Goal: Task Accomplishment & Management: Complete application form

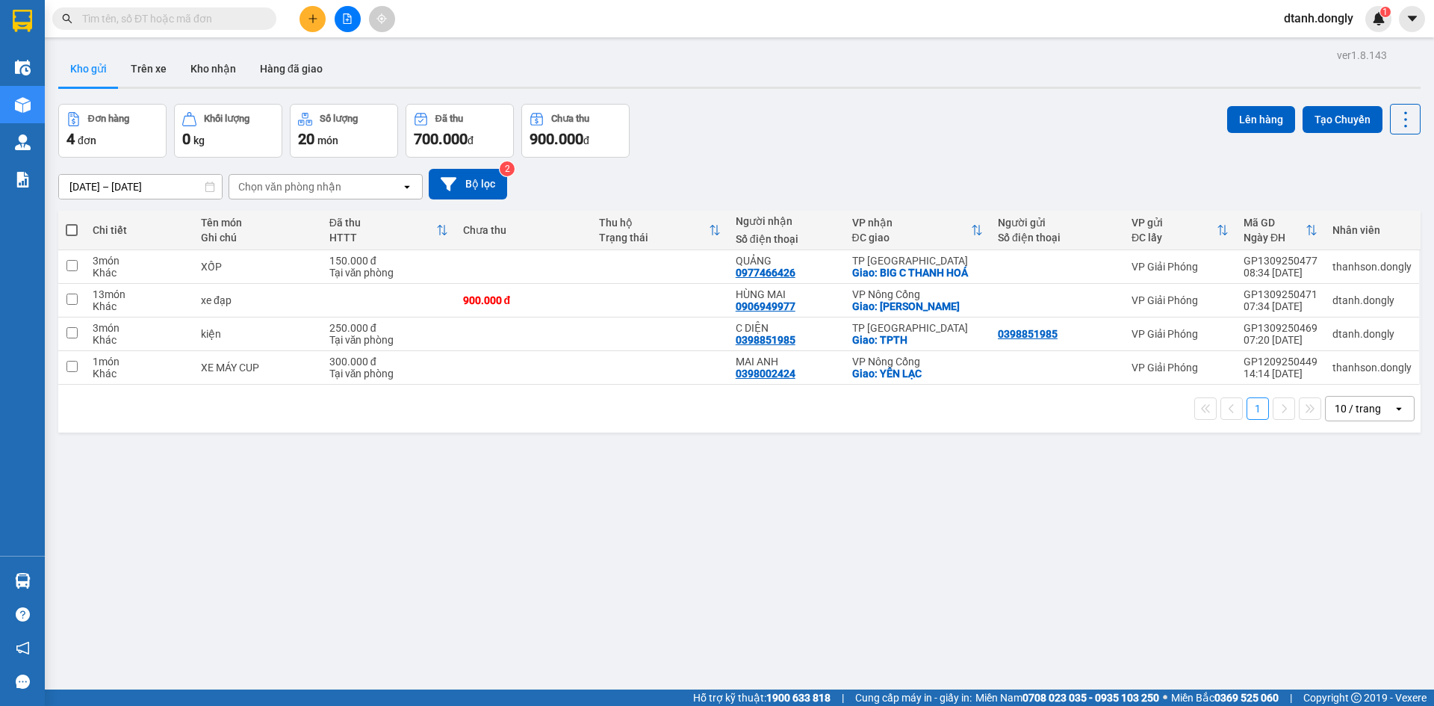
click at [237, 19] on input "text" at bounding box center [170, 18] width 176 height 16
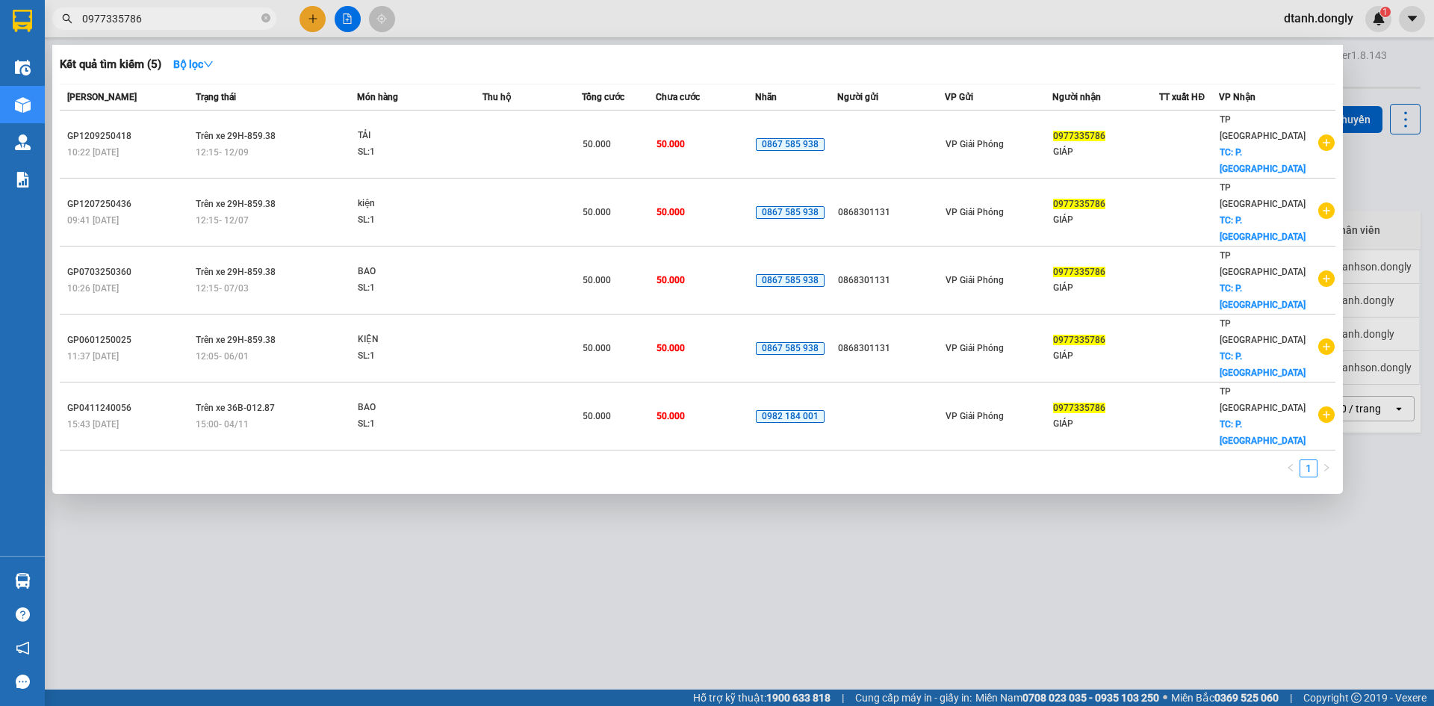
type input "0977335786"
click at [1122, 551] on div at bounding box center [717, 353] width 1434 height 706
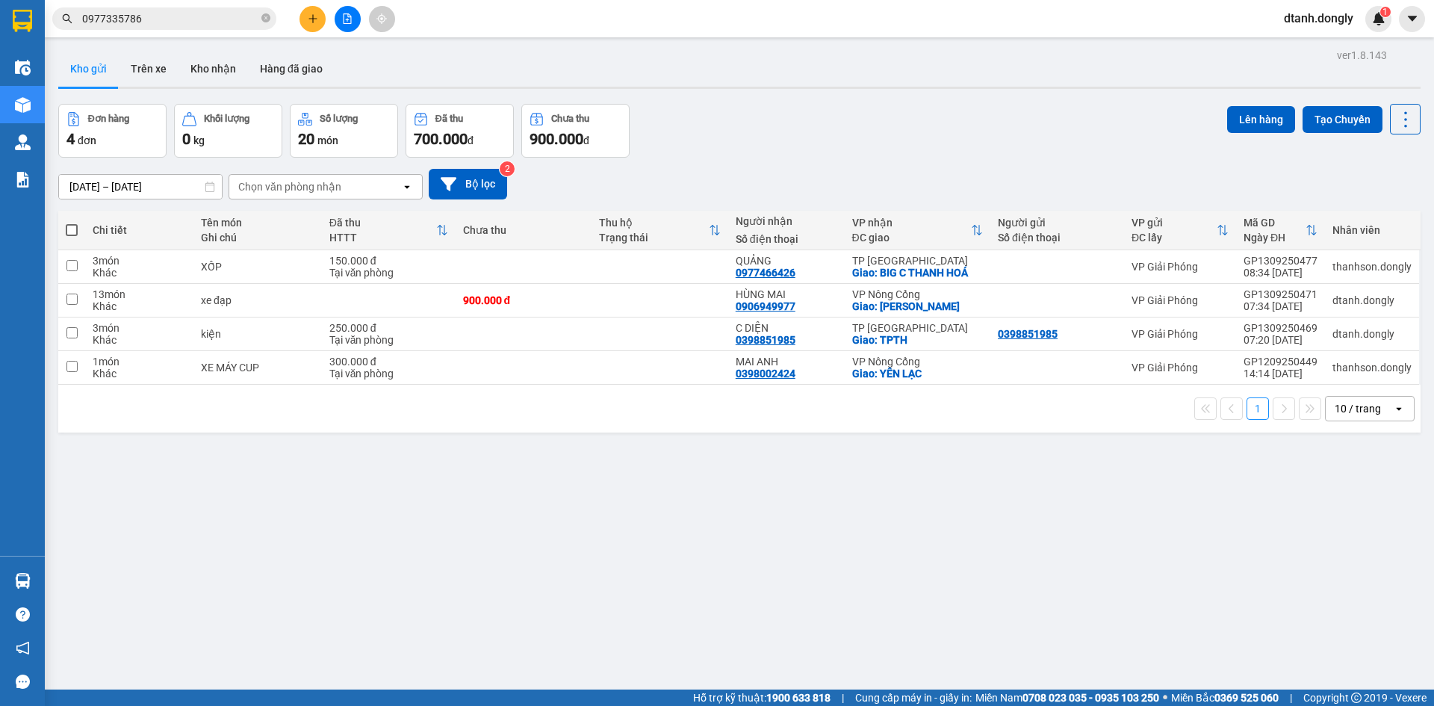
click at [168, 20] on input "0977335786" at bounding box center [170, 18] width 176 height 16
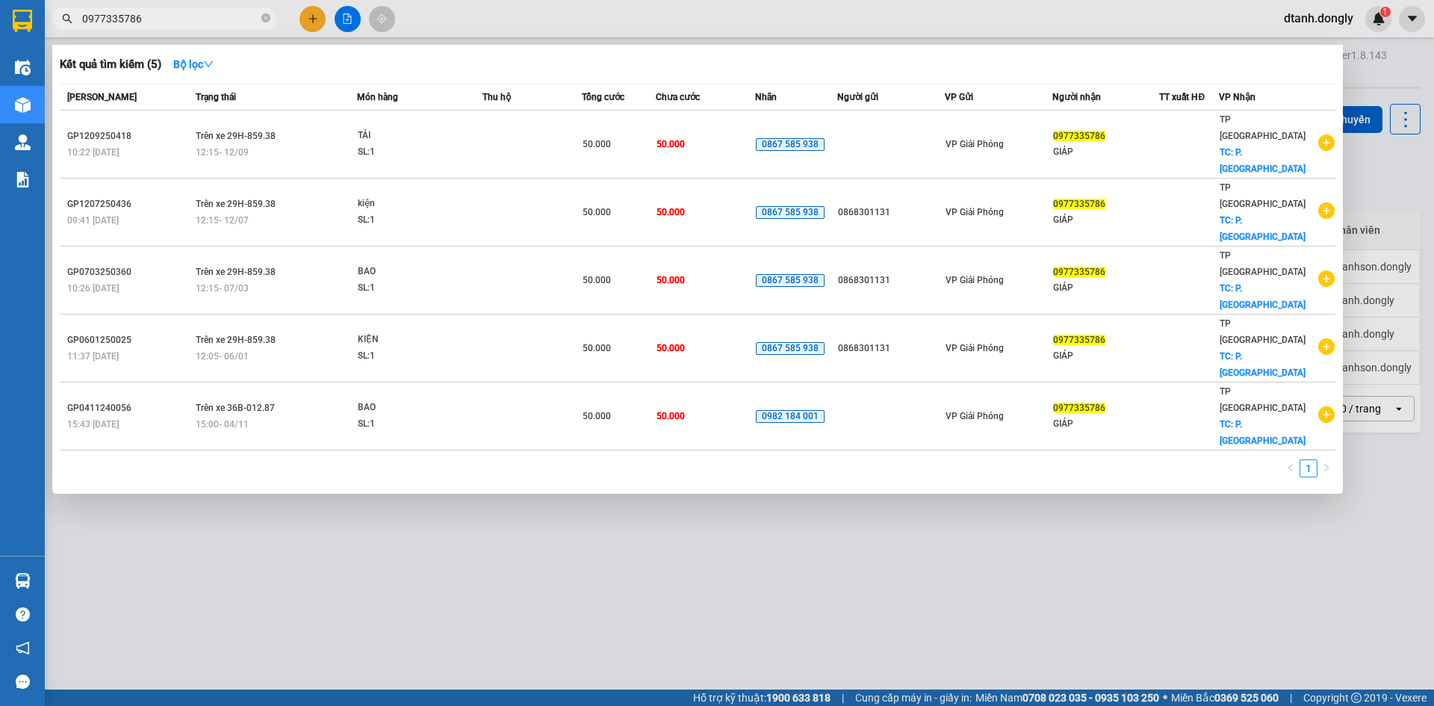
click at [996, 615] on div at bounding box center [717, 353] width 1434 height 706
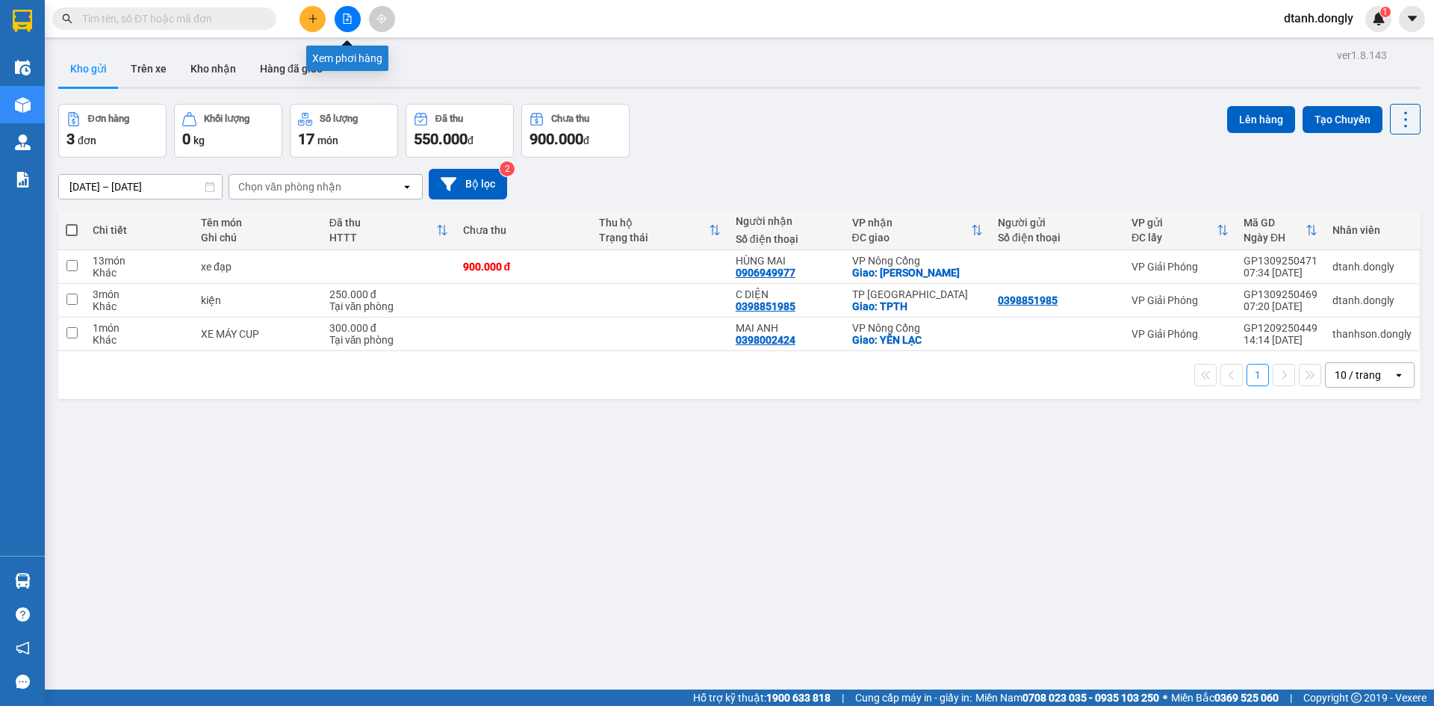
click at [340, 16] on button at bounding box center [348, 19] width 26 height 26
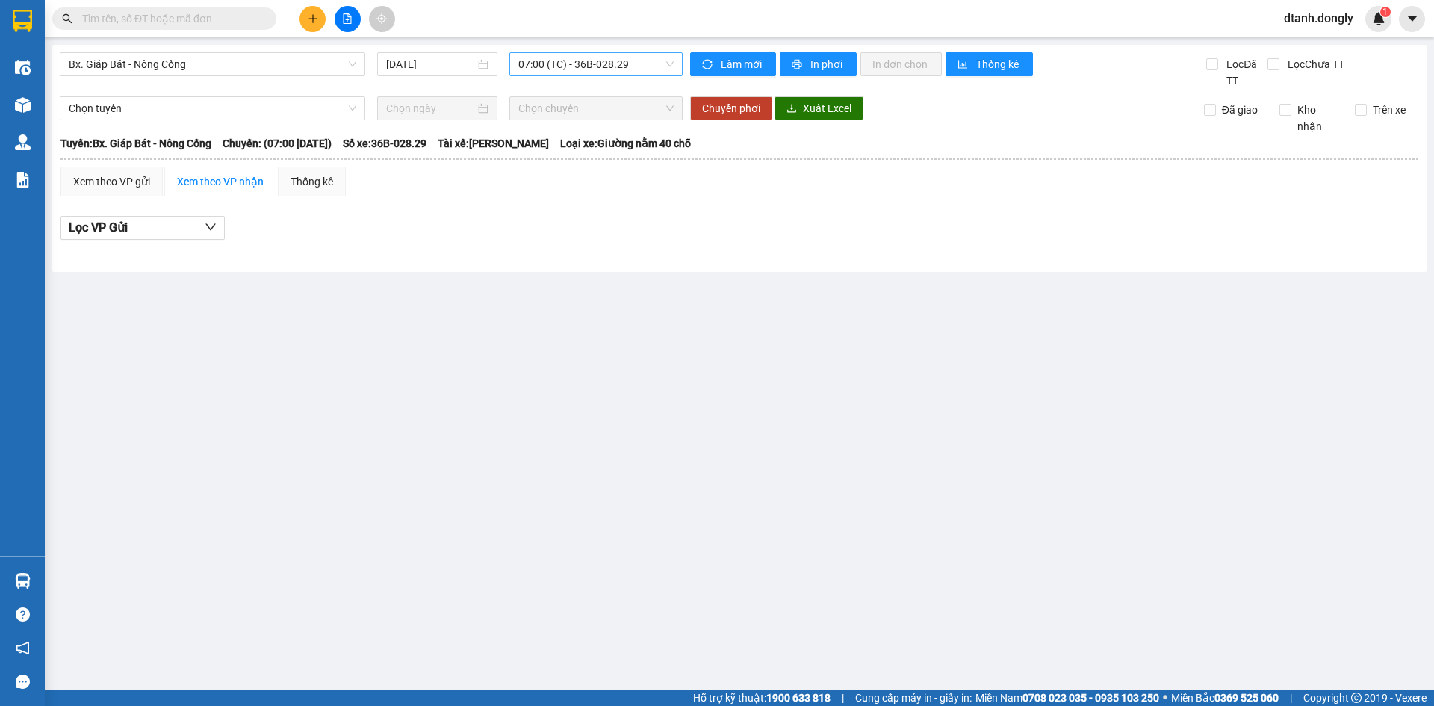
click at [666, 68] on span "07:00 (TC) - 36B-028.29" at bounding box center [595, 64] width 155 height 22
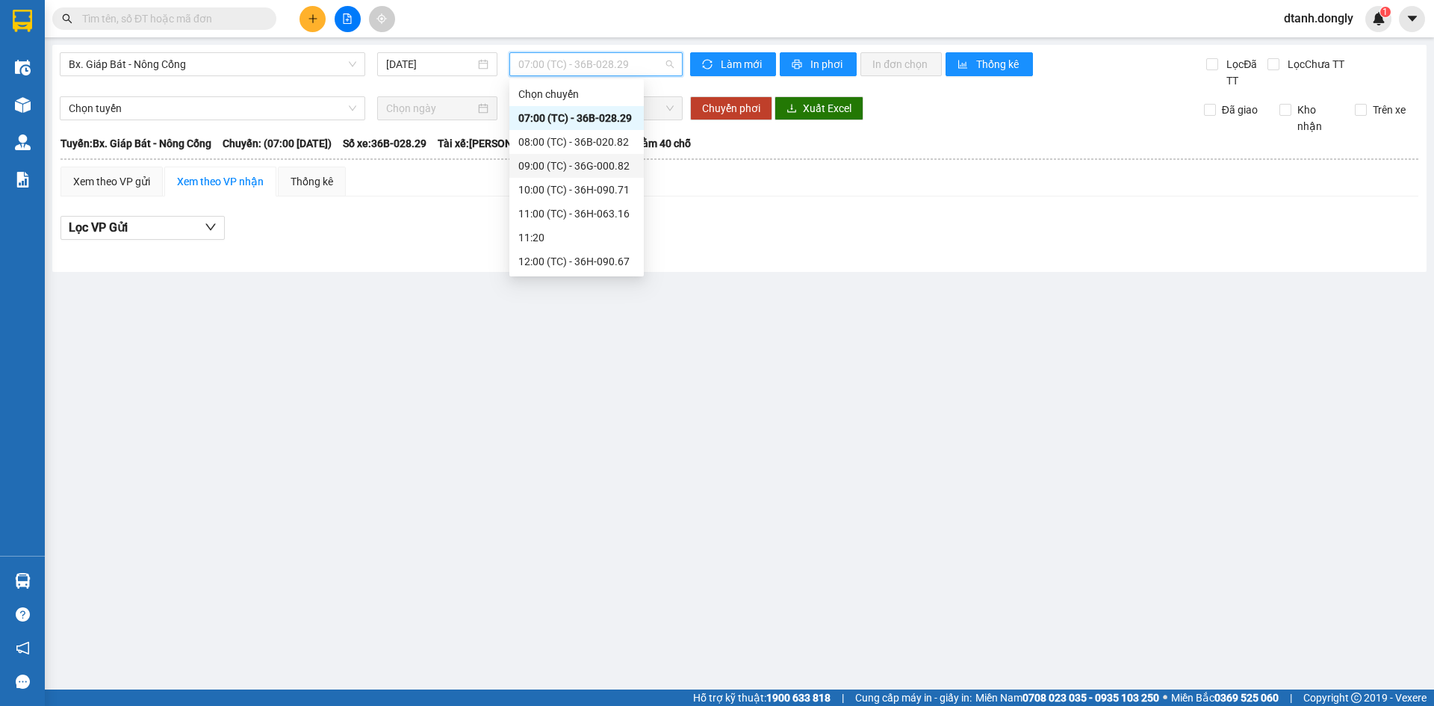
click at [613, 167] on div "09:00 (TC) - 36G-000.82" at bounding box center [576, 166] width 117 height 16
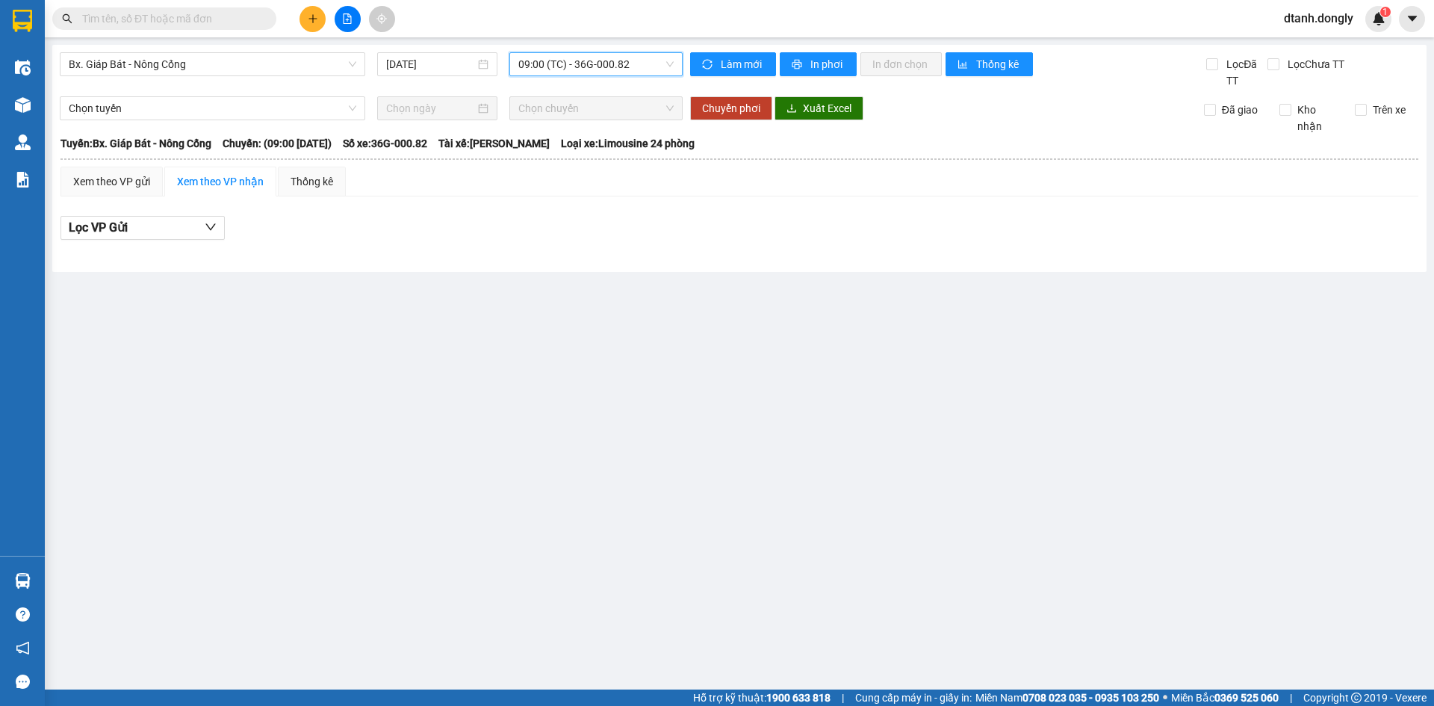
click at [670, 64] on span "09:00 (TC) - 36G-000.82" at bounding box center [595, 64] width 155 height 22
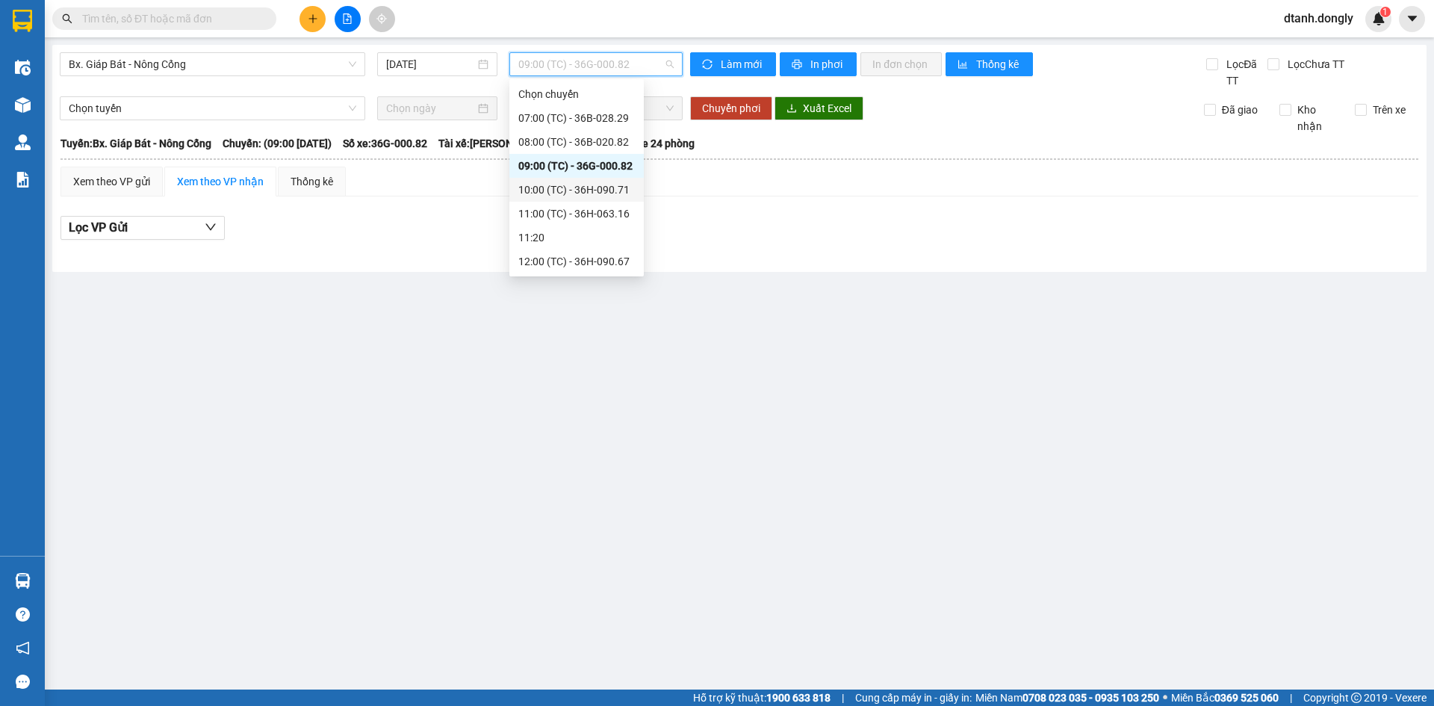
click at [607, 178] on div "10:00 (TC) - 36H-090.71" at bounding box center [577, 190] width 134 height 24
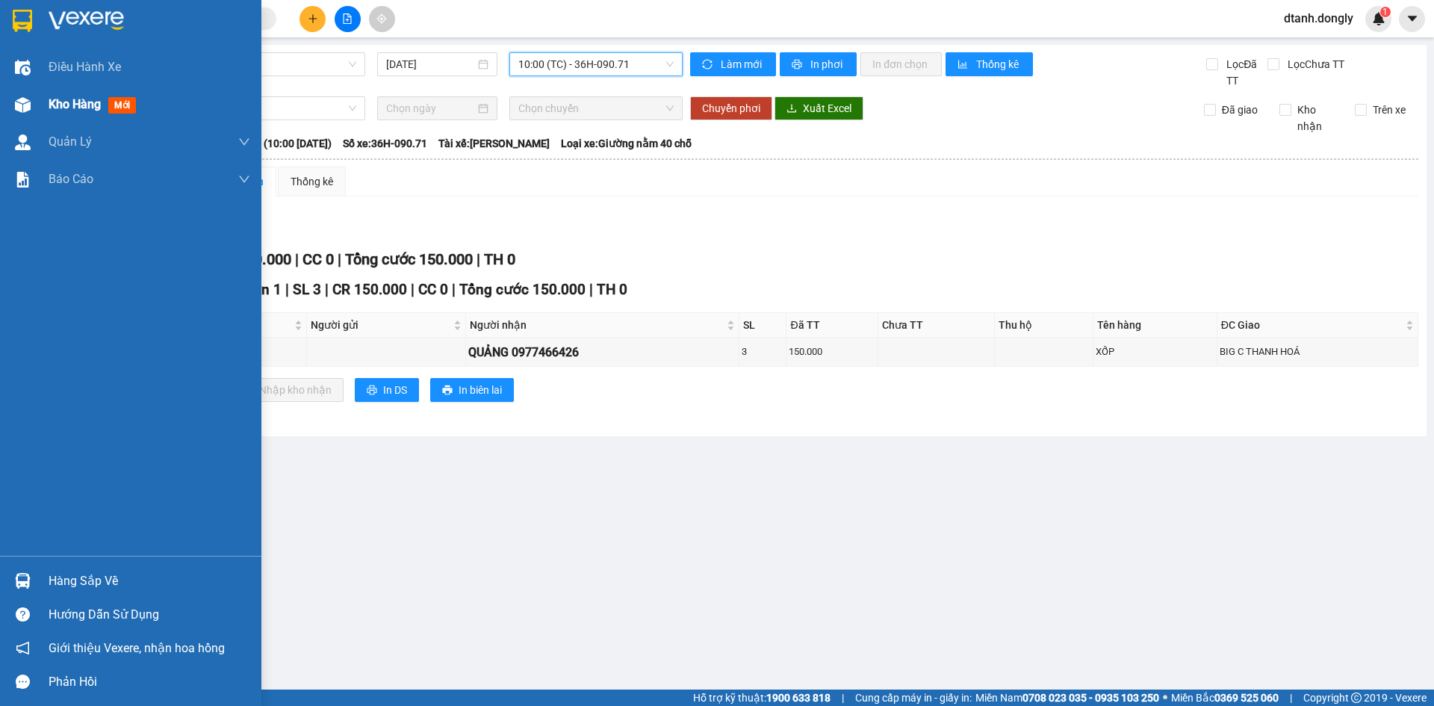
click at [66, 97] on span "Kho hàng" at bounding box center [75, 104] width 52 height 14
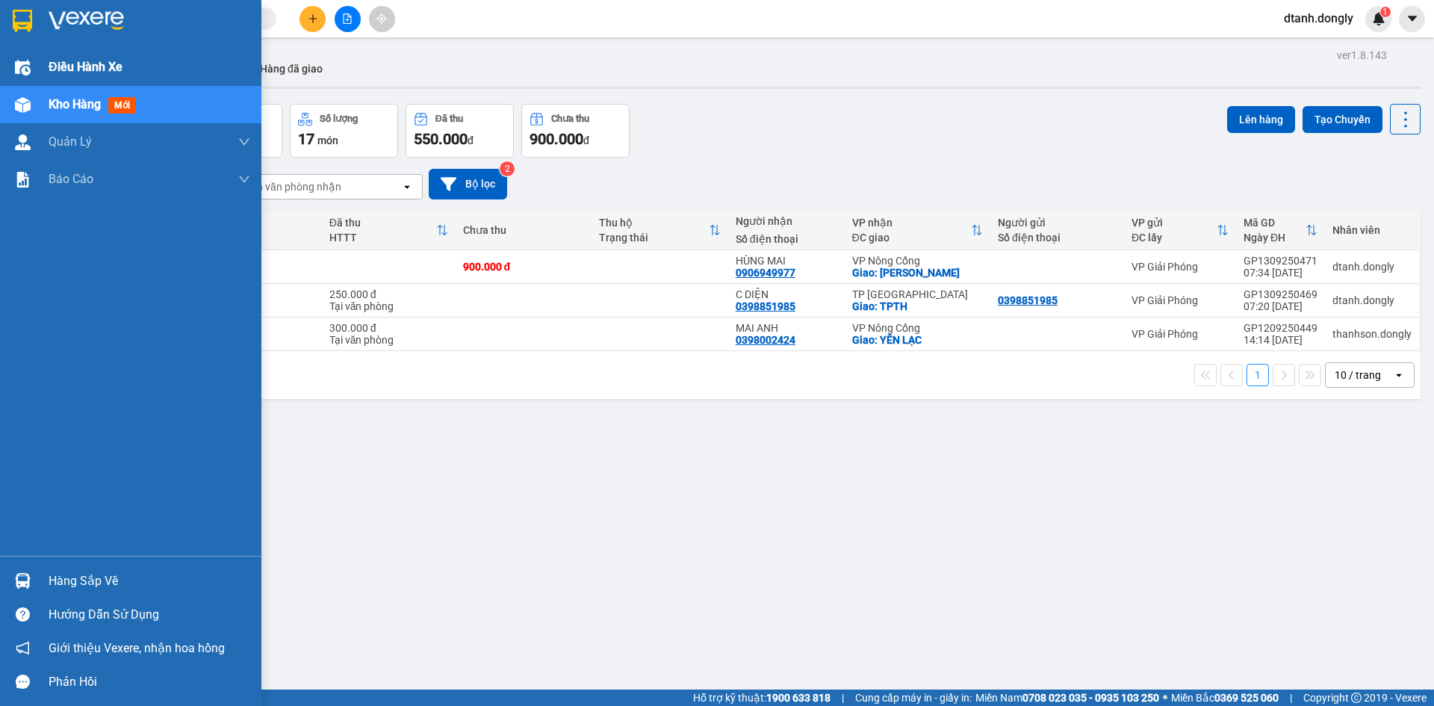
click at [120, 58] on span "Điều hành xe" at bounding box center [86, 67] width 74 height 19
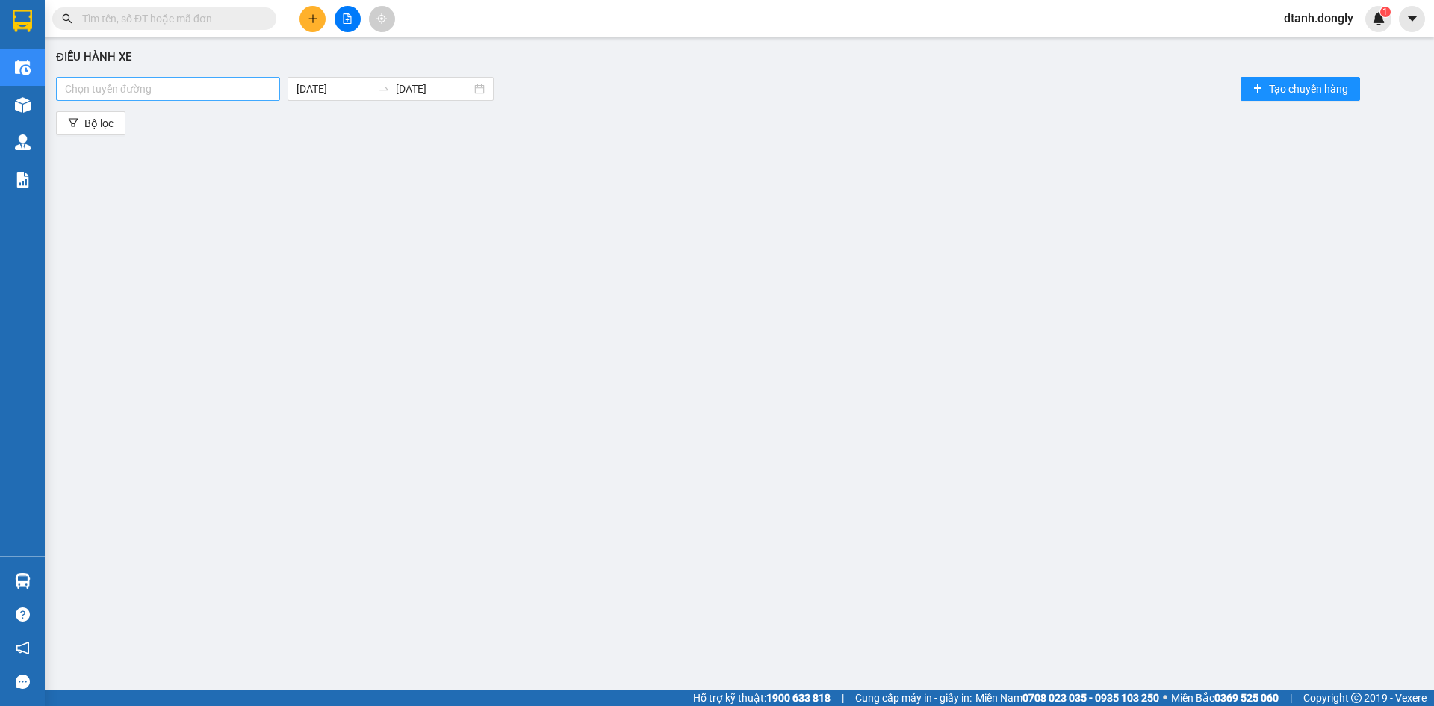
click at [260, 83] on div at bounding box center [168, 89] width 217 height 18
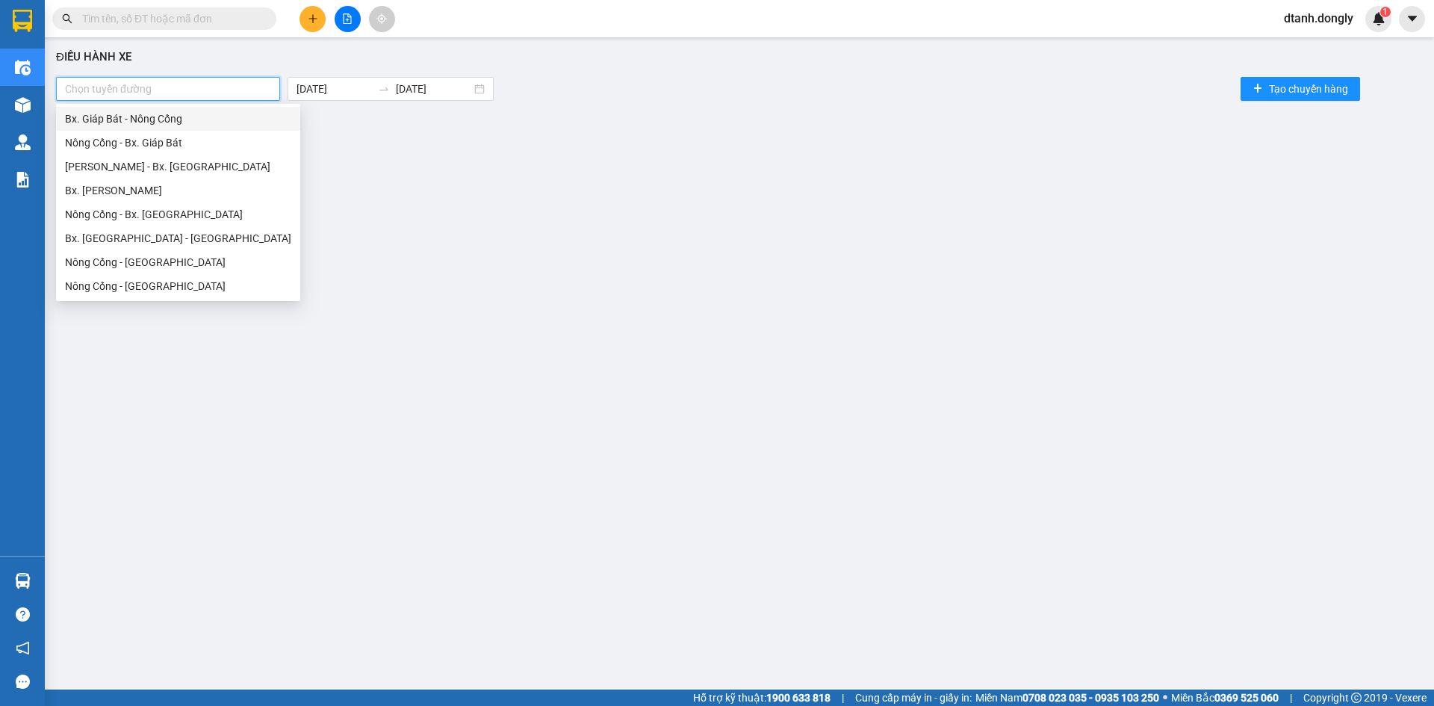
click at [249, 118] on div "Bx. Giáp Bát - Nông Cống" at bounding box center [178, 119] width 226 height 16
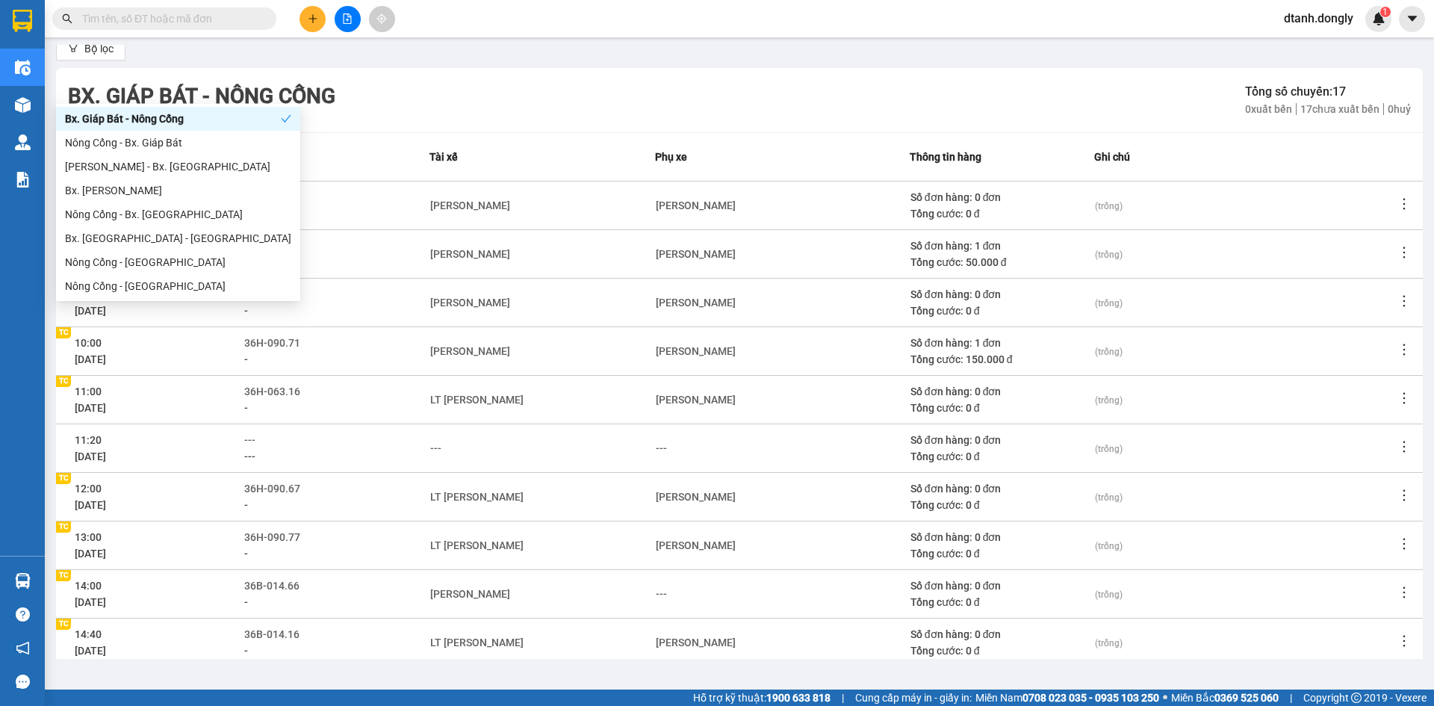
scroll to position [143, 0]
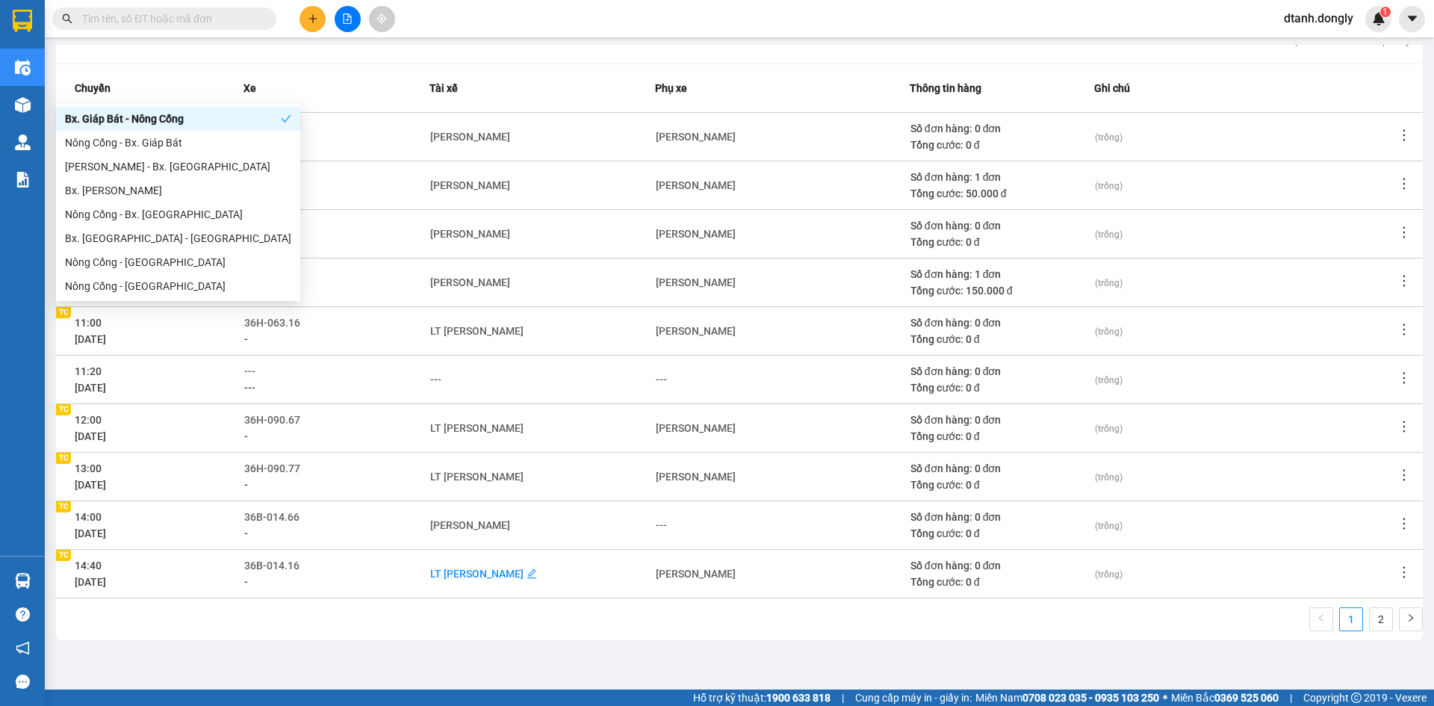
click at [524, 575] on div "LT Nguyễn Ngọc Đại" at bounding box center [476, 574] width 93 height 16
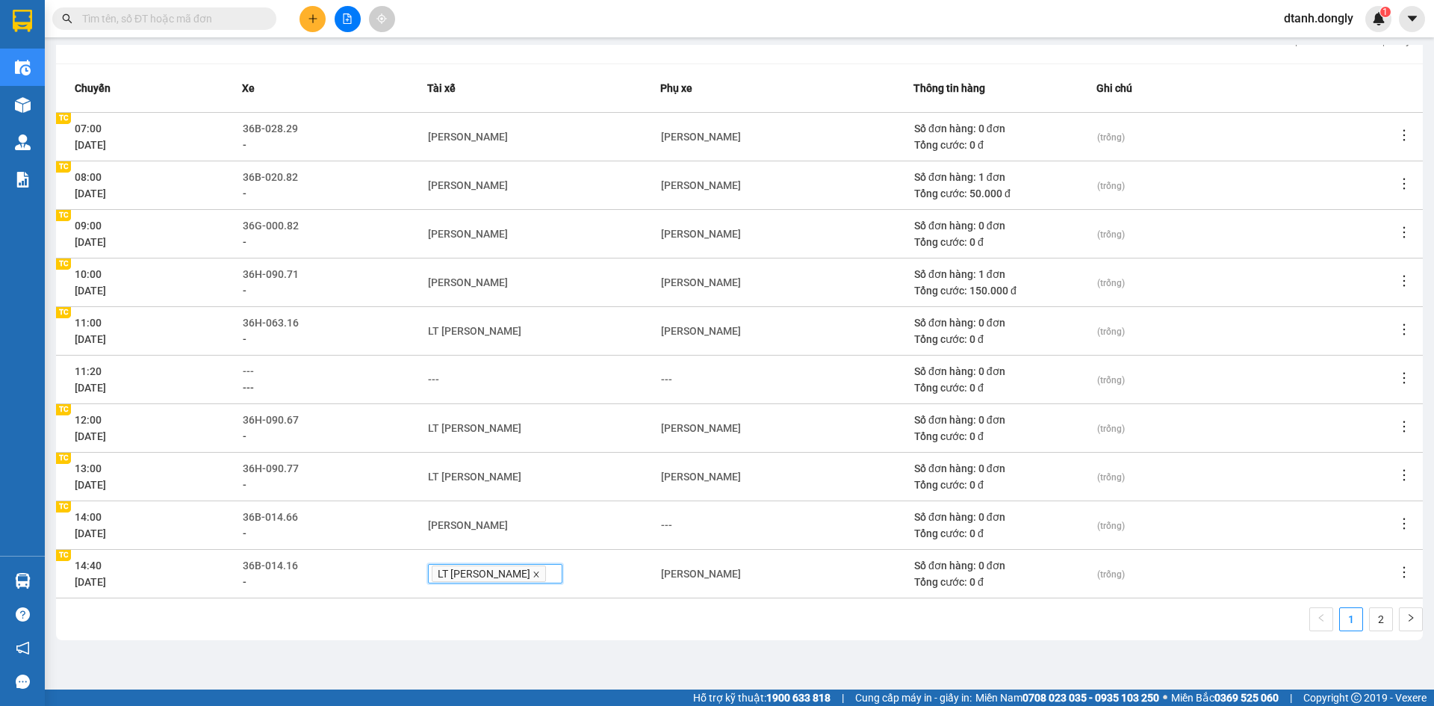
click at [539, 575] on icon "close" at bounding box center [536, 574] width 7 height 7
click at [442, 571] on div "---" at bounding box center [435, 574] width 11 height 16
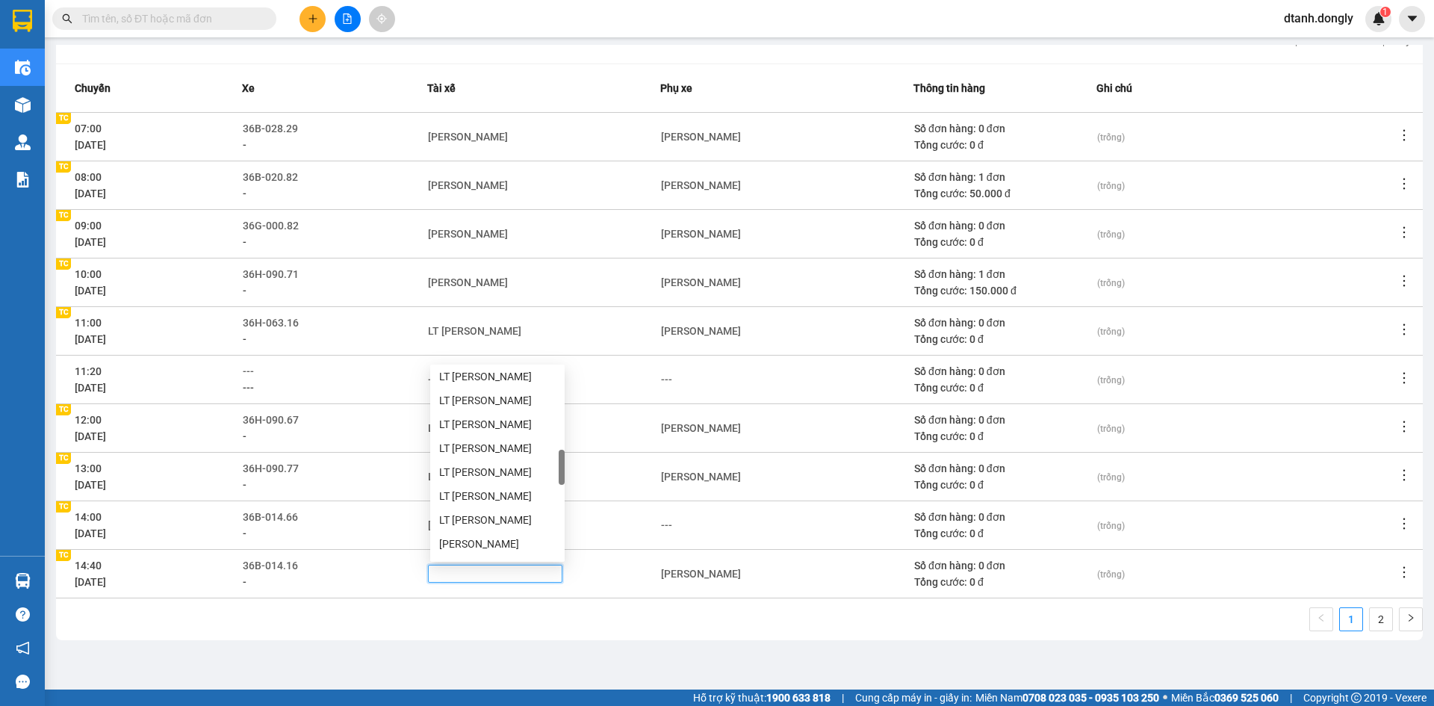
scroll to position [651, 0]
click at [459, 515] on div "Test Tc" at bounding box center [497, 517] width 117 height 16
click at [551, 625] on div "1 2" at bounding box center [739, 623] width 1367 height 33
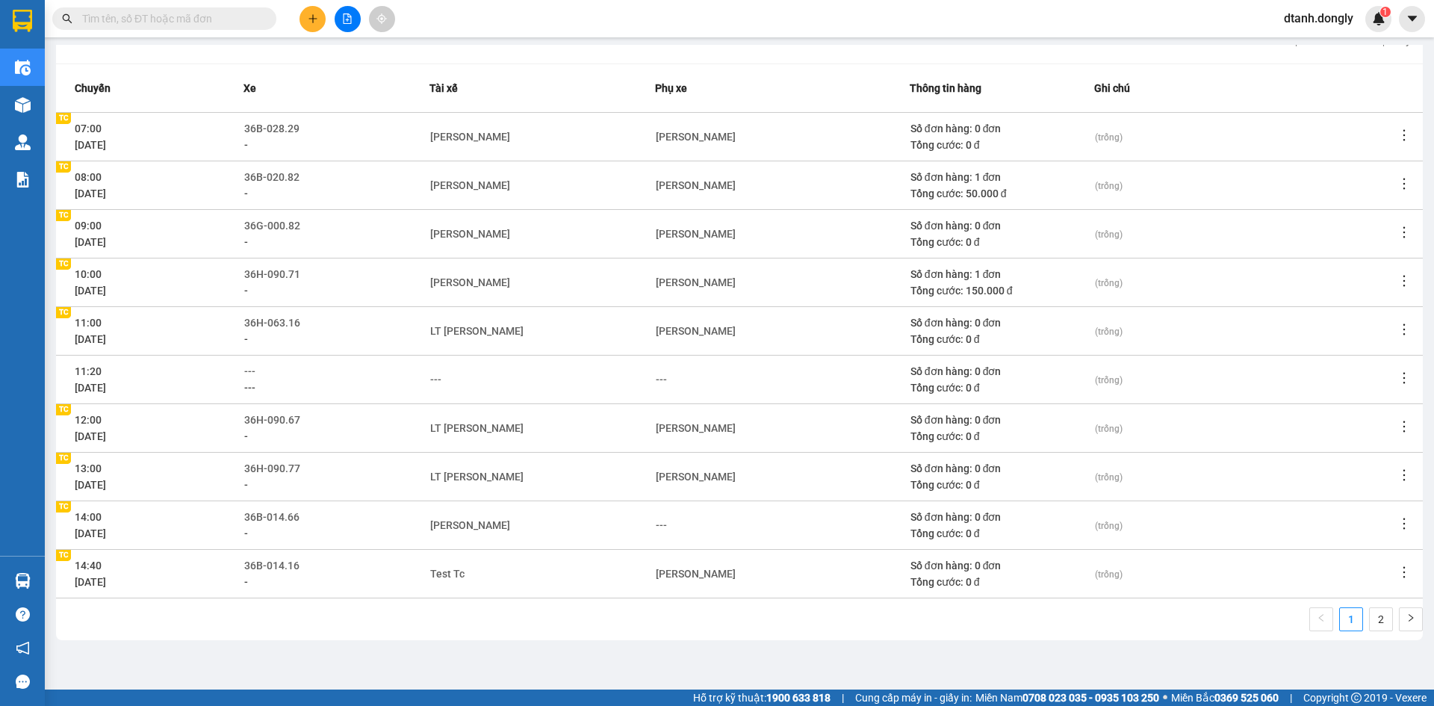
scroll to position [0, 0]
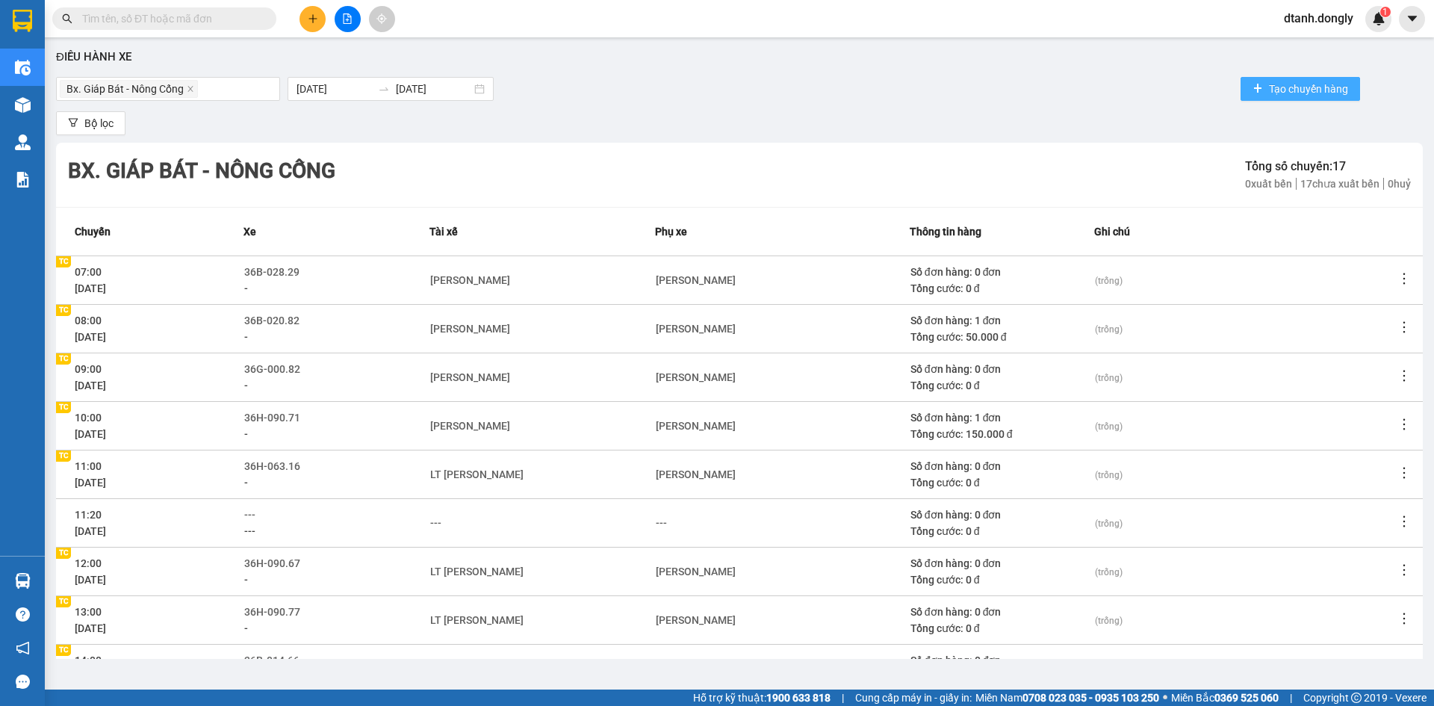
click at [1289, 83] on span "Tạo chuyến hàng" at bounding box center [1308, 89] width 79 height 16
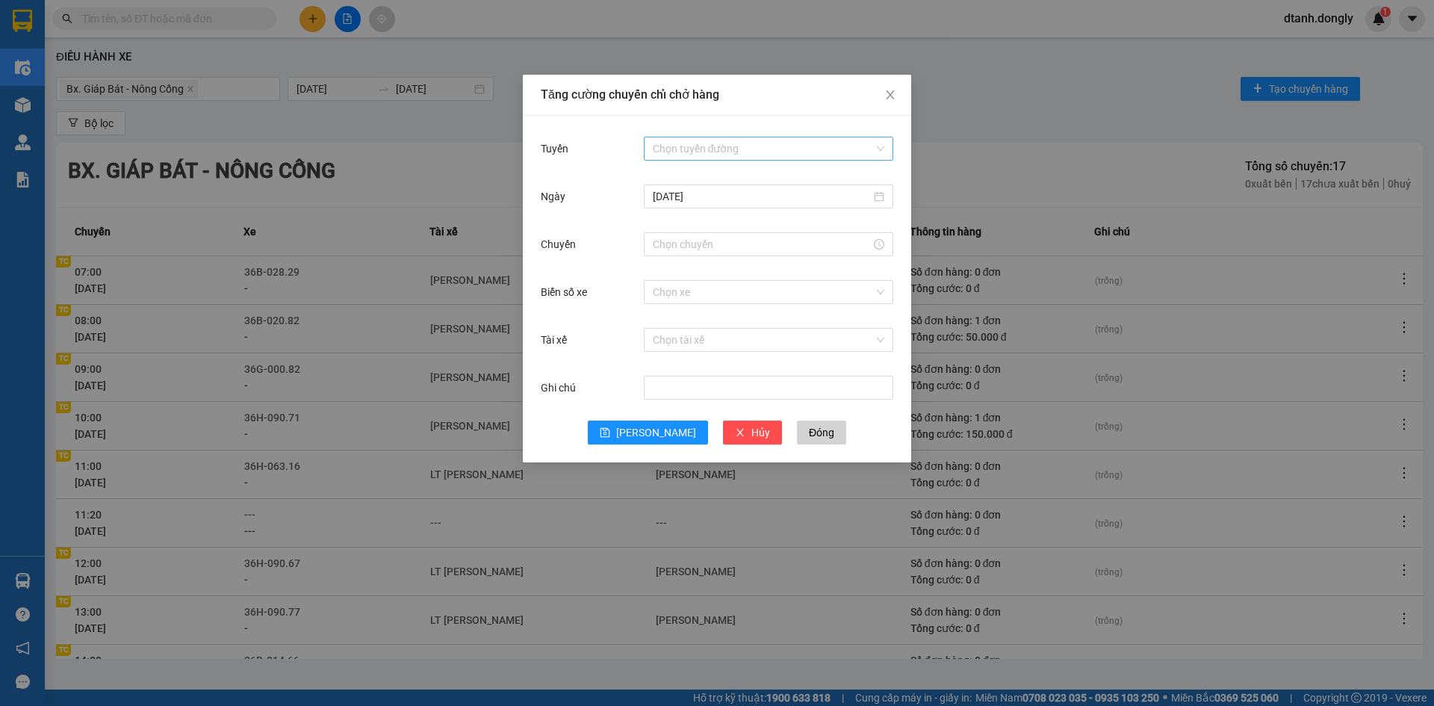
click at [774, 147] on input "Tuyến" at bounding box center [763, 148] width 221 height 22
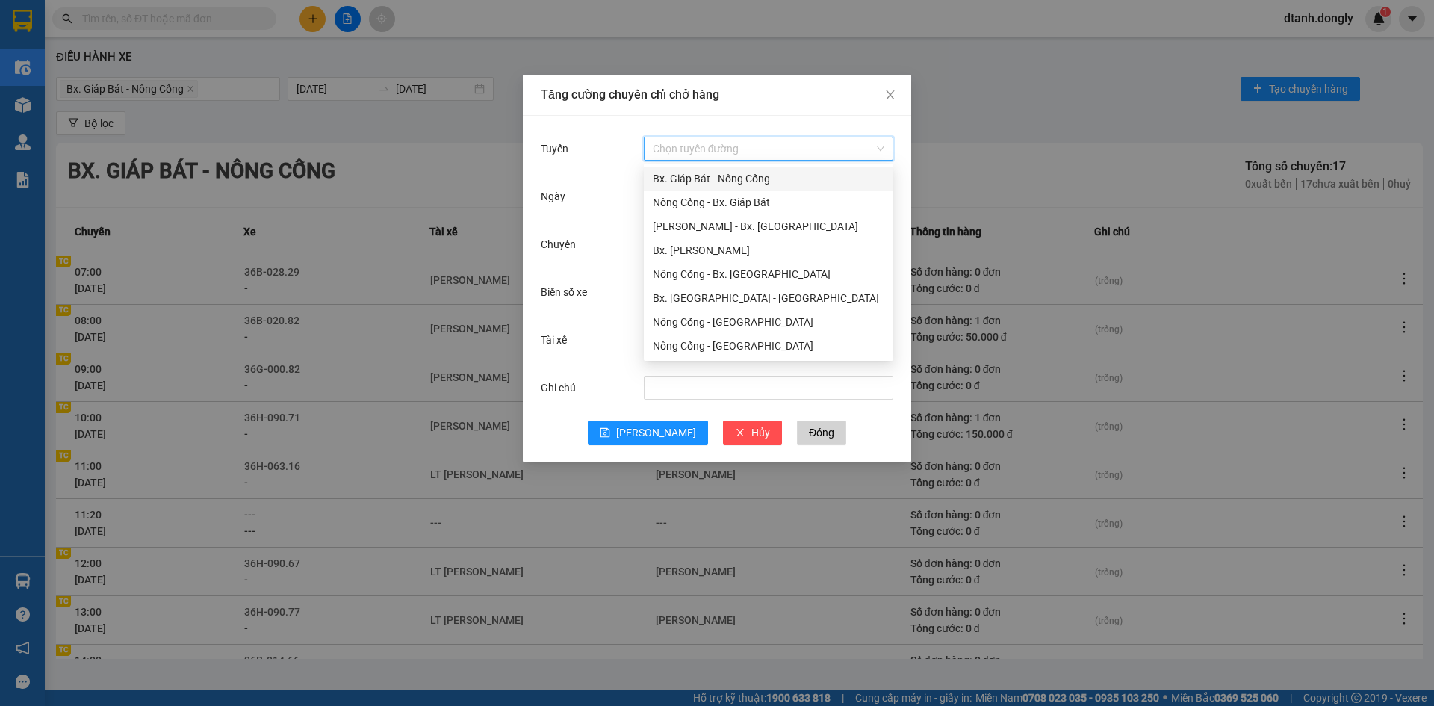
click at [757, 172] on div "Bx. Giáp Bát - Nông Cống" at bounding box center [769, 178] width 232 height 16
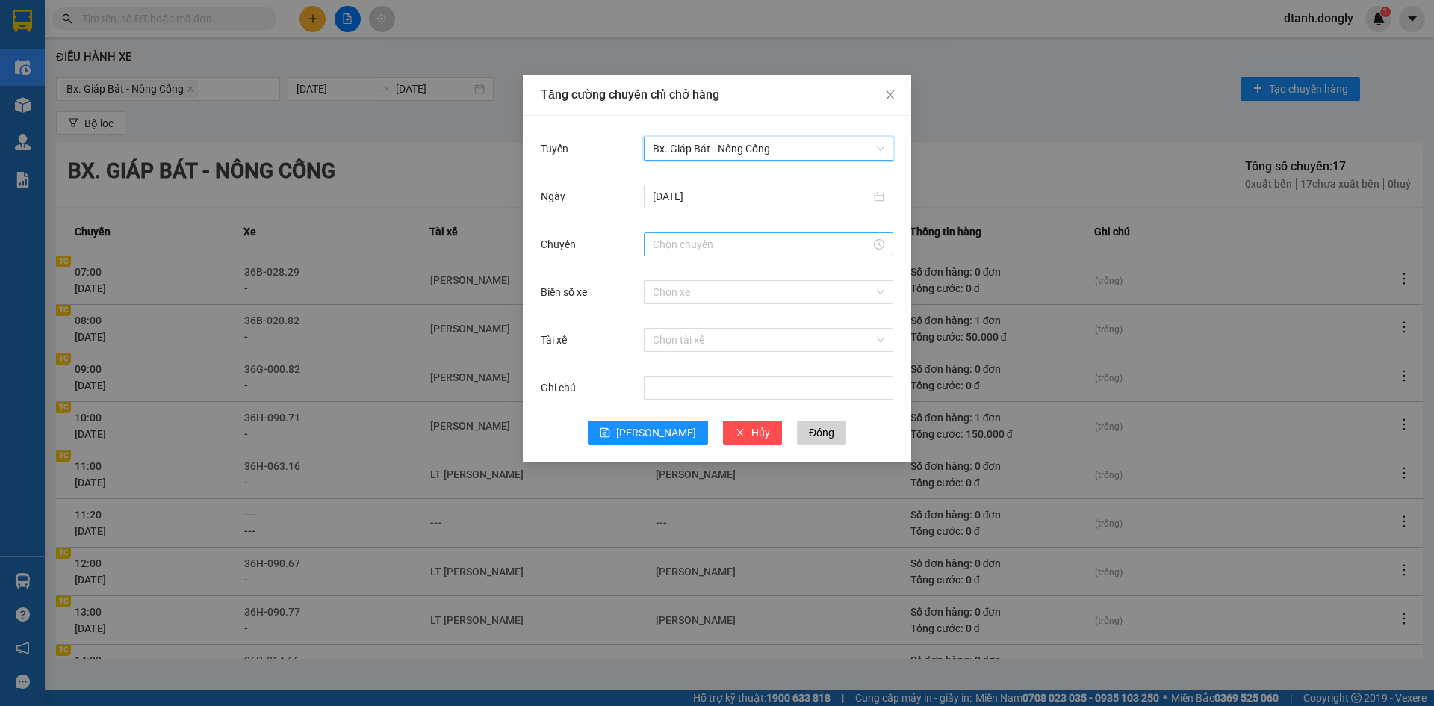
click at [718, 249] on input "Chuyến" at bounding box center [762, 244] width 218 height 16
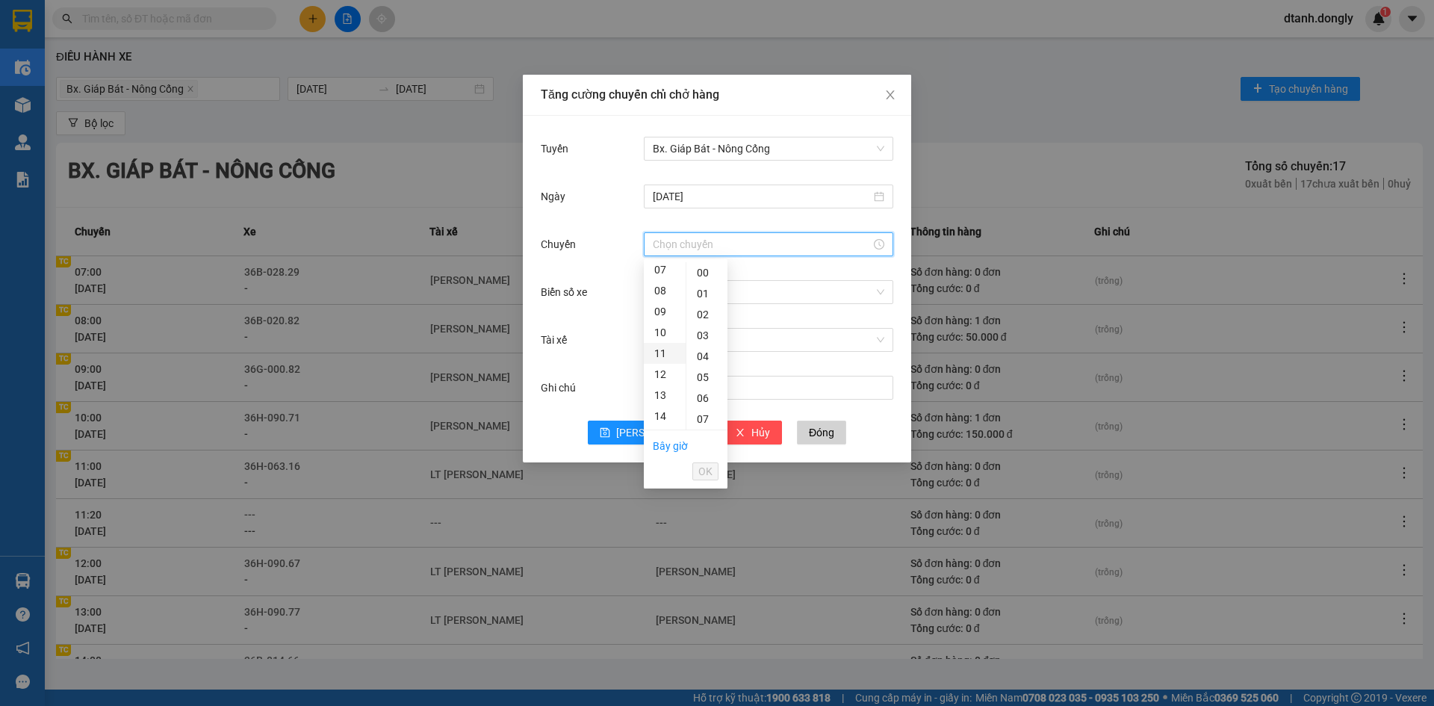
scroll to position [224, 0]
drag, startPoint x: 662, startPoint y: 296, endPoint x: 687, endPoint y: 332, distance: 44.1
click at [662, 296] on div "12" at bounding box center [665, 299] width 42 height 21
click at [707, 287] on div "15" at bounding box center [707, 287] width 41 height 21
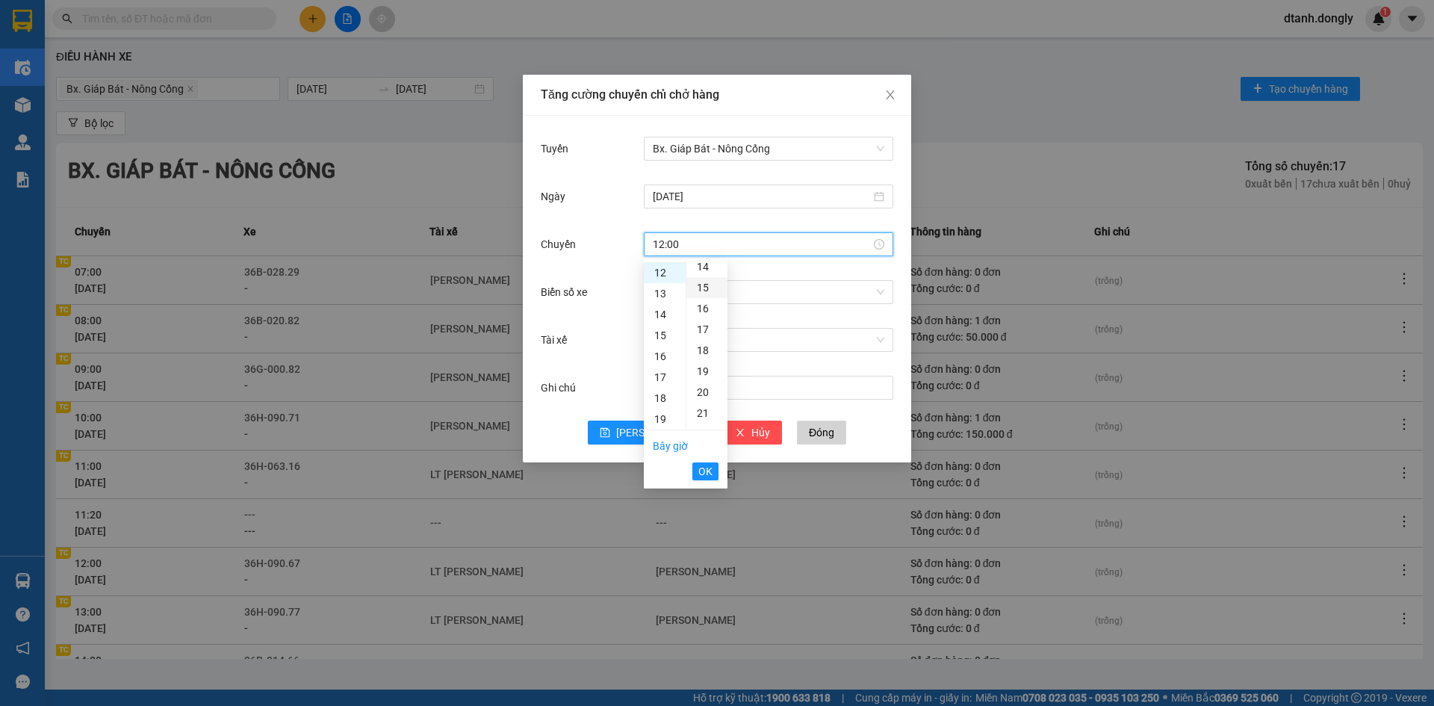
type input "12:15"
click at [710, 468] on span "OK" at bounding box center [706, 471] width 14 height 16
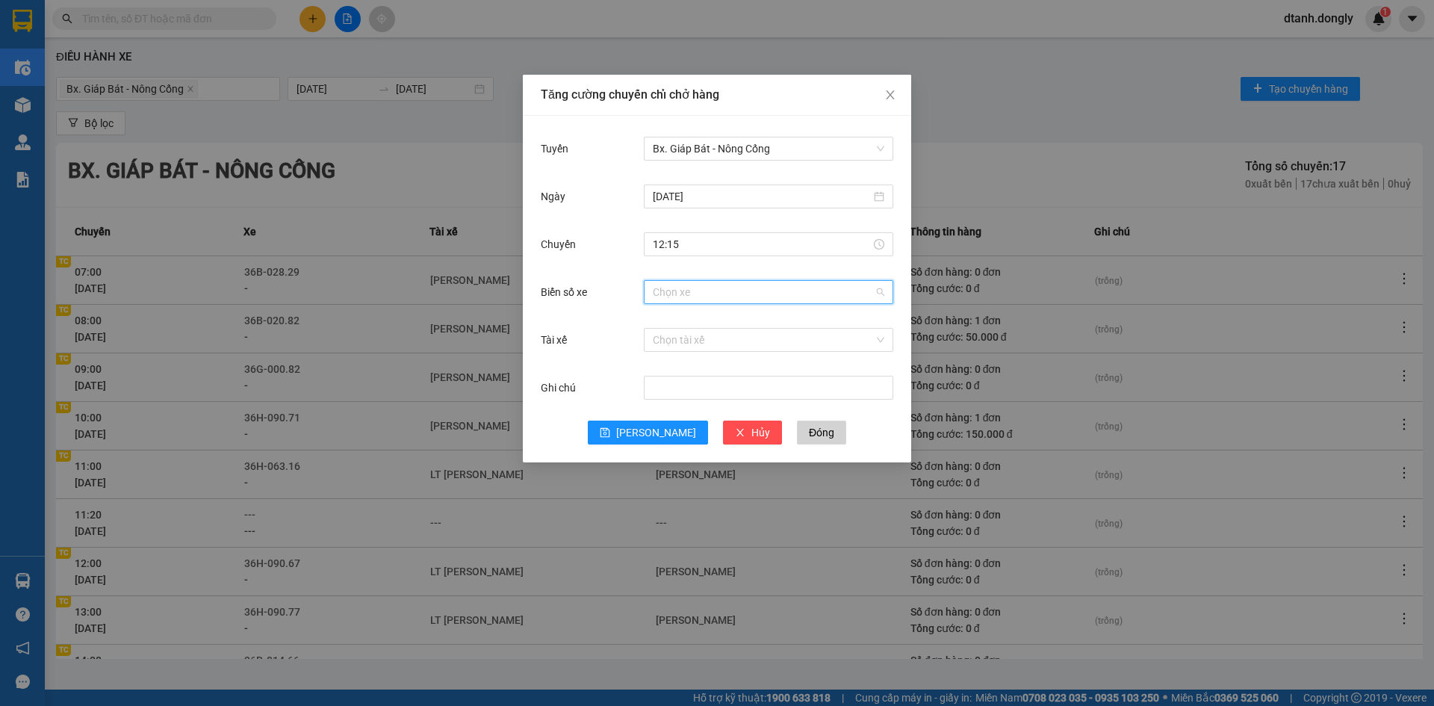
click at [699, 292] on input "Biển số xe" at bounding box center [763, 292] width 221 height 22
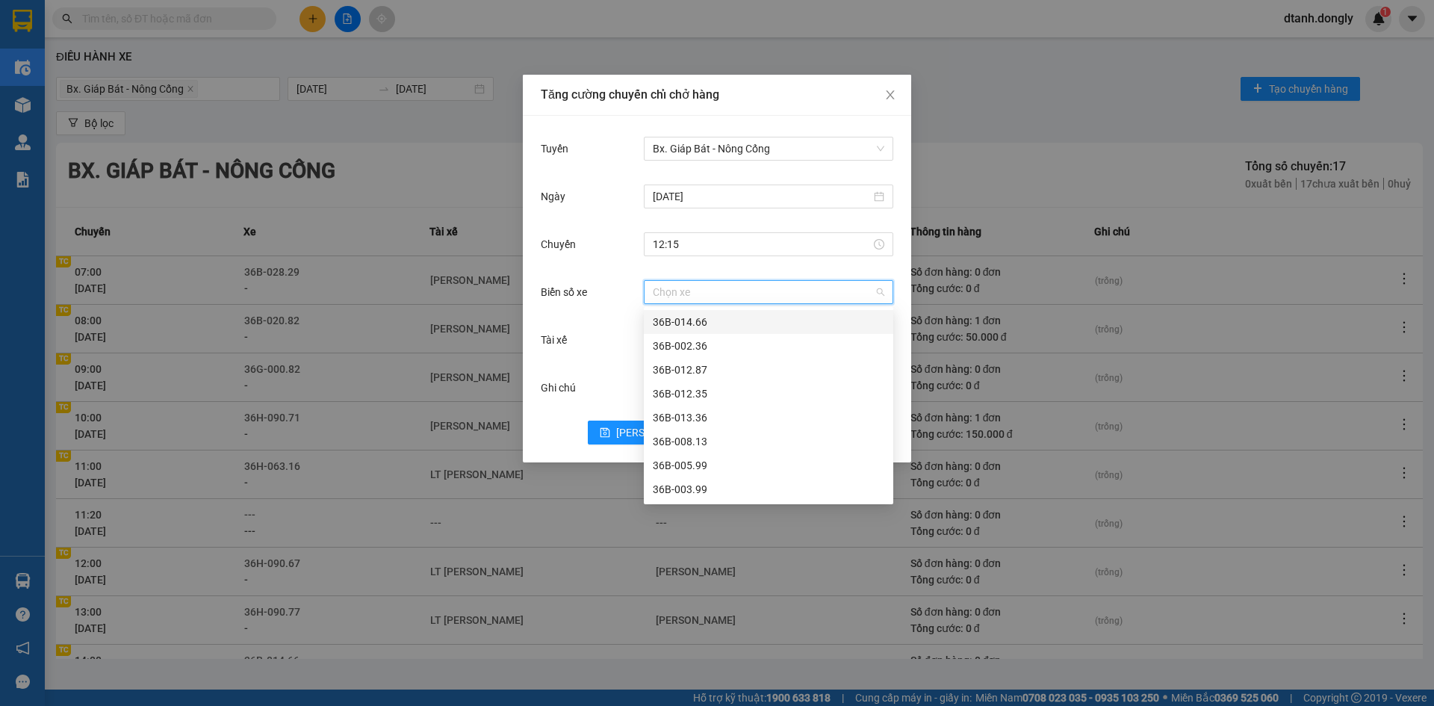
click at [721, 290] on input "Biển số xe" at bounding box center [763, 292] width 221 height 22
type input "38"
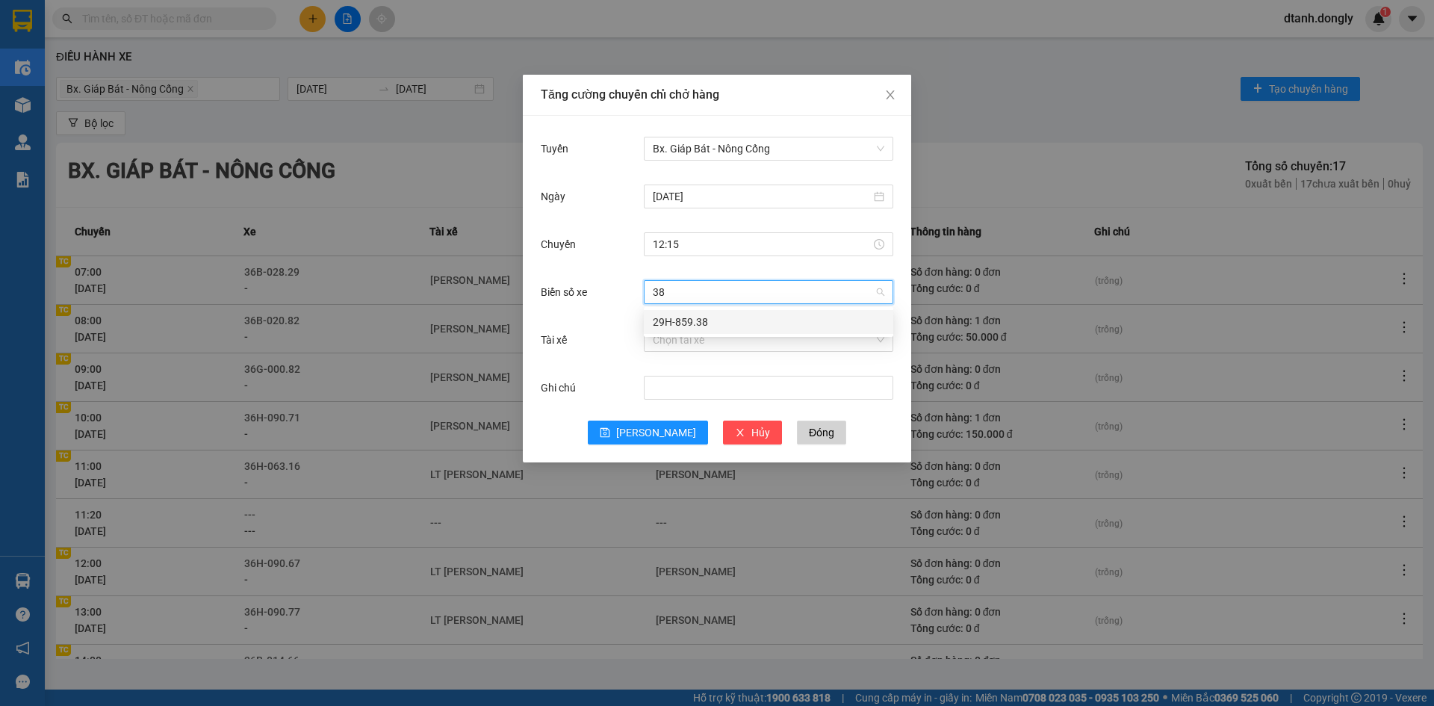
click at [738, 321] on div "29H-859.38" at bounding box center [769, 322] width 232 height 16
click at [724, 343] on input "Tài xế" at bounding box center [763, 340] width 221 height 22
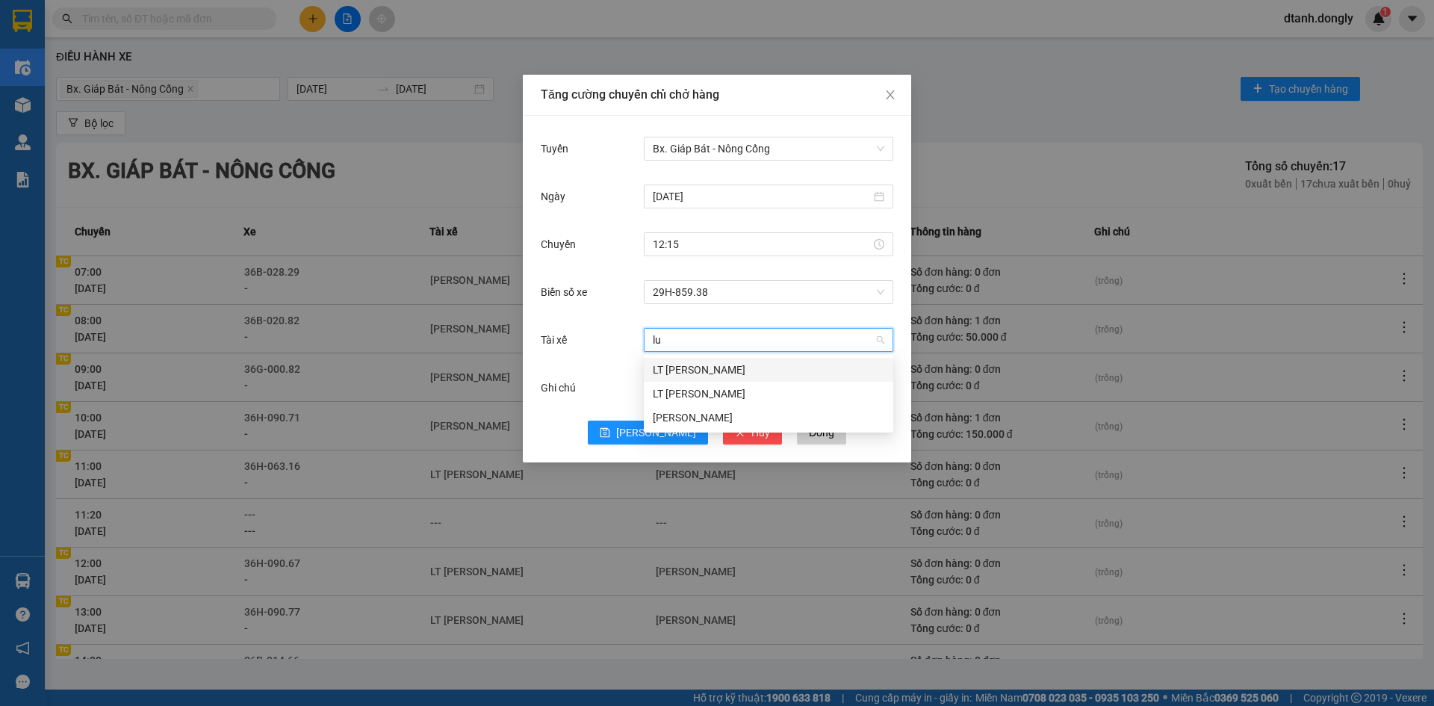
type input "luo"
click at [721, 412] on div "Phạm Văn Lương" at bounding box center [769, 417] width 232 height 16
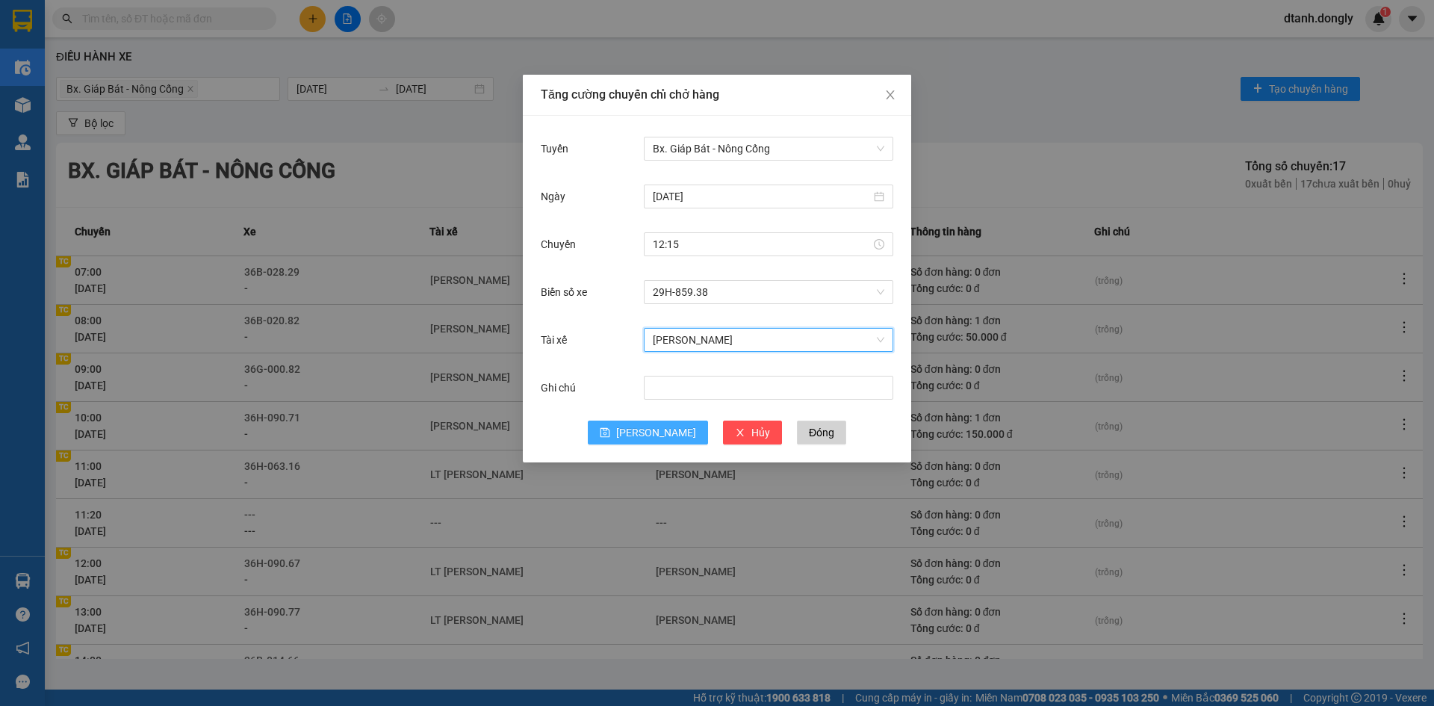
click at [650, 434] on span "[PERSON_NAME]" at bounding box center [656, 432] width 80 height 16
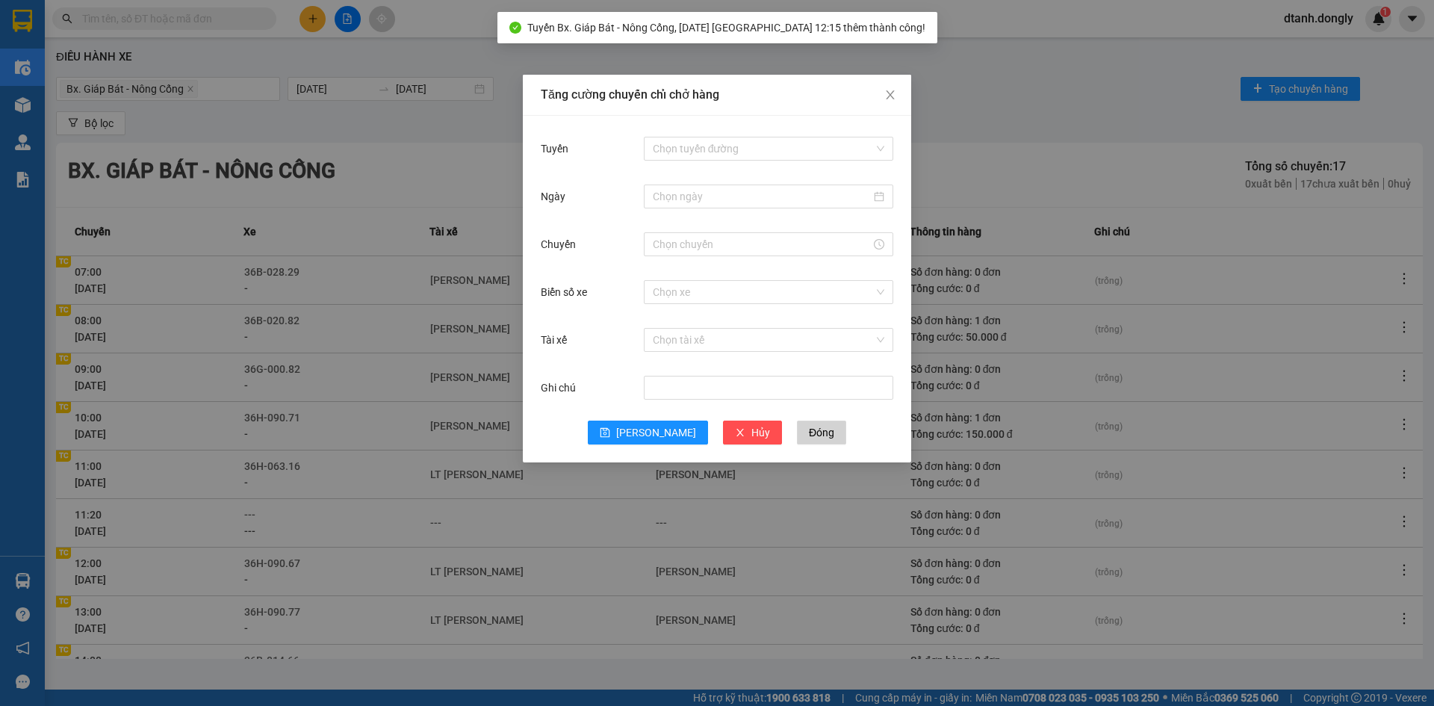
click at [1012, 138] on div "Tăng cường chuyến chỉ chở hàng Tuyến Chọn tuyến đường Ngày Chuyến Biển số xe Ch…" at bounding box center [717, 353] width 1434 height 706
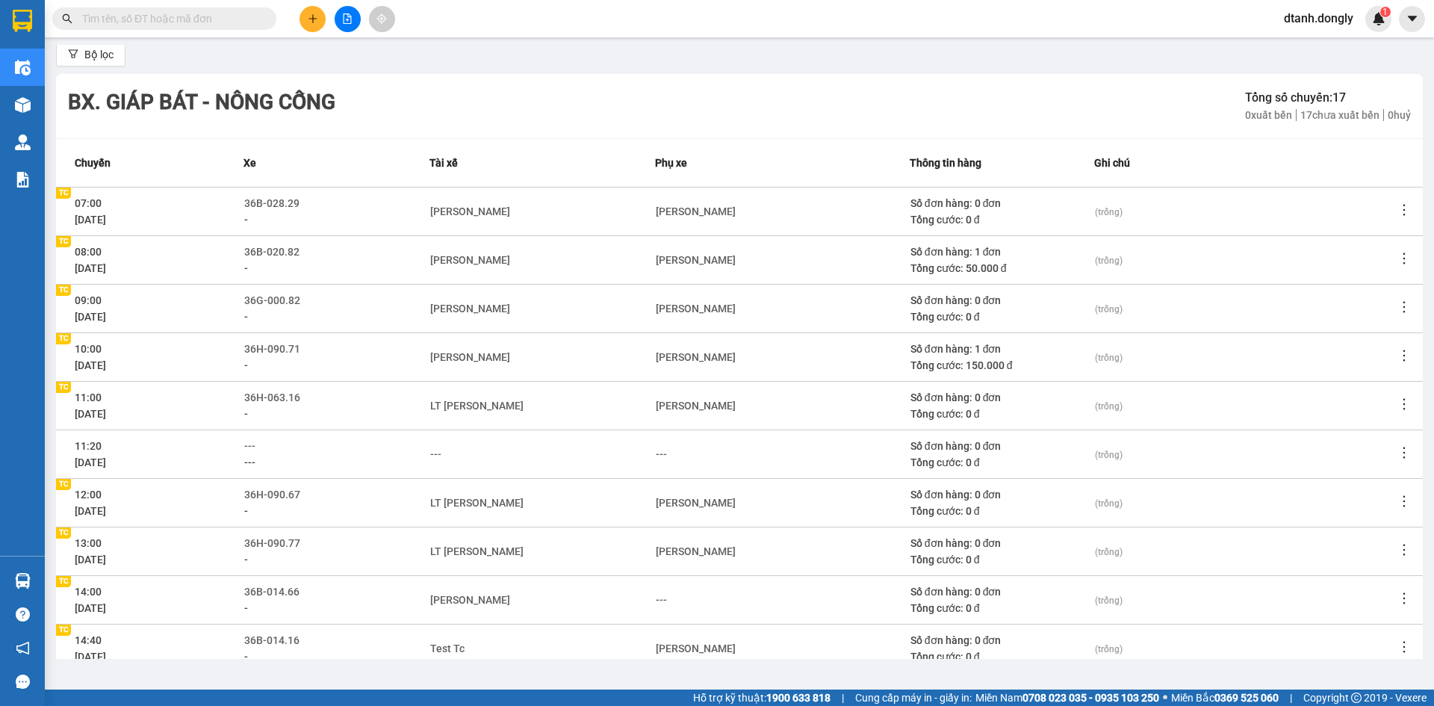
scroll to position [143, 0]
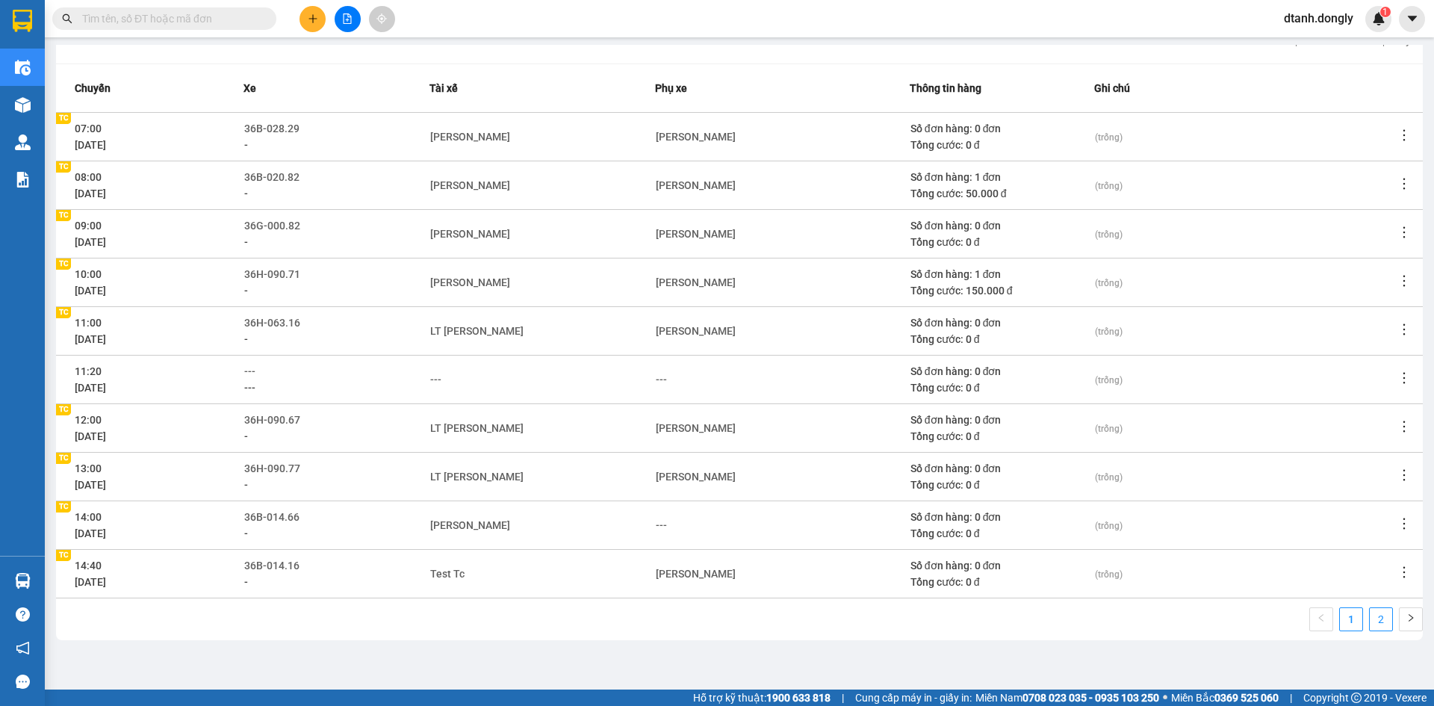
click at [1370, 619] on link "2" at bounding box center [1381, 619] width 22 height 22
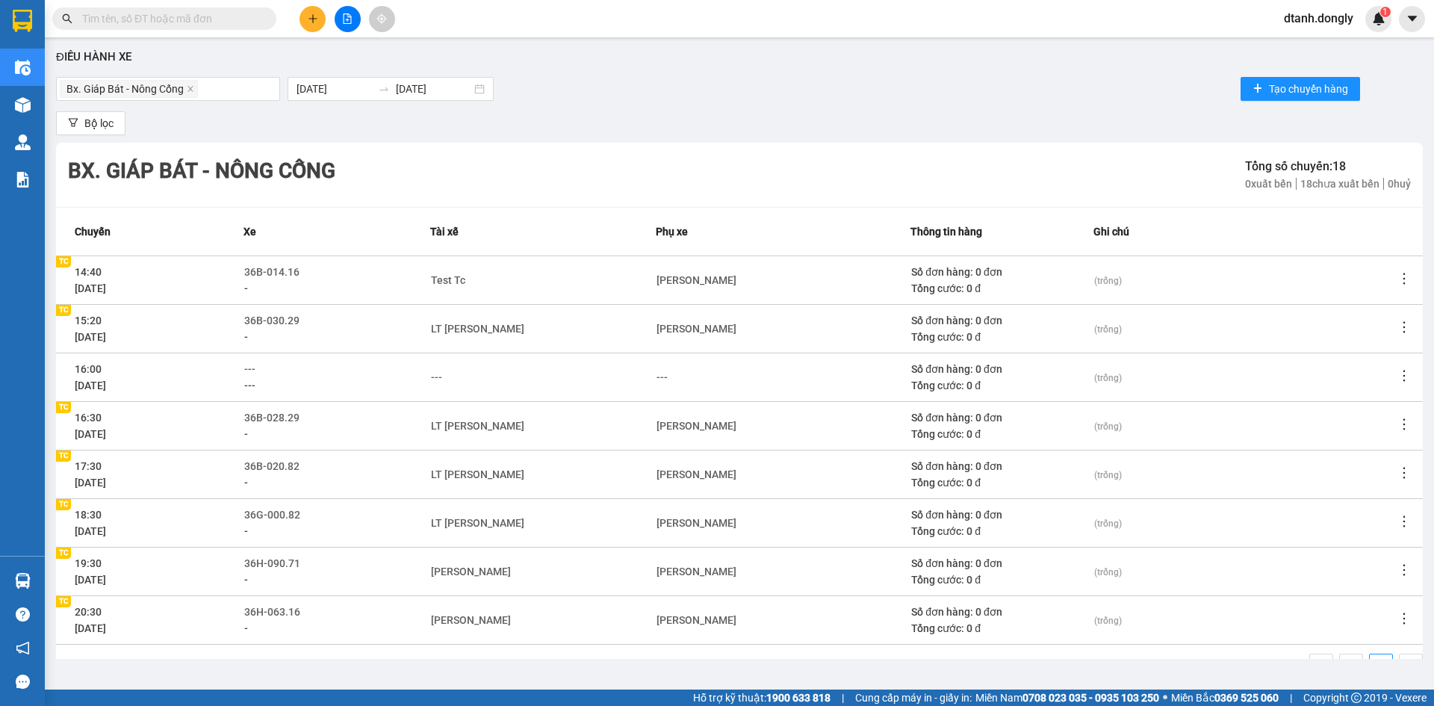
scroll to position [46, 0]
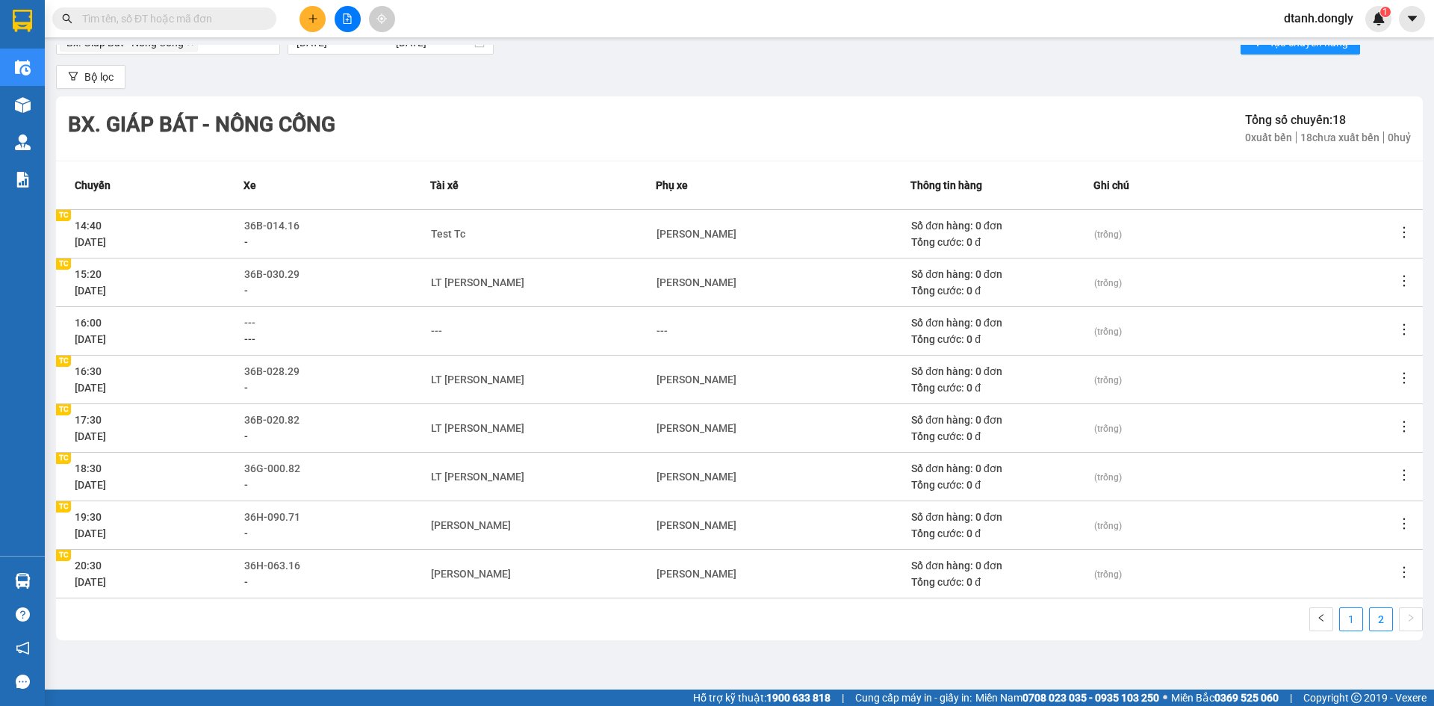
drag, startPoint x: 1339, startPoint y: 622, endPoint x: 1177, endPoint y: 580, distance: 167.4
click at [1340, 622] on link "1" at bounding box center [1351, 619] width 22 height 22
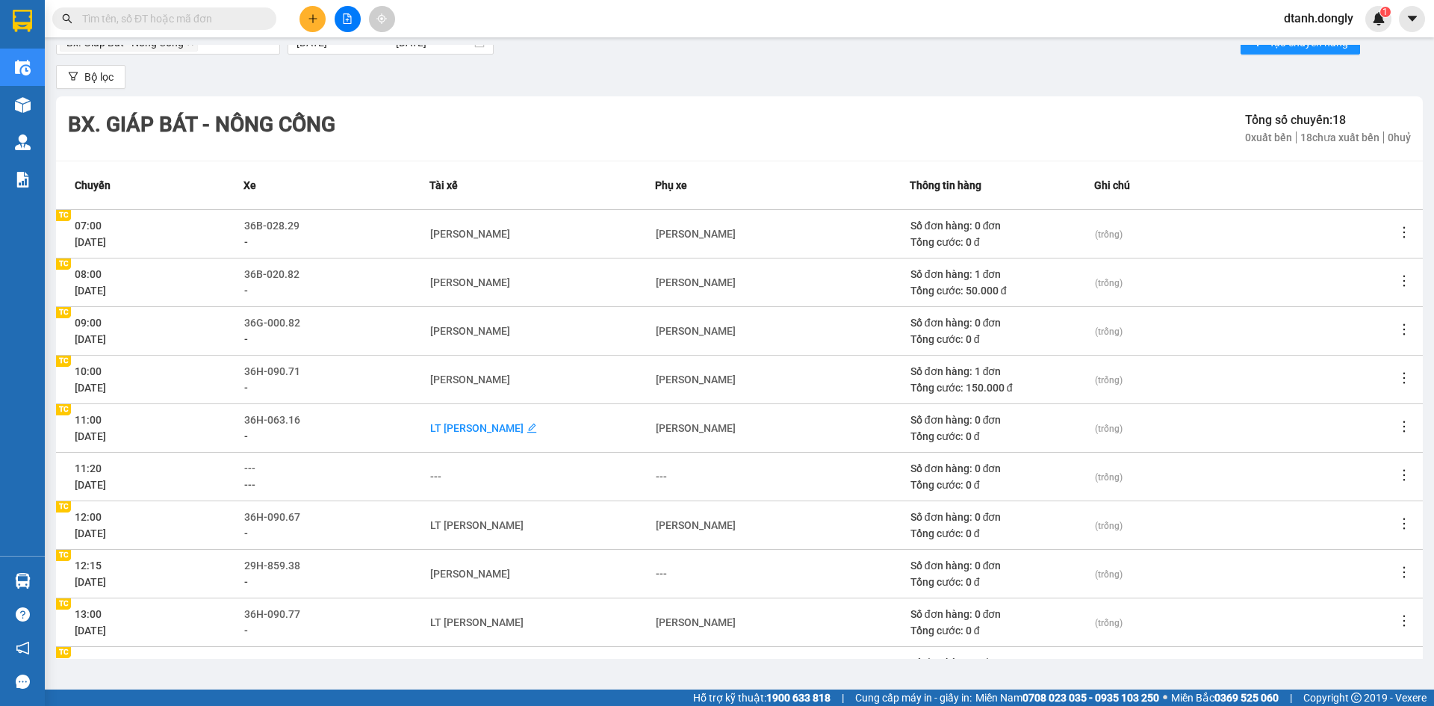
click at [498, 427] on div "LT Trần Huy Công" at bounding box center [476, 428] width 93 height 16
click at [533, 428] on icon "close" at bounding box center [536, 428] width 7 height 7
click at [441, 428] on div "---" at bounding box center [435, 428] width 11 height 16
type input "tai"
drag, startPoint x: 467, startPoint y: 453, endPoint x: 655, endPoint y: 527, distance: 202.5
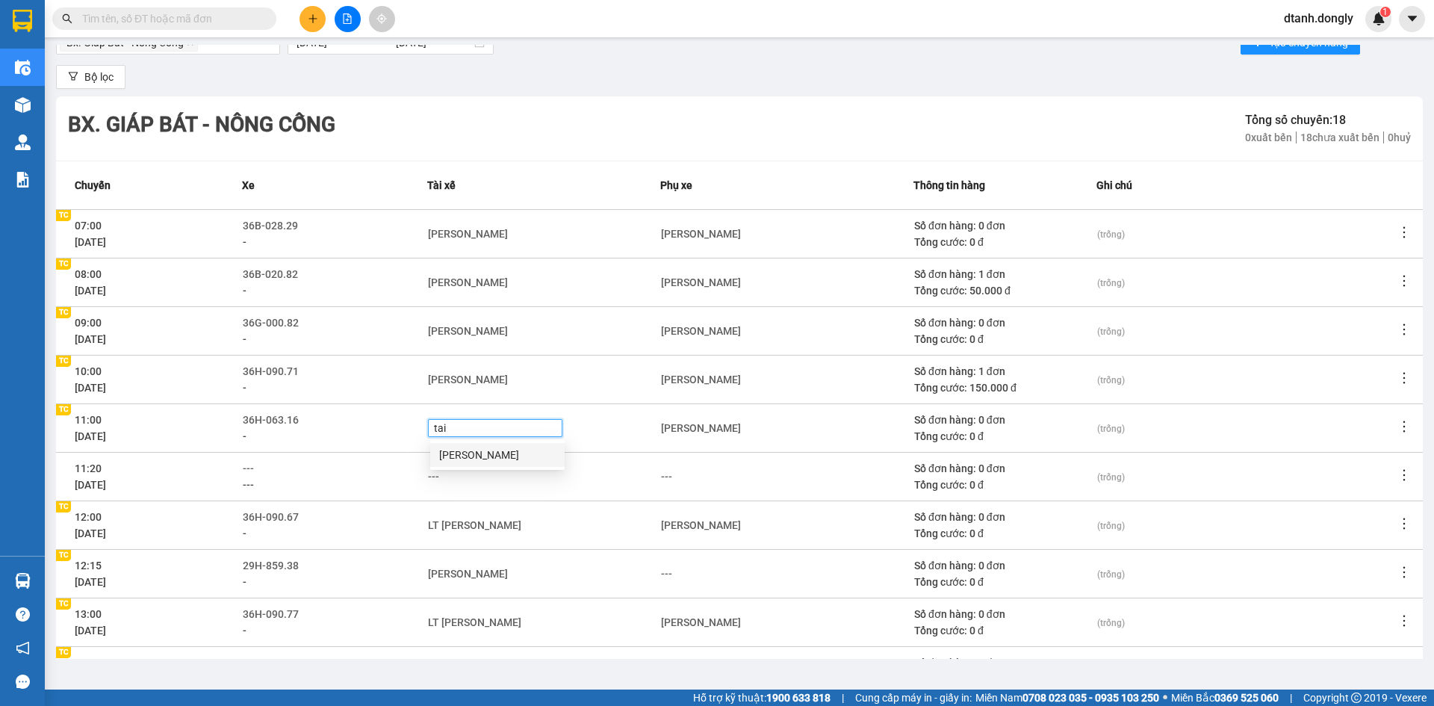
click at [469, 453] on div "Lê Bá Tài" at bounding box center [497, 455] width 117 height 16
click at [616, 574] on div "Phạm Văn Lương" at bounding box center [544, 574] width 232 height 16
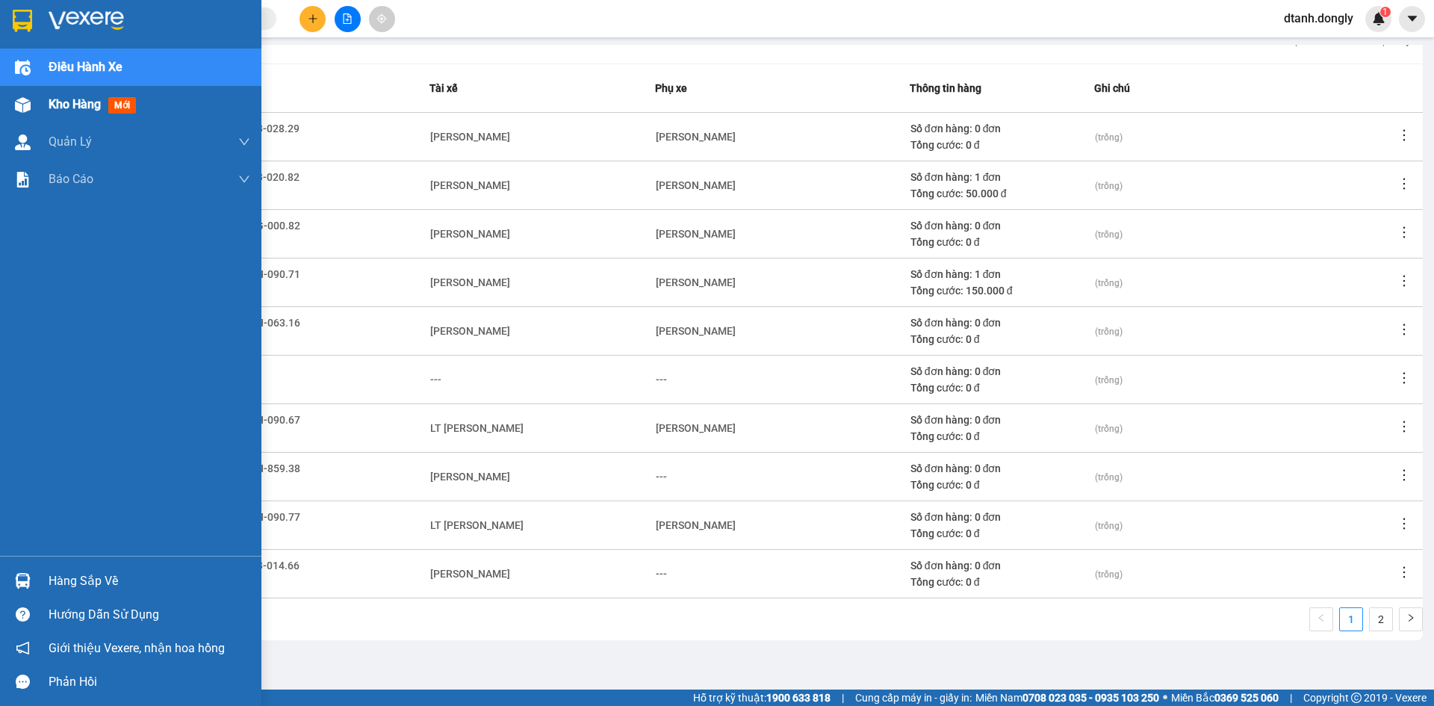
click at [71, 95] on div "Kho hàng mới" at bounding box center [95, 104] width 93 height 19
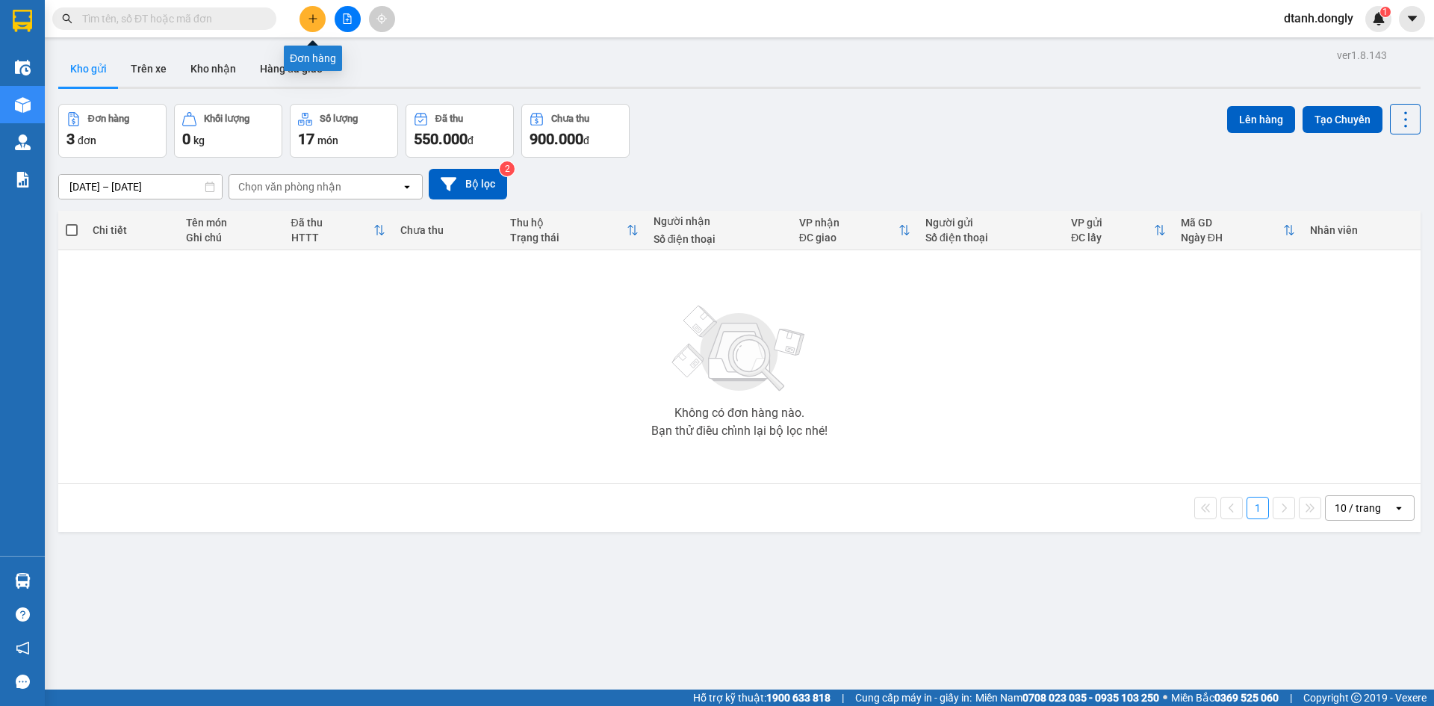
click at [310, 7] on button at bounding box center [313, 19] width 26 height 26
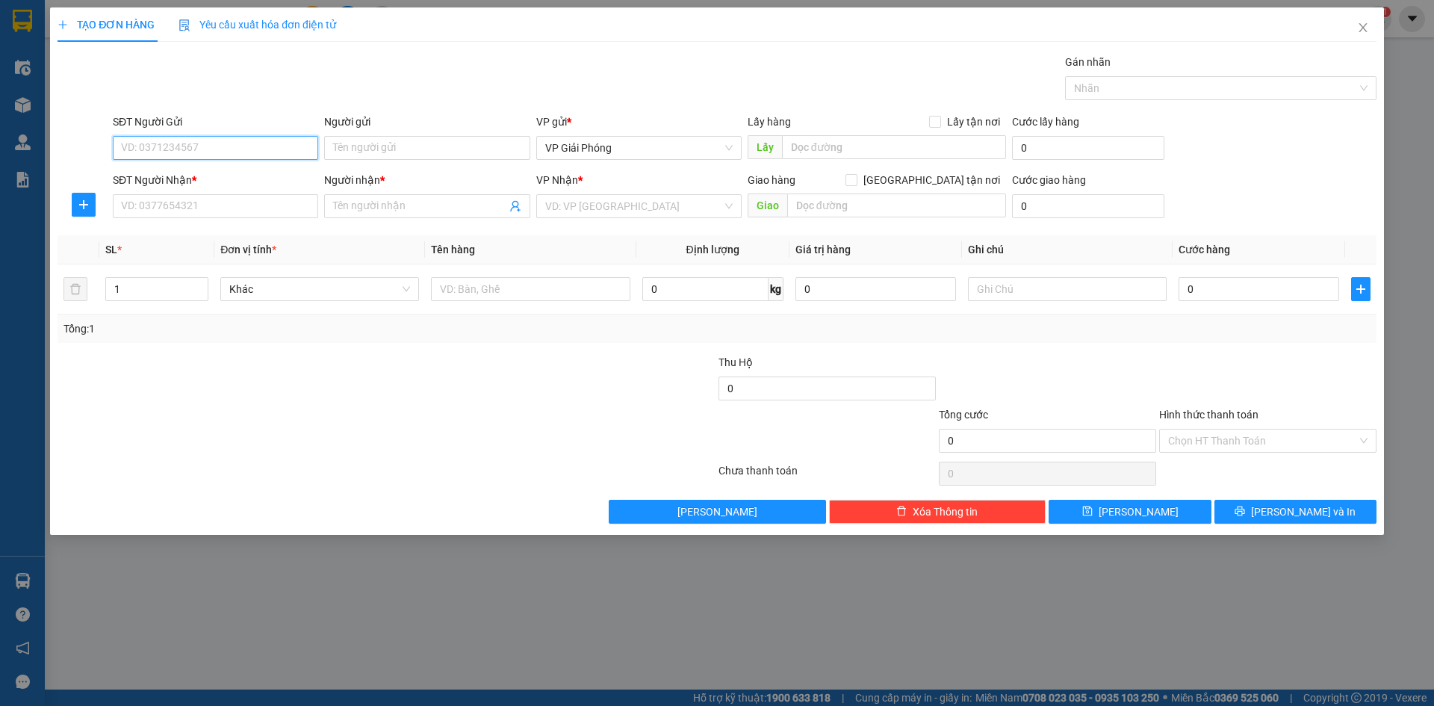
click at [149, 151] on input "SĐT Người Gửi" at bounding box center [215, 148] width 205 height 24
type input "0387045636"
click at [217, 209] on input "SĐT Người Nhận *" at bounding box center [215, 206] width 205 height 24
type input "0947113172"
click at [425, 205] on input "Người nhận *" at bounding box center [419, 206] width 173 height 16
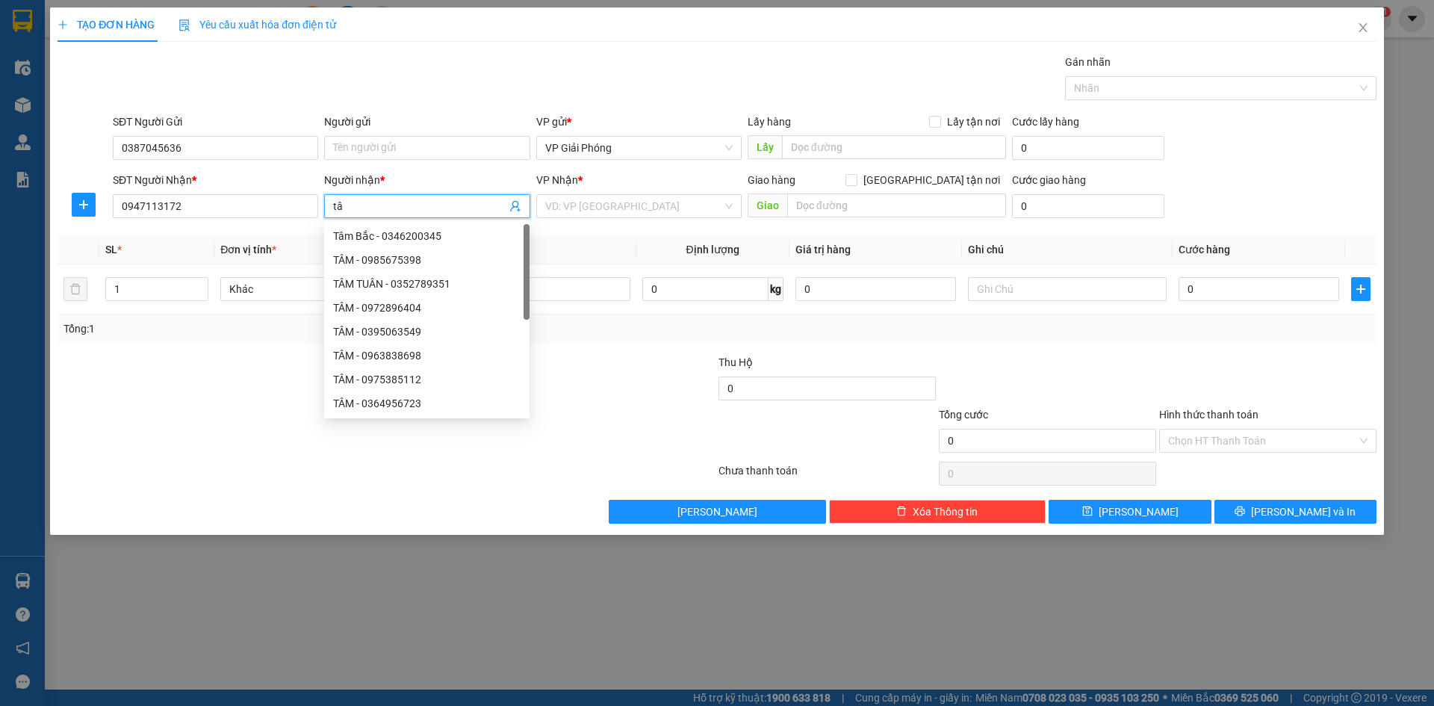
type input "t"
type input "TÂM"
click at [670, 205] on input "search" at bounding box center [633, 206] width 177 height 22
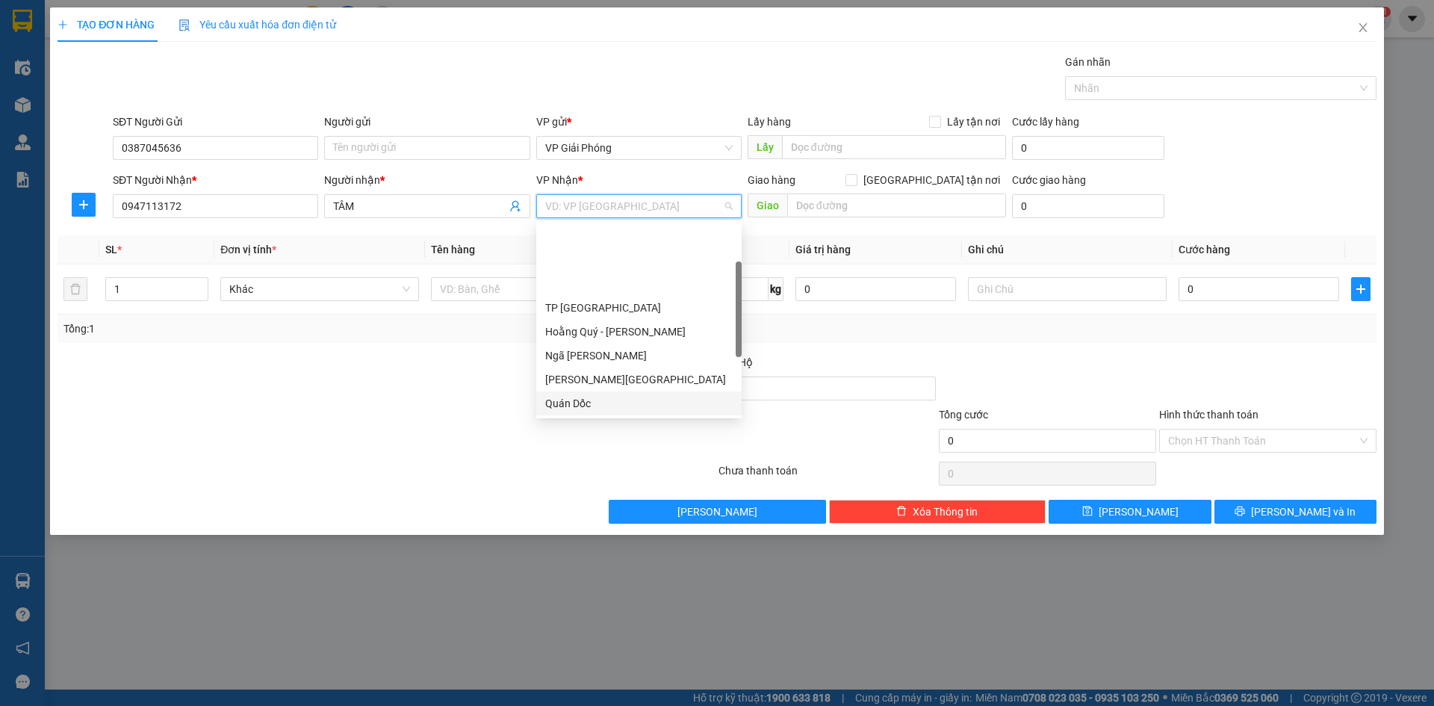
scroll to position [215, 0]
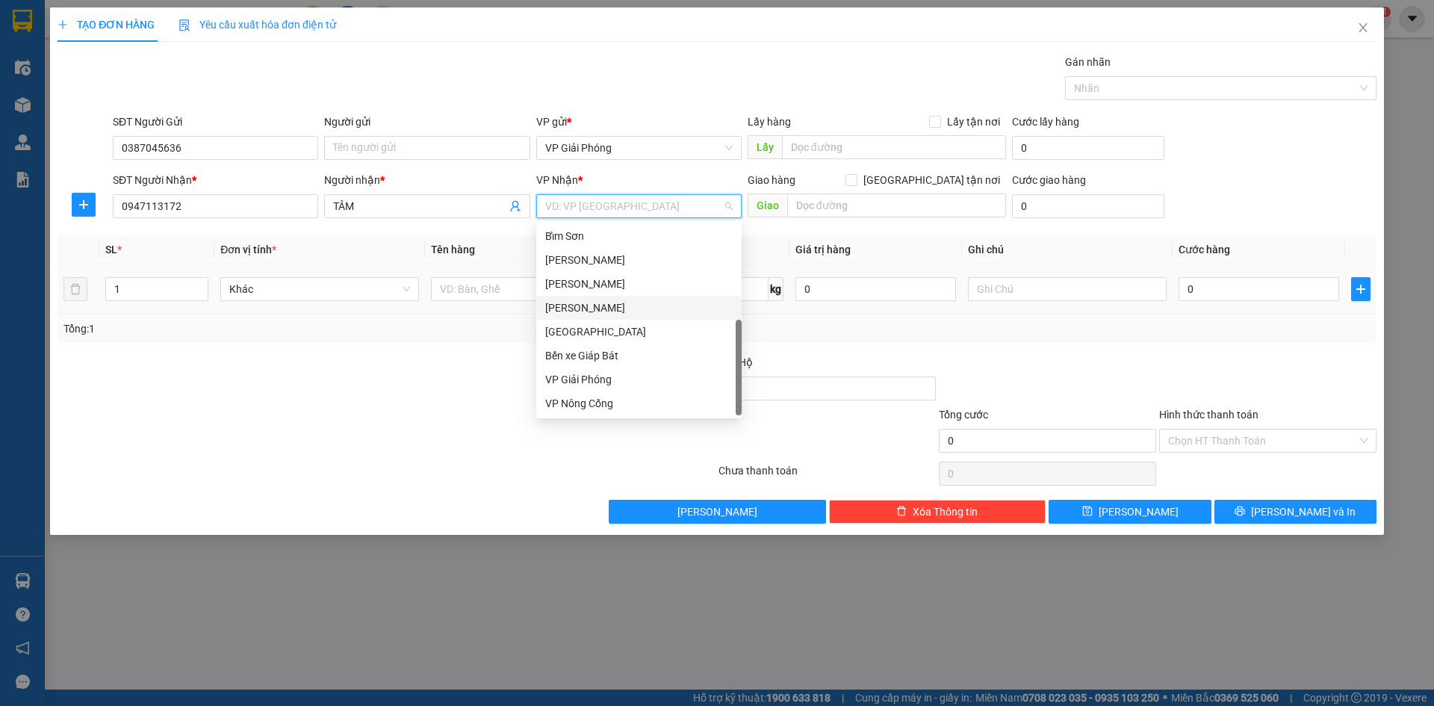
drag, startPoint x: 628, startPoint y: 309, endPoint x: 684, endPoint y: 267, distance: 70.5
click at [632, 306] on div "[PERSON_NAME]" at bounding box center [639, 308] width 188 height 16
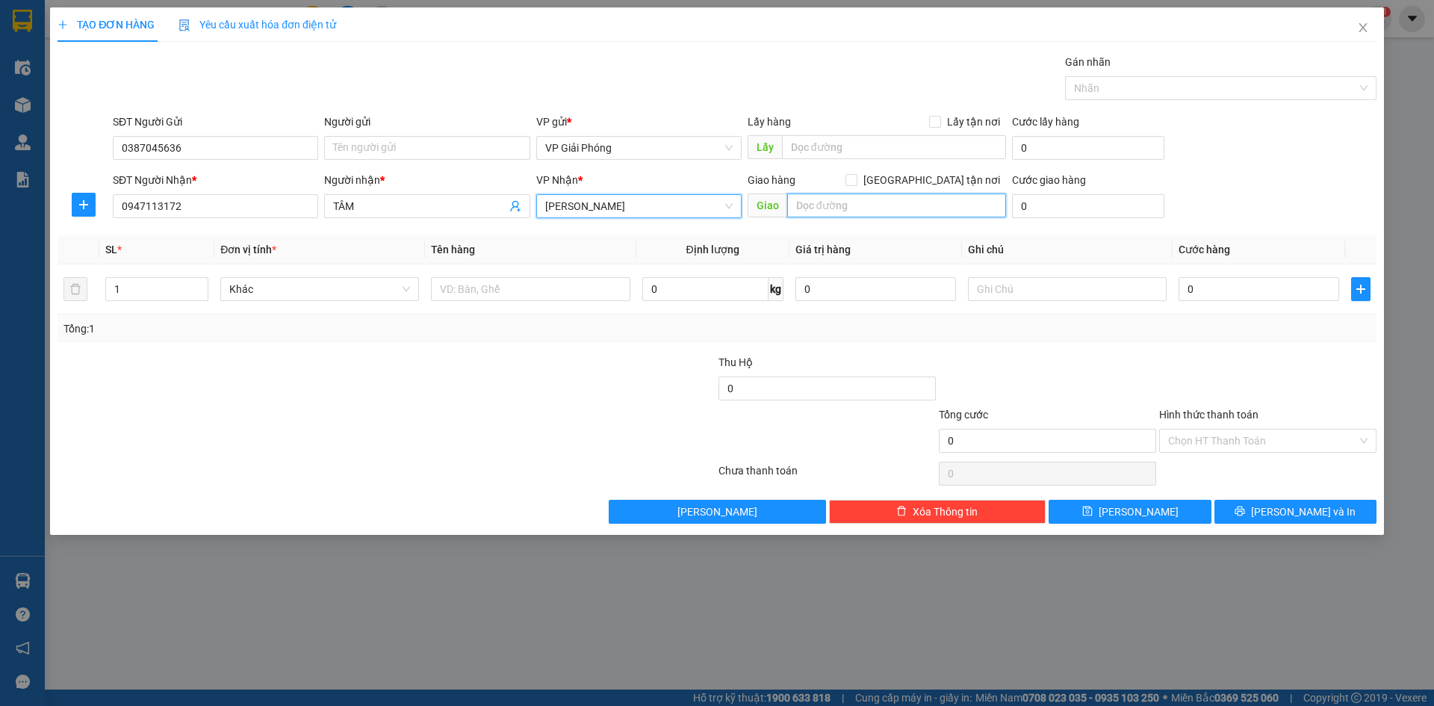
click at [838, 206] on input "text" at bounding box center [896, 205] width 219 height 24
type input "BẾN SUNG"
click at [856, 182] on input "[GEOGRAPHIC_DATA] tận nơi" at bounding box center [851, 179] width 10 height 10
checkbox input "true"
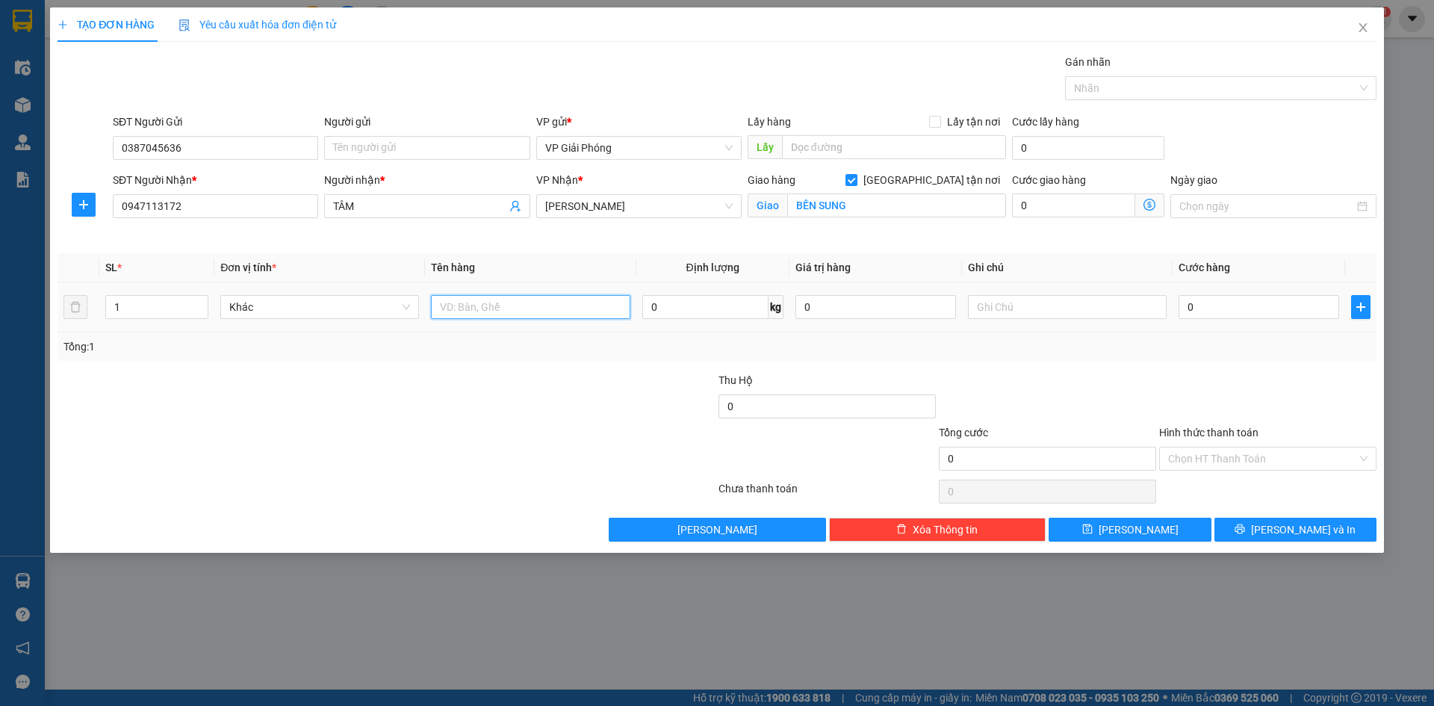
click at [550, 315] on input "text" at bounding box center [530, 307] width 199 height 24
type input "LAPTOP"
click at [1244, 306] on input "0" at bounding box center [1259, 307] width 161 height 24
type input "5"
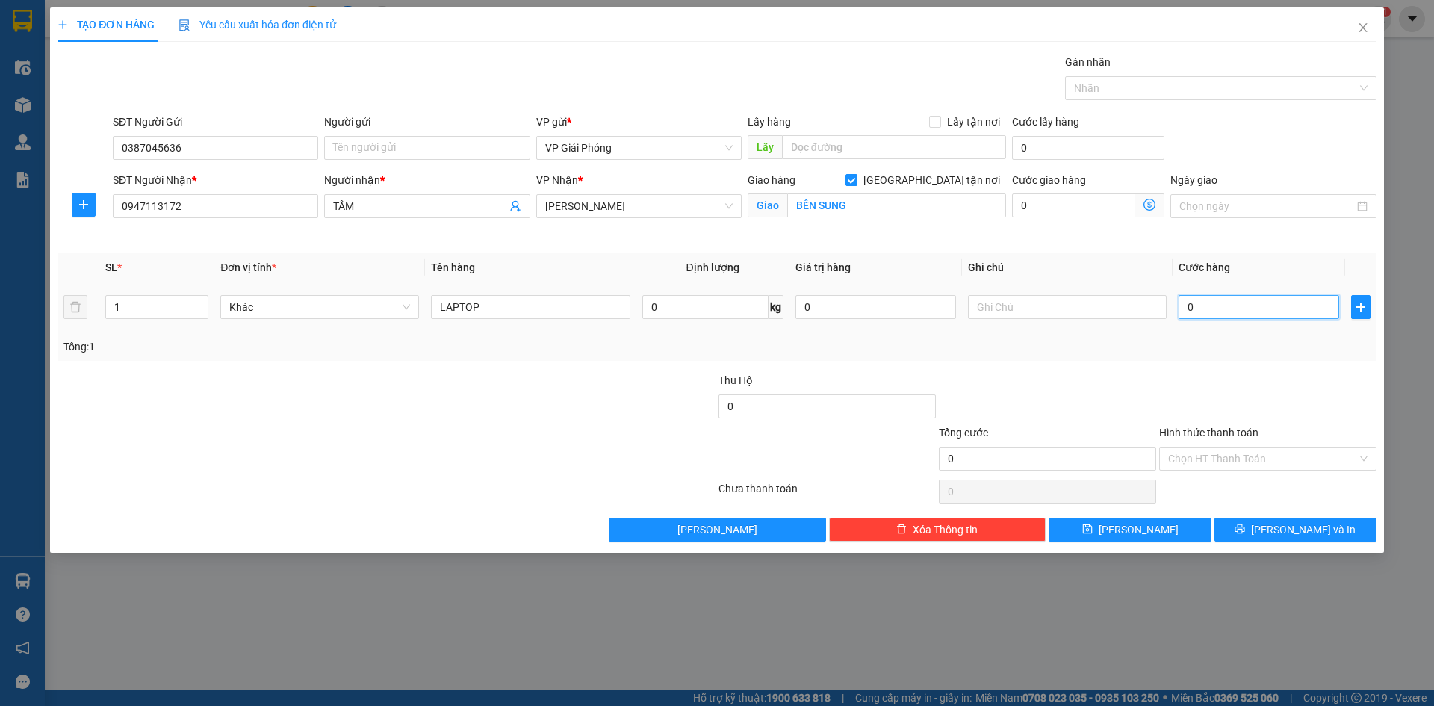
type input "5"
type input "50"
click at [1150, 84] on div at bounding box center [1213, 88] width 289 height 18
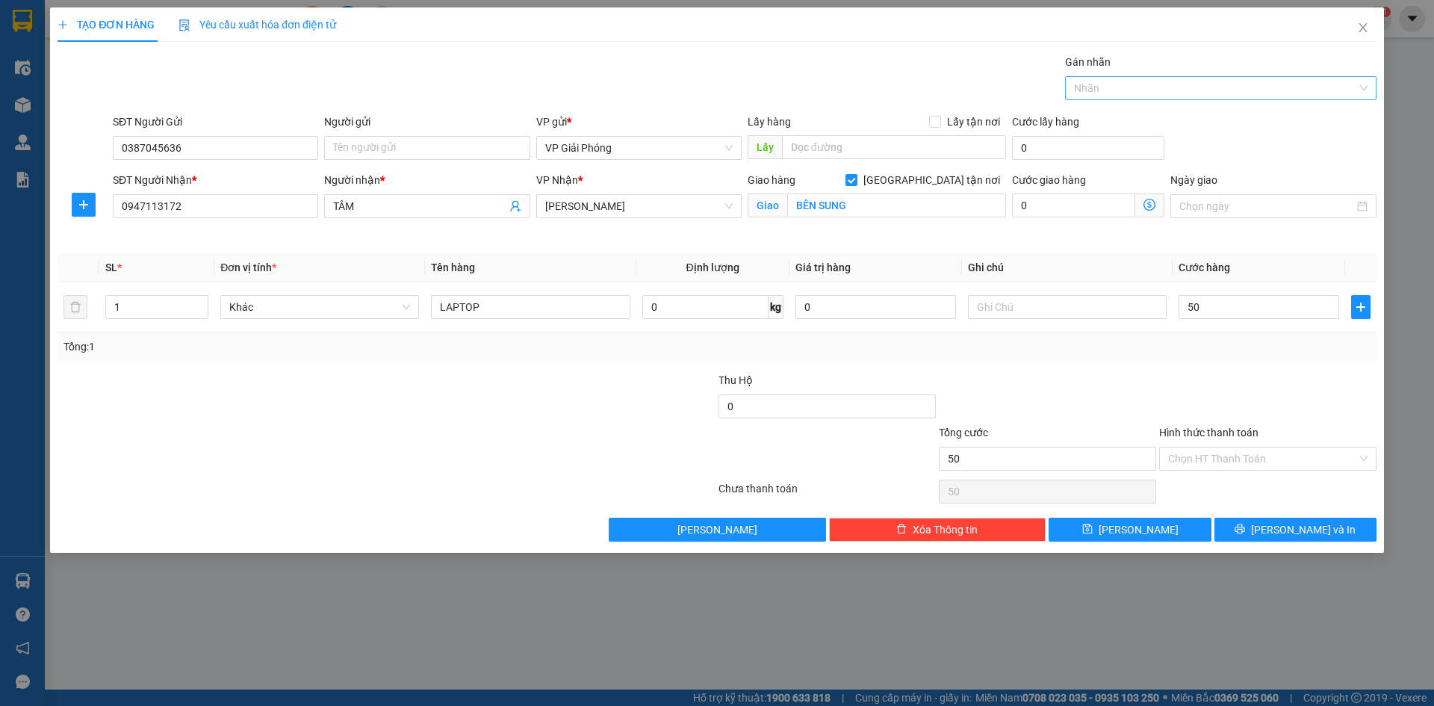
type input "50.000"
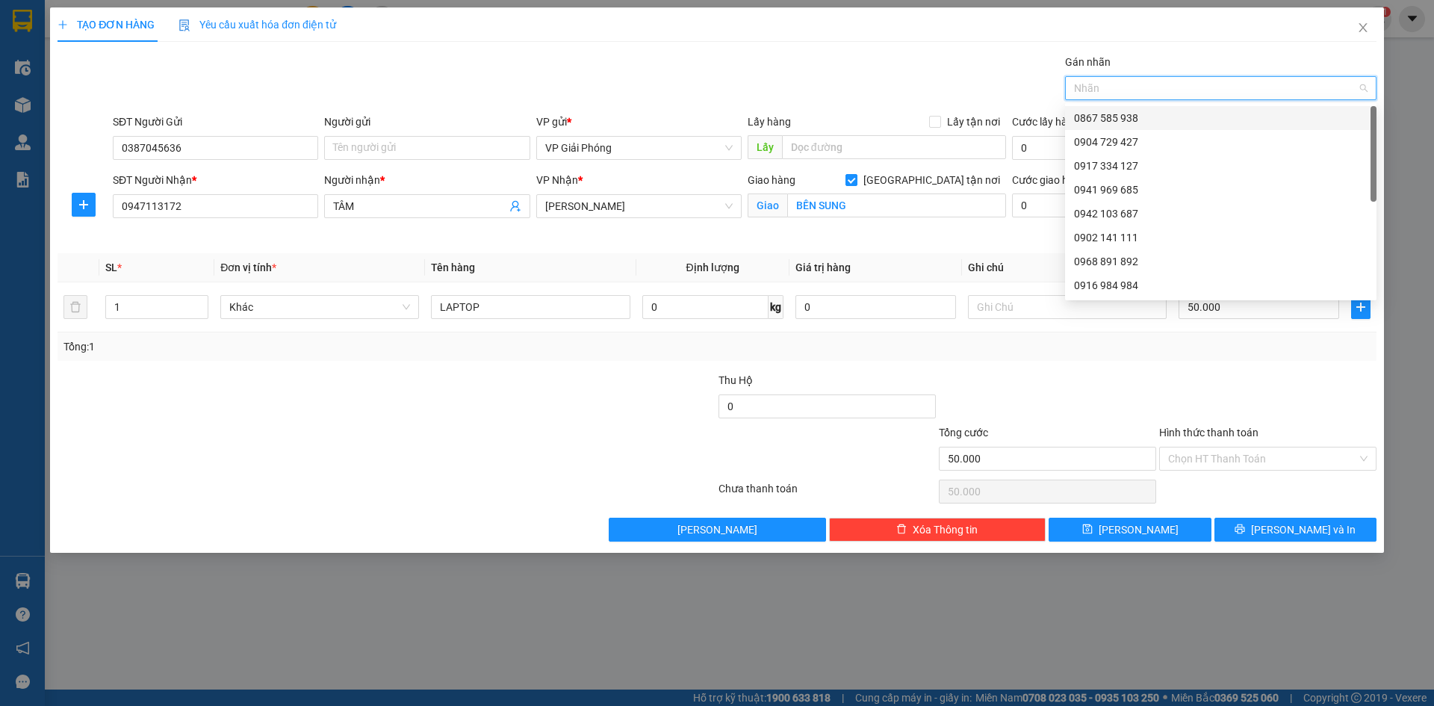
click at [1150, 120] on div "0867 585 938" at bounding box center [1221, 118] width 294 height 16
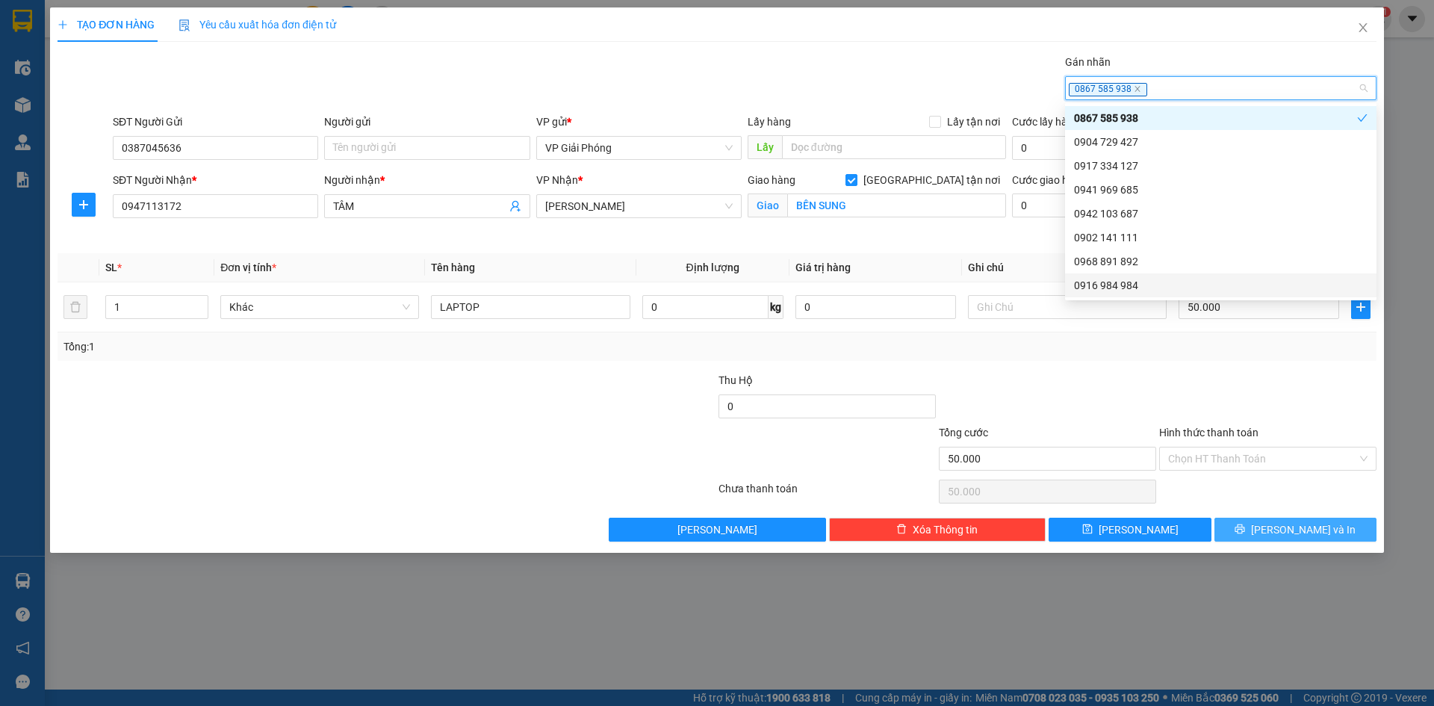
click at [1262, 522] on button "[PERSON_NAME] và In" at bounding box center [1296, 530] width 162 height 24
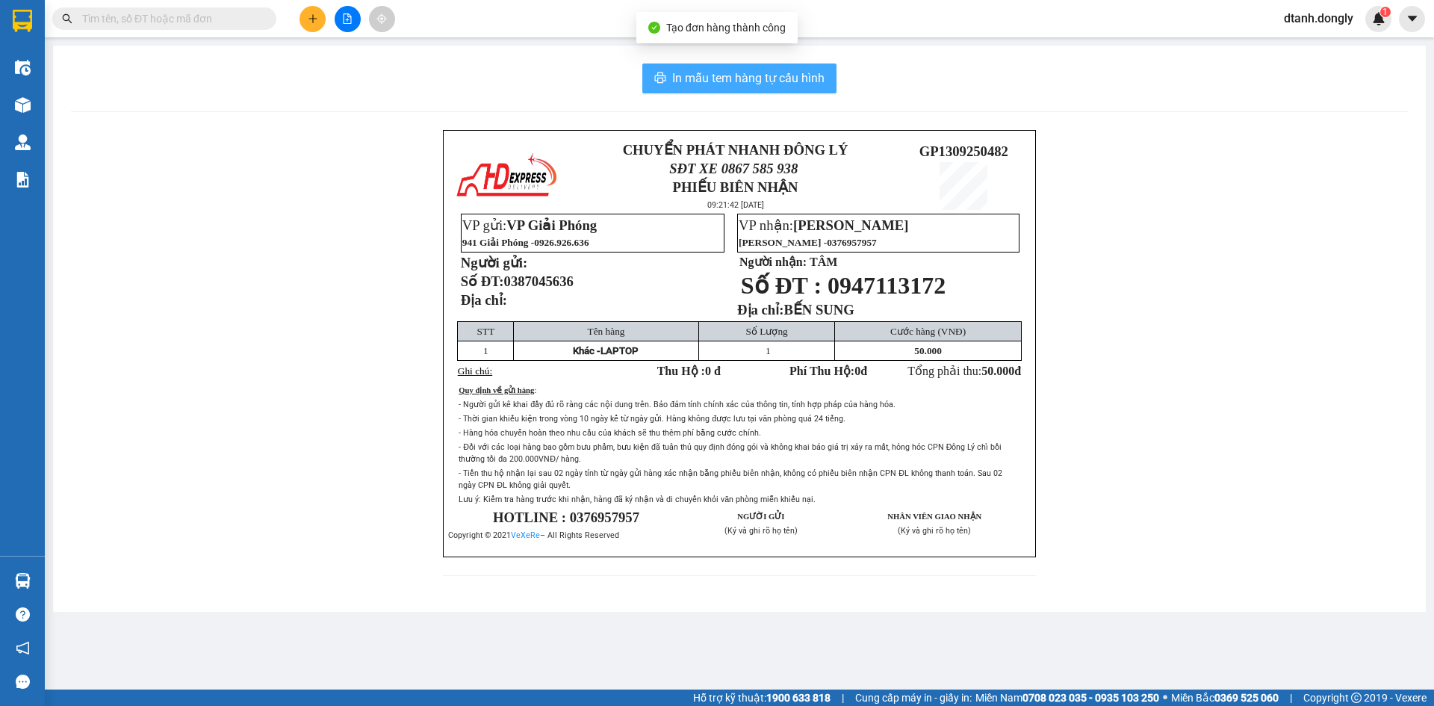
drag, startPoint x: 751, startPoint y: 75, endPoint x: 934, endPoint y: 209, distance: 226.7
click at [752, 75] on span "In mẫu tem hàng tự cấu hình" at bounding box center [748, 78] width 152 height 19
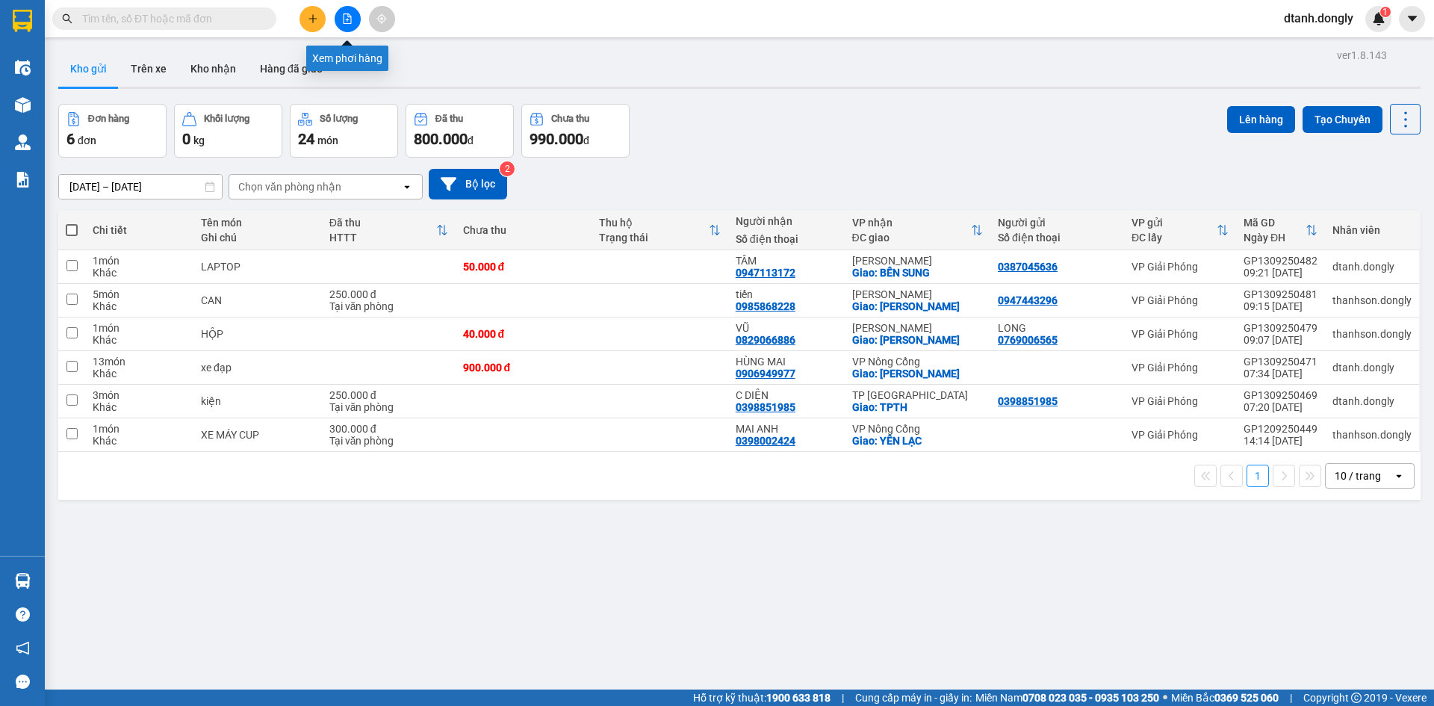
click at [339, 15] on button at bounding box center [348, 19] width 26 height 26
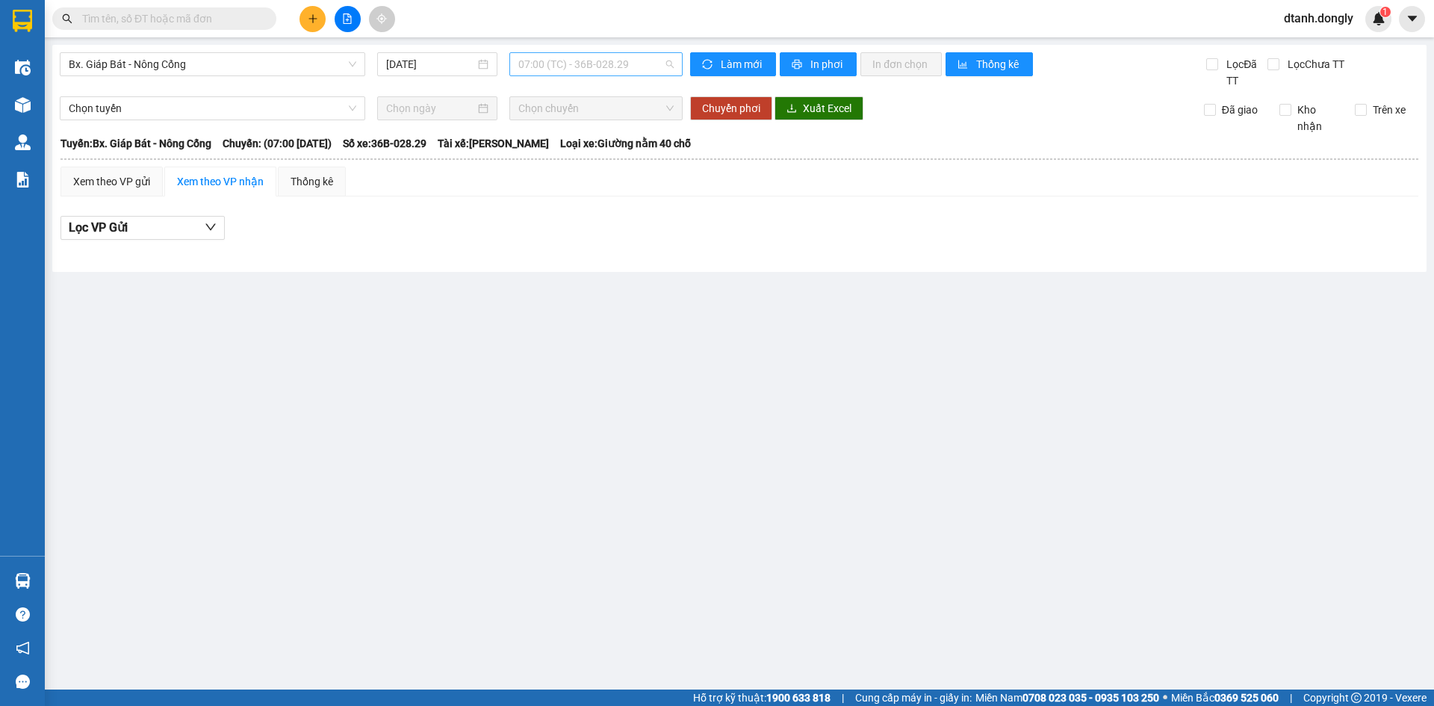
drag, startPoint x: 657, startPoint y: 59, endPoint x: 657, endPoint y: 130, distance: 71.0
click at [657, 60] on span "07:00 (TC) - 36B-028.29" at bounding box center [595, 64] width 155 height 22
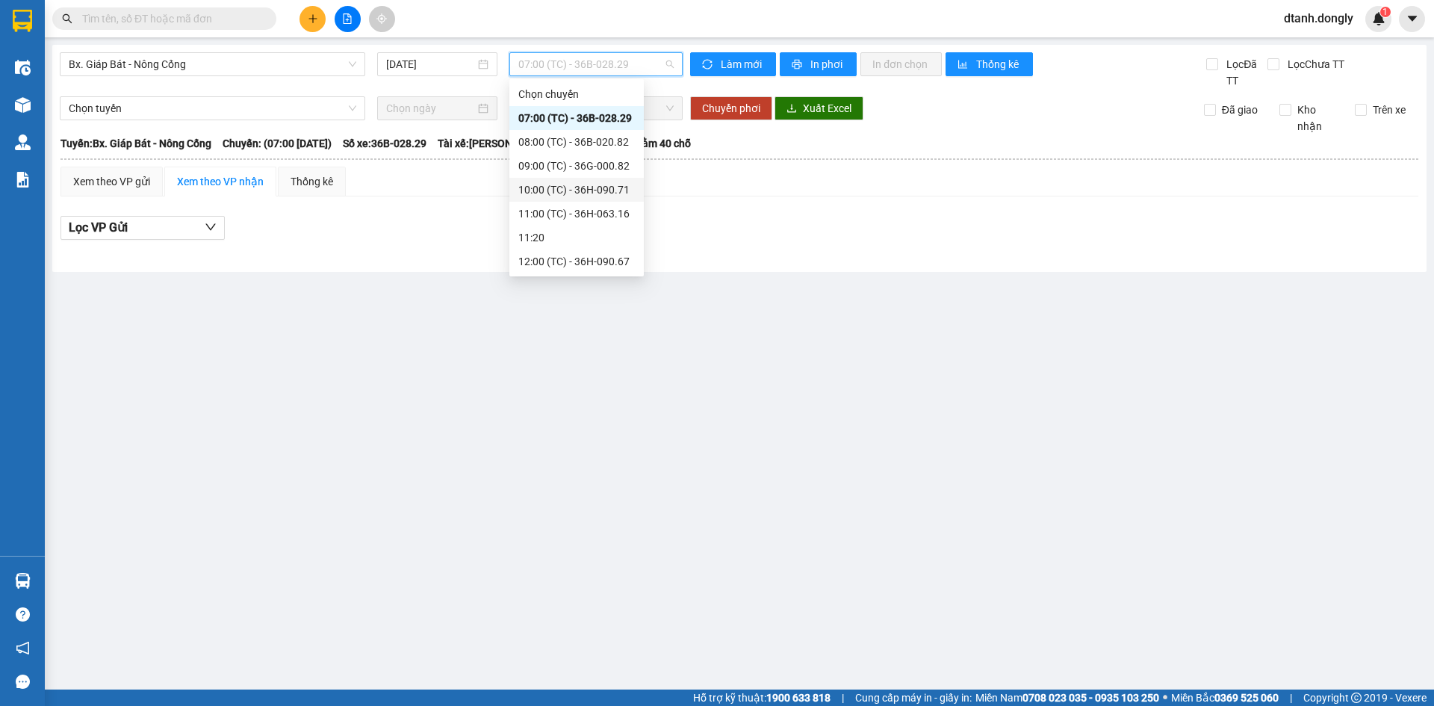
click at [601, 184] on div "10:00 (TC) - 36H-090.71" at bounding box center [576, 190] width 117 height 16
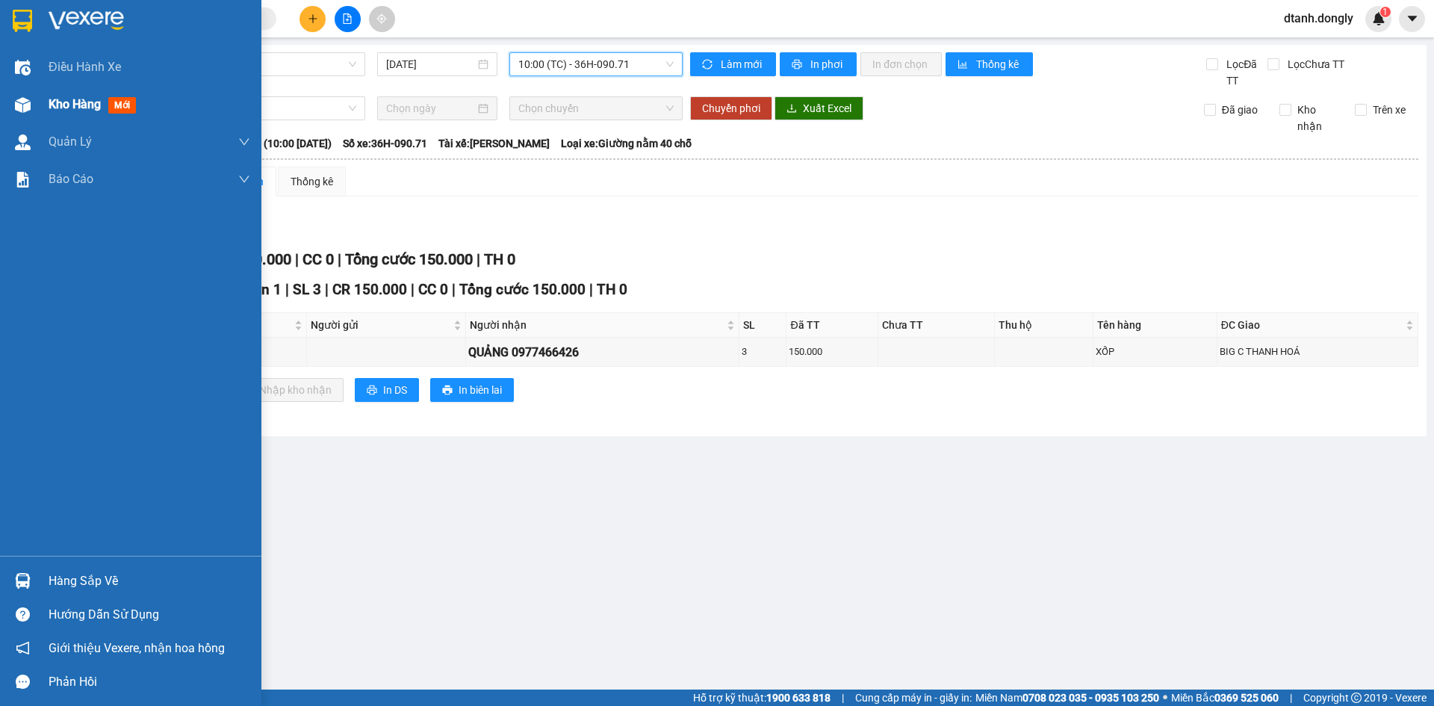
click at [58, 102] on span "Kho hàng" at bounding box center [75, 104] width 52 height 14
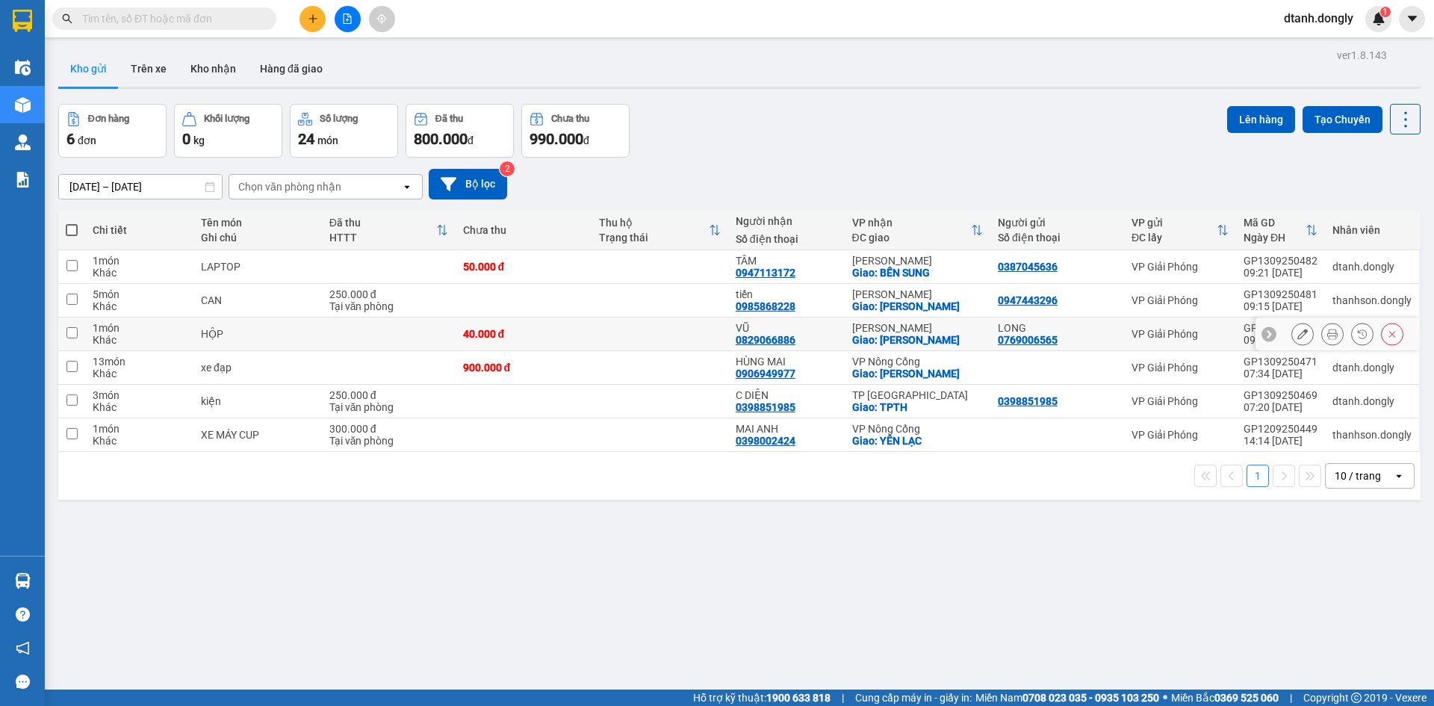
click at [73, 329] on input "checkbox" at bounding box center [71, 332] width 11 height 11
checkbox input "true"
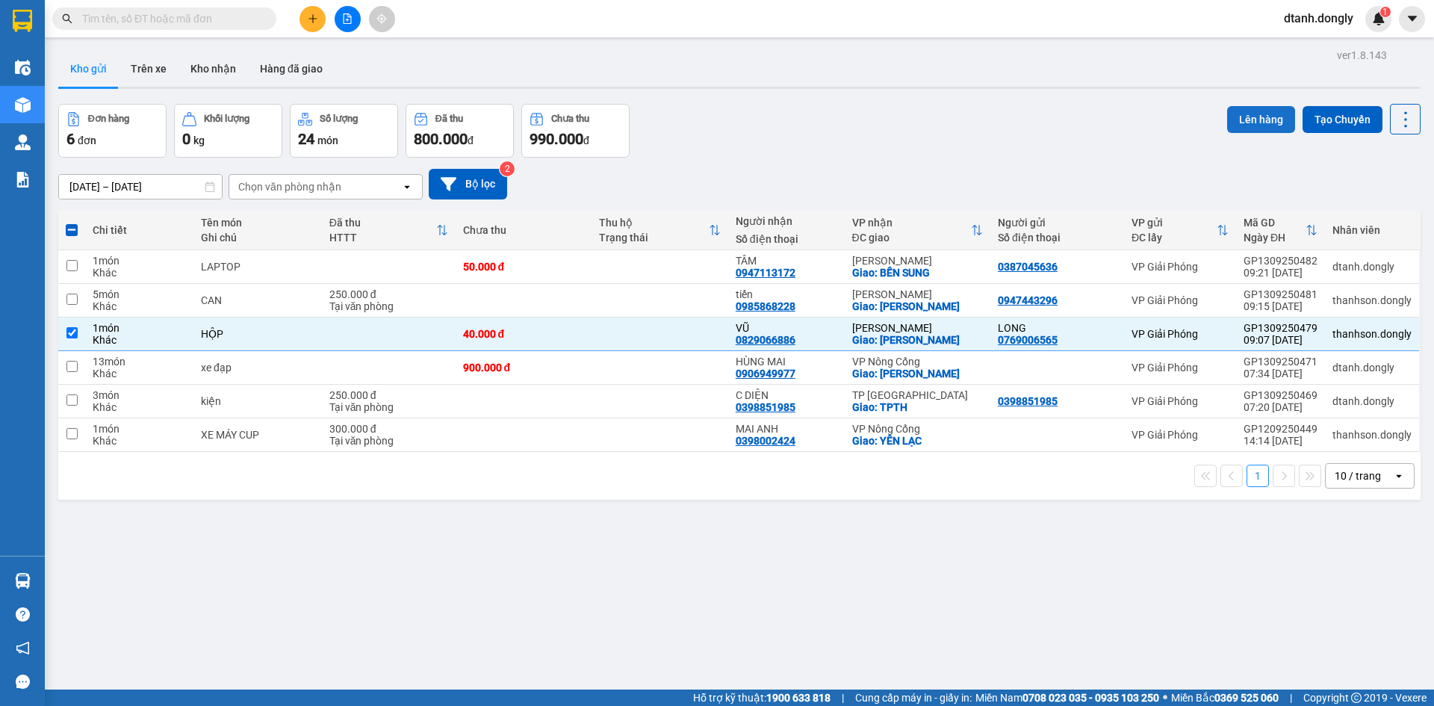
click at [1241, 112] on button "Lên hàng" at bounding box center [1261, 119] width 68 height 27
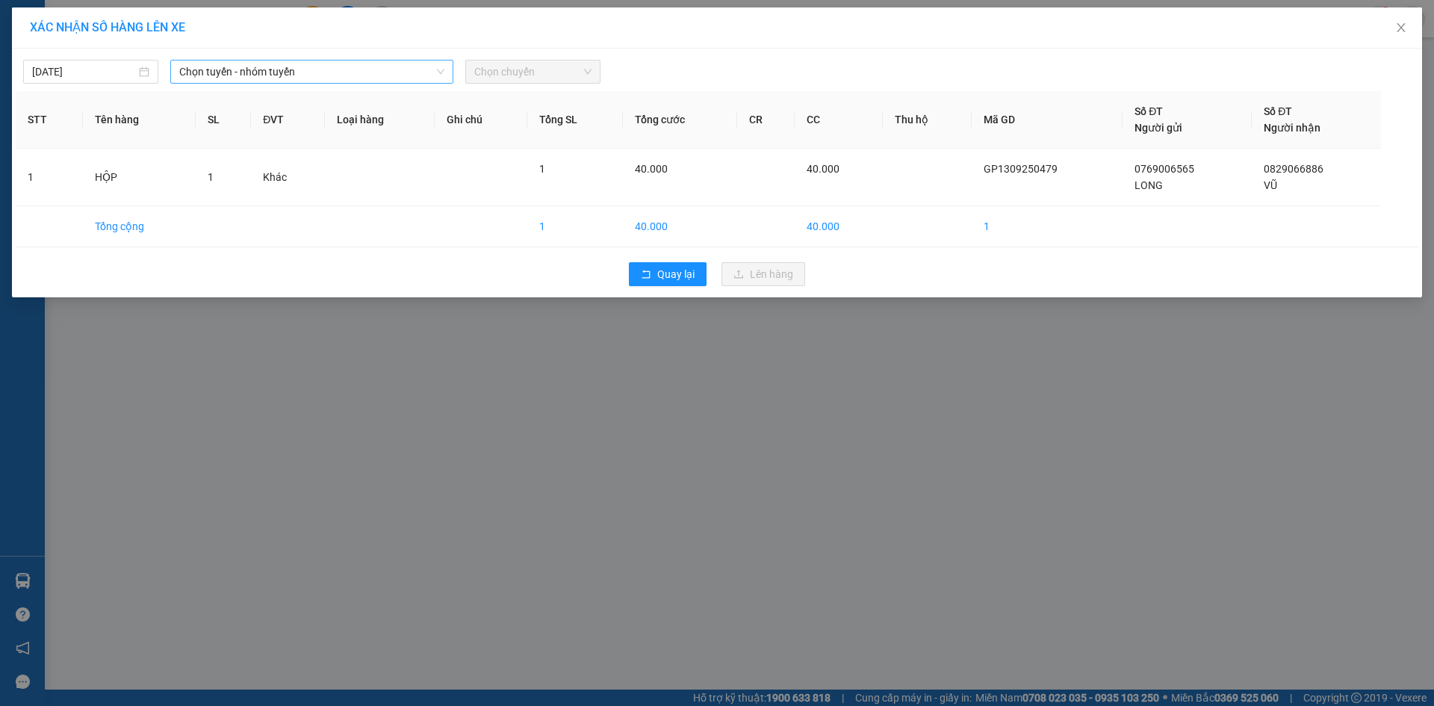
drag, startPoint x: 442, startPoint y: 74, endPoint x: 438, endPoint y: 81, distance: 8.7
click at [440, 75] on icon "down" at bounding box center [440, 71] width 9 height 9
click at [424, 60] on div "Chọn tuyến - nhóm tuyến" at bounding box center [311, 72] width 283 height 24
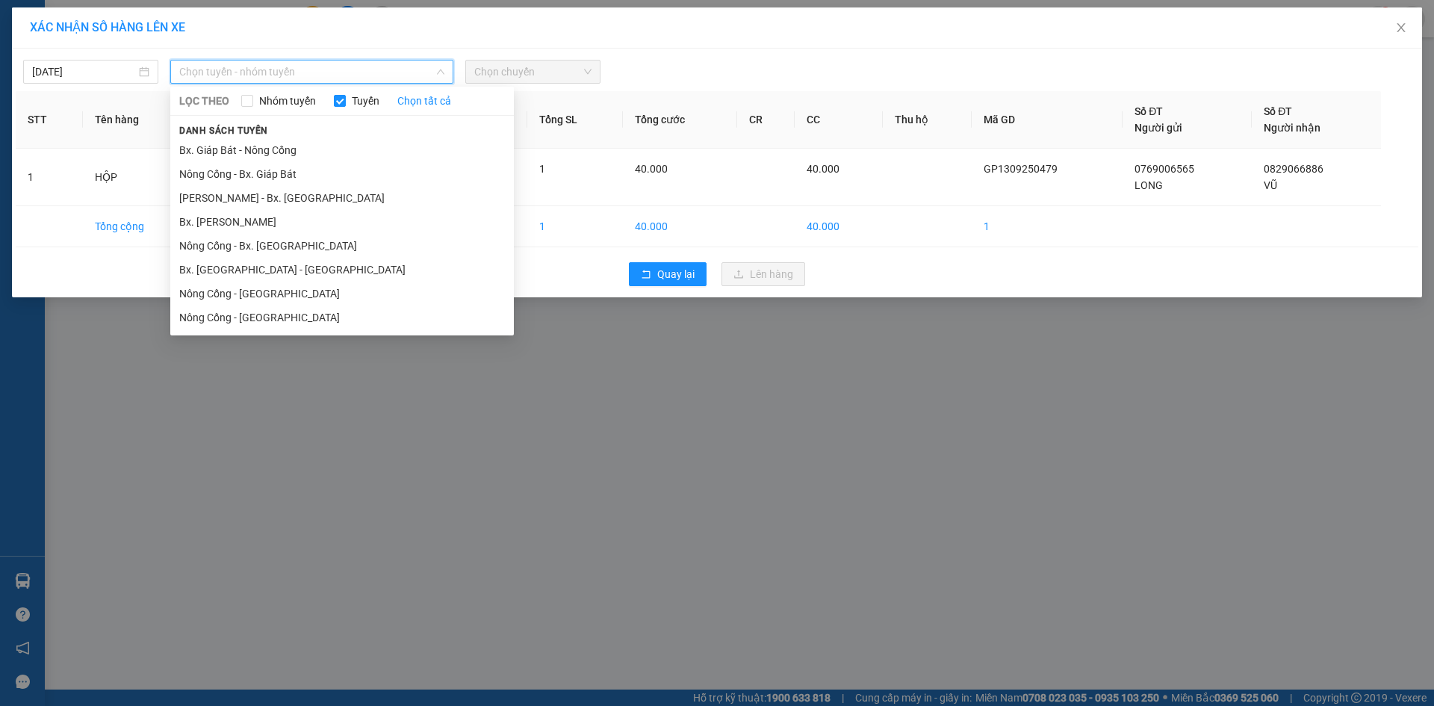
drag, startPoint x: 383, startPoint y: 140, endPoint x: 471, endPoint y: 91, distance: 100.6
click at [386, 137] on div "Danh sách tuyến Bx. Giáp Bát - Nông Cống Nông Cống - Bx. Giáp Bát Như Thanh - B…" at bounding box center [342, 226] width 344 height 208
drag, startPoint x: 352, startPoint y: 148, endPoint x: 401, endPoint y: 128, distance: 53.3
click at [355, 148] on li "Bx. Giáp Bát - Nông Cống" at bounding box center [342, 150] width 344 height 24
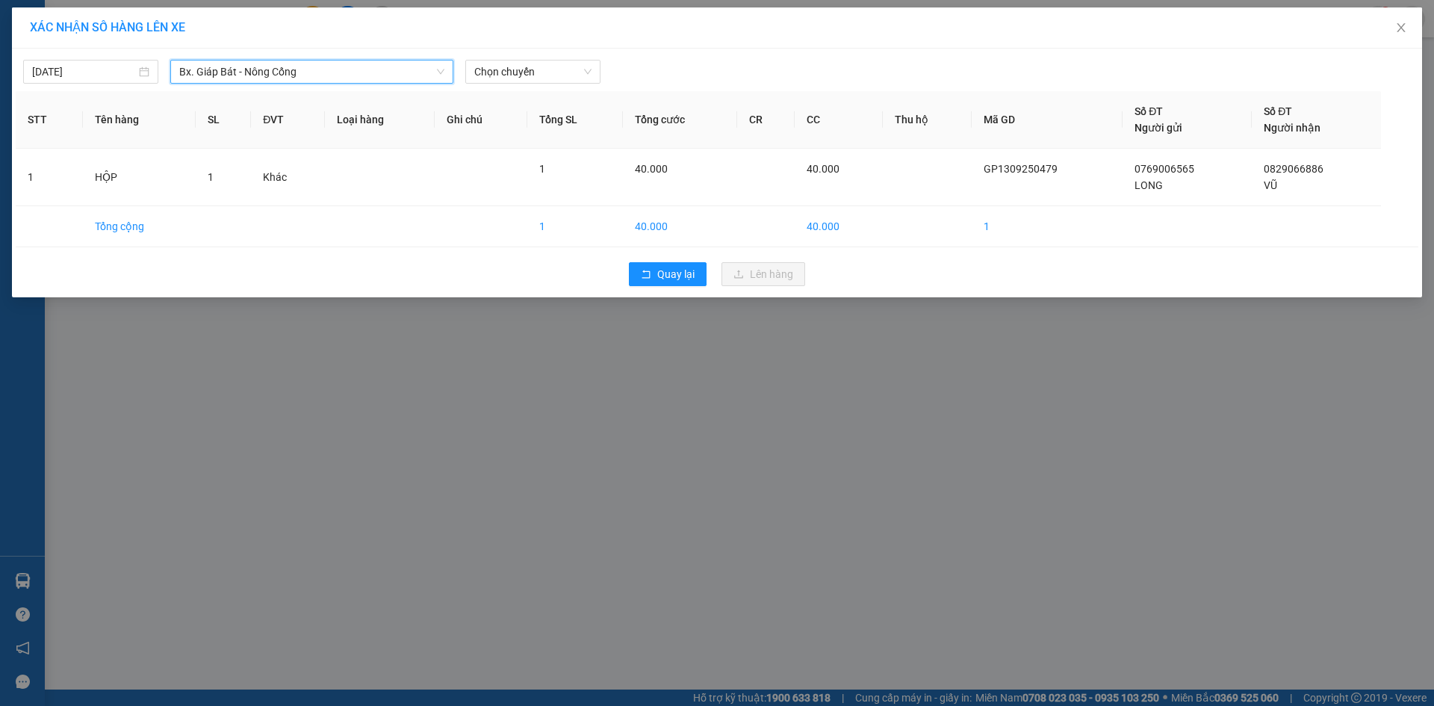
drag, startPoint x: 572, startPoint y: 69, endPoint x: 580, endPoint y: 84, distance: 16.7
click at [574, 71] on span "Chọn chuyến" at bounding box center [532, 72] width 117 height 22
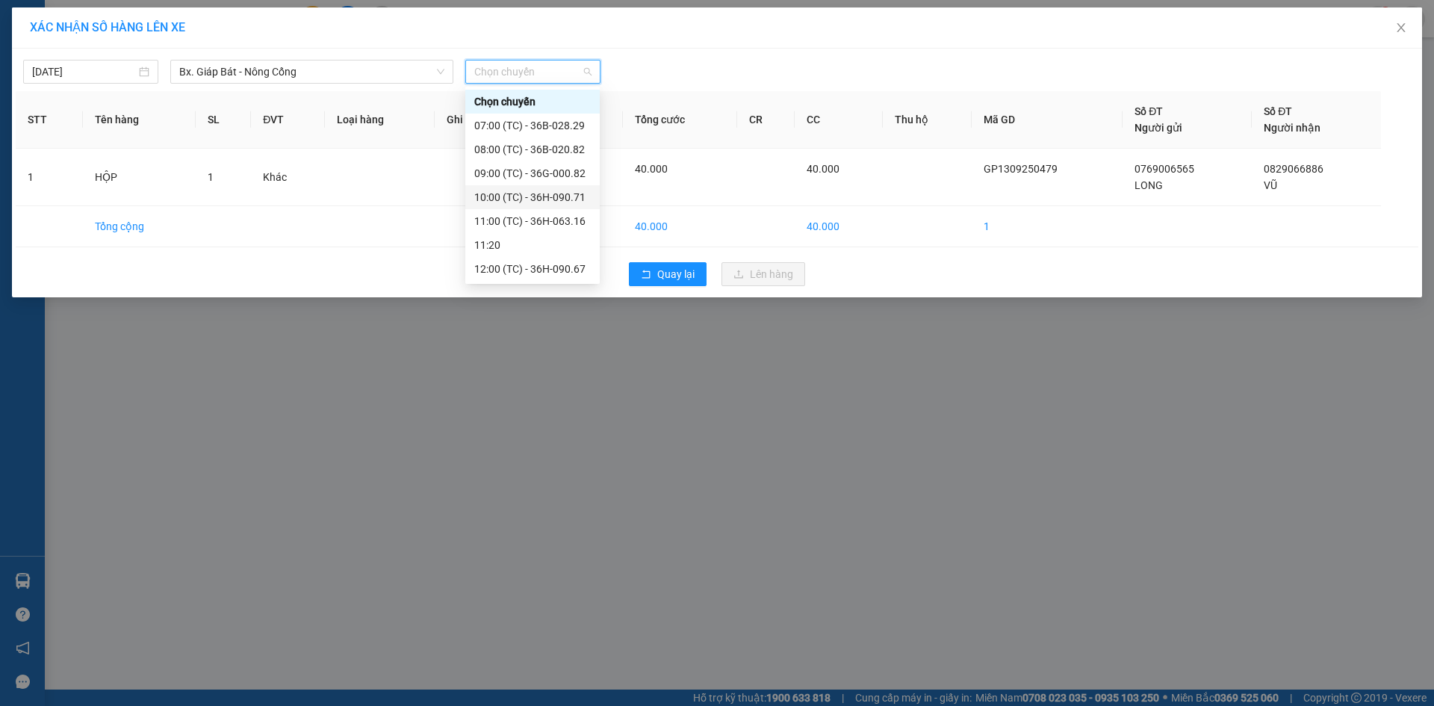
click at [531, 191] on div "10:00 (TC) - 36H-090.71" at bounding box center [532, 197] width 117 height 16
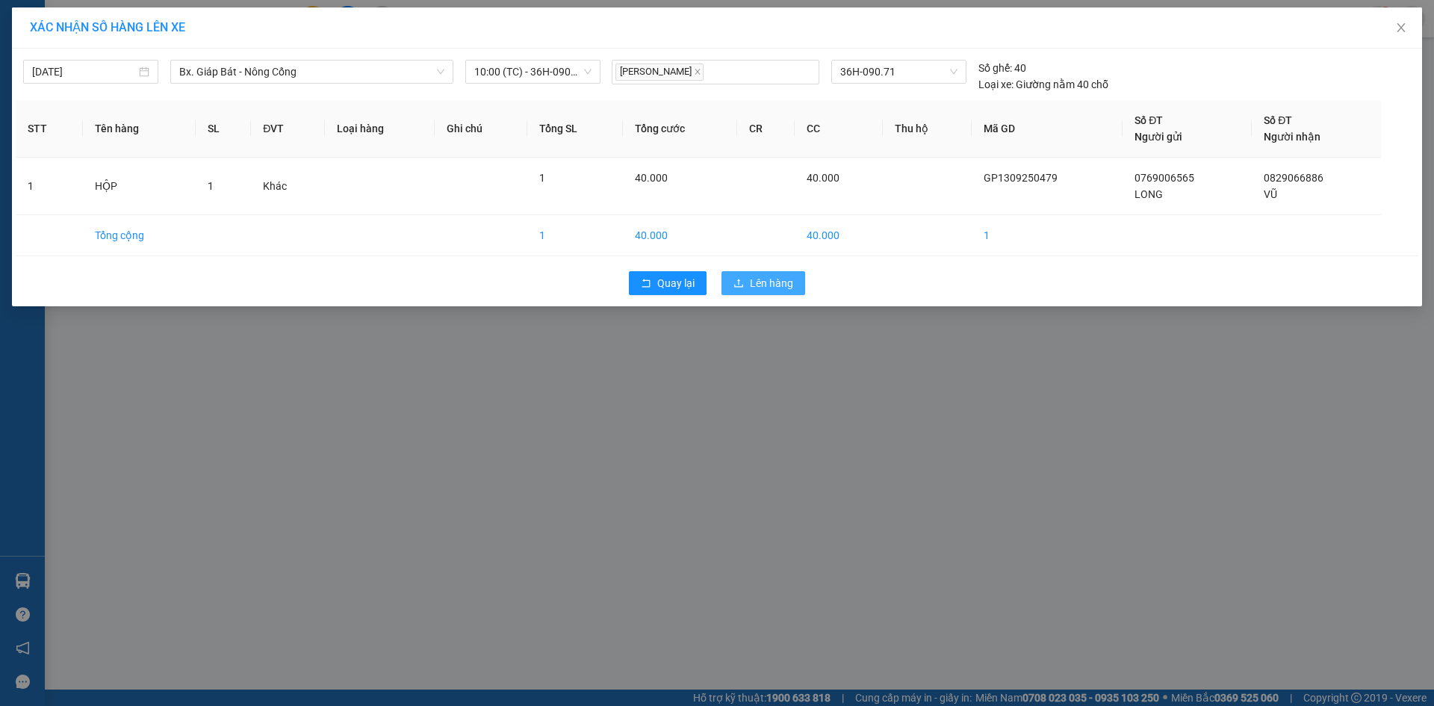
click at [776, 279] on span "Lên hàng" at bounding box center [771, 283] width 43 height 16
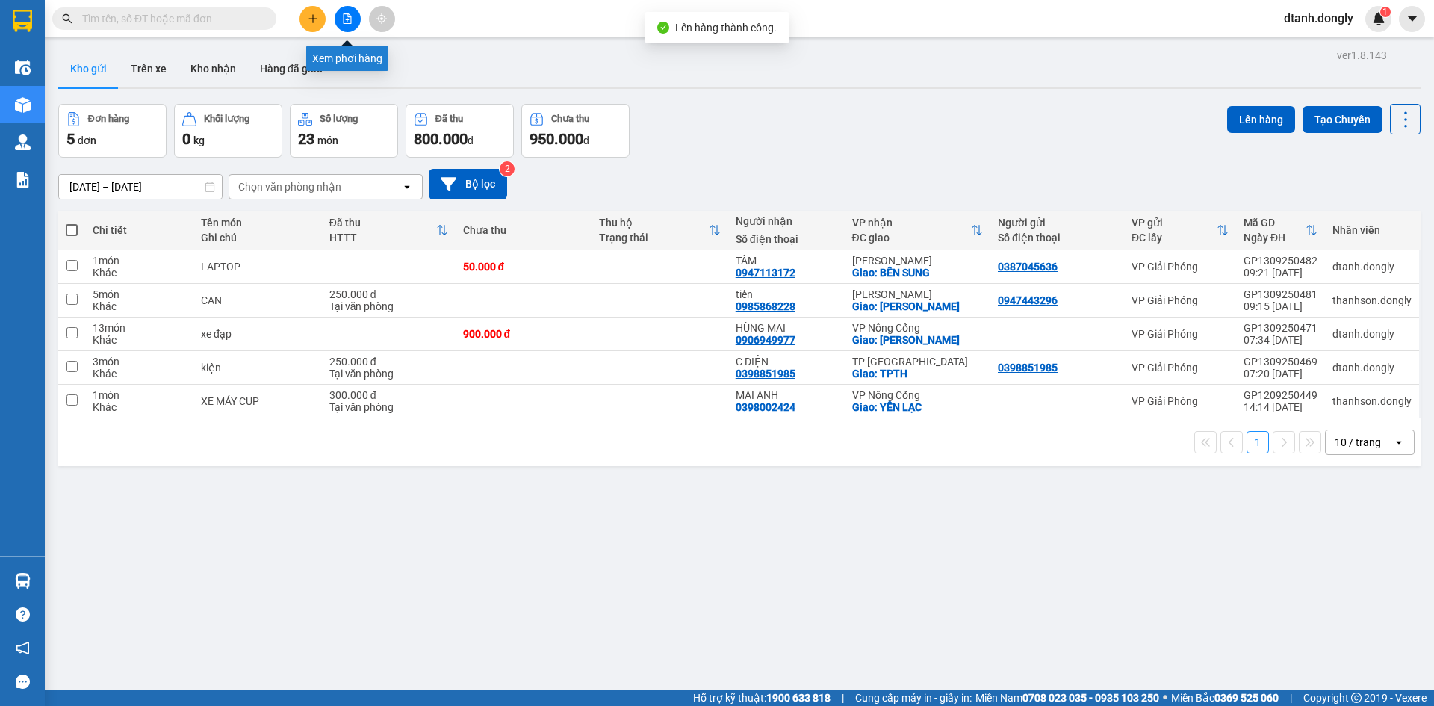
drag, startPoint x: 341, startPoint y: 13, endPoint x: 425, endPoint y: 22, distance: 84.2
click at [342, 13] on button at bounding box center [348, 19] width 26 height 26
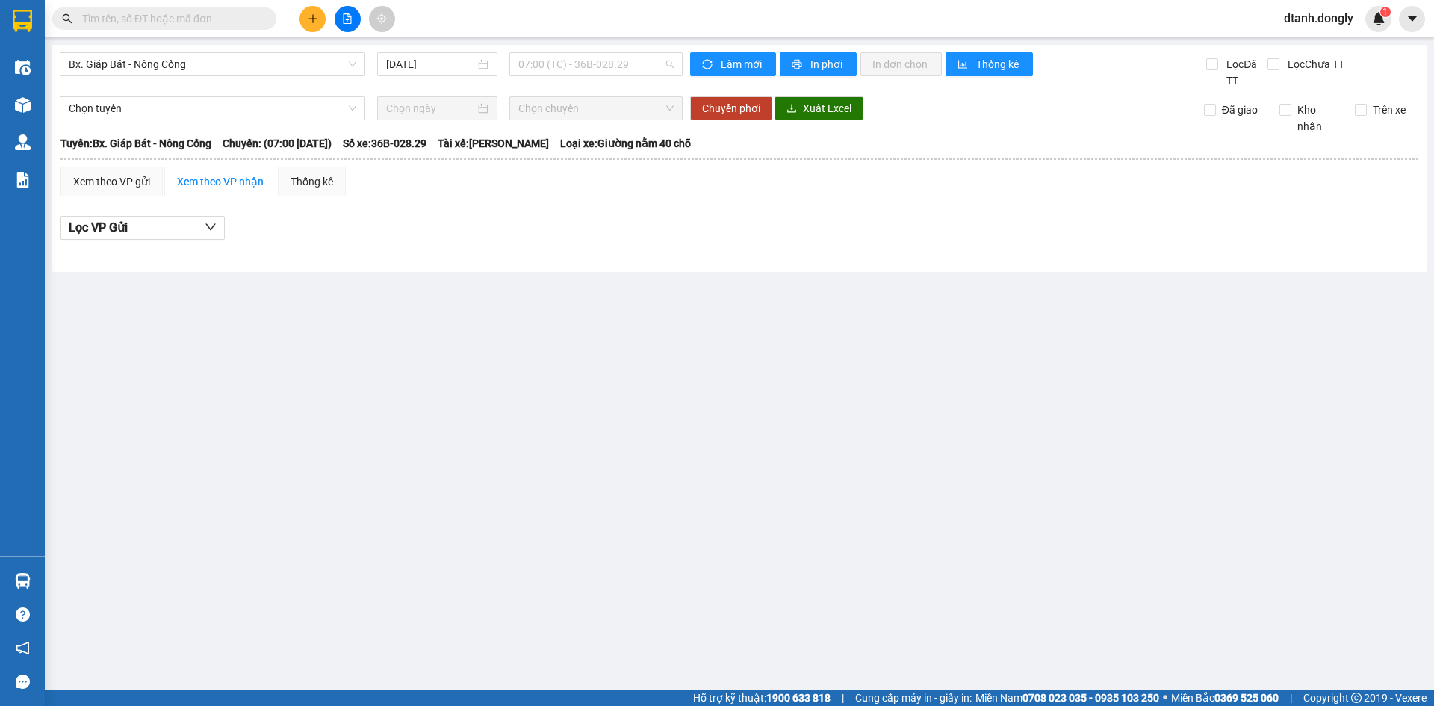
drag, startPoint x: 655, startPoint y: 58, endPoint x: 672, endPoint y: 87, distance: 33.8
click at [657, 59] on span "07:00 (TC) - 36B-028.29" at bounding box center [595, 64] width 155 height 22
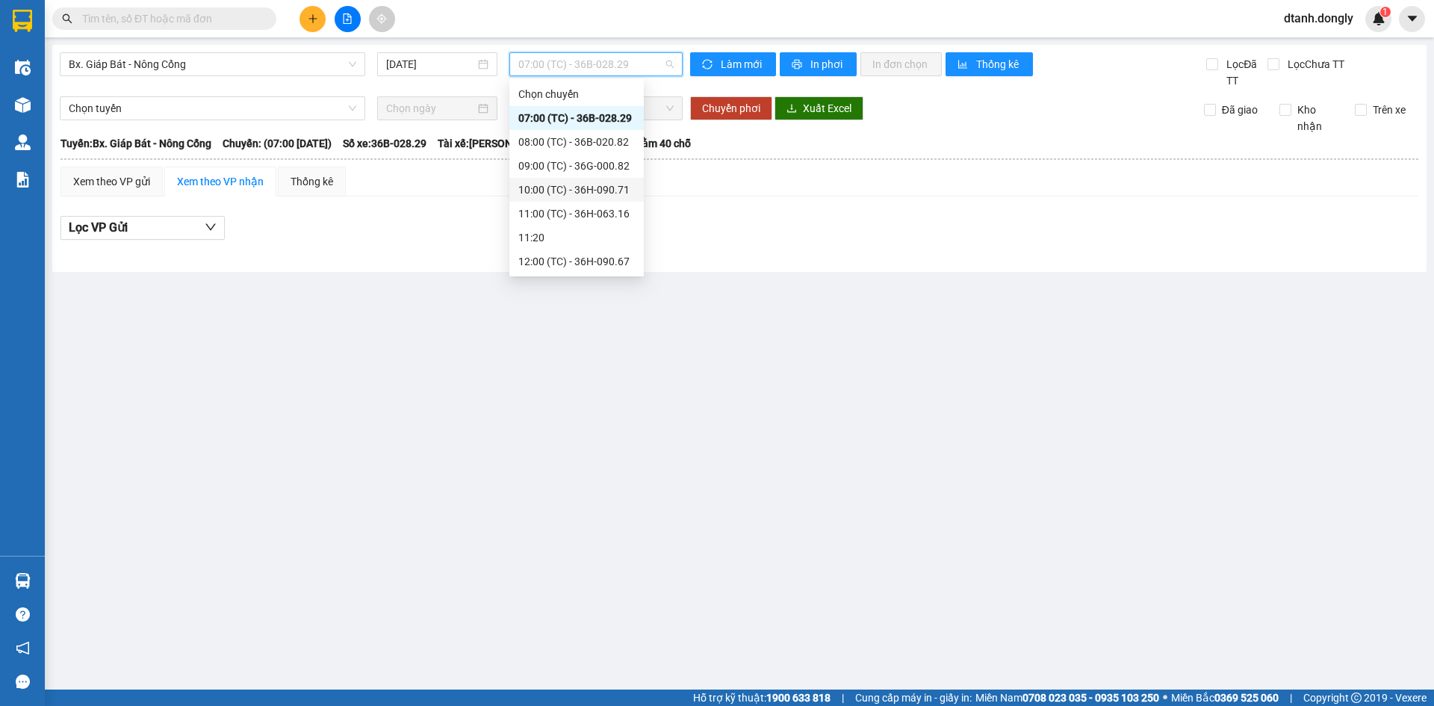
click at [599, 193] on div "10:00 (TC) - 36H-090.71" at bounding box center [576, 190] width 117 height 16
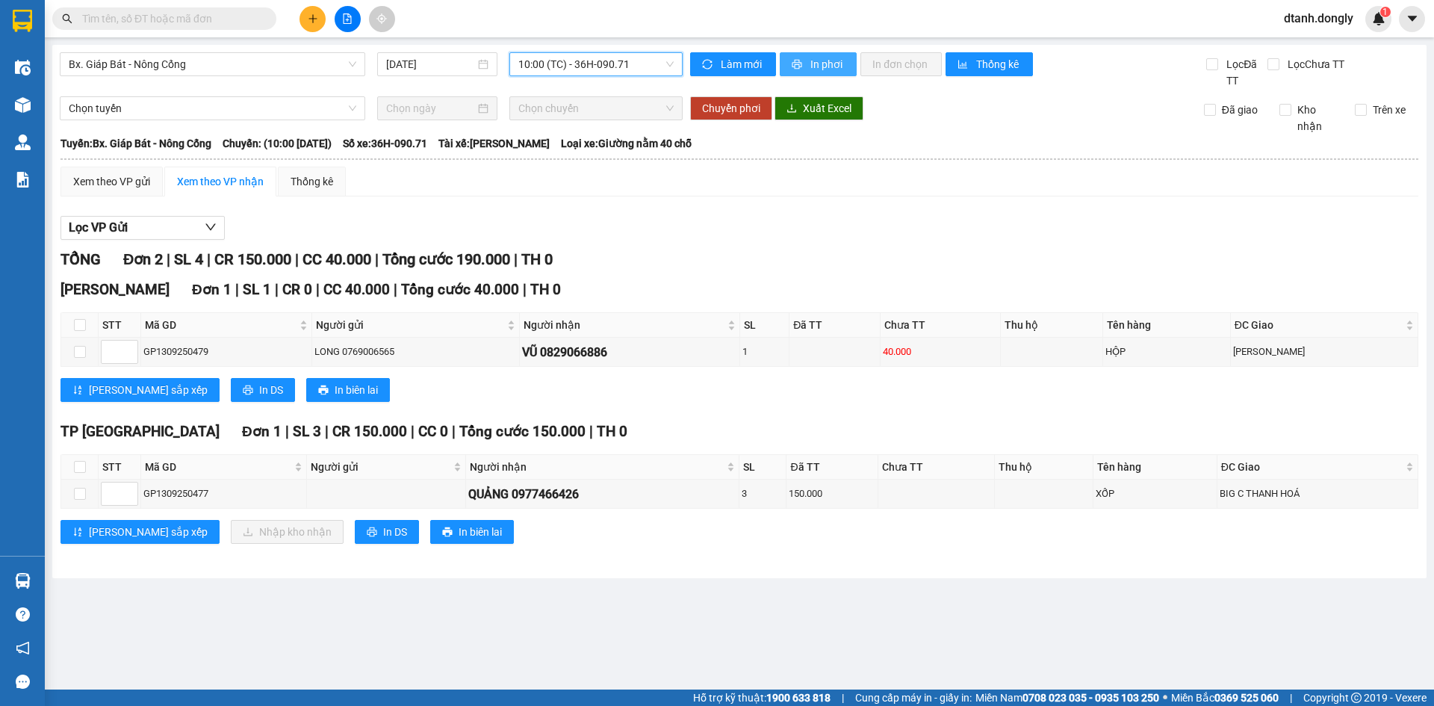
click at [826, 65] on span "In phơi" at bounding box center [828, 64] width 34 height 16
click at [109, 176] on div "Xem theo VP gửi" at bounding box center [111, 181] width 77 height 16
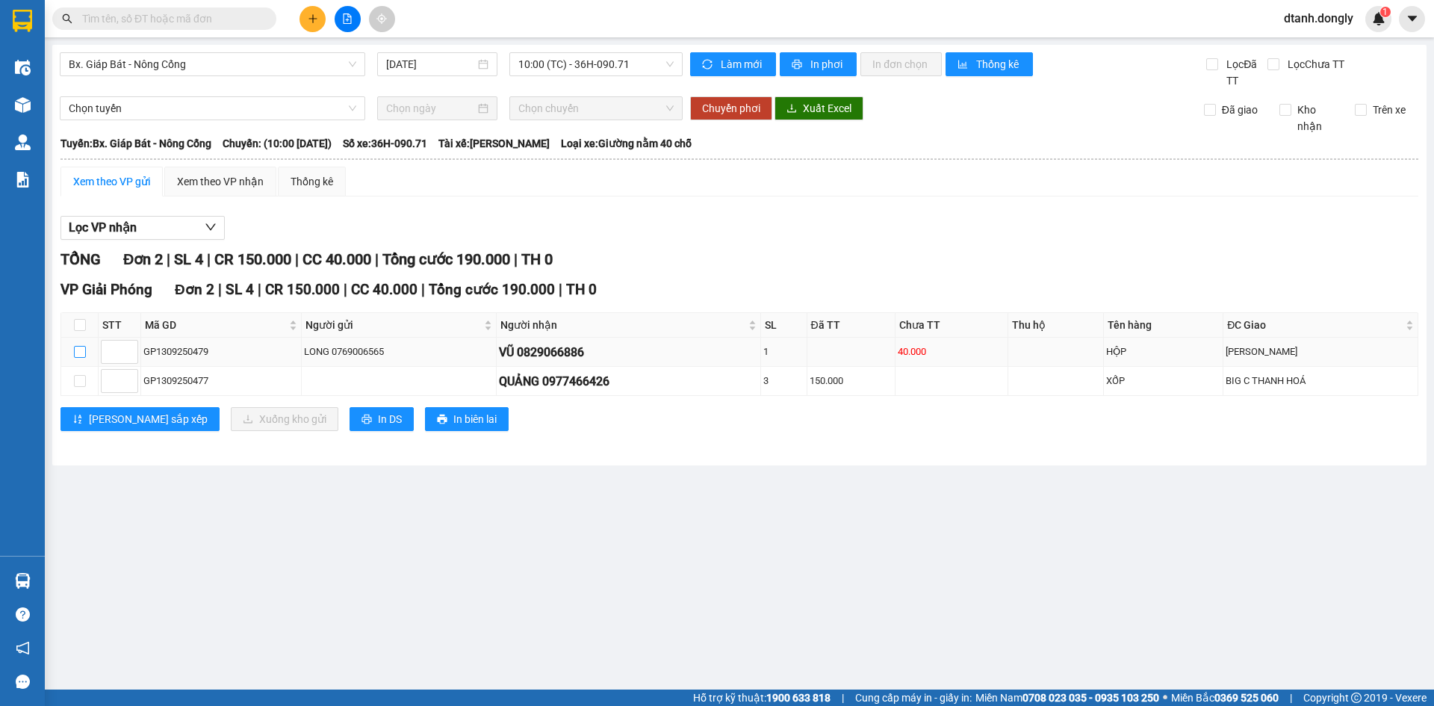
drag, startPoint x: 81, startPoint y: 347, endPoint x: 152, endPoint y: 362, distance: 72.5
click at [81, 347] on input "checkbox" at bounding box center [80, 352] width 12 height 12
checkbox input "true"
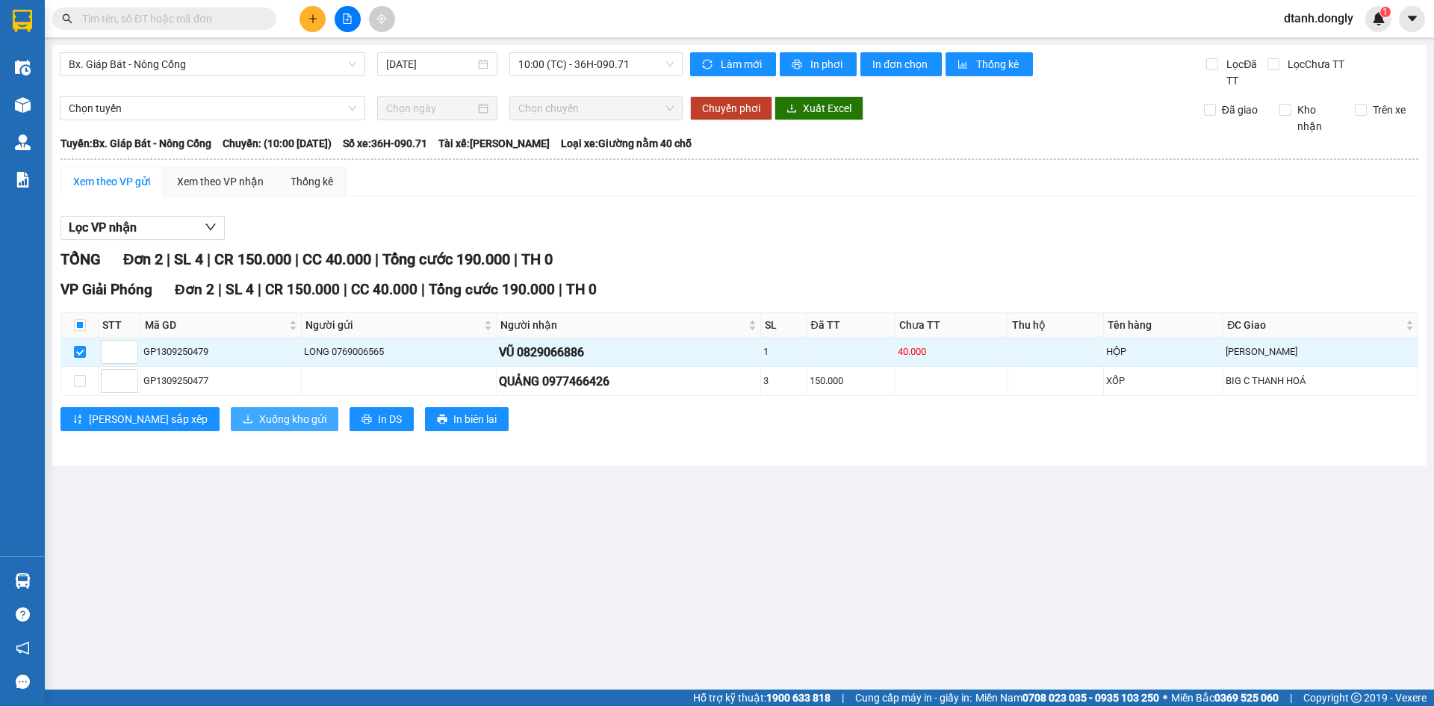
click at [259, 417] on span "Xuống kho gửi" at bounding box center [292, 419] width 67 height 16
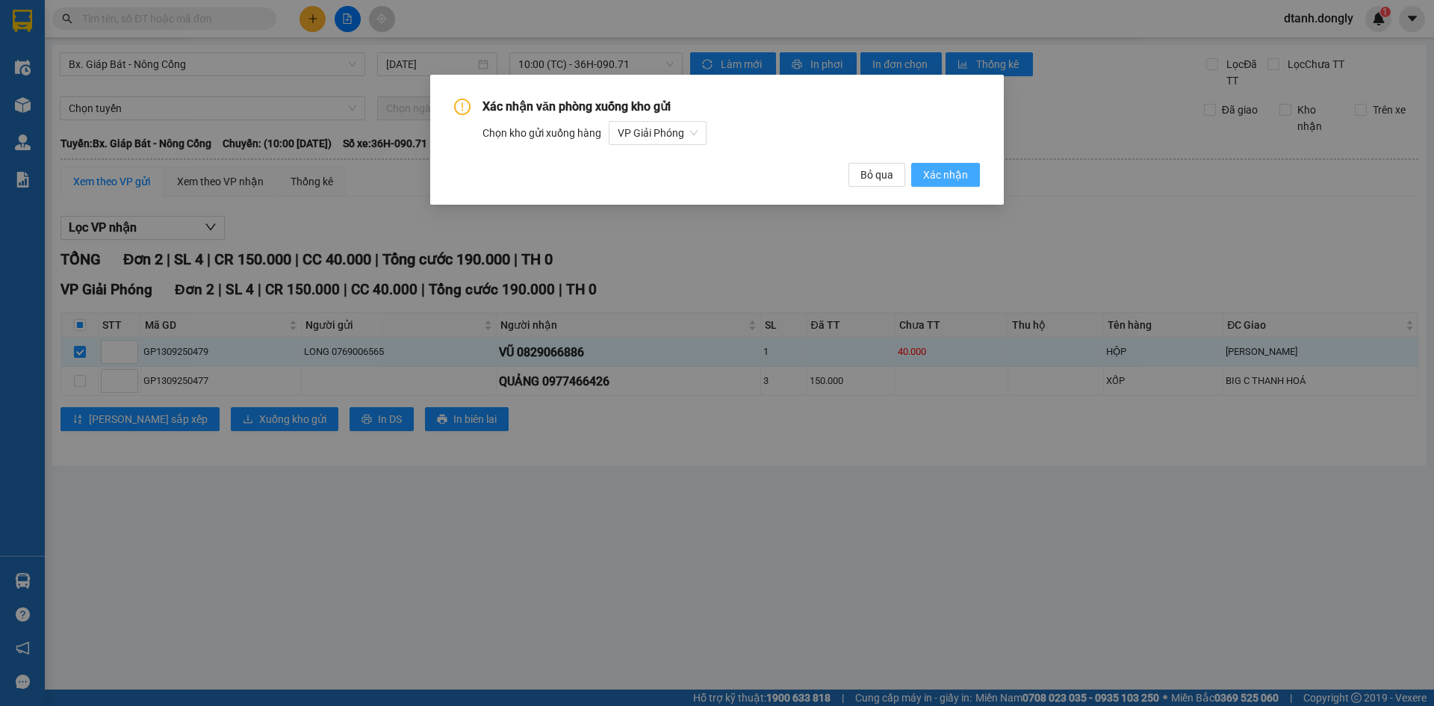
click at [952, 173] on span "Xác nhận" at bounding box center [945, 175] width 45 height 16
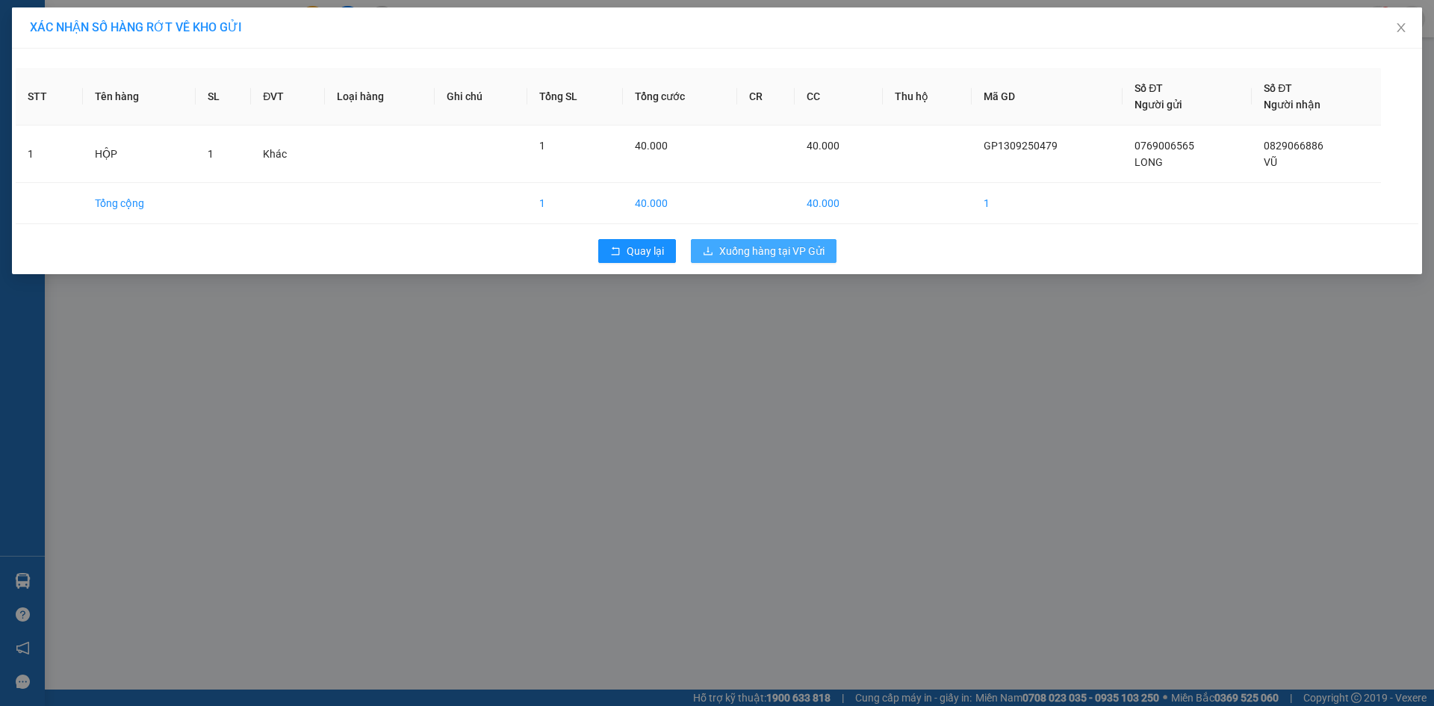
click at [774, 253] on span "Xuống hàng tại VP Gửi" at bounding box center [771, 251] width 105 height 16
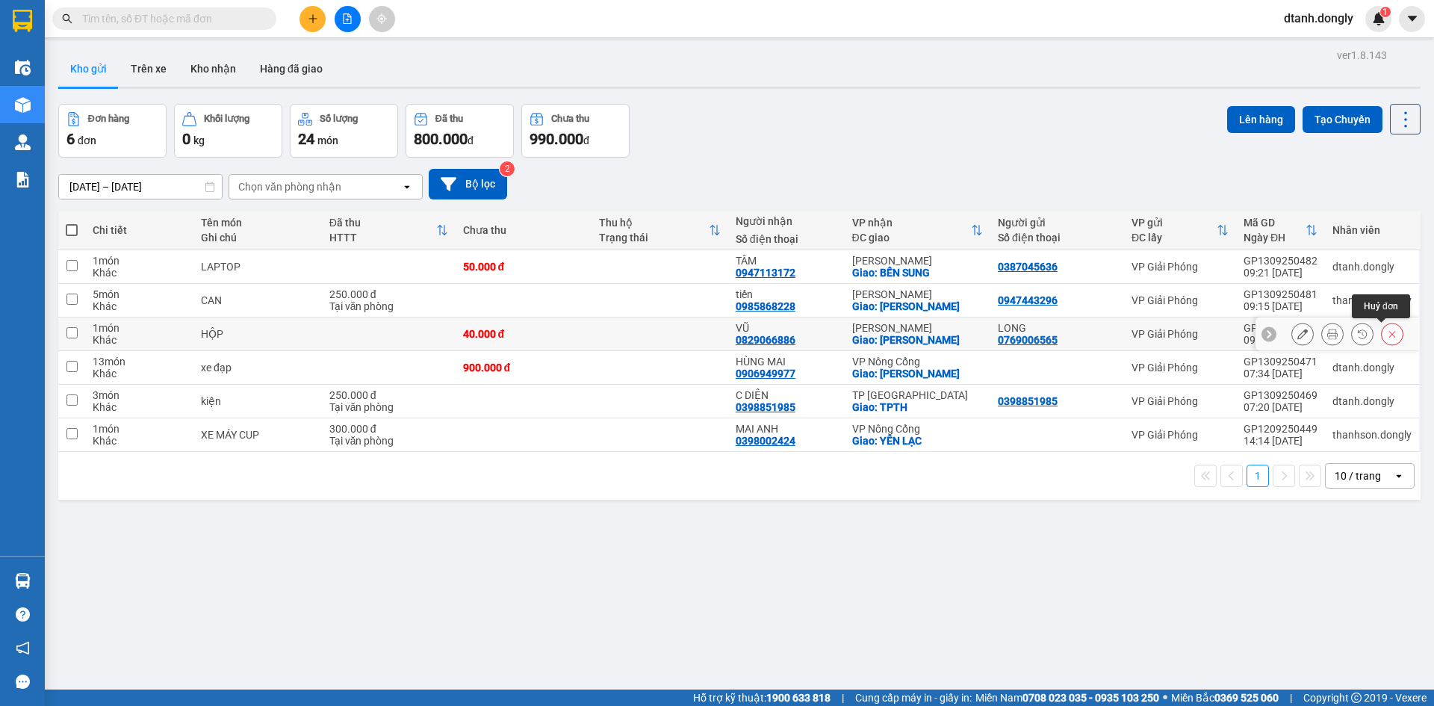
click at [1387, 329] on icon at bounding box center [1392, 334] width 10 height 10
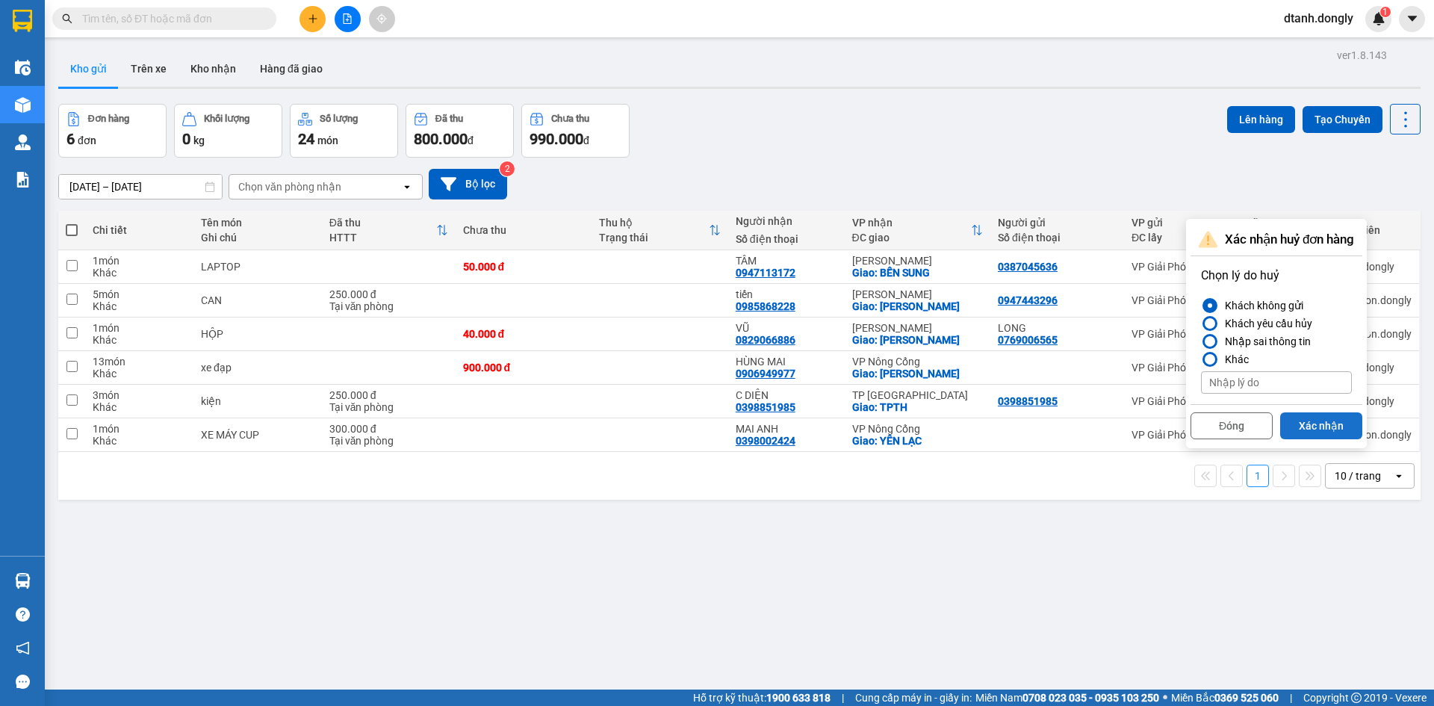
click at [1319, 423] on button "Xác nhận" at bounding box center [1322, 425] width 82 height 27
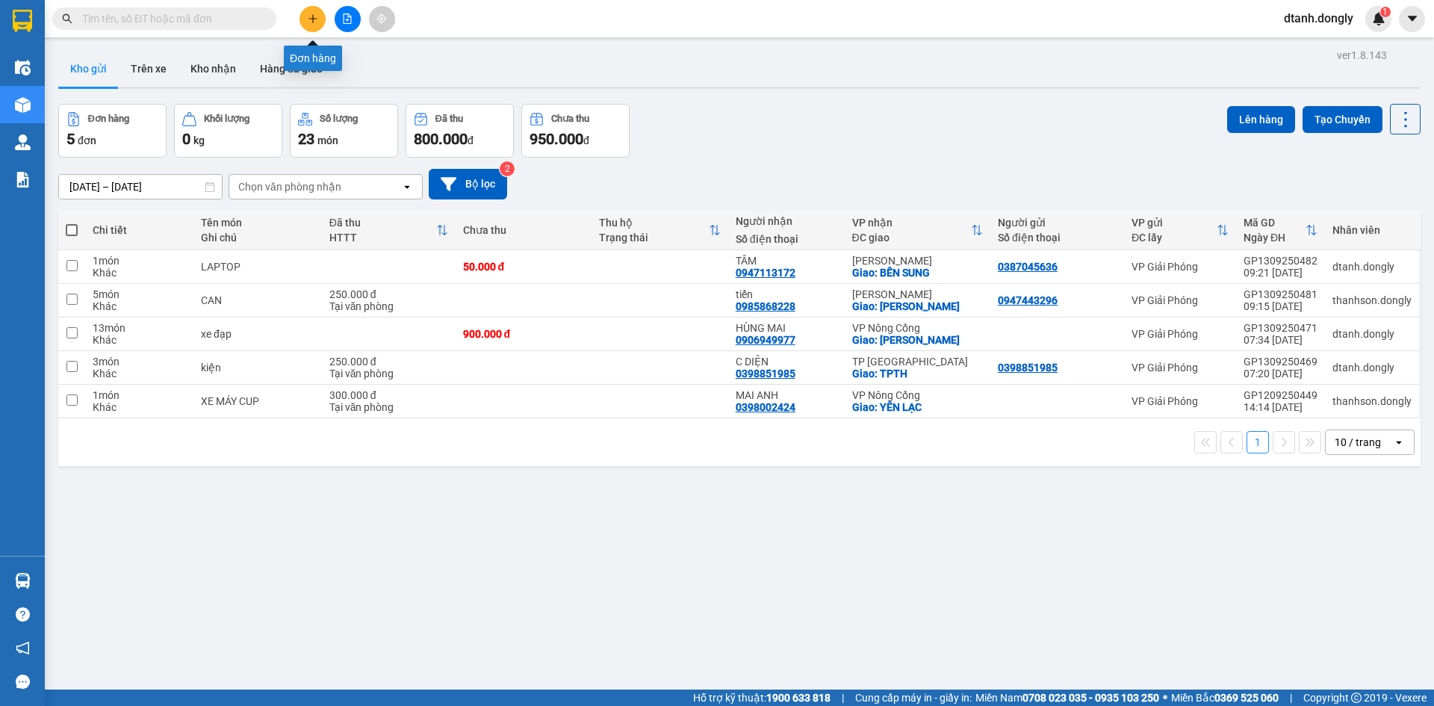
click at [309, 13] on icon "plus" at bounding box center [313, 18] width 10 height 10
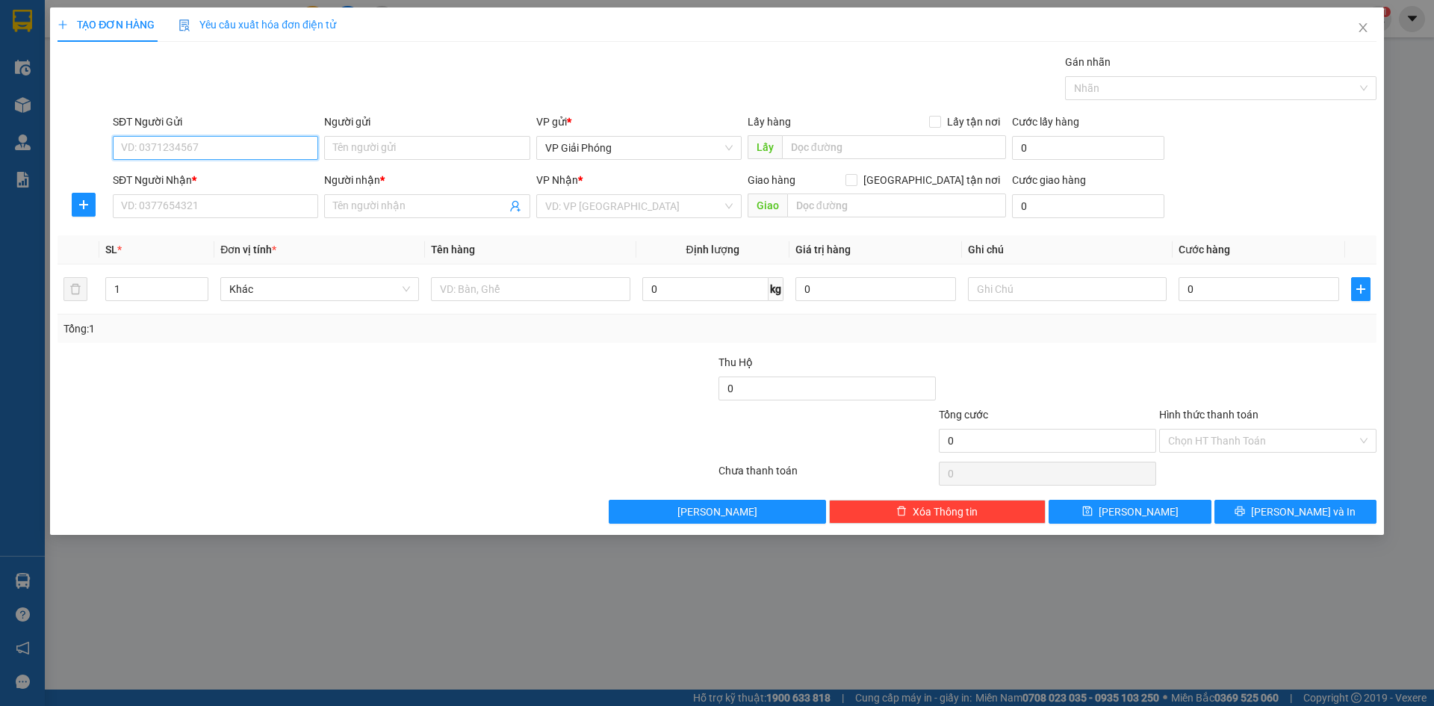
click at [228, 147] on input "SĐT Người Gửi" at bounding box center [215, 148] width 205 height 24
click at [183, 211] on input "SĐT Người Nhận *" at bounding box center [215, 206] width 205 height 24
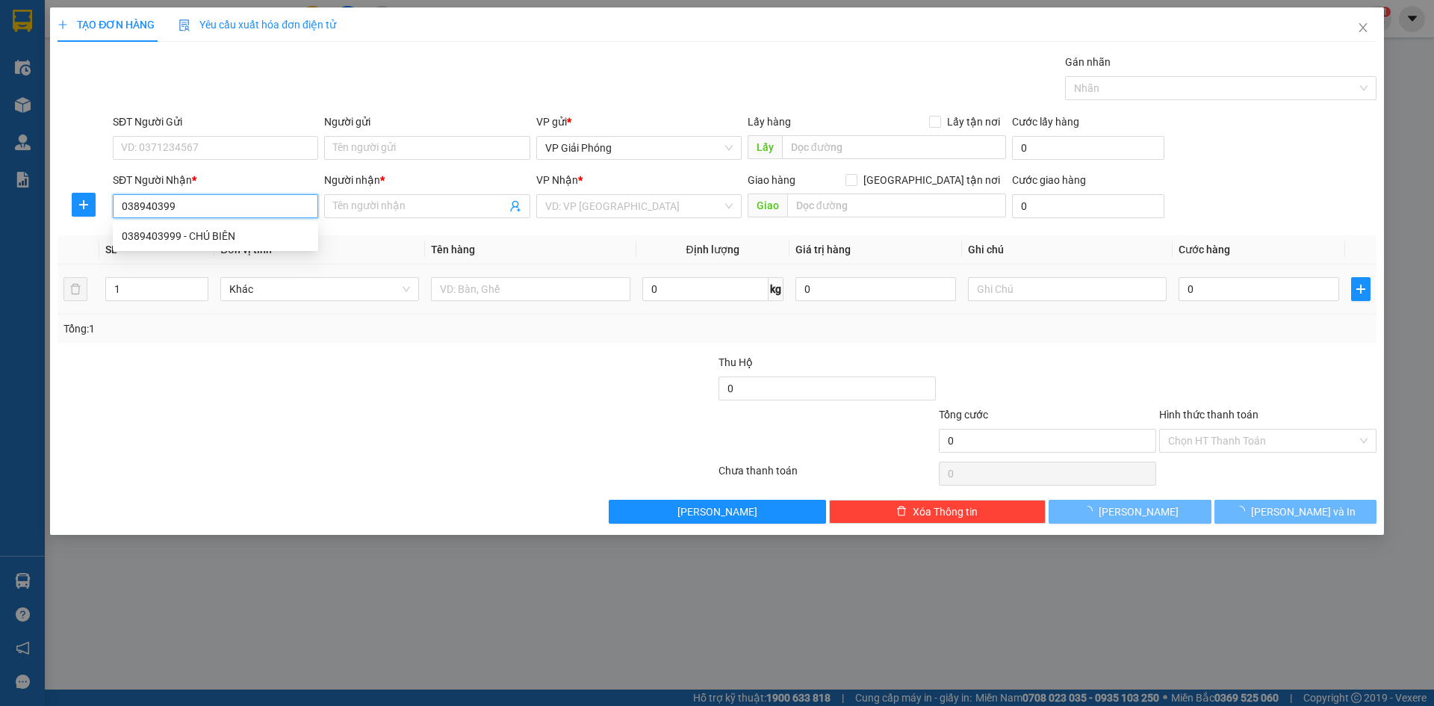
type input "0389403999"
drag, startPoint x: 247, startPoint y: 238, endPoint x: 263, endPoint y: 249, distance: 19.3
click at [248, 239] on div "0389403999 - CHÚ BIÊN" at bounding box center [216, 236] width 188 height 16
type input "CHÚ BIÊN"
checkbox input "true"
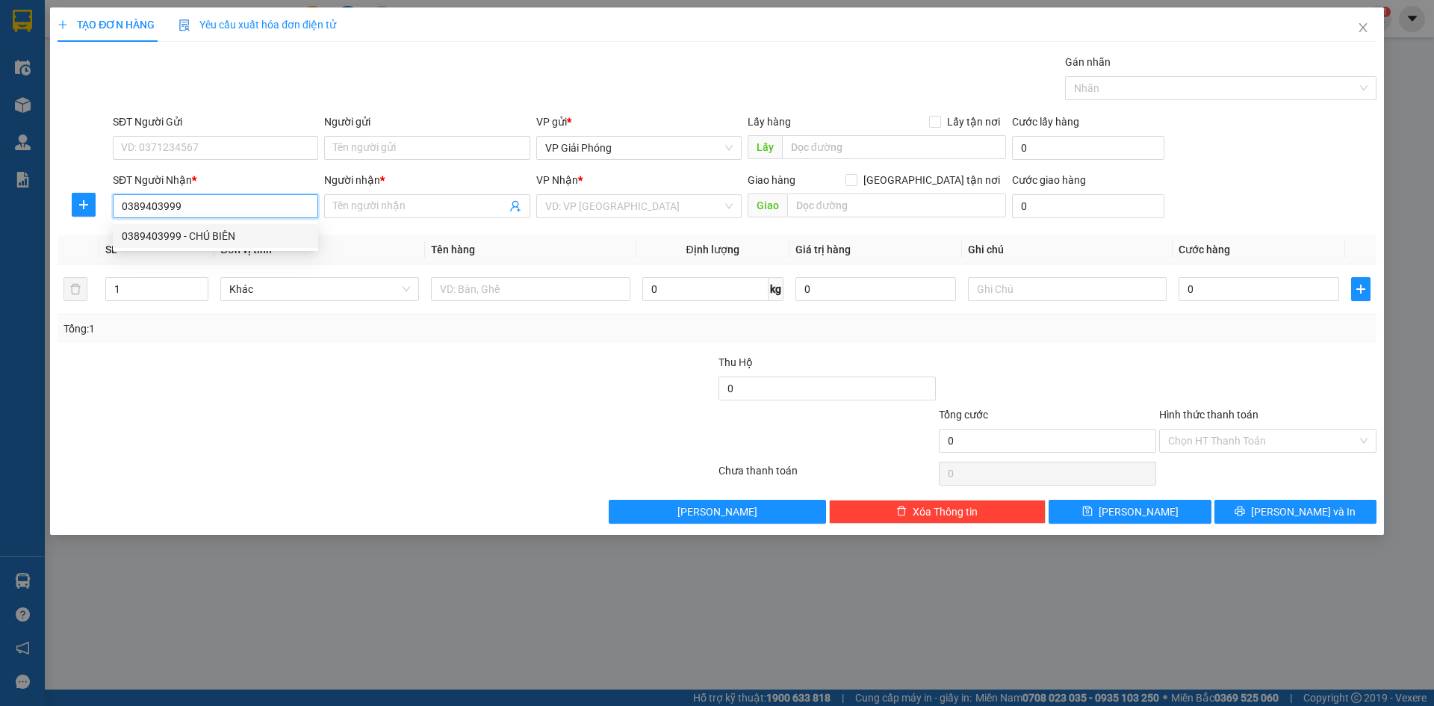
type input "HOÀNG SƠN"
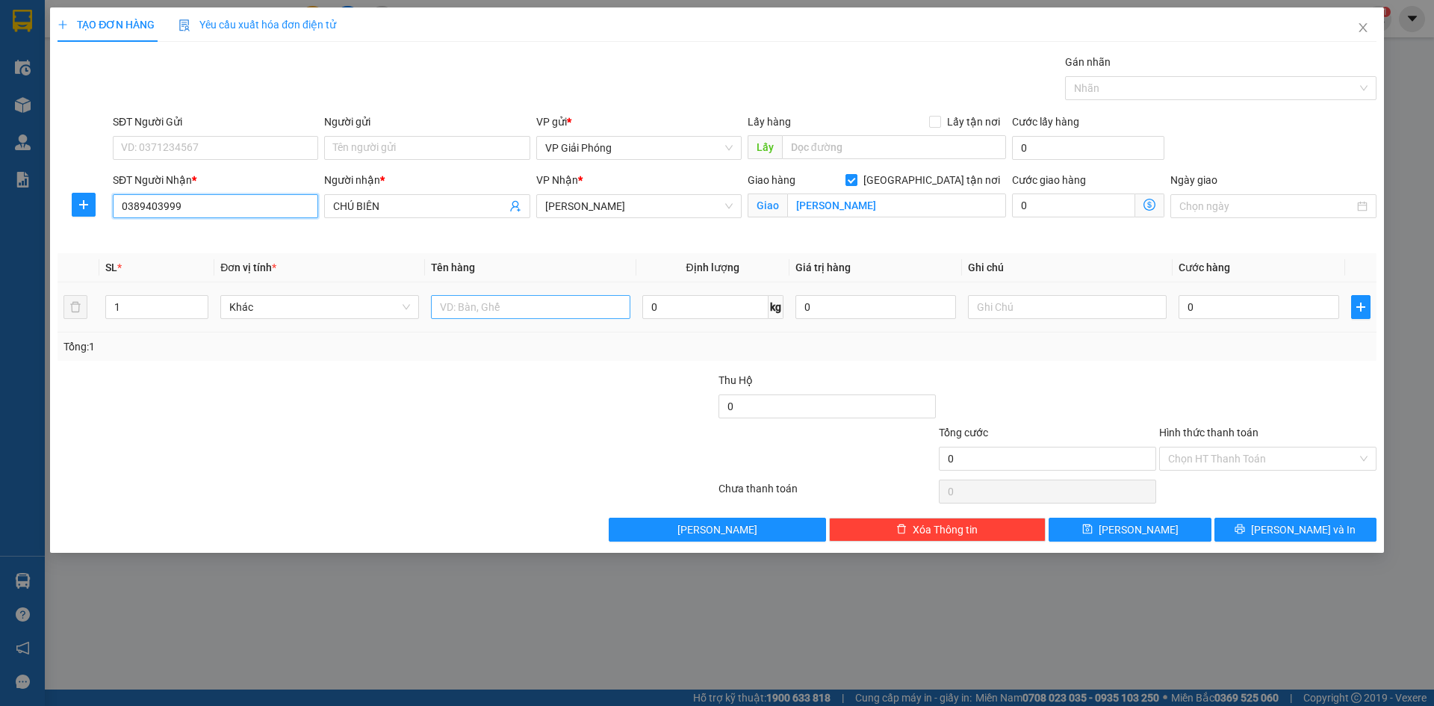
type input "0389403999"
click at [509, 309] on input "text" at bounding box center [530, 307] width 199 height 24
type input "kiện"
click at [1241, 305] on input "0" at bounding box center [1259, 307] width 161 height 24
type input "5"
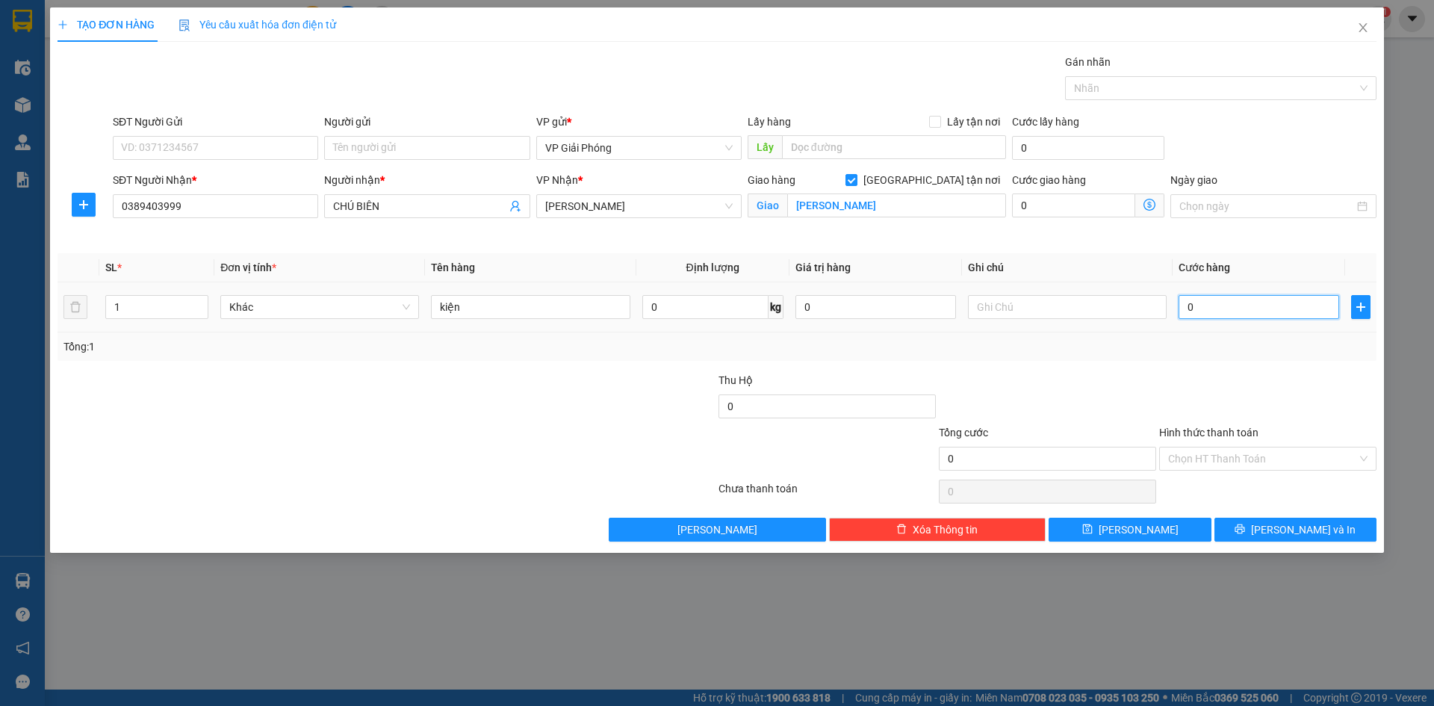
type input "5"
type input "50"
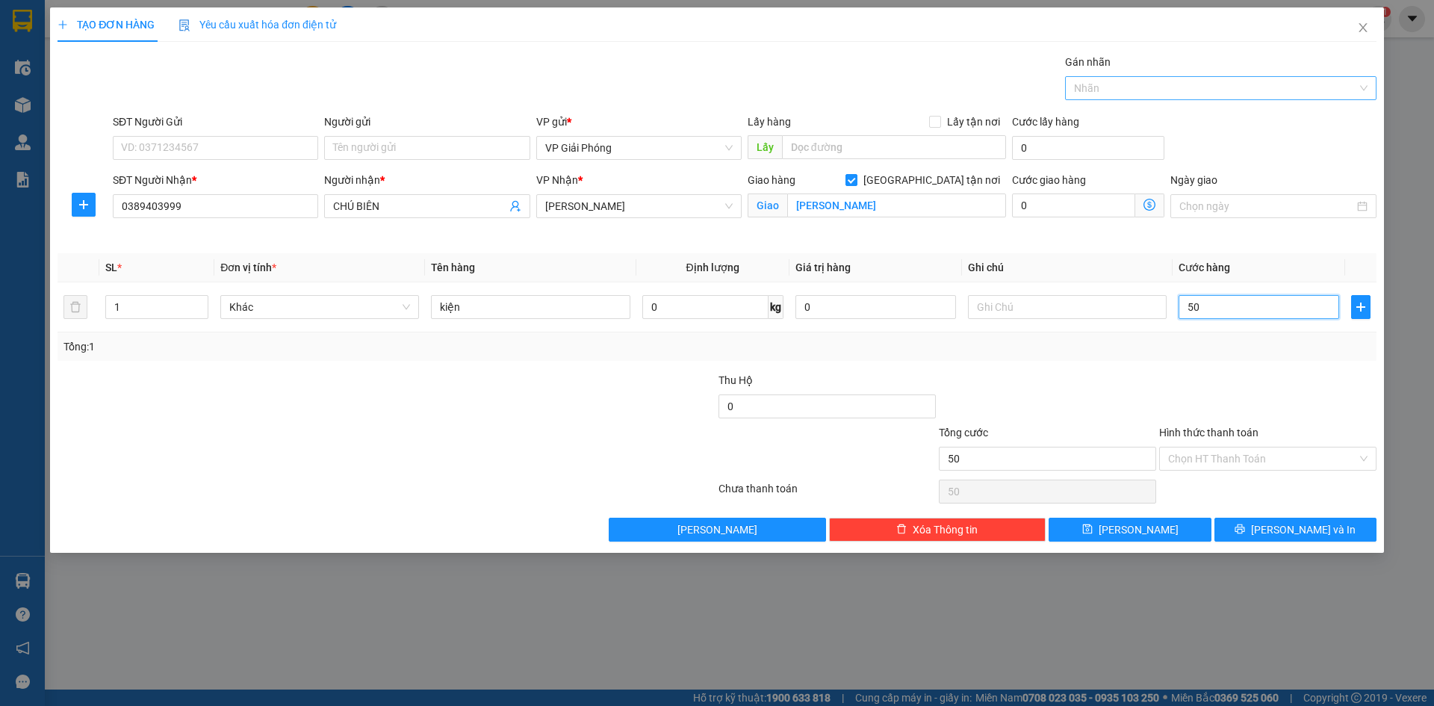
click at [1133, 84] on div at bounding box center [1213, 88] width 289 height 18
type input "50.000"
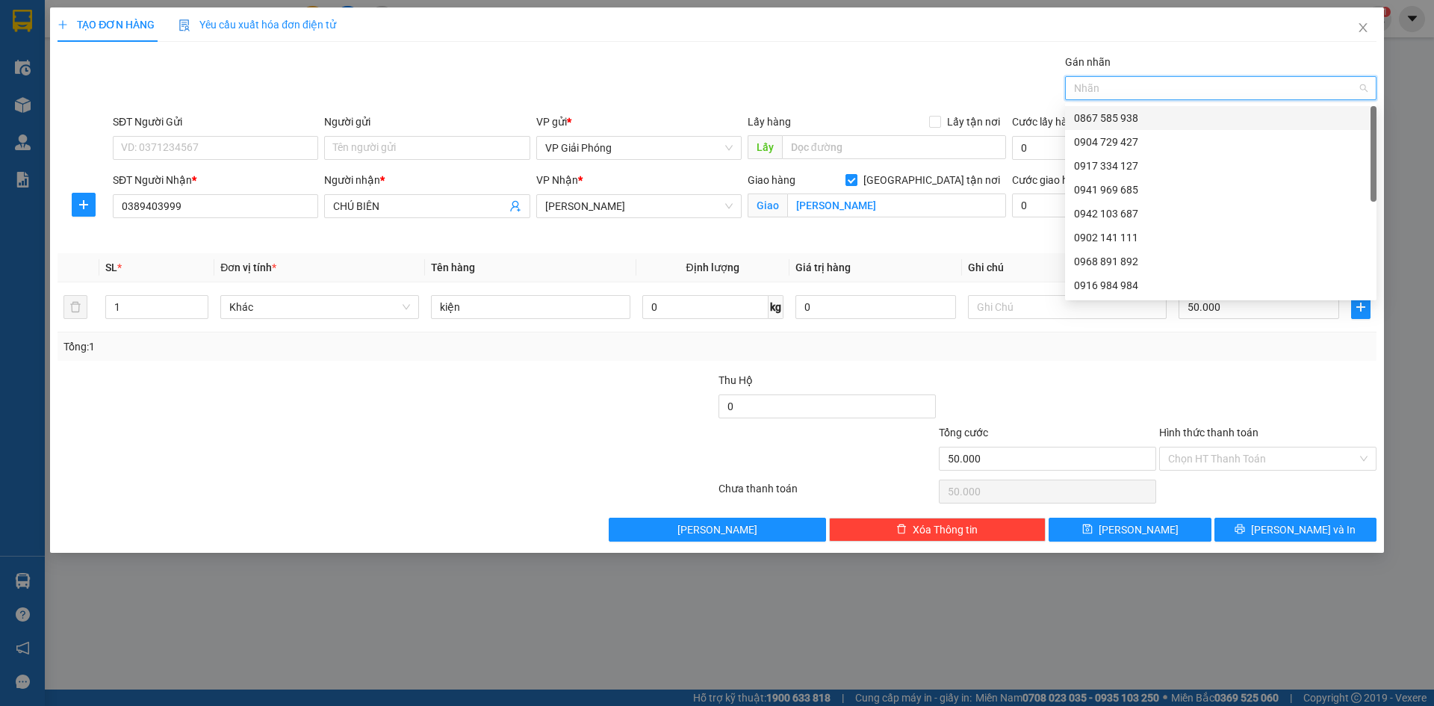
drag, startPoint x: 1150, startPoint y: 120, endPoint x: 1233, endPoint y: 226, distance: 135.1
click at [1151, 120] on div "0867 585 938" at bounding box center [1221, 118] width 294 height 16
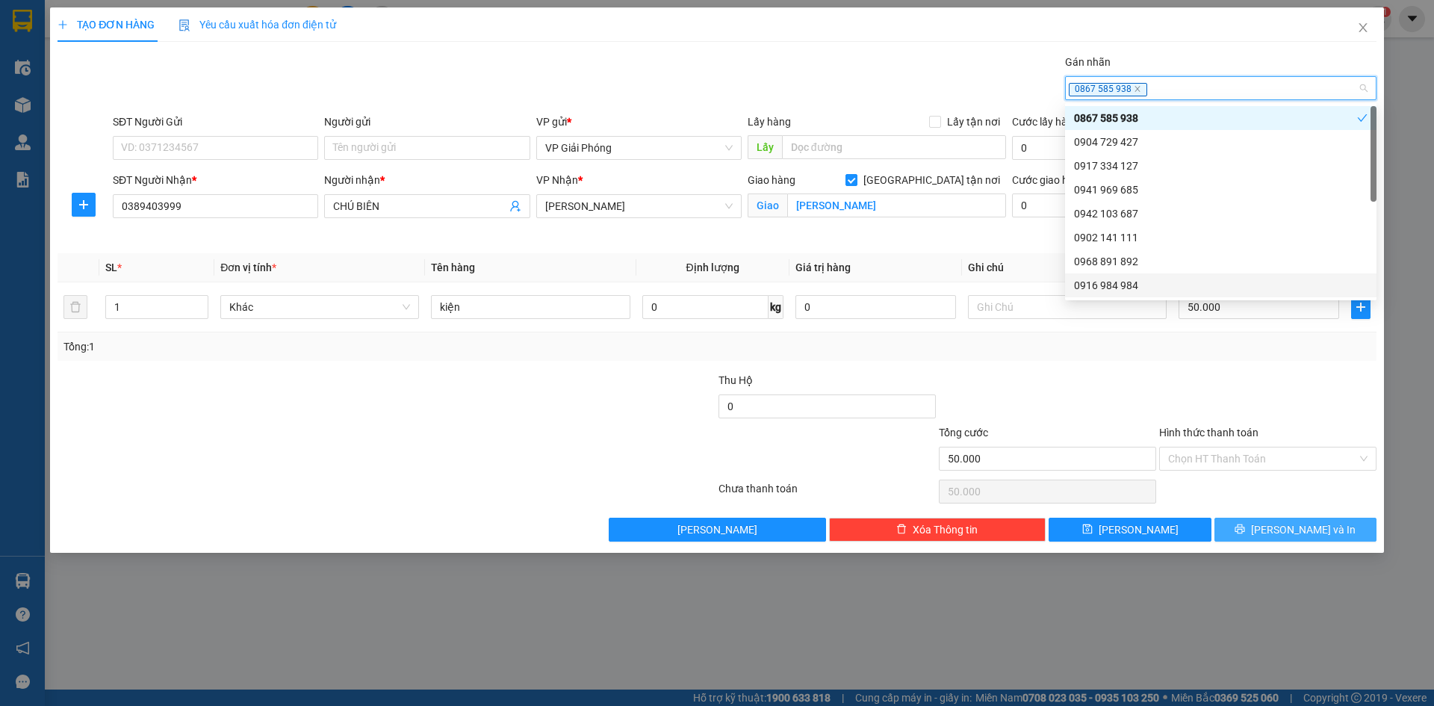
drag, startPoint x: 1288, startPoint y: 534, endPoint x: 1227, endPoint y: 505, distance: 67.8
click at [1286, 534] on span "[PERSON_NAME] và In" at bounding box center [1303, 529] width 105 height 16
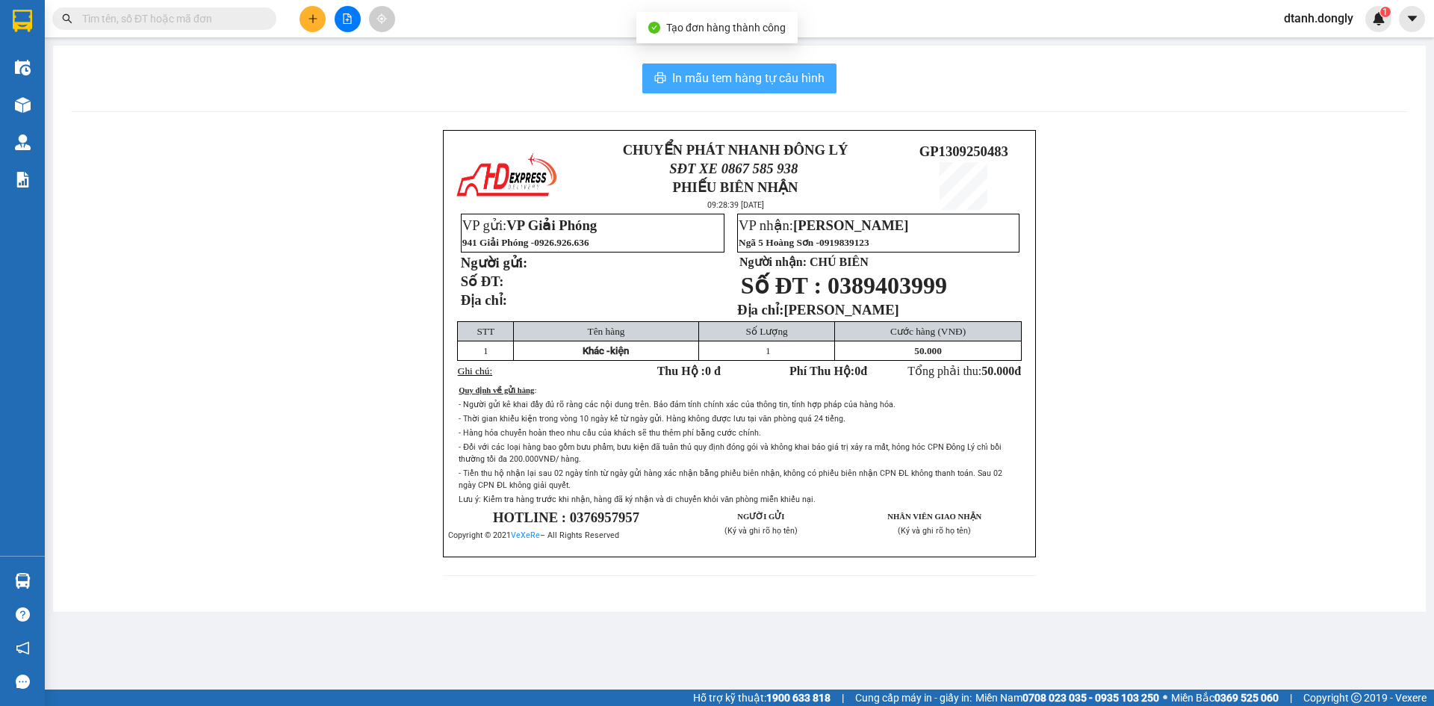
click at [751, 83] on span "In mẫu tem hàng tự cấu hình" at bounding box center [748, 78] width 152 height 19
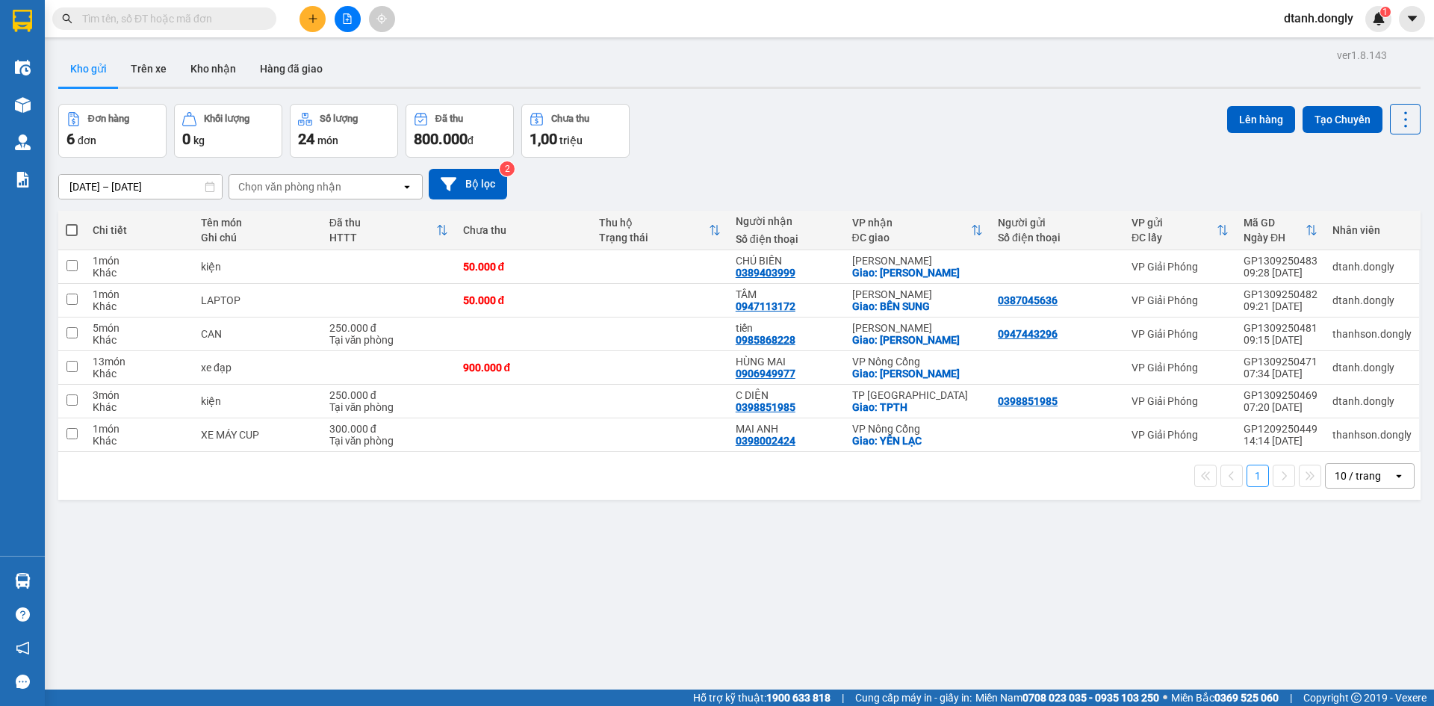
click at [1393, 477] on icon "open" at bounding box center [1399, 476] width 12 height 12
click at [1374, 642] on span "100 / trang" at bounding box center [1353, 641] width 54 height 15
click at [350, 19] on icon "file-add" at bounding box center [347, 18] width 10 height 10
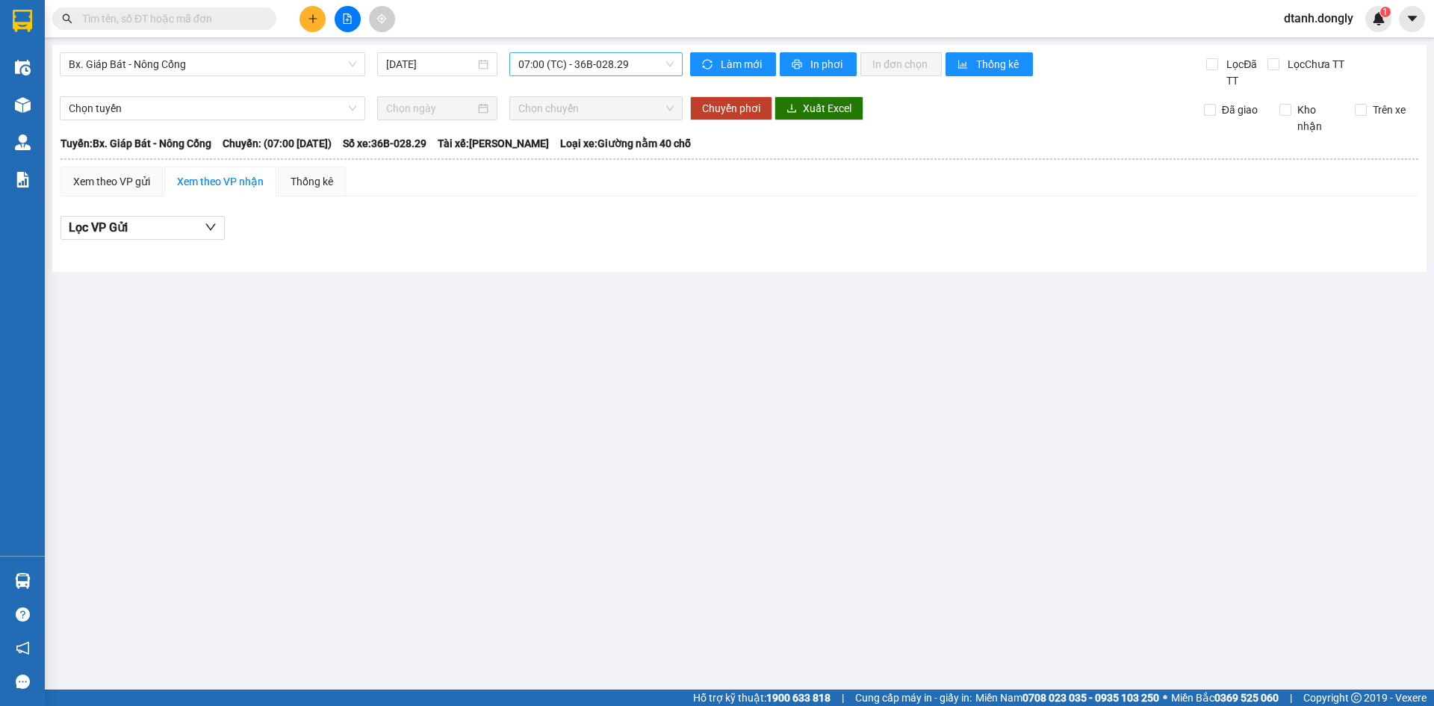
click at [669, 65] on span "07:00 (TC) - 36B-028.29" at bounding box center [595, 64] width 155 height 22
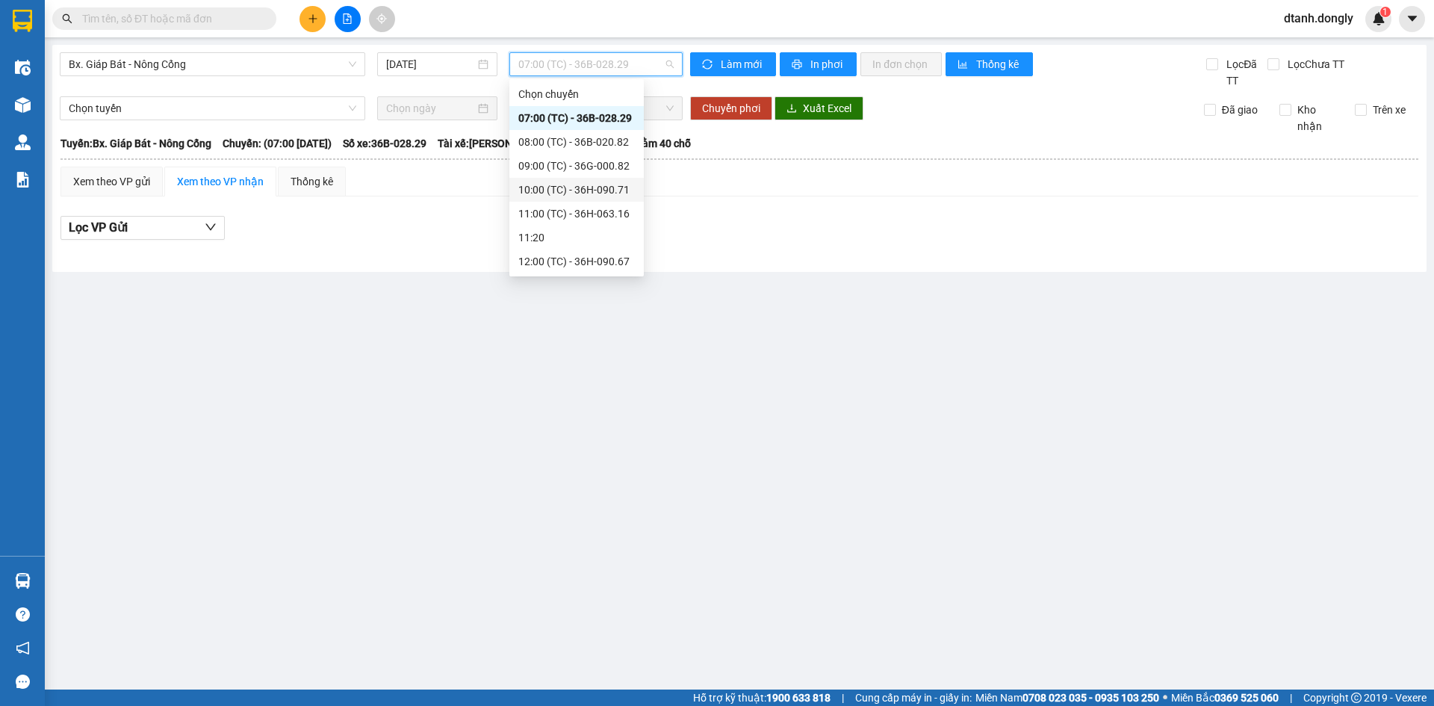
click at [579, 189] on div "10:00 (TC) - 36H-090.71" at bounding box center [576, 190] width 117 height 16
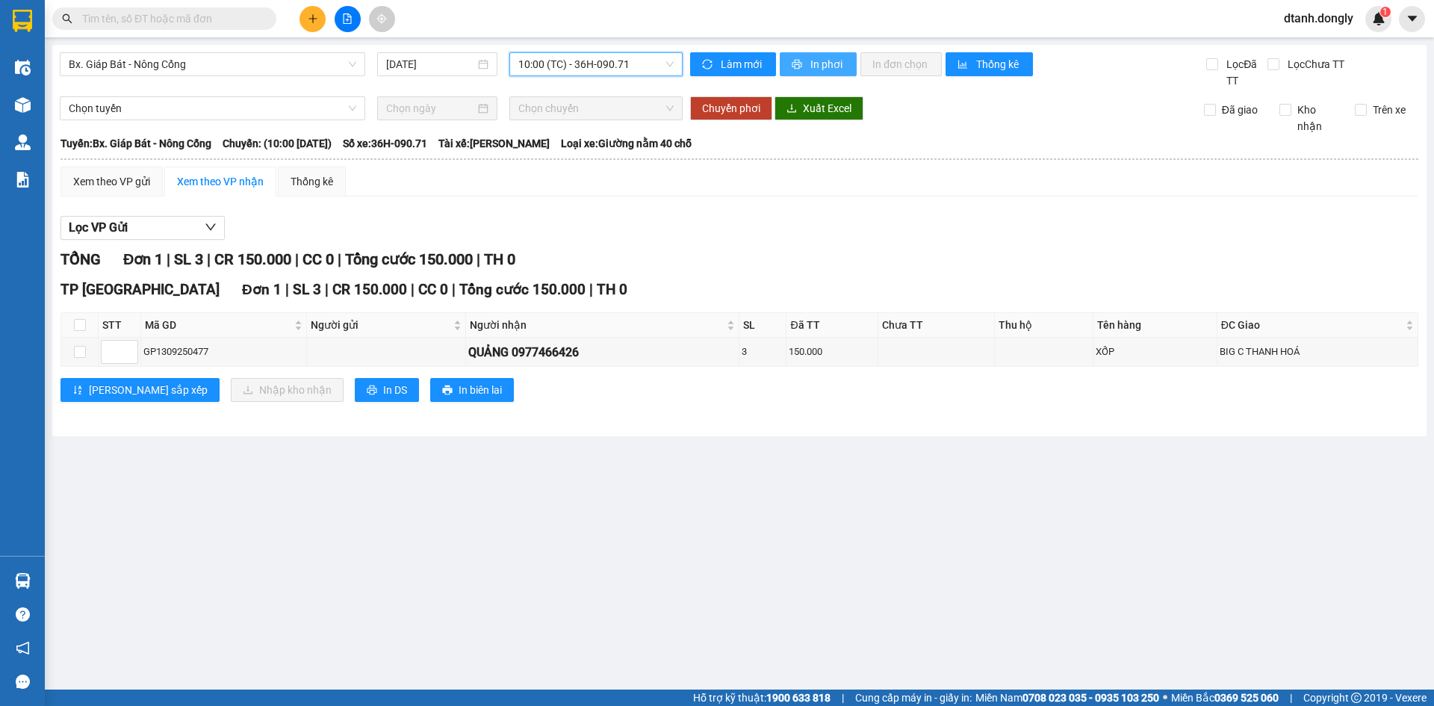
drag, startPoint x: 819, startPoint y: 61, endPoint x: 917, endPoint y: 203, distance: 173.0
click at [819, 60] on span "In phơi" at bounding box center [828, 64] width 34 height 16
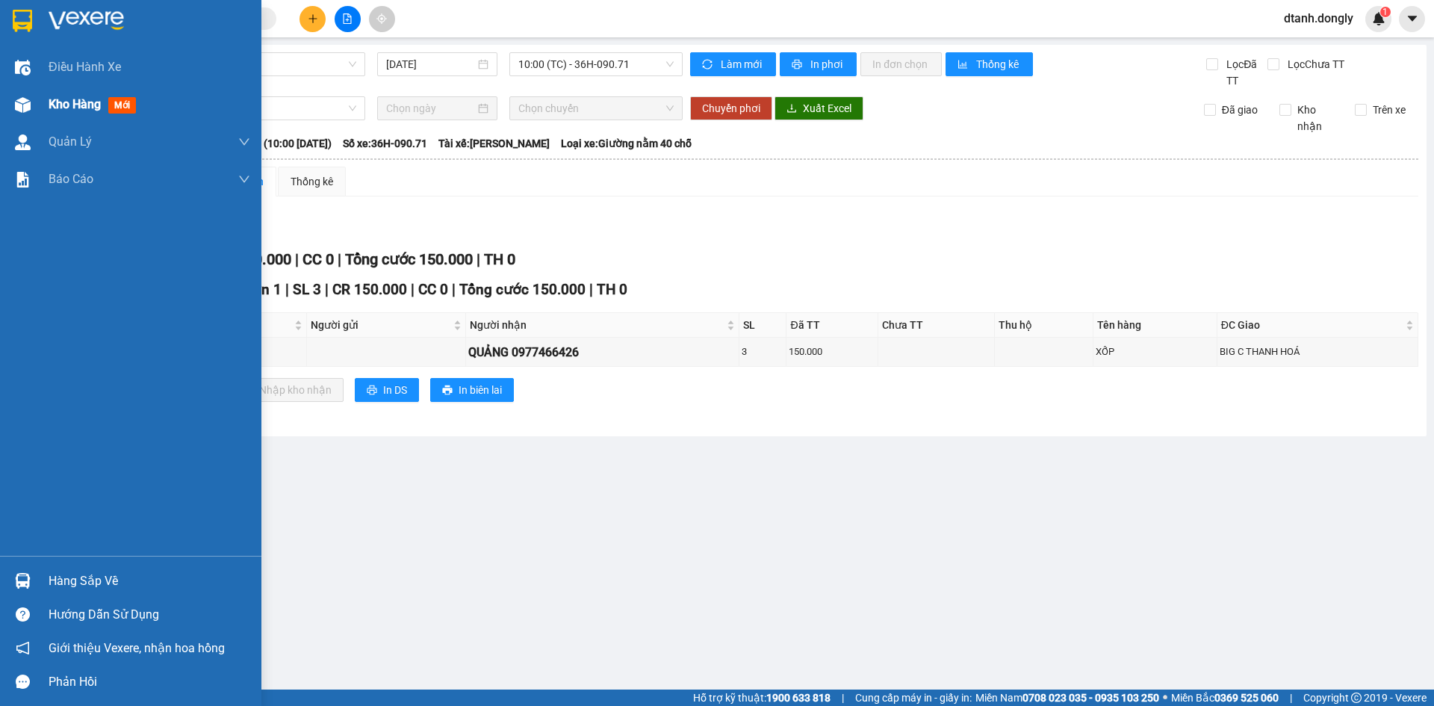
click at [42, 95] on div "Kho hàng mới" at bounding box center [130, 104] width 261 height 37
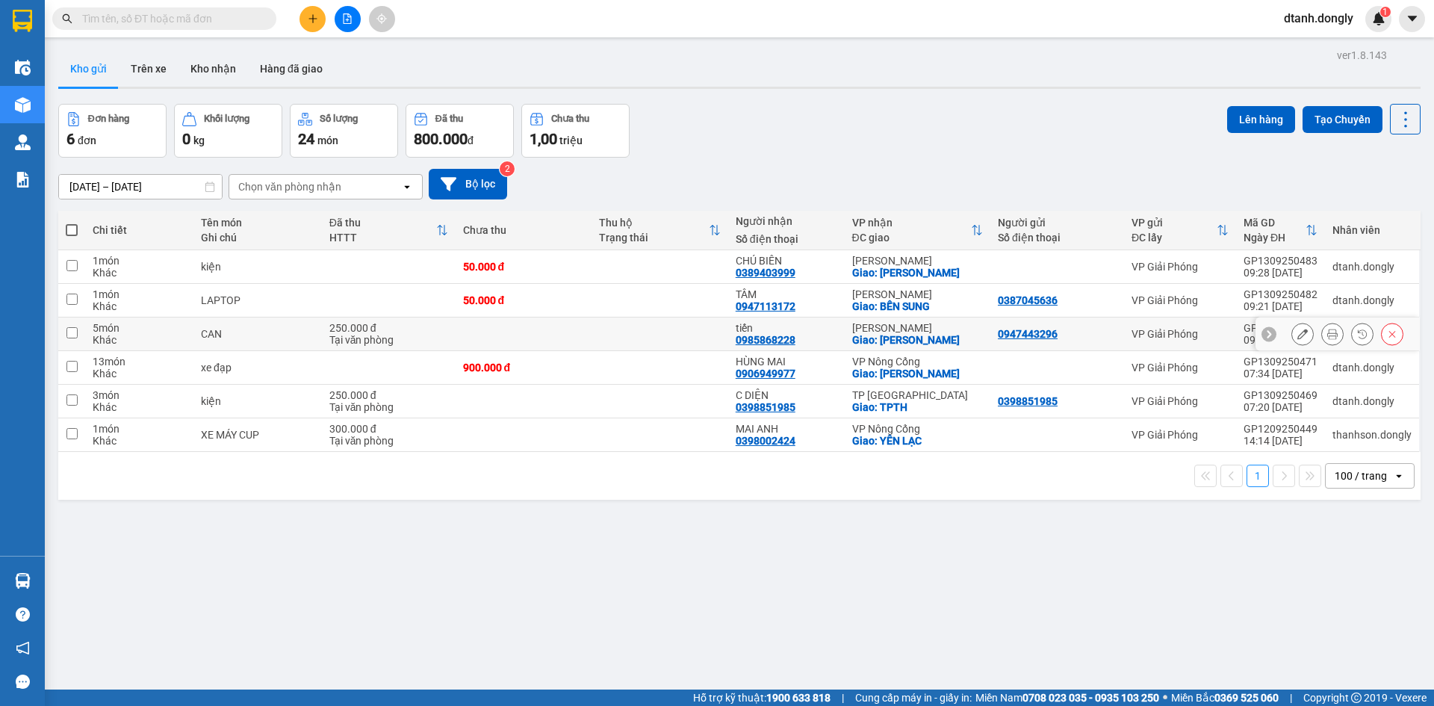
click at [75, 328] on input "checkbox" at bounding box center [71, 332] width 11 height 11
checkbox input "true"
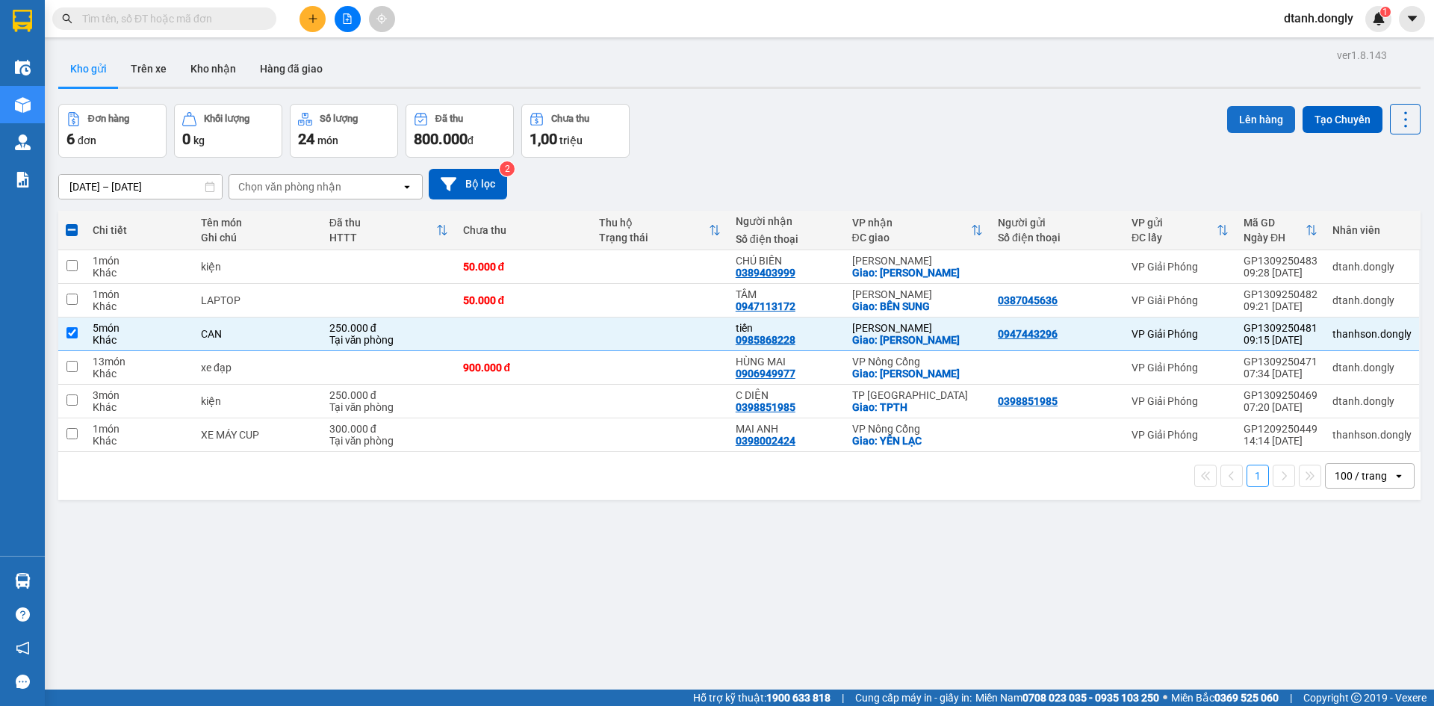
click at [1245, 118] on button "Lên hàng" at bounding box center [1261, 119] width 68 height 27
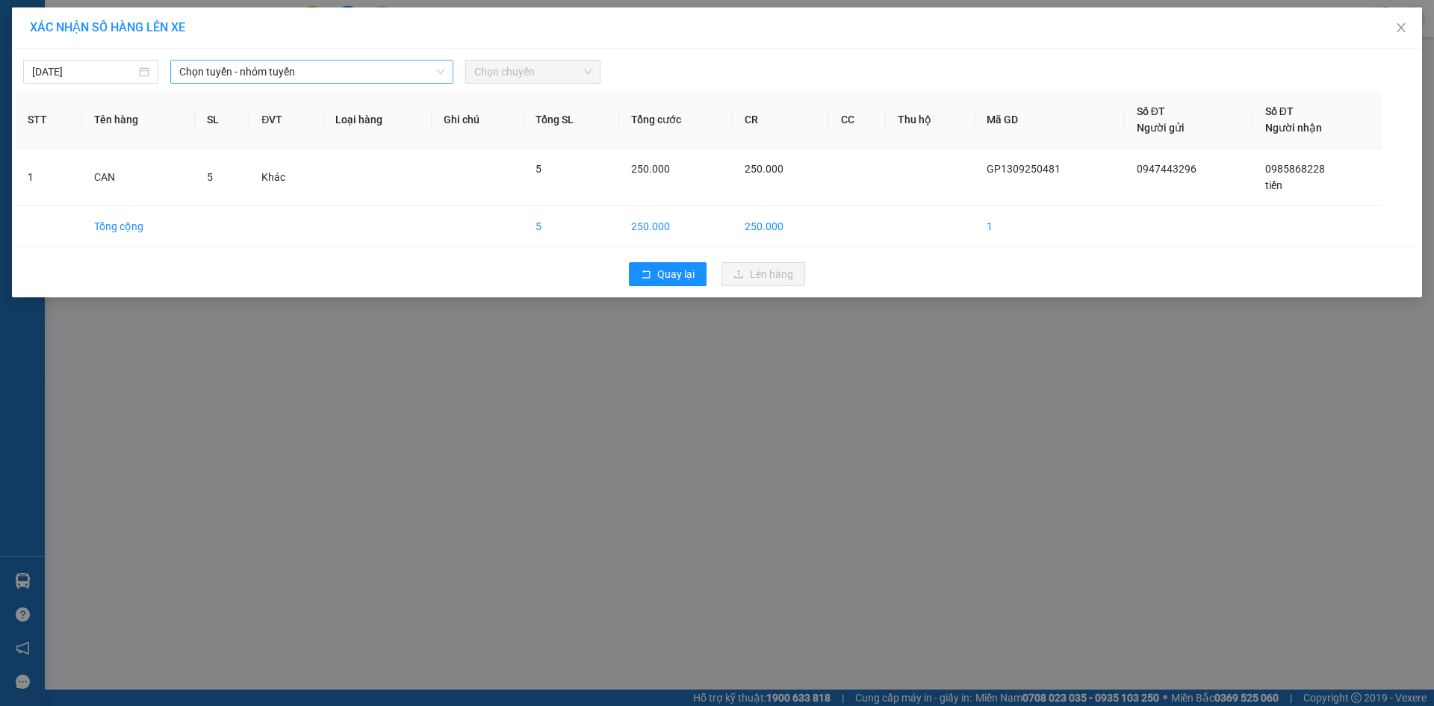
click at [335, 64] on span "Chọn tuyến - nhóm tuyến" at bounding box center [311, 72] width 265 height 22
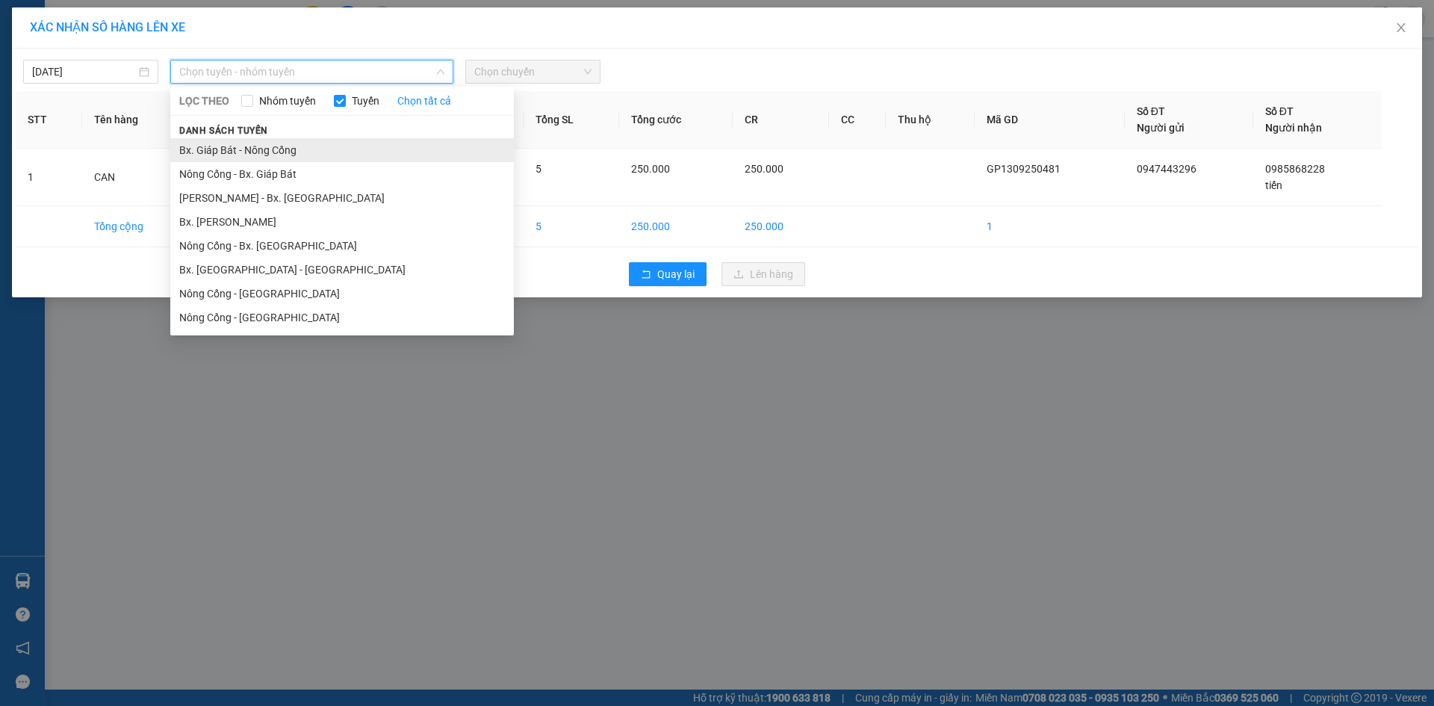
drag, startPoint x: 347, startPoint y: 154, endPoint x: 411, endPoint y: 151, distance: 63.6
click at [351, 153] on li "Bx. Giáp Bát - Nông Cống" at bounding box center [342, 150] width 344 height 24
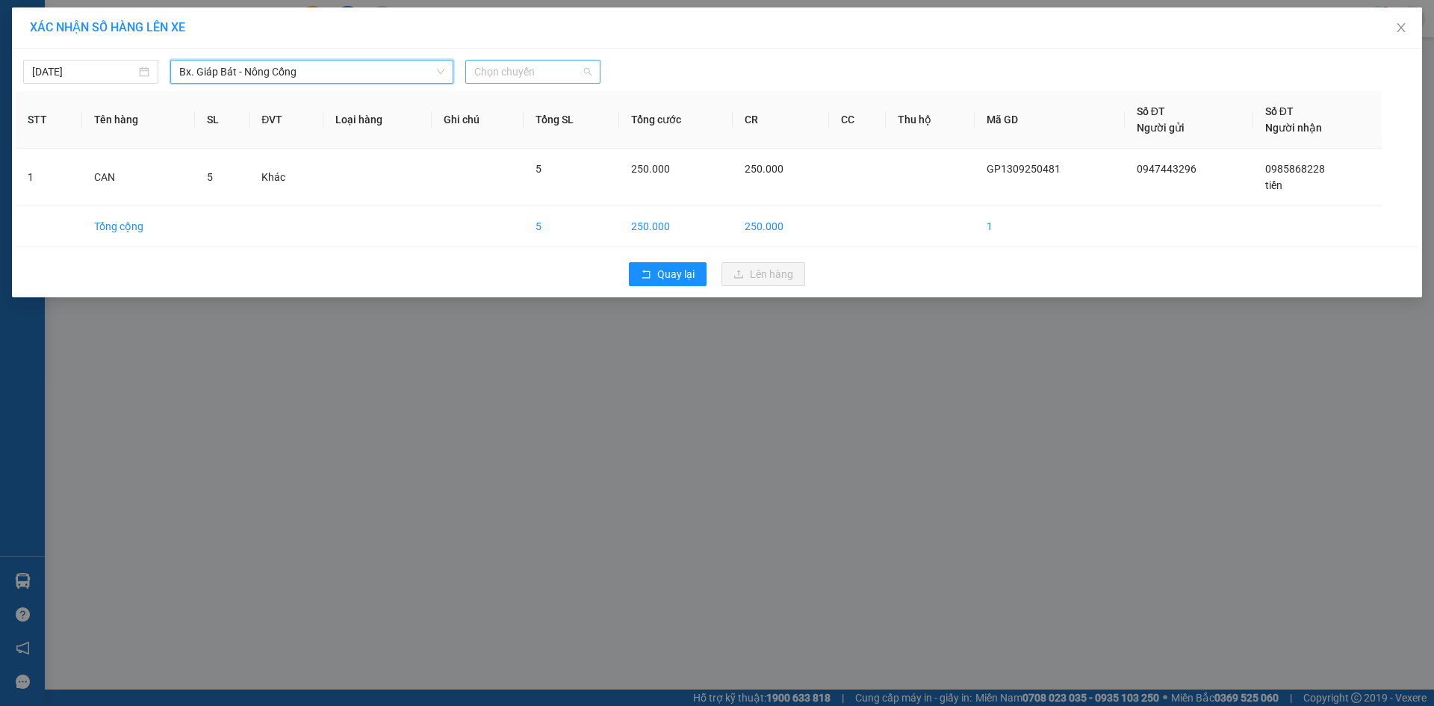
drag, startPoint x: 585, startPoint y: 66, endPoint x: 588, endPoint y: 83, distance: 16.7
click at [587, 67] on span "Chọn chuyến" at bounding box center [532, 72] width 117 height 22
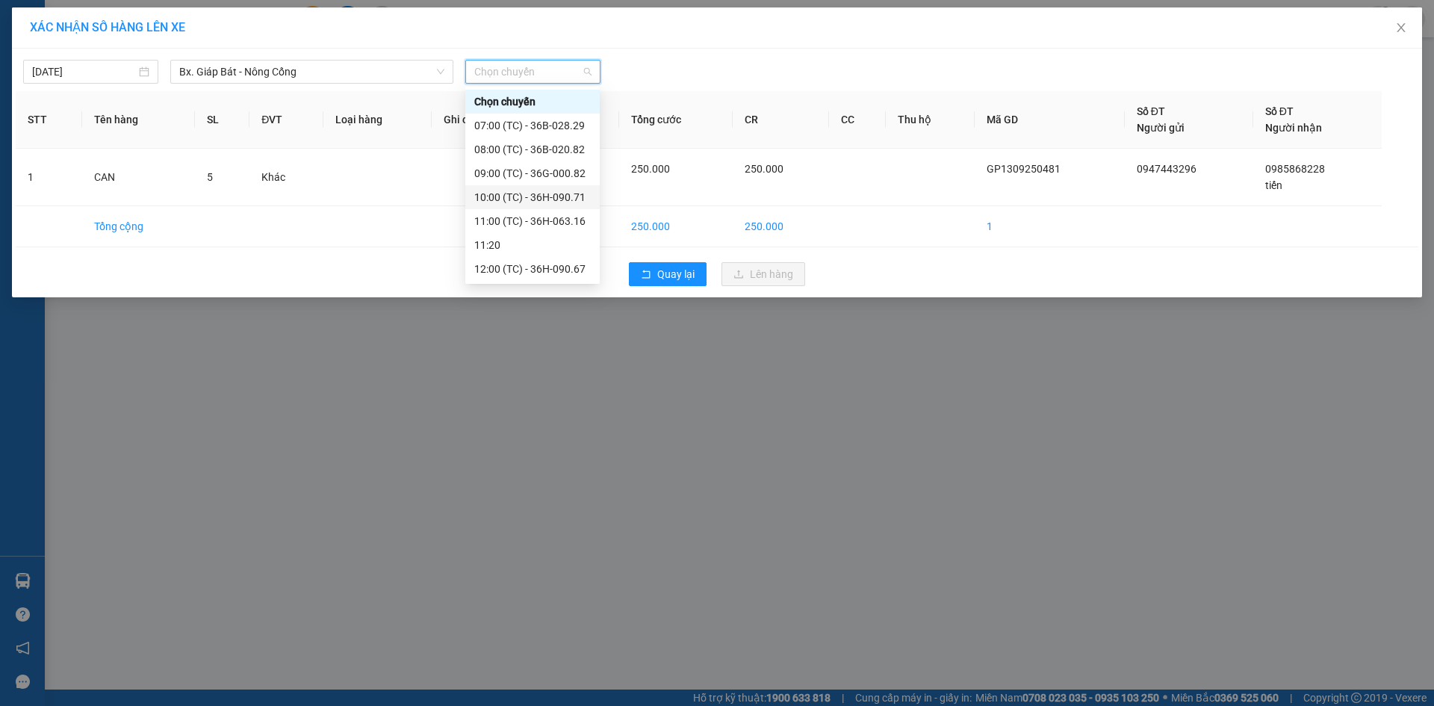
click at [547, 194] on div "10:00 (TC) - 36H-090.71" at bounding box center [532, 197] width 117 height 16
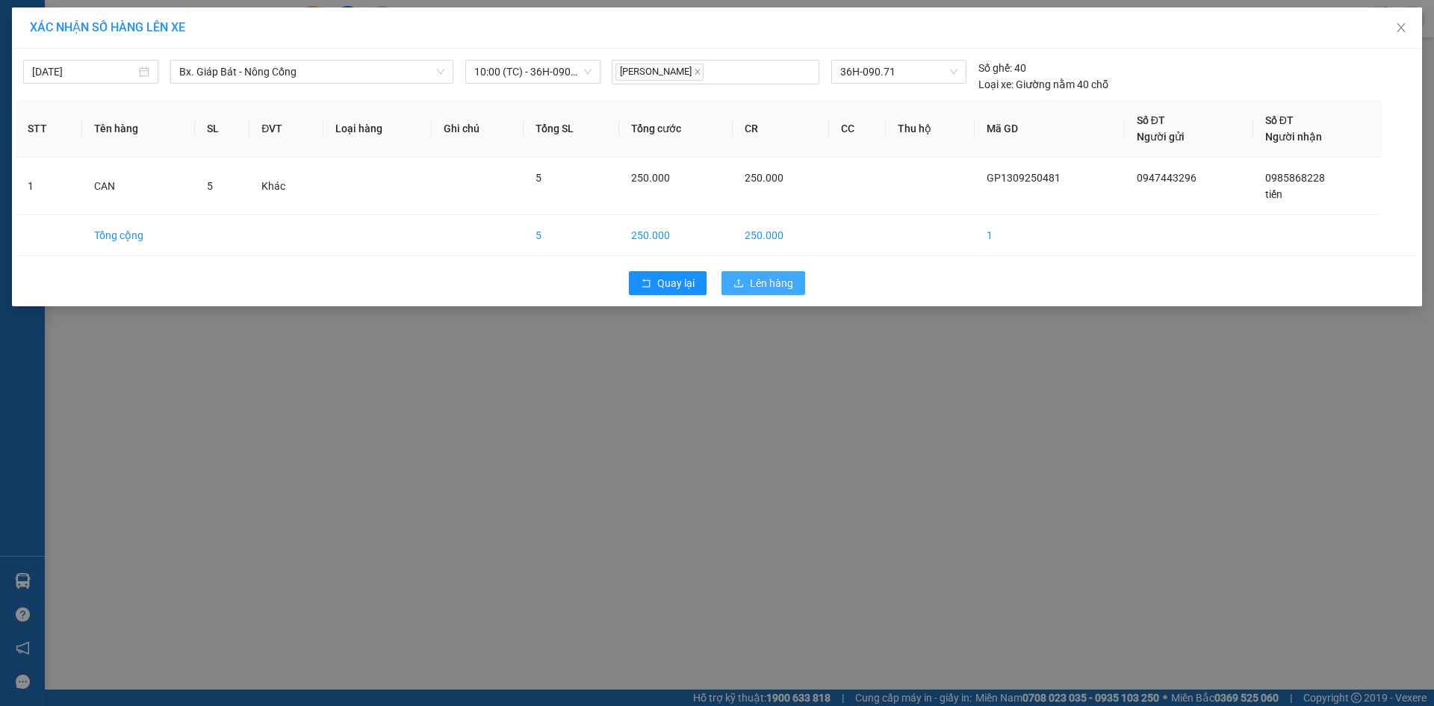
click at [773, 282] on span "Lên hàng" at bounding box center [771, 283] width 43 height 16
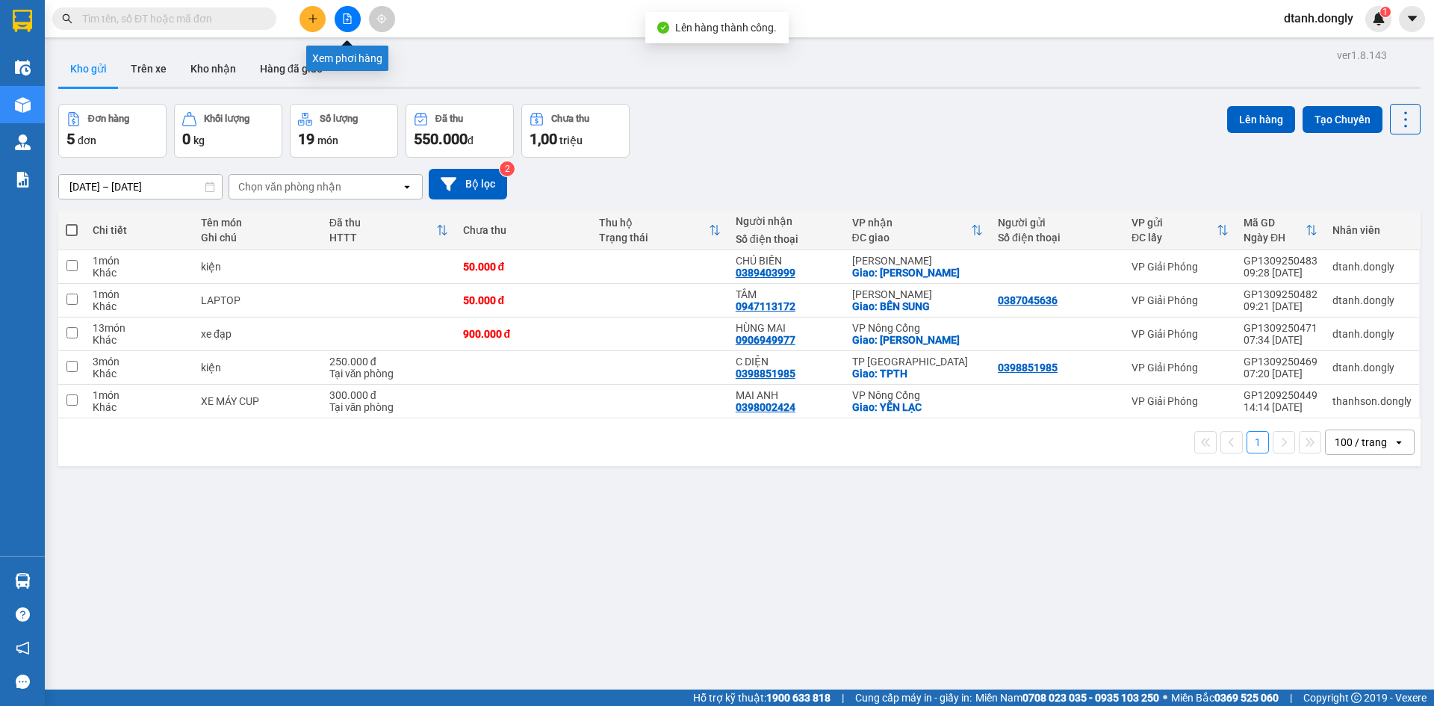
click at [343, 11] on button at bounding box center [348, 19] width 26 height 26
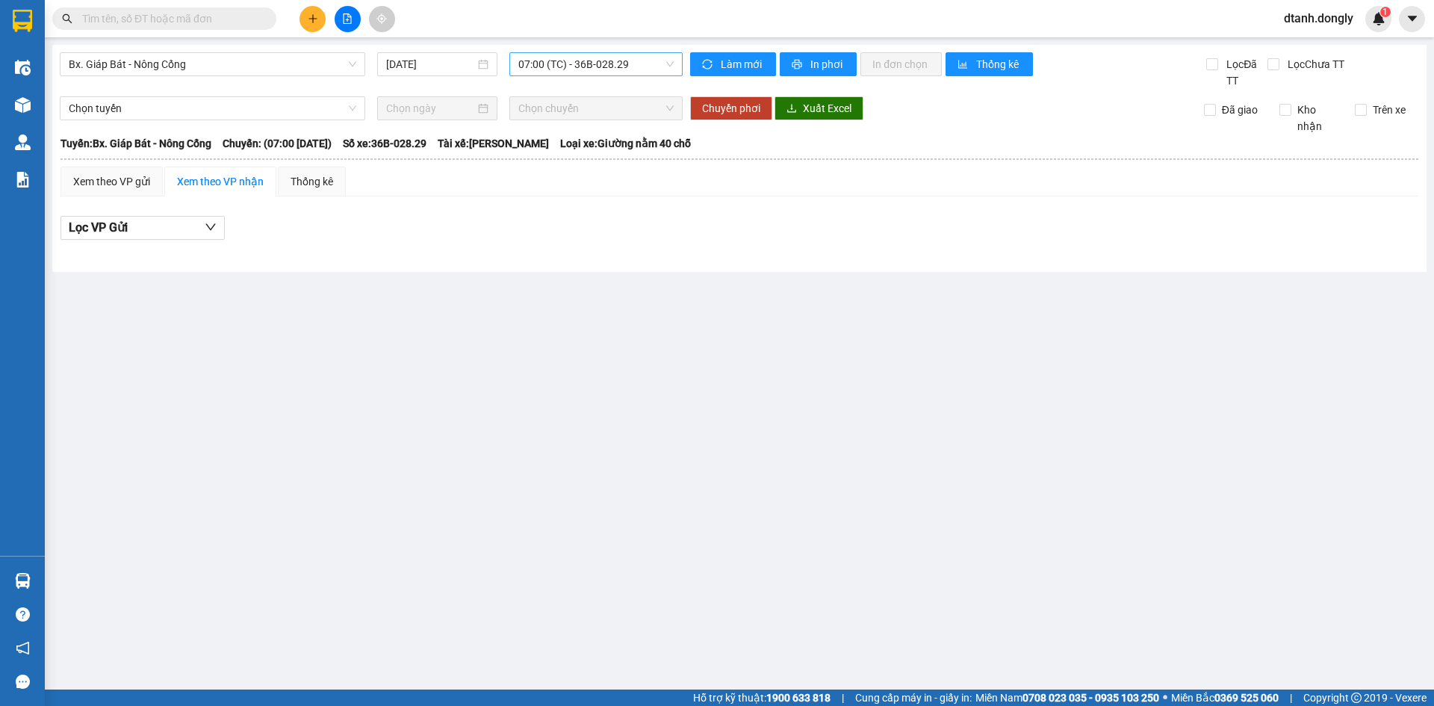
click at [660, 64] on span "07:00 (TC) - 36B-028.29" at bounding box center [595, 64] width 155 height 22
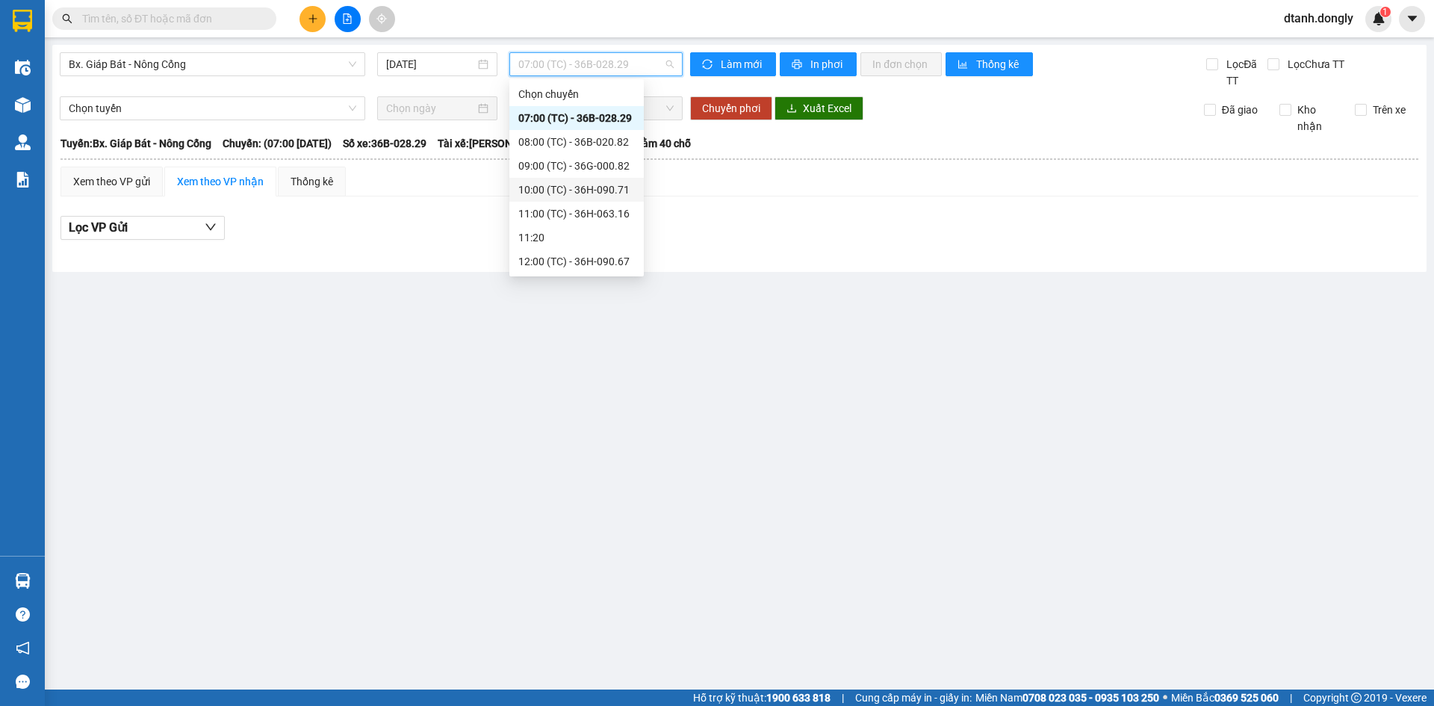
click at [601, 187] on div "10:00 (TC) - 36H-090.71" at bounding box center [576, 190] width 117 height 16
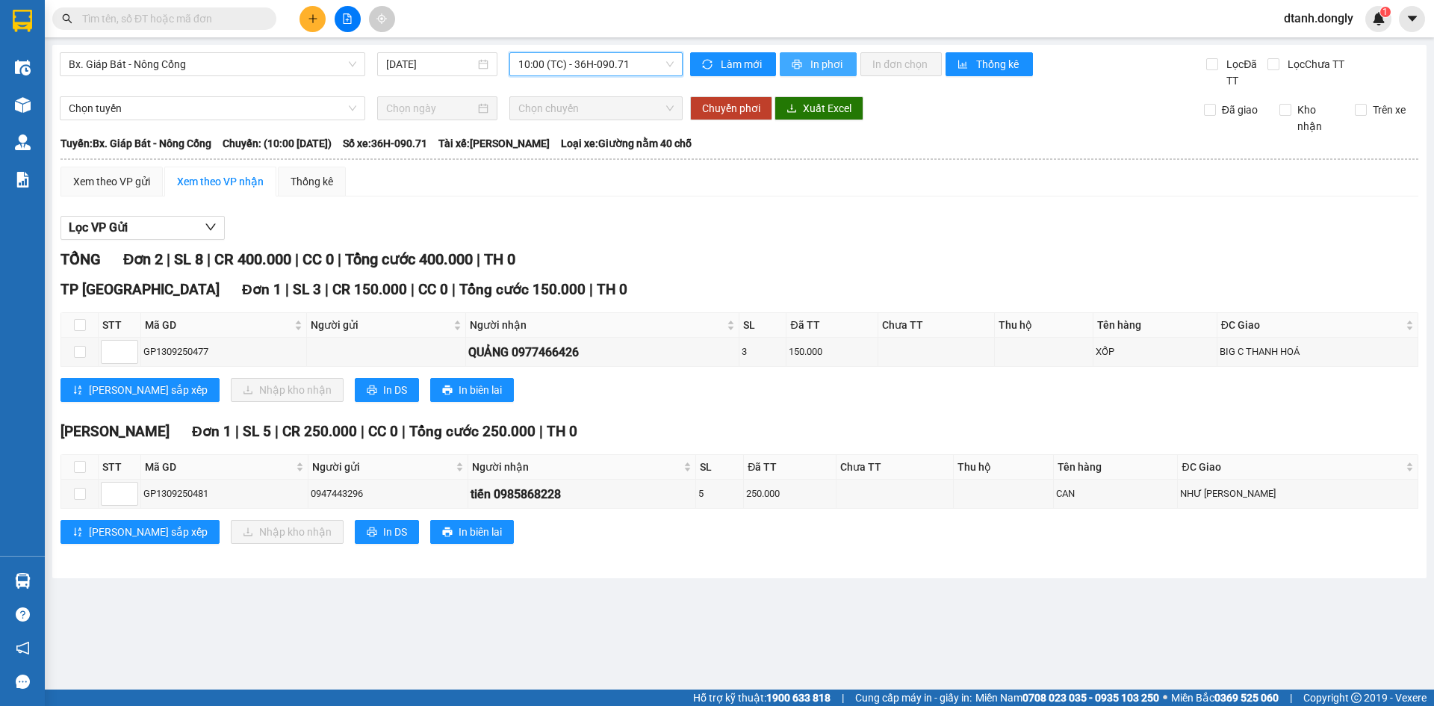
click at [827, 64] on span "In phơi" at bounding box center [828, 64] width 34 height 16
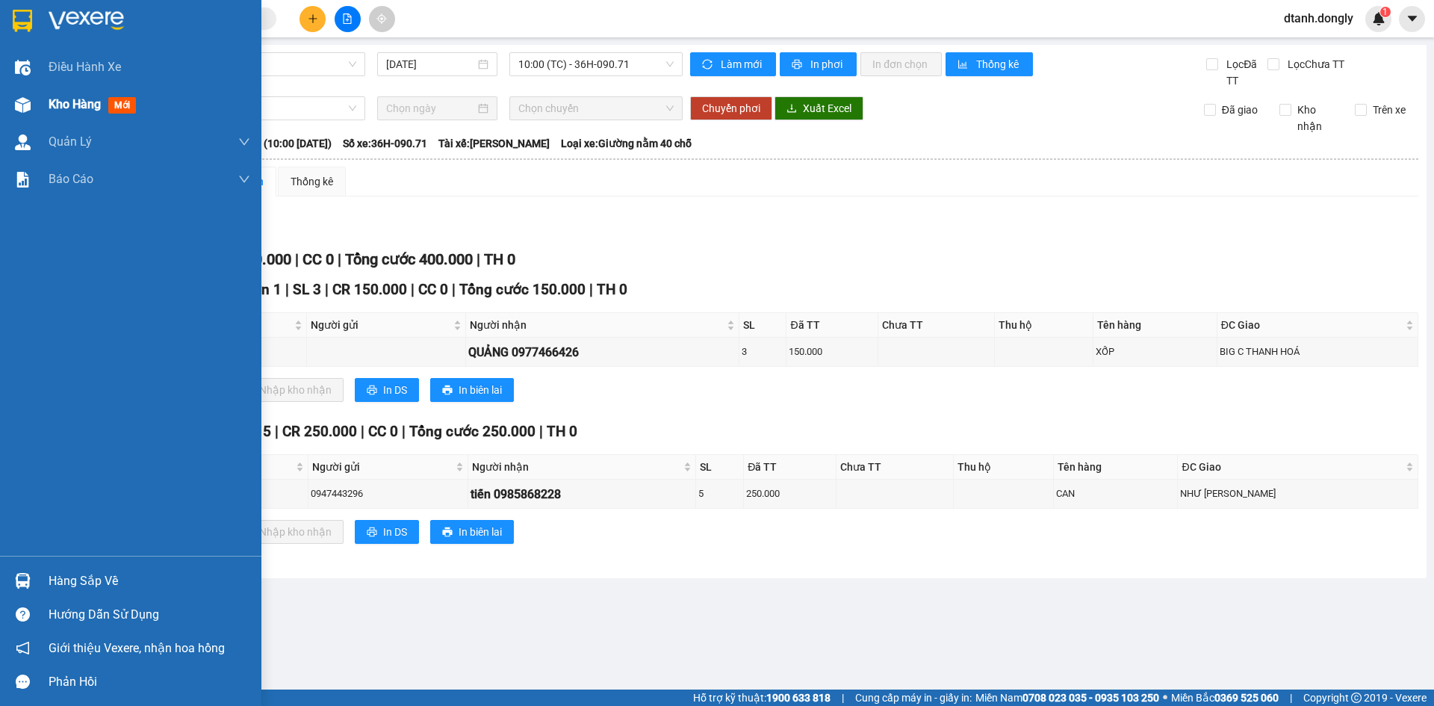
click at [69, 103] on span "Kho hàng" at bounding box center [75, 104] width 52 height 14
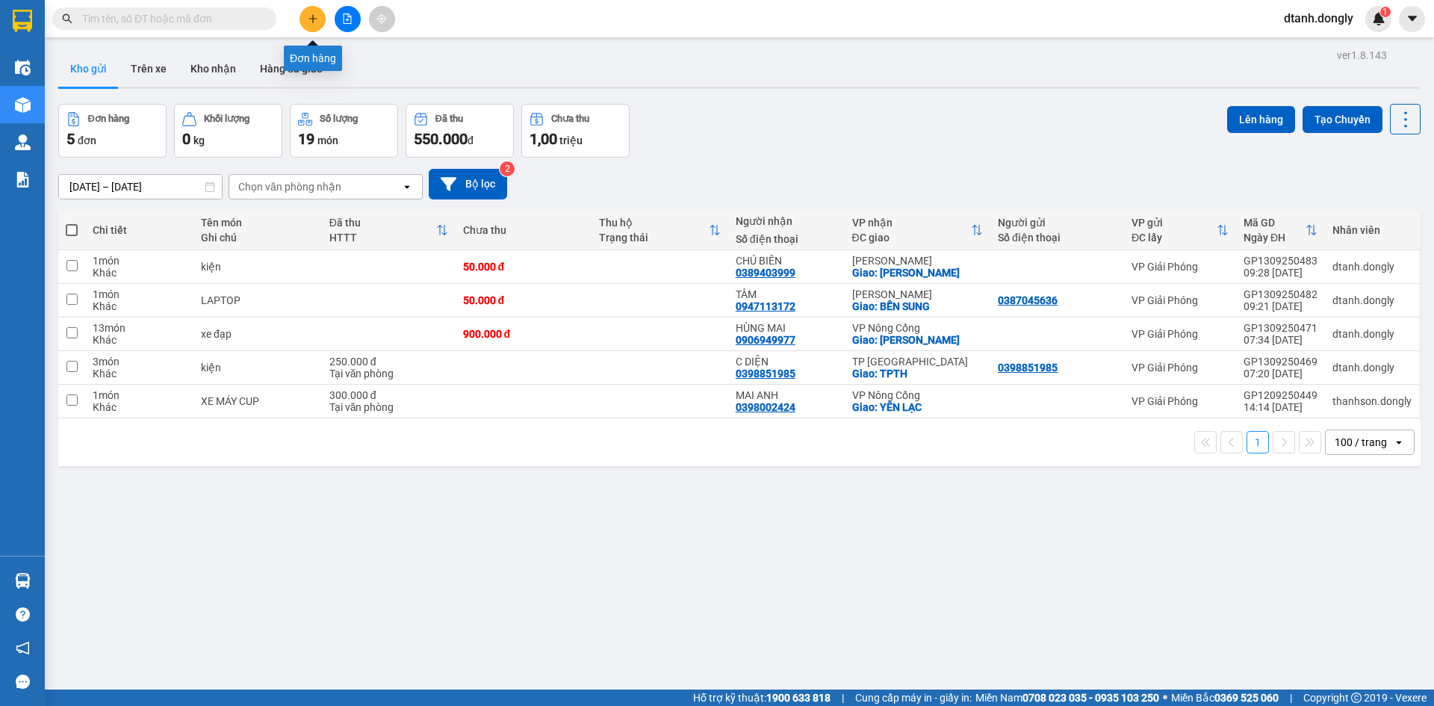
click at [306, 16] on button at bounding box center [313, 19] width 26 height 26
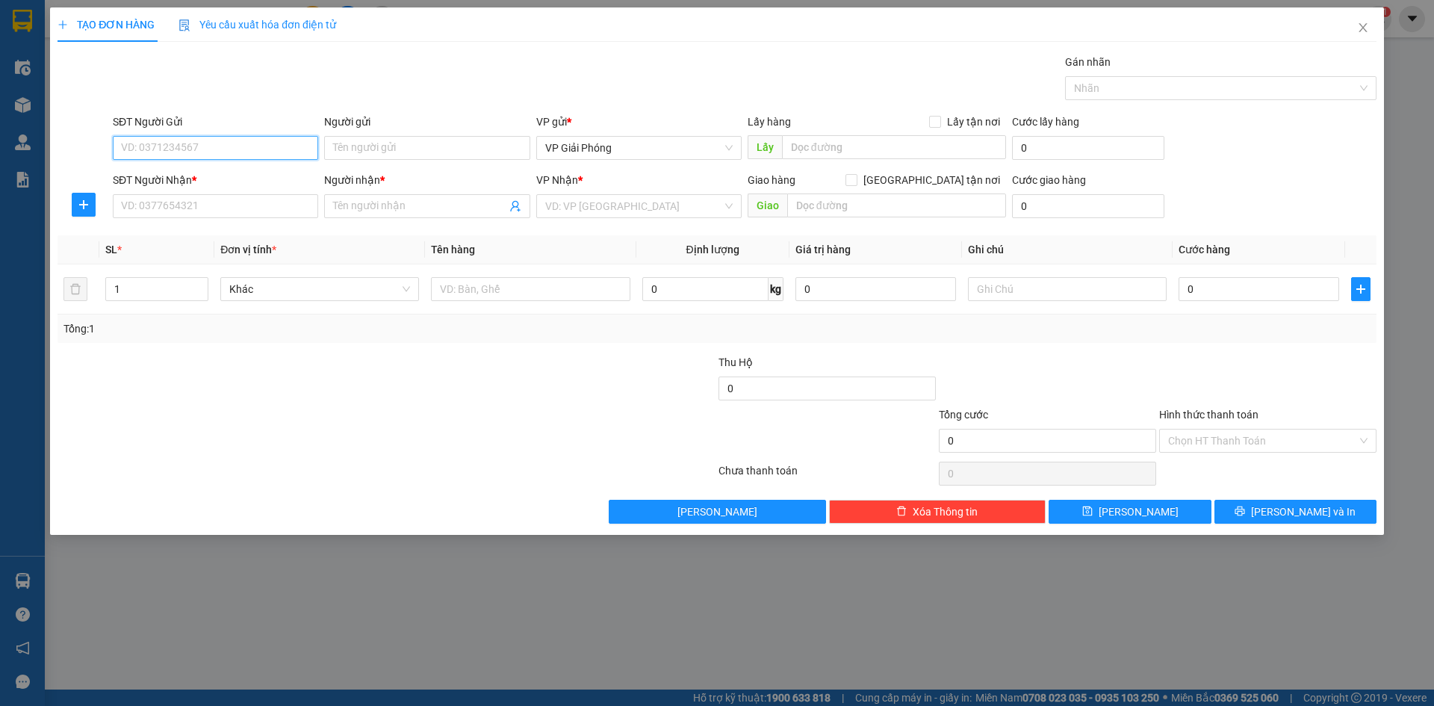
click at [214, 144] on input "SĐT Người Gửi" at bounding box center [215, 148] width 205 height 24
type input "02462544782"
click at [195, 196] on input "SĐT Người Nhận *" at bounding box center [215, 206] width 205 height 24
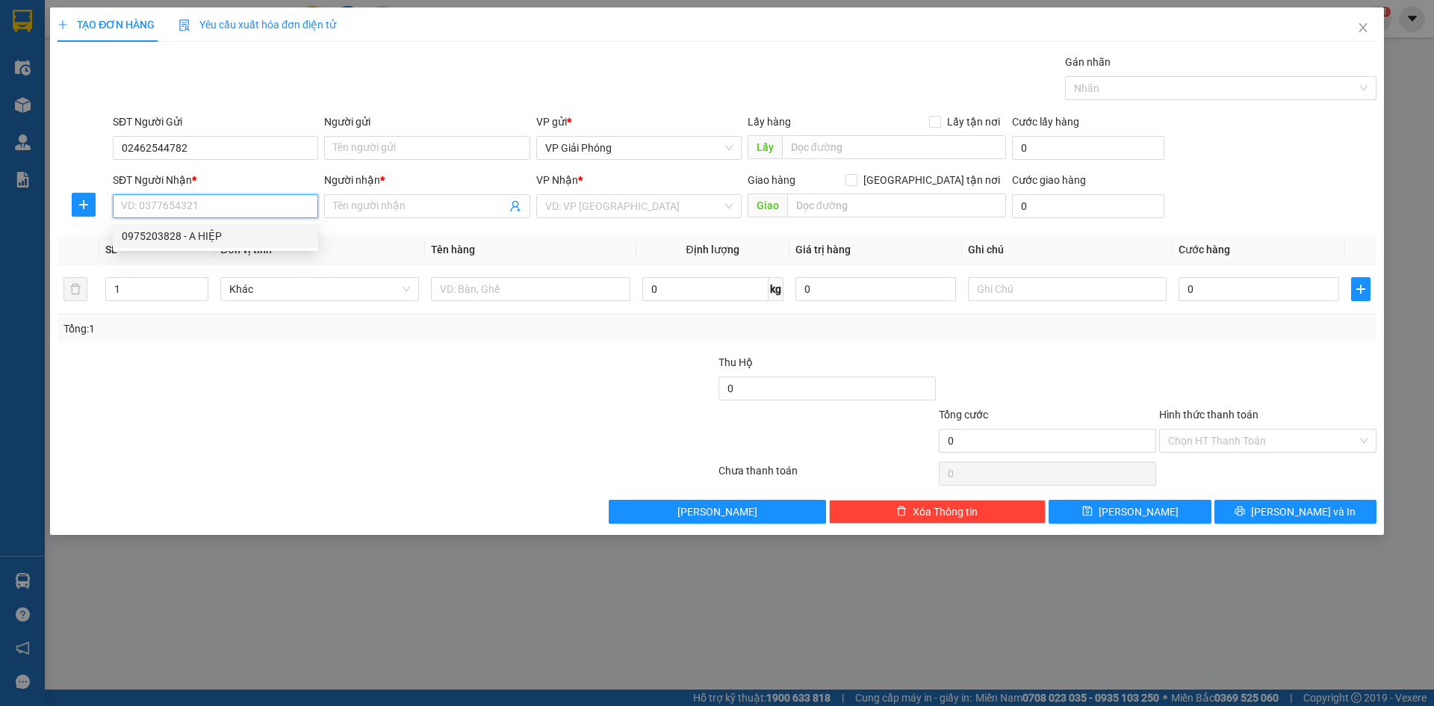
click at [199, 235] on div "0975203828 - A HIỆP" at bounding box center [216, 236] width 188 height 16
type input "0975203828"
type input "A HIỆP"
checkbox input "true"
type input "VP HS"
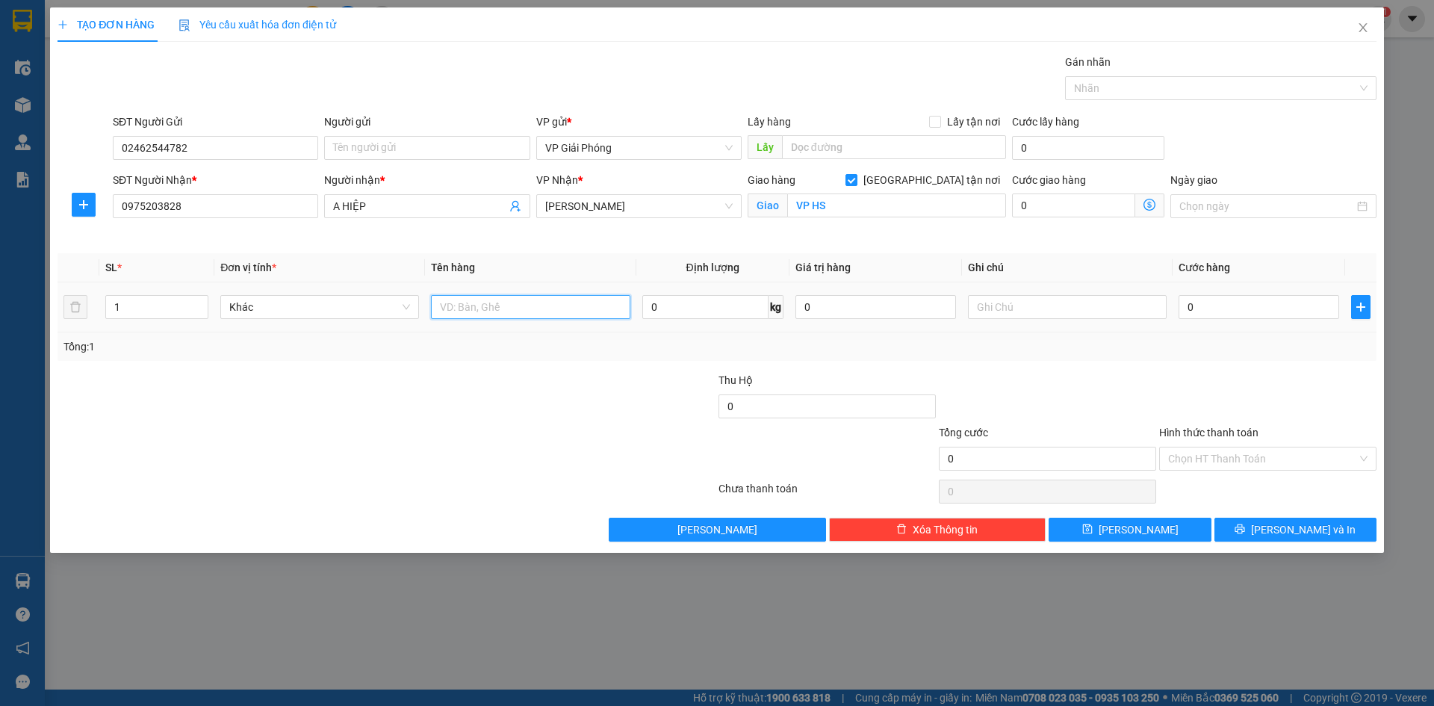
click at [459, 303] on input "text" at bounding box center [530, 307] width 199 height 24
type input "kiện"
drag, startPoint x: 1251, startPoint y: 309, endPoint x: 1254, endPoint y: 300, distance: 9.7
click at [1251, 309] on input "0" at bounding box center [1259, 307] width 161 height 24
type input "5"
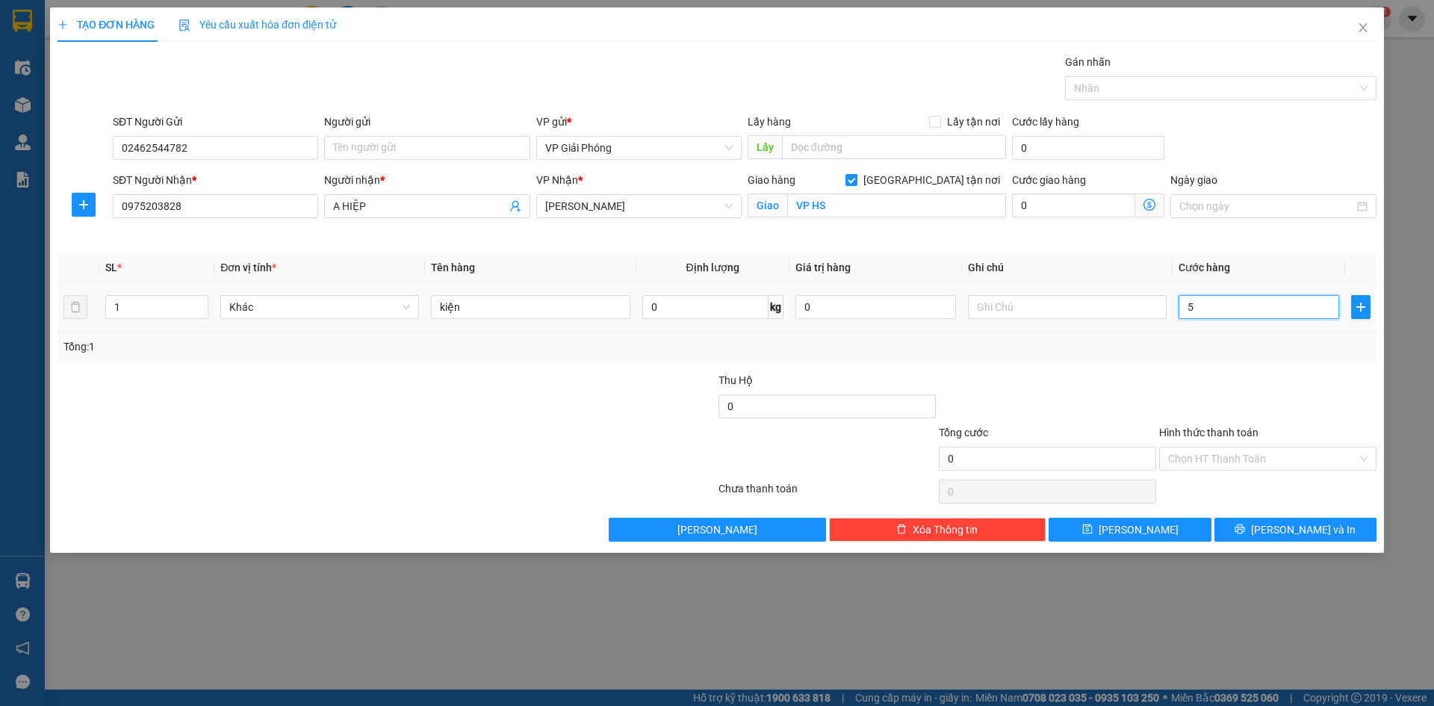
type input "5"
type input "50"
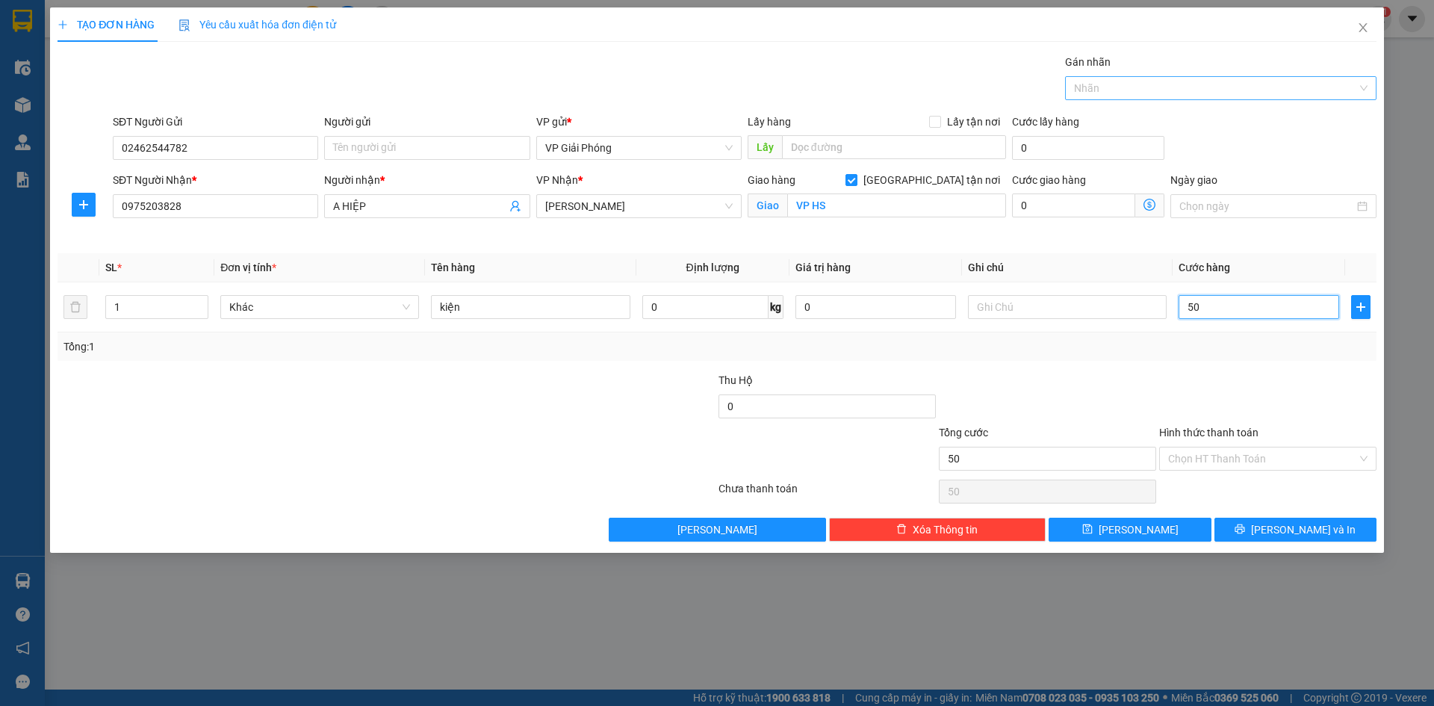
click at [1156, 87] on div at bounding box center [1213, 88] width 289 height 18
type input "50.000"
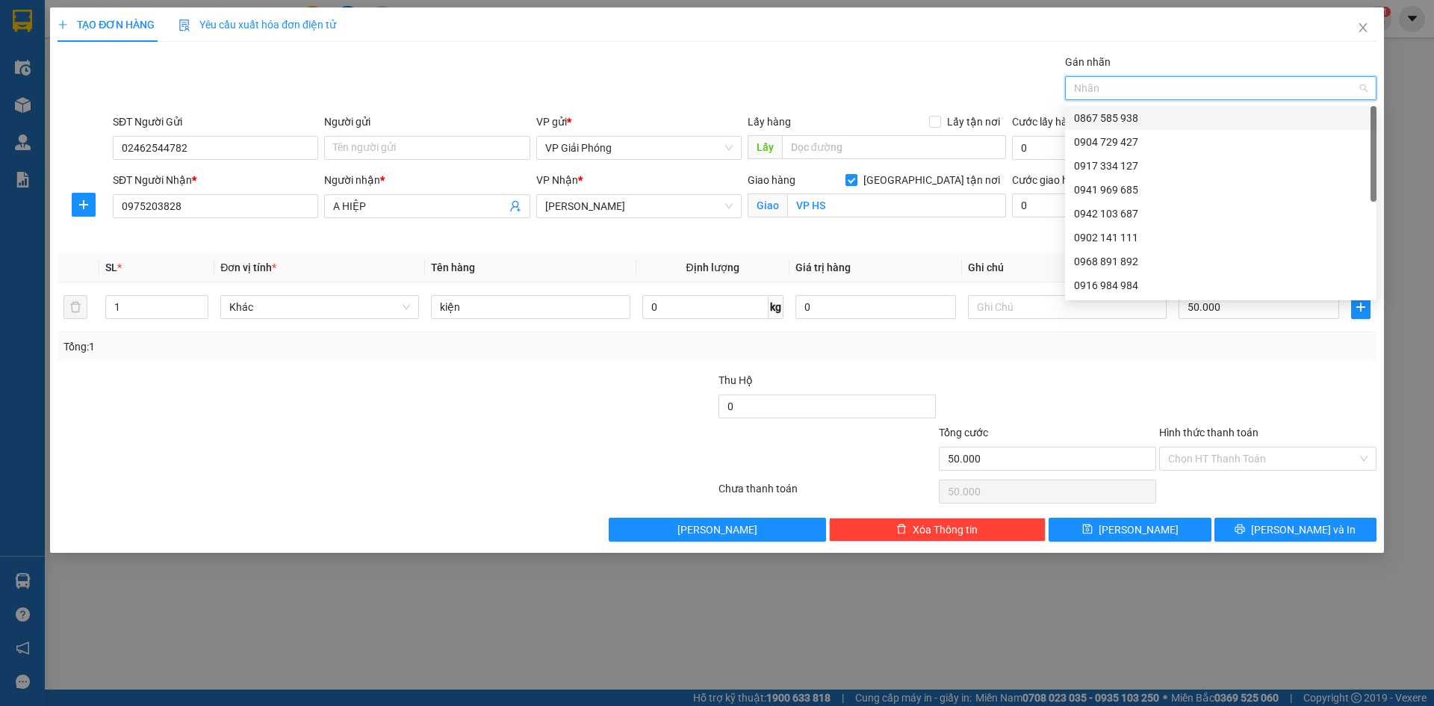
click at [1143, 116] on div "0867 585 938" at bounding box center [1221, 118] width 294 height 16
click at [1243, 454] on input "Hình thức thanh toán" at bounding box center [1262, 459] width 189 height 22
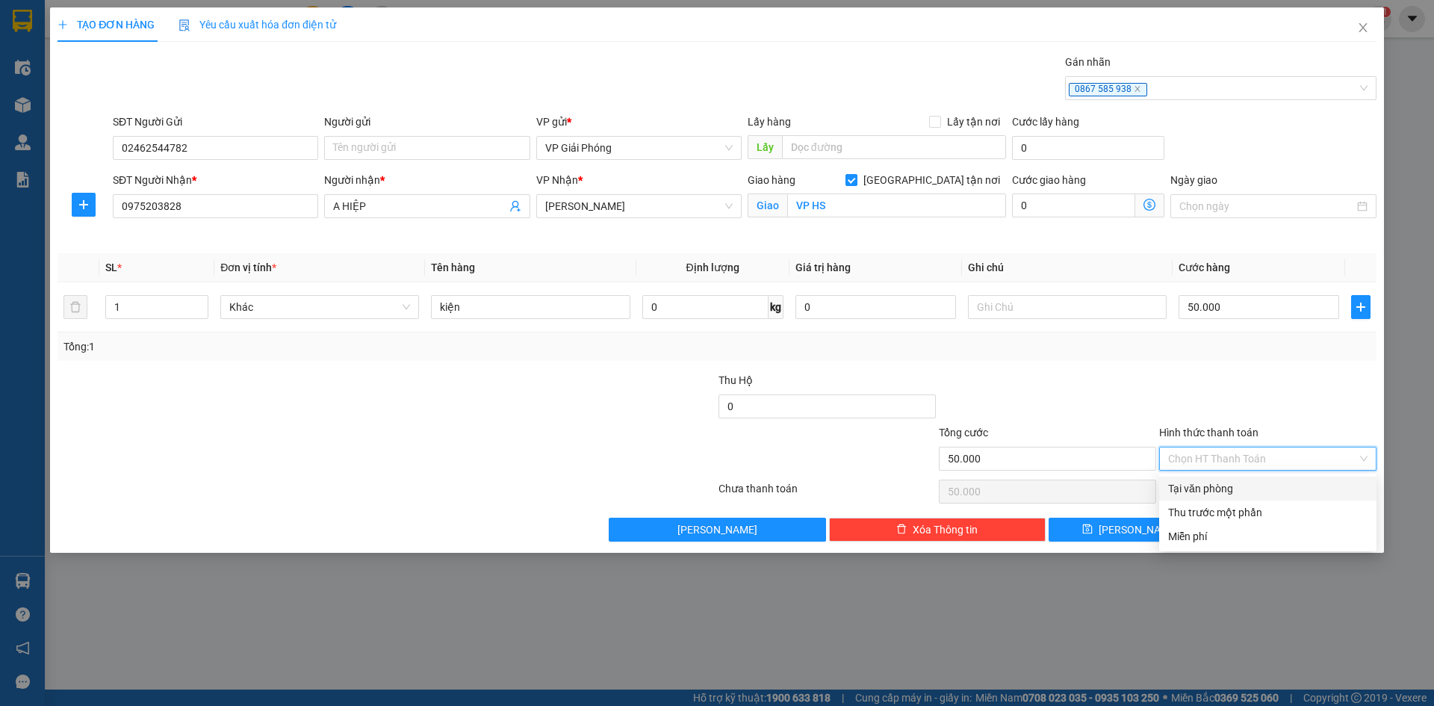
click at [1239, 485] on div "Tại văn phòng" at bounding box center [1267, 488] width 199 height 16
type input "0"
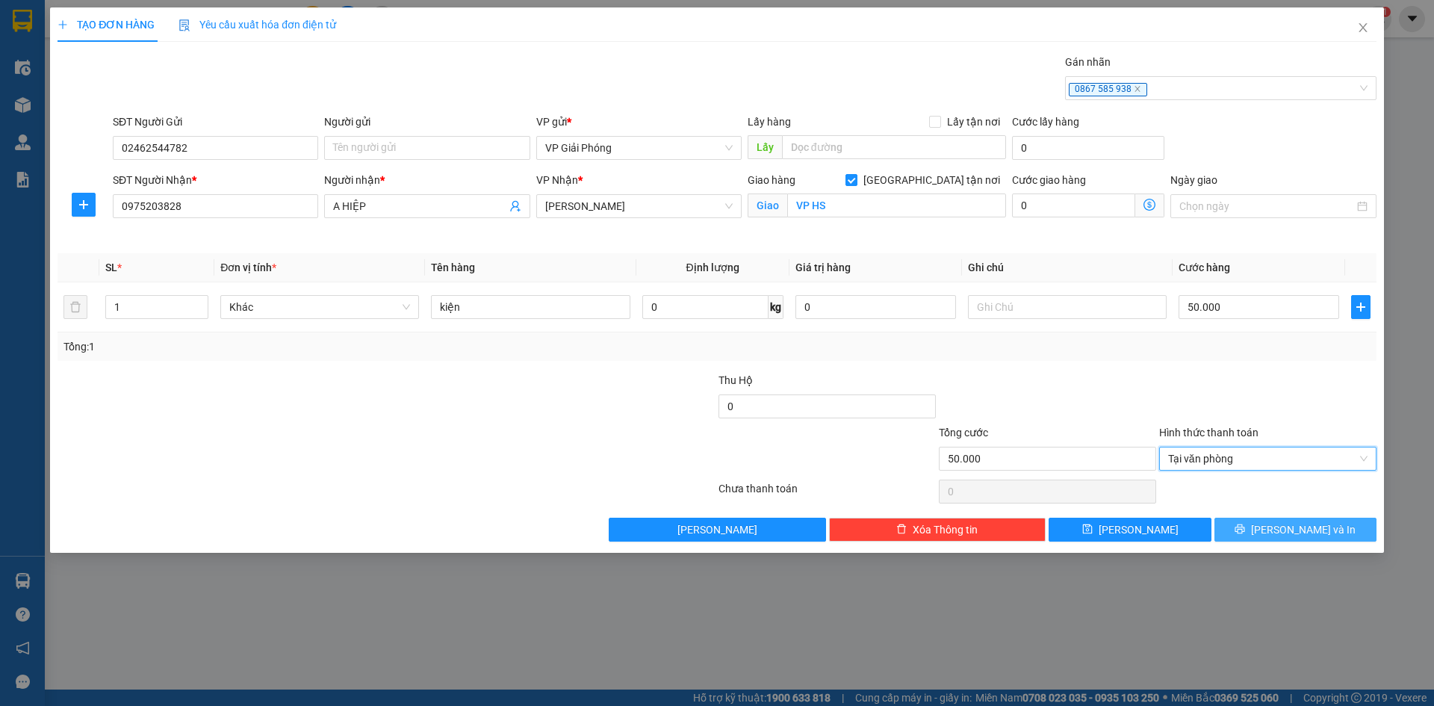
click at [1250, 526] on button "[PERSON_NAME] và In" at bounding box center [1296, 530] width 162 height 24
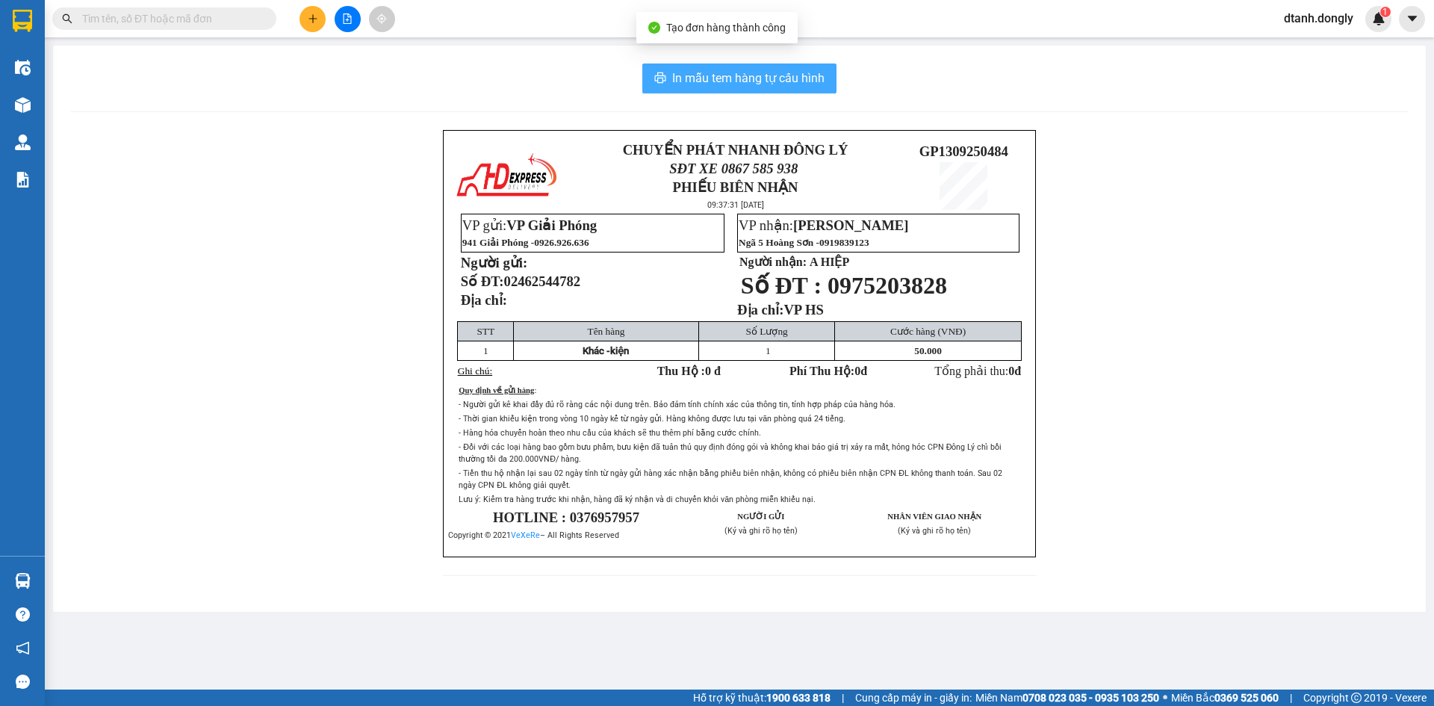
click at [791, 75] on span "In mẫu tem hàng tự cấu hình" at bounding box center [748, 78] width 152 height 19
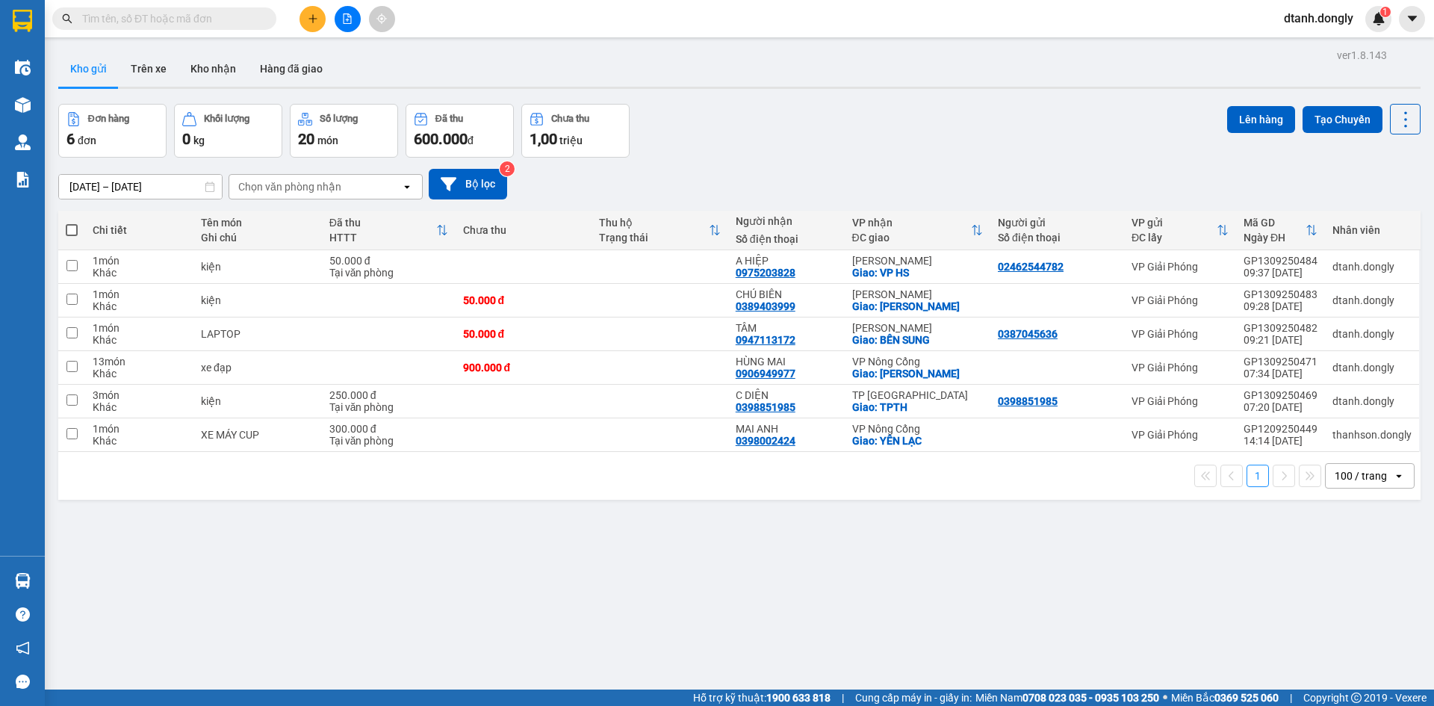
scroll to position [69, 0]
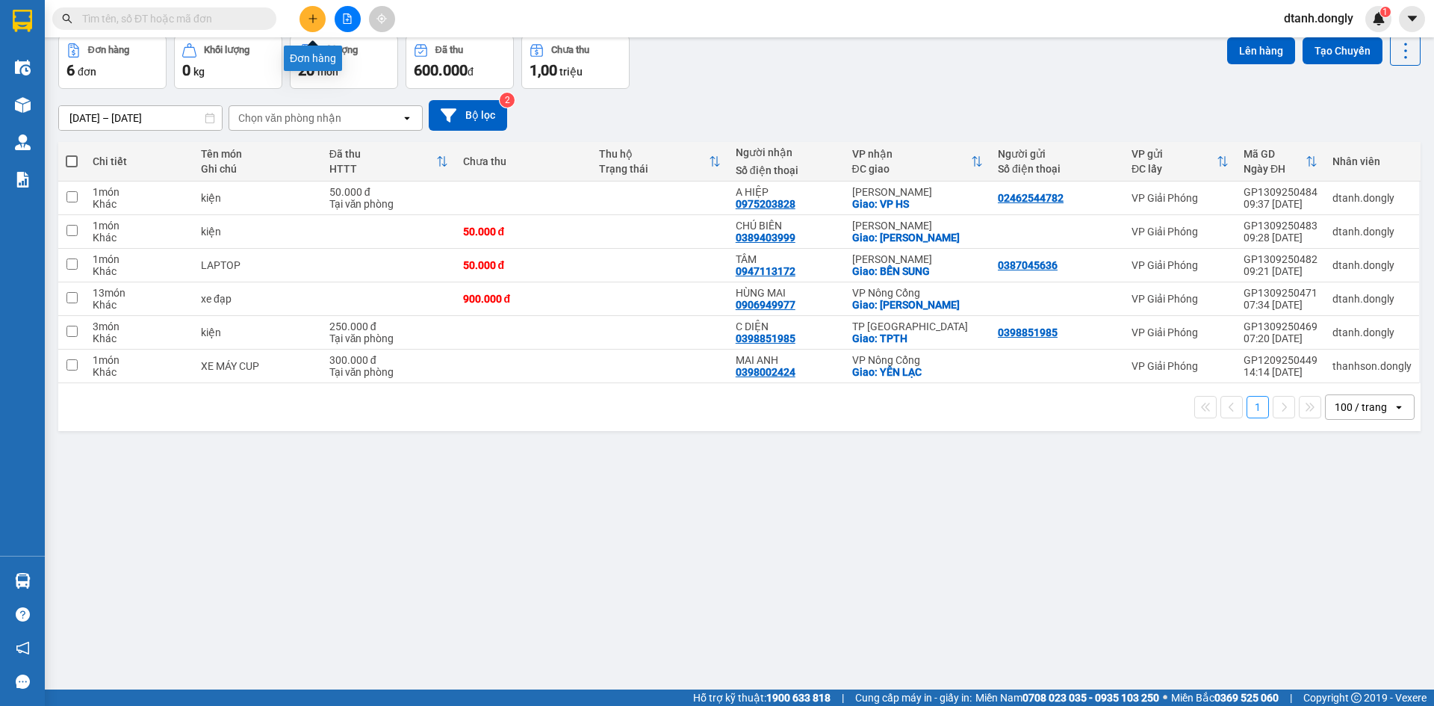
click at [311, 19] on icon "plus" at bounding box center [313, 18] width 10 height 10
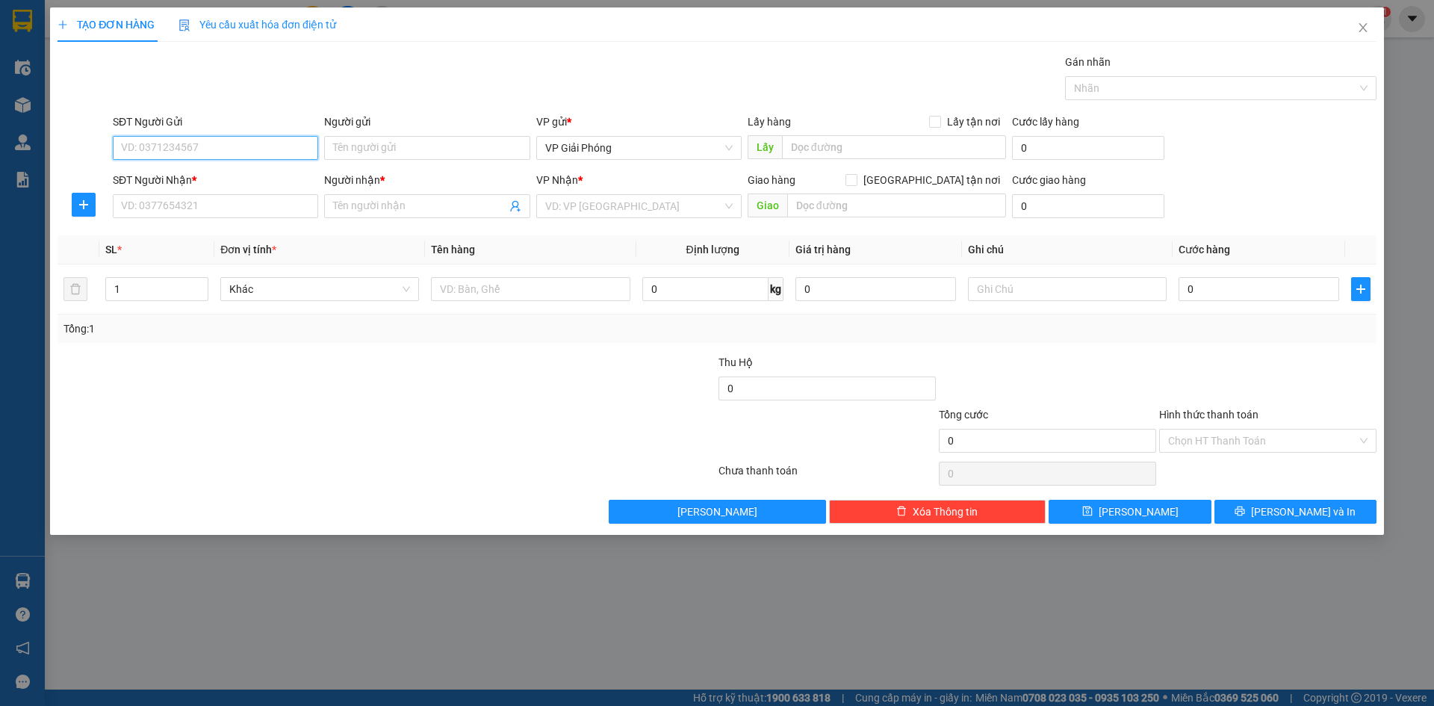
click at [202, 149] on input "SĐT Người Gửi" at bounding box center [215, 148] width 205 height 24
type input "0363983848"
click at [147, 199] on input "SĐT Người Nhận *" at bounding box center [215, 206] width 205 height 24
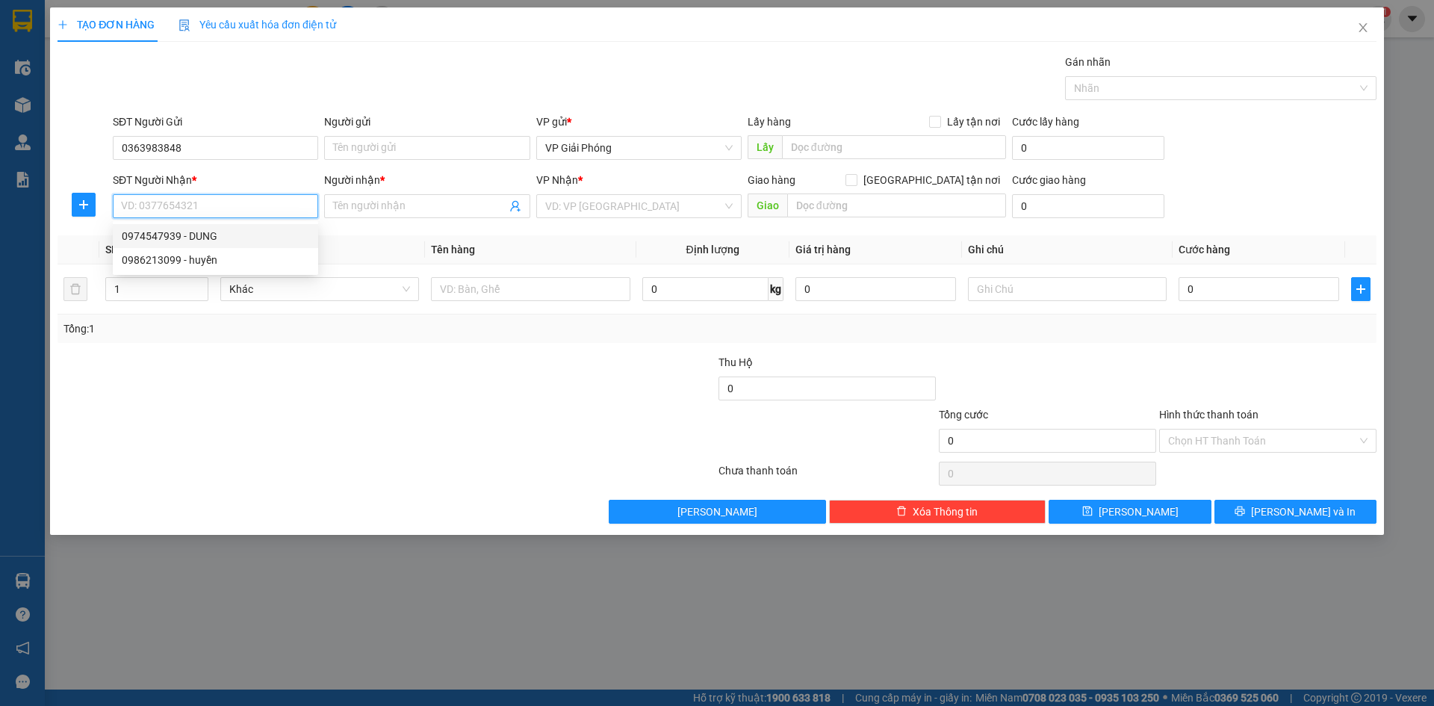
click at [207, 237] on div "0974547939 - DUNG" at bounding box center [216, 236] width 188 height 16
type input "0974547939"
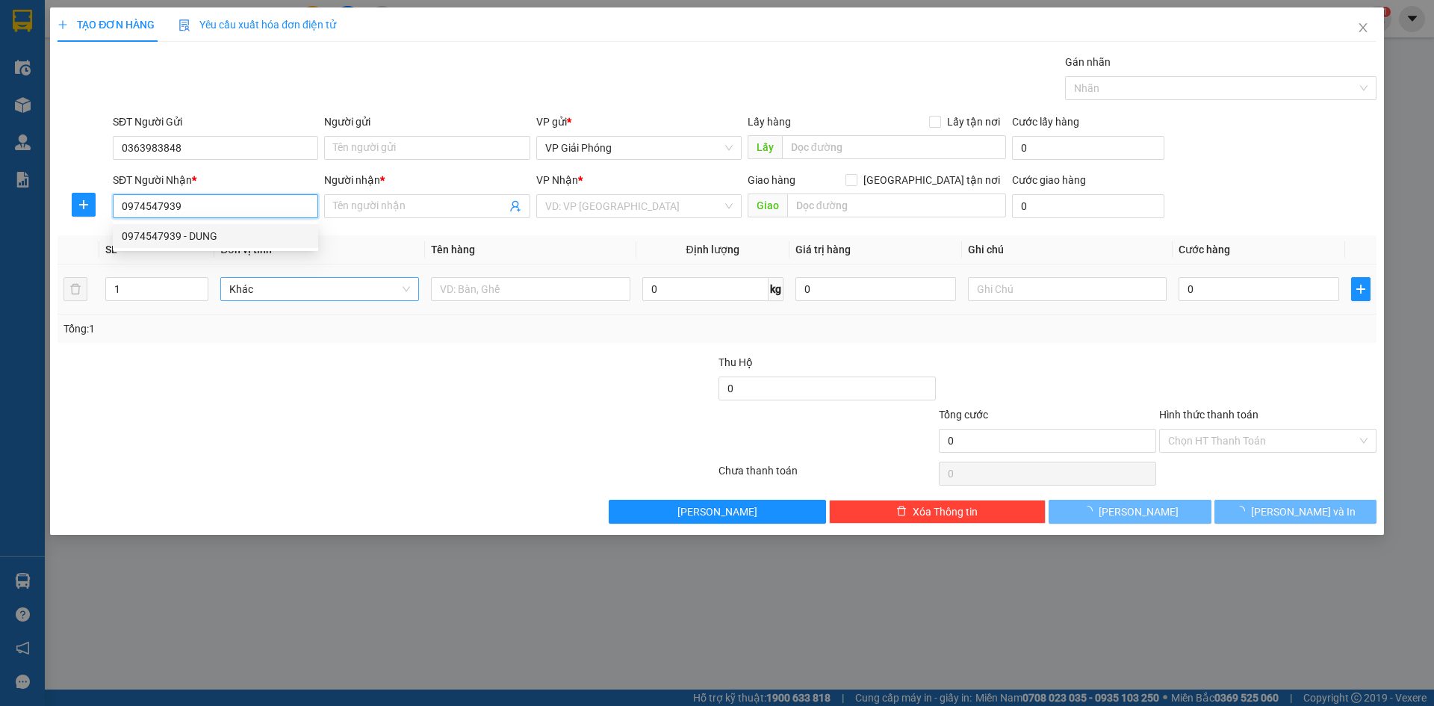
type input "DUNG"
checkbox input "true"
type input "TT NC"
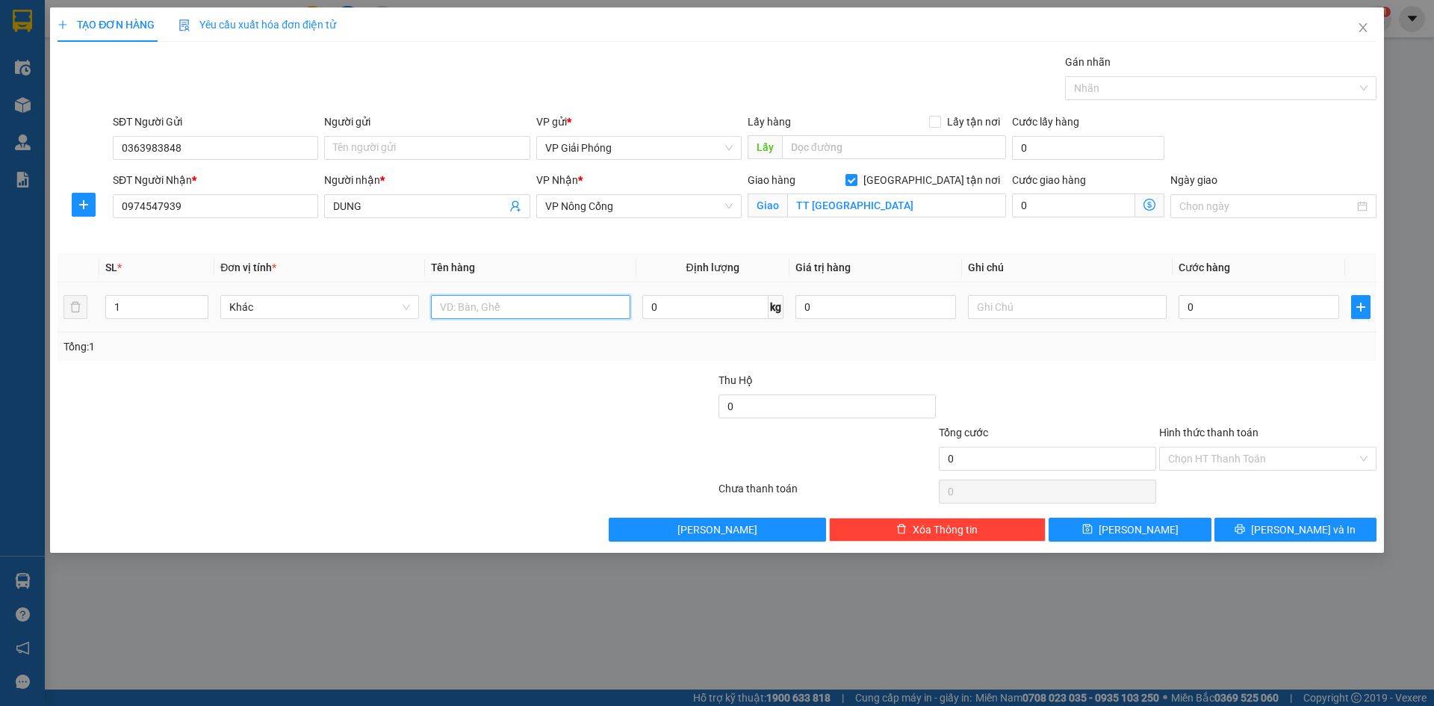
click at [467, 307] on input "text" at bounding box center [530, 307] width 199 height 24
type input "xốp"
click at [1232, 312] on input "0" at bounding box center [1259, 307] width 161 height 24
type input "5"
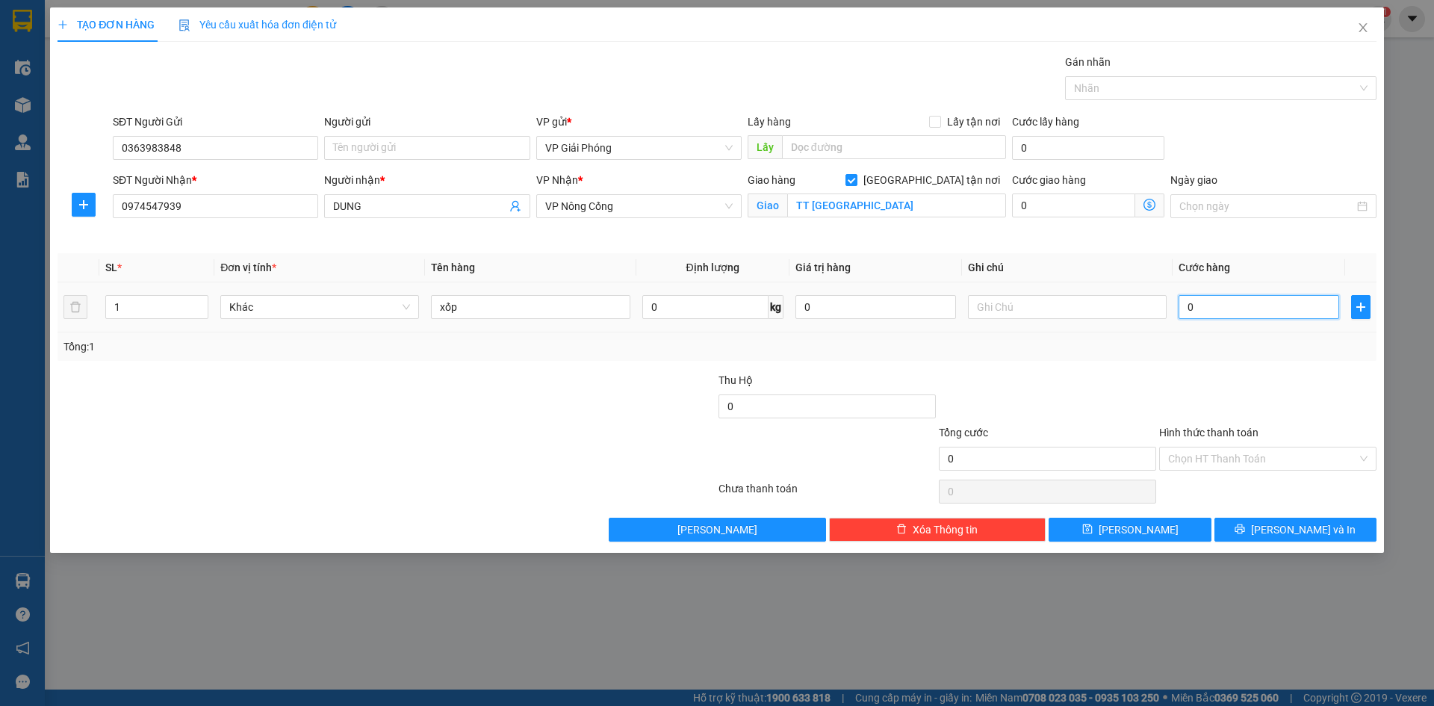
type input "5"
type input "50"
click at [1151, 87] on div at bounding box center [1213, 88] width 289 height 18
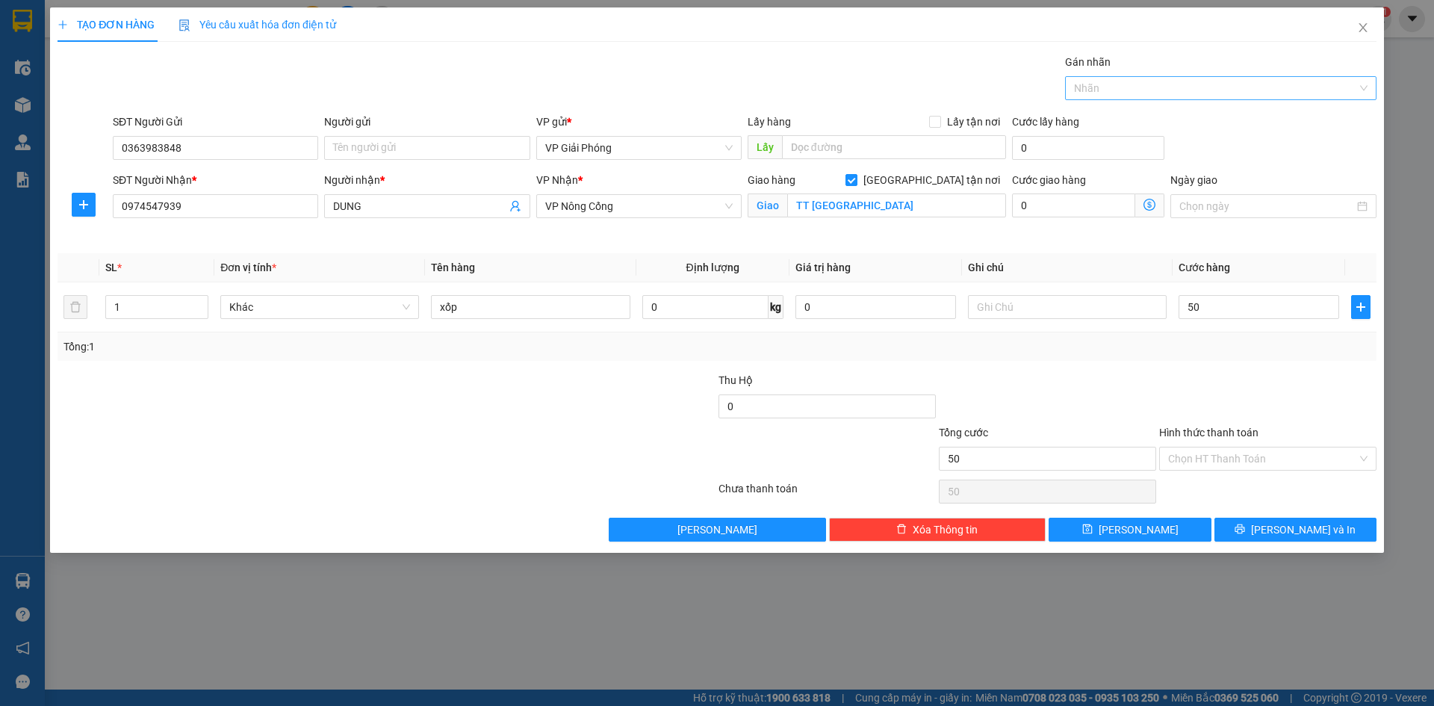
type input "50.000"
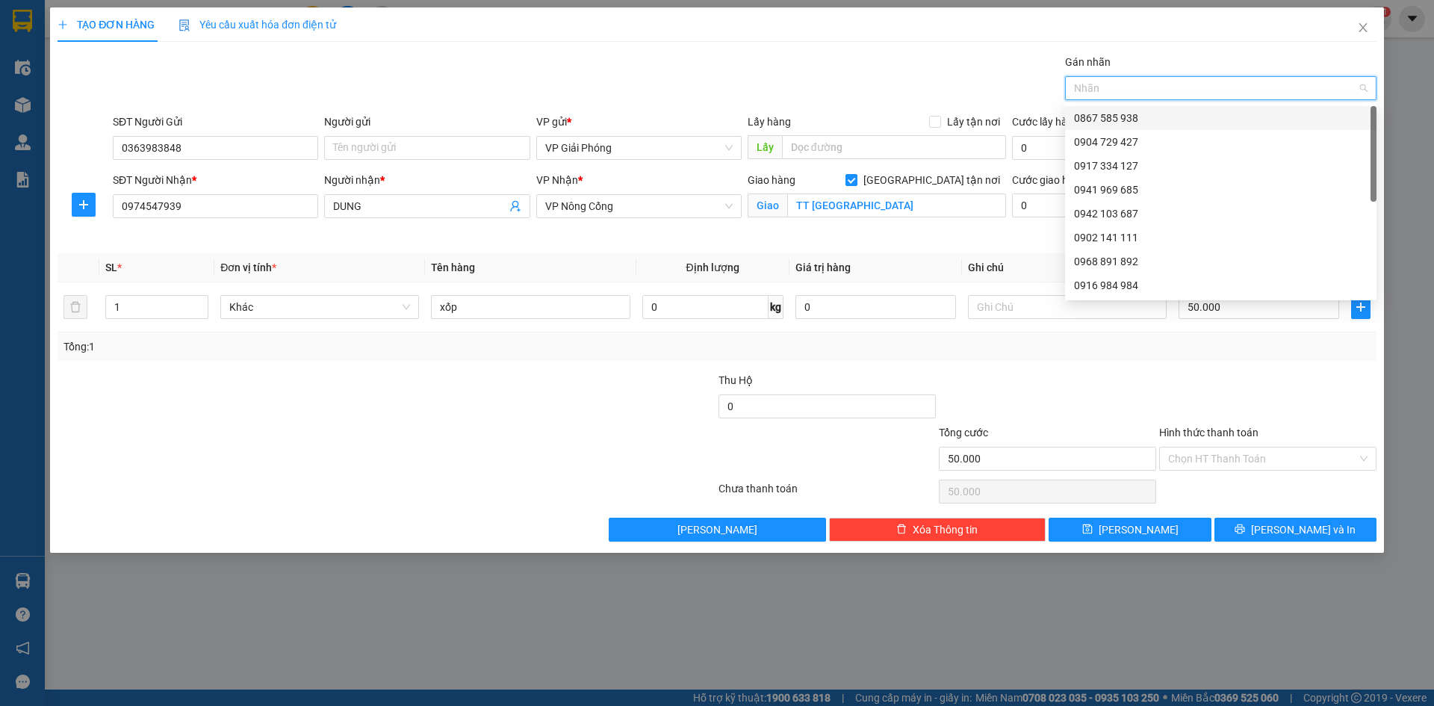
drag, startPoint x: 1161, startPoint y: 117, endPoint x: 1194, endPoint y: 183, distance: 73.5
click at [1161, 119] on div "0867 585 938" at bounding box center [1221, 118] width 294 height 16
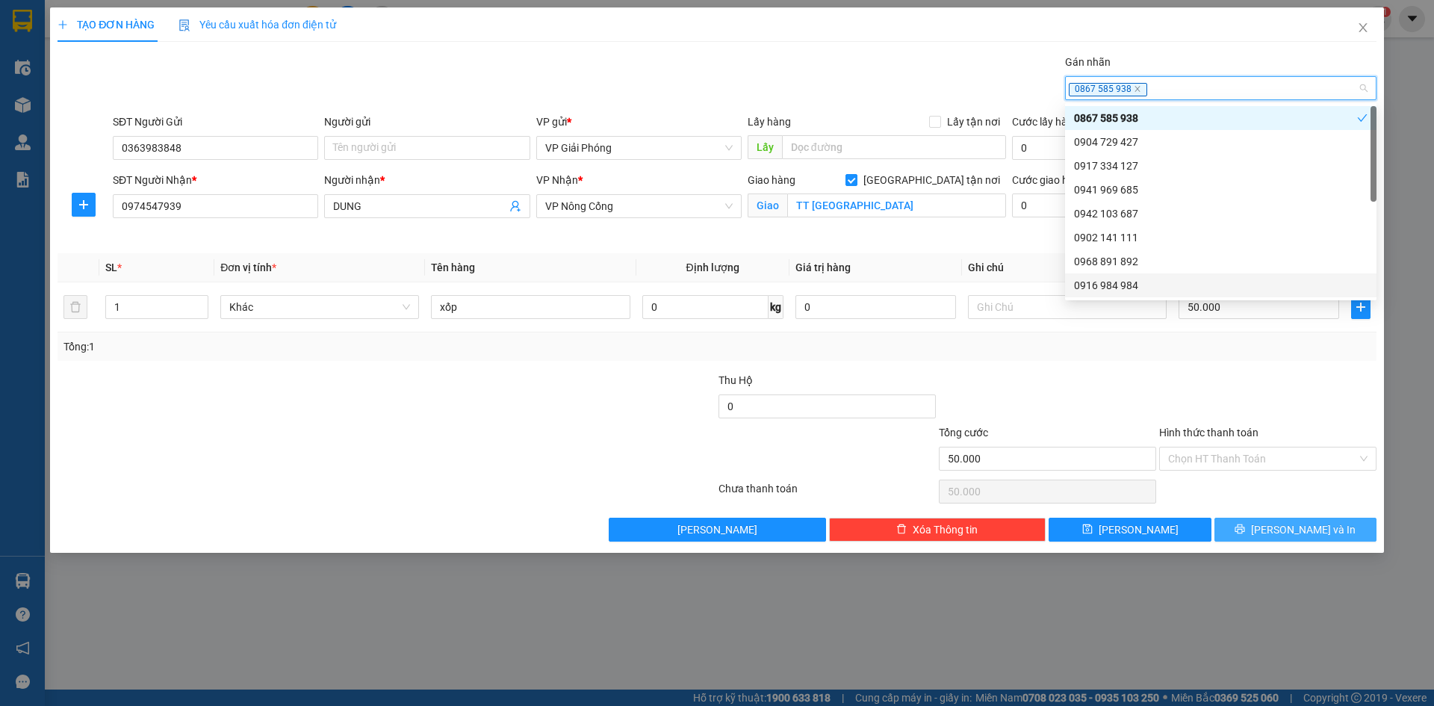
click at [1298, 520] on button "[PERSON_NAME] và In" at bounding box center [1296, 530] width 162 height 24
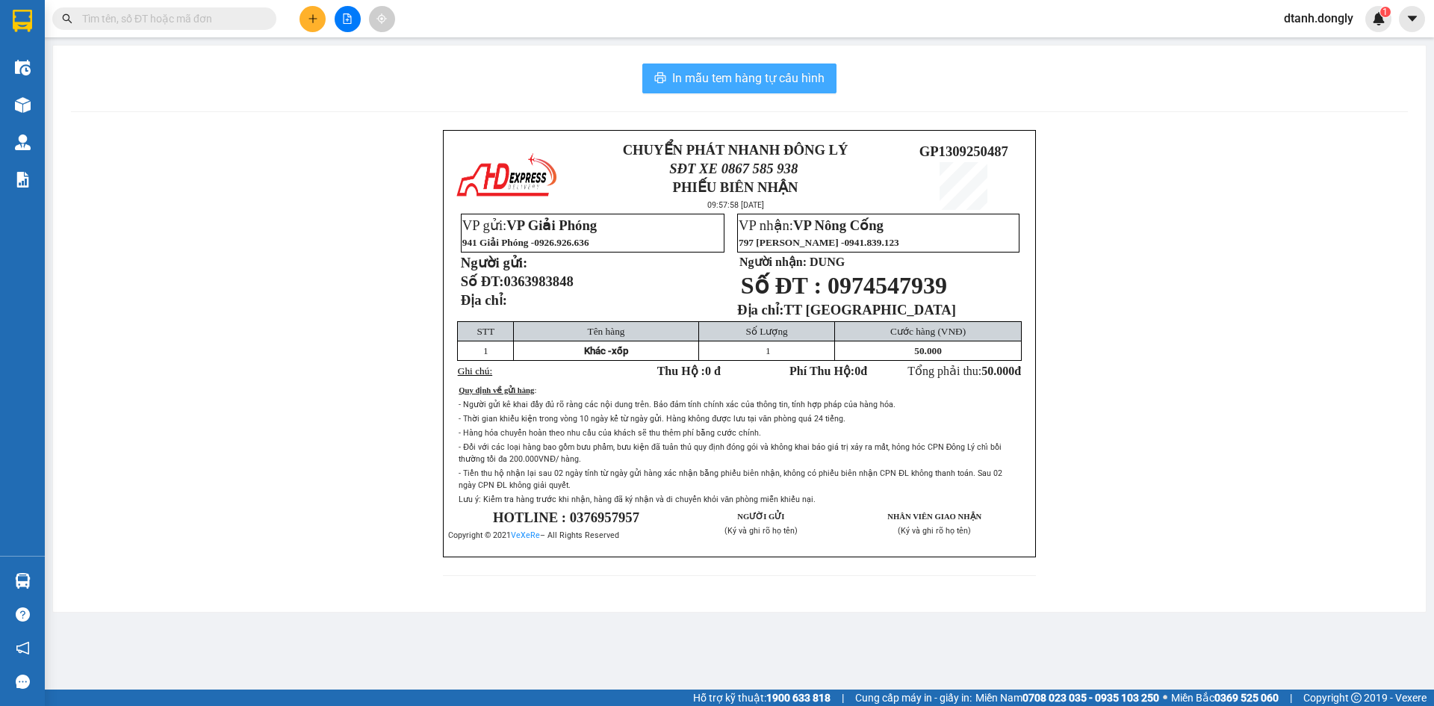
click at [802, 84] on span "In mẫu tem hàng tự cấu hình" at bounding box center [748, 78] width 152 height 19
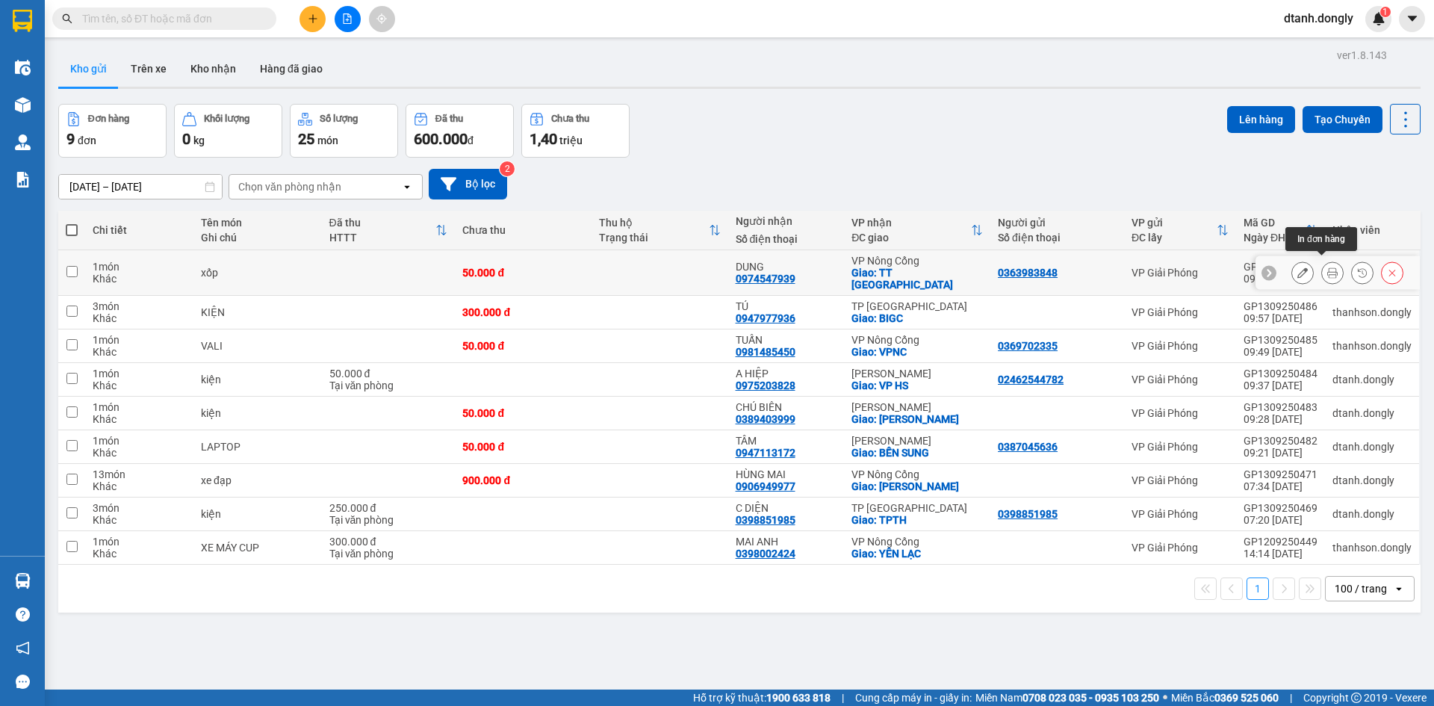
click at [1328, 267] on icon at bounding box center [1333, 272] width 10 height 10
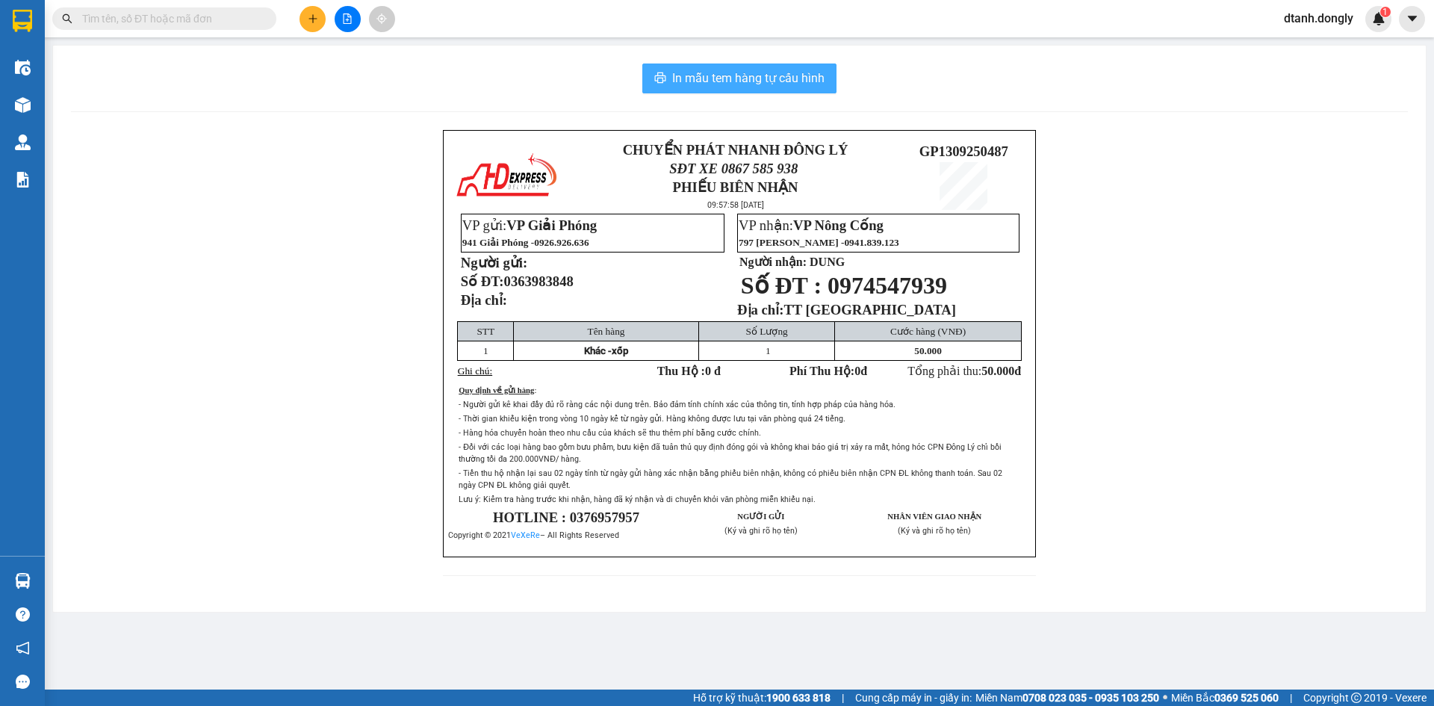
click at [778, 83] on span "In mẫu tem hàng tự cấu hình" at bounding box center [748, 78] width 152 height 19
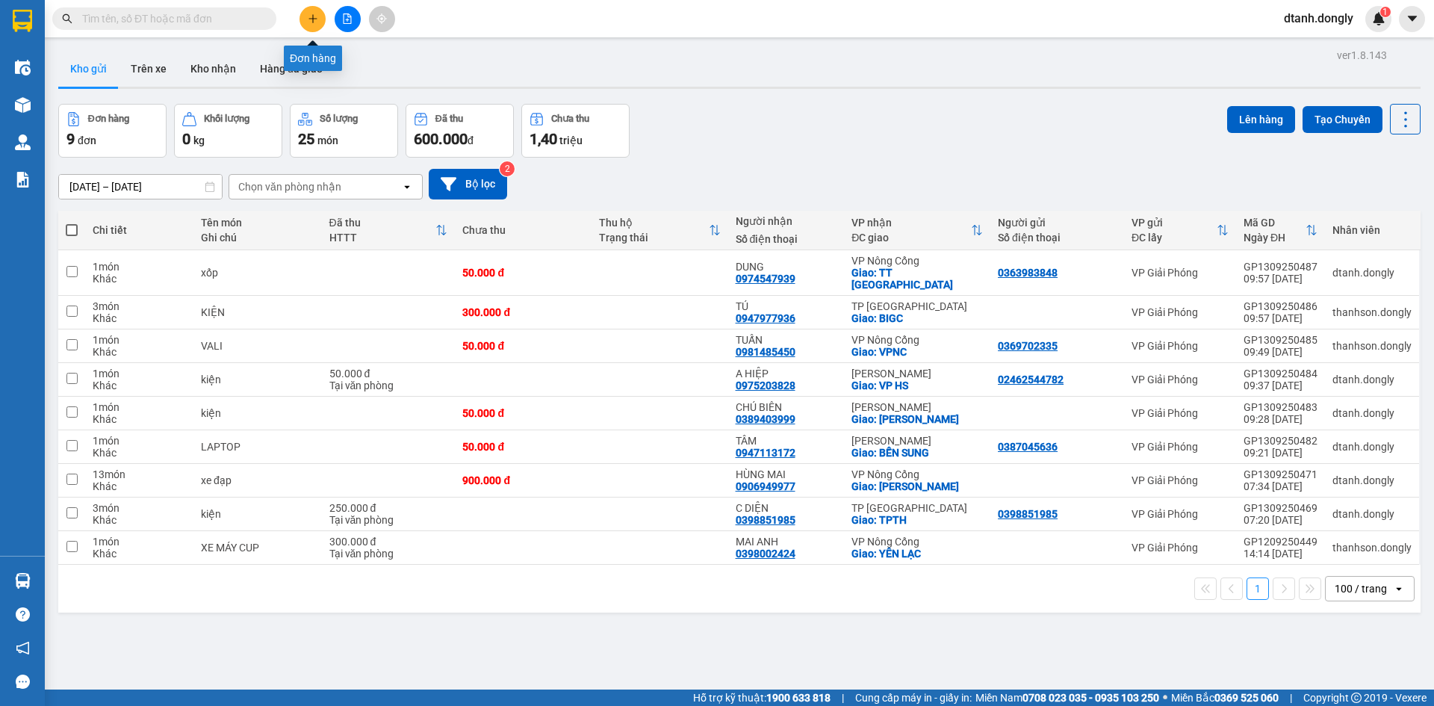
click at [305, 16] on button at bounding box center [313, 19] width 26 height 26
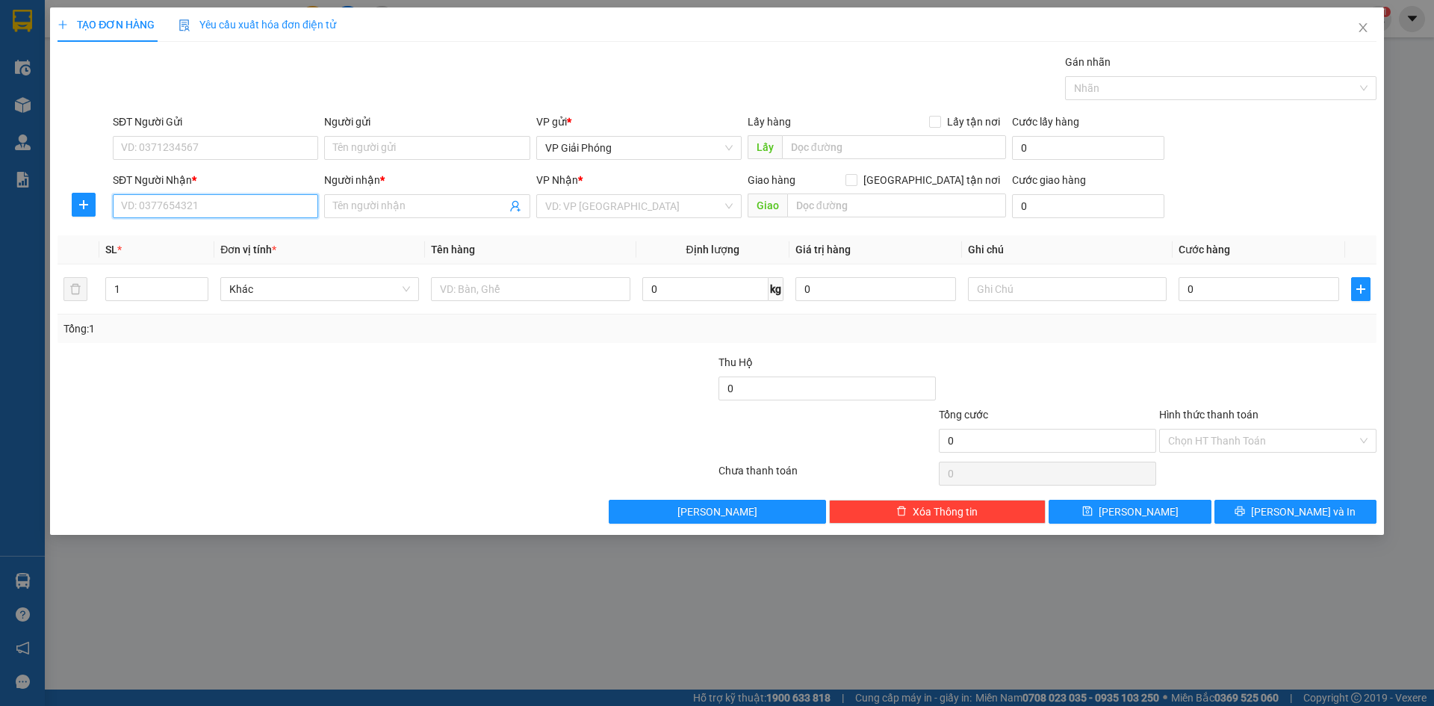
click at [209, 204] on input "SĐT Người Nhận *" at bounding box center [215, 206] width 205 height 24
type input "0826283036"
drag, startPoint x: 217, startPoint y: 224, endPoint x: 232, endPoint y: 229, distance: 15.6
click at [217, 224] on div "0826283036 - thuỳ" at bounding box center [215, 236] width 205 height 24
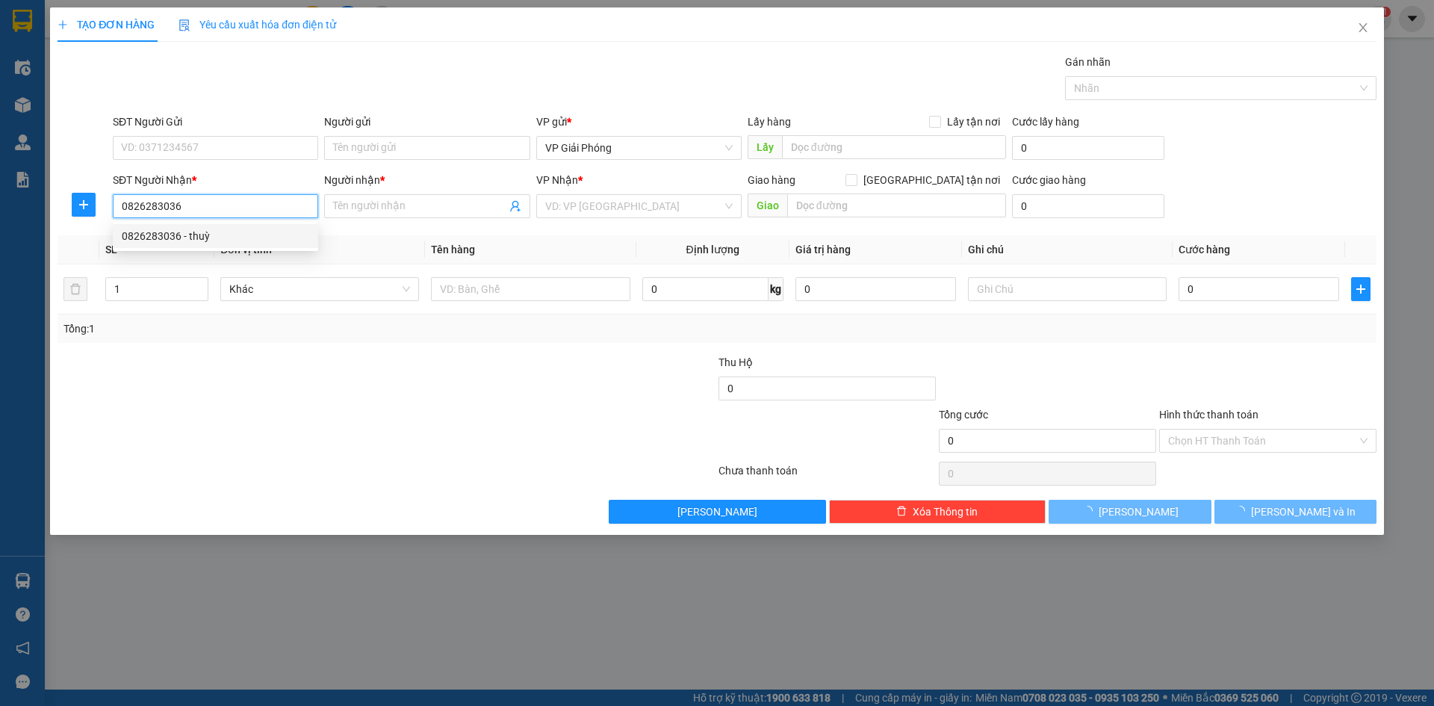
type input "thuỳ"
checkbox input "true"
type input "tp th"
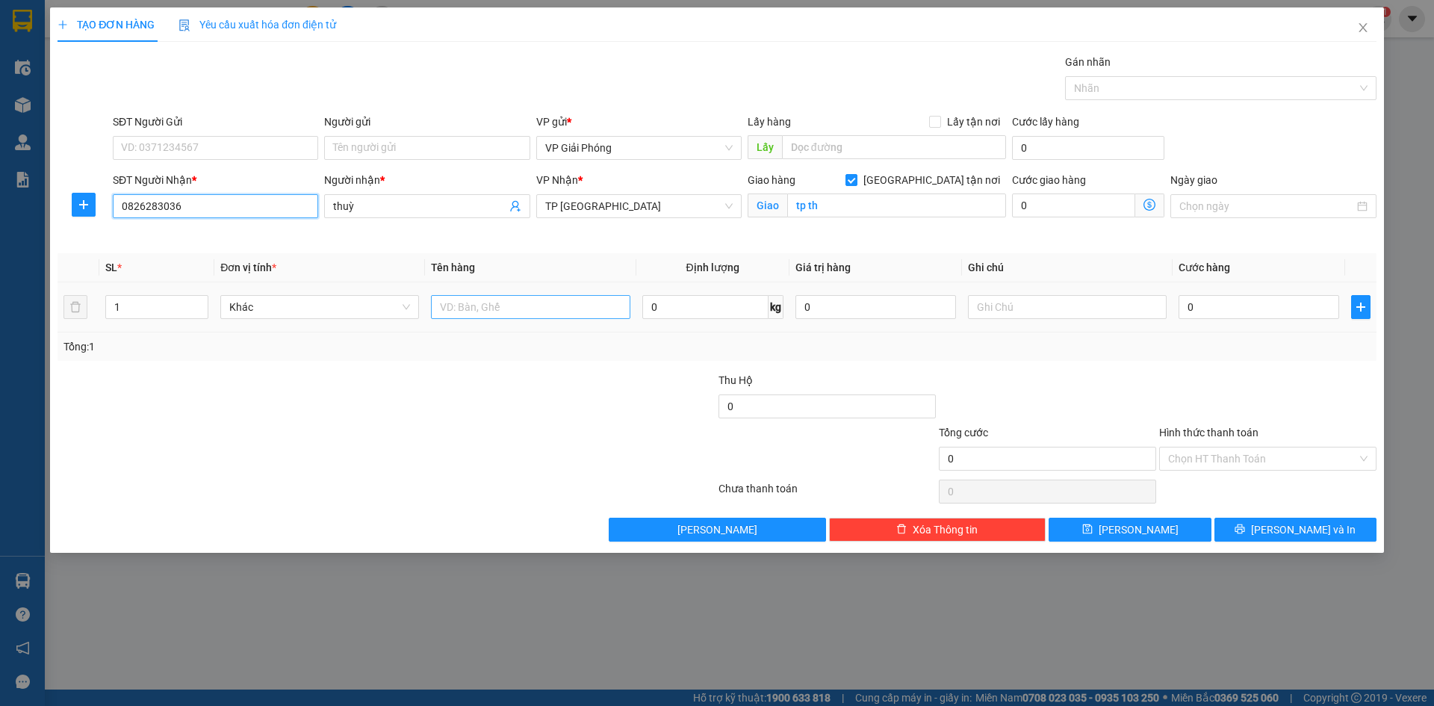
type input "0826283036"
click at [519, 306] on input "text" at bounding box center [530, 307] width 199 height 24
type input "xốp"
click at [1205, 305] on input "0" at bounding box center [1259, 307] width 161 height 24
type input "5"
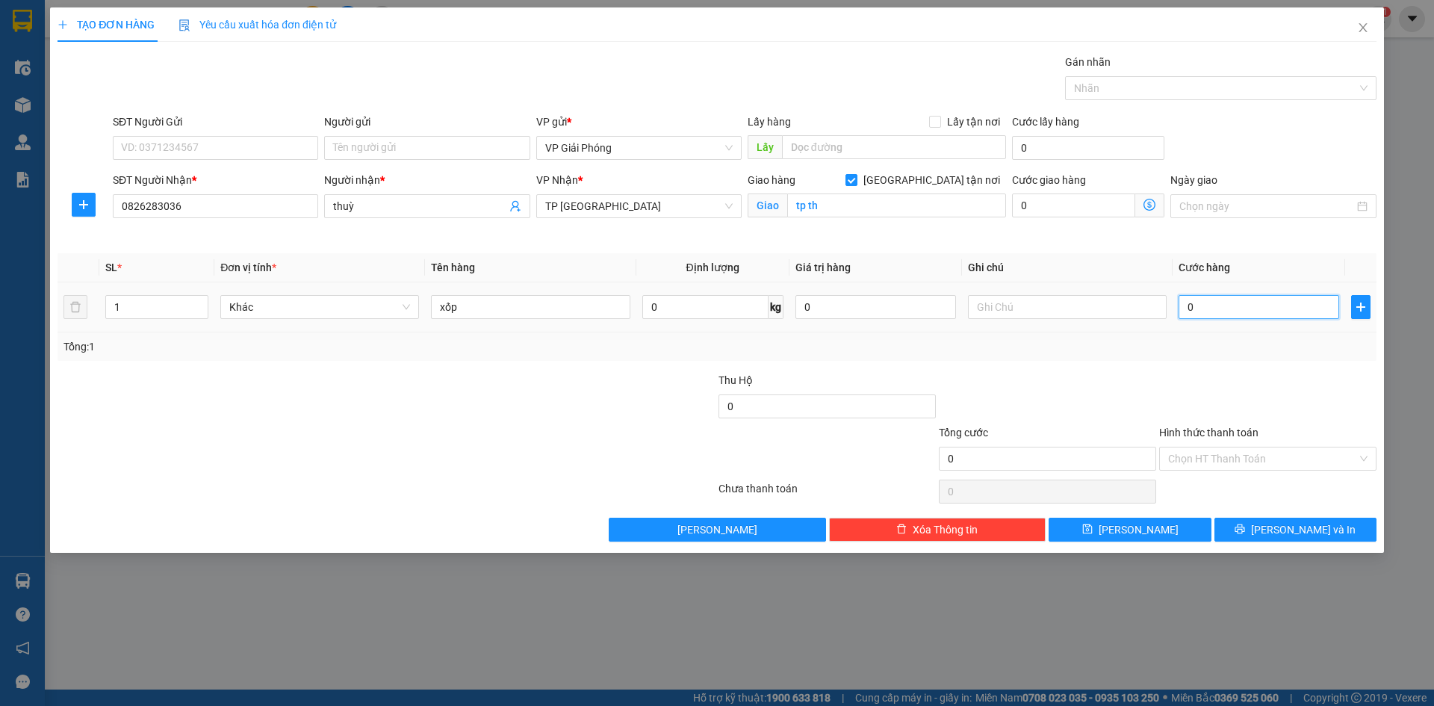
type input "5"
type input "50"
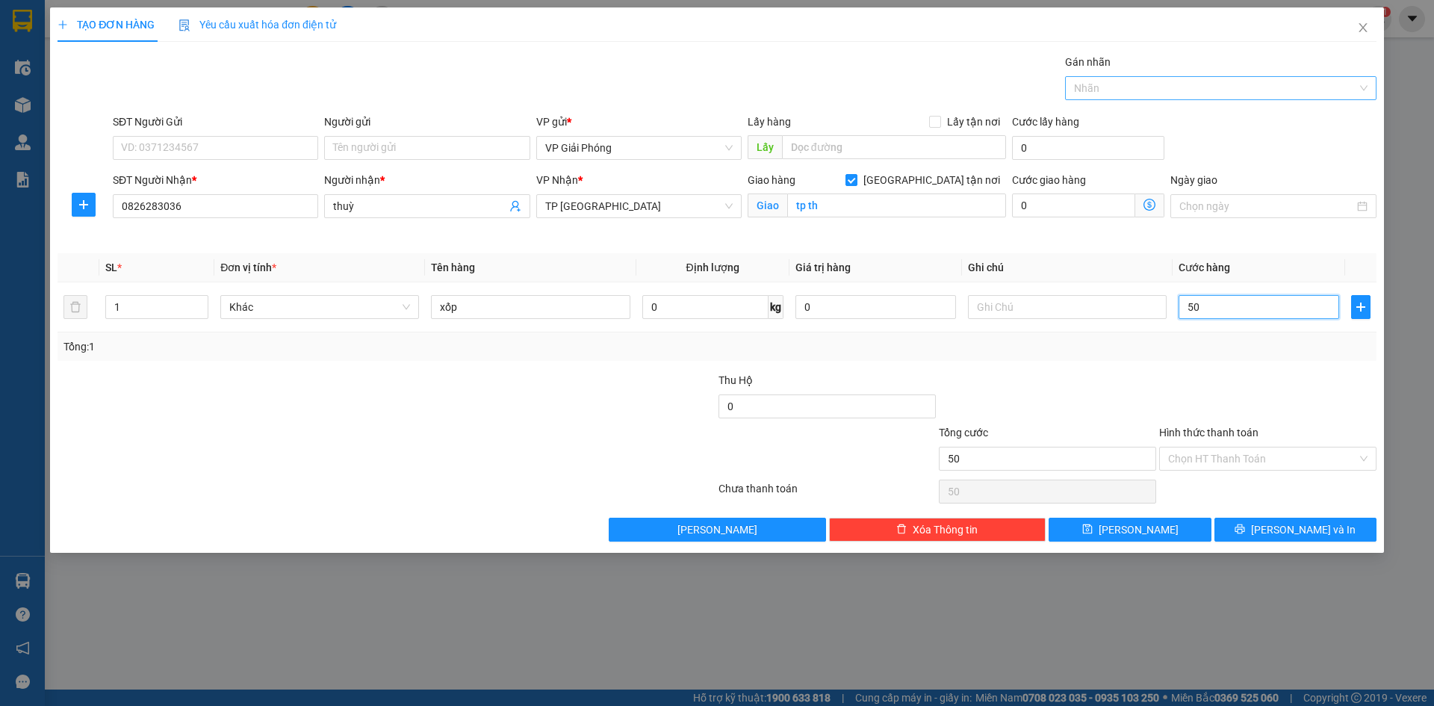
click at [1125, 89] on div at bounding box center [1213, 88] width 289 height 18
type input "50.000"
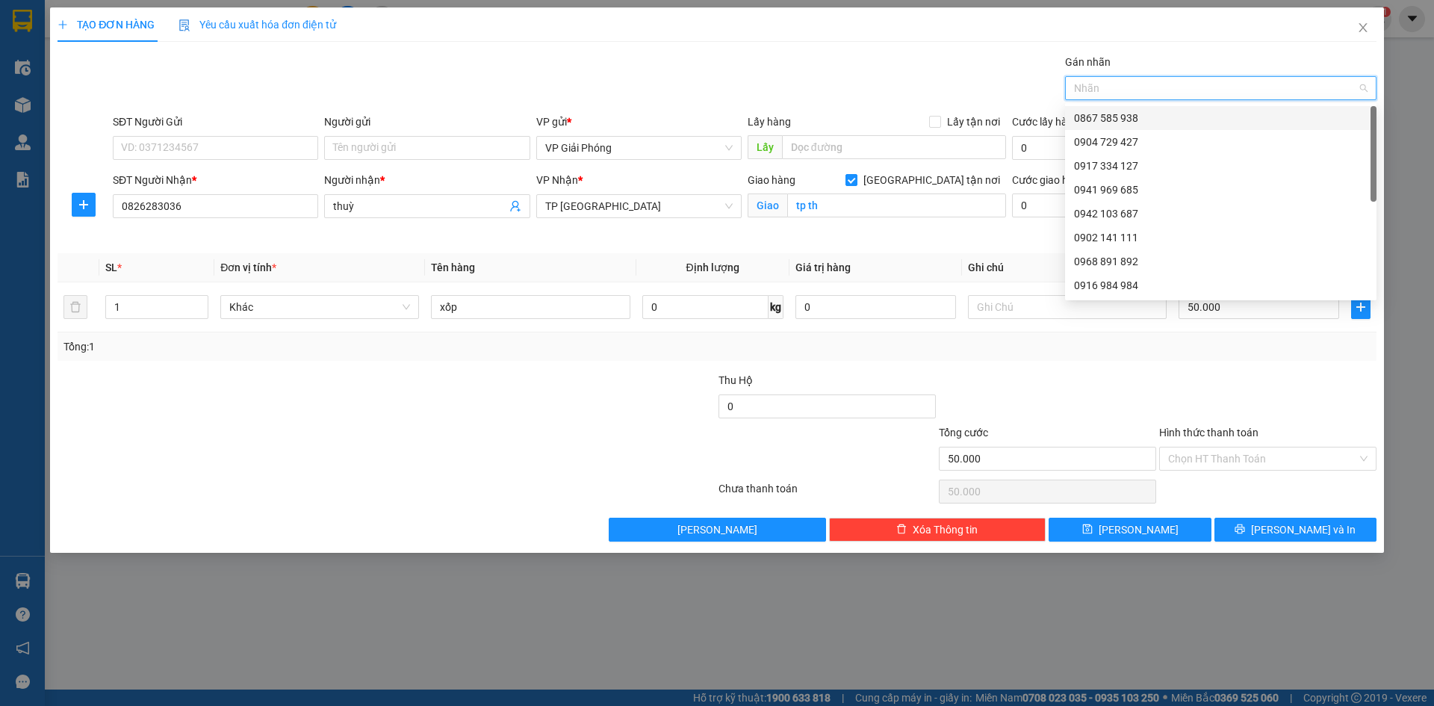
drag, startPoint x: 1144, startPoint y: 114, endPoint x: 1181, endPoint y: 178, distance: 73.7
click at [1144, 115] on div "0867 585 938" at bounding box center [1221, 118] width 294 height 16
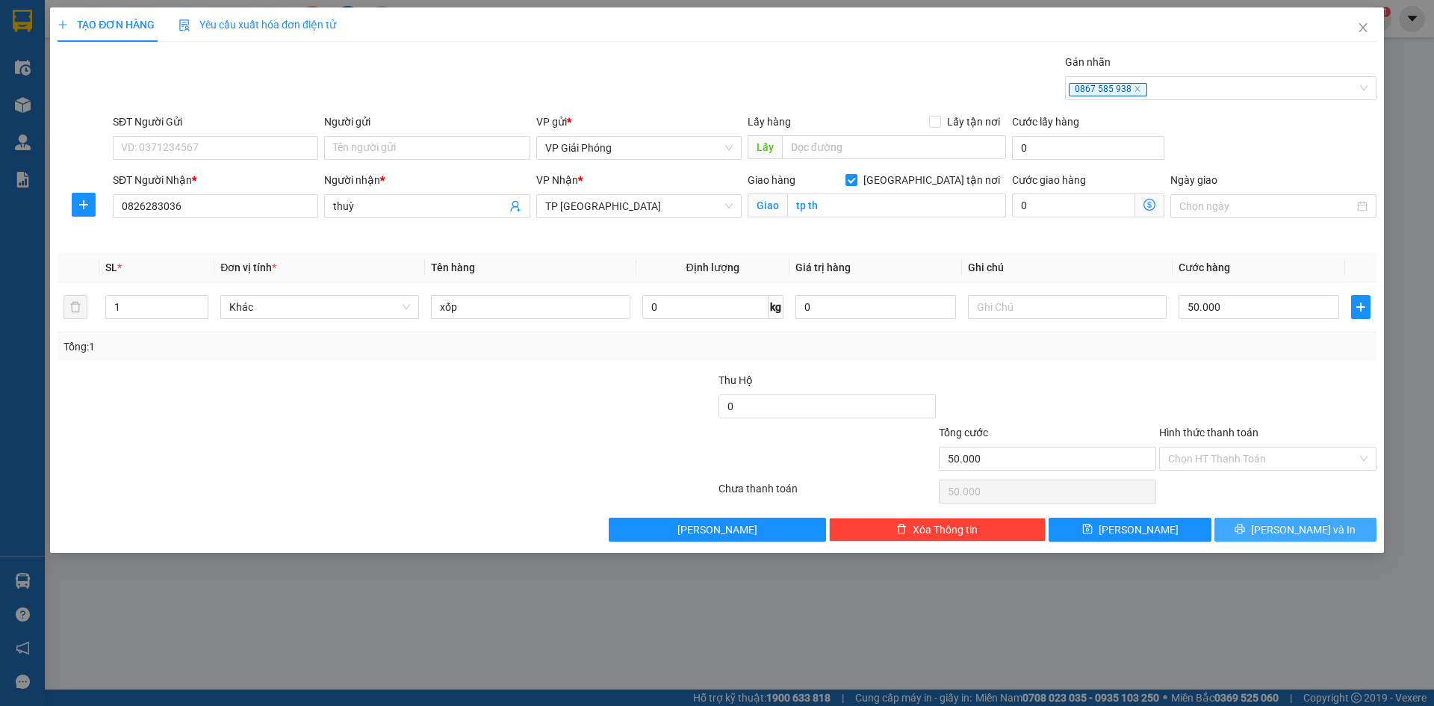
click at [1322, 523] on span "[PERSON_NAME] và In" at bounding box center [1303, 529] width 105 height 16
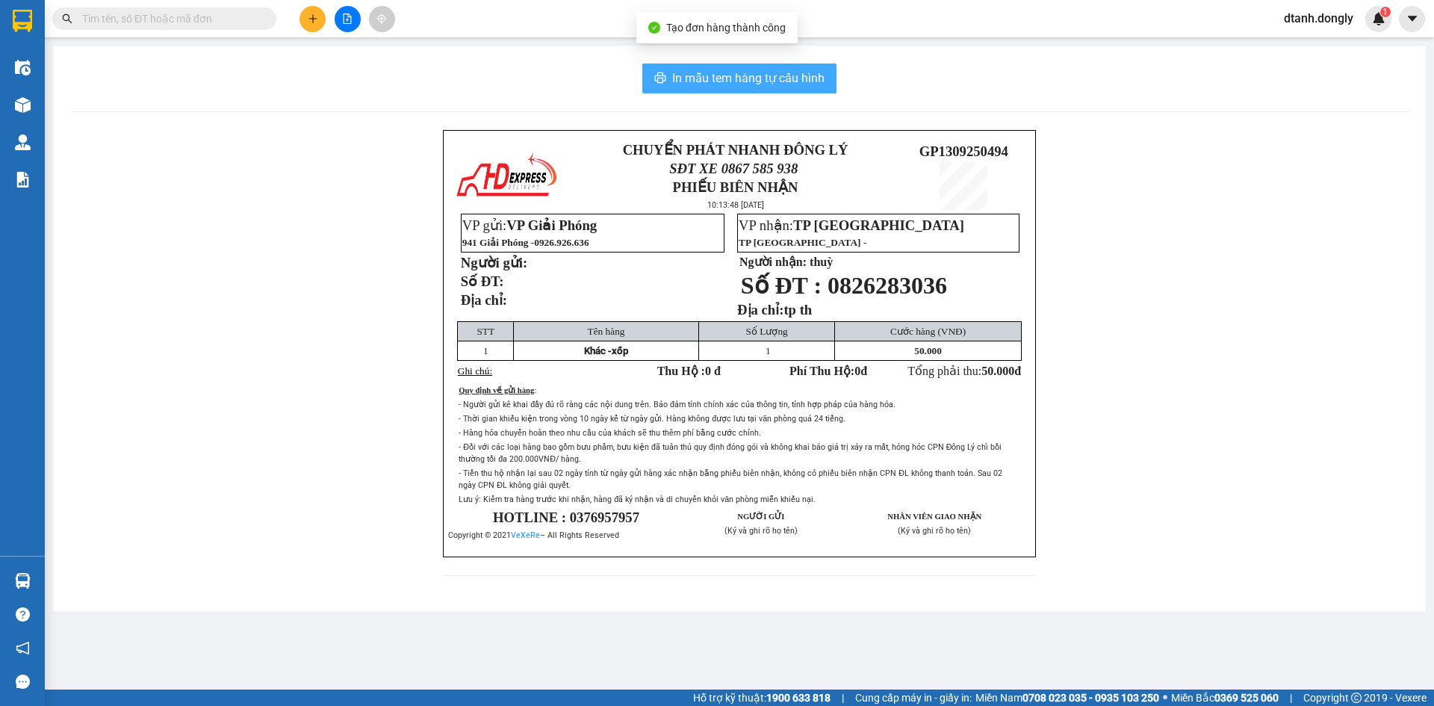
click at [772, 81] on span "In mẫu tem hàng tự cấu hình" at bounding box center [748, 78] width 152 height 19
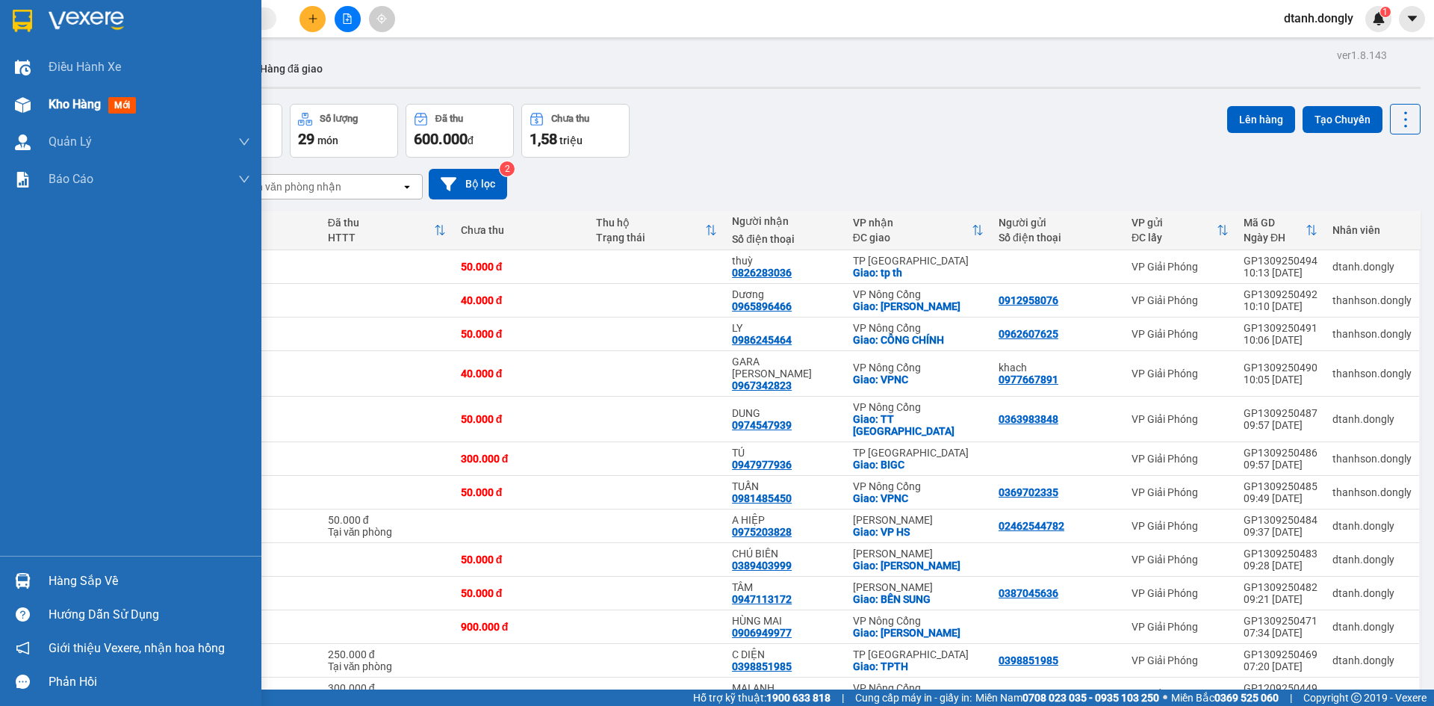
click at [66, 97] on span "Kho hàng" at bounding box center [75, 104] width 52 height 14
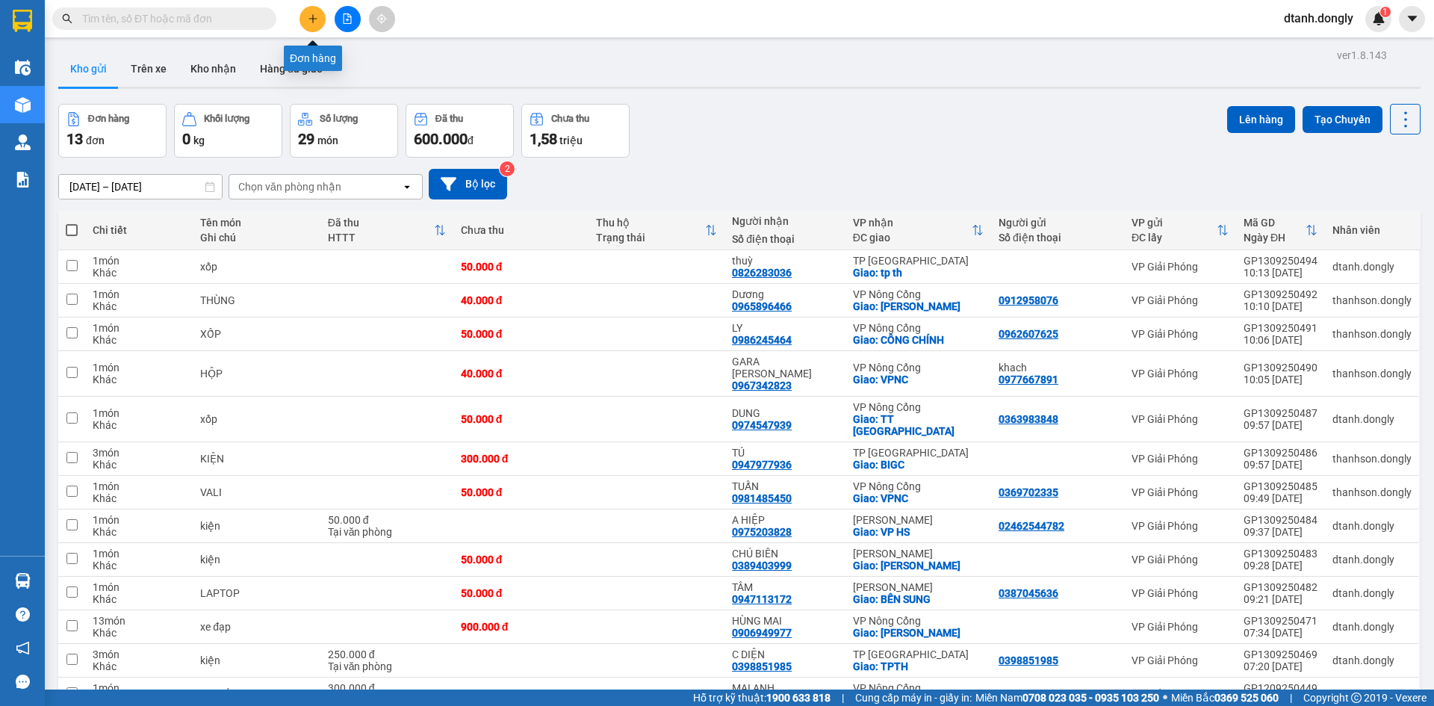
click at [318, 14] on button at bounding box center [313, 19] width 26 height 26
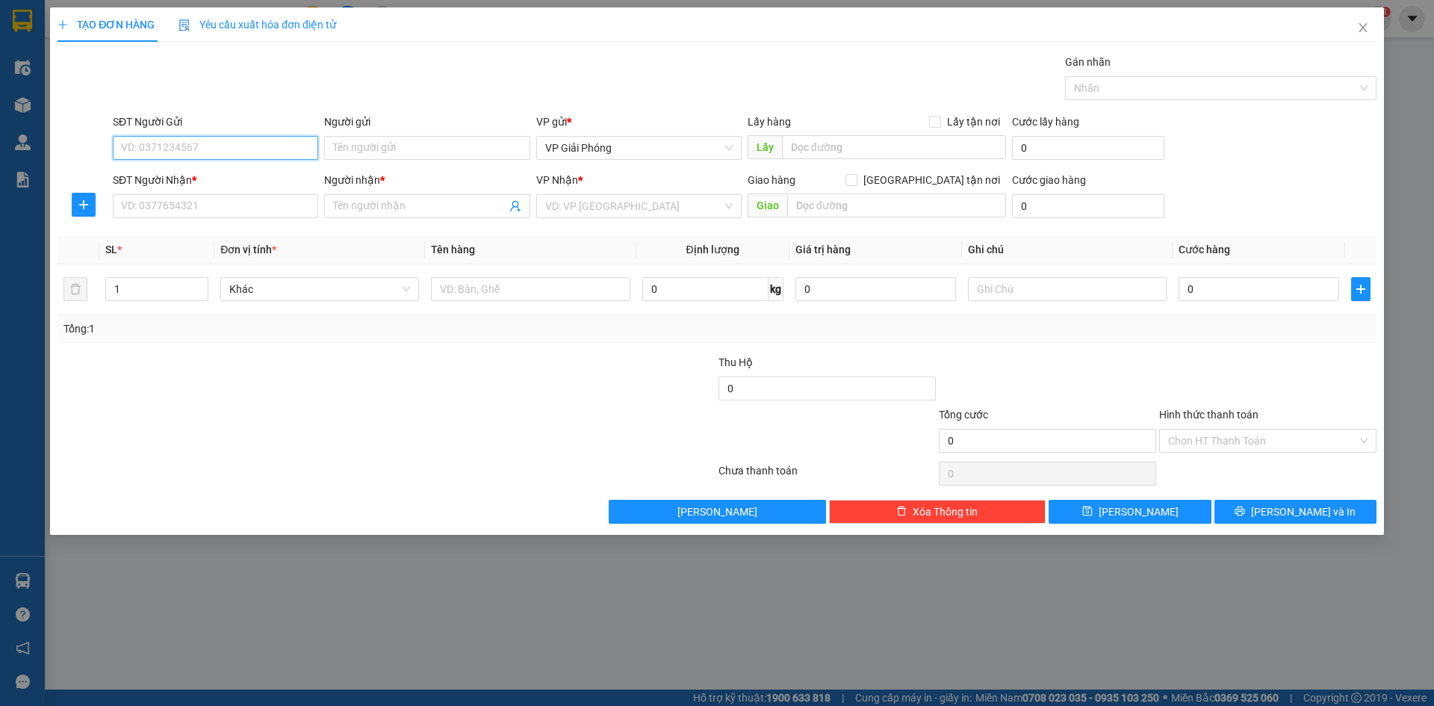
click at [214, 144] on input "SĐT Người Gửi" at bounding box center [215, 148] width 205 height 24
type input "0357226946"
drag, startPoint x: 173, startPoint y: 201, endPoint x: 184, endPoint y: 215, distance: 18.1
click at [173, 205] on input "SĐT Người Nhận *" at bounding box center [215, 206] width 205 height 24
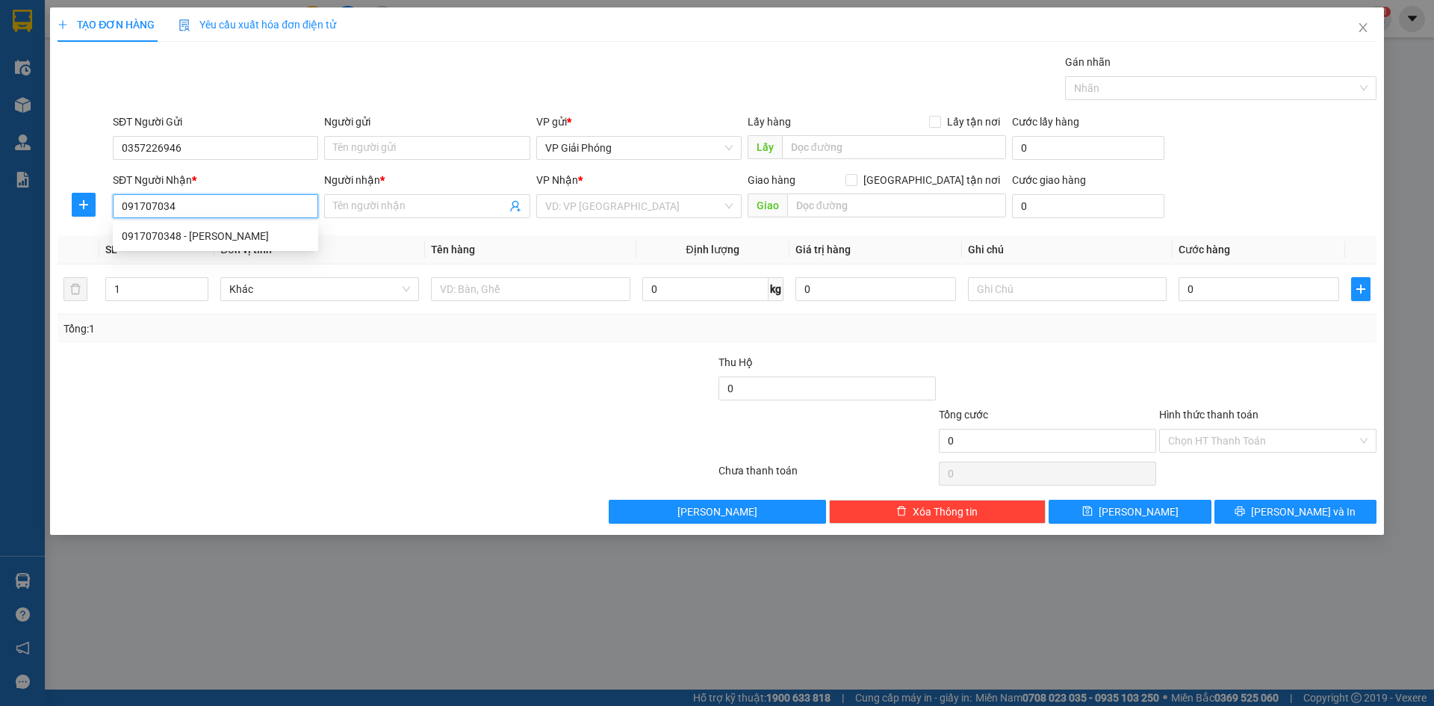
type input "0917070348"
drag, startPoint x: 206, startPoint y: 231, endPoint x: 172, endPoint y: 232, distance: 34.4
click at [206, 232] on div "0917070348 - KHÁNH" at bounding box center [216, 236] width 188 height 16
type input "KHÁNH"
checkbox input "true"
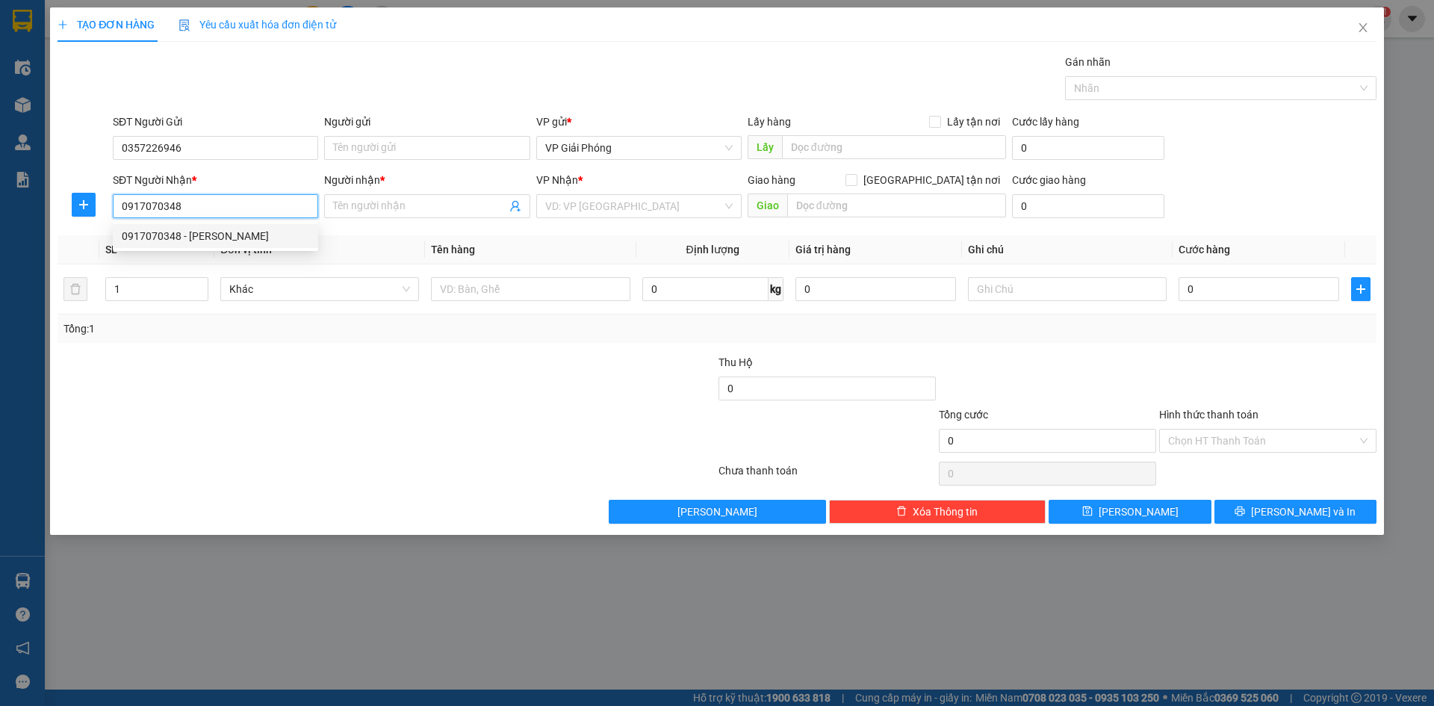
type input "CẦU NGUYỆT VIÊN"
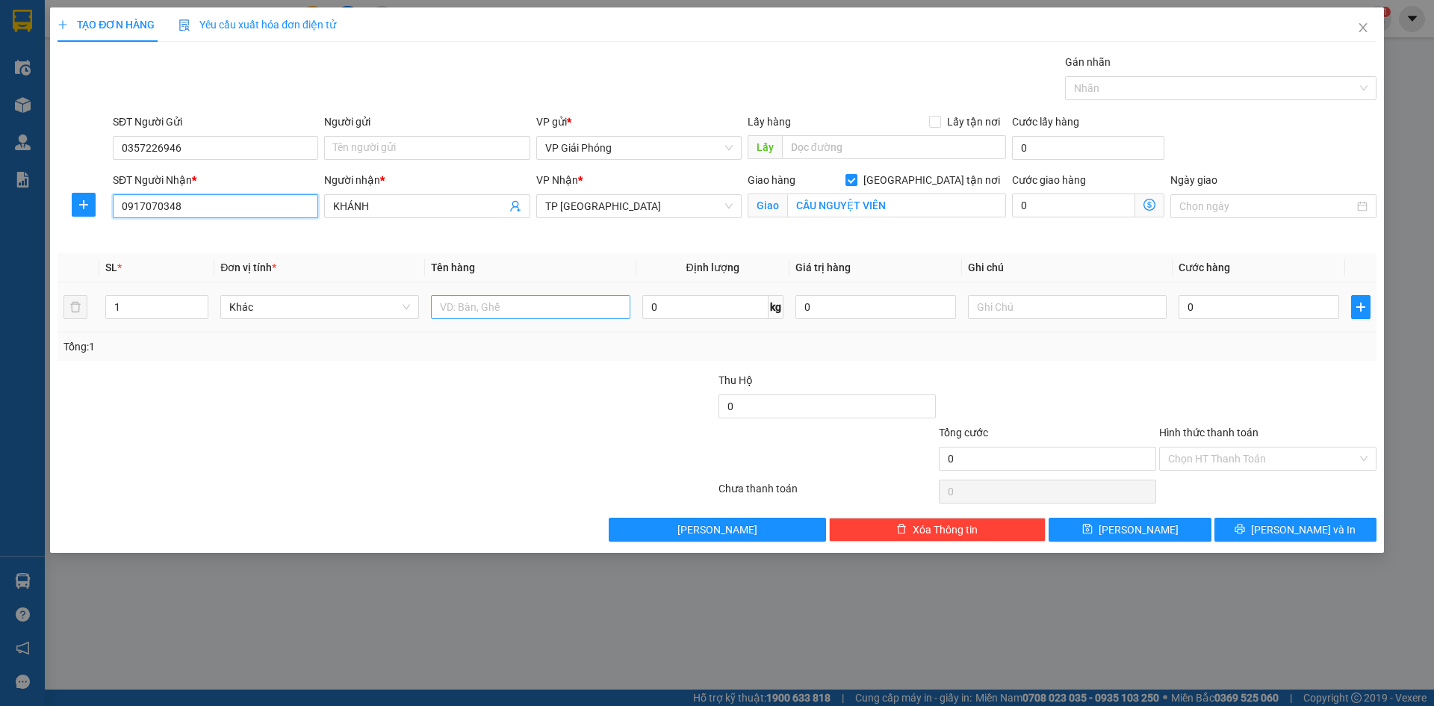
type input "0917070348"
click at [475, 308] on input "text" at bounding box center [530, 307] width 199 height 24
type input "xốp"
click at [1247, 309] on input "0" at bounding box center [1259, 307] width 161 height 24
type input "5"
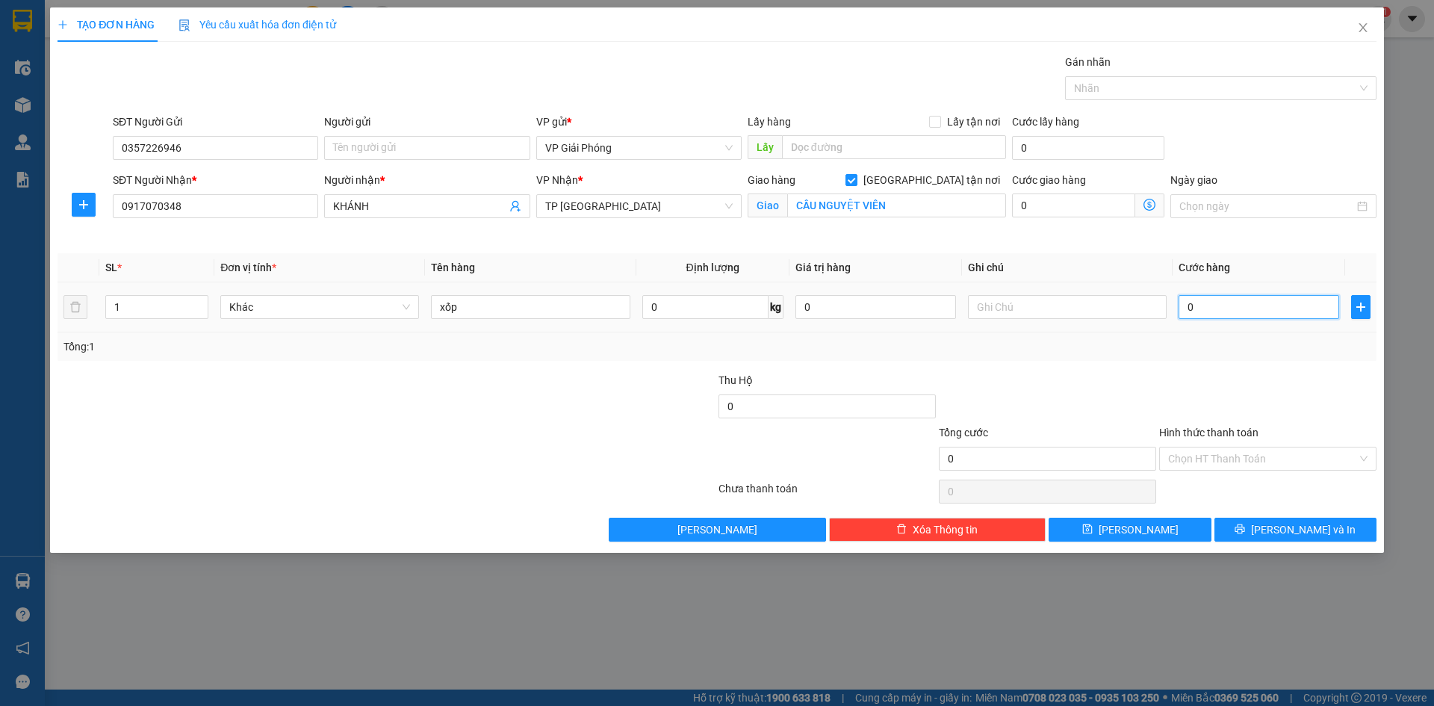
type input "5"
type input "50"
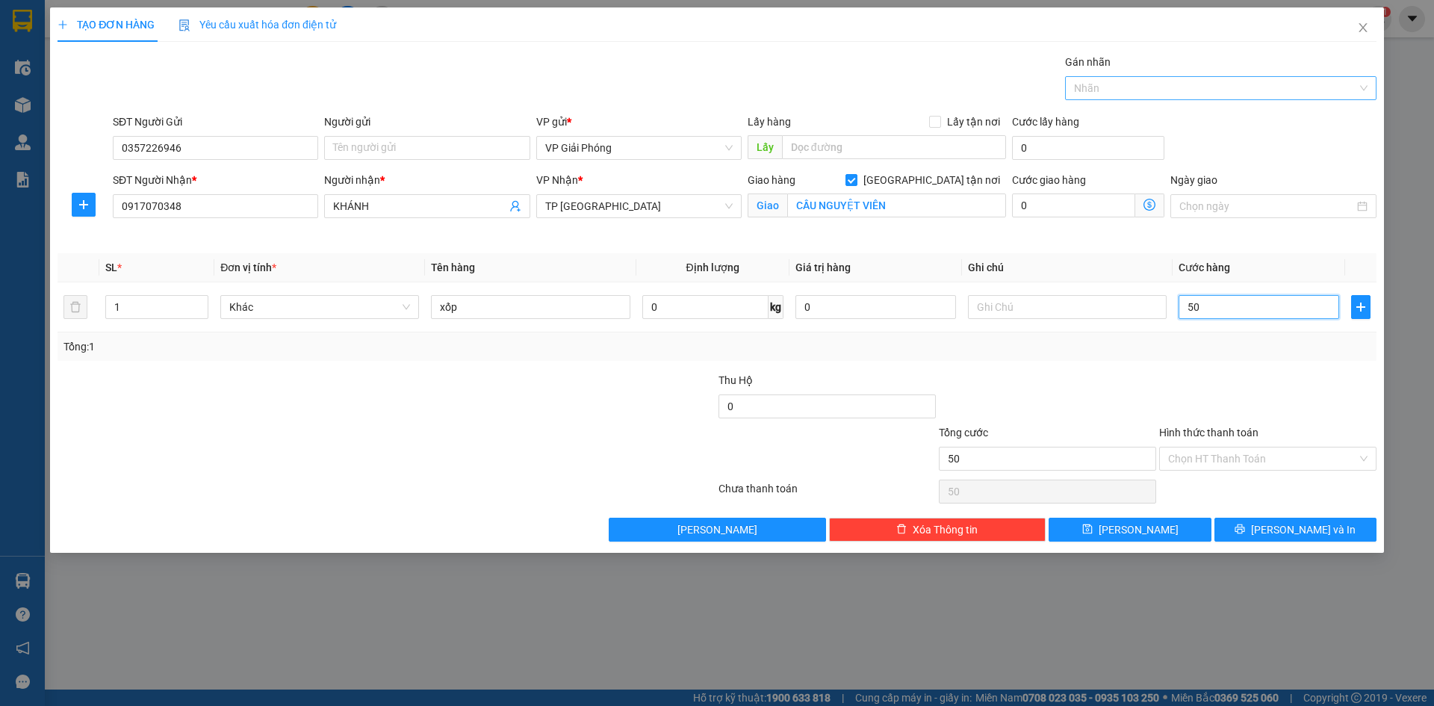
click at [1132, 92] on div at bounding box center [1213, 88] width 289 height 18
type input "50.000"
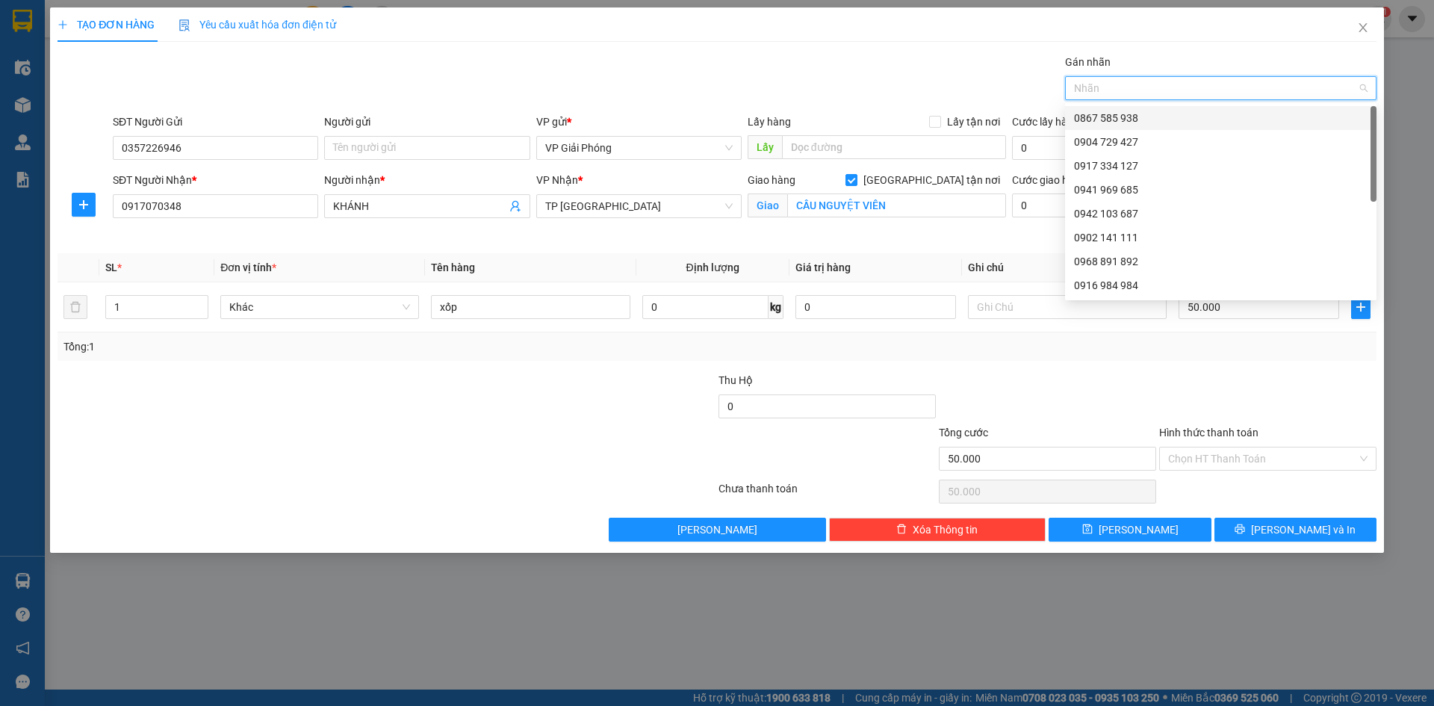
drag, startPoint x: 1149, startPoint y: 119, endPoint x: 1256, endPoint y: 171, distance: 118.9
click at [1153, 122] on div "0867 585 938" at bounding box center [1221, 118] width 294 height 16
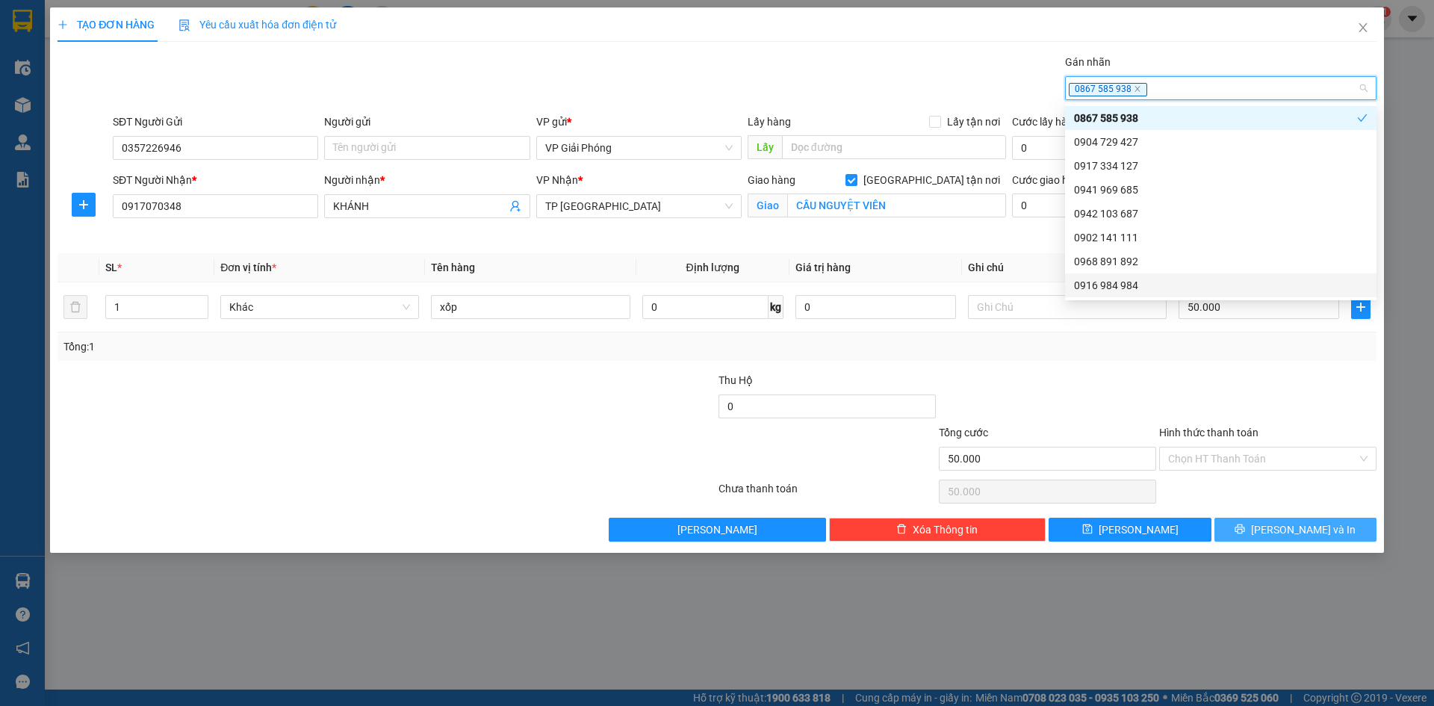
click at [1297, 531] on span "[PERSON_NAME] và In" at bounding box center [1303, 529] width 105 height 16
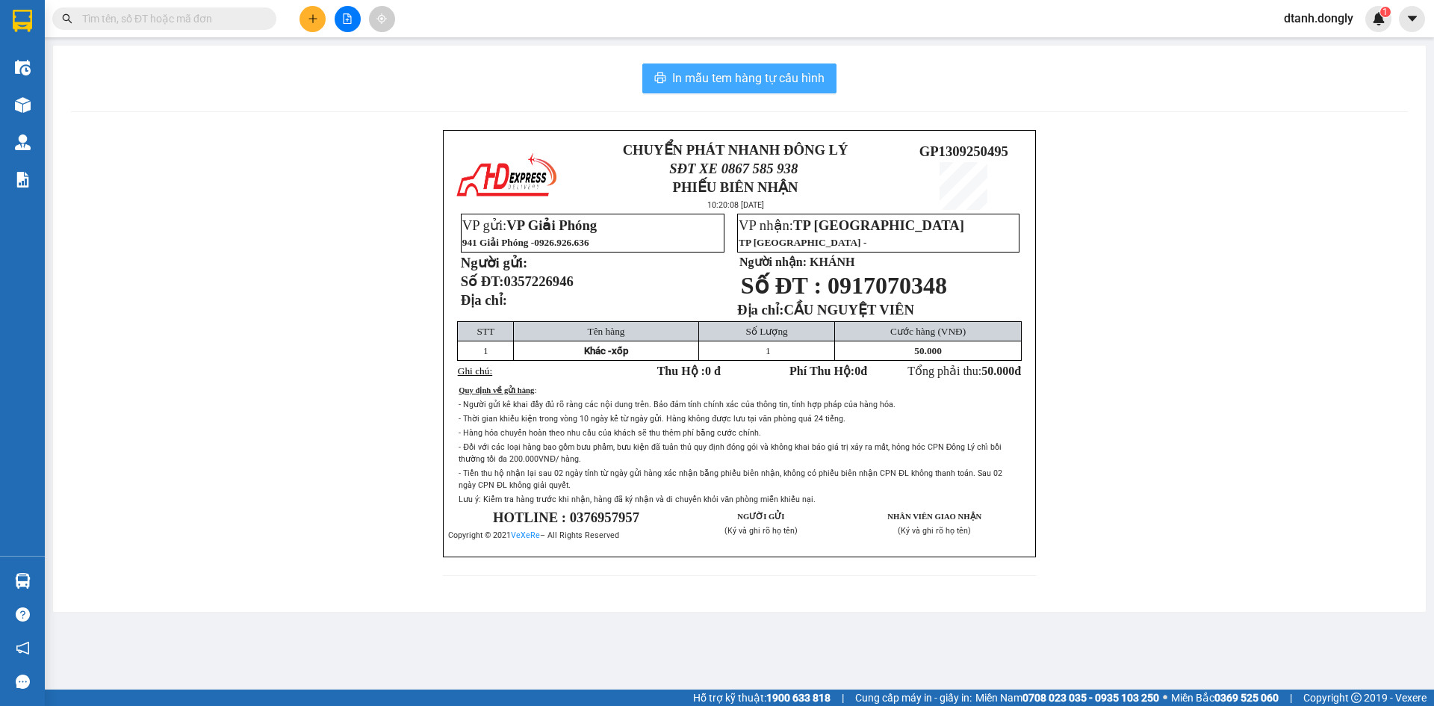
click at [760, 73] on span "In mẫu tem hàng tự cấu hình" at bounding box center [748, 78] width 152 height 19
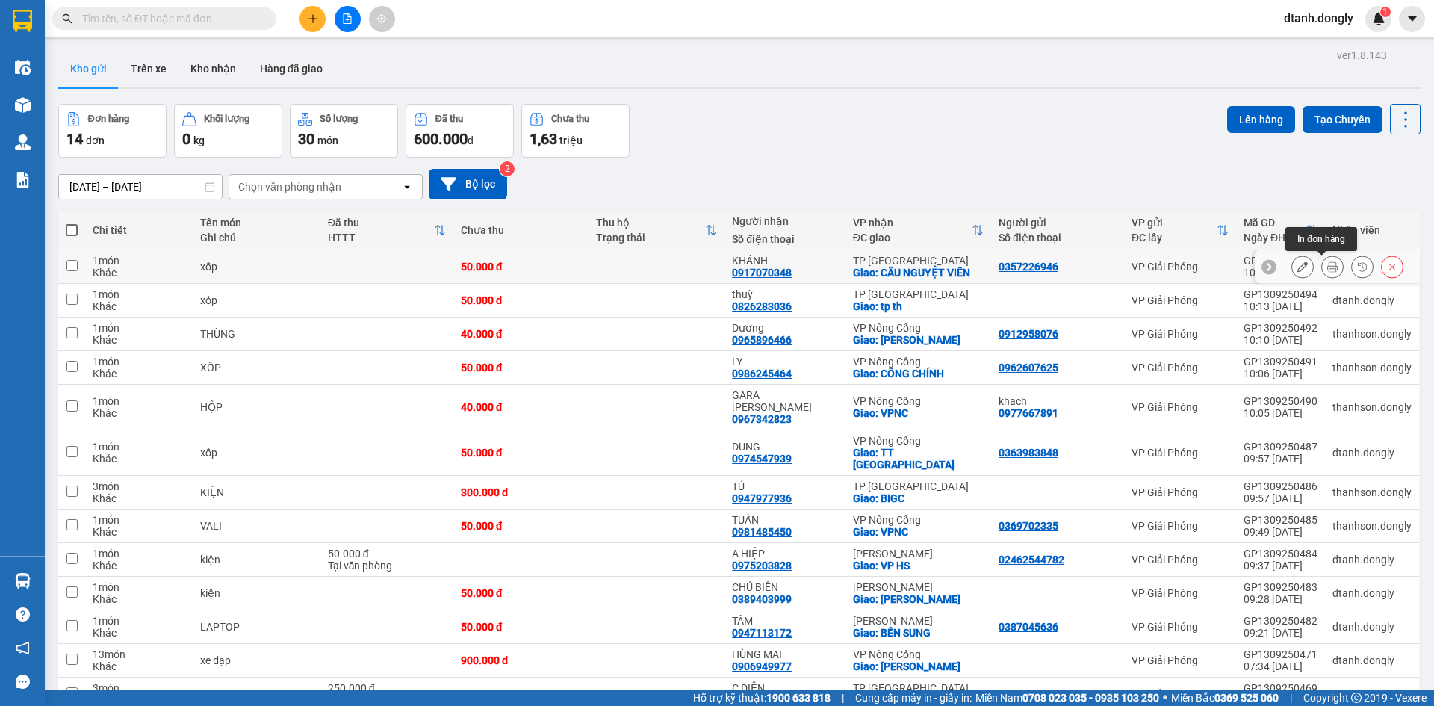
click at [1328, 264] on icon at bounding box center [1333, 266] width 10 height 10
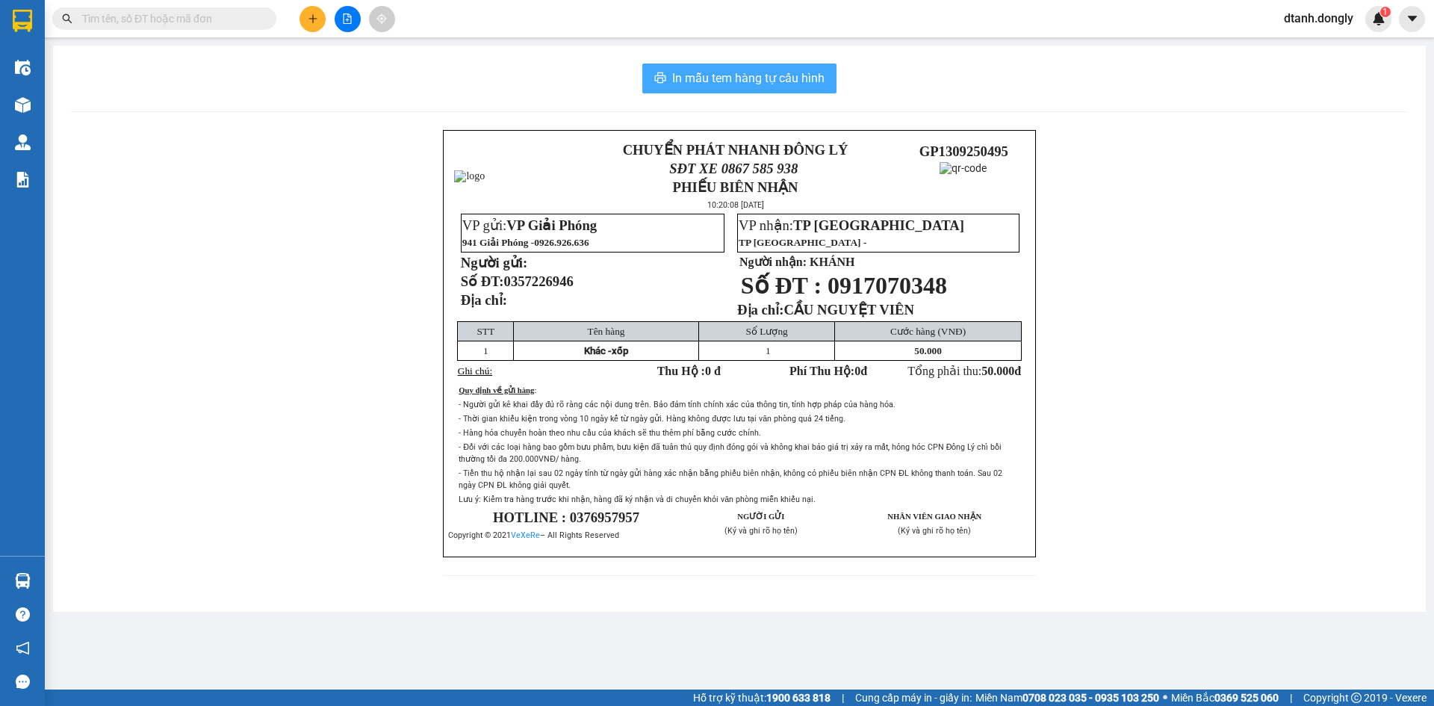
click at [748, 64] on button "In mẫu tem hàng tự cấu hình" at bounding box center [739, 79] width 194 height 30
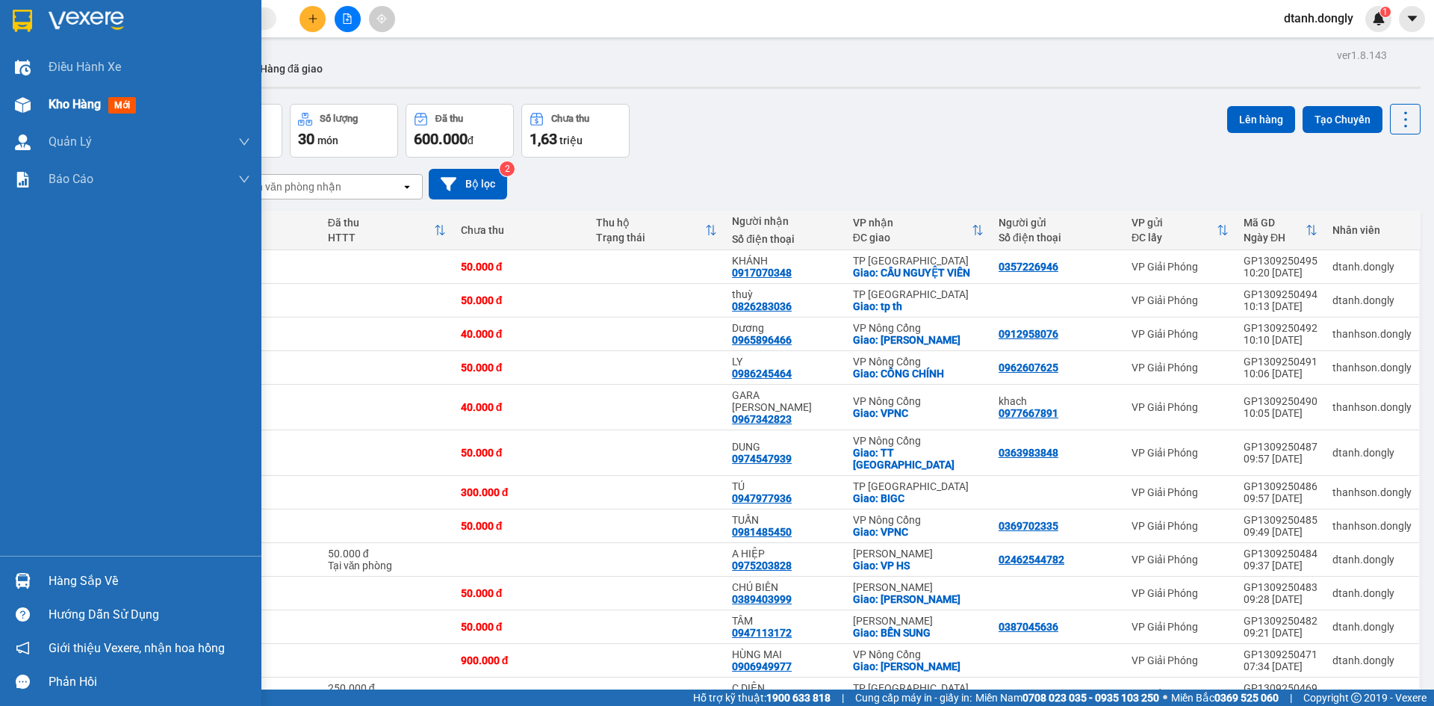
click at [78, 102] on span "Kho hàng" at bounding box center [75, 104] width 52 height 14
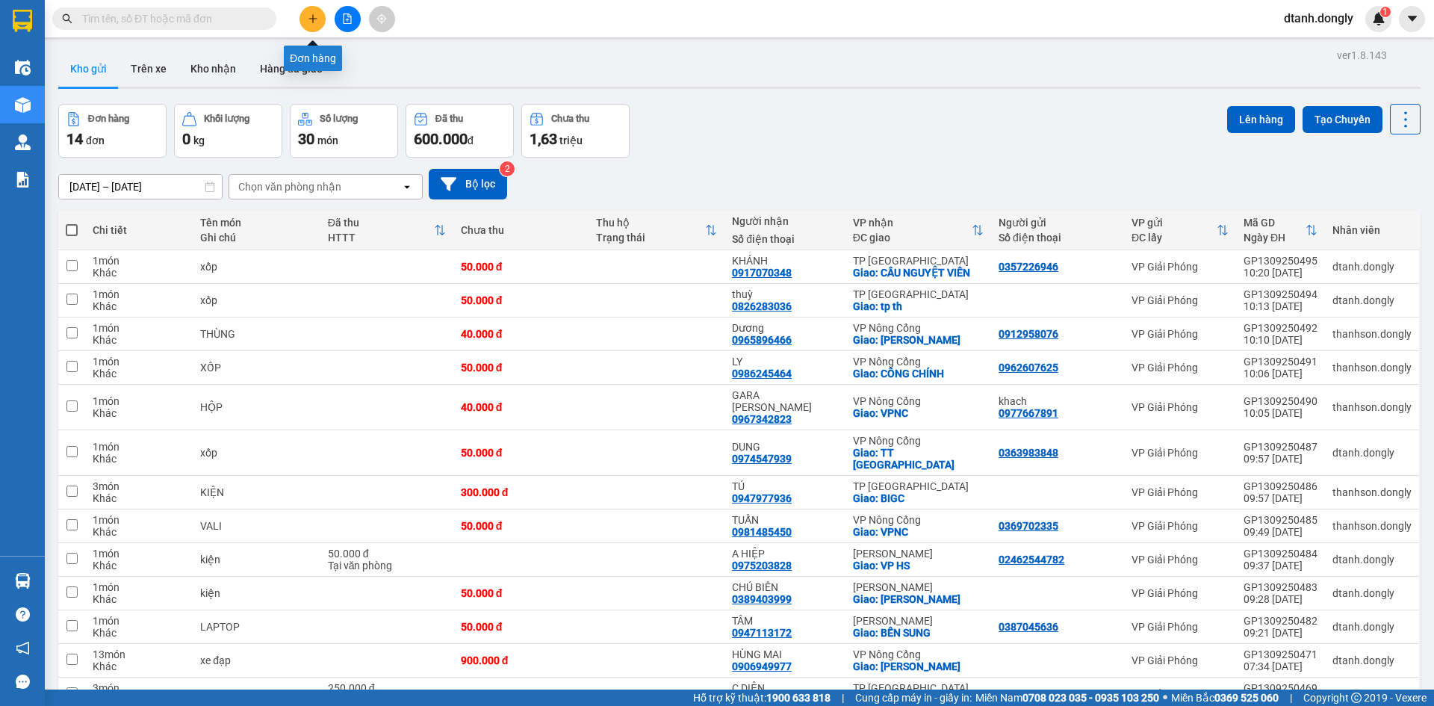
click at [306, 15] on button at bounding box center [313, 19] width 26 height 26
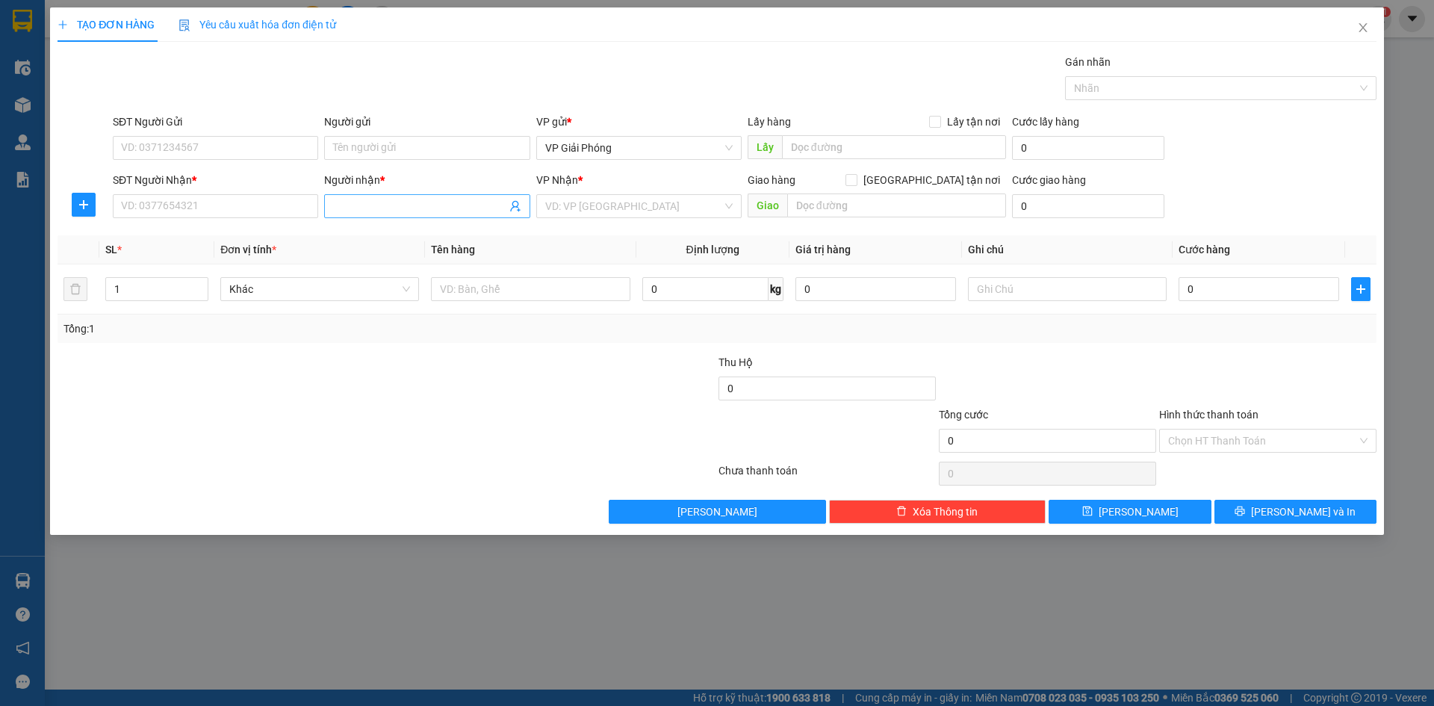
click at [384, 208] on input "Người nhận *" at bounding box center [419, 206] width 173 height 16
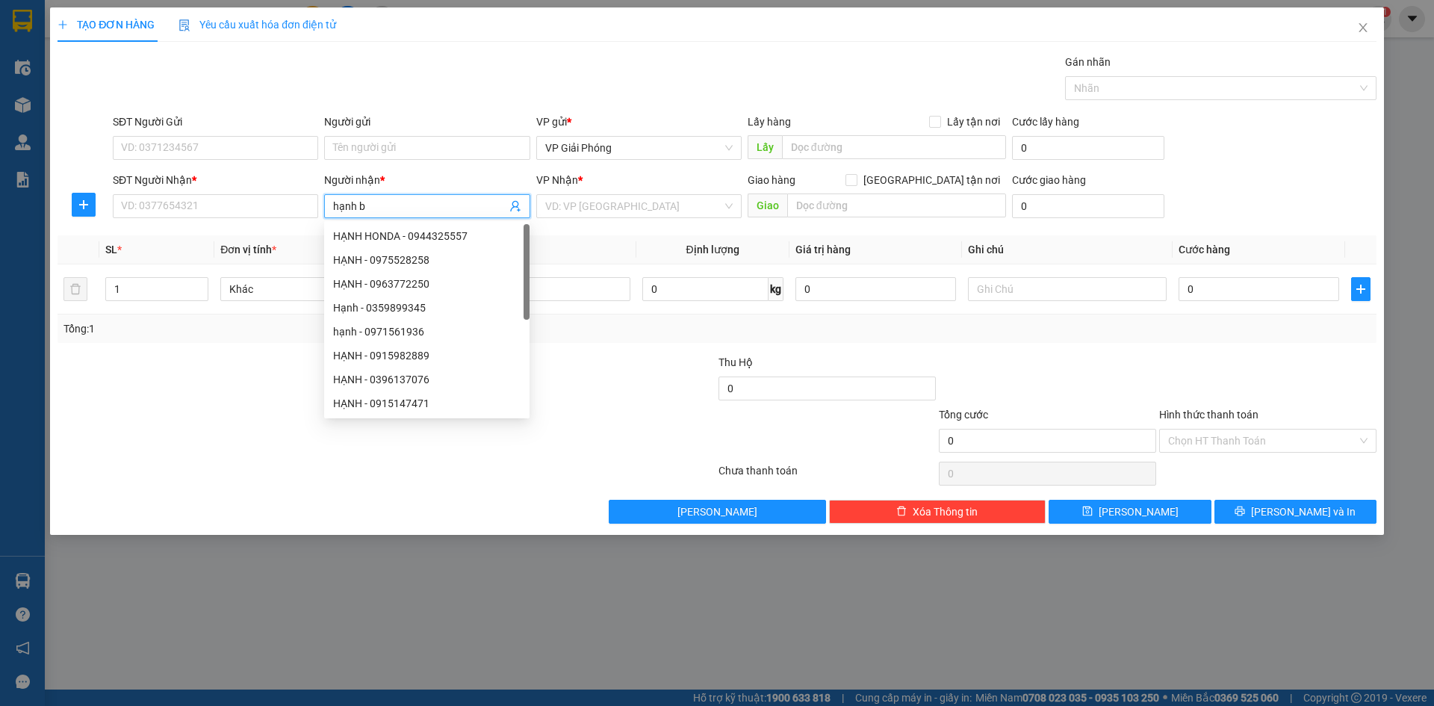
type input "hạnh bv"
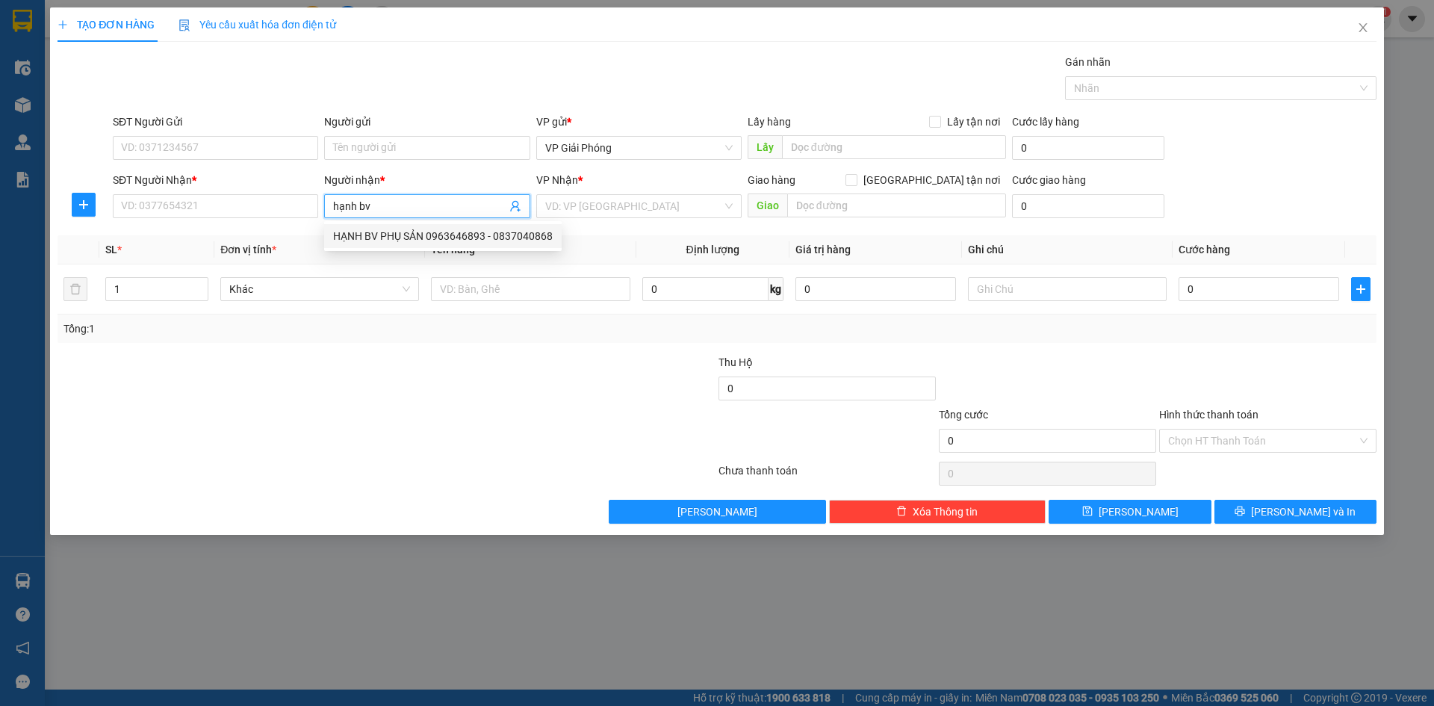
click at [421, 230] on div "HẠNH BV PHỤ SẢN 0963646893 - 0837040868" at bounding box center [443, 236] width 220 height 16
type input "0837040868"
type input "HẠNH BV PHỤ SẢN 0963646893"
checkbox input "true"
type input "BỆNH VIỆN PHỤ SẢN"
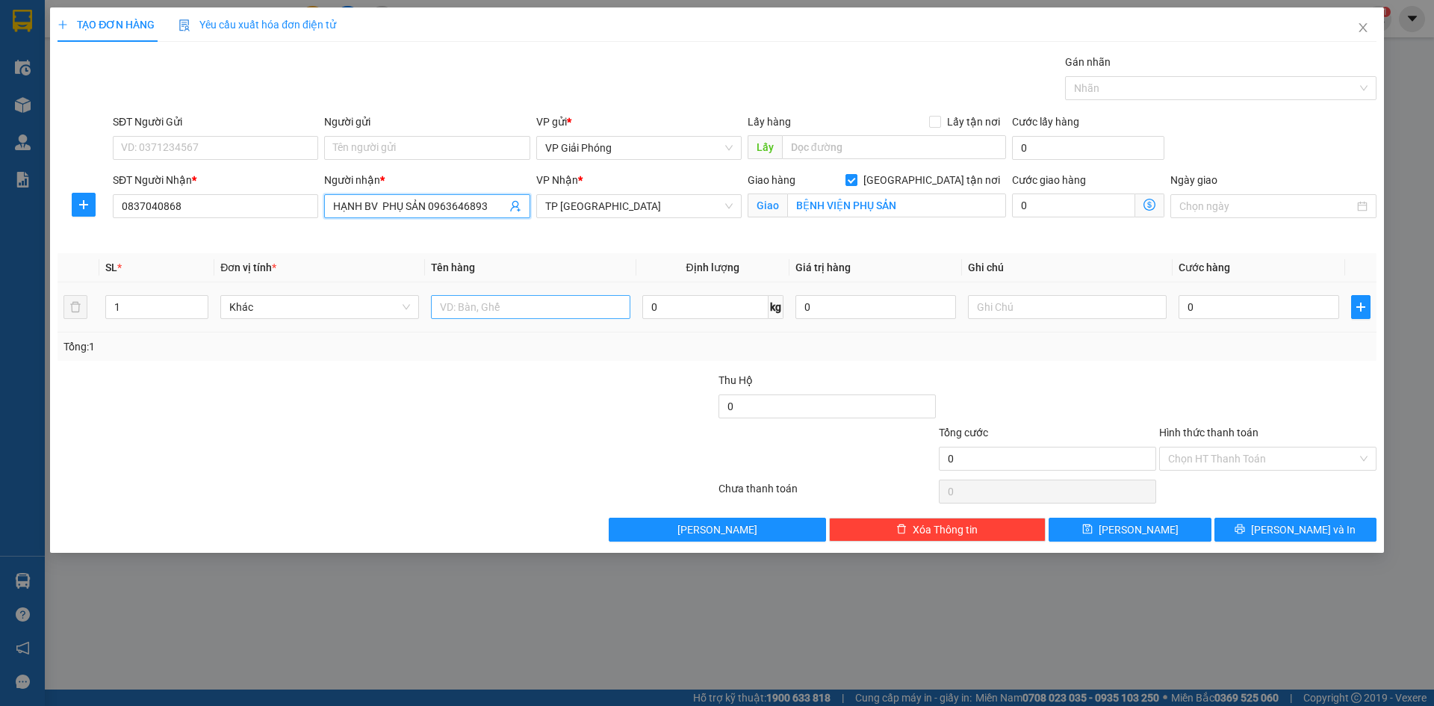
type input "HẠNH BV PHỤ SẢN 0963646893"
click at [474, 311] on input "text" at bounding box center [530, 307] width 199 height 24
type input "kiện"
click at [1234, 309] on input "0" at bounding box center [1259, 307] width 161 height 24
type input "3"
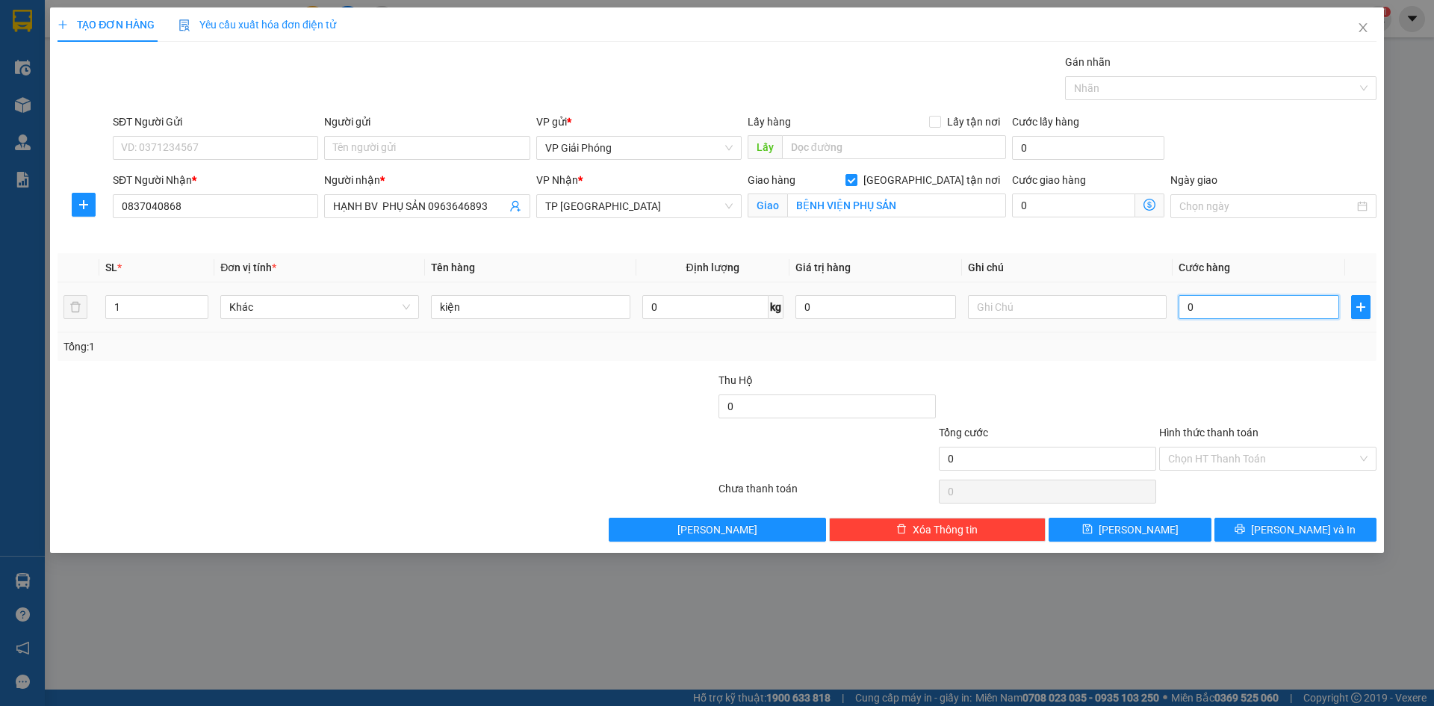
type input "3"
type input "30"
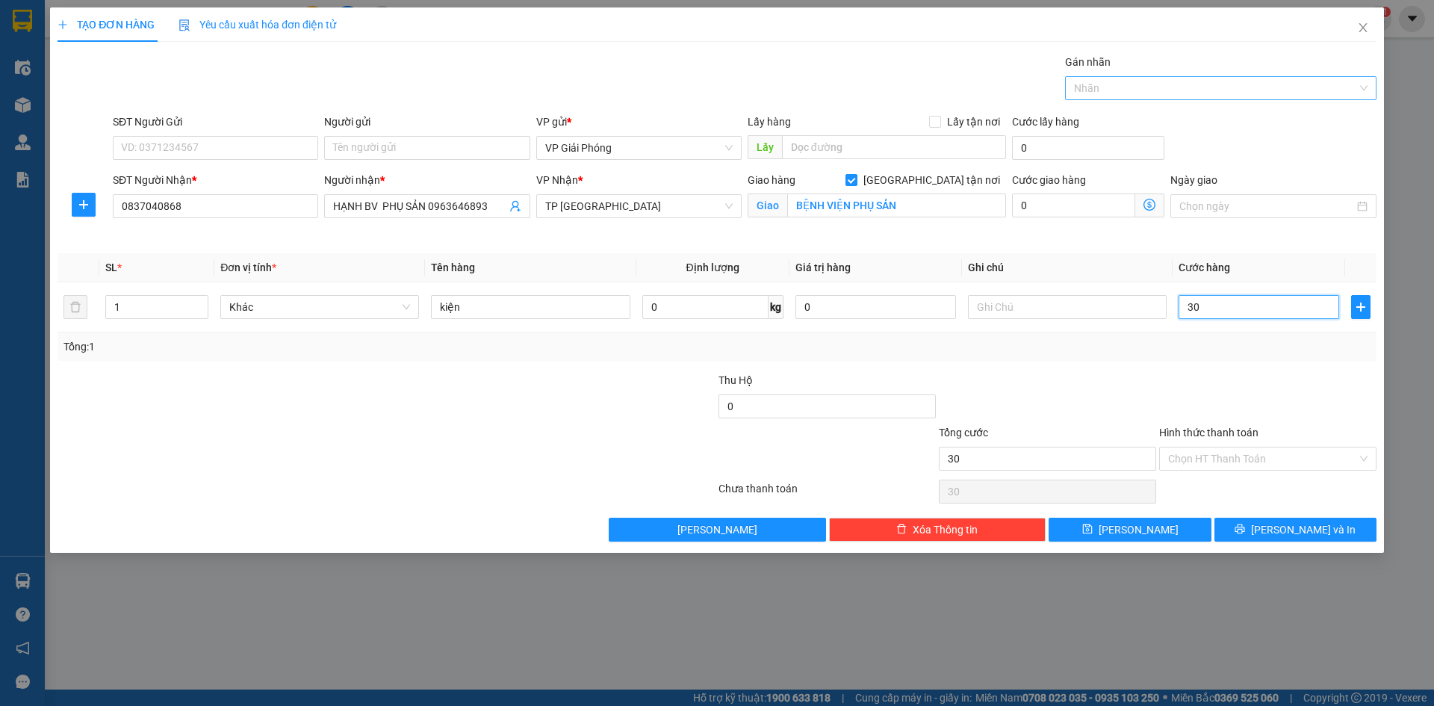
click at [1136, 91] on div at bounding box center [1213, 88] width 289 height 18
type input "30.000"
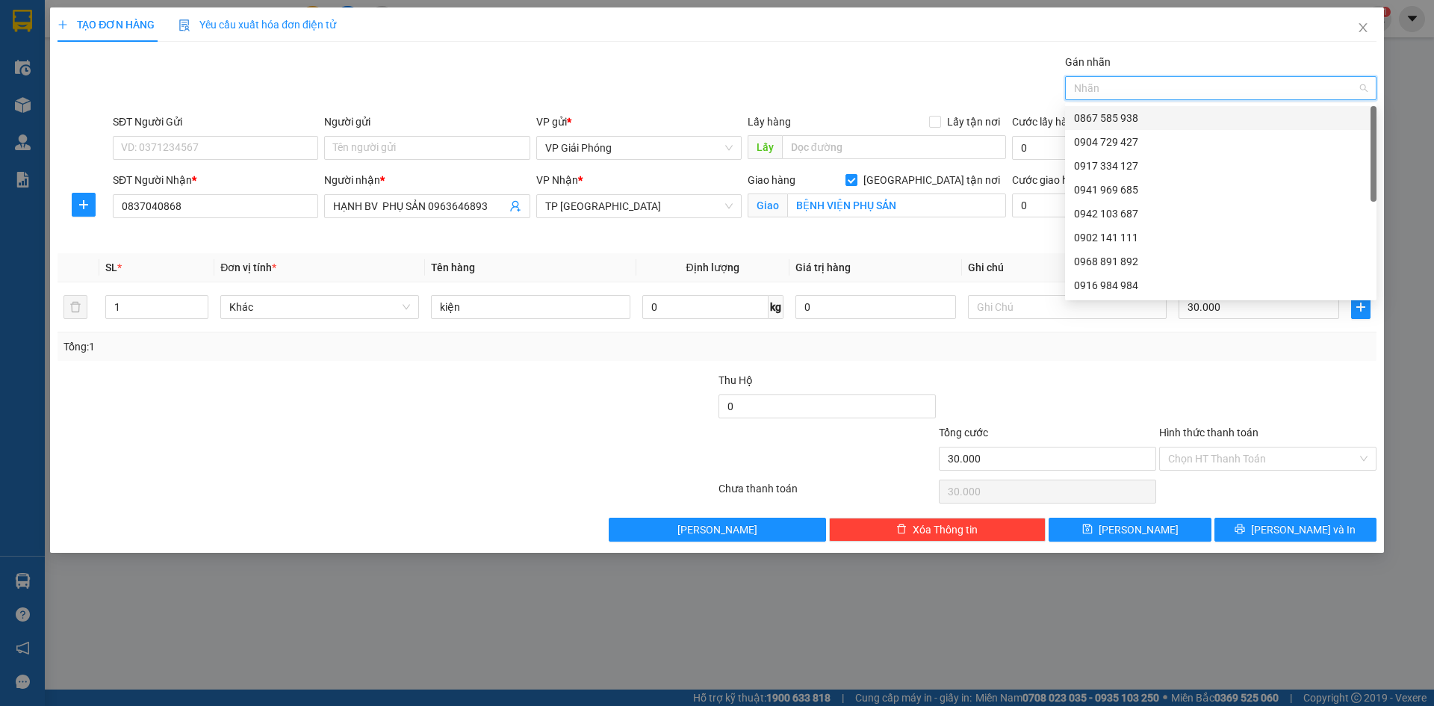
click at [1148, 115] on div "0867 585 938" at bounding box center [1221, 118] width 294 height 16
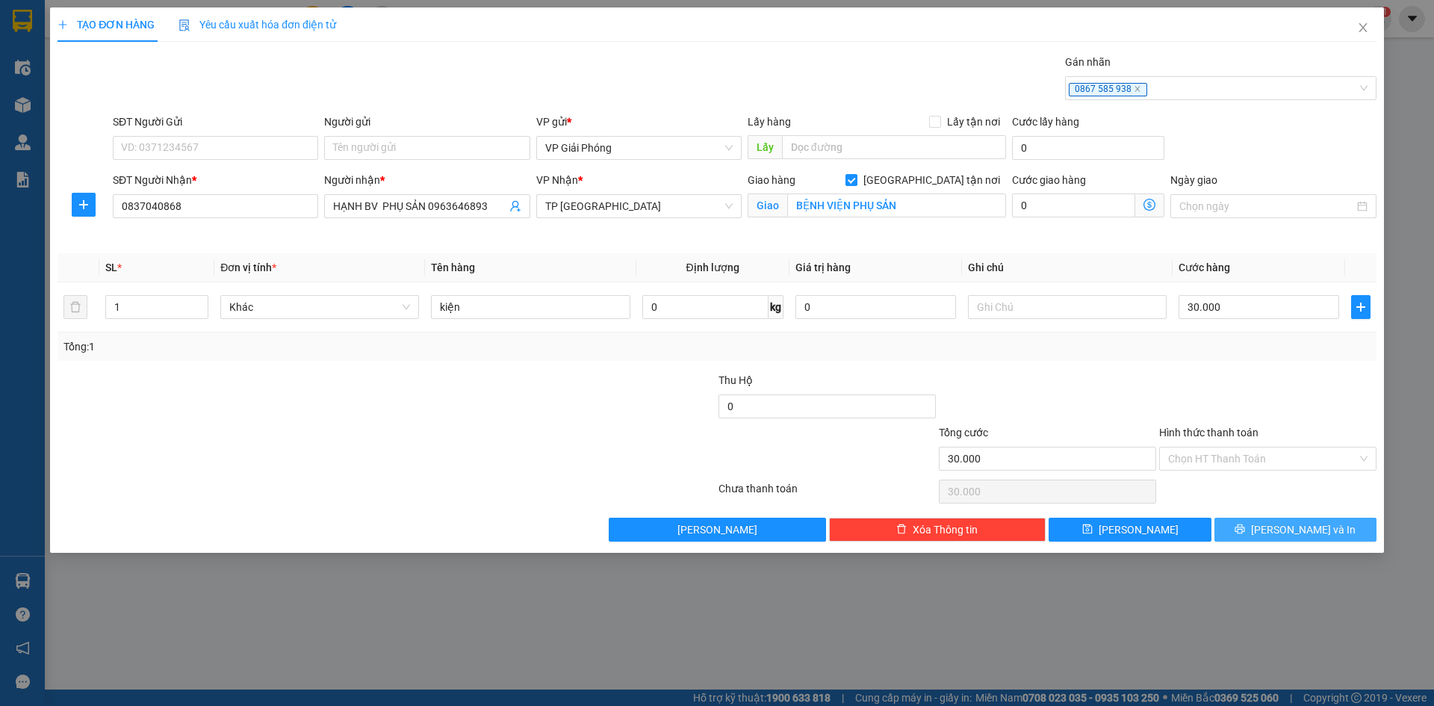
click at [1263, 528] on button "[PERSON_NAME] và In" at bounding box center [1296, 530] width 162 height 24
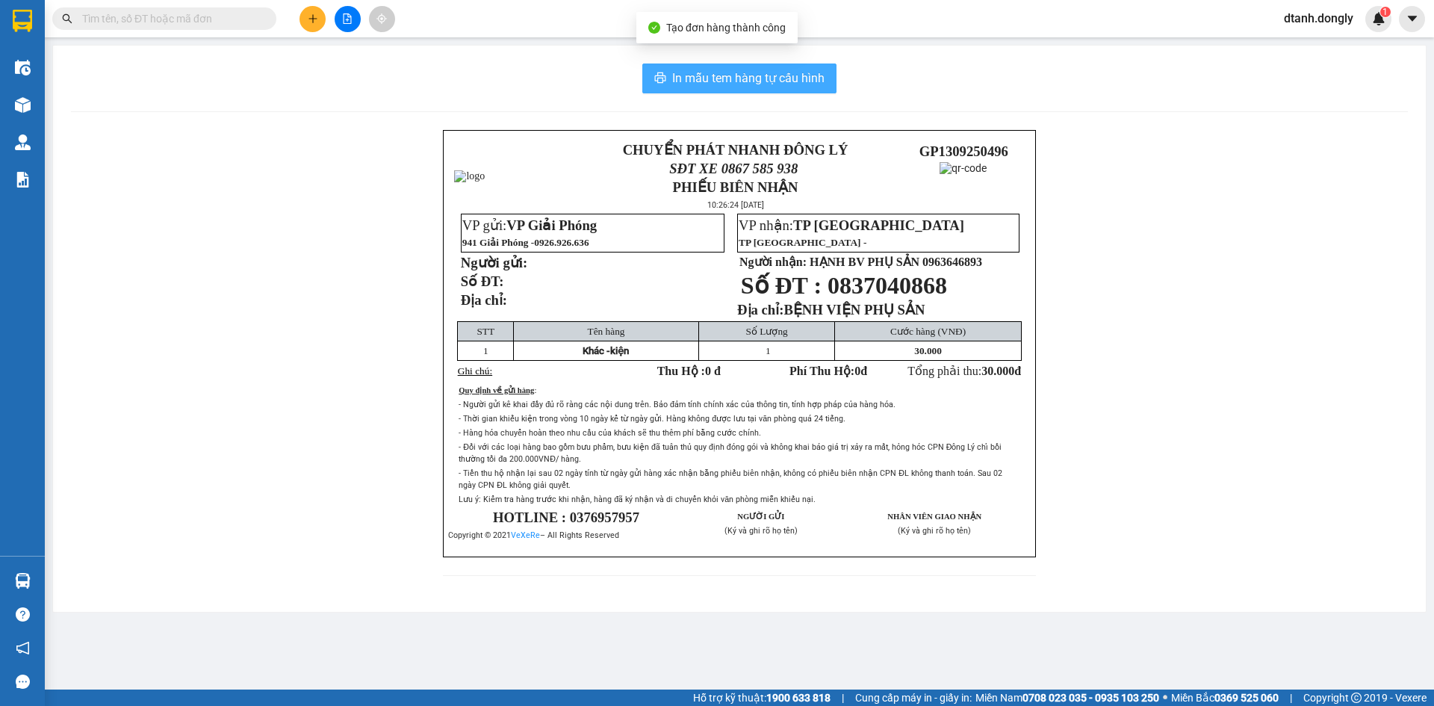
click at [715, 79] on span "In mẫu tem hàng tự cấu hình" at bounding box center [748, 78] width 152 height 19
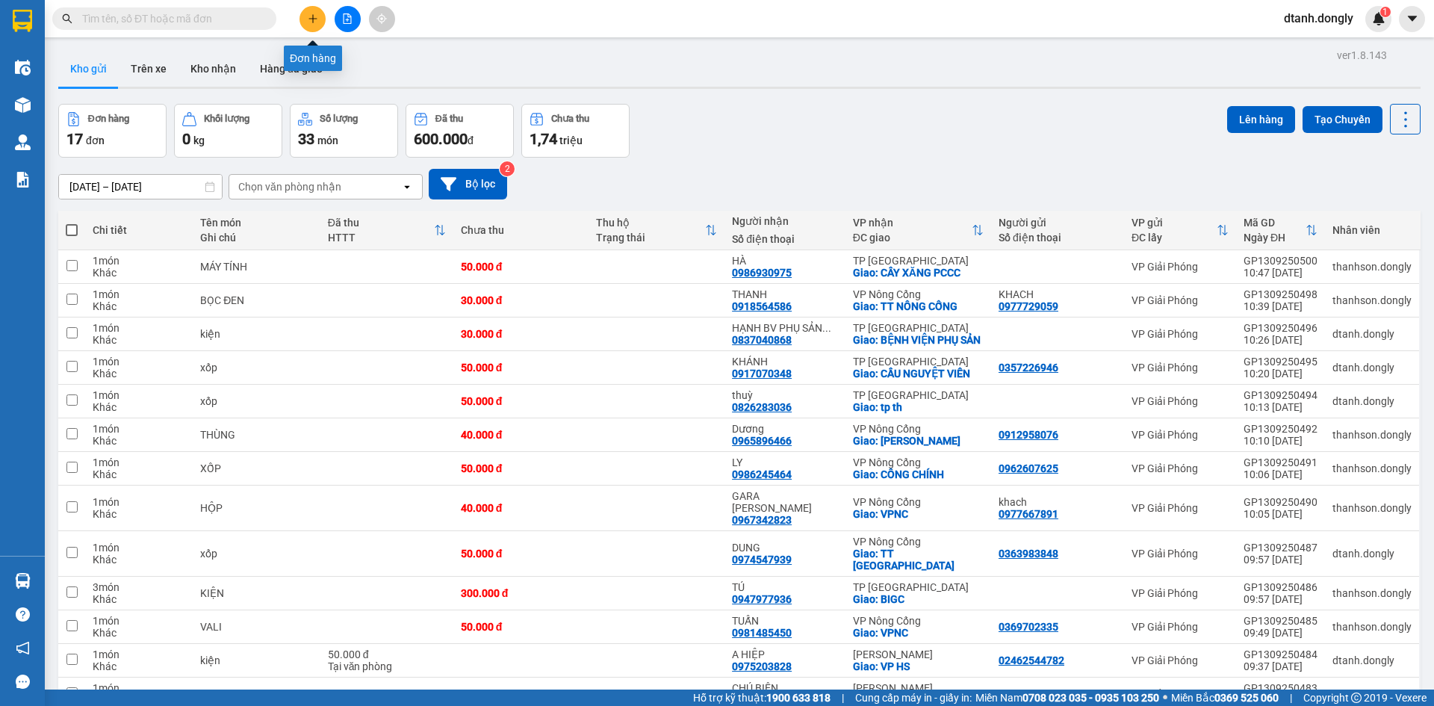
click at [303, 16] on button at bounding box center [313, 19] width 26 height 26
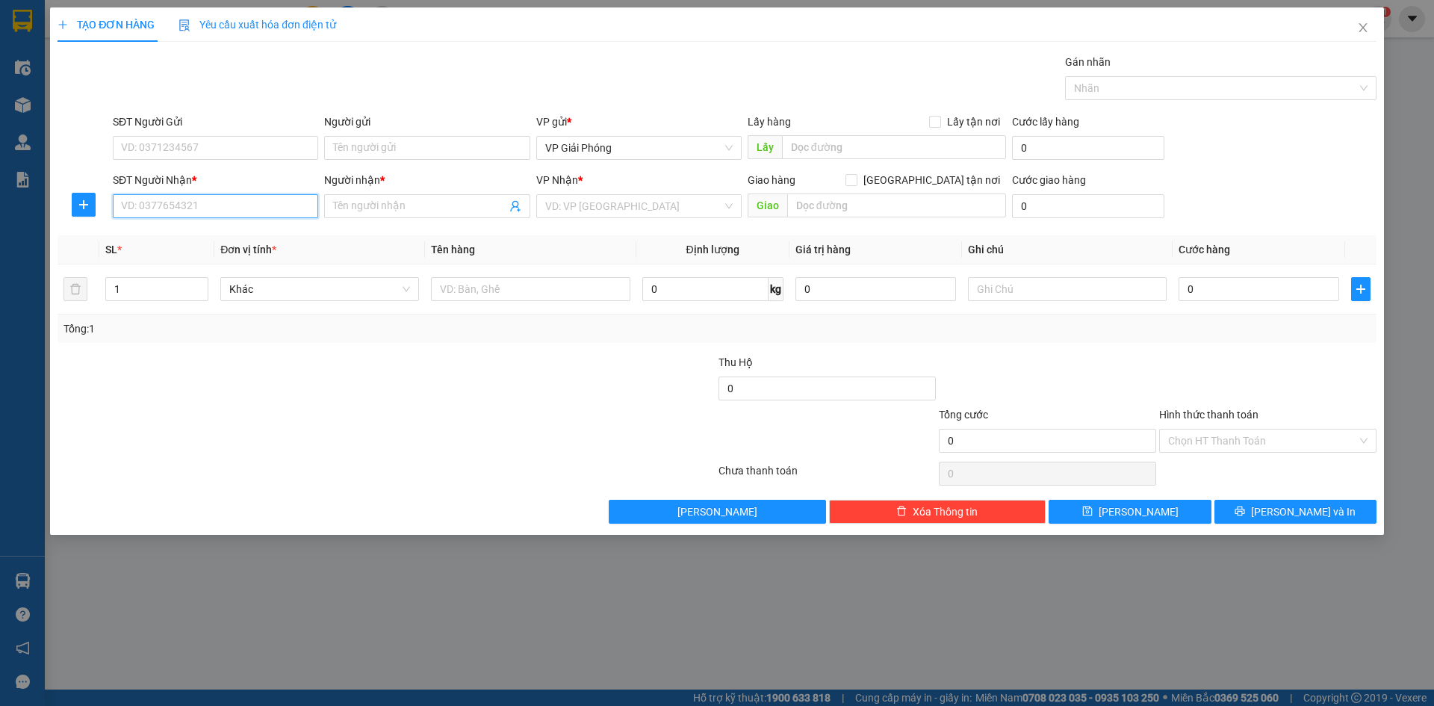
click at [248, 202] on input "SĐT Người Nhận *" at bounding box center [215, 206] width 205 height 24
click at [246, 211] on input "SĐT Người Nhận *" at bounding box center [215, 206] width 205 height 24
type input "0978387325"
drag, startPoint x: 231, startPoint y: 236, endPoint x: 291, endPoint y: 241, distance: 60.0
click at [253, 242] on div "0978387325 - [PERSON_NAME]" at bounding box center [216, 236] width 188 height 16
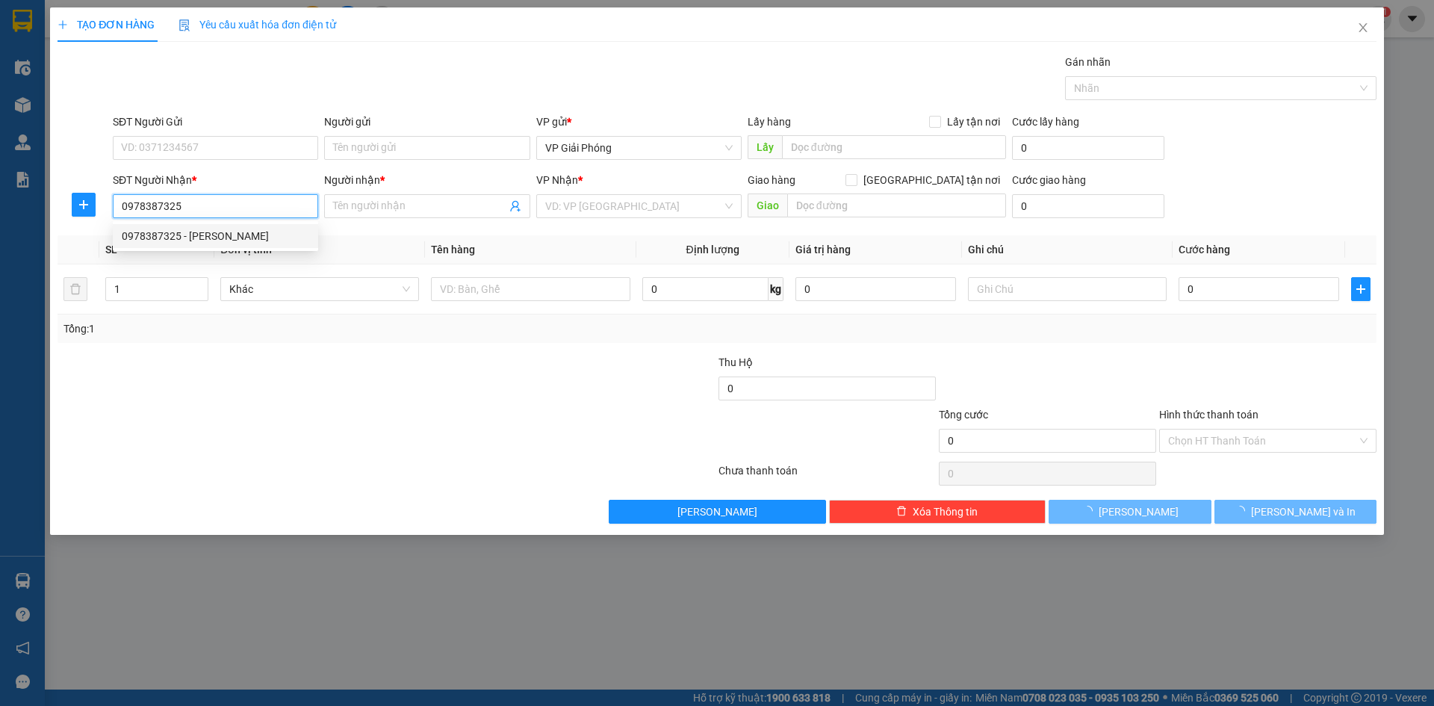
type input "bích ngọc"
checkbox input "true"
type input "TẾ LỢI"
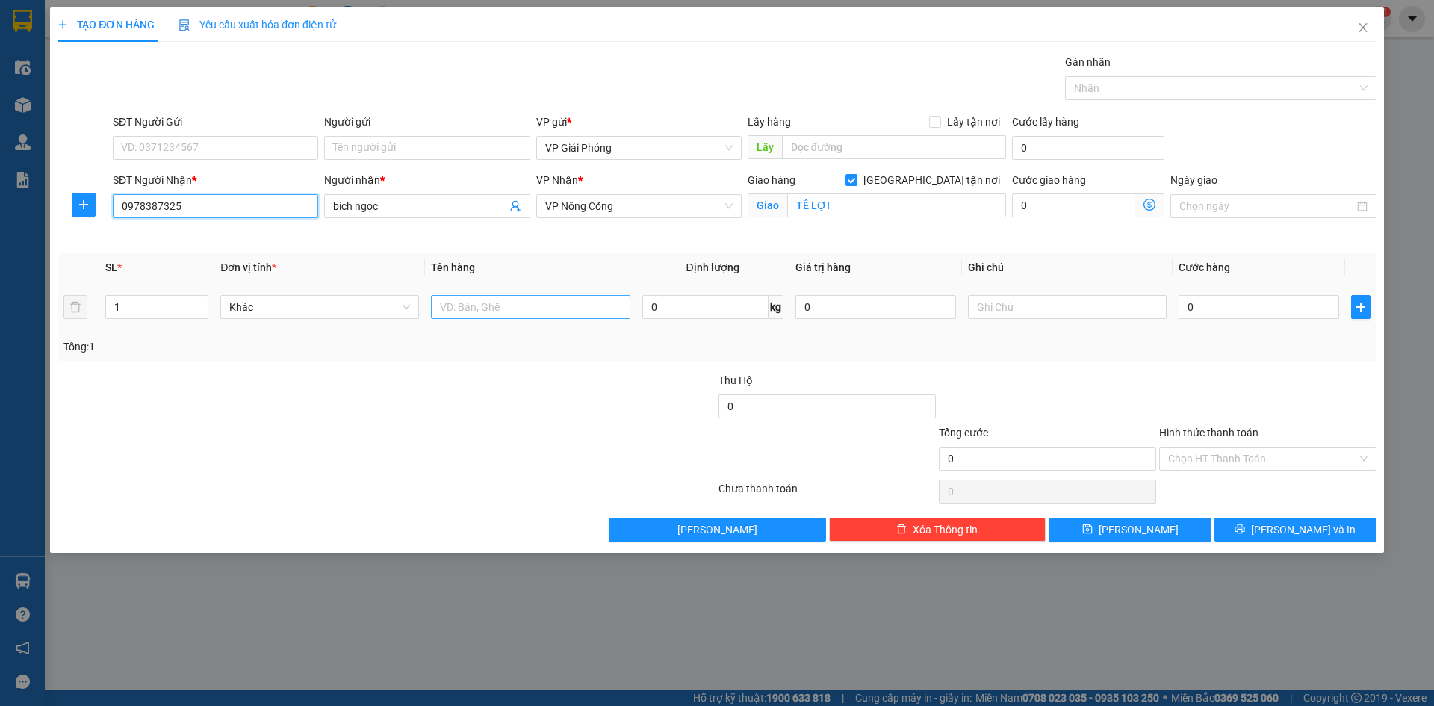
type input "0978387325"
click at [551, 304] on input "text" at bounding box center [530, 307] width 199 height 24
type input "bọc đỏ"
click at [1197, 306] on input "0" at bounding box center [1259, 307] width 161 height 24
type input "3"
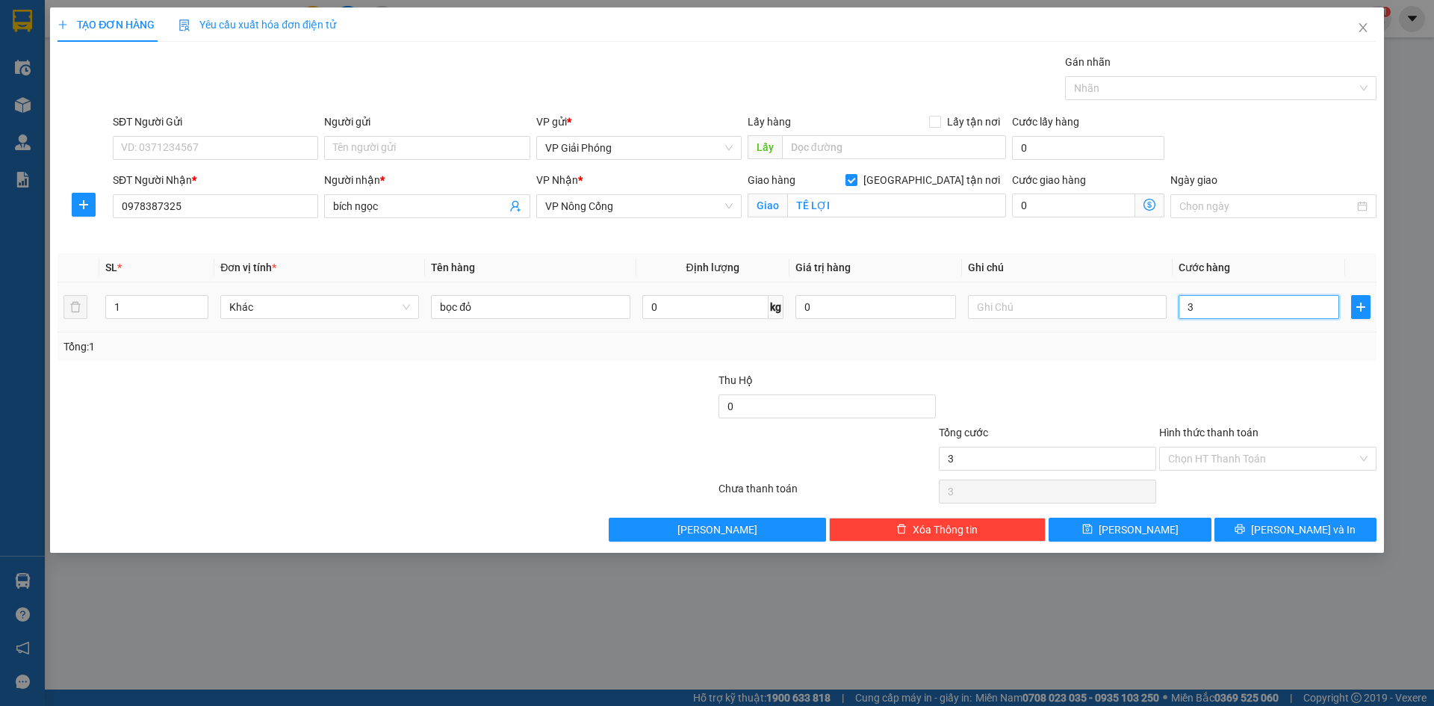
type input "3"
type input "30"
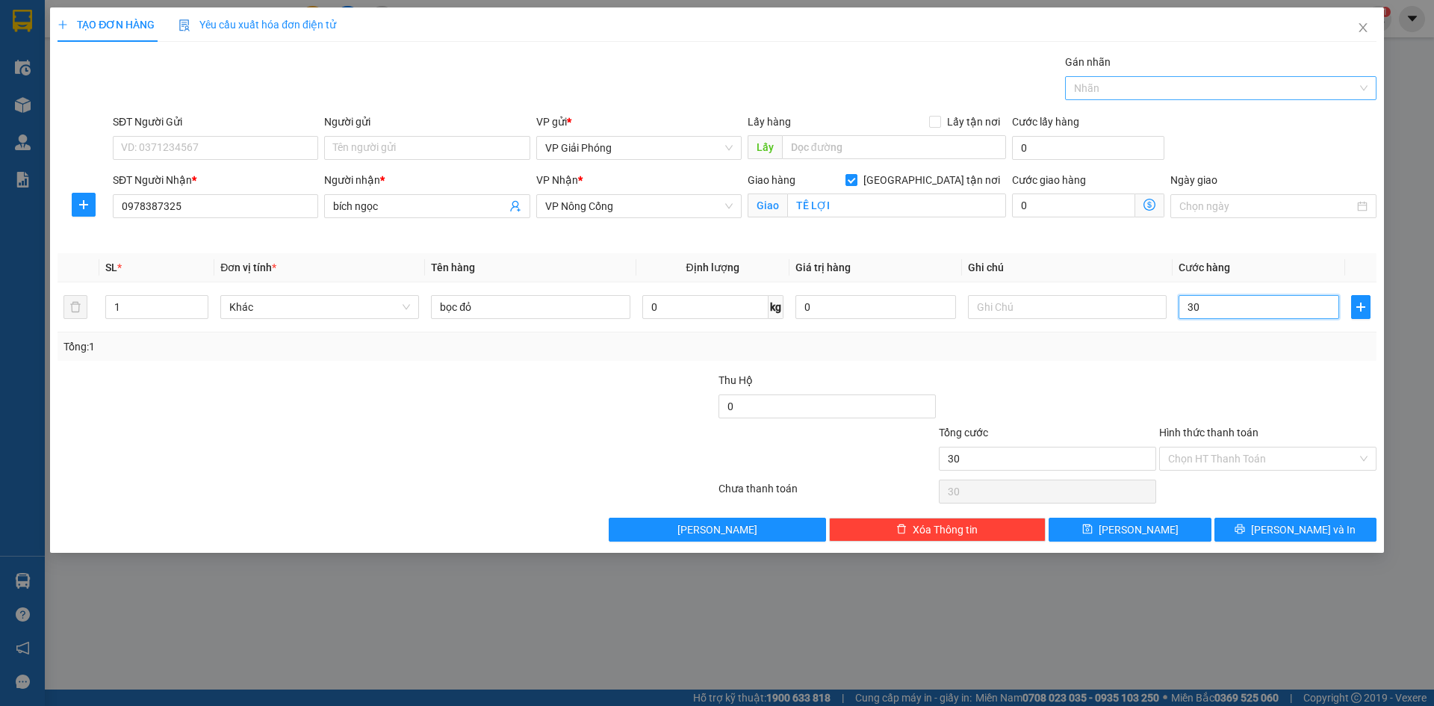
click at [1159, 90] on div at bounding box center [1213, 88] width 289 height 18
type input "30.000"
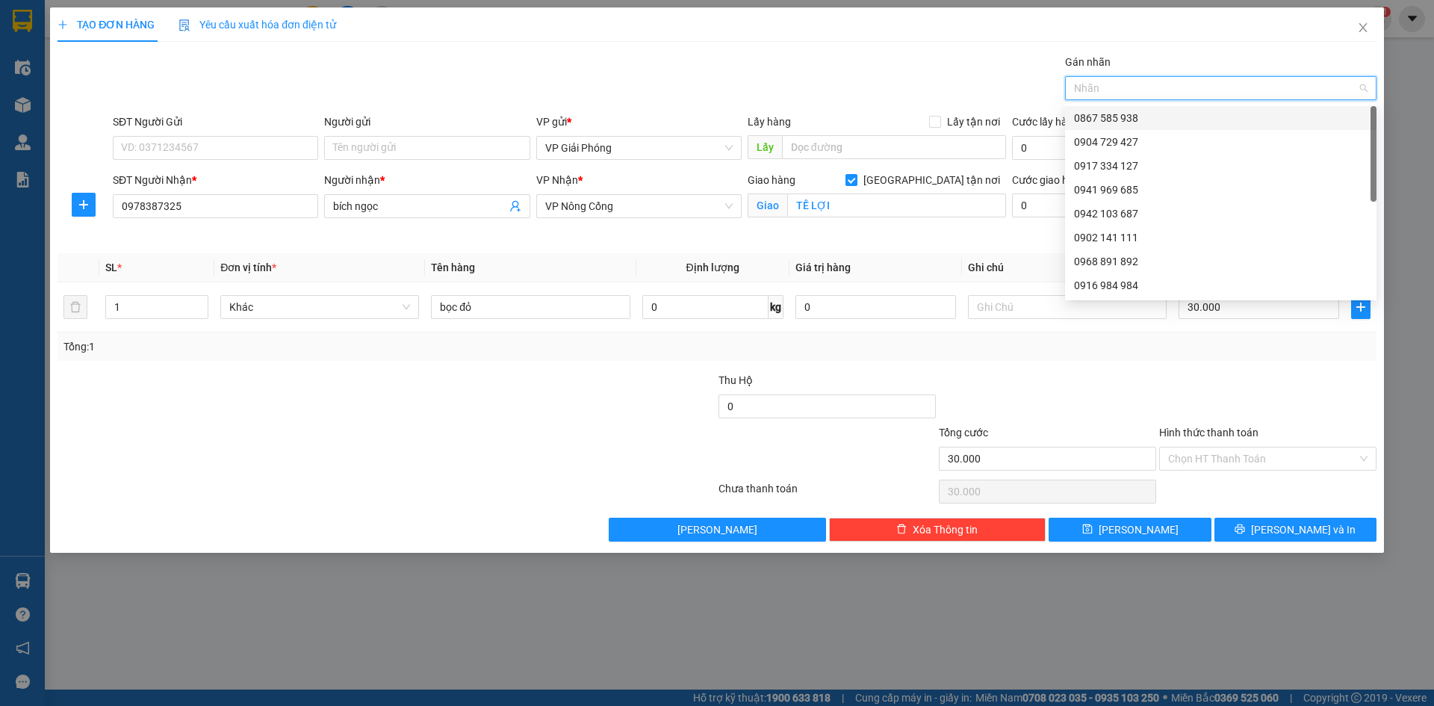
click at [1155, 114] on div "0867 585 938" at bounding box center [1221, 118] width 294 height 16
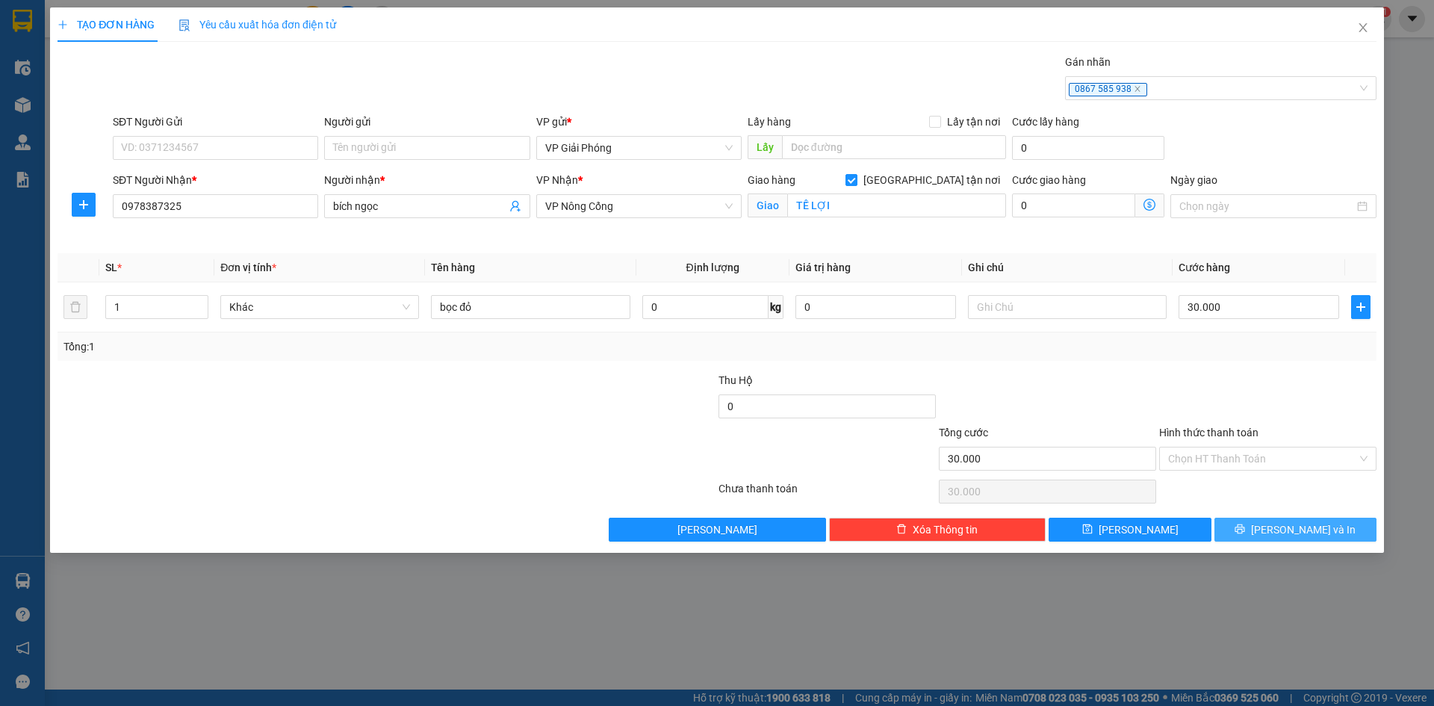
click at [1285, 530] on span "[PERSON_NAME] và In" at bounding box center [1303, 529] width 105 height 16
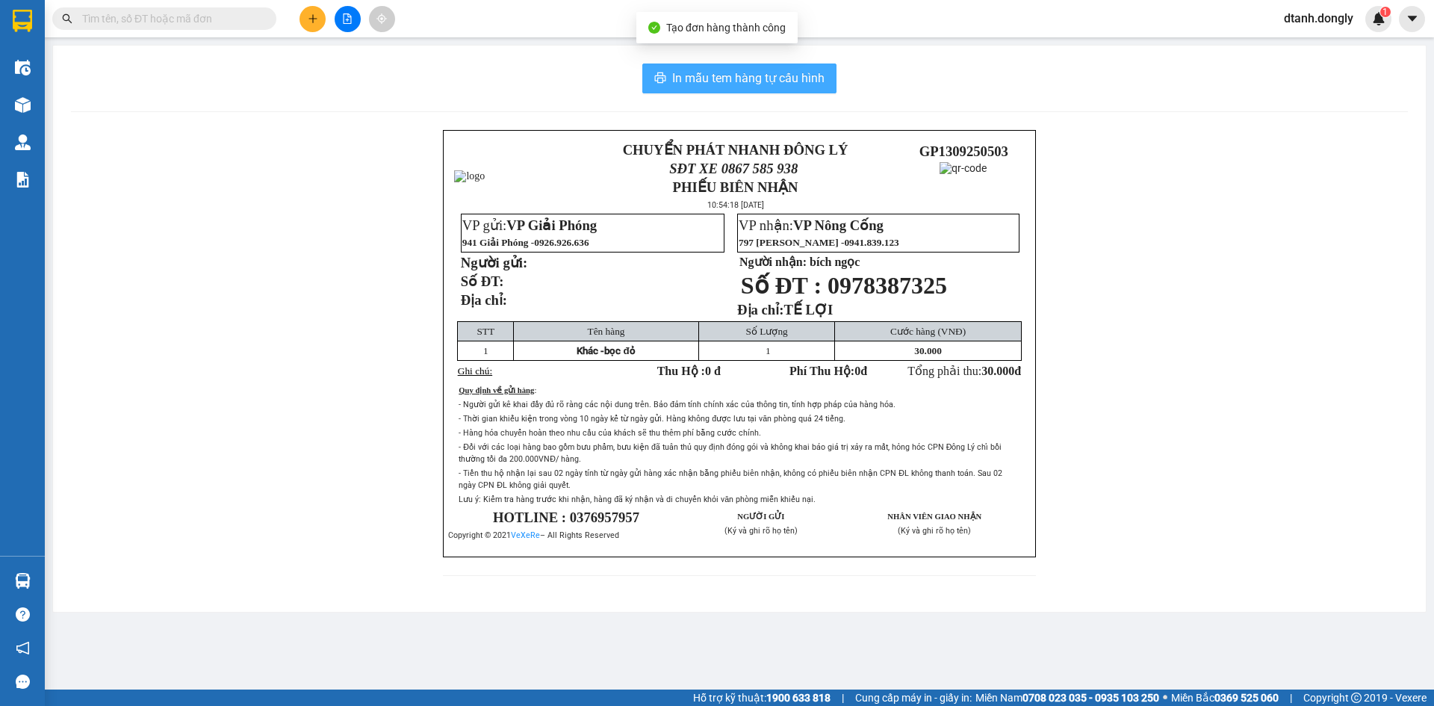
click at [757, 82] on span "In mẫu tem hàng tự cấu hình" at bounding box center [748, 78] width 152 height 19
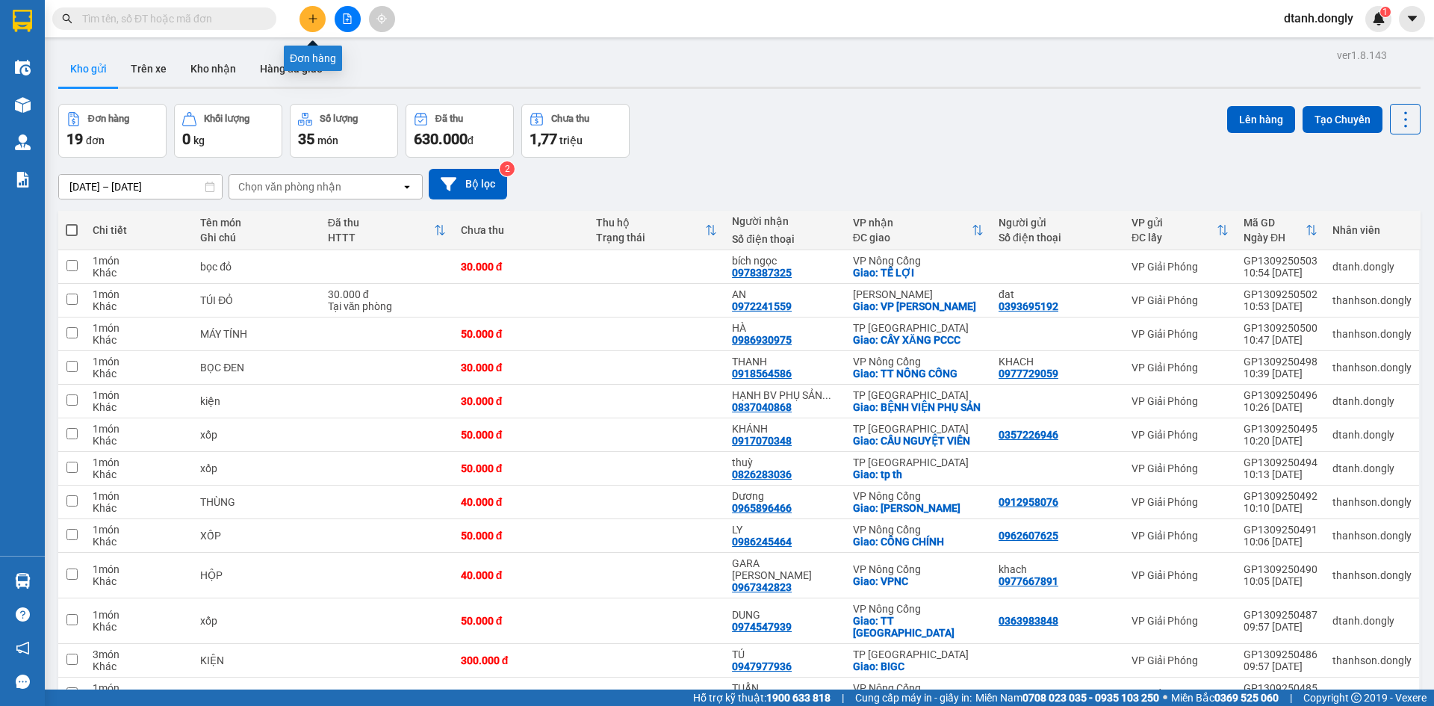
click at [318, 25] on button at bounding box center [313, 19] width 26 height 26
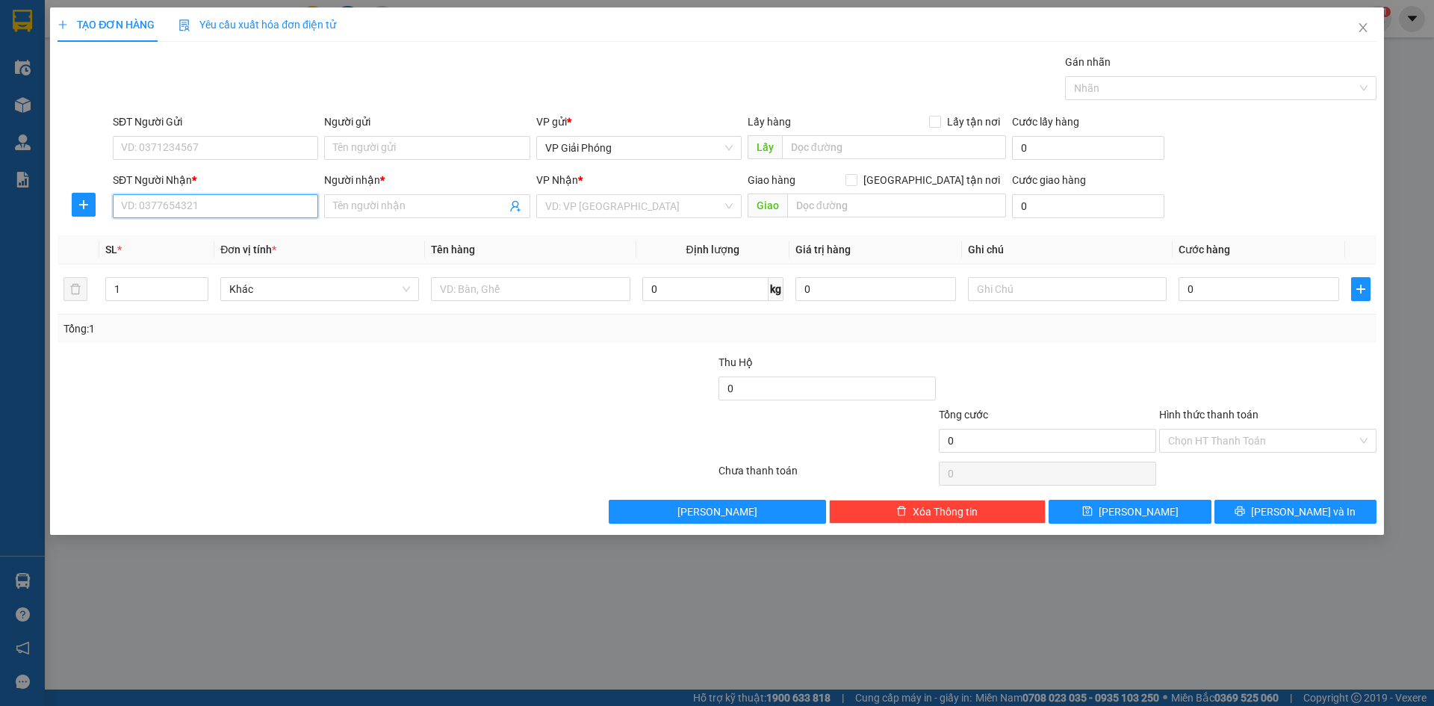
drag, startPoint x: 201, startPoint y: 217, endPoint x: 208, endPoint y: 213, distance: 8.1
click at [203, 217] on input "SĐT Người Nhận *" at bounding box center [215, 206] width 205 height 24
click at [217, 149] on input "SĐT Người Gửi" at bounding box center [215, 148] width 205 height 24
type input "0963114132"
click at [204, 208] on input "SĐT Người Nhận *" at bounding box center [215, 206] width 205 height 24
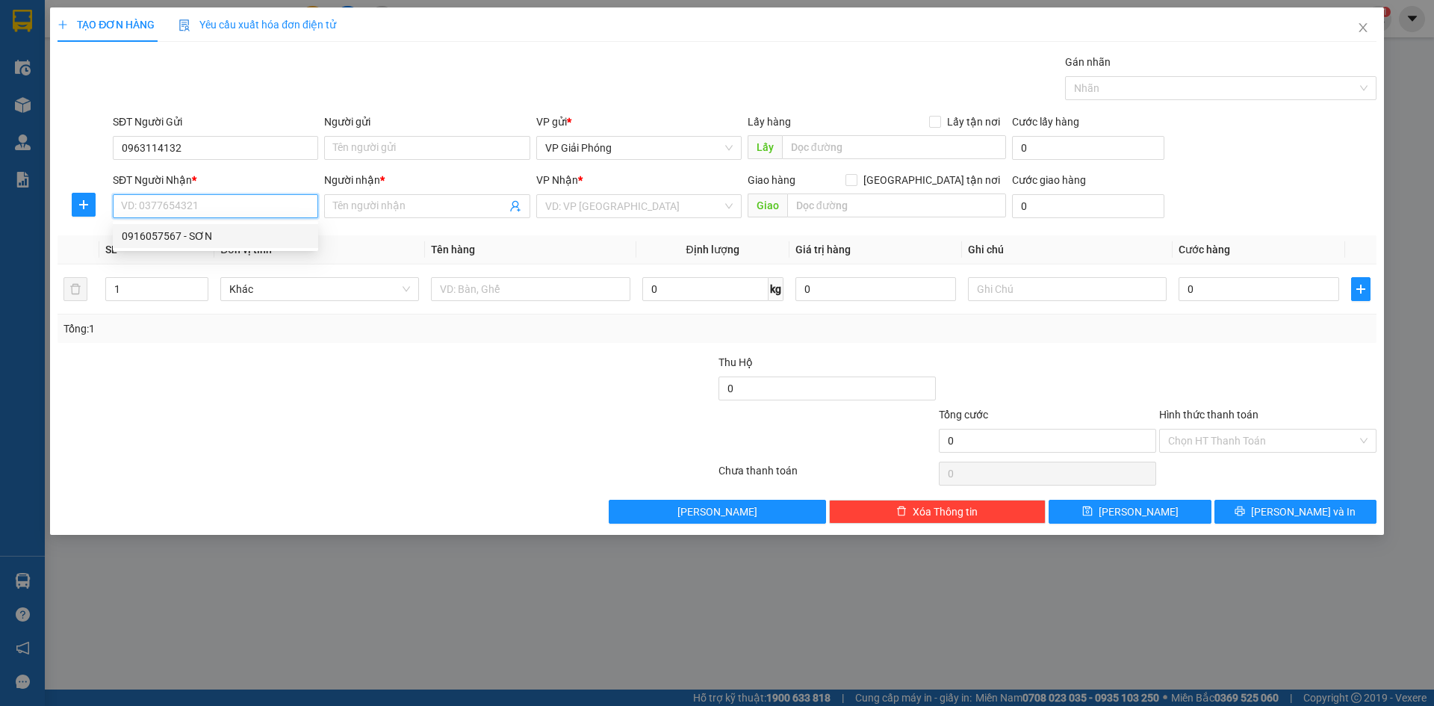
drag, startPoint x: 219, startPoint y: 231, endPoint x: 209, endPoint y: 232, distance: 9.8
click at [218, 232] on div "0916057567 - SƠN" at bounding box center [216, 236] width 188 height 16
type input "0916057567"
type input "SƠN"
checkbox input "true"
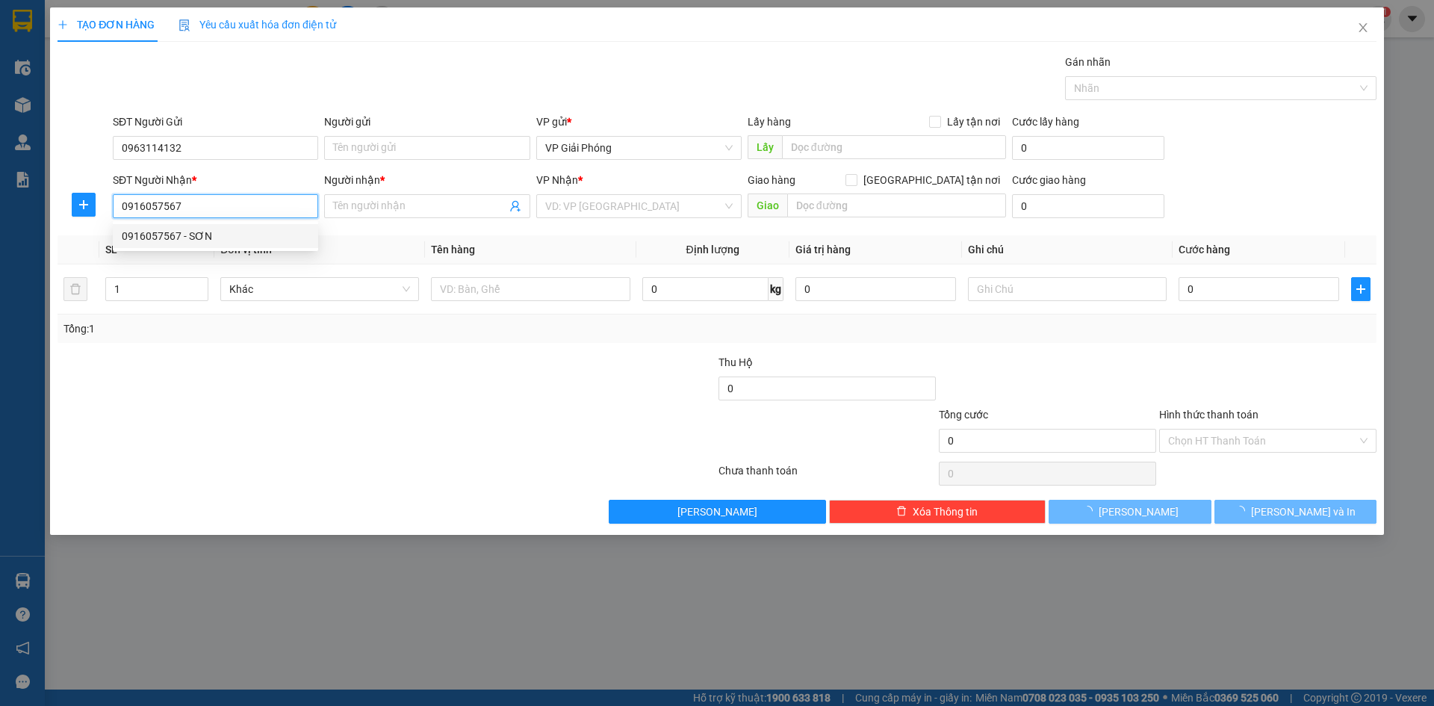
type input "VP NC"
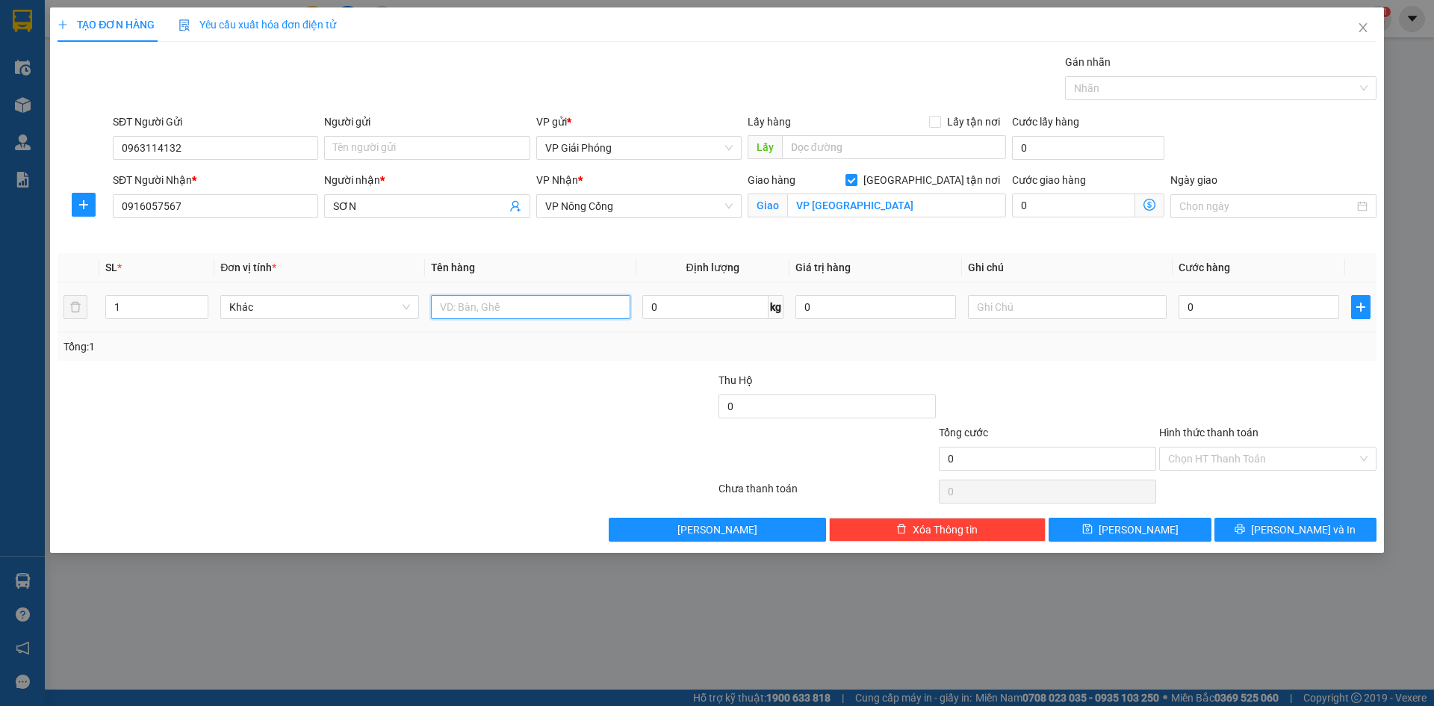
click at [501, 310] on input "text" at bounding box center [530, 307] width 199 height 24
type input "kiện"
click at [1211, 308] on input "0" at bounding box center [1259, 307] width 161 height 24
type input "5"
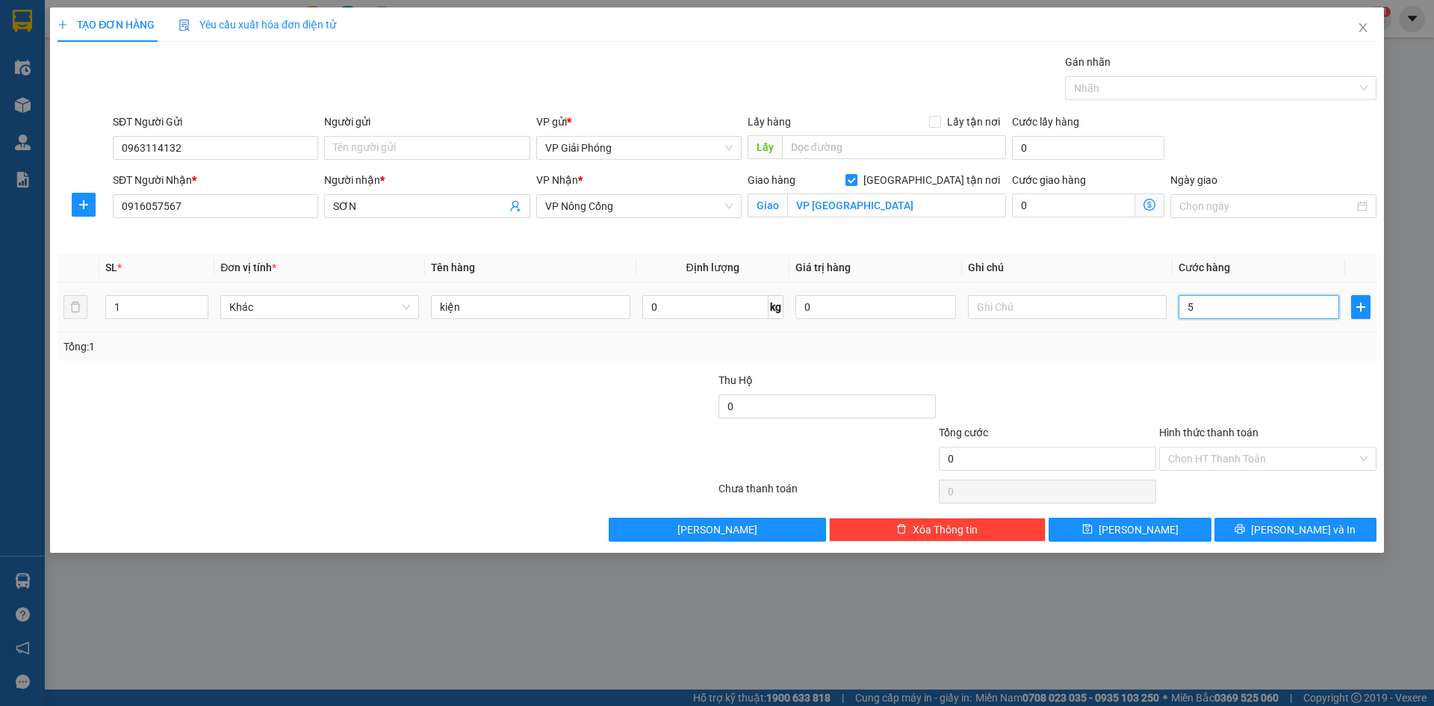
type input "5"
type input "50"
click at [1119, 86] on div at bounding box center [1213, 88] width 289 height 18
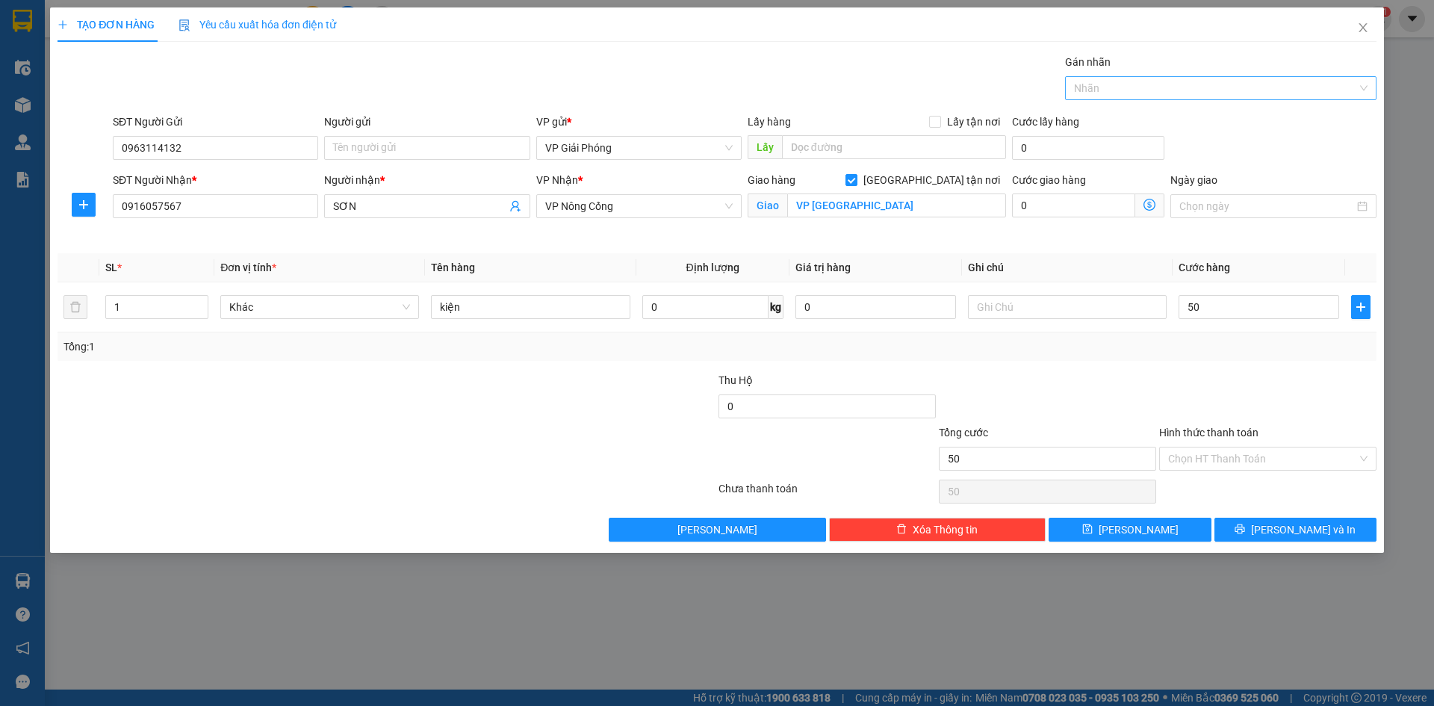
type input "50.000"
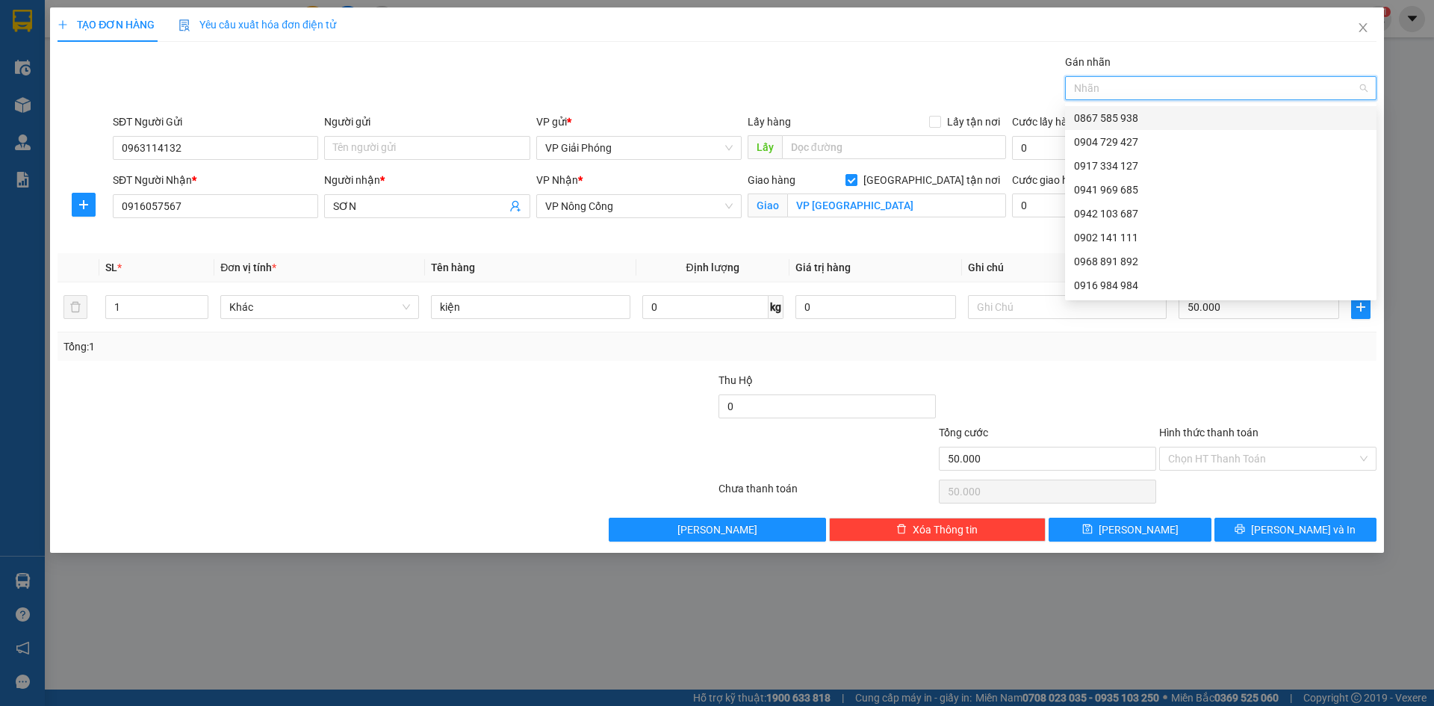
drag, startPoint x: 1136, startPoint y: 113, endPoint x: 1163, endPoint y: 159, distance: 53.6
click at [1137, 114] on div "0867 585 938" at bounding box center [1221, 118] width 294 height 16
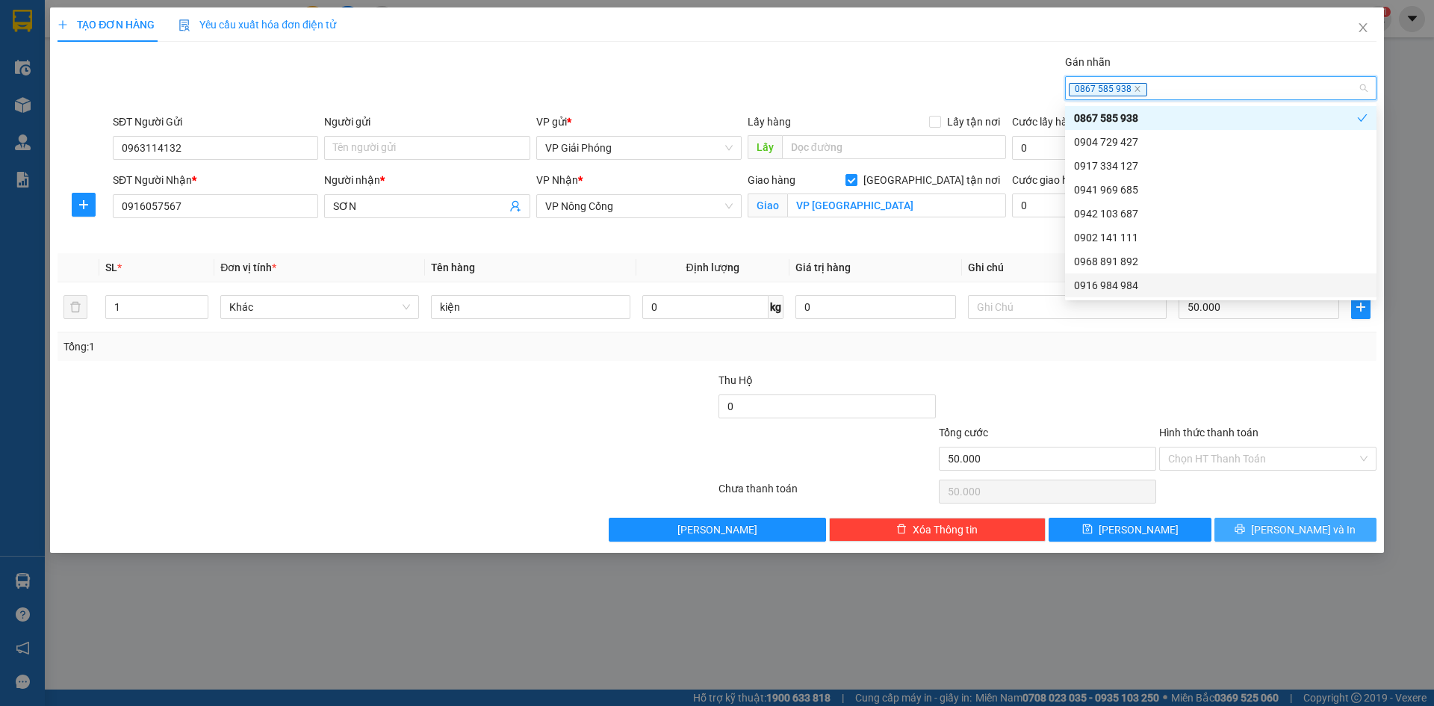
click at [1266, 522] on button "[PERSON_NAME] và In" at bounding box center [1296, 530] width 162 height 24
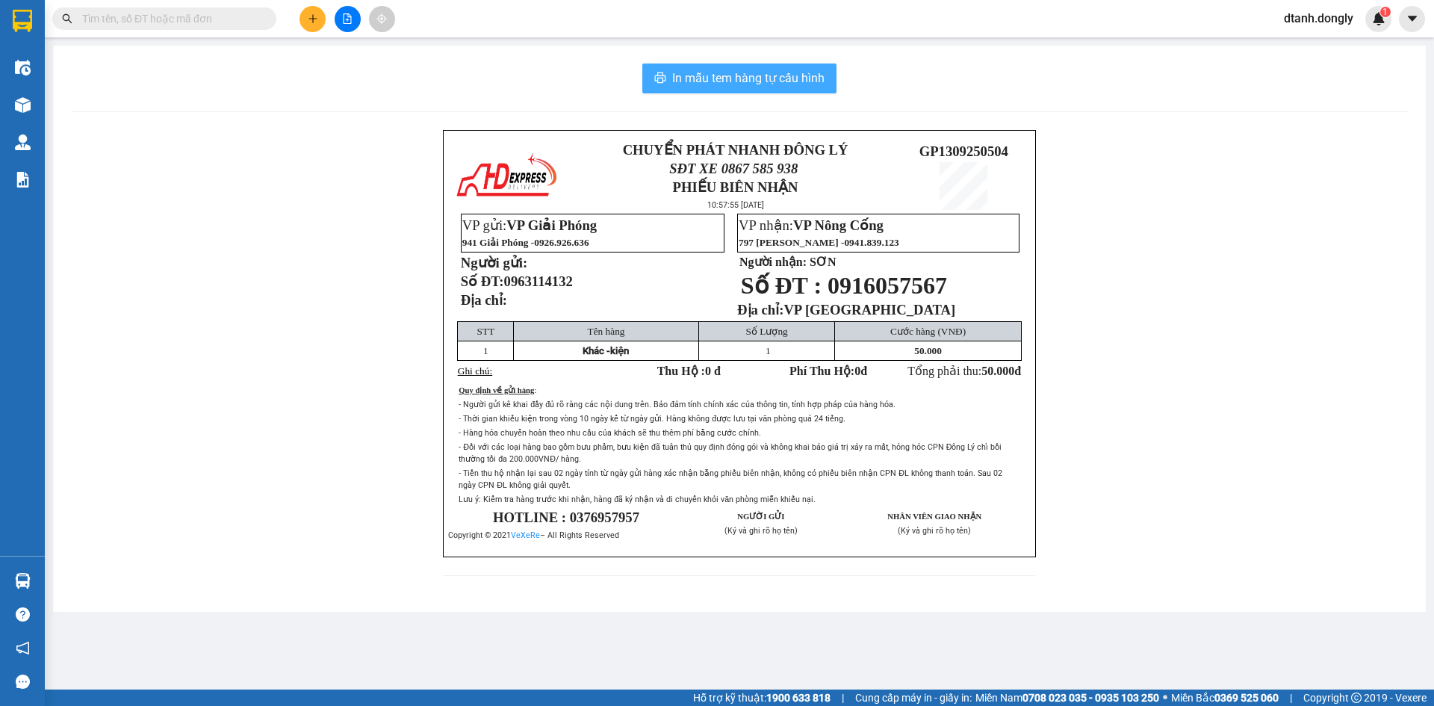
click at [779, 72] on span "In mẫu tem hàng tự cấu hình" at bounding box center [748, 78] width 152 height 19
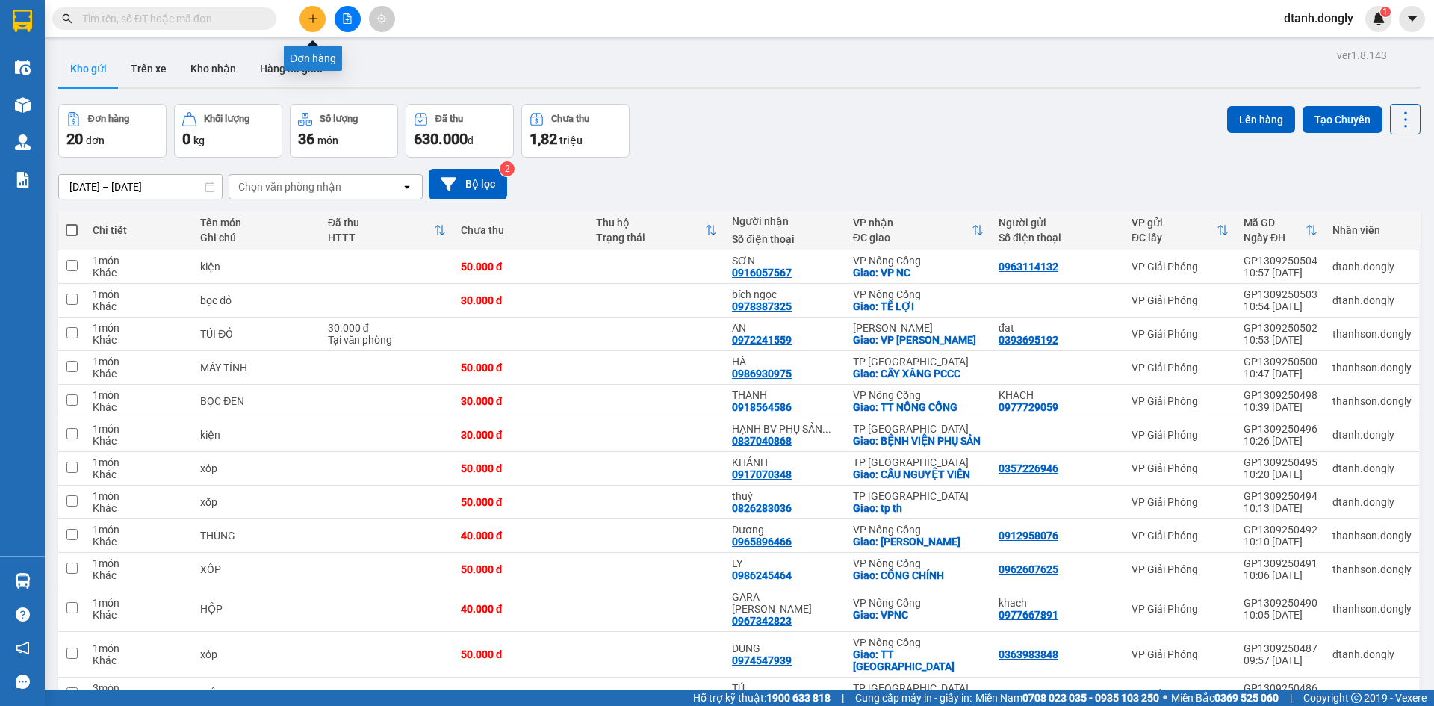
click at [311, 16] on icon "plus" at bounding box center [313, 18] width 10 height 10
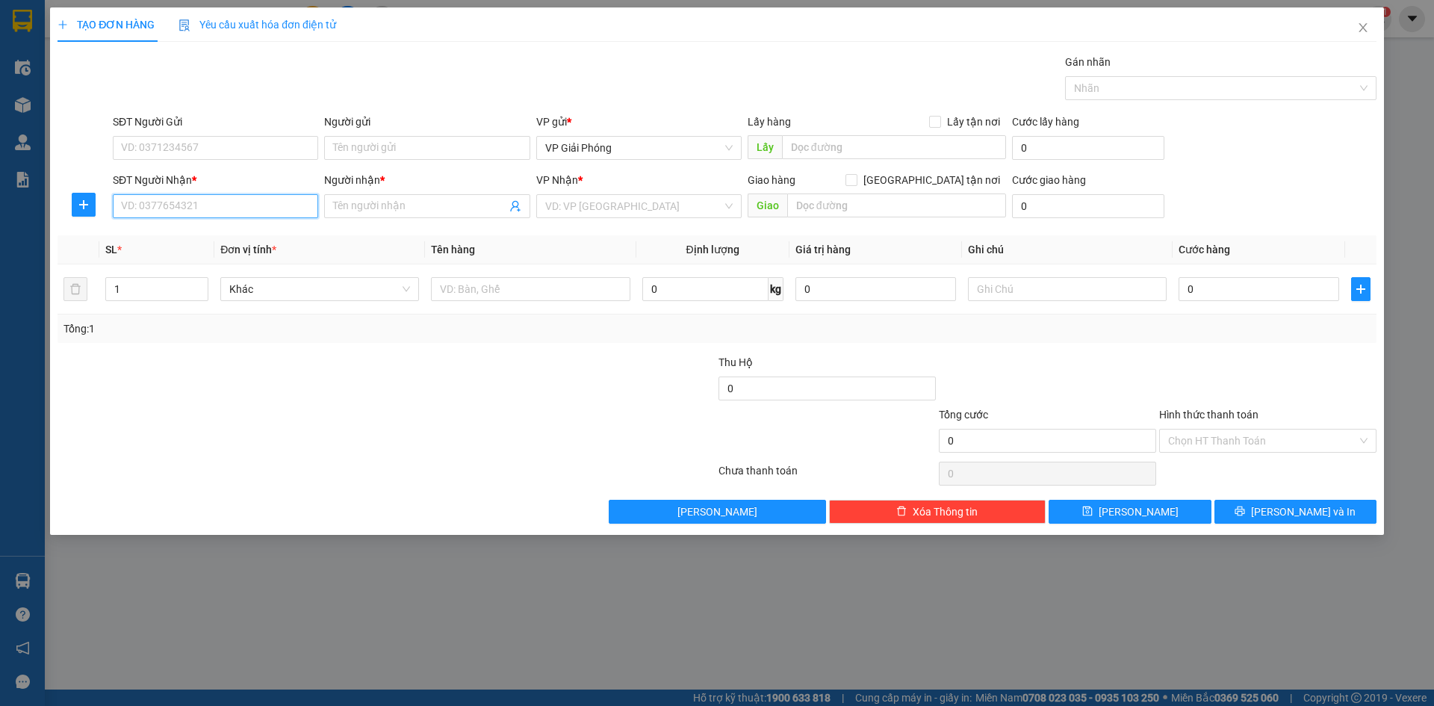
click at [194, 206] on input "SĐT Người Nhận *" at bounding box center [215, 206] width 205 height 24
type input "0985017893"
click at [203, 230] on div "0985017893 - CHỊ THỦY" at bounding box center [216, 236] width 188 height 16
type input "CHỊ THỦY"
checkbox input "true"
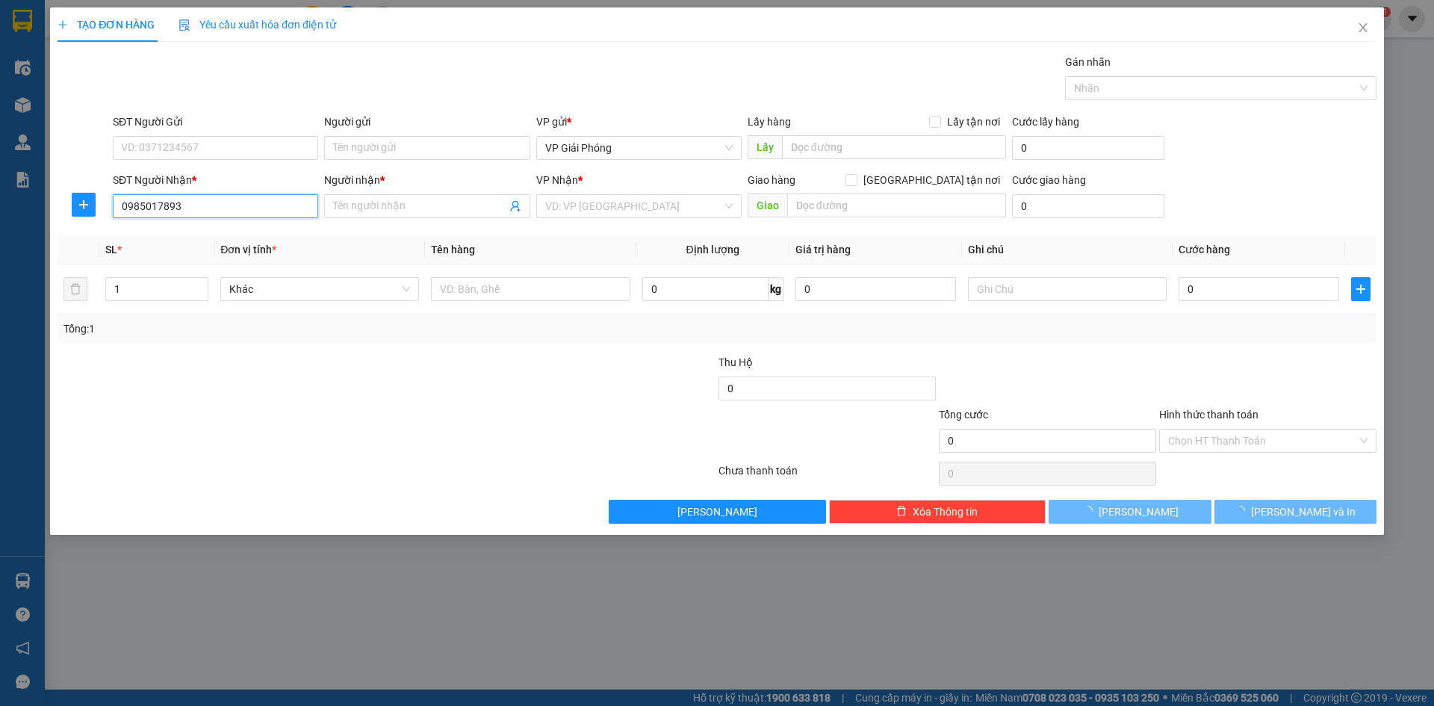
type input "HÀ TRUNG"
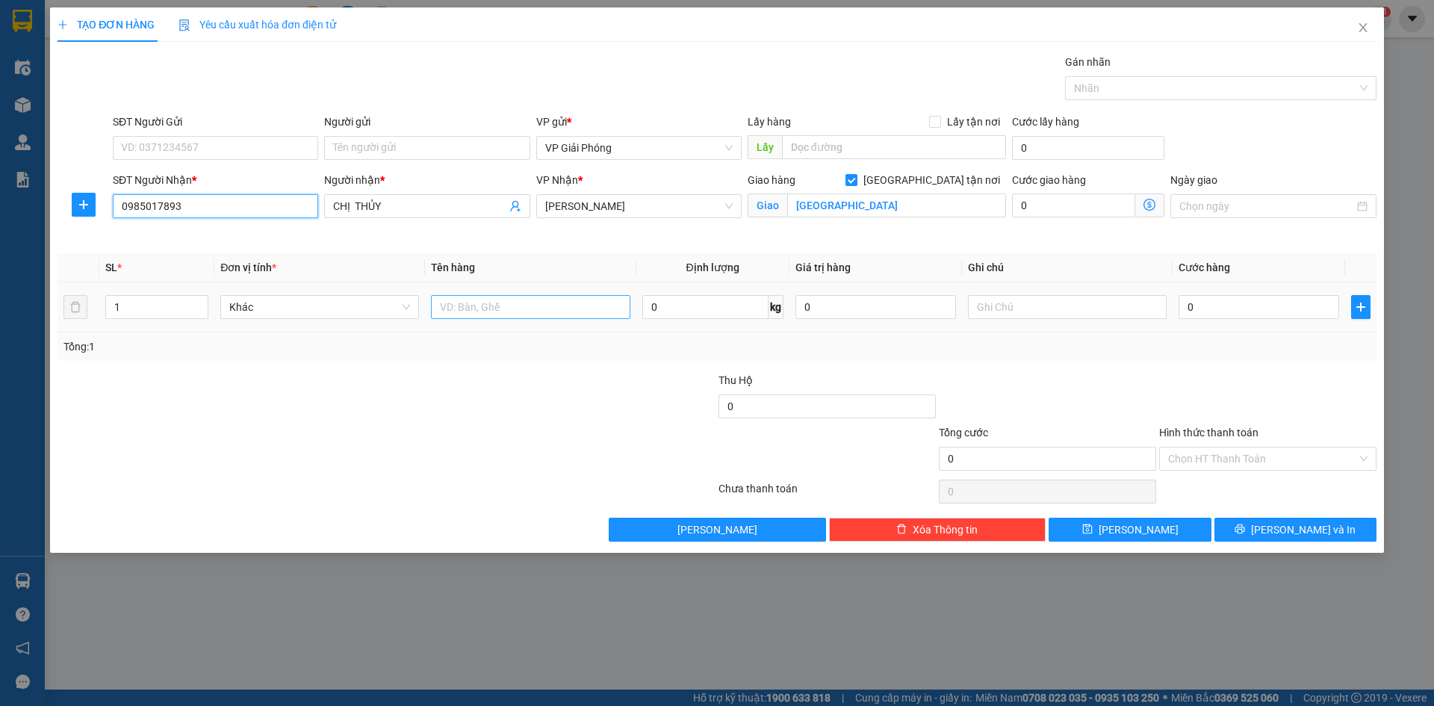
type input "0985017893"
click at [556, 314] on input "text" at bounding box center [530, 307] width 199 height 24
type input "x"
type input "xốp"
click at [154, 315] on input "1" at bounding box center [157, 307] width 102 height 22
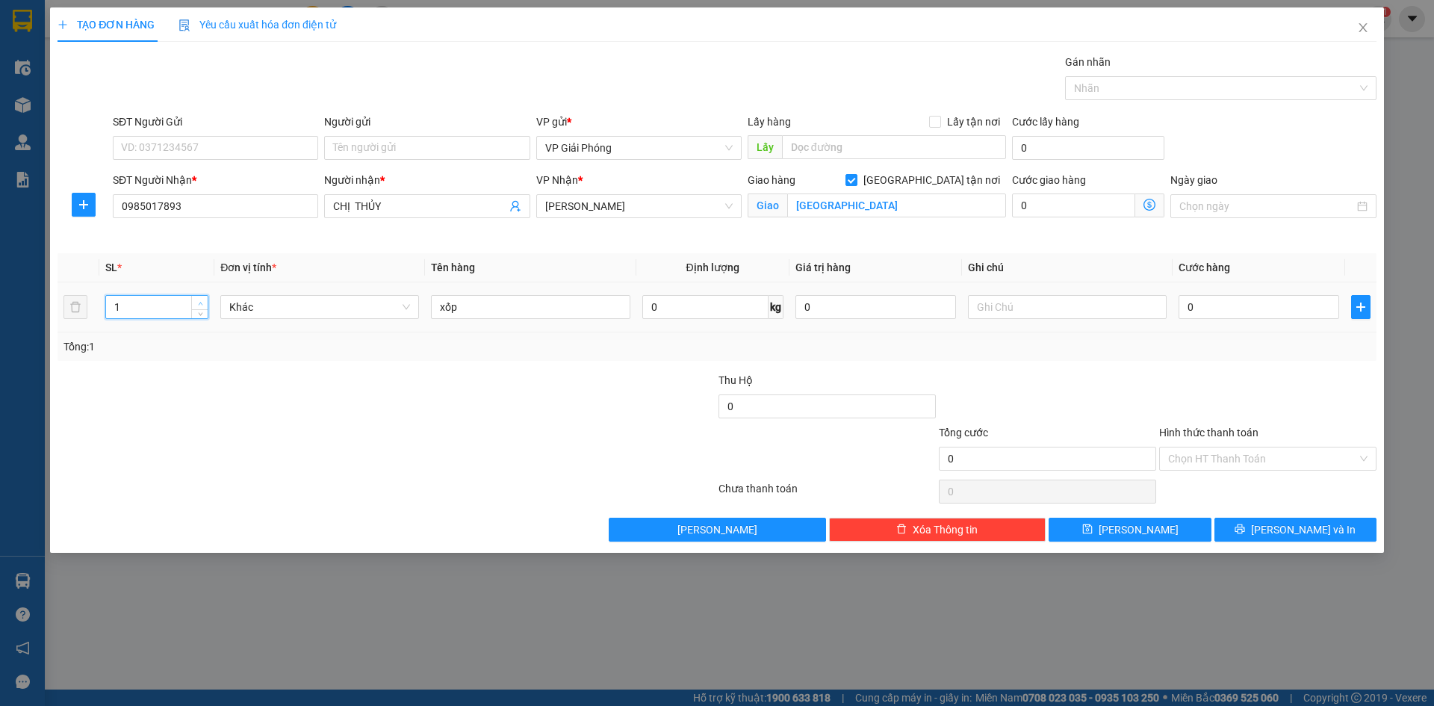
type input "2"
click at [202, 301] on icon "up" at bounding box center [200, 303] width 5 height 5
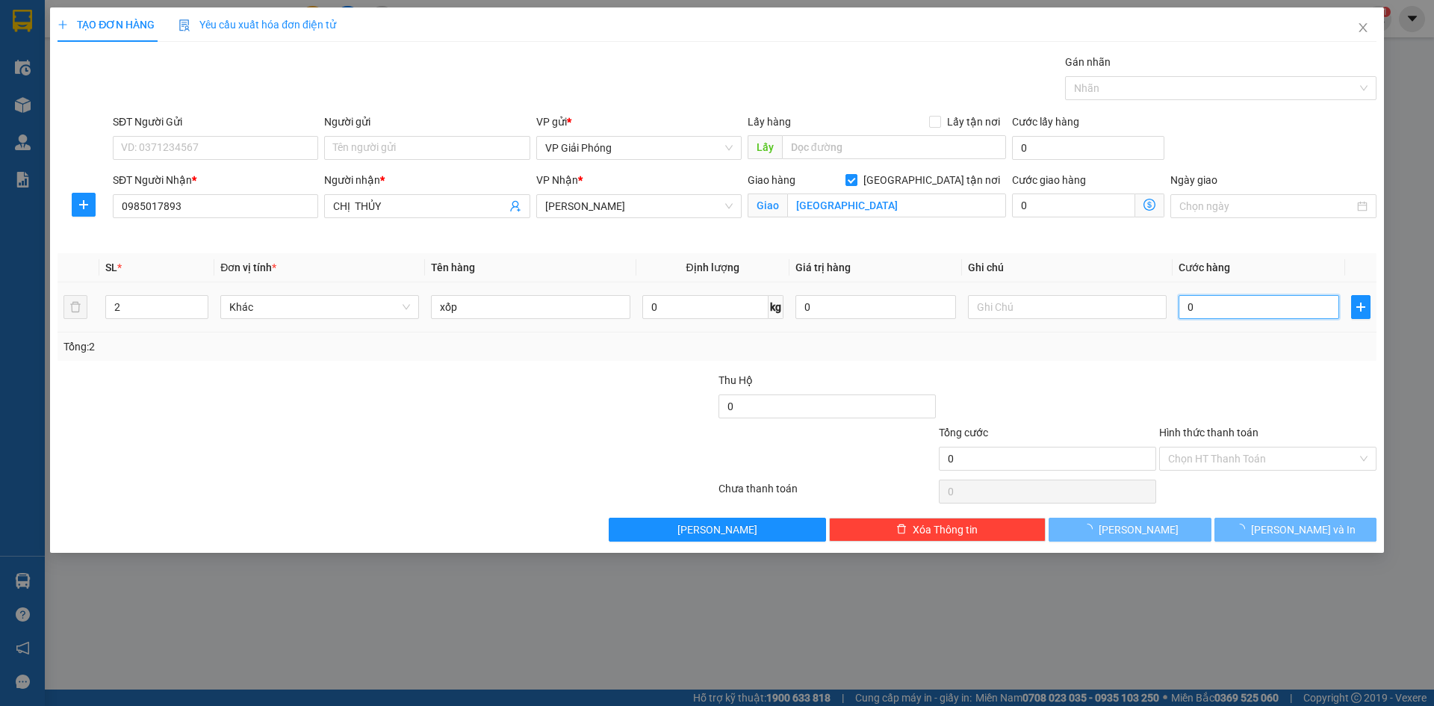
click at [1224, 300] on input "0" at bounding box center [1259, 307] width 161 height 24
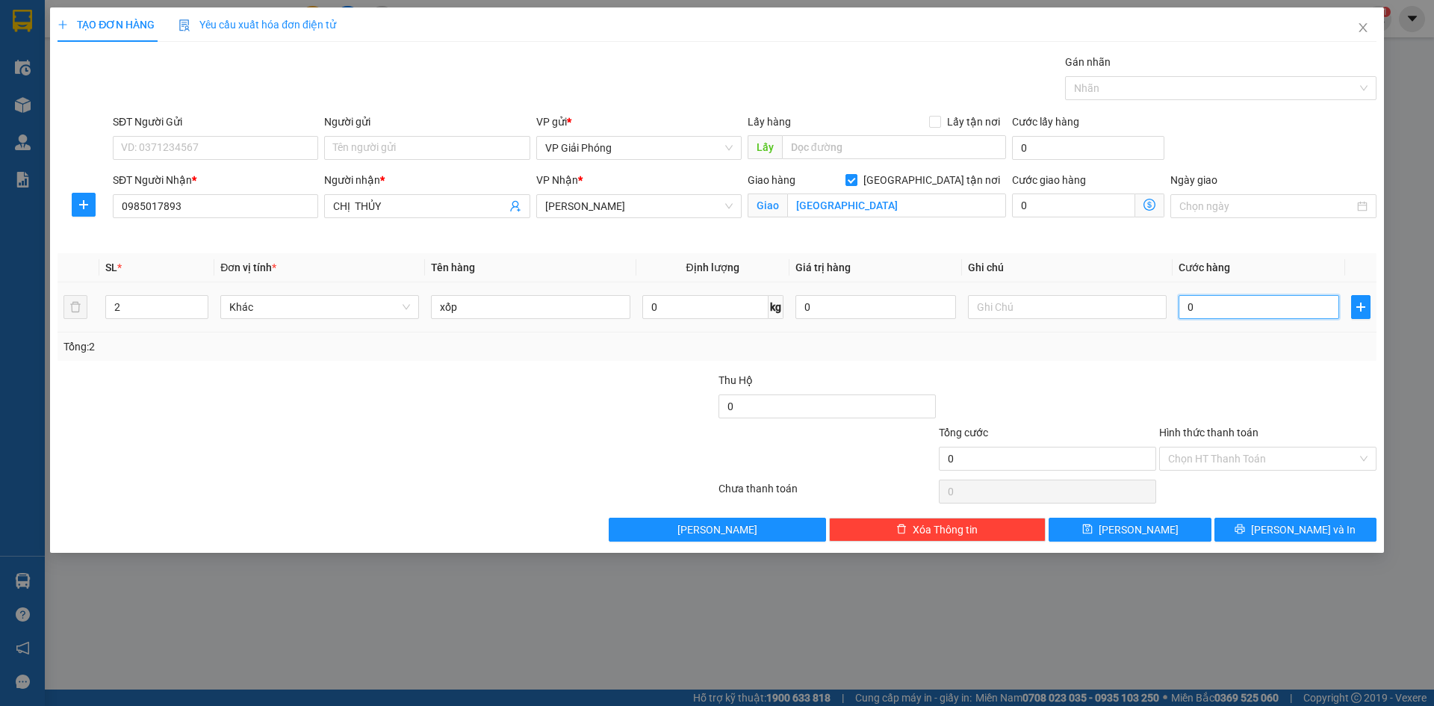
type input "8"
type input "80"
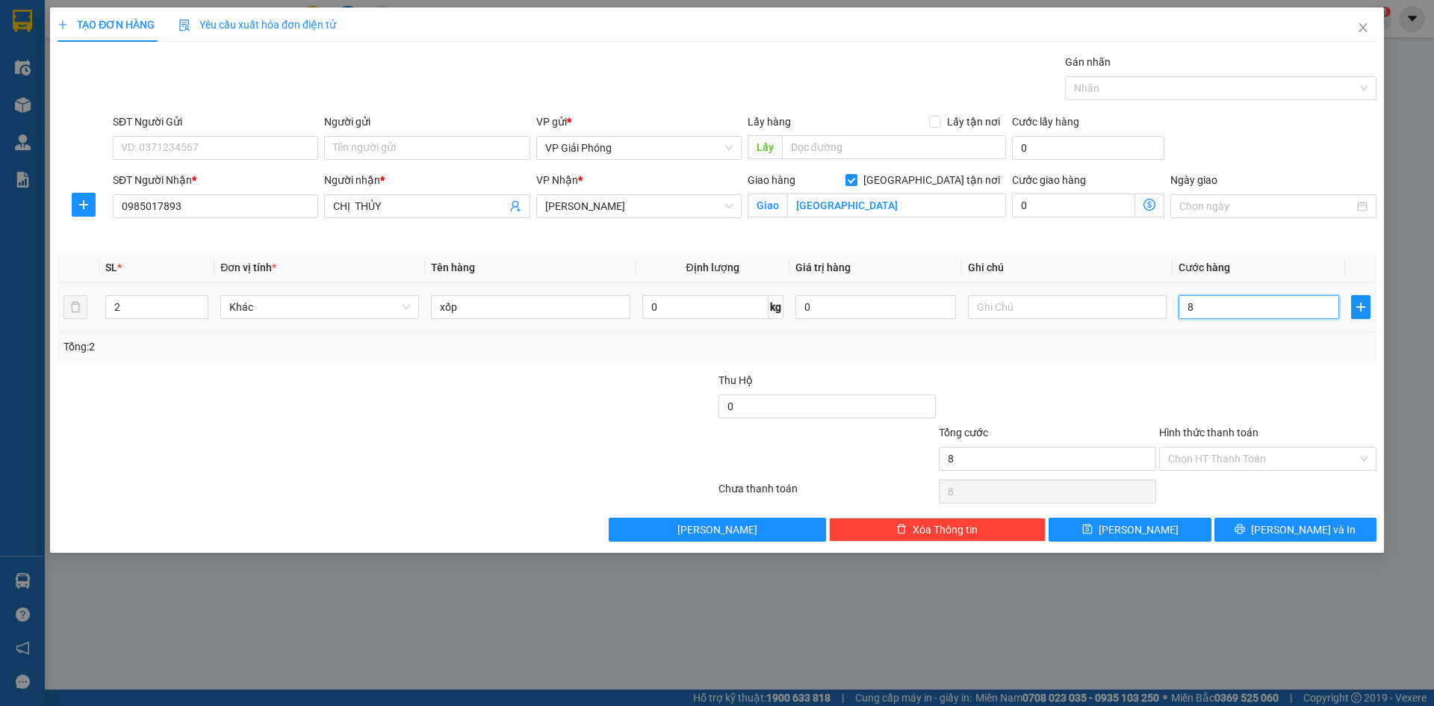
type input "80"
click at [1147, 84] on div at bounding box center [1213, 88] width 289 height 18
type input "80.000"
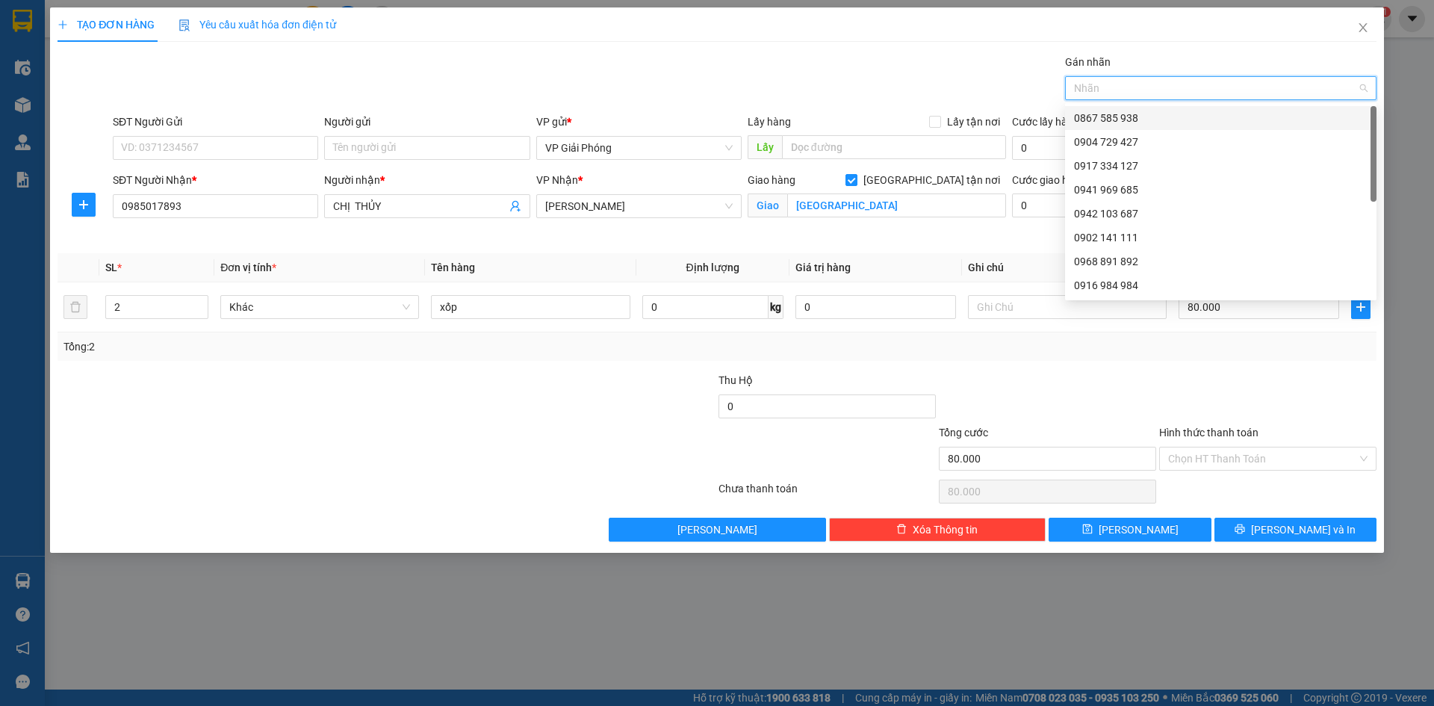
drag, startPoint x: 1157, startPoint y: 114, endPoint x: 1201, endPoint y: 193, distance: 90.3
click at [1159, 115] on div "0867 585 938" at bounding box center [1221, 118] width 294 height 16
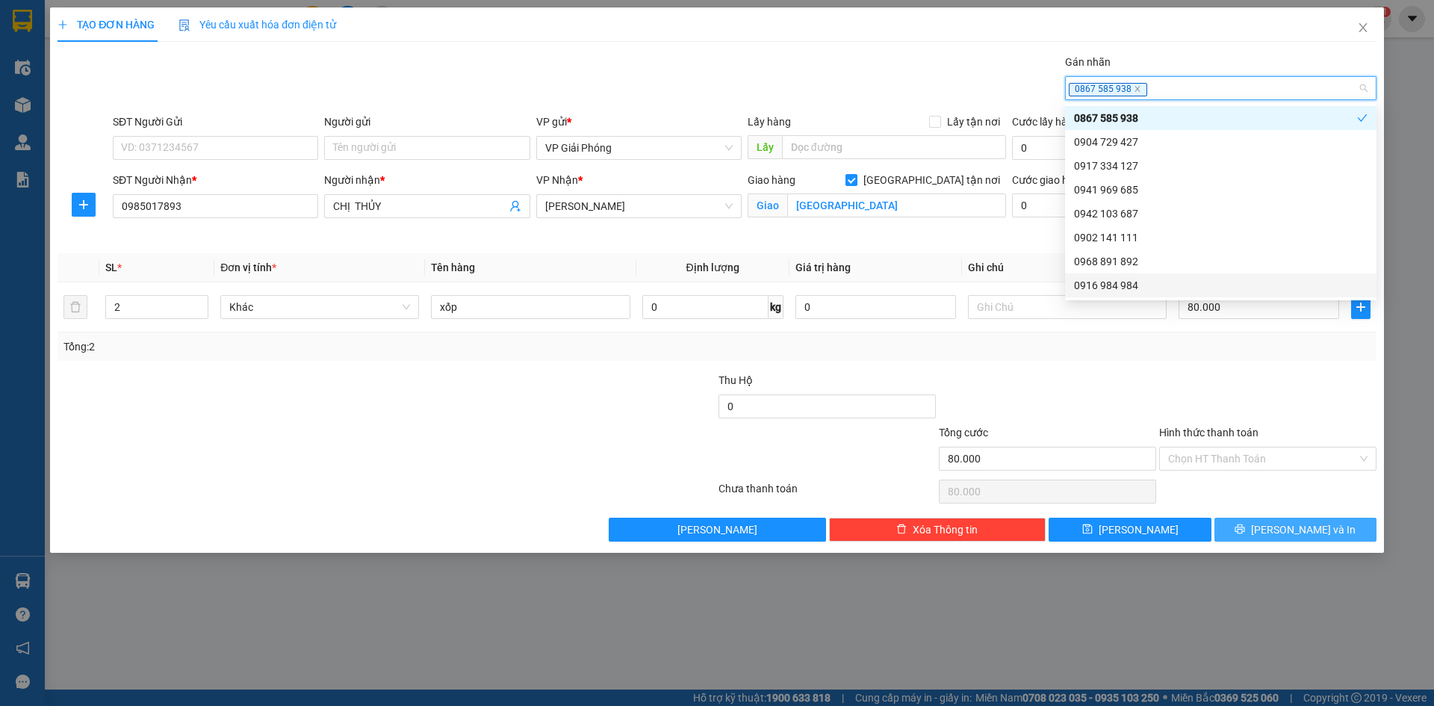
click at [1325, 529] on button "[PERSON_NAME] và In" at bounding box center [1296, 530] width 162 height 24
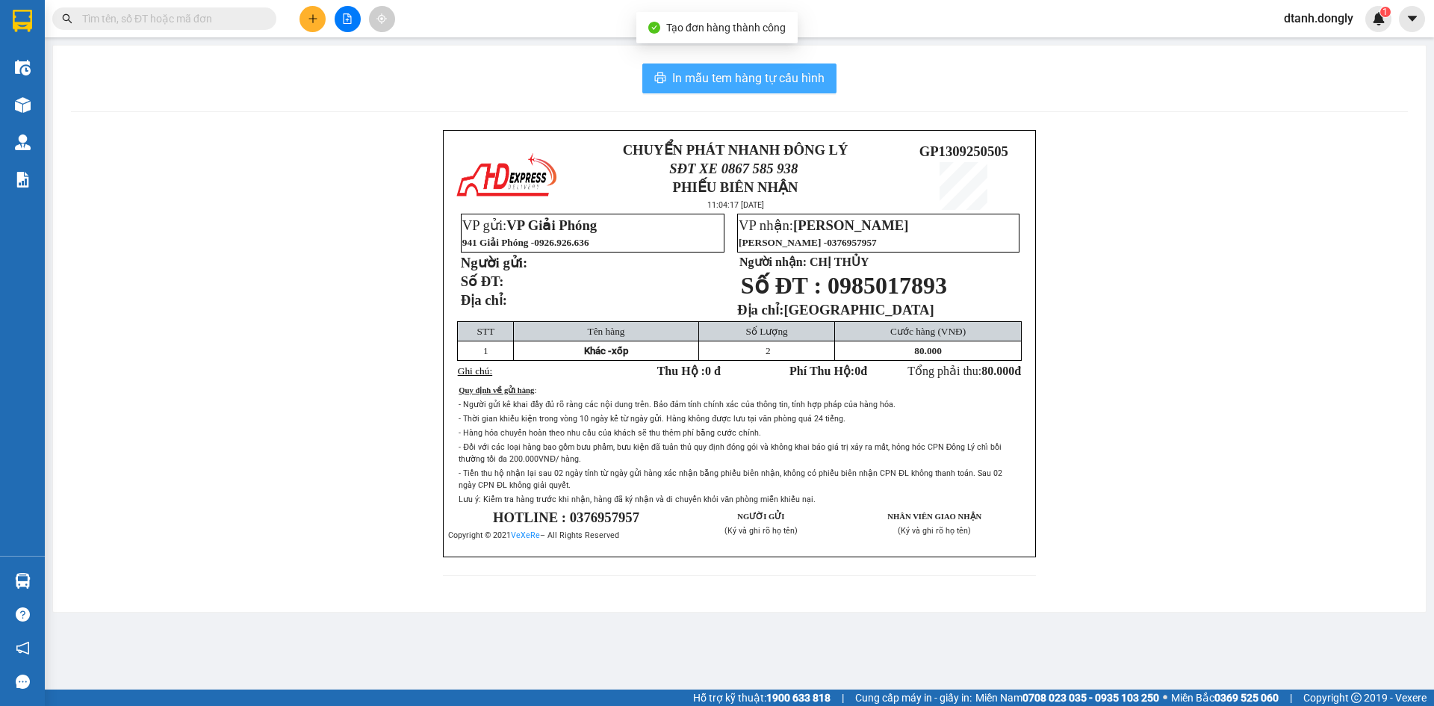
click at [710, 67] on button "In mẫu tem hàng tự cấu hình" at bounding box center [739, 79] width 194 height 30
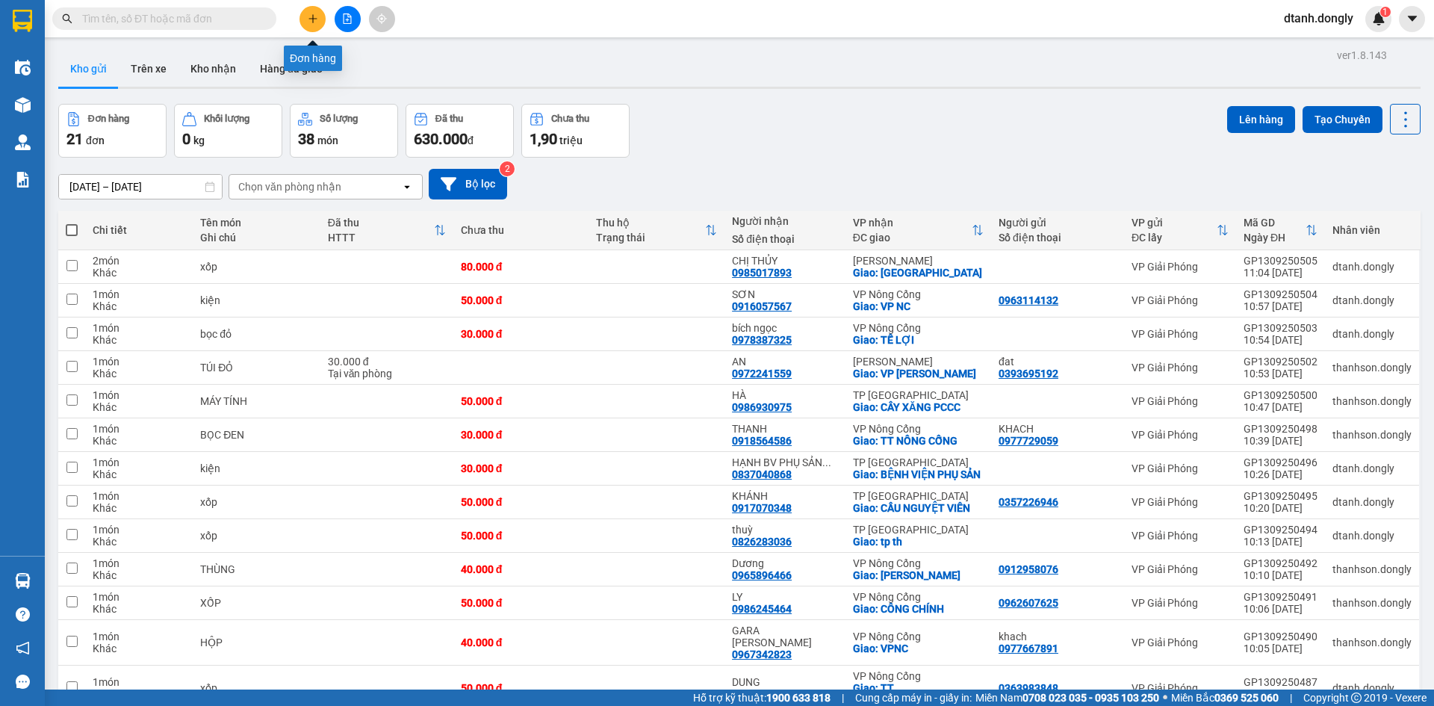
click at [308, 18] on icon "plus" at bounding box center [313, 18] width 10 height 10
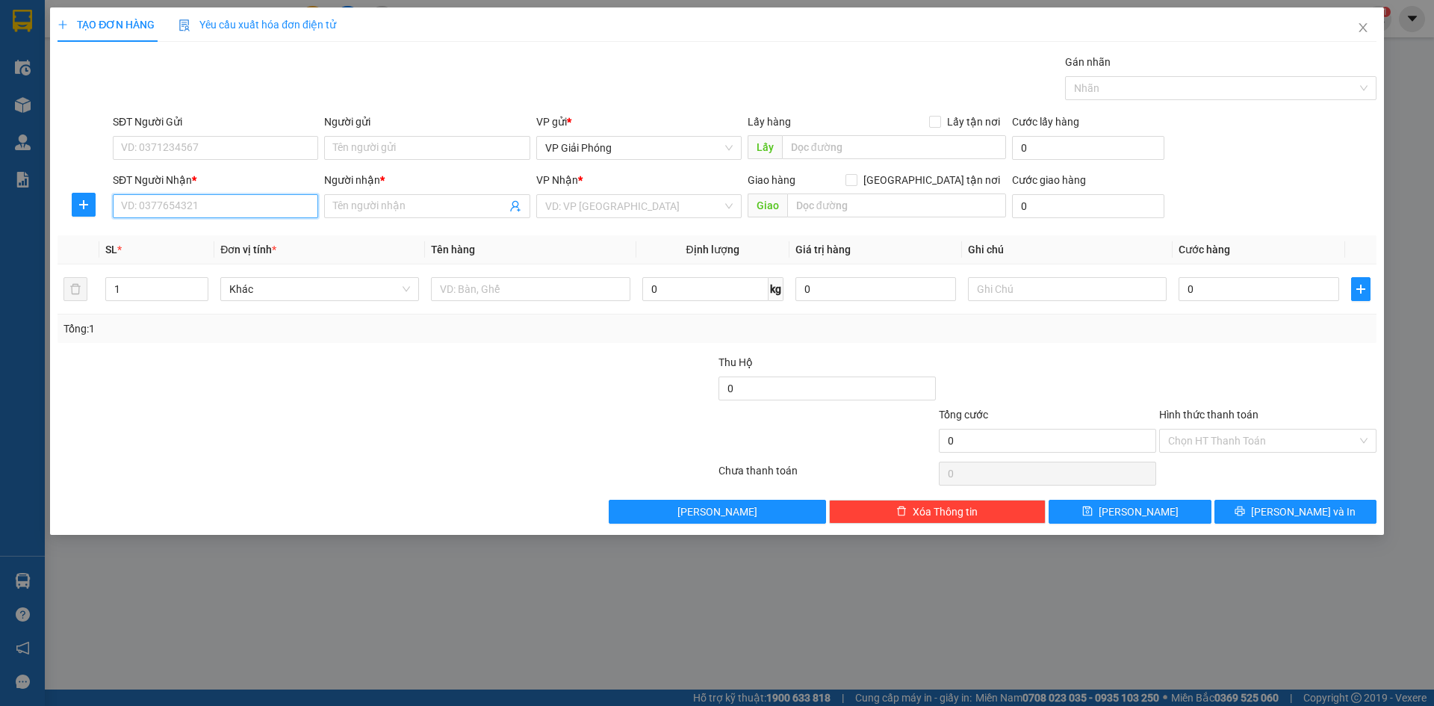
click at [213, 206] on input "SĐT Người Nhận *" at bounding box center [215, 206] width 205 height 24
click at [280, 207] on input "SĐT Người Nhận *" at bounding box center [215, 206] width 205 height 24
type input "0374838484"
click at [256, 238] on div "0374838484 - HUYỀN" at bounding box center [216, 236] width 188 height 16
type input "HUYỀN"
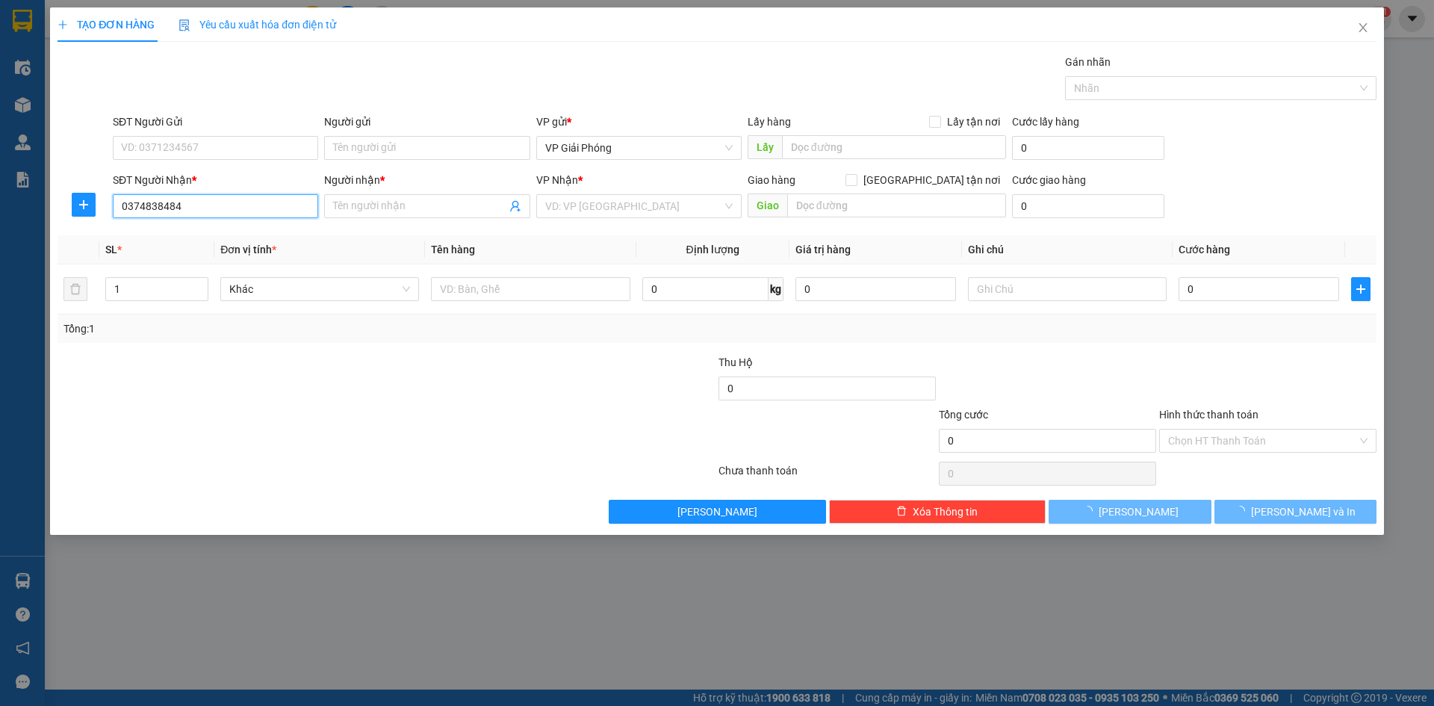
checkbox input "true"
type input "MINH THỌ"
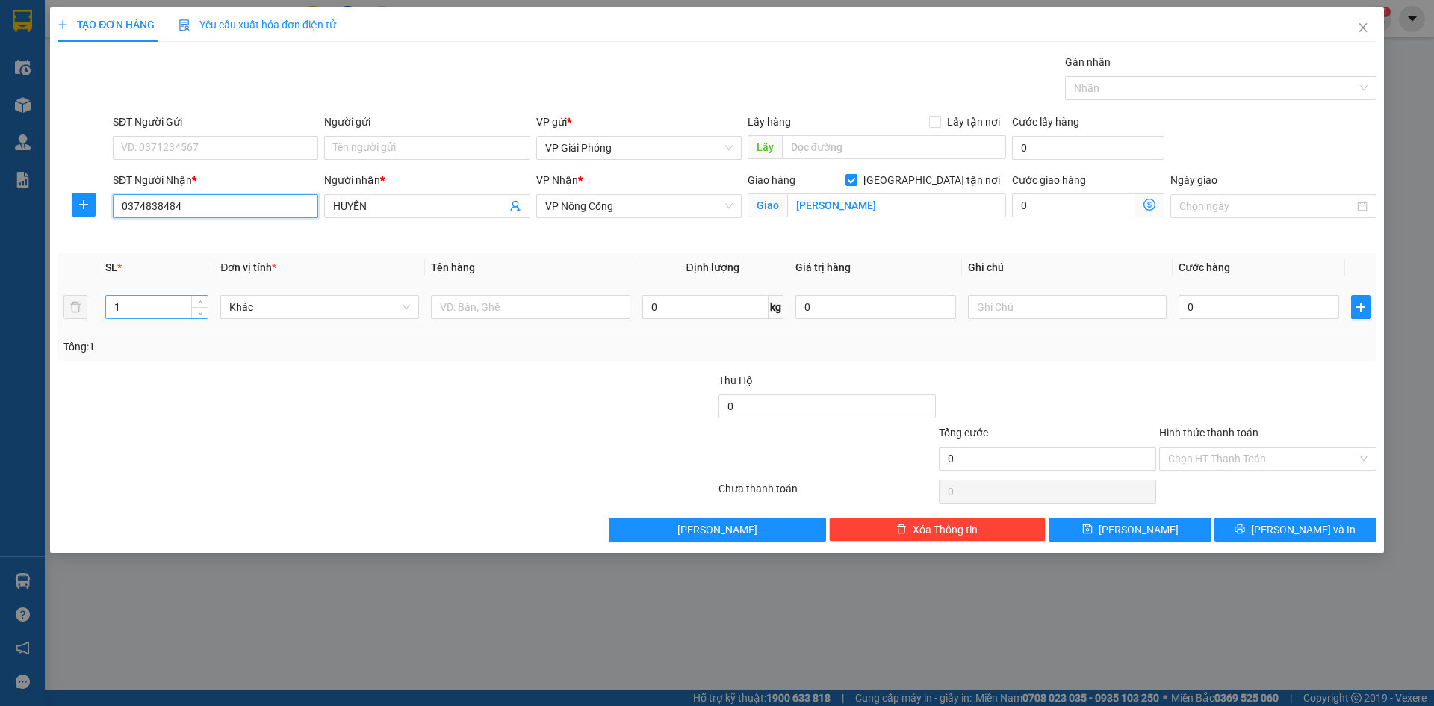
type input "0374838484"
click at [173, 308] on input "1" at bounding box center [157, 307] width 102 height 22
click at [199, 300] on span "up" at bounding box center [200, 303] width 9 height 9
click at [198, 301] on icon "up" at bounding box center [200, 303] width 5 height 5
click at [199, 301] on icon "up" at bounding box center [200, 303] width 5 height 5
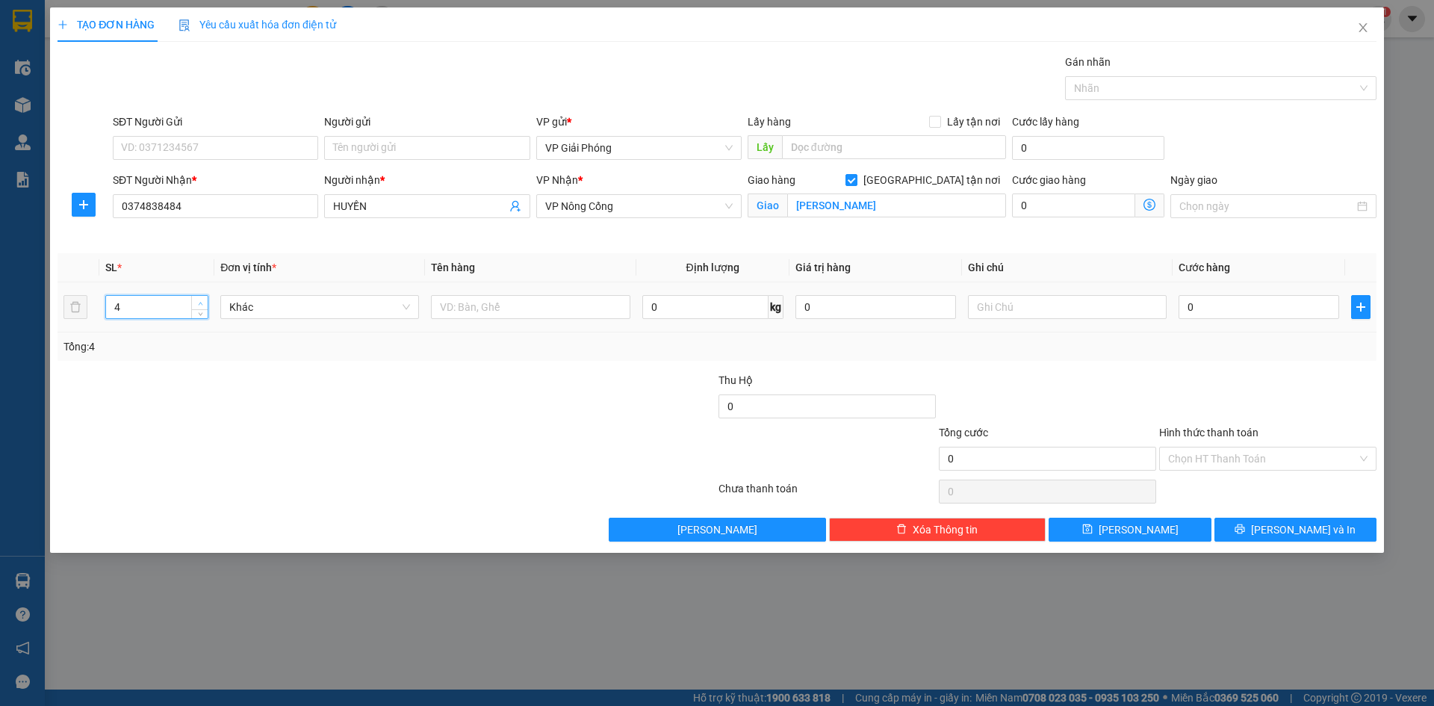
type input "5"
click at [199, 301] on icon "up" at bounding box center [200, 303] width 5 height 5
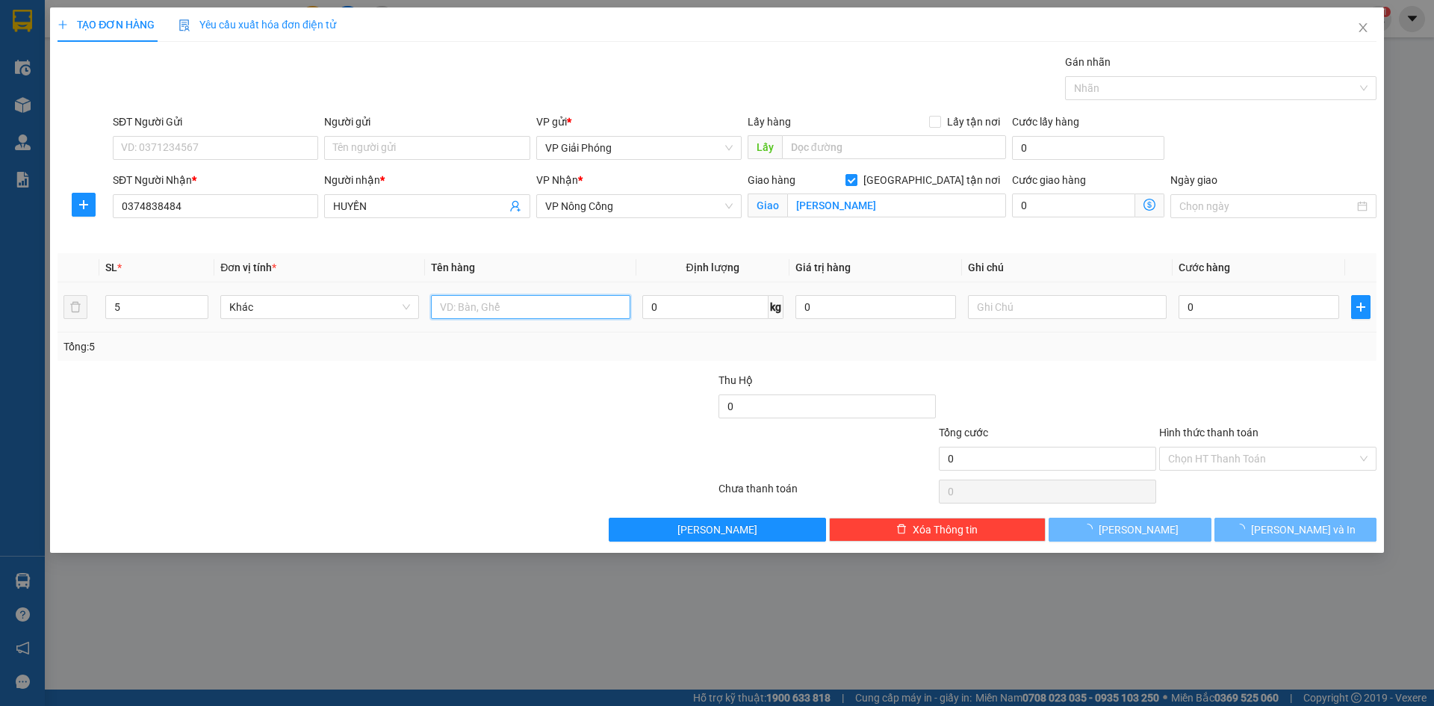
click at [518, 310] on input "text" at bounding box center [530, 307] width 199 height 24
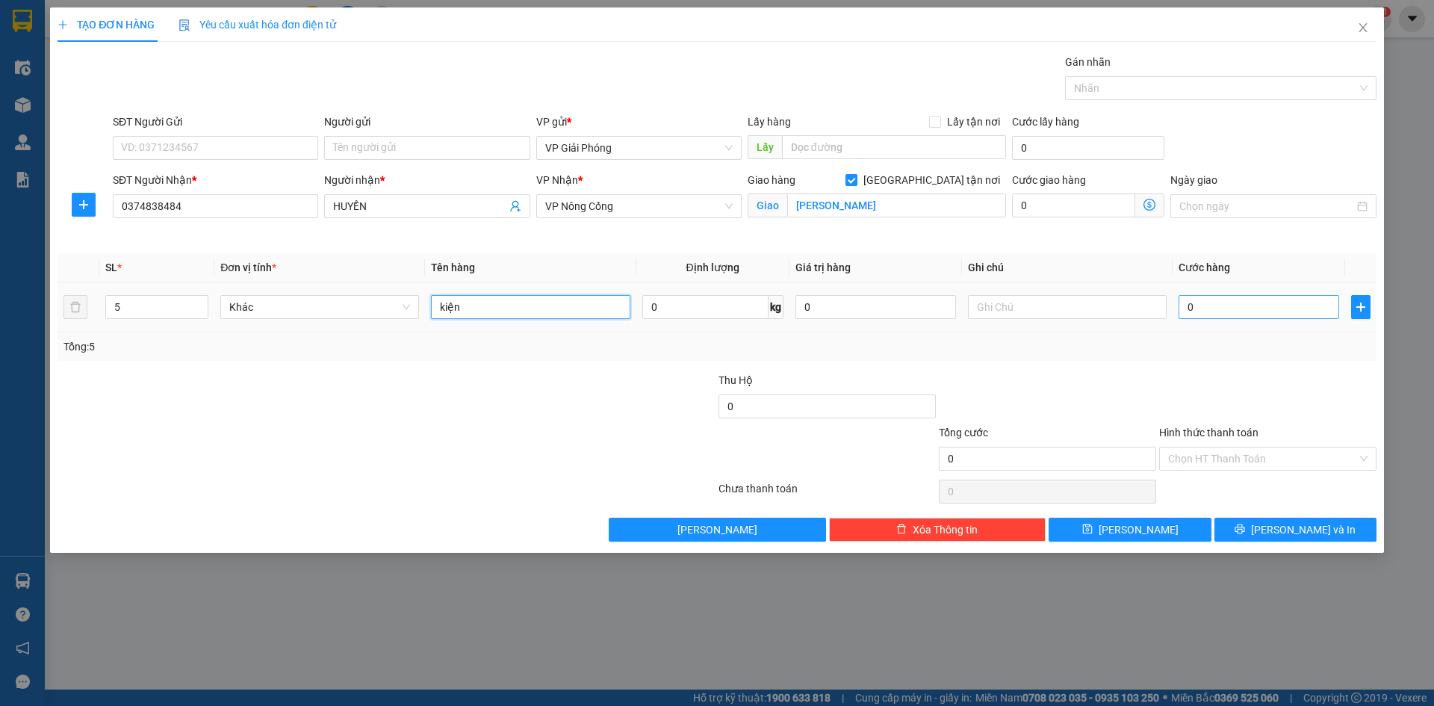
type input "kiện"
click at [1236, 309] on input "0" at bounding box center [1259, 307] width 161 height 24
type input "1"
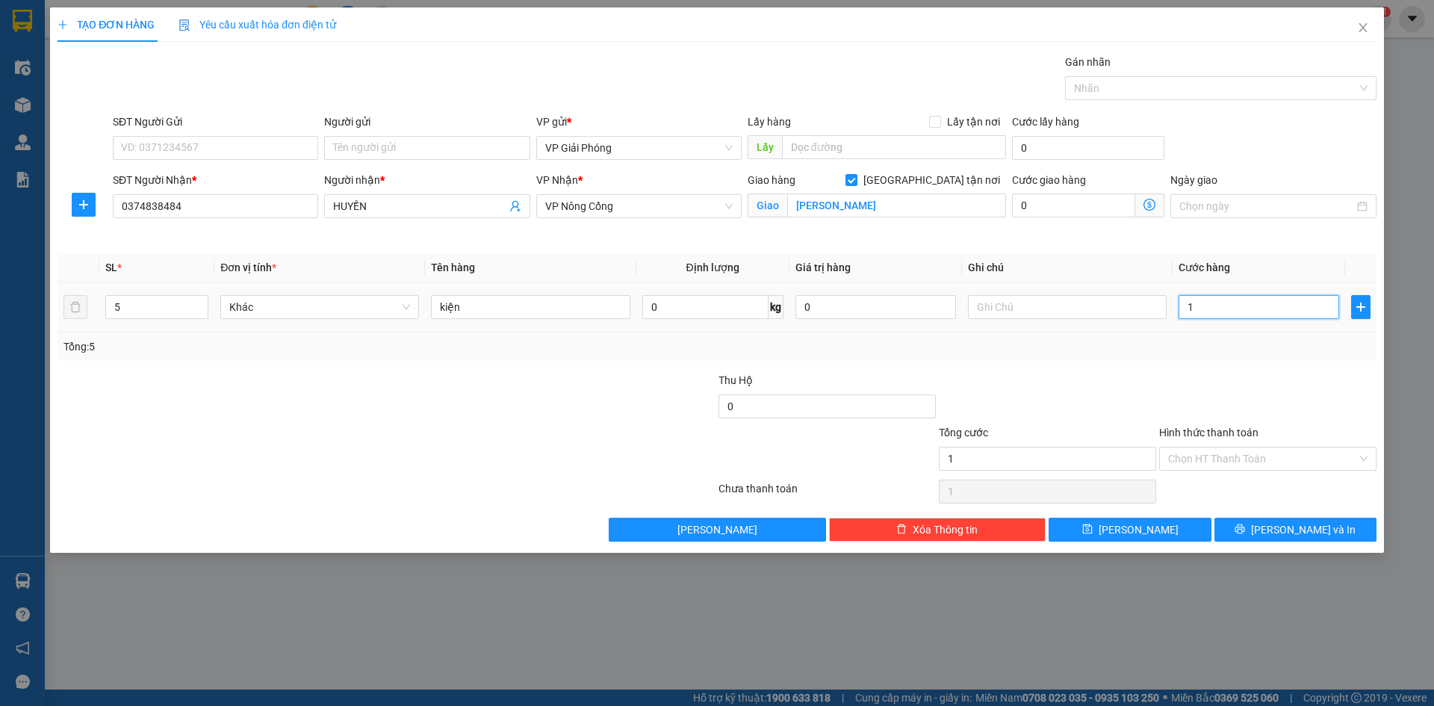
type input "12"
type input "120"
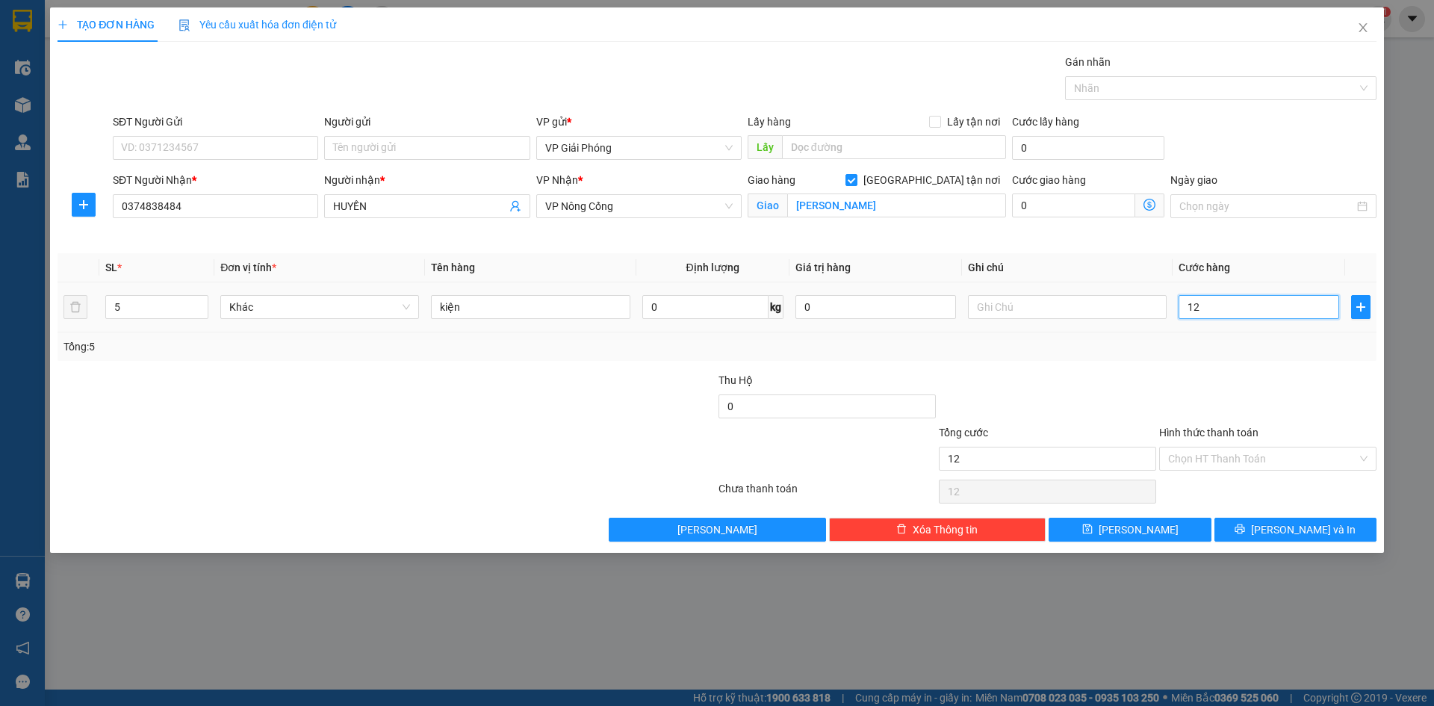
type input "120"
click at [1145, 87] on div at bounding box center [1213, 88] width 289 height 18
type input "120.000"
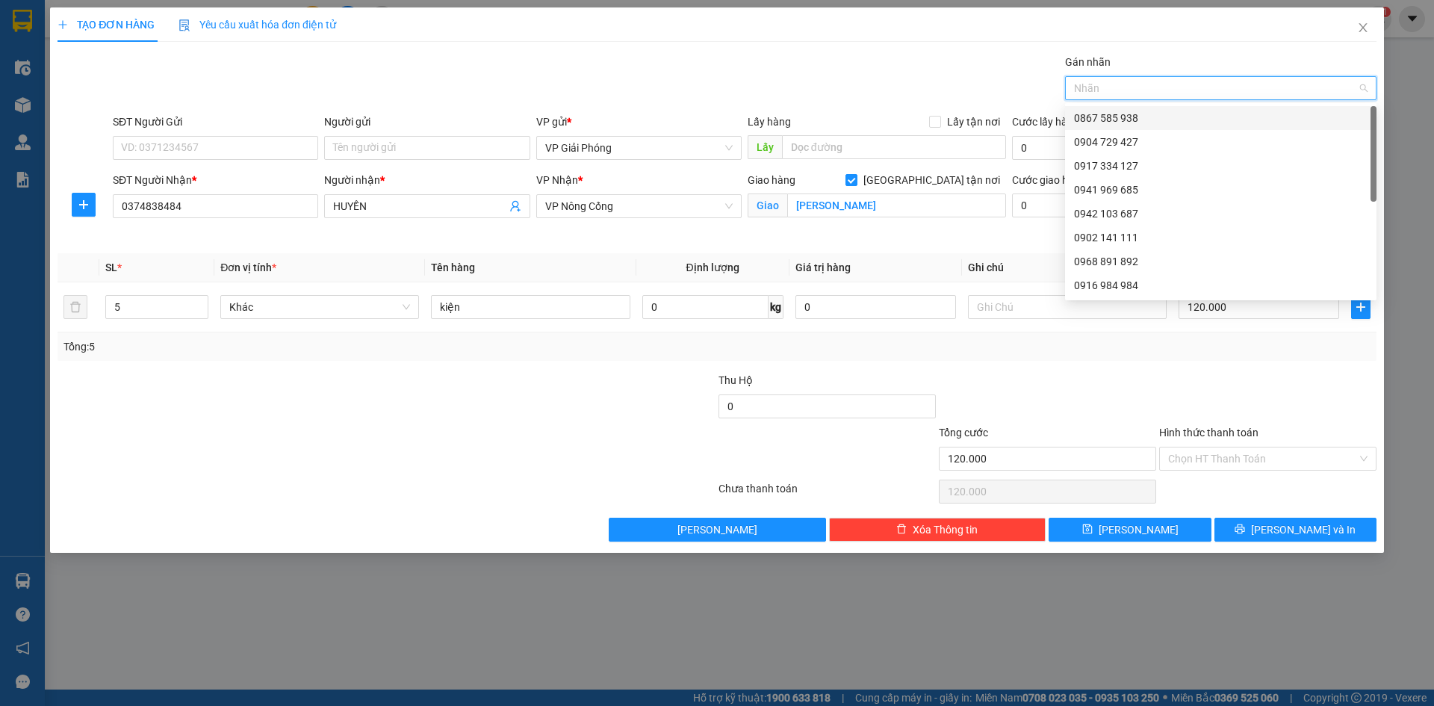
drag, startPoint x: 1156, startPoint y: 120, endPoint x: 1188, endPoint y: 149, distance: 42.9
click at [1156, 122] on div "0867 585 938" at bounding box center [1221, 118] width 294 height 16
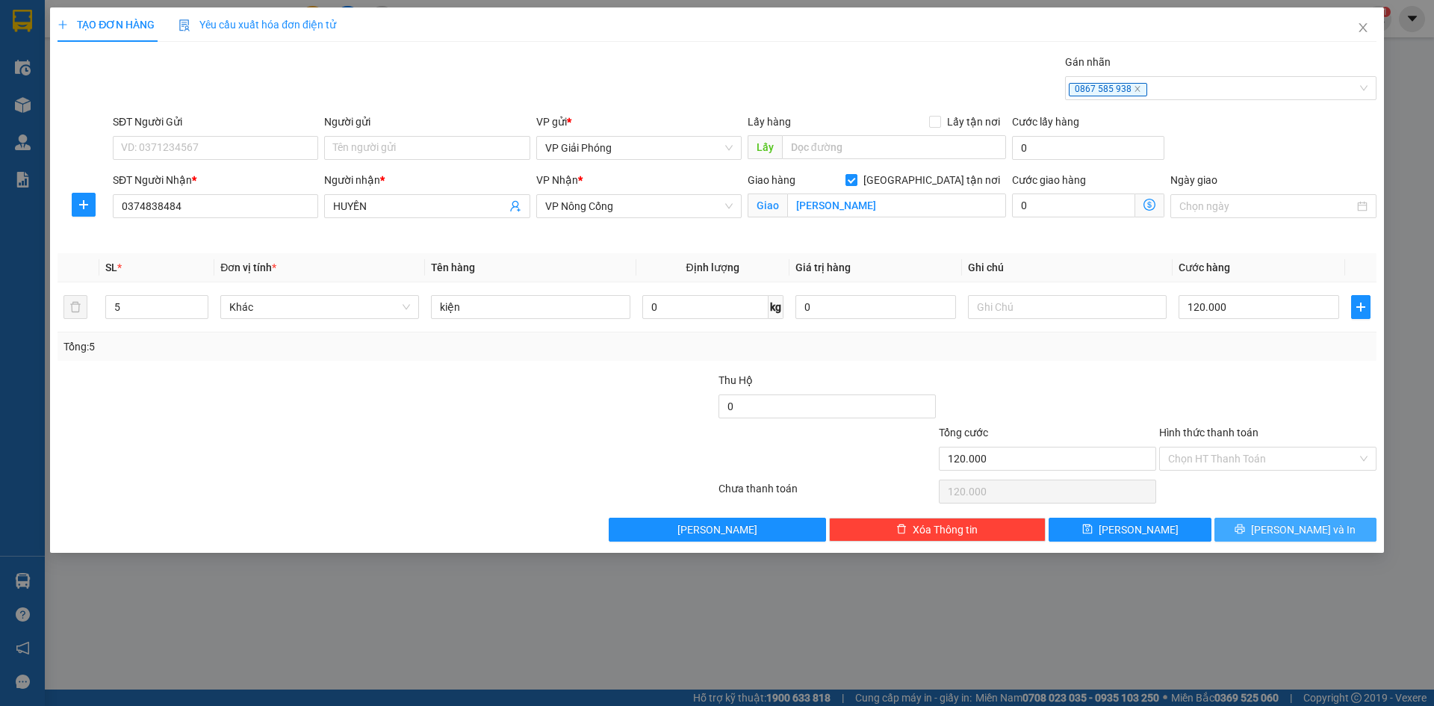
click at [1292, 533] on span "[PERSON_NAME] và In" at bounding box center [1303, 529] width 105 height 16
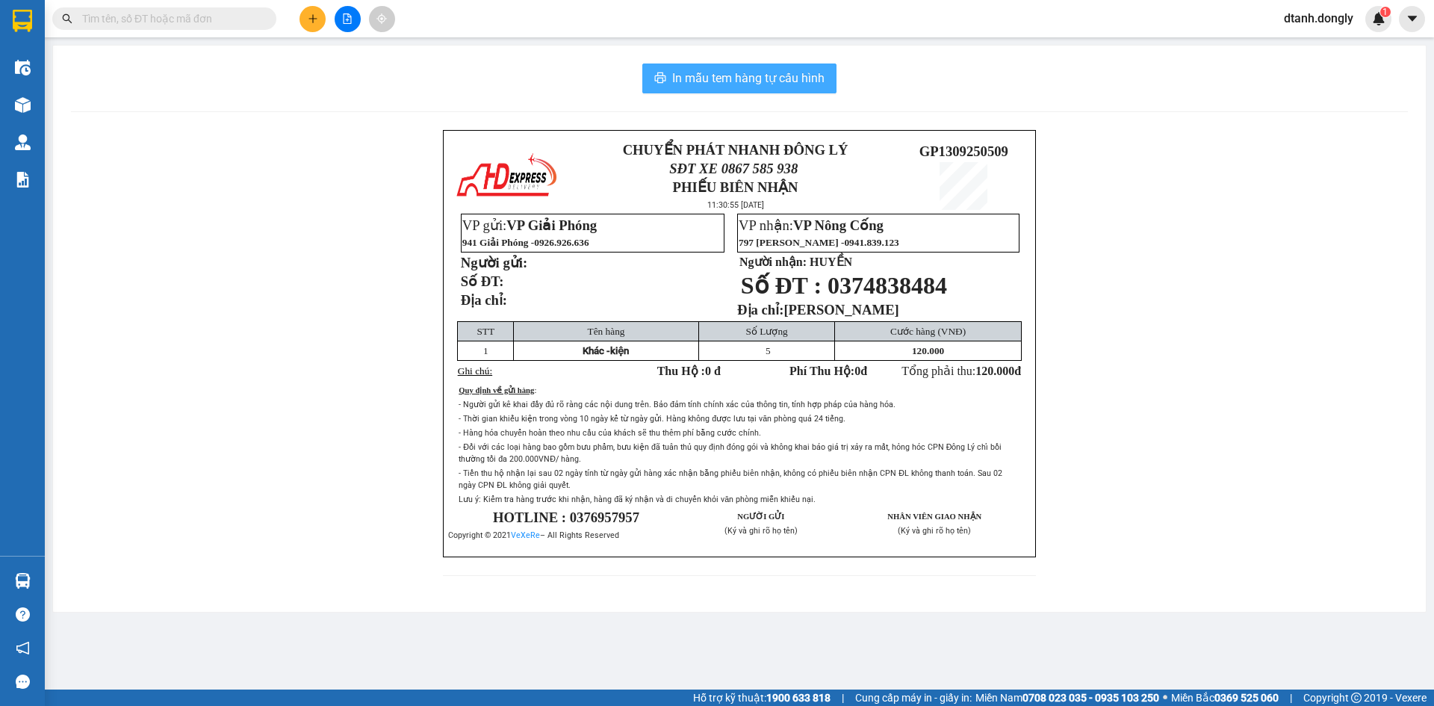
click at [772, 75] on span "In mẫu tem hàng tự cấu hình" at bounding box center [748, 78] width 152 height 19
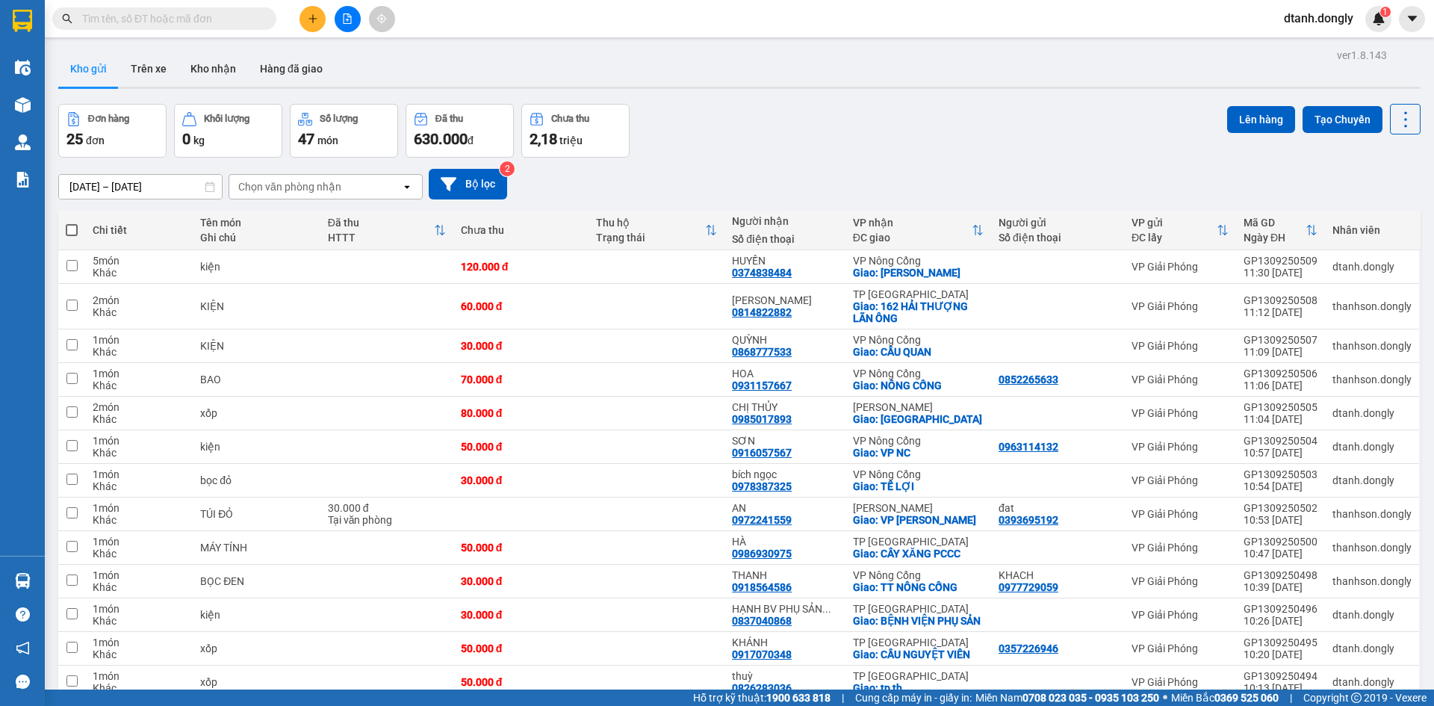
click at [318, 11] on button at bounding box center [313, 19] width 26 height 26
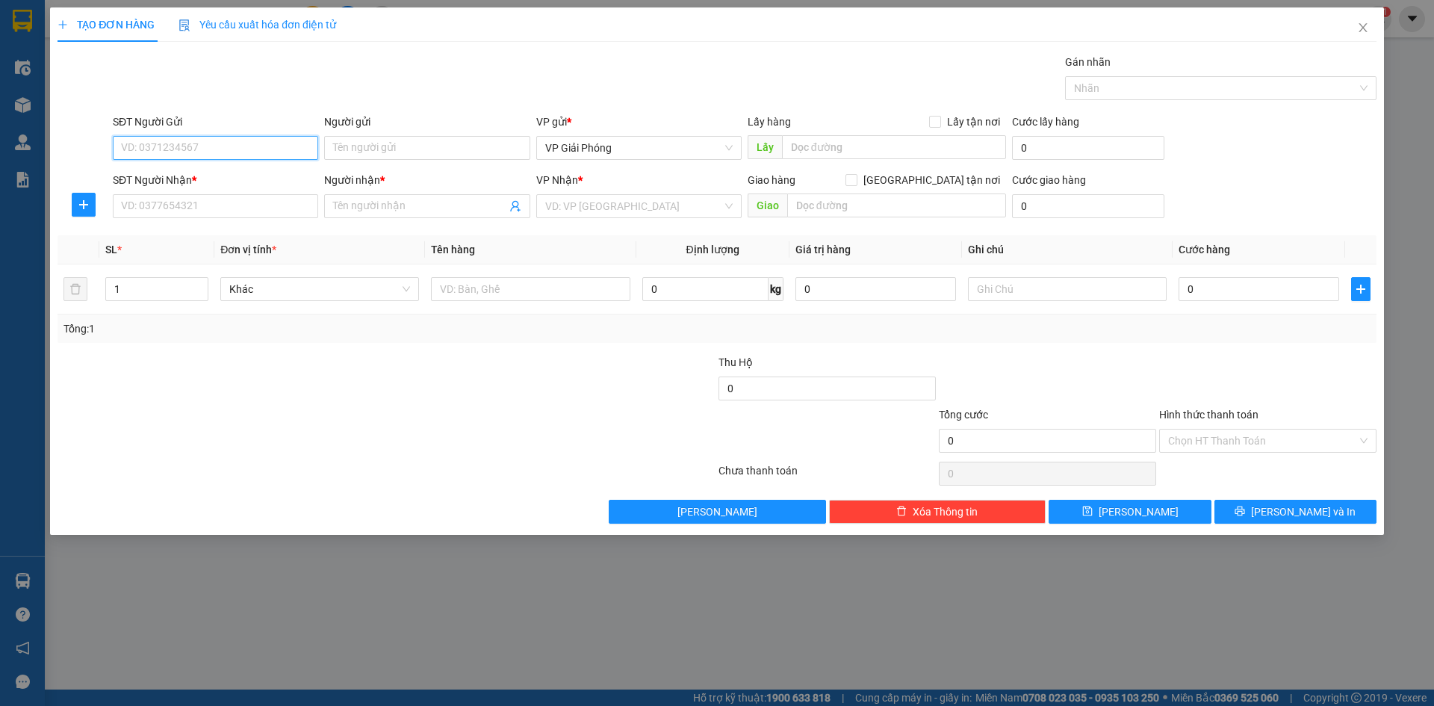
click at [223, 151] on input "SĐT Người Gửi" at bounding box center [215, 148] width 205 height 24
type input "0868391299"
click at [202, 206] on input "SĐT Người Nhận *" at bounding box center [215, 206] width 205 height 24
type input "0339718565"
click at [380, 197] on span at bounding box center [426, 206] width 205 height 24
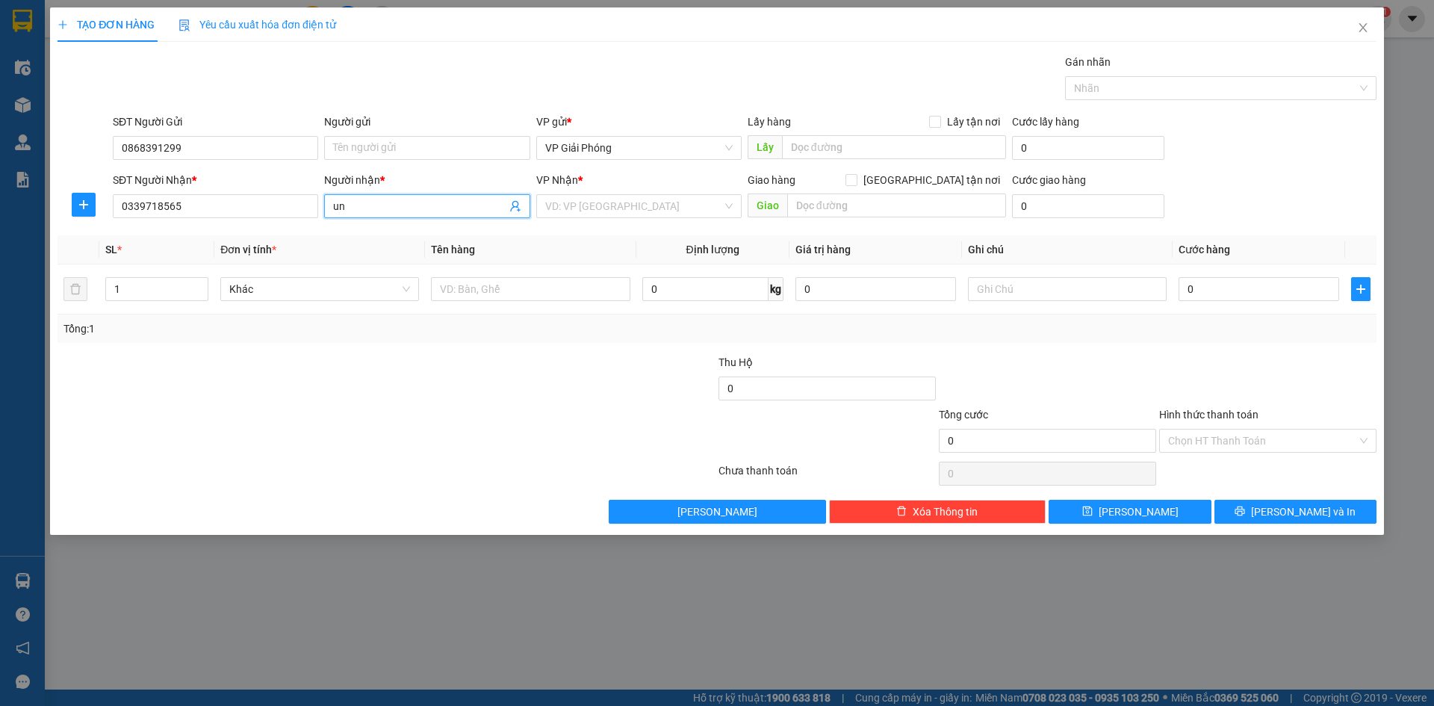
type input "u"
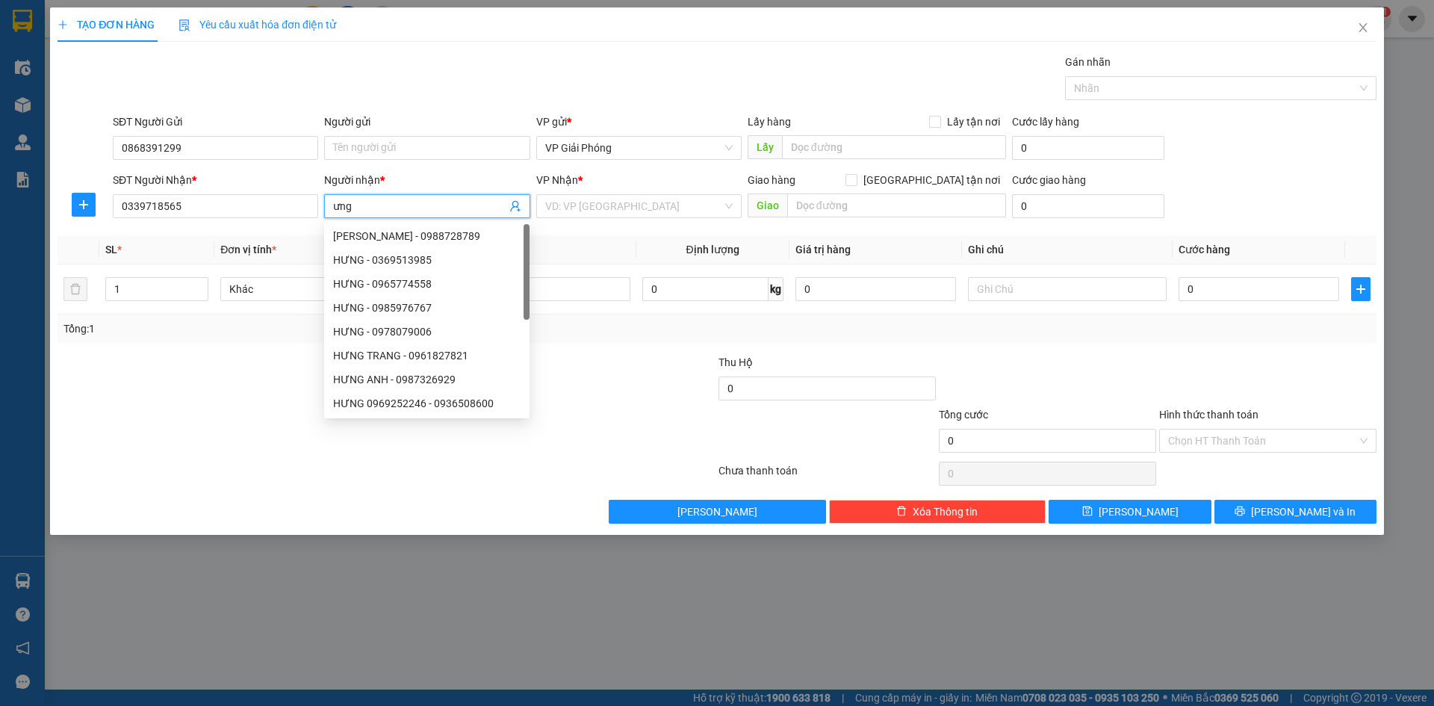
click at [341, 208] on input "ưng" at bounding box center [419, 206] width 173 height 16
type input "Ưng"
click at [634, 209] on input "search" at bounding box center [633, 206] width 177 height 22
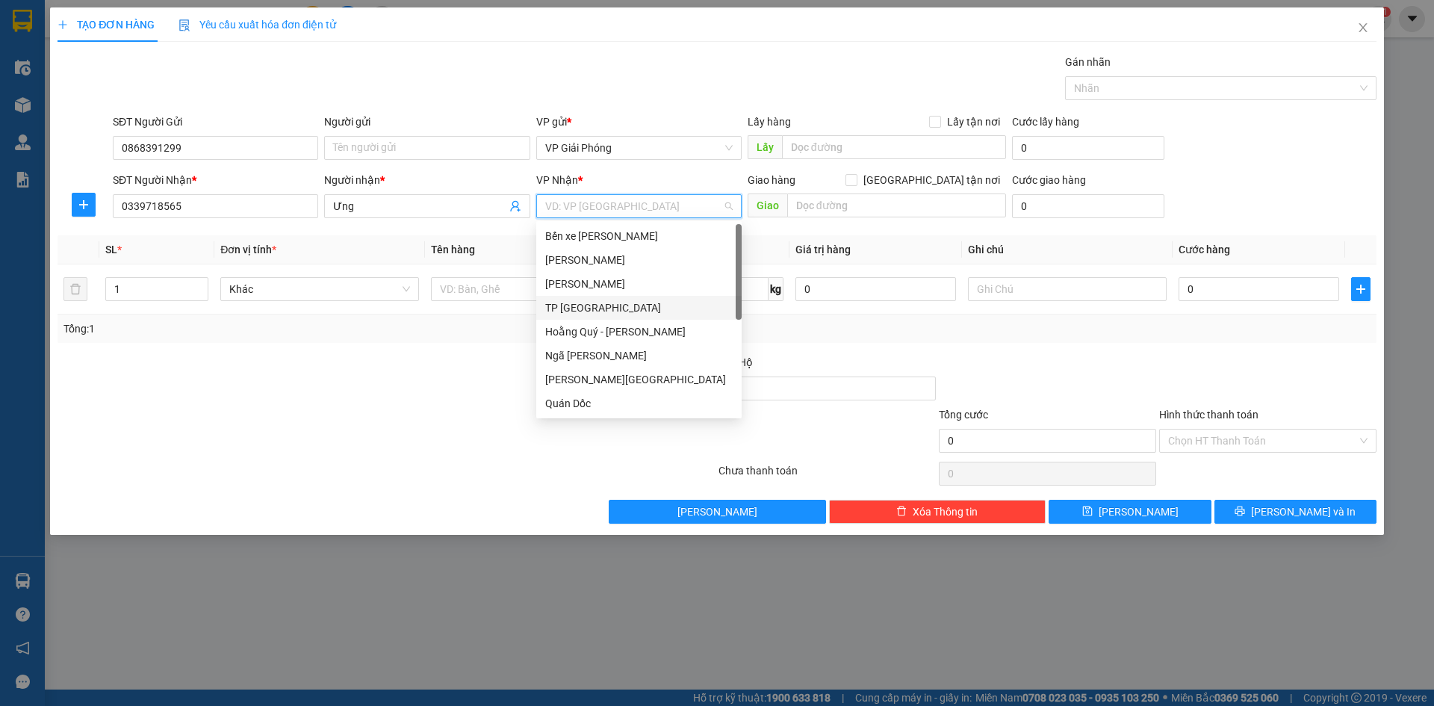
click at [617, 306] on div "TP [GEOGRAPHIC_DATA]" at bounding box center [639, 308] width 188 height 16
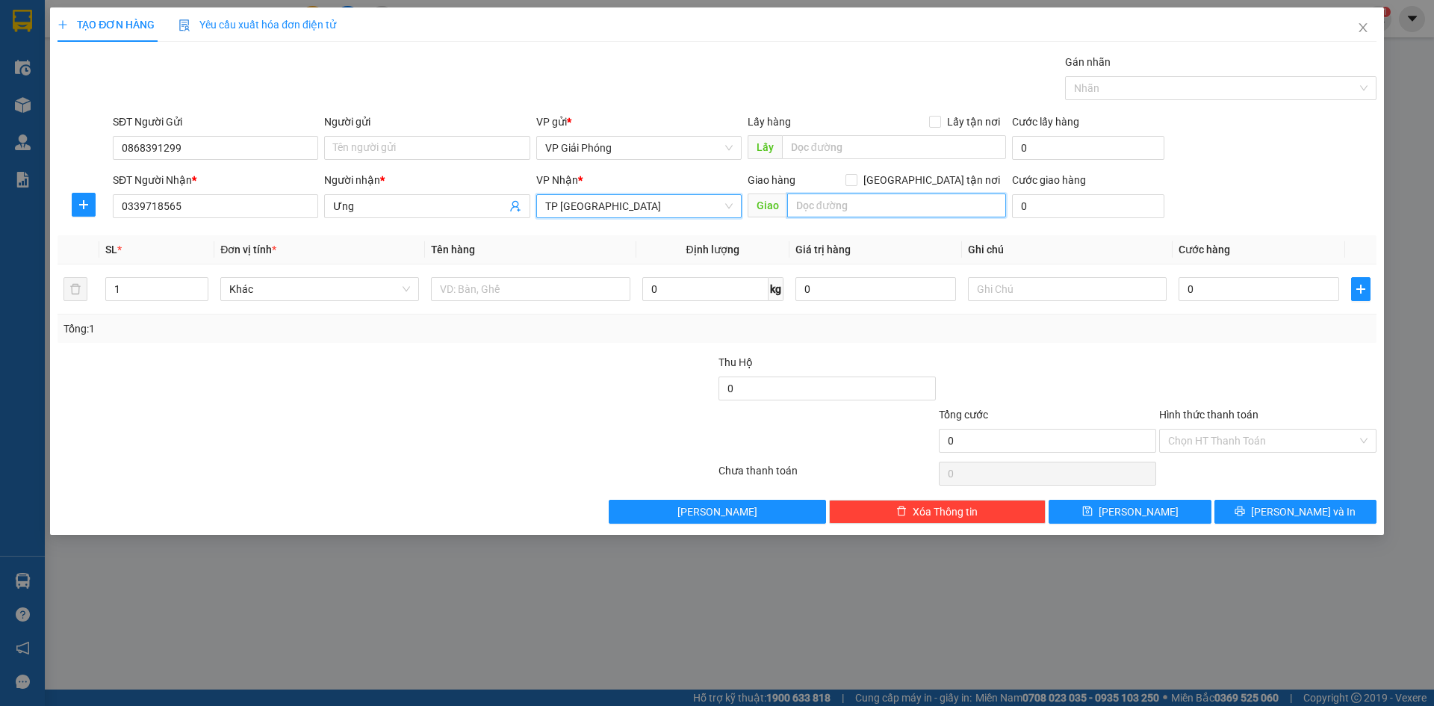
click at [888, 200] on input "text" at bounding box center [896, 205] width 219 height 24
type input "CHỢ LĂNG"
click at [856, 183] on input "[GEOGRAPHIC_DATA][PERSON_NAME] nơi" at bounding box center [851, 179] width 10 height 10
checkbox input "true"
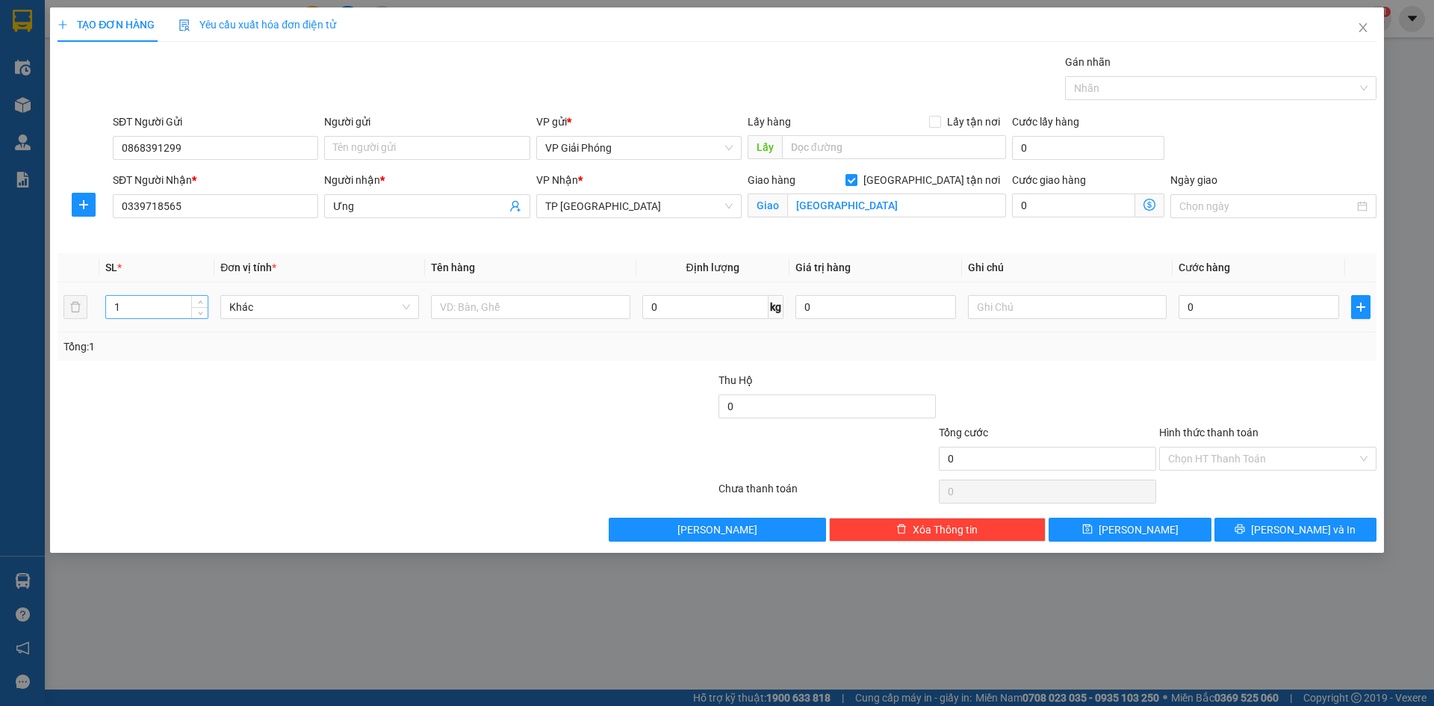
click at [176, 310] on input "1" at bounding box center [157, 307] width 102 height 22
type input "14"
click at [473, 308] on input "text" at bounding box center [530, 307] width 199 height 24
type input "7BAO , 7 CAN"
click at [1221, 302] on input "0" at bounding box center [1259, 307] width 161 height 24
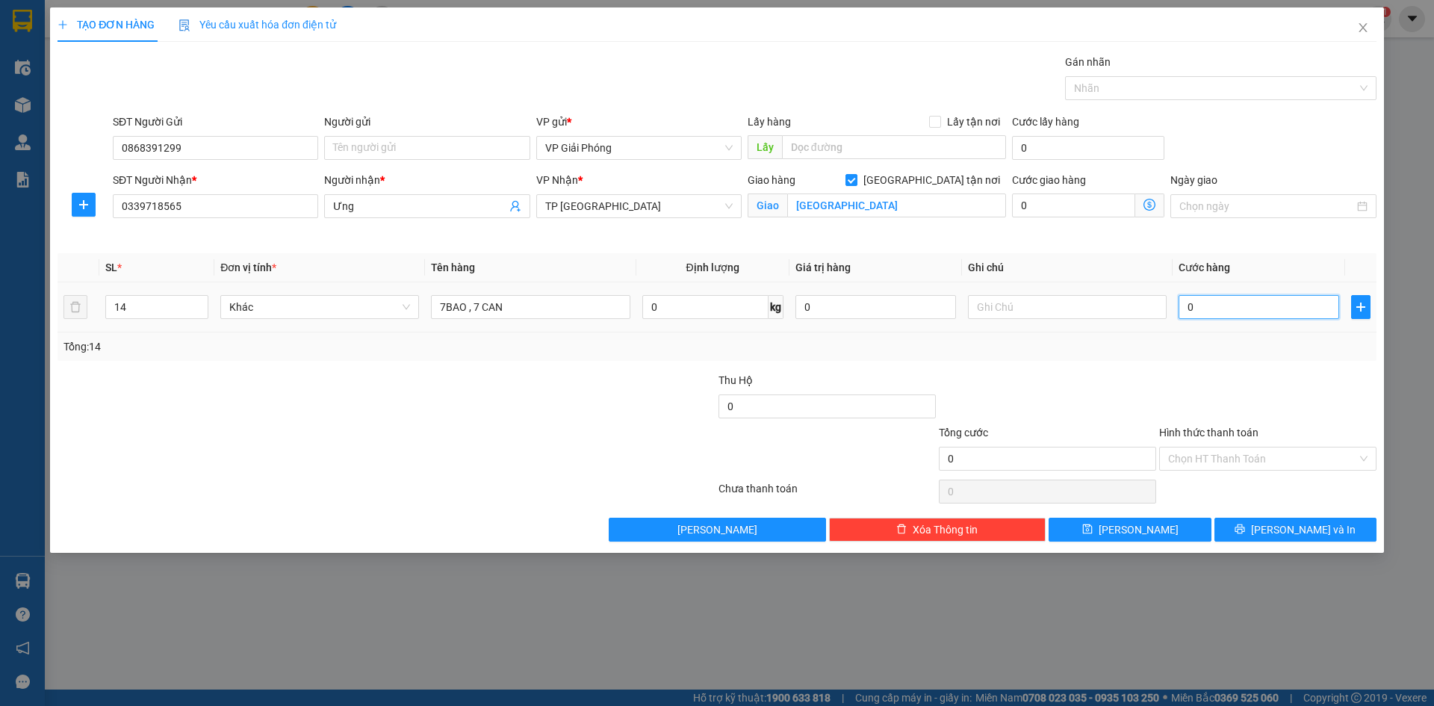
type input "3"
type input "30"
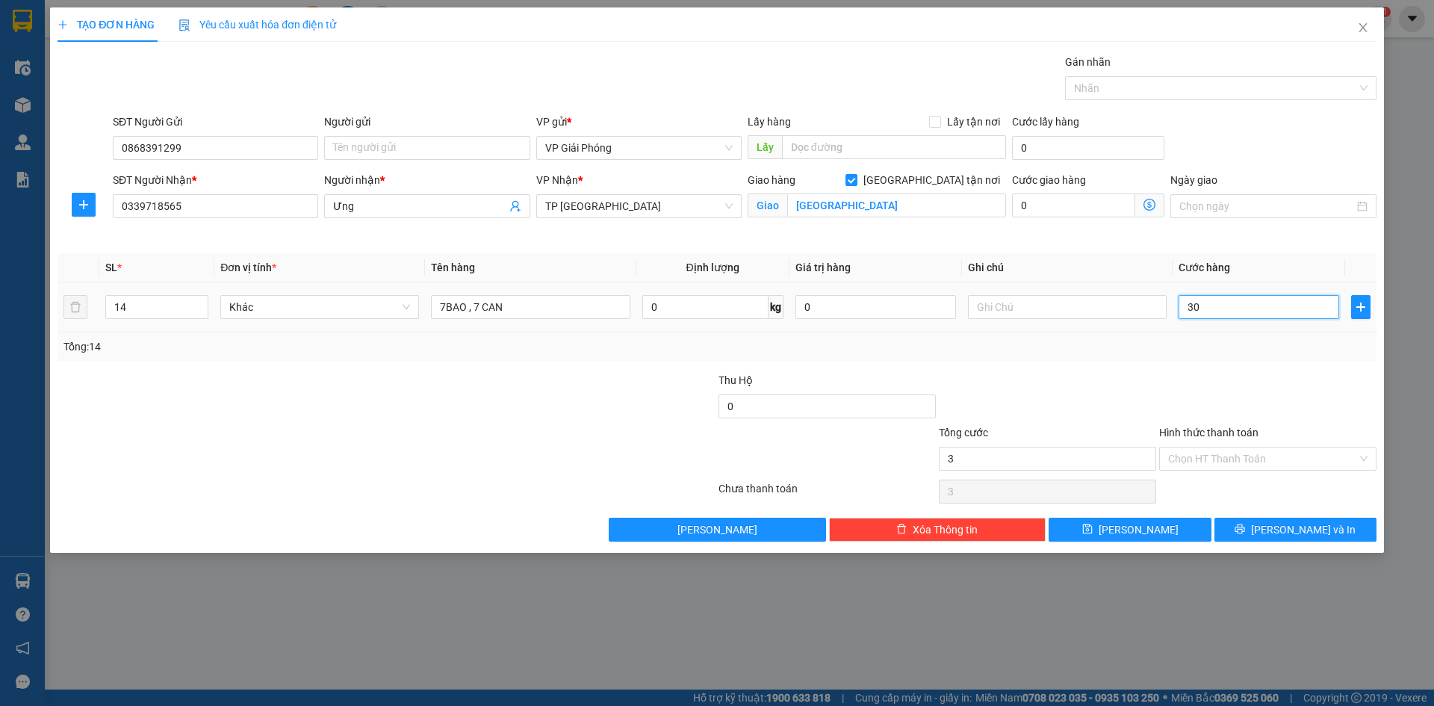
type input "30"
type input "300"
click at [1136, 84] on div at bounding box center [1213, 88] width 289 height 18
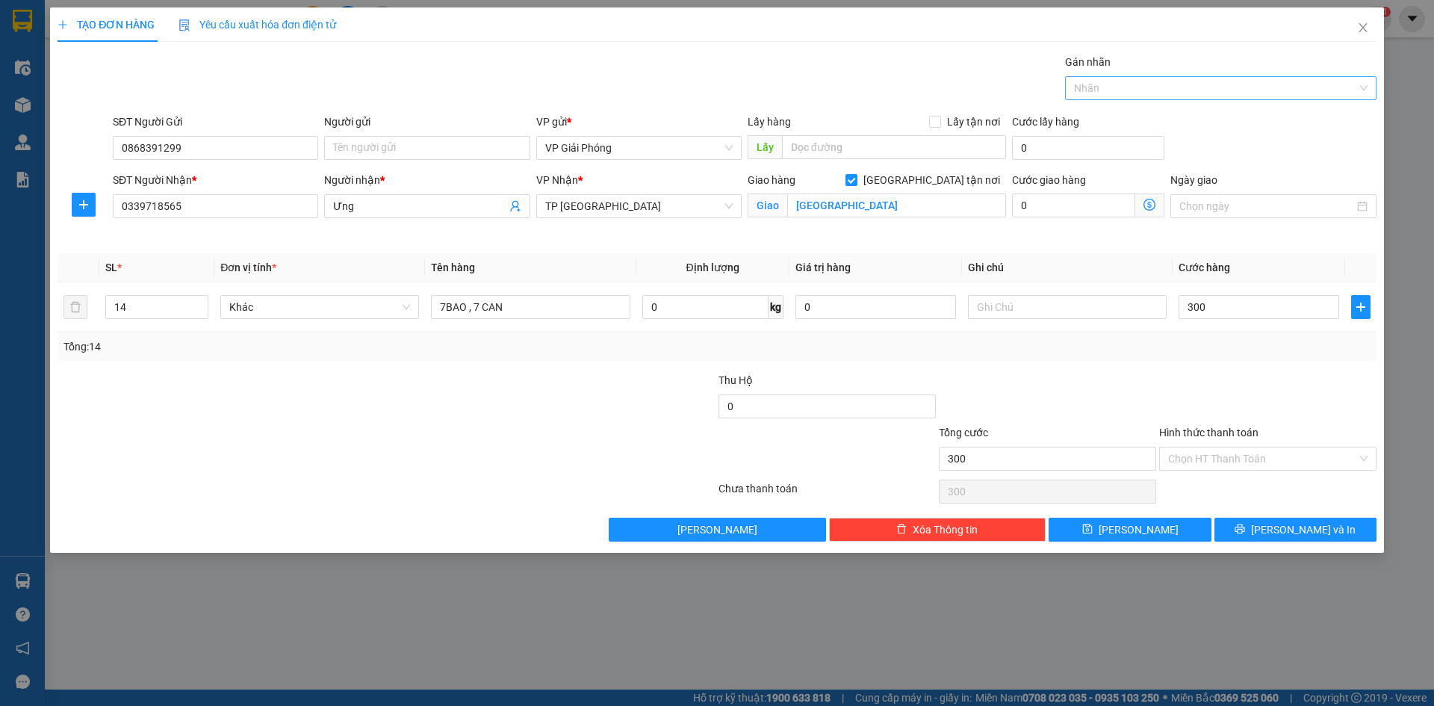
type input "300.000"
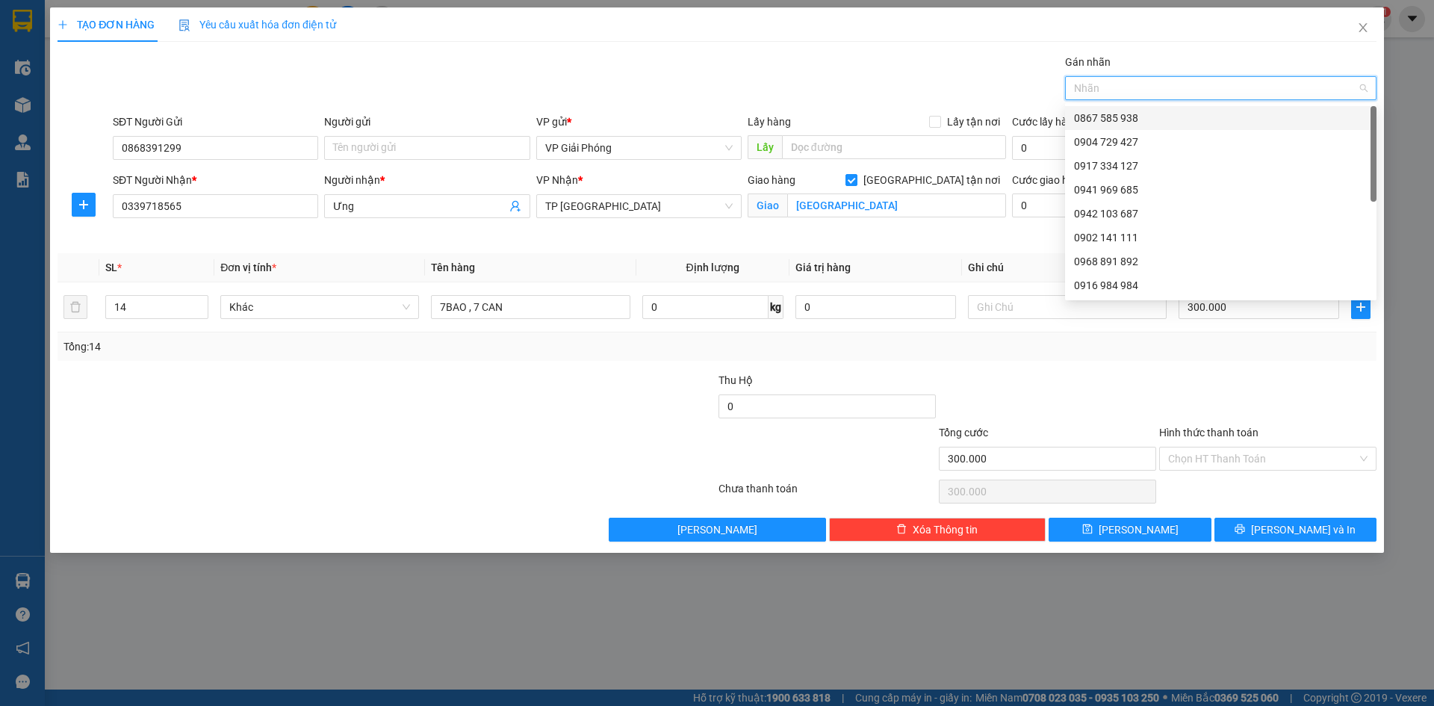
click at [1154, 117] on div "0867 585 938" at bounding box center [1221, 118] width 294 height 16
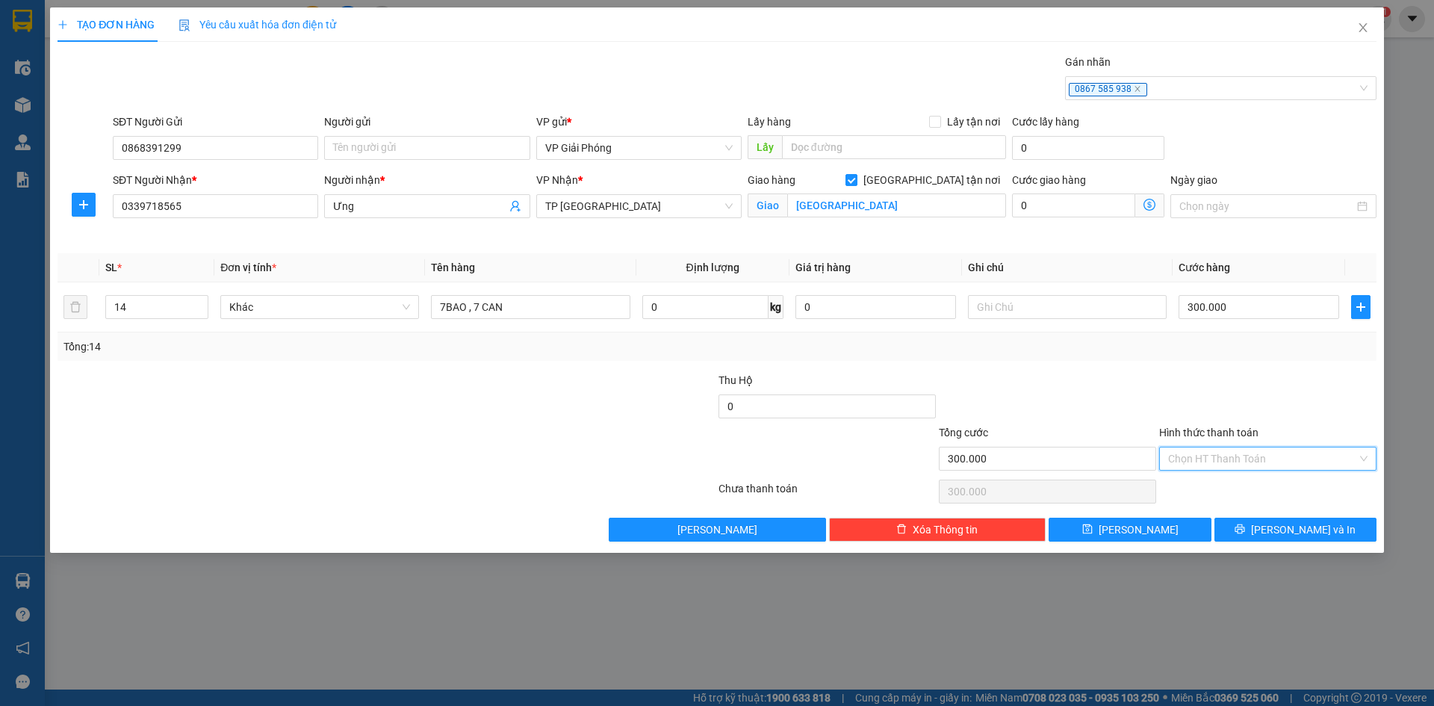
click at [1267, 459] on input "Hình thức thanh toán" at bounding box center [1262, 459] width 189 height 22
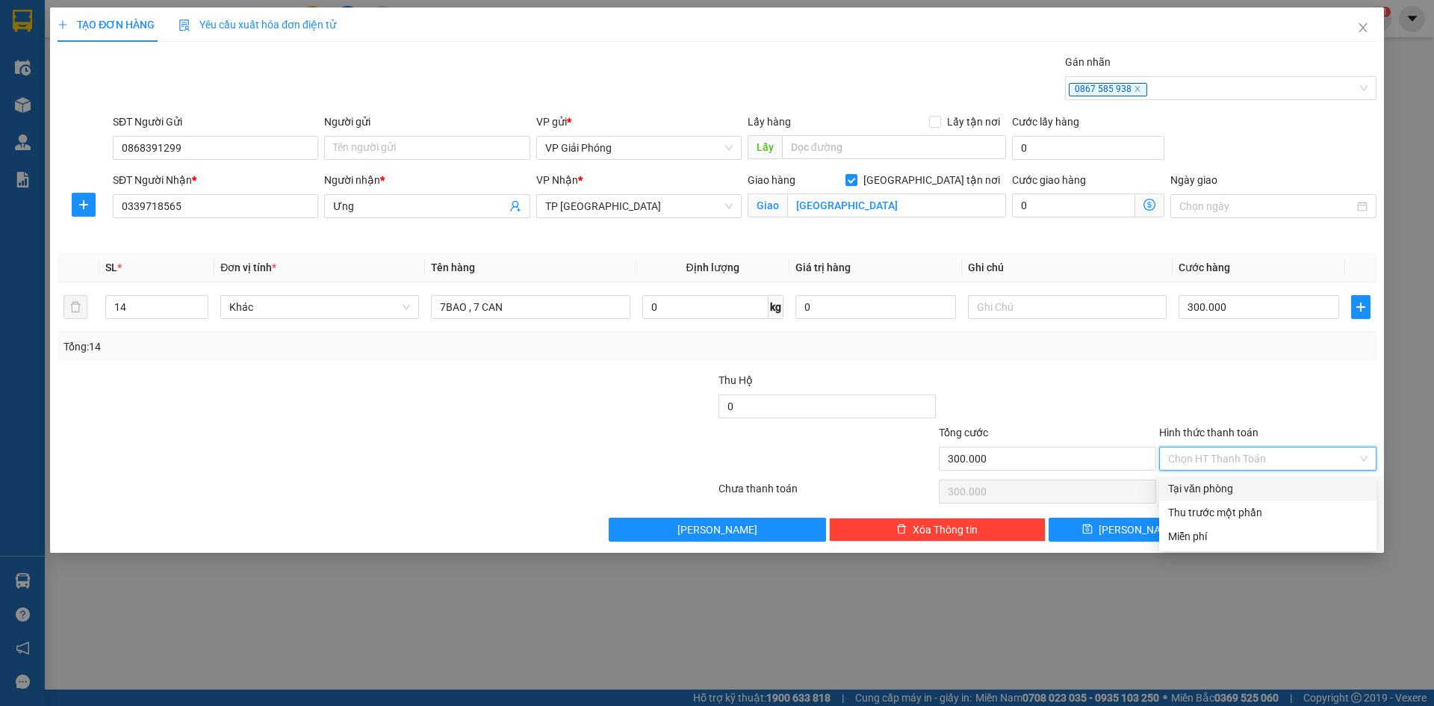
drag, startPoint x: 1271, startPoint y: 480, endPoint x: 1272, endPoint y: 489, distance: 9.0
click at [1271, 480] on div "Tại văn phòng" at bounding box center [1267, 489] width 217 height 24
type input "0"
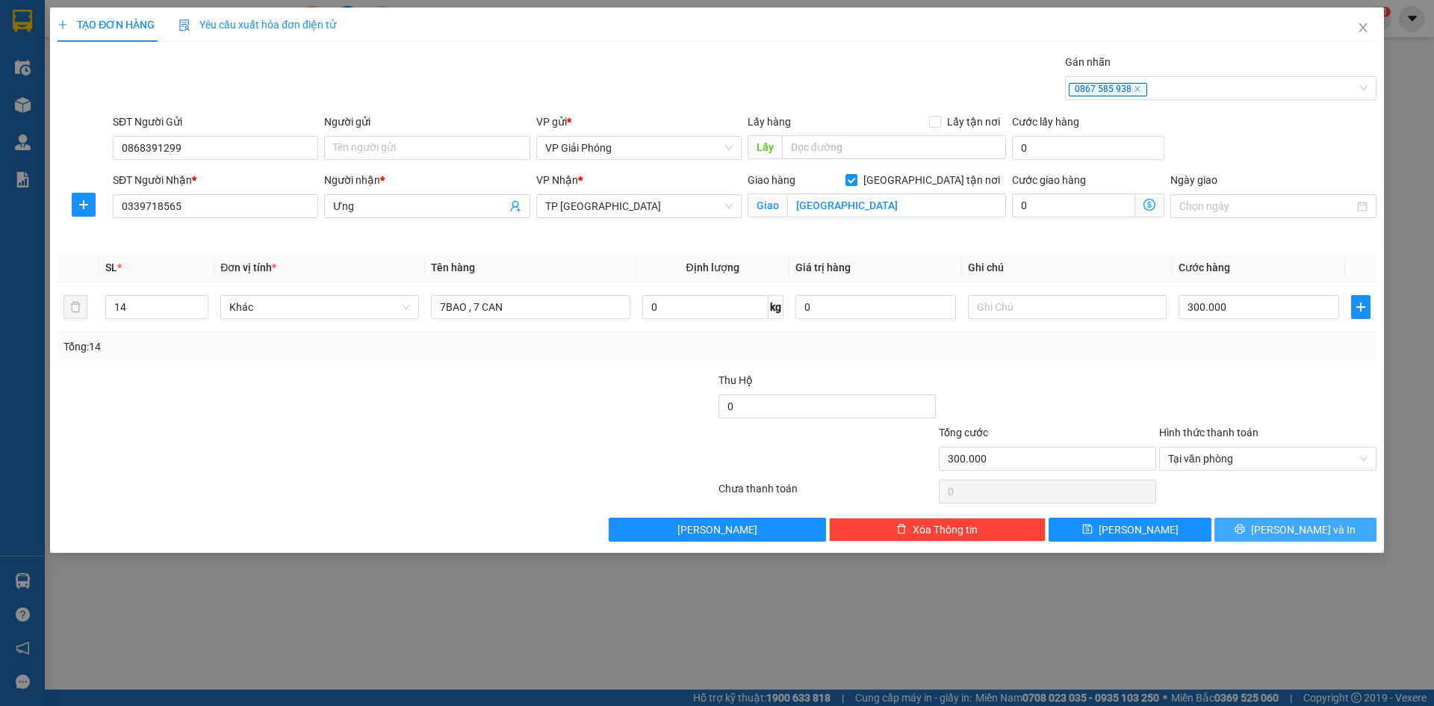
click at [1282, 529] on button "[PERSON_NAME] và In" at bounding box center [1296, 530] width 162 height 24
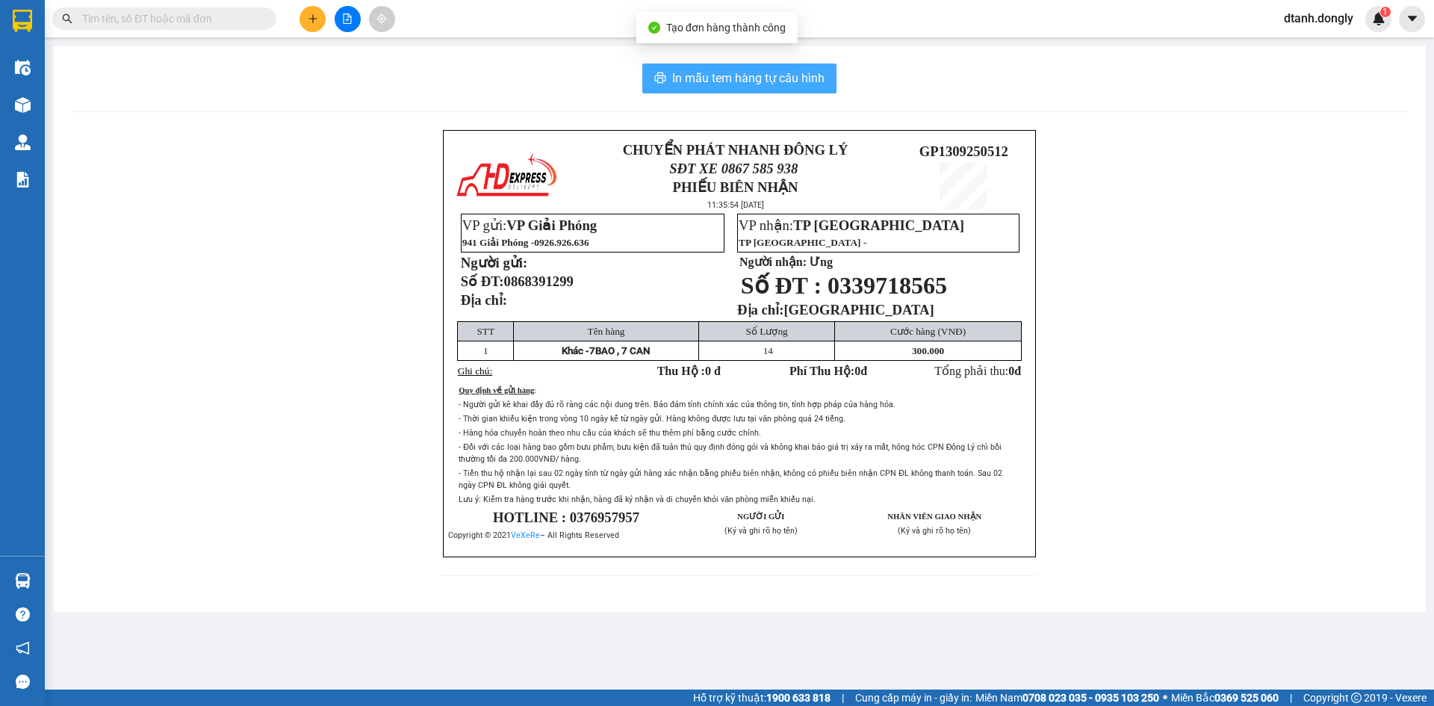
click at [753, 78] on span "In mẫu tem hàng tự cấu hình" at bounding box center [748, 78] width 152 height 19
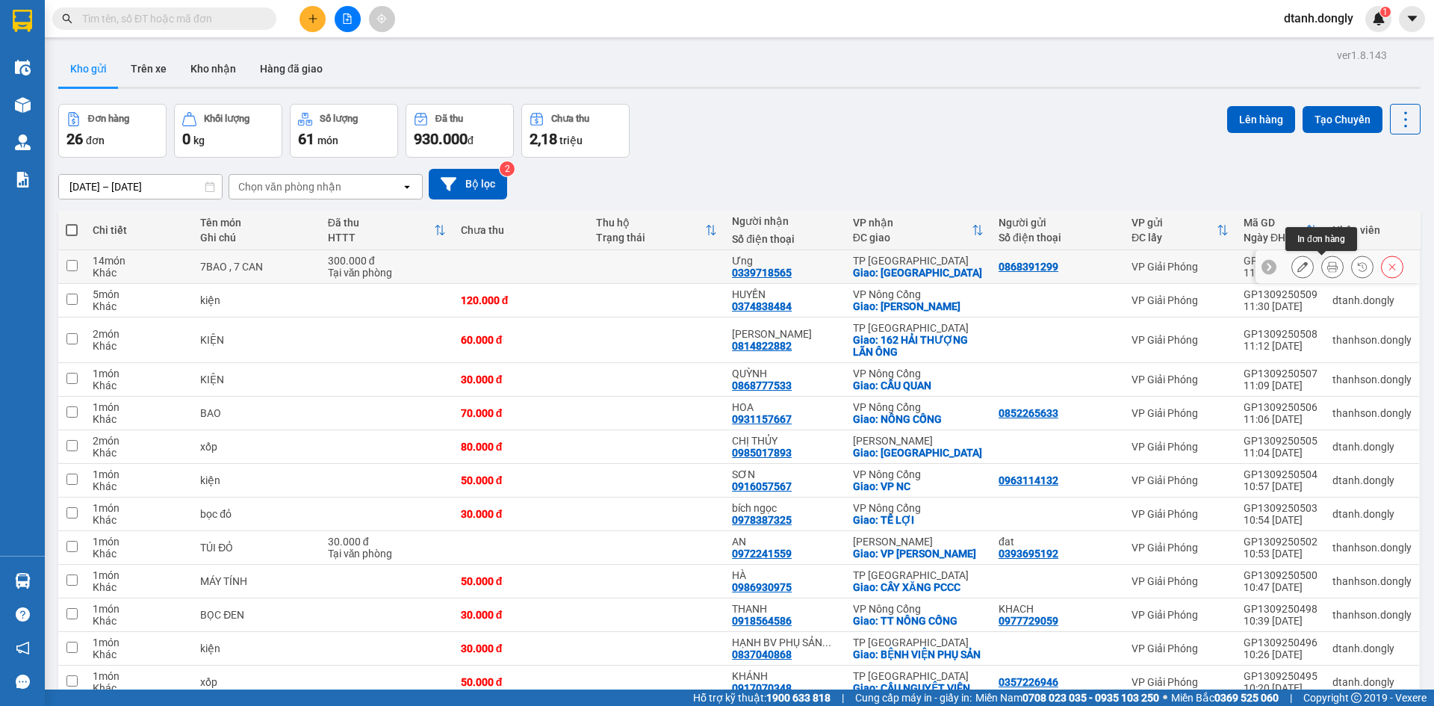
click at [1328, 264] on icon at bounding box center [1333, 266] width 10 height 10
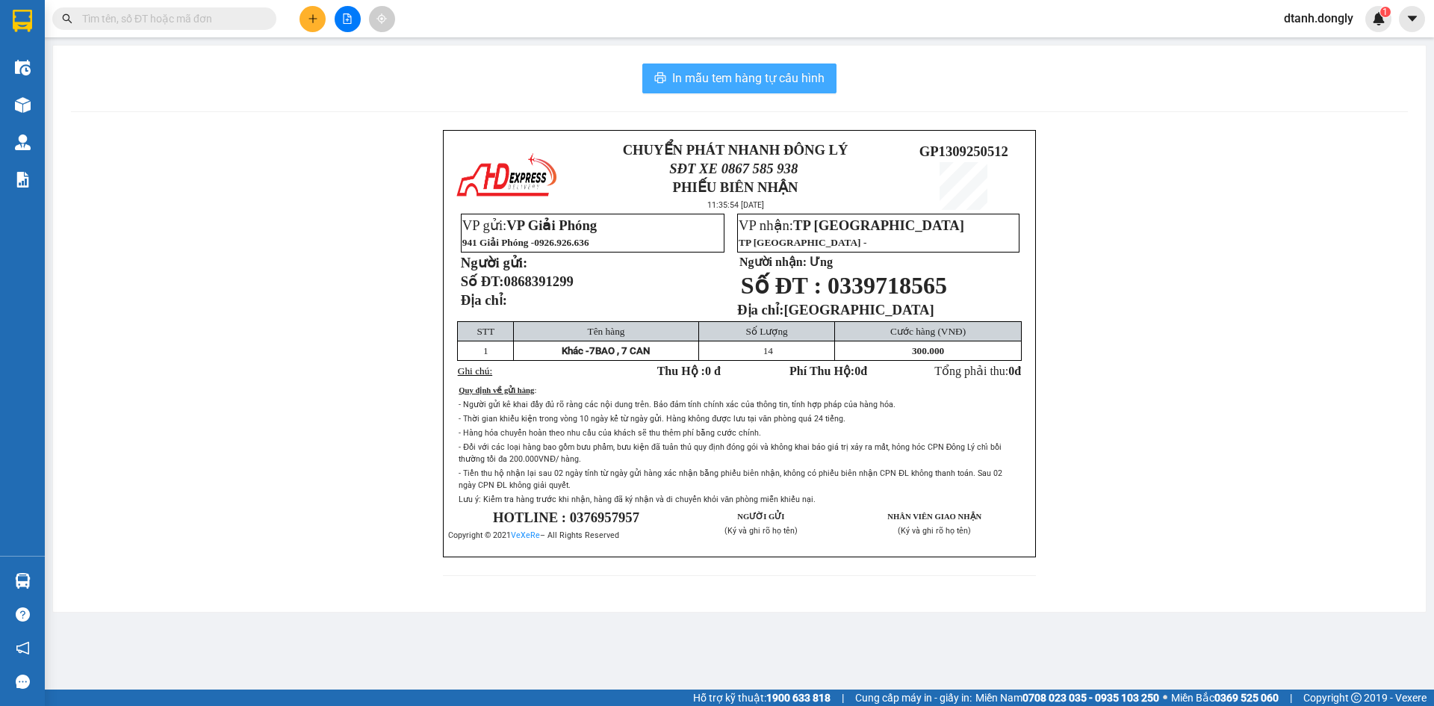
drag, startPoint x: 779, startPoint y: 73, endPoint x: 1018, endPoint y: 202, distance: 271.4
click at [785, 78] on span "In mẫu tem hàng tự cấu hình" at bounding box center [748, 78] width 152 height 19
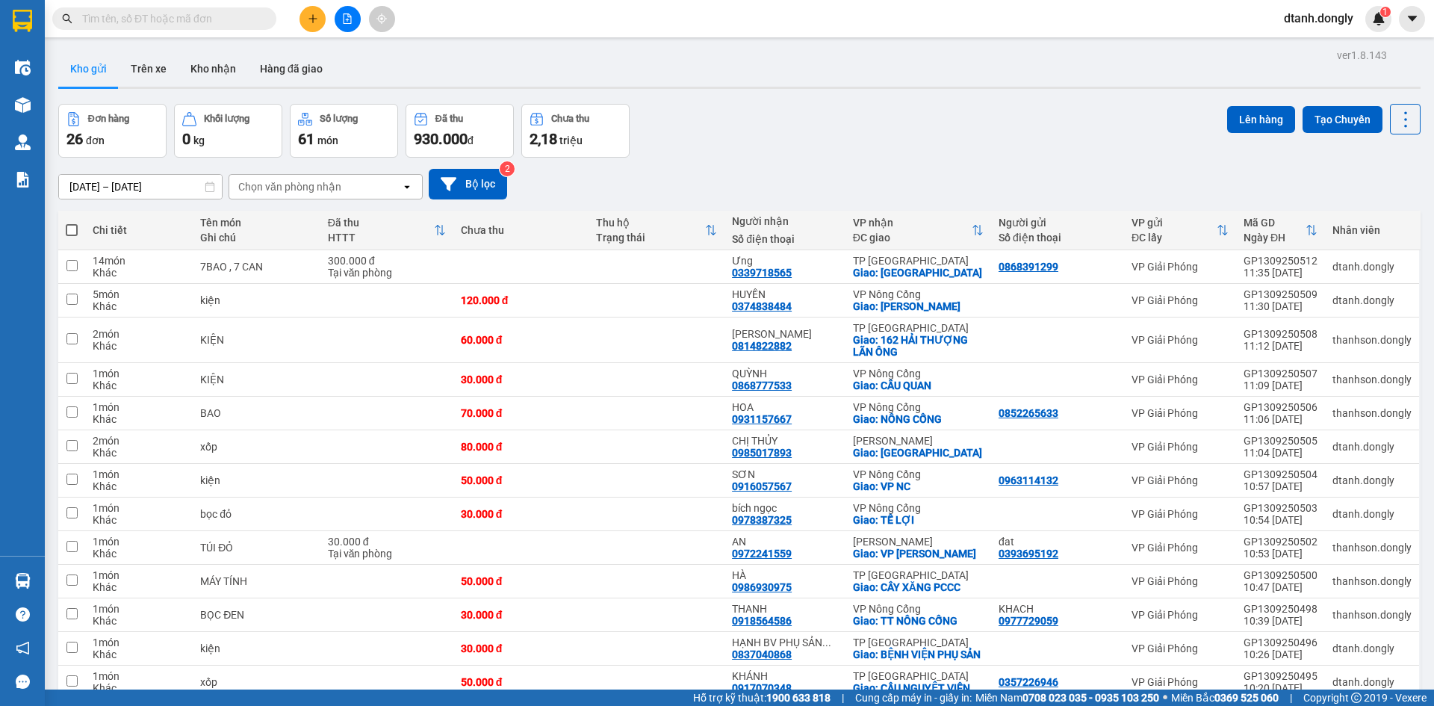
click at [217, 21] on input "text" at bounding box center [170, 18] width 176 height 16
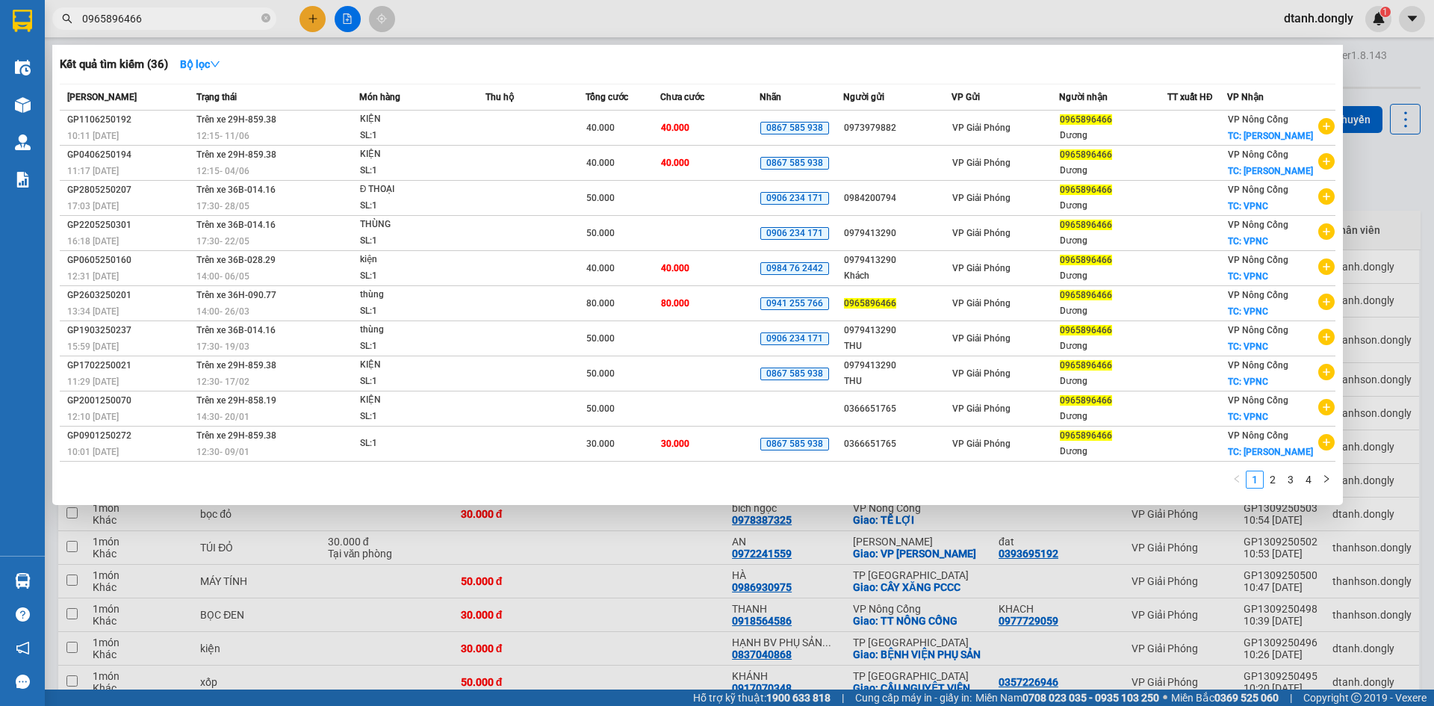
type input "0965896466"
click at [814, 591] on div at bounding box center [717, 353] width 1434 height 706
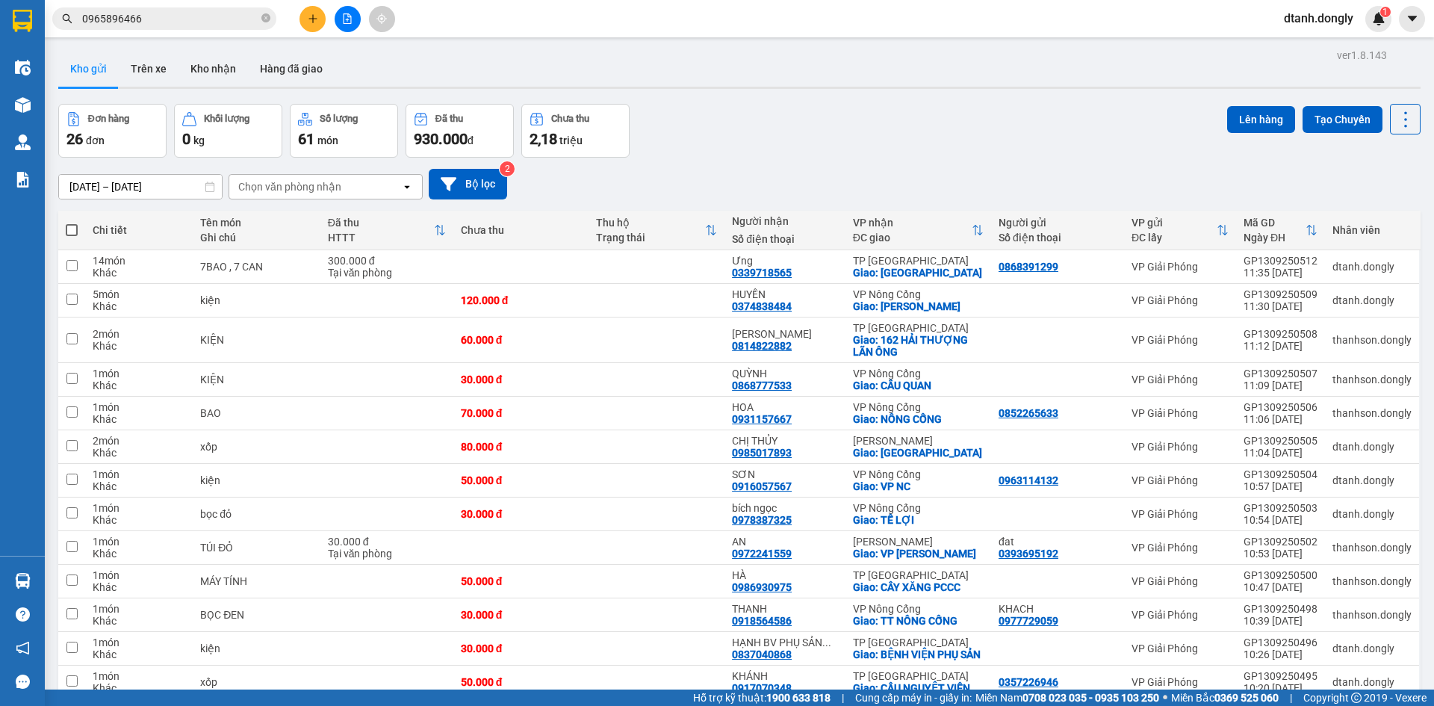
click at [311, 16] on icon "plus" at bounding box center [313, 18] width 10 height 10
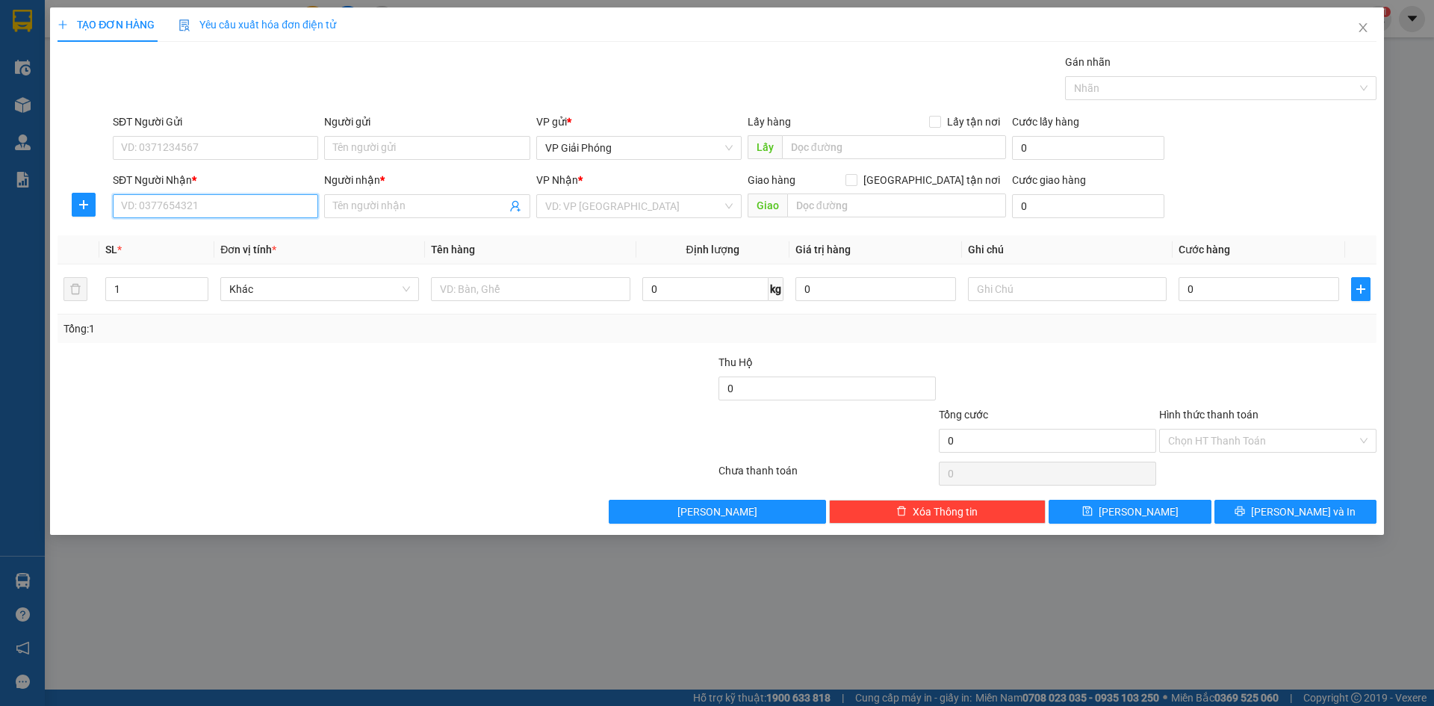
click at [220, 207] on input "SĐT Người Nhận *" at bounding box center [215, 206] width 205 height 24
click at [218, 143] on input "SĐT Người Gửi" at bounding box center [215, 148] width 205 height 24
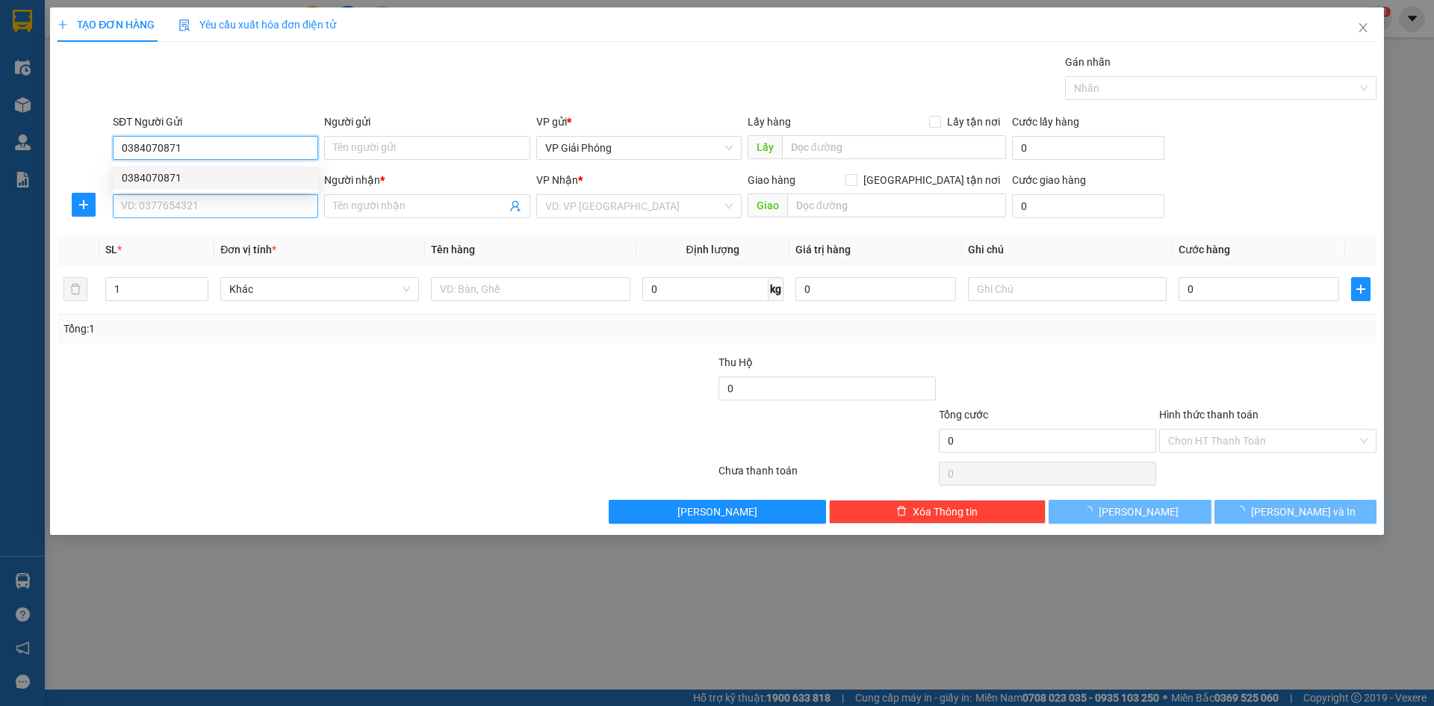
type input "0384070871"
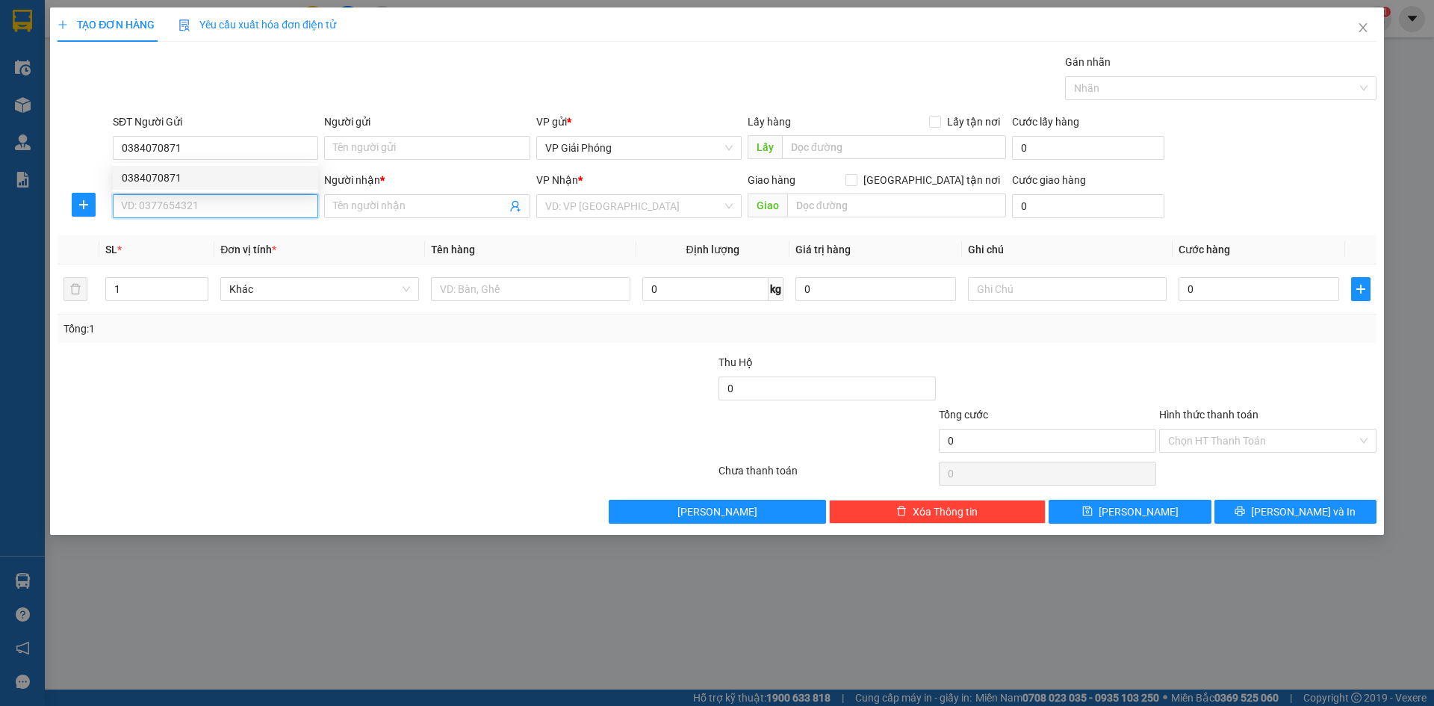
drag, startPoint x: 181, startPoint y: 211, endPoint x: 196, endPoint y: 217, distance: 15.8
click at [181, 212] on input "SĐT Người Nhận *" at bounding box center [215, 206] width 205 height 24
click at [225, 227] on div "0918183264 - HÙNG" at bounding box center [215, 236] width 205 height 24
type input "0918183264"
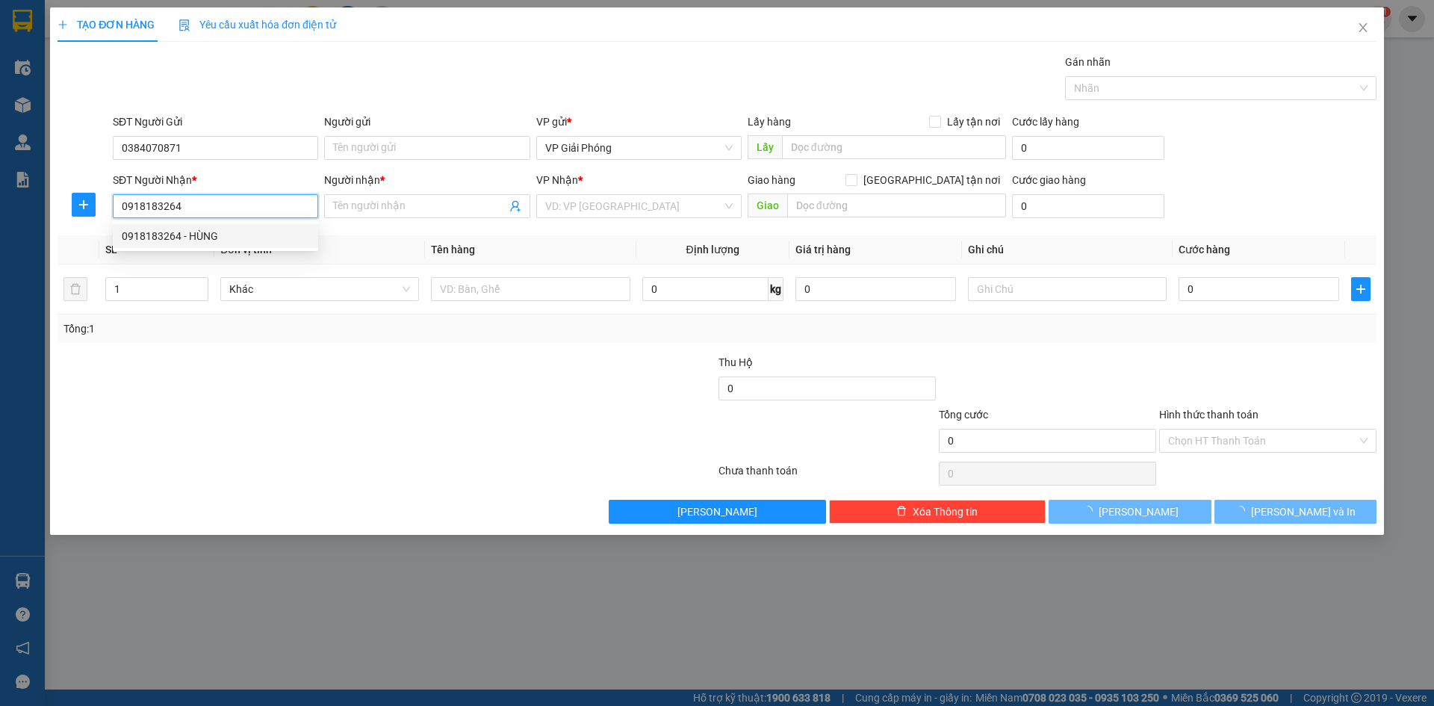
type input "HÙNG"
checkbox input "true"
type input "VP [GEOGRAPHIC_DATA]"
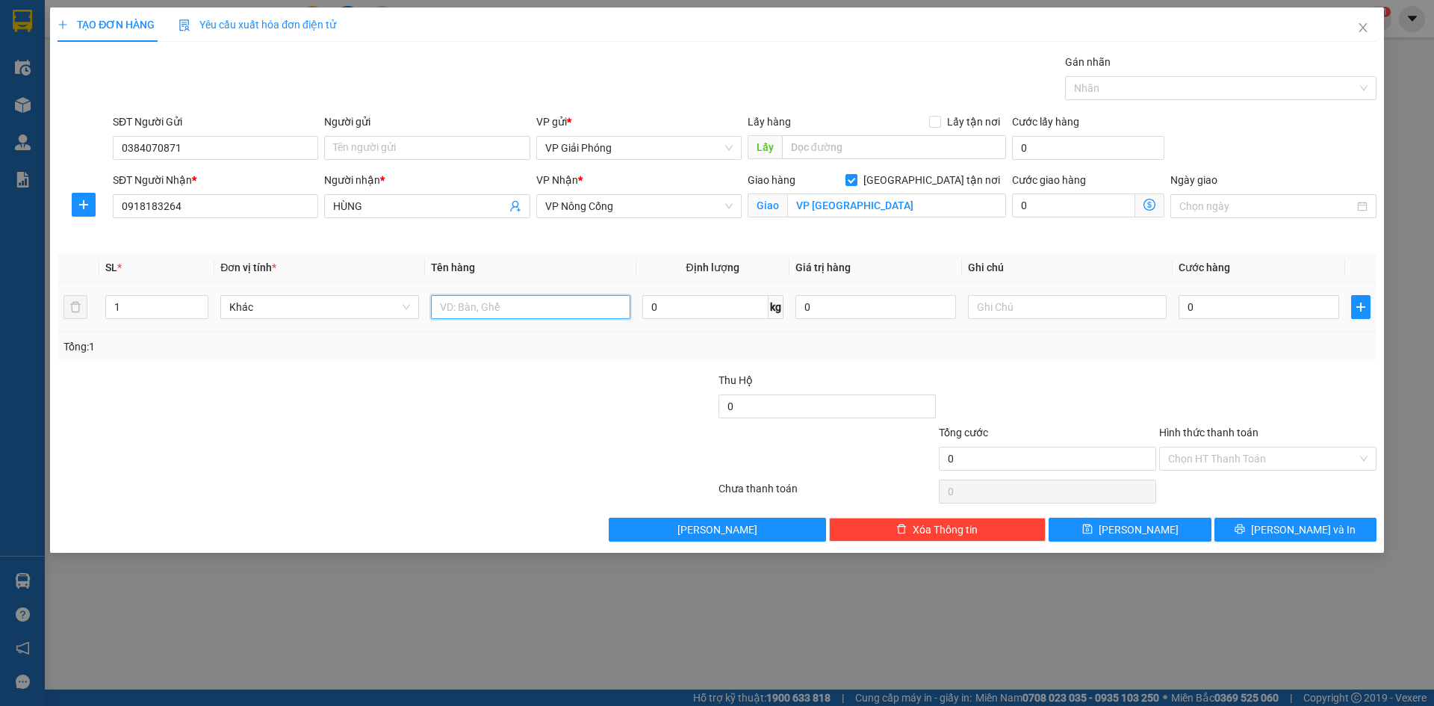
click at [493, 312] on input "text" at bounding box center [530, 307] width 199 height 24
type input "CUỘN"
click at [1232, 303] on input "0" at bounding box center [1259, 307] width 161 height 24
type input "1"
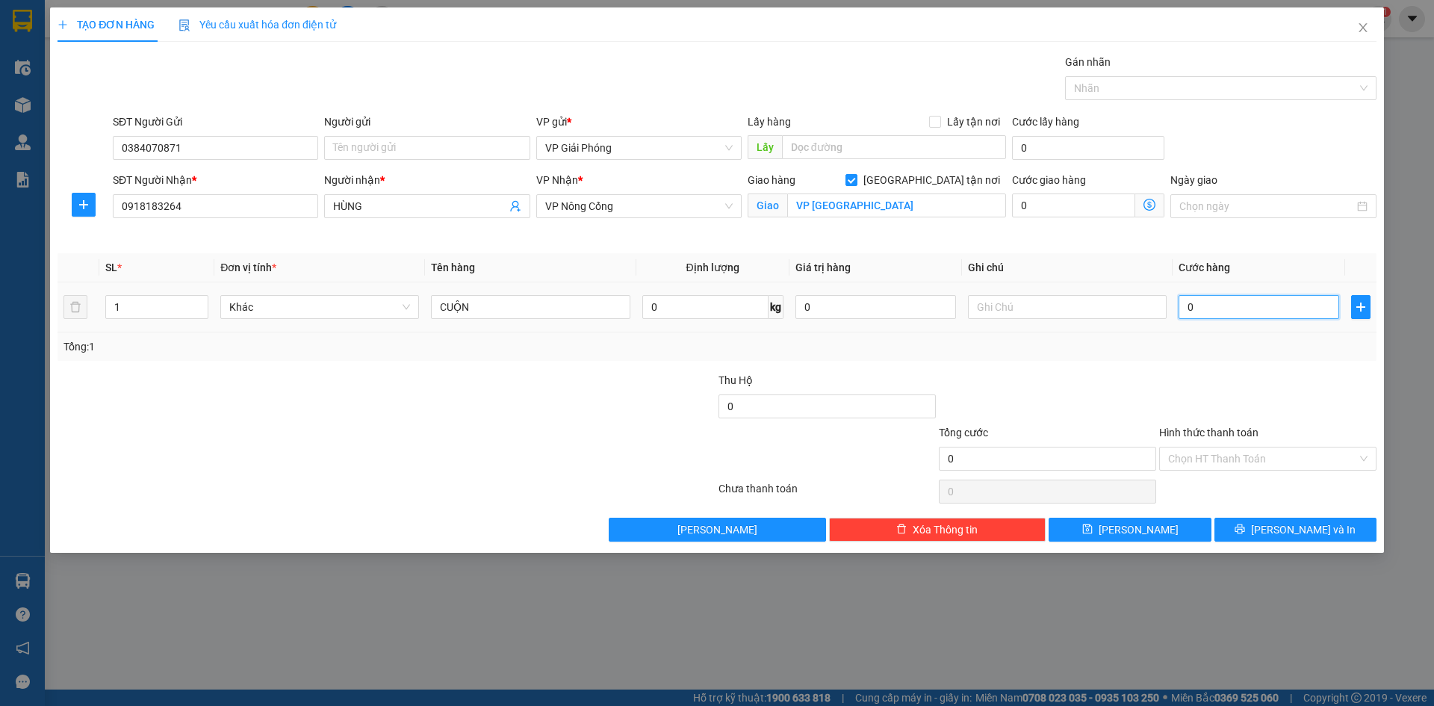
type input "1"
type input "10"
type input "100"
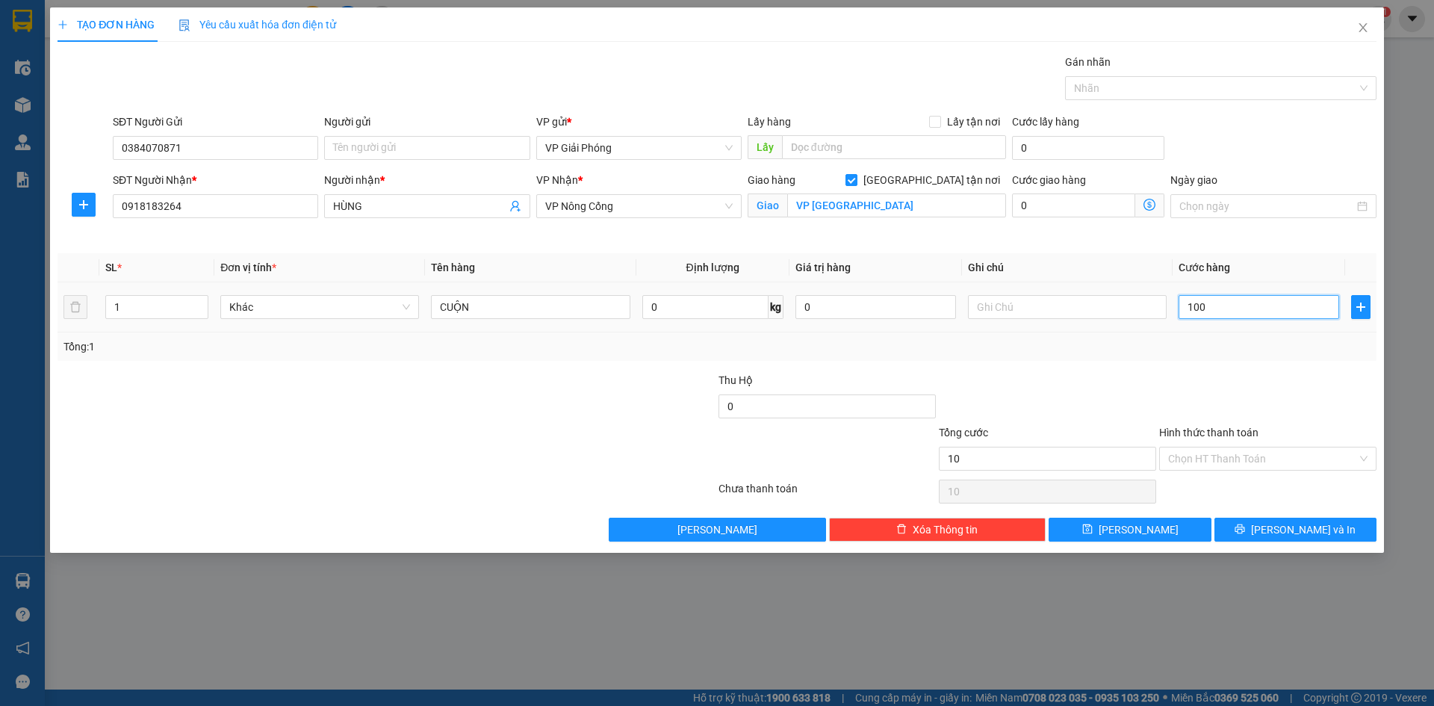
type input "100"
click at [1127, 81] on div at bounding box center [1213, 88] width 289 height 18
type input "100.000"
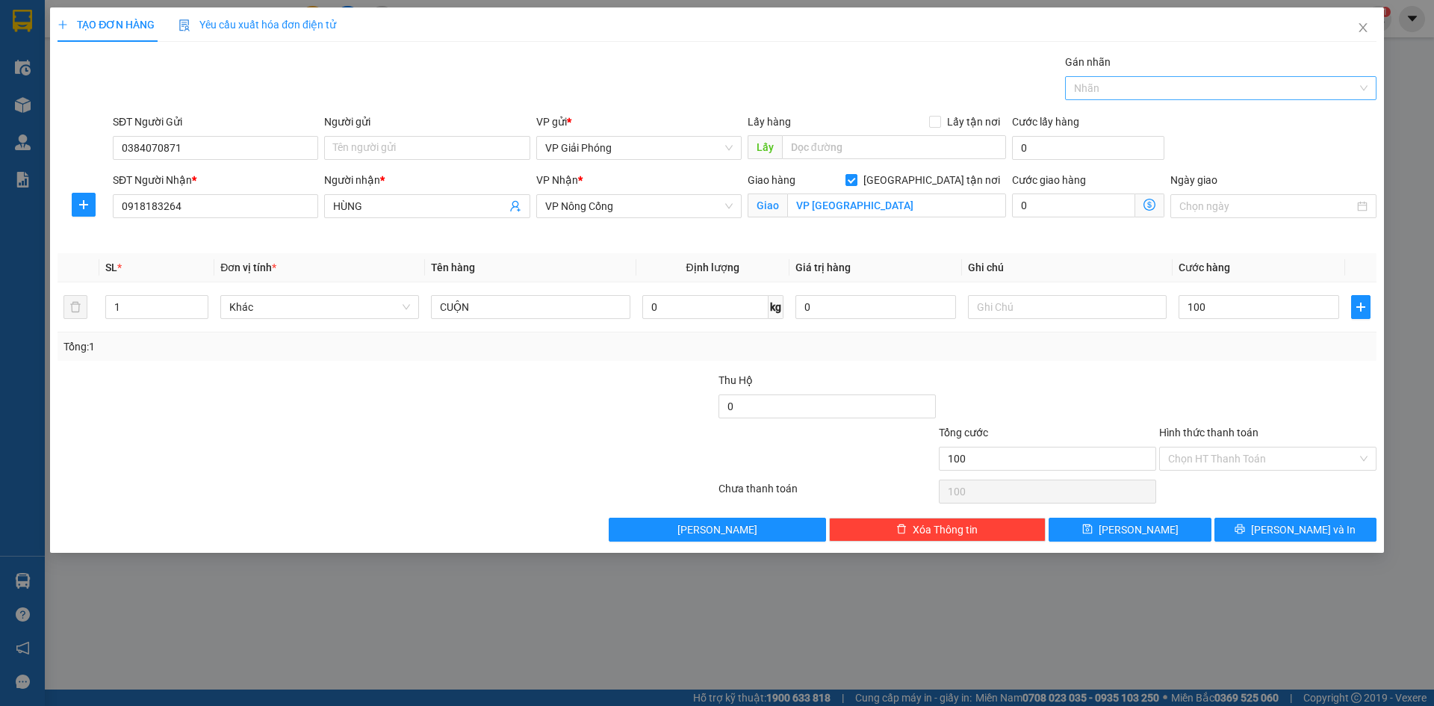
type input "100.000"
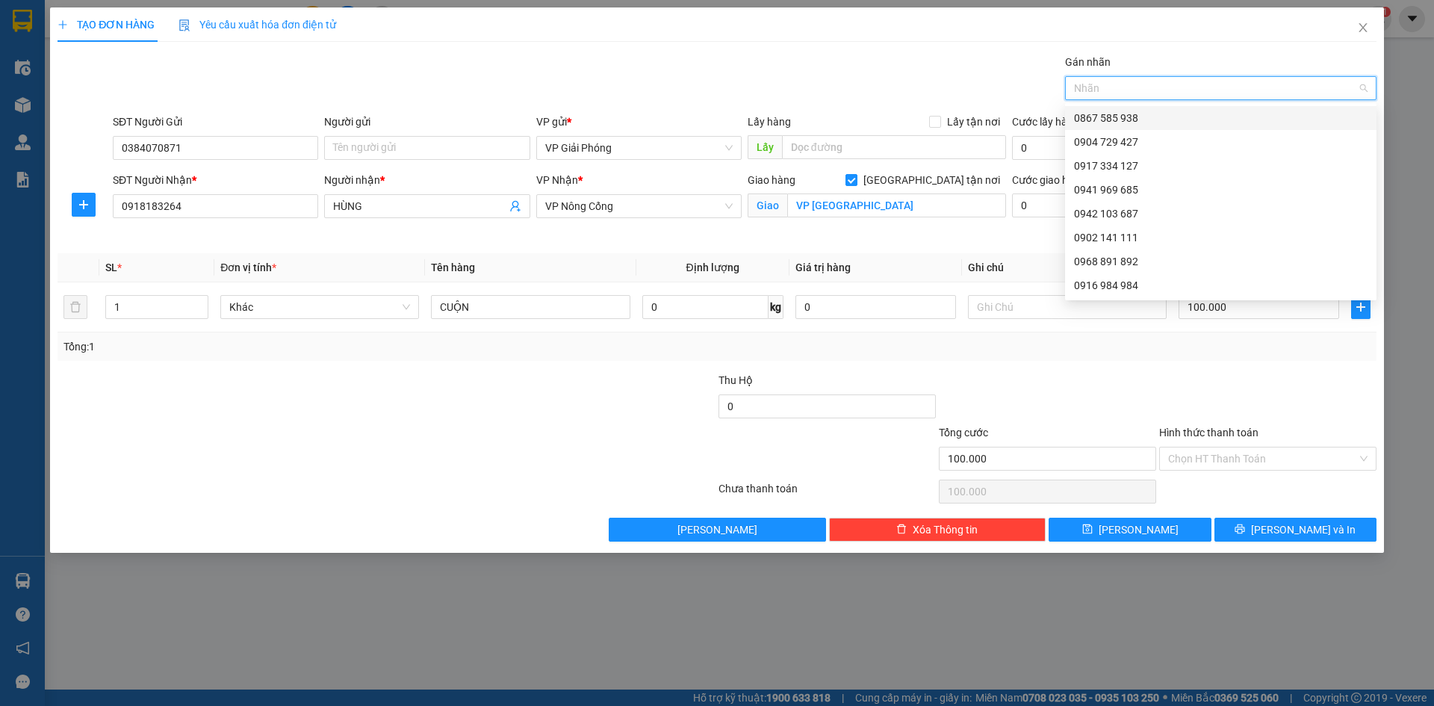
drag, startPoint x: 1159, startPoint y: 117, endPoint x: 1168, endPoint y: 121, distance: 10.0
click at [1159, 117] on div "0867 585 938" at bounding box center [1221, 118] width 294 height 16
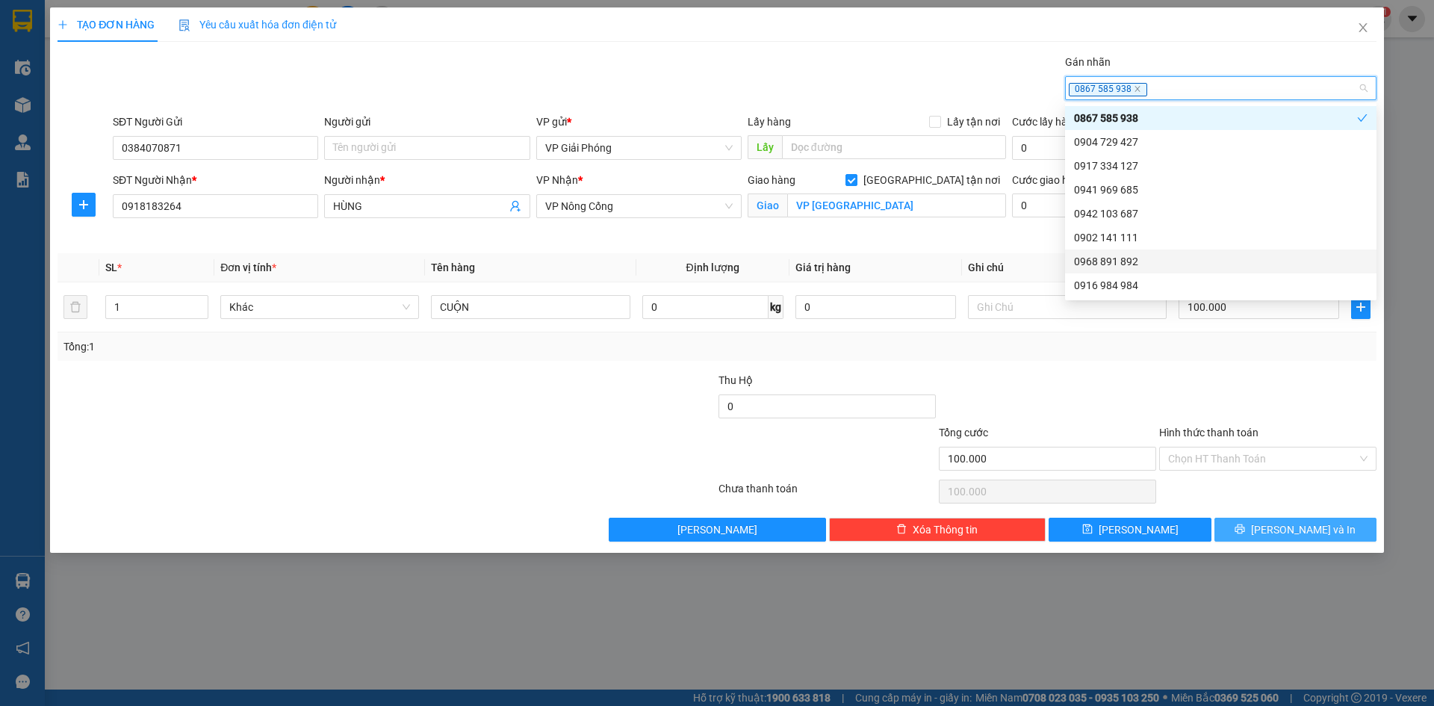
click at [1280, 530] on button "[PERSON_NAME] và In" at bounding box center [1296, 530] width 162 height 24
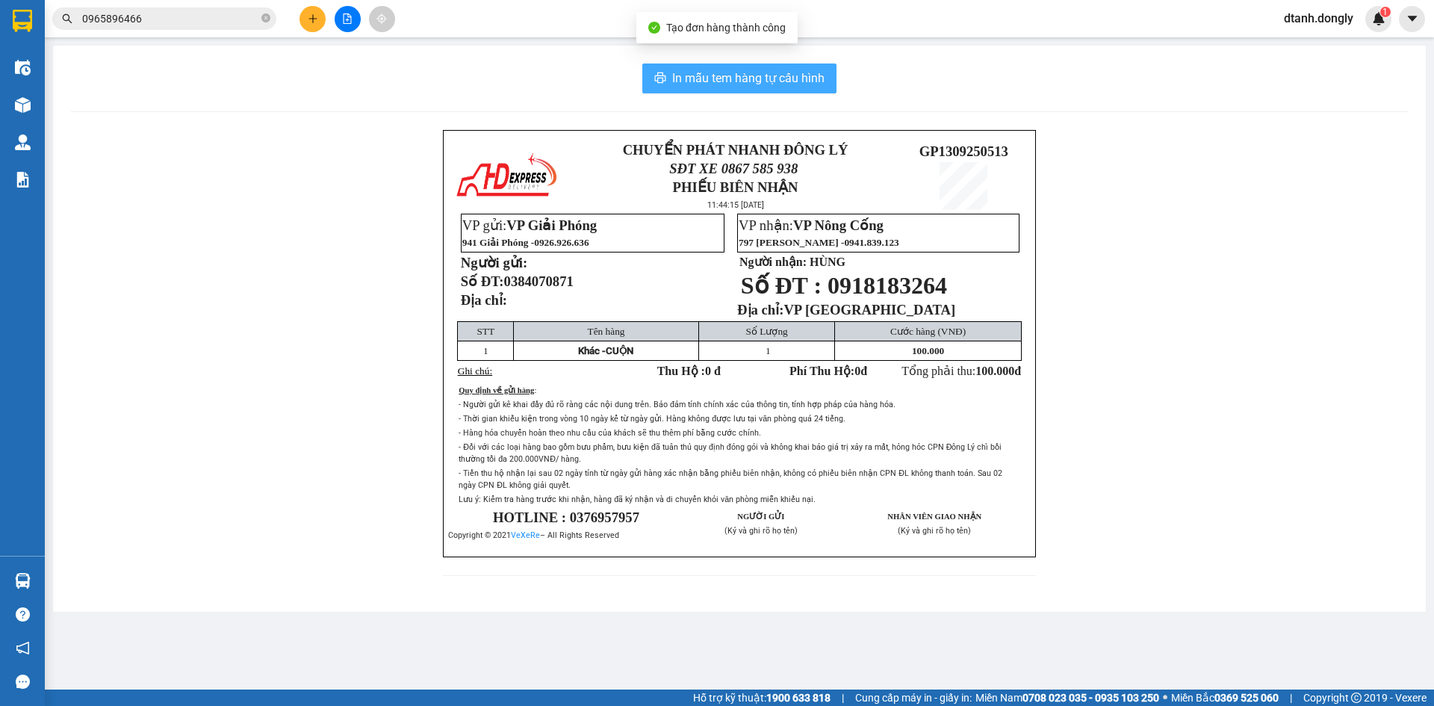
click at [802, 87] on span "In mẫu tem hàng tự cấu hình" at bounding box center [748, 78] width 152 height 19
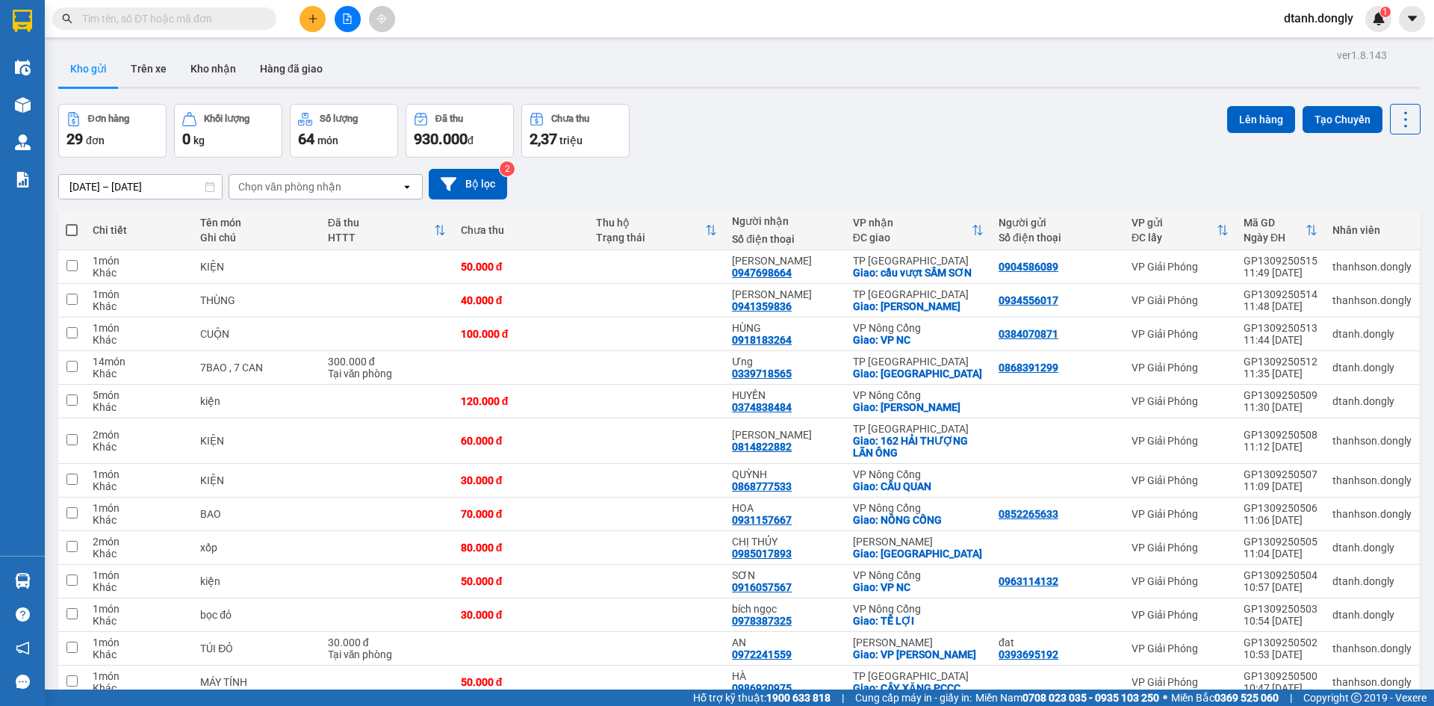
click at [69, 226] on span at bounding box center [72, 230] width 12 height 12
click at [72, 223] on input "checkbox" at bounding box center [72, 223] width 0 height 0
checkbox input "true"
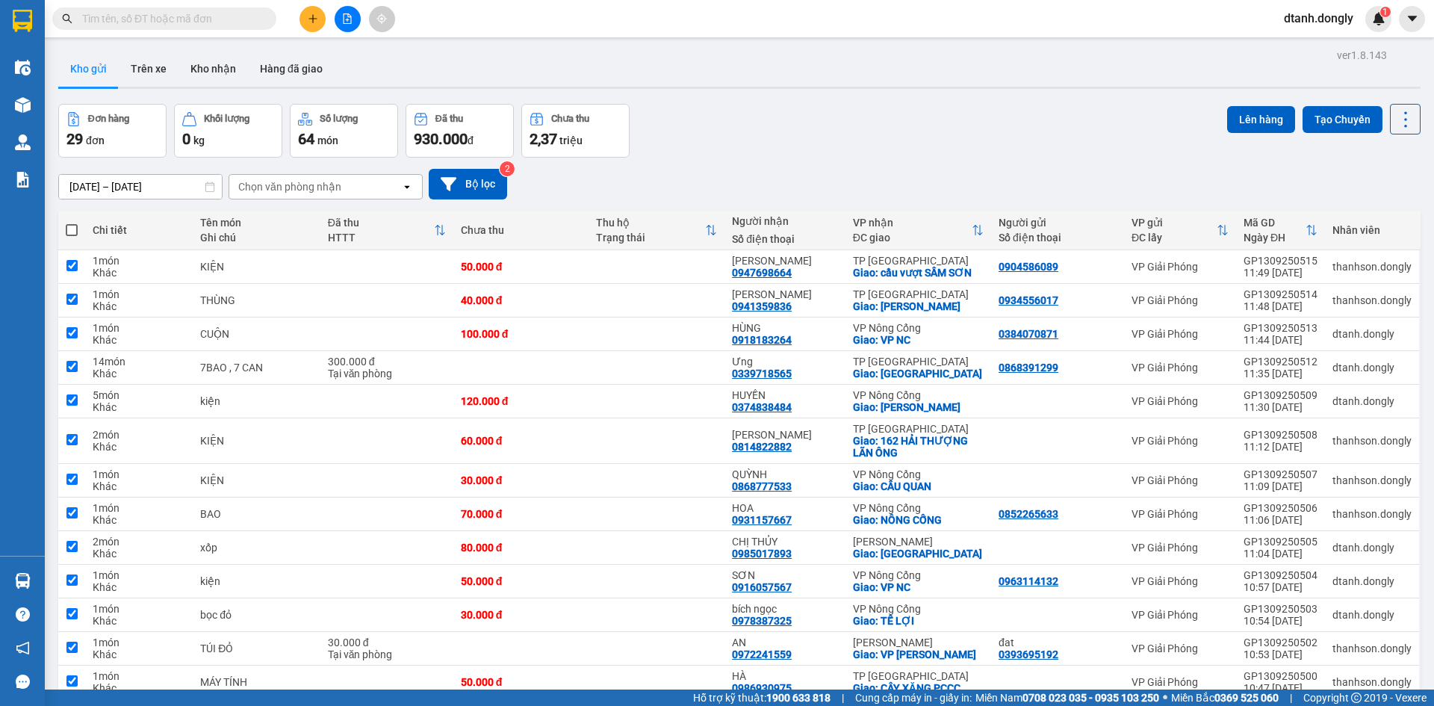
checkbox input "true"
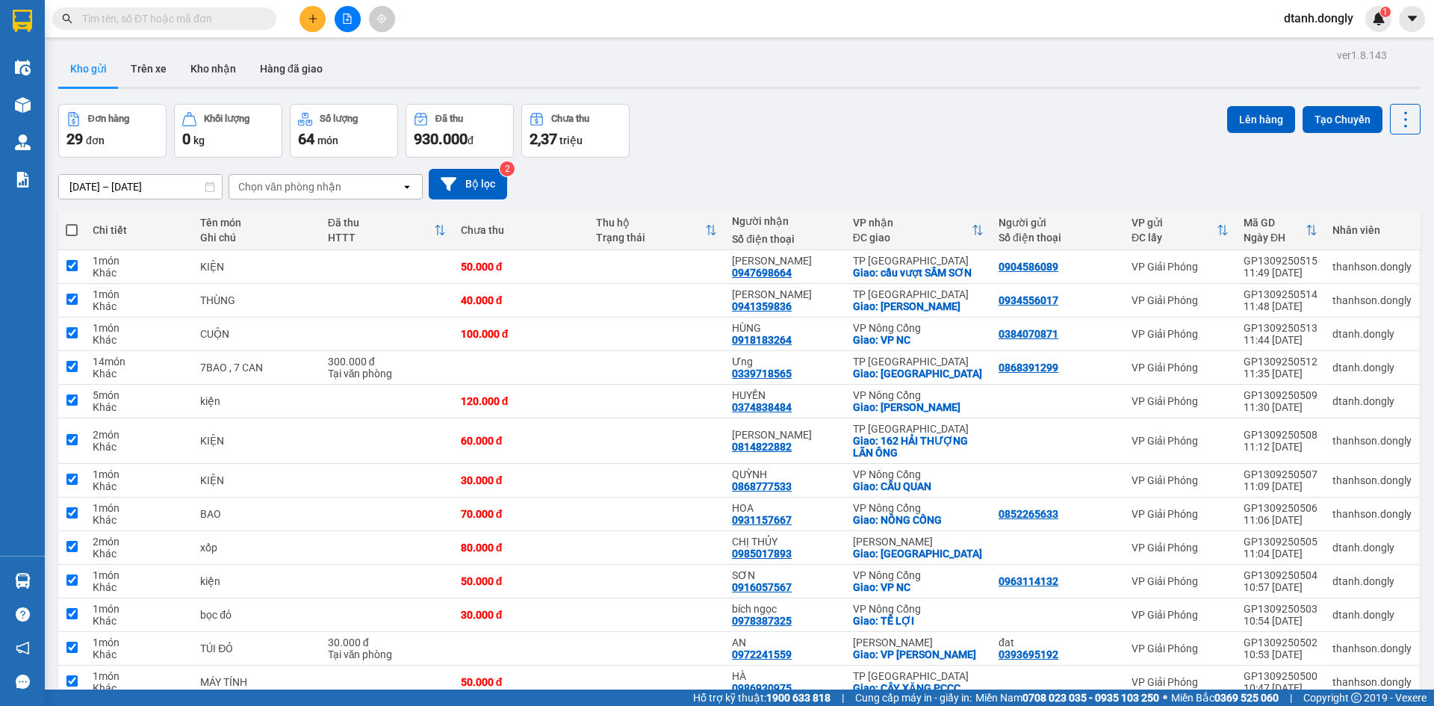
checkbox input "true"
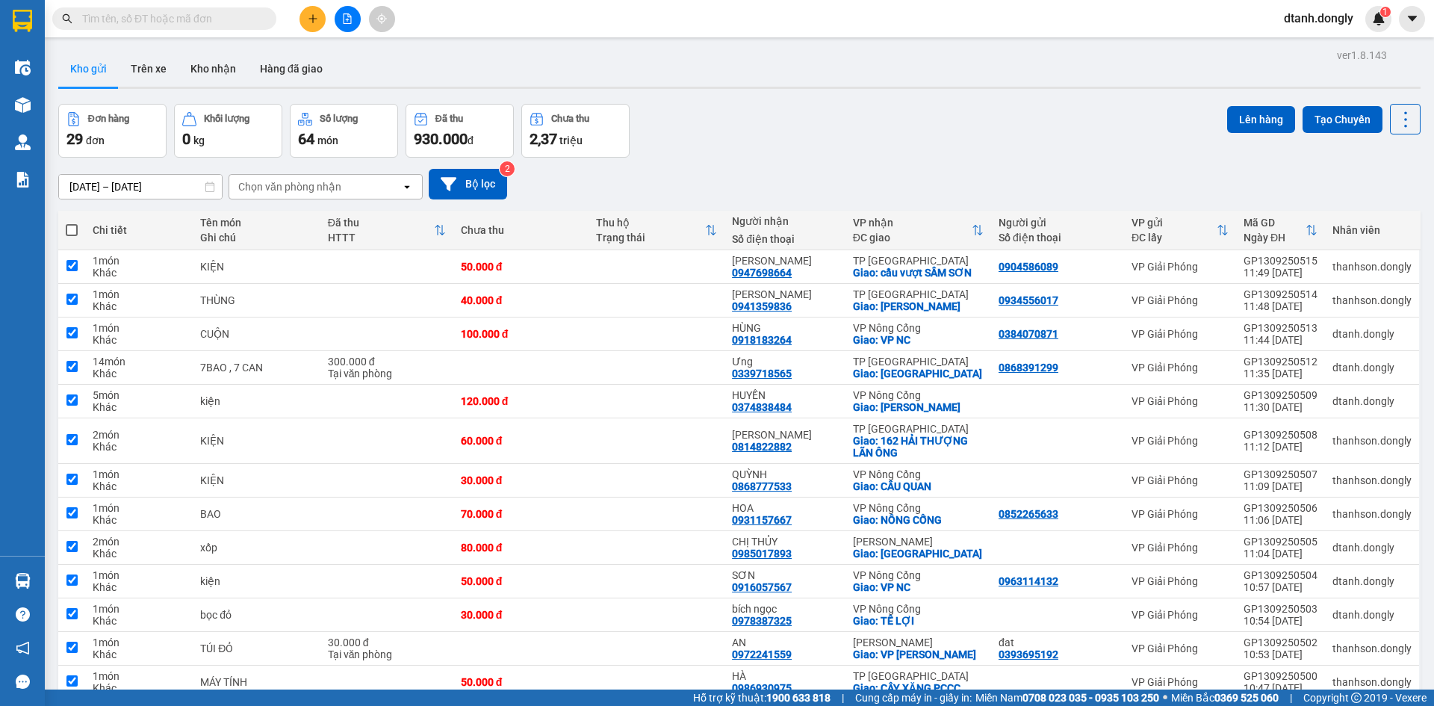
checkbox input "true"
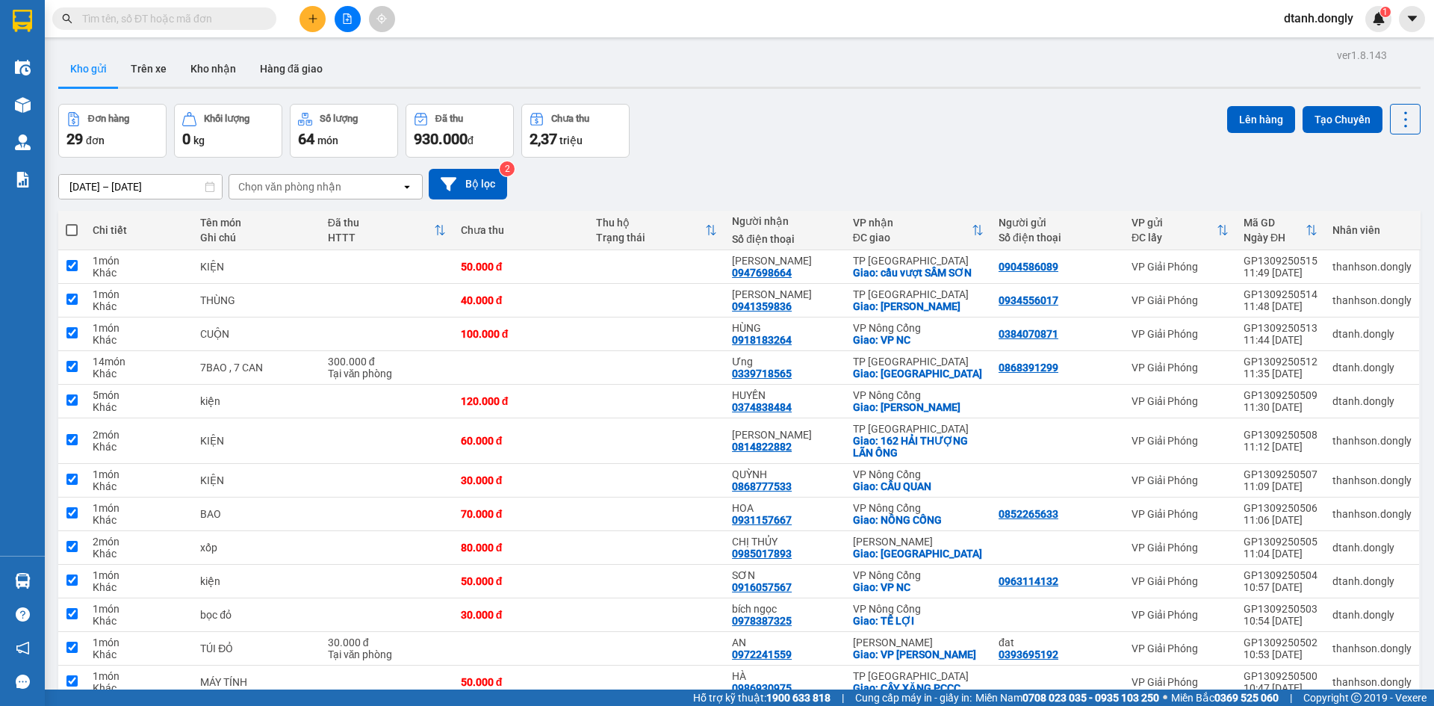
checkbox input "true"
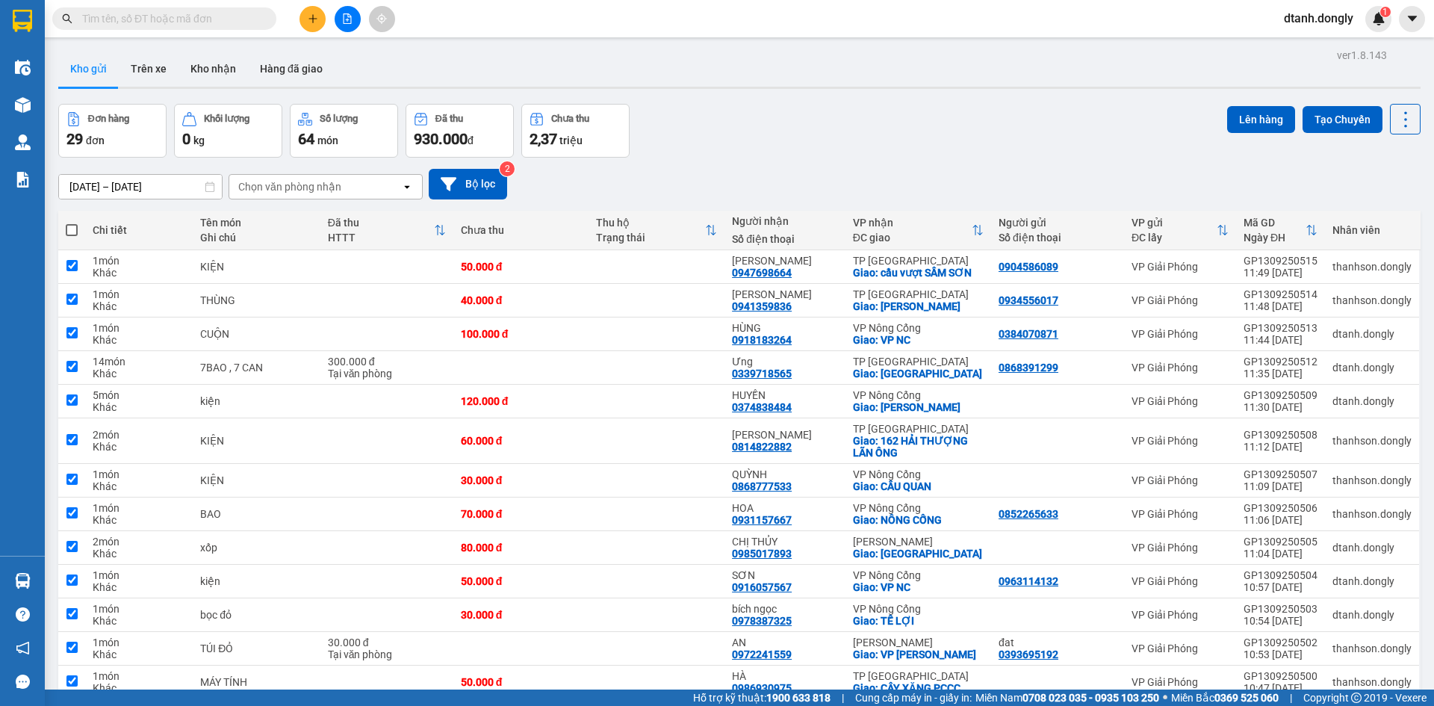
checkbox input "true"
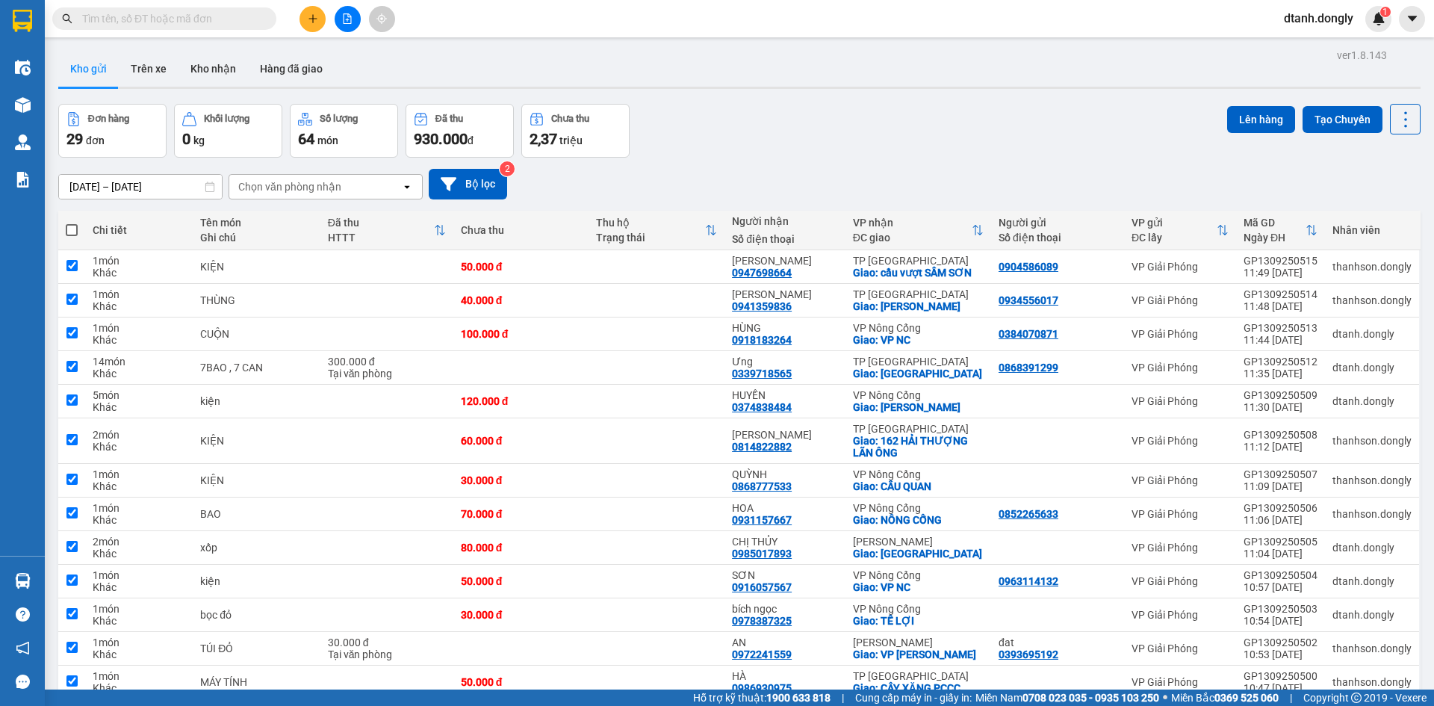
checkbox input "true"
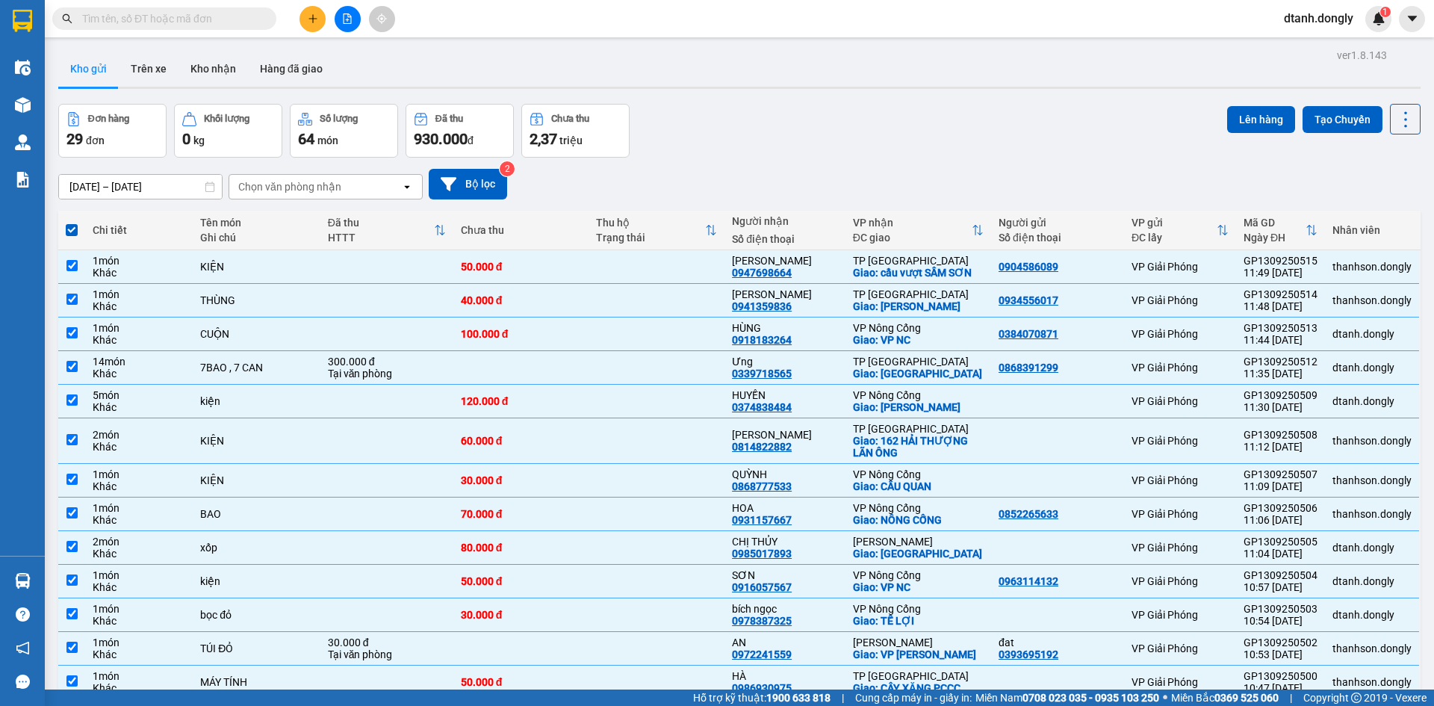
click at [72, 228] on span at bounding box center [72, 230] width 12 height 12
click at [72, 223] on input "checkbox" at bounding box center [72, 223] width 0 height 0
checkbox input "false"
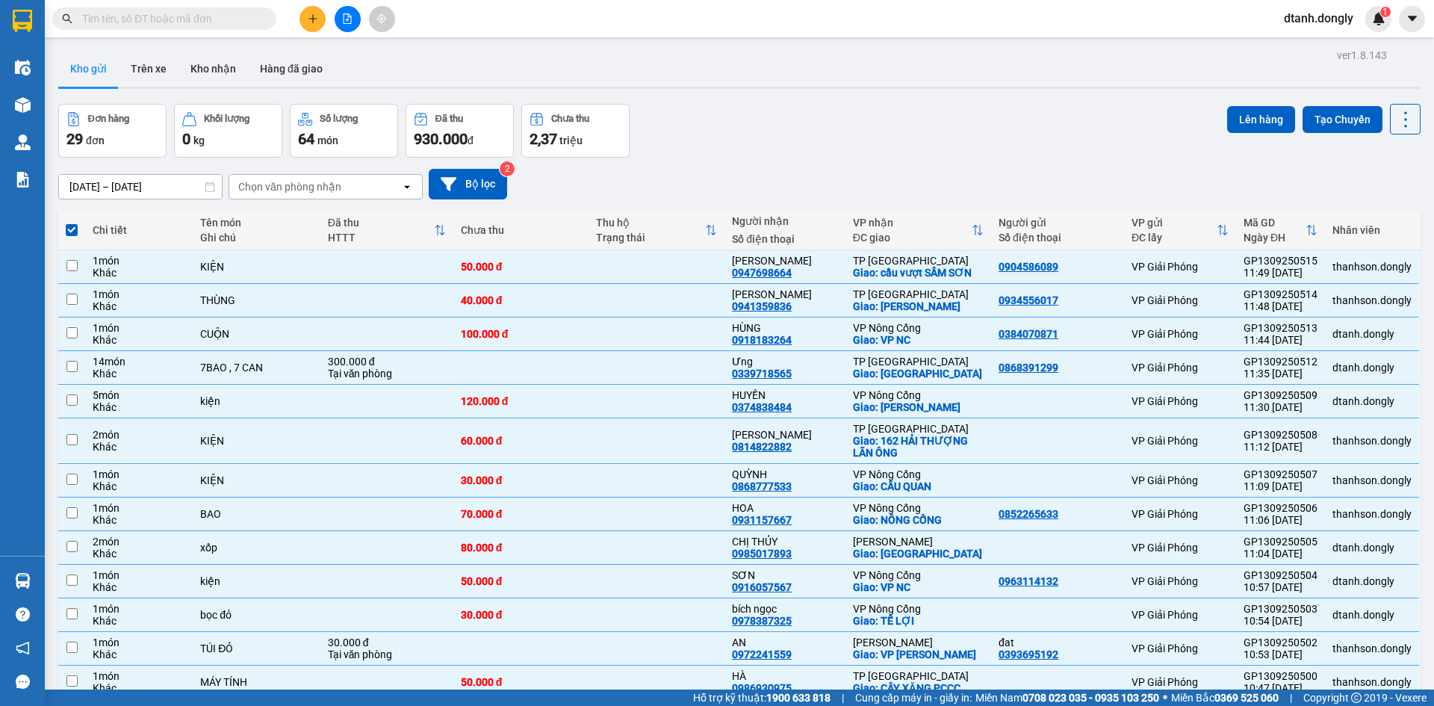
checkbox input "false"
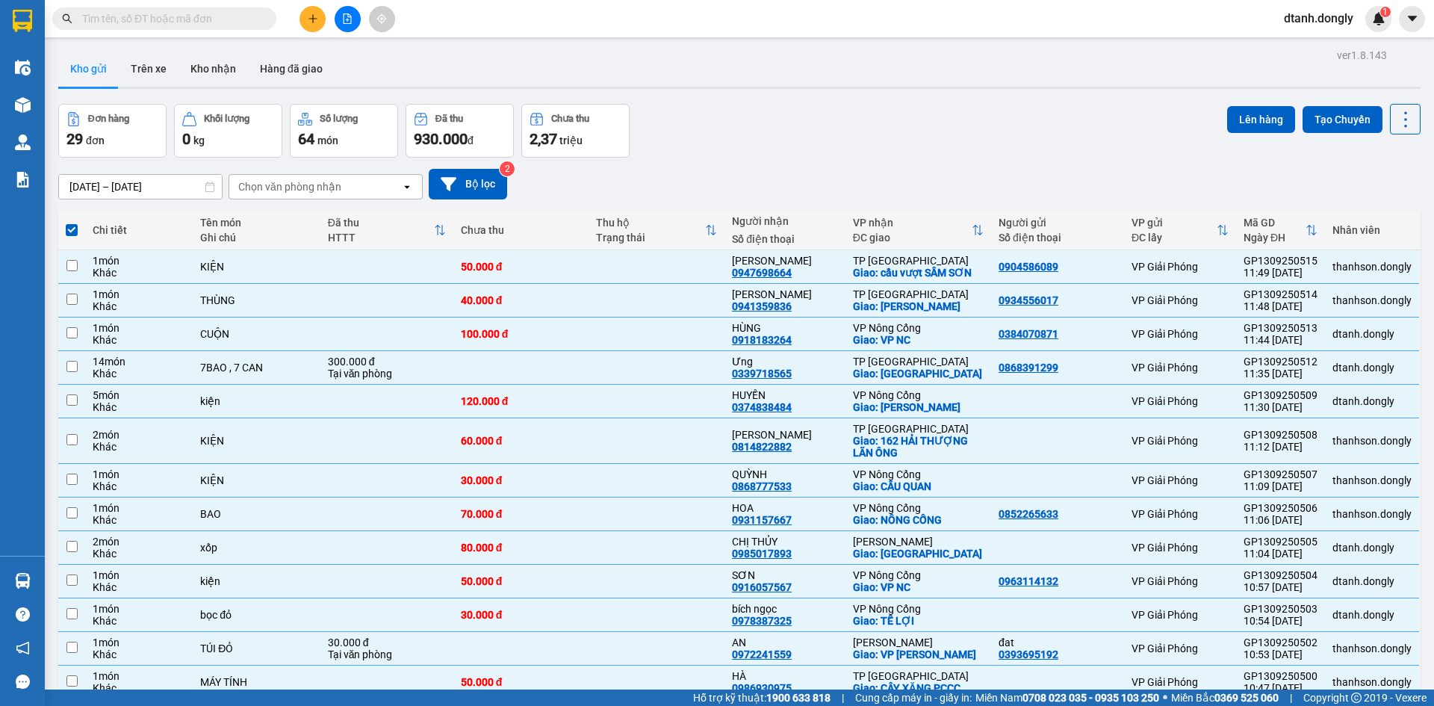
checkbox input "false"
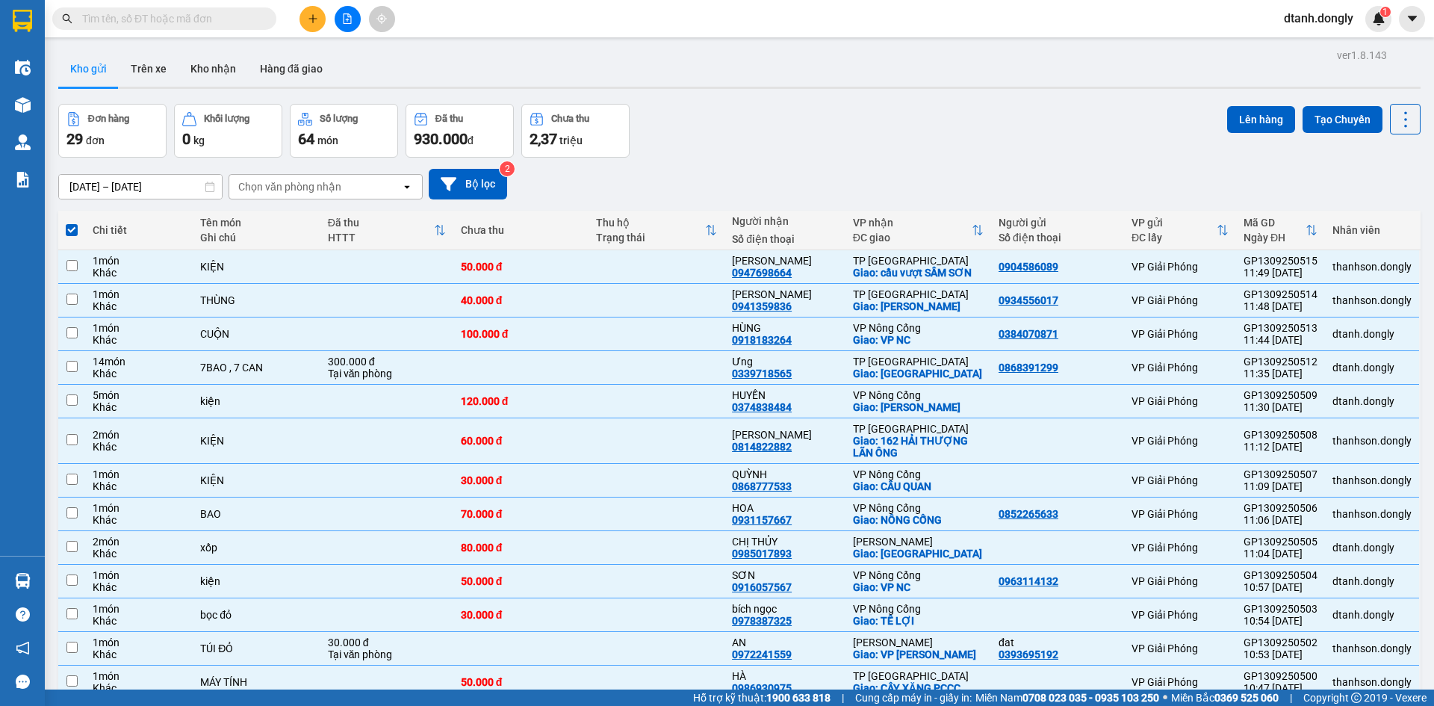
checkbox input "false"
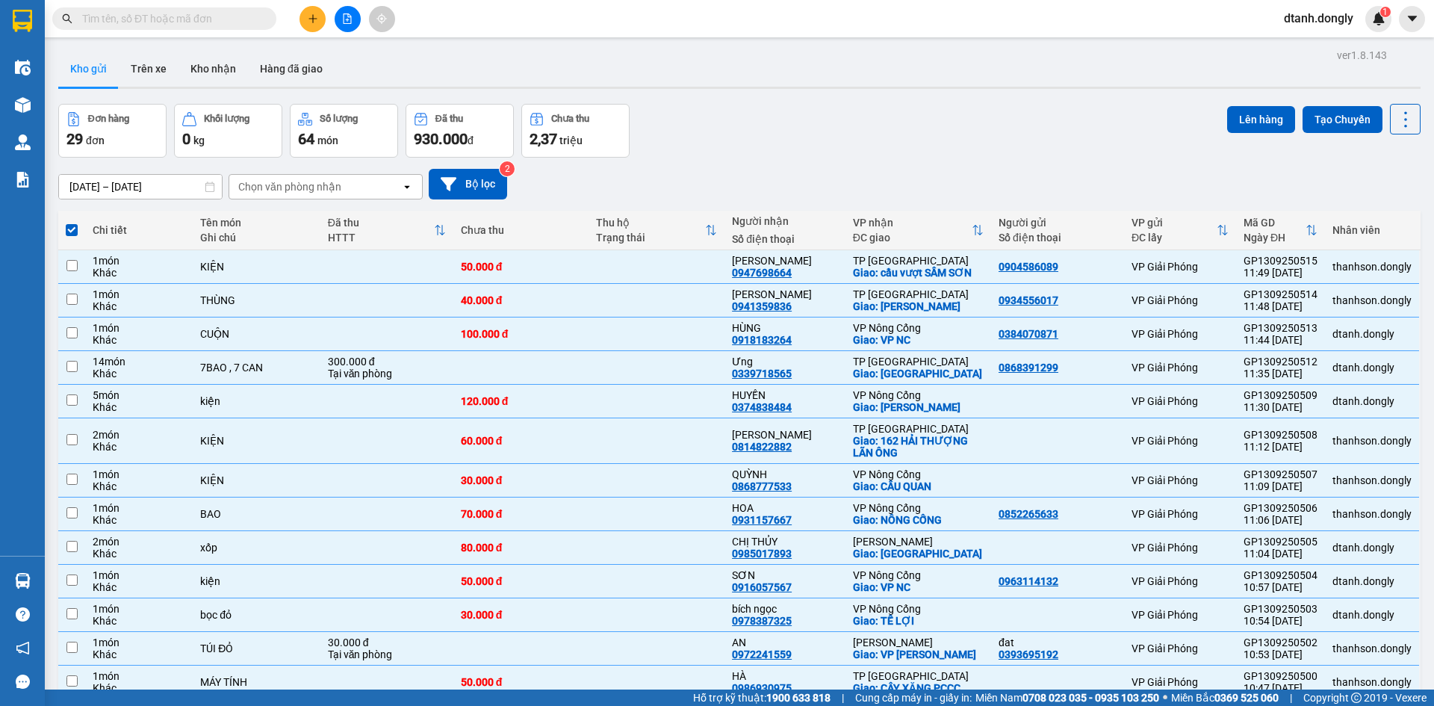
checkbox input "false"
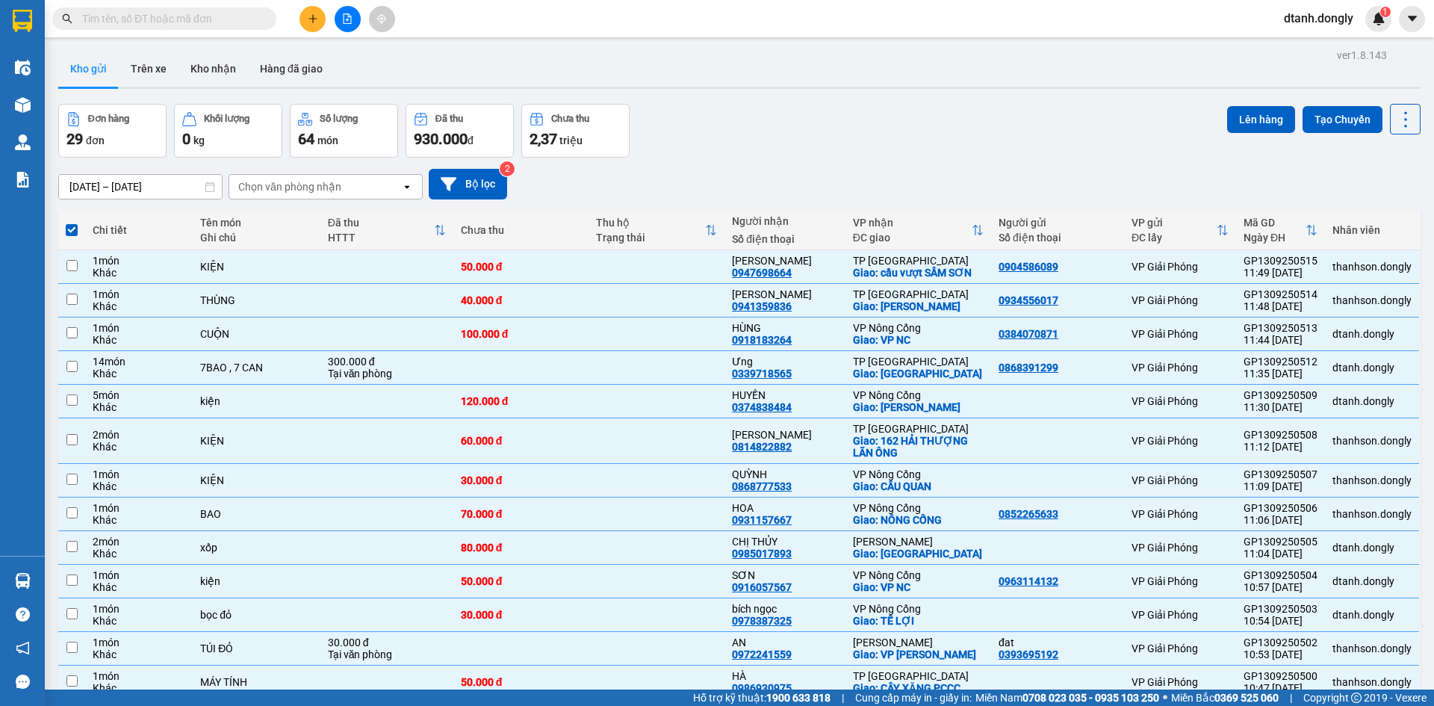
checkbox input "false"
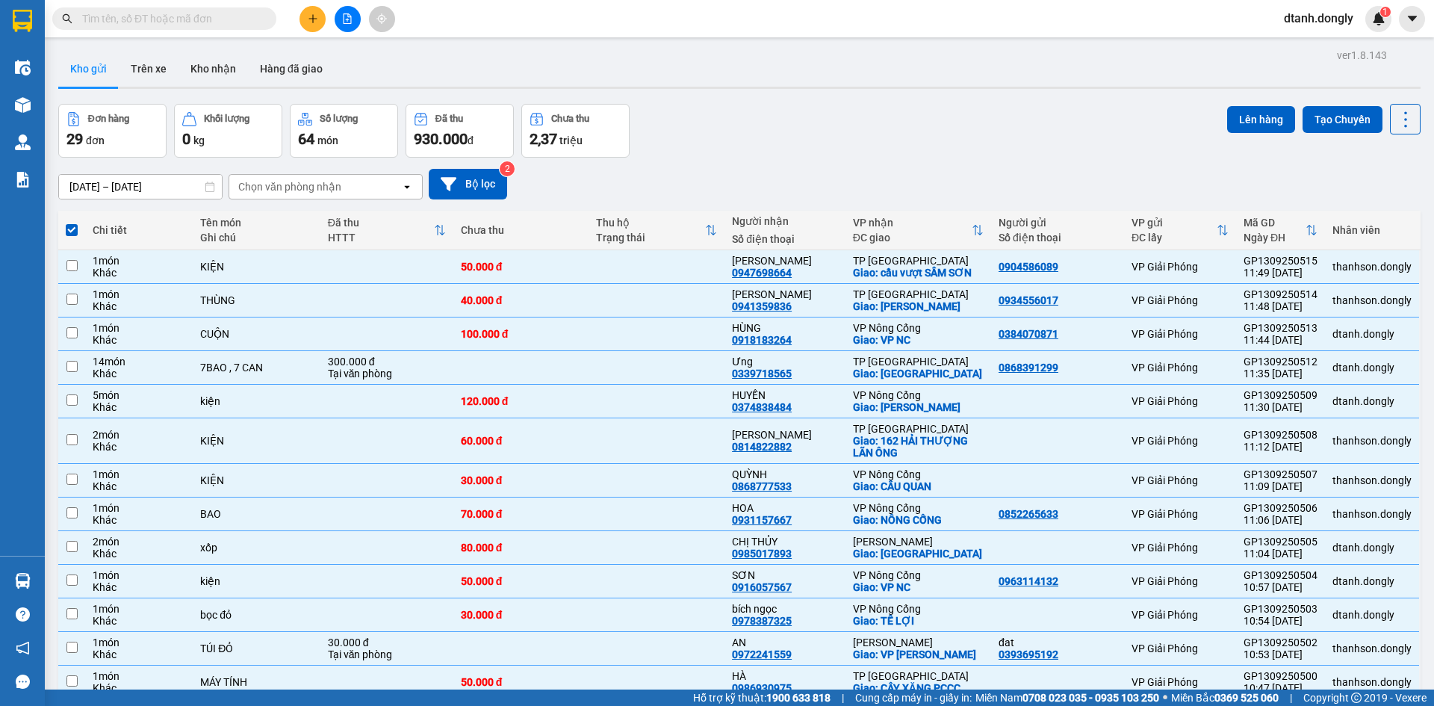
checkbox input "false"
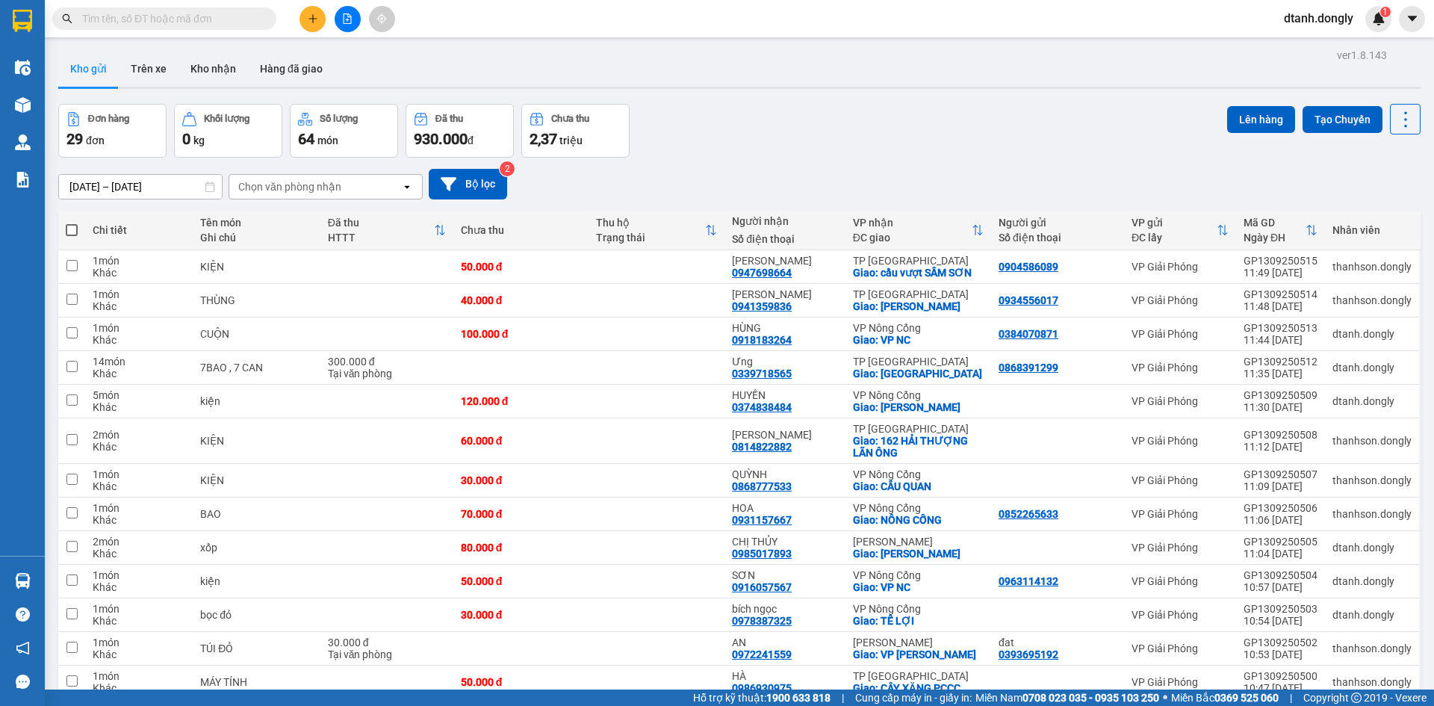
drag, startPoint x: 69, startPoint y: 228, endPoint x: 161, endPoint y: 167, distance: 110.7
click at [70, 226] on span at bounding box center [72, 230] width 12 height 12
click at [72, 223] on input "checkbox" at bounding box center [72, 223] width 0 height 0
checkbox input "true"
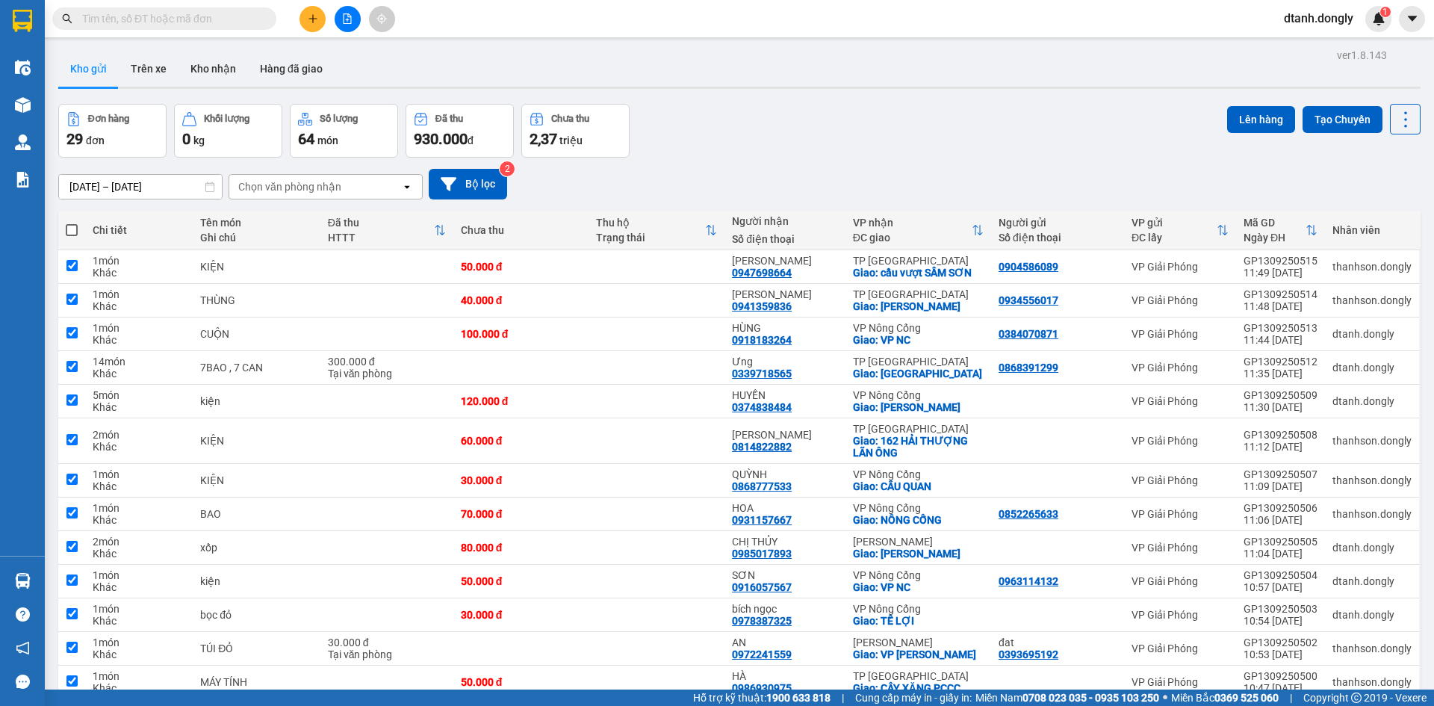
checkbox input "true"
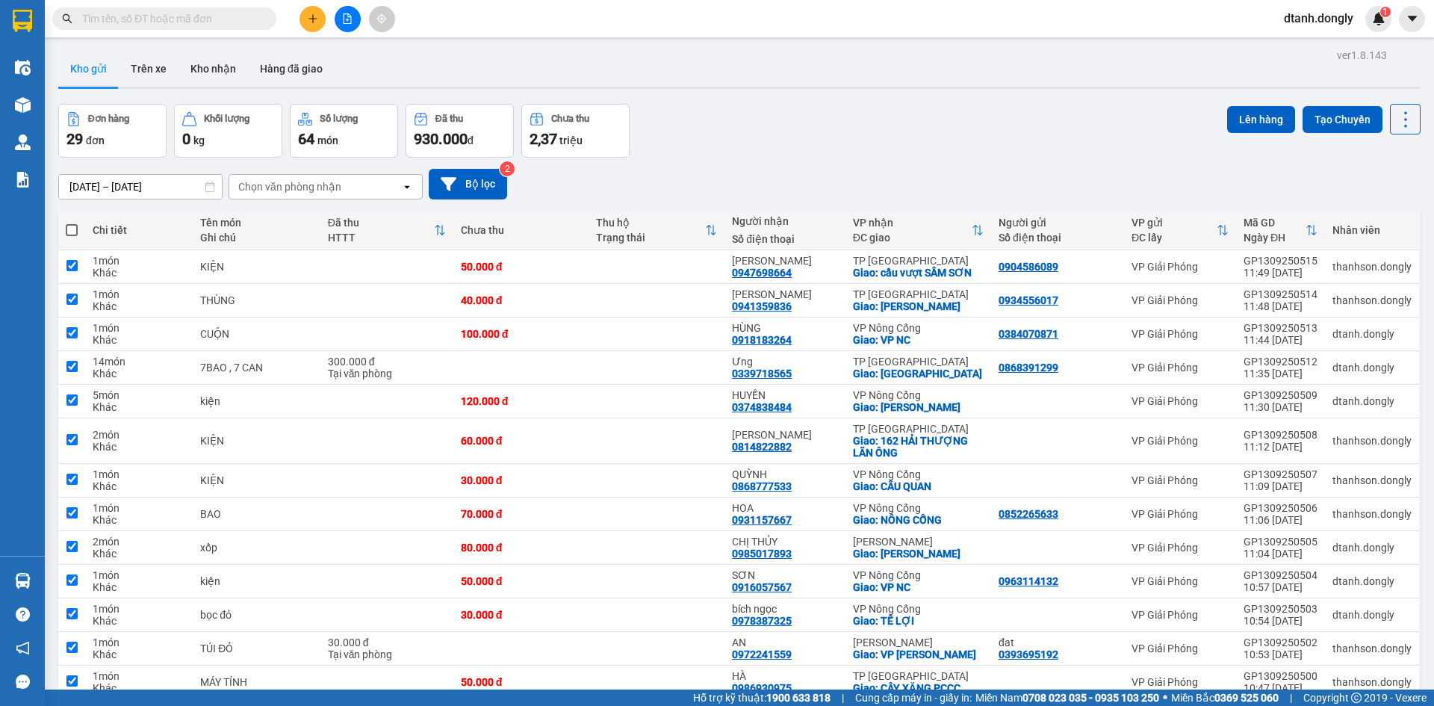
checkbox input "true"
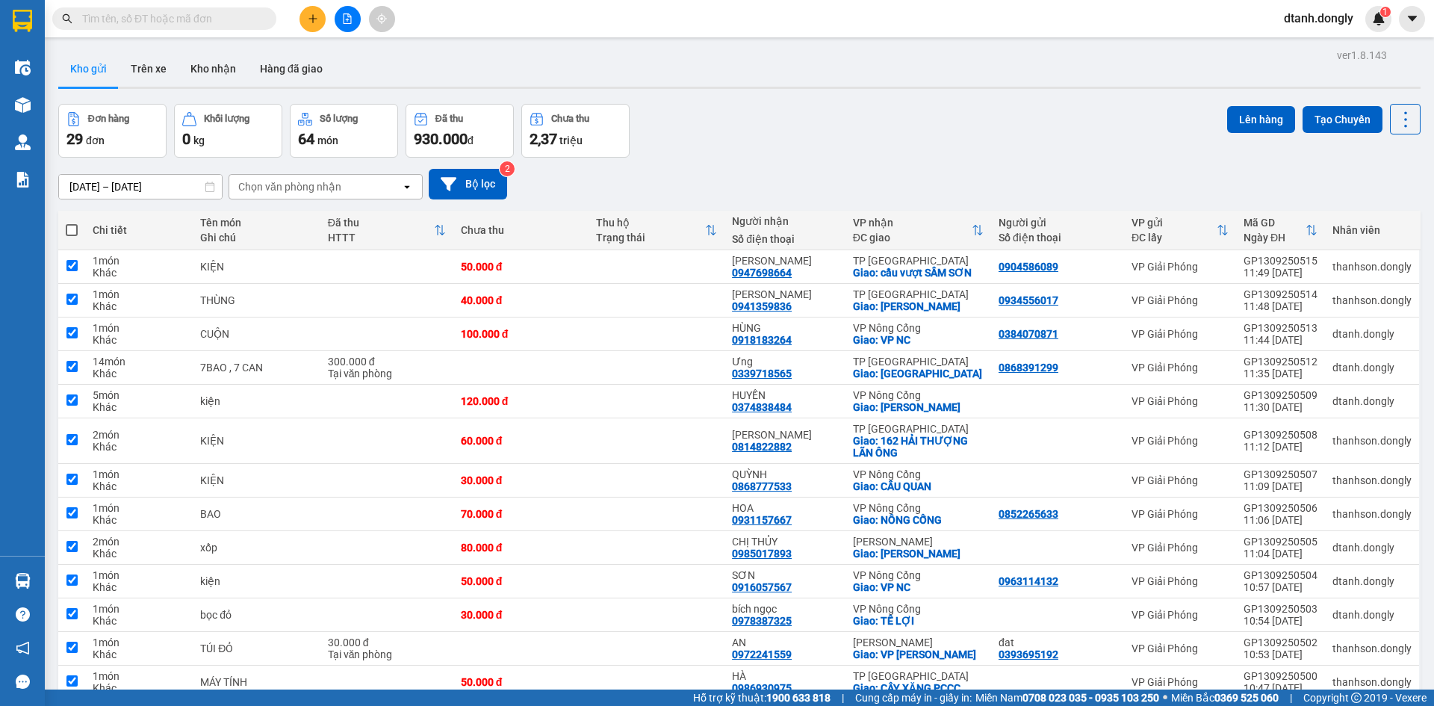
checkbox input "true"
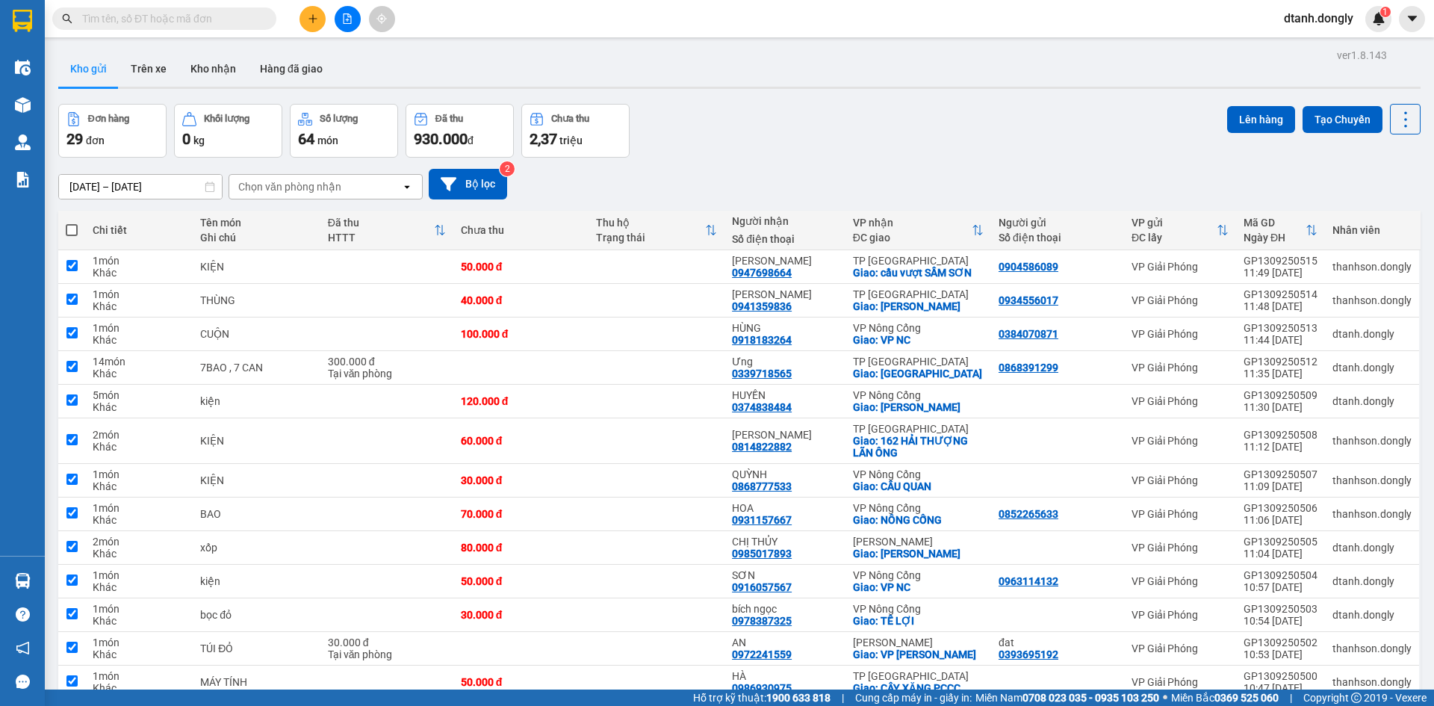
checkbox input "true"
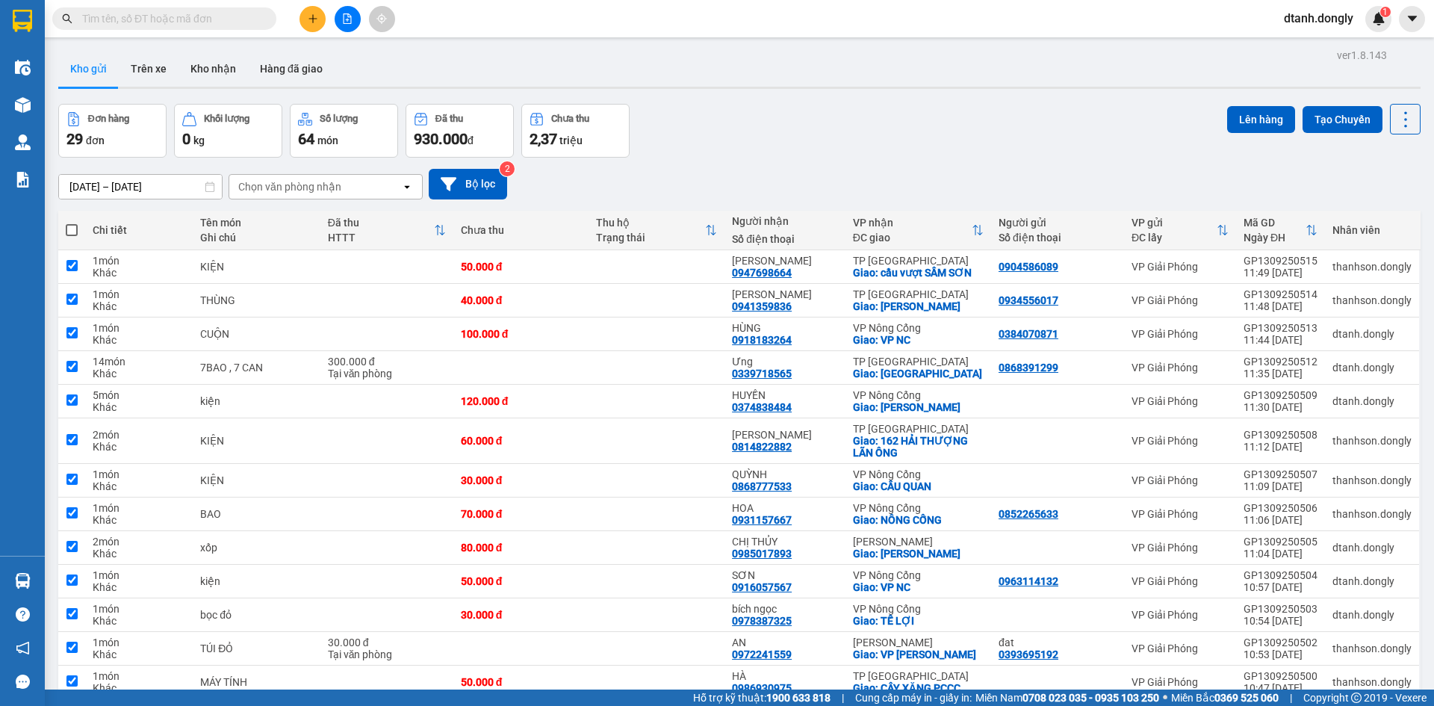
checkbox input "true"
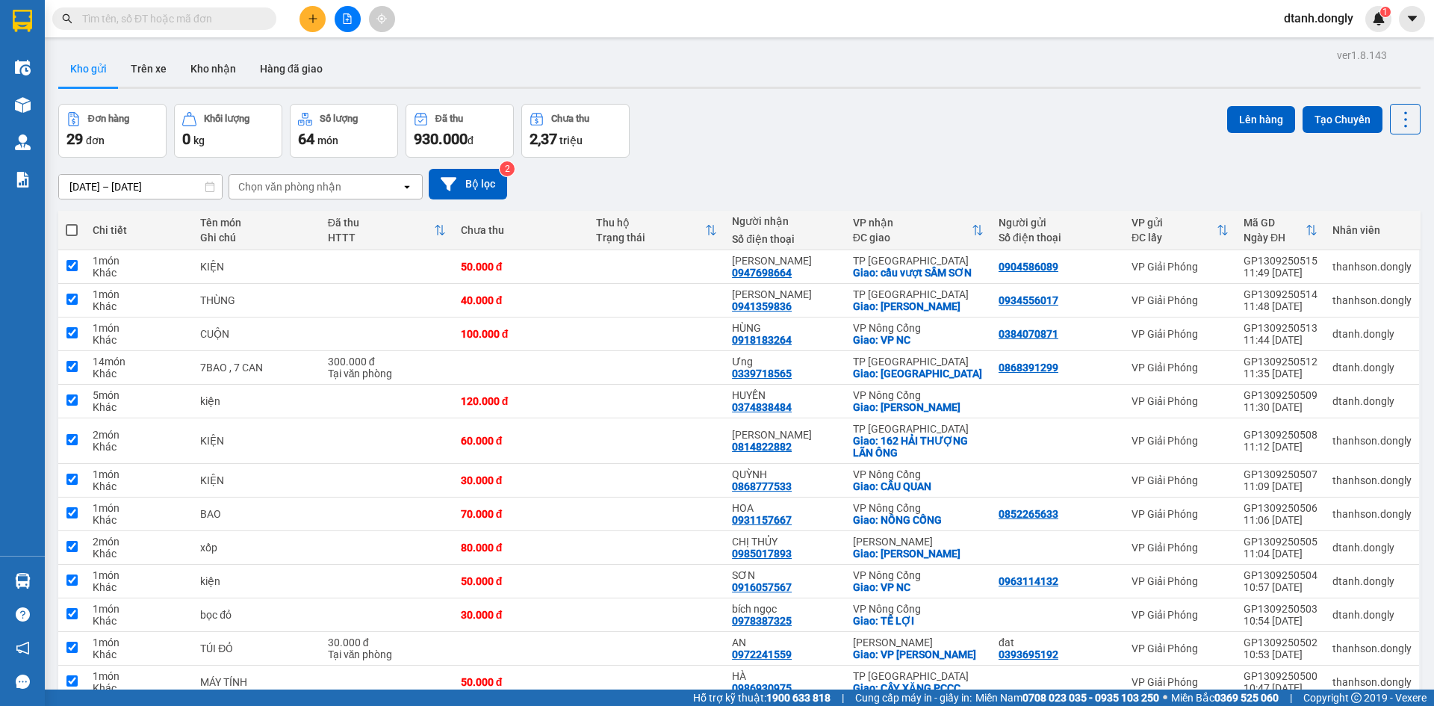
checkbox input "true"
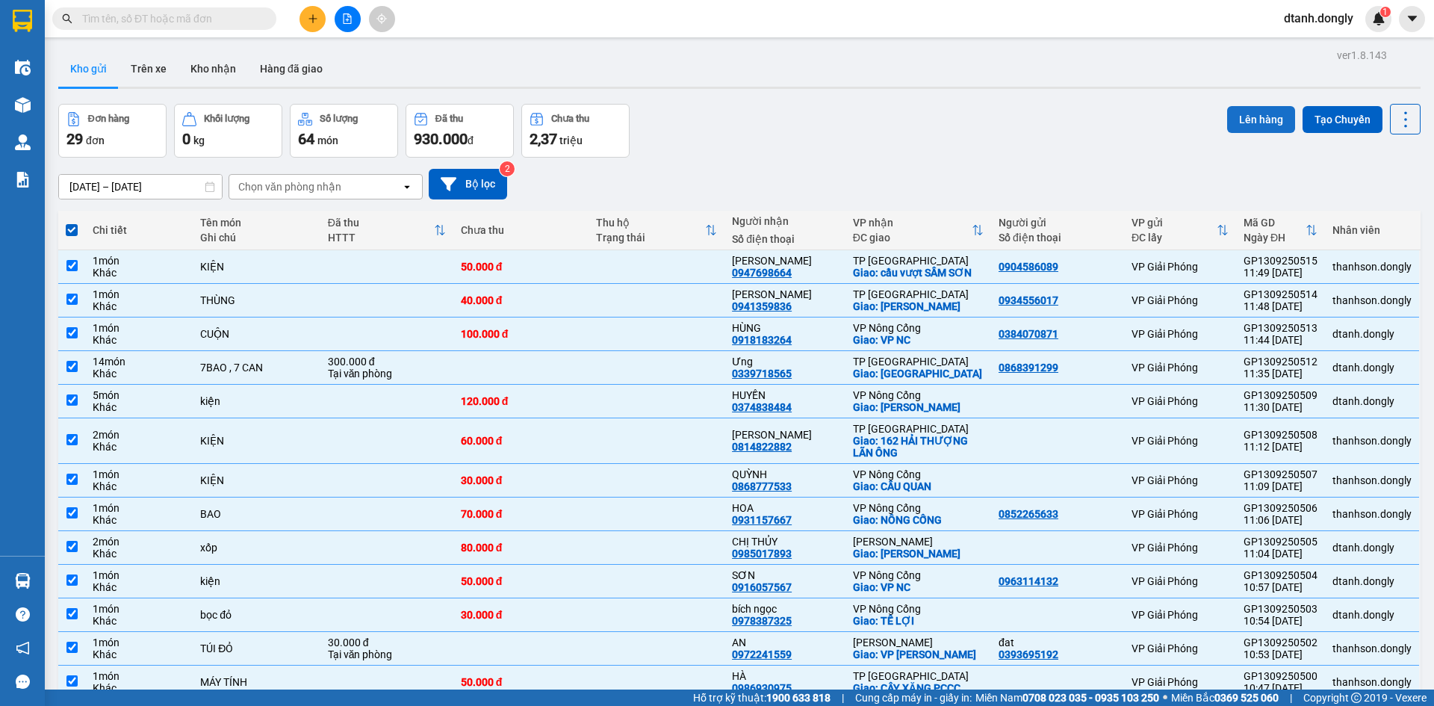
click at [1251, 114] on button "Lên hàng" at bounding box center [1261, 119] width 68 height 27
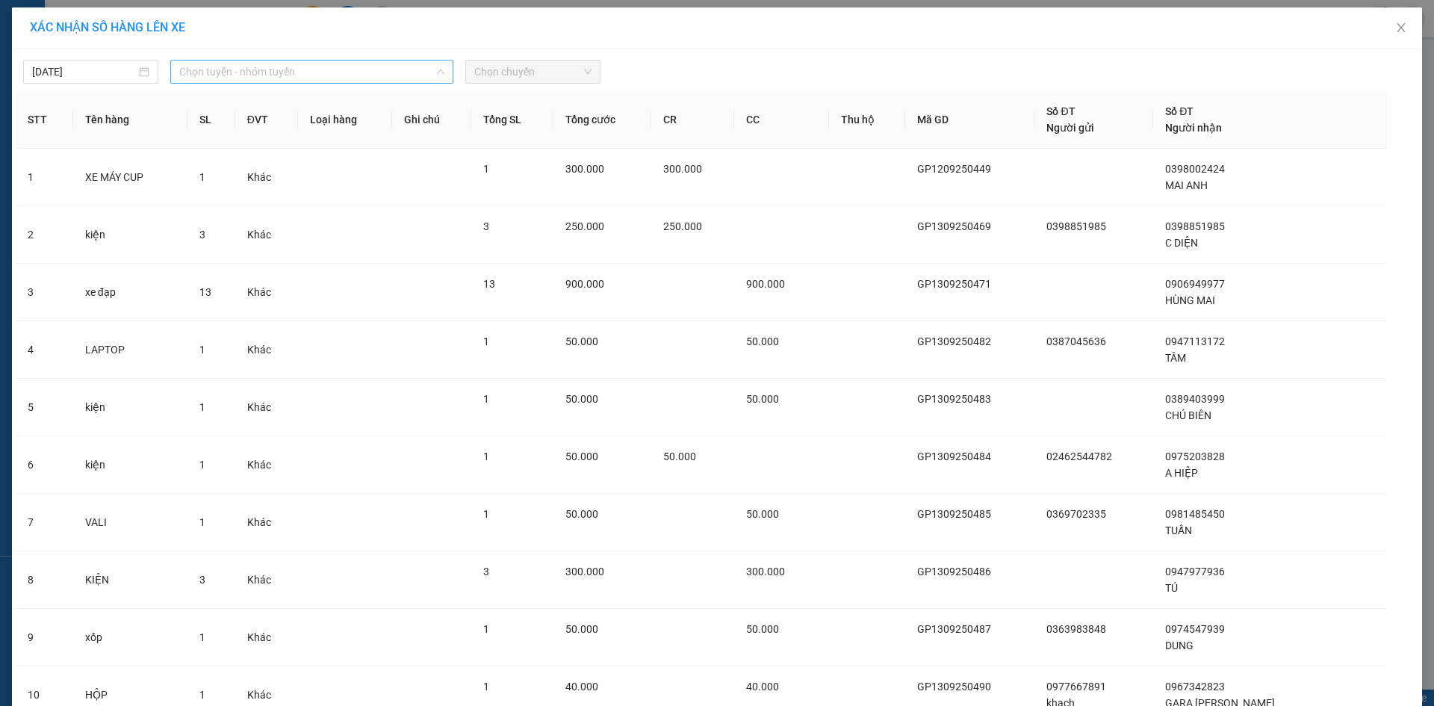
click at [414, 67] on span "Chọn tuyến - nhóm tuyến" at bounding box center [311, 72] width 265 height 22
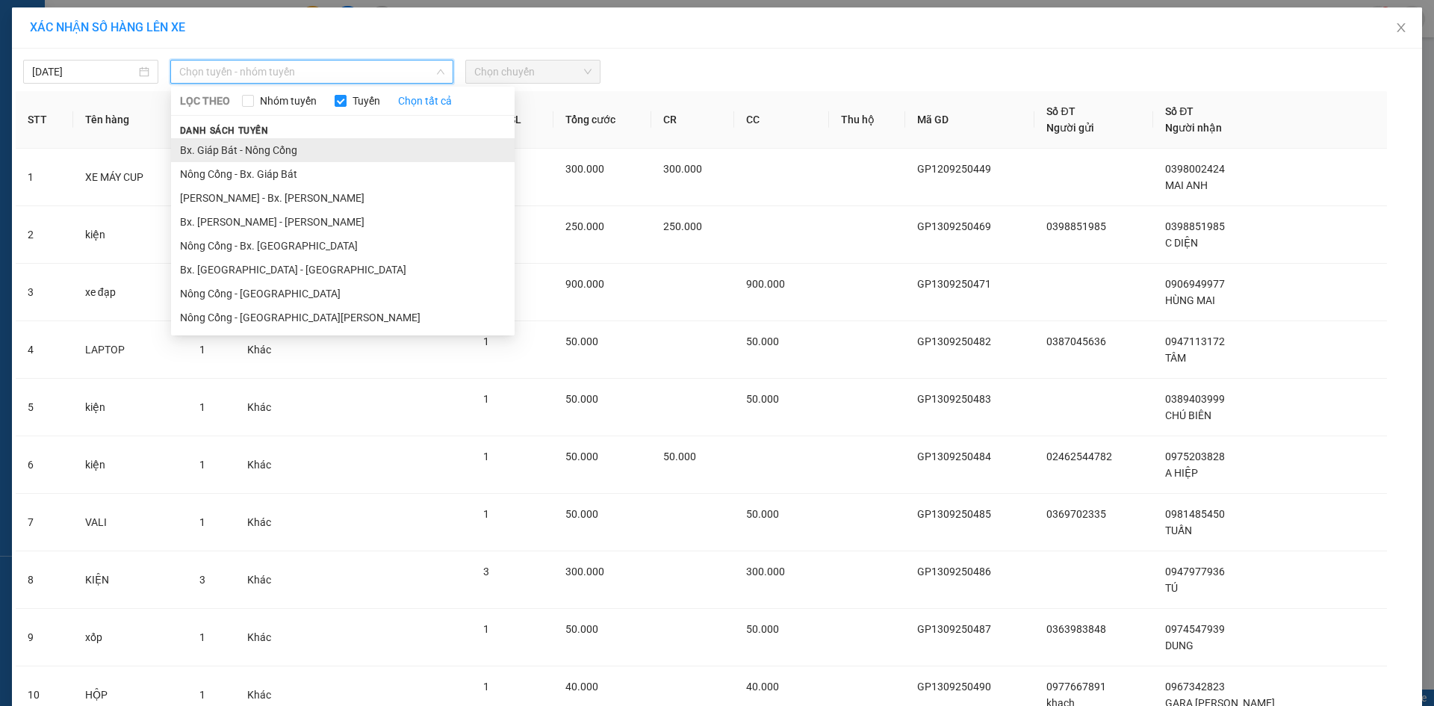
click at [368, 148] on li "Bx. Giáp Bát - Nông Cống" at bounding box center [343, 150] width 344 height 24
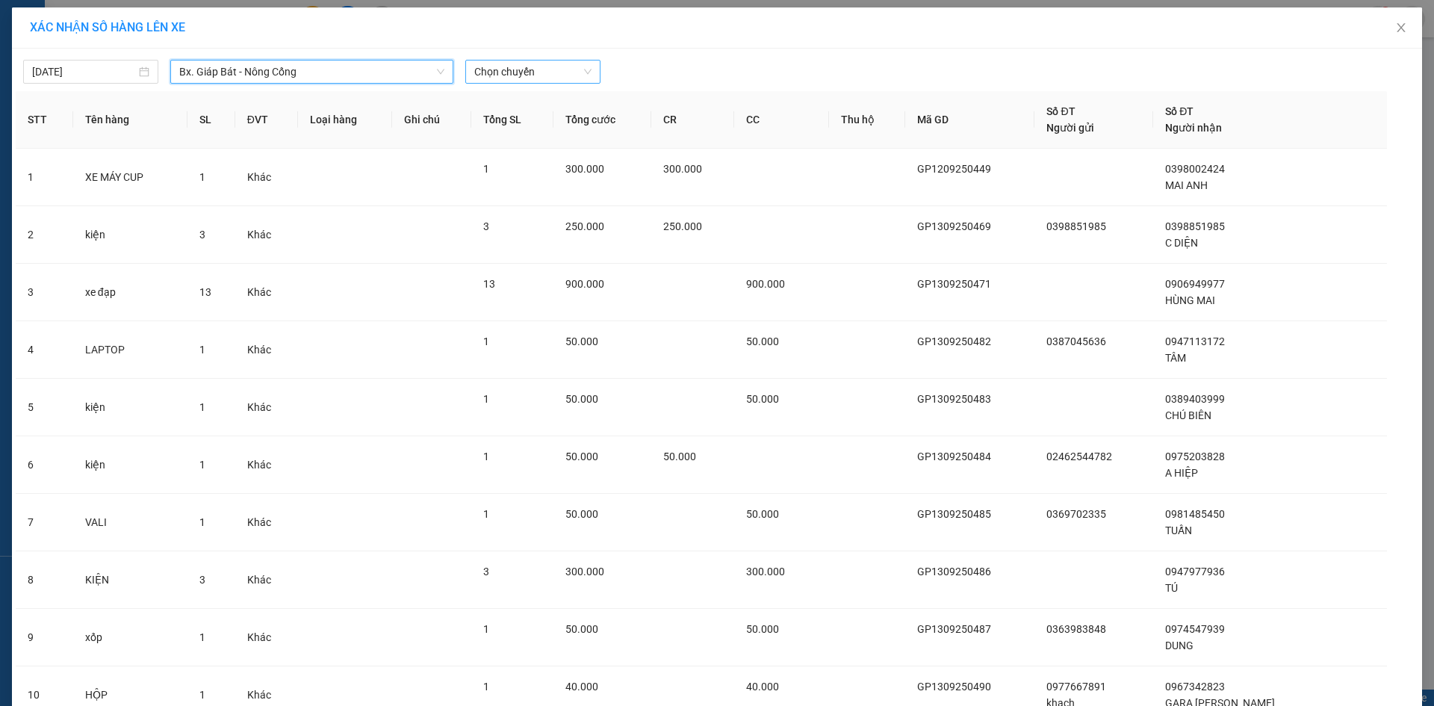
click at [583, 69] on span "Chọn chuyến" at bounding box center [532, 72] width 117 height 22
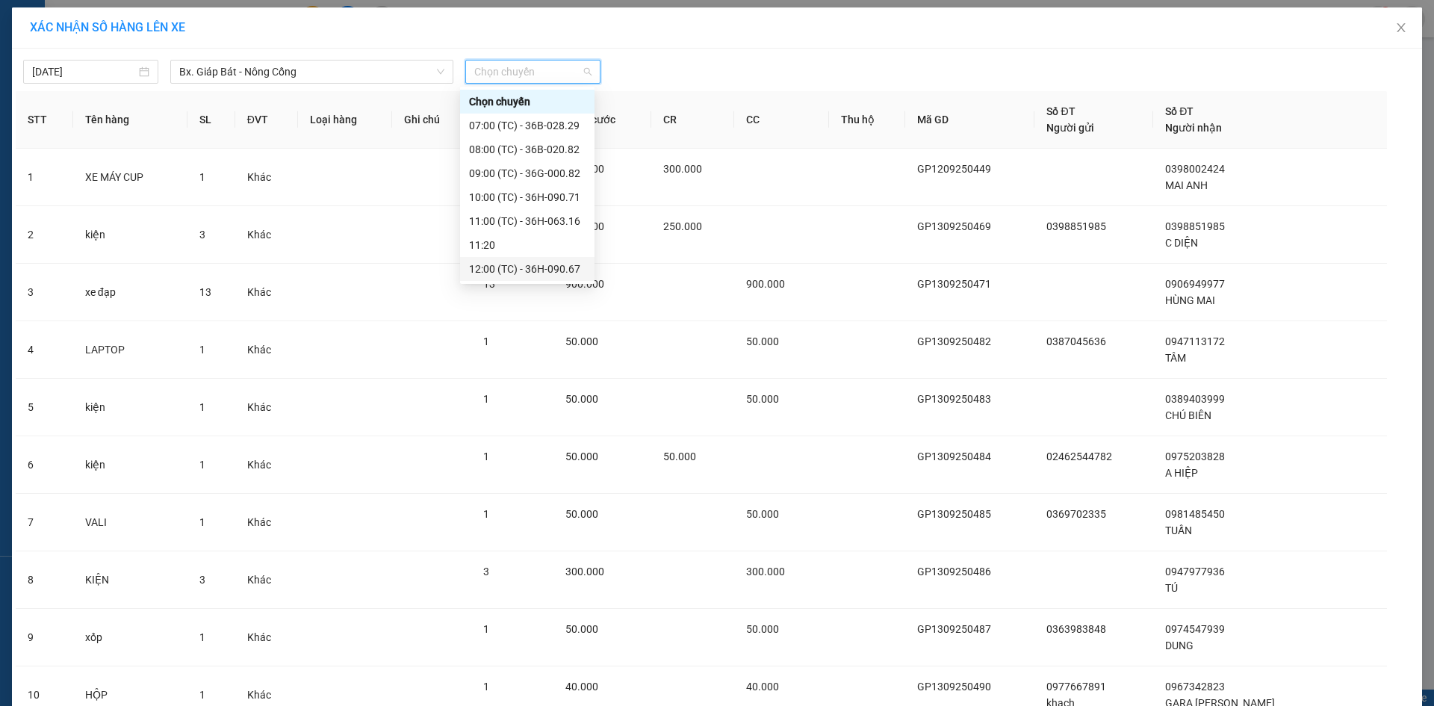
scroll to position [149, 0]
click at [528, 139] on div "12:15 (TC) - 29H-859.38" at bounding box center [527, 143] width 117 height 16
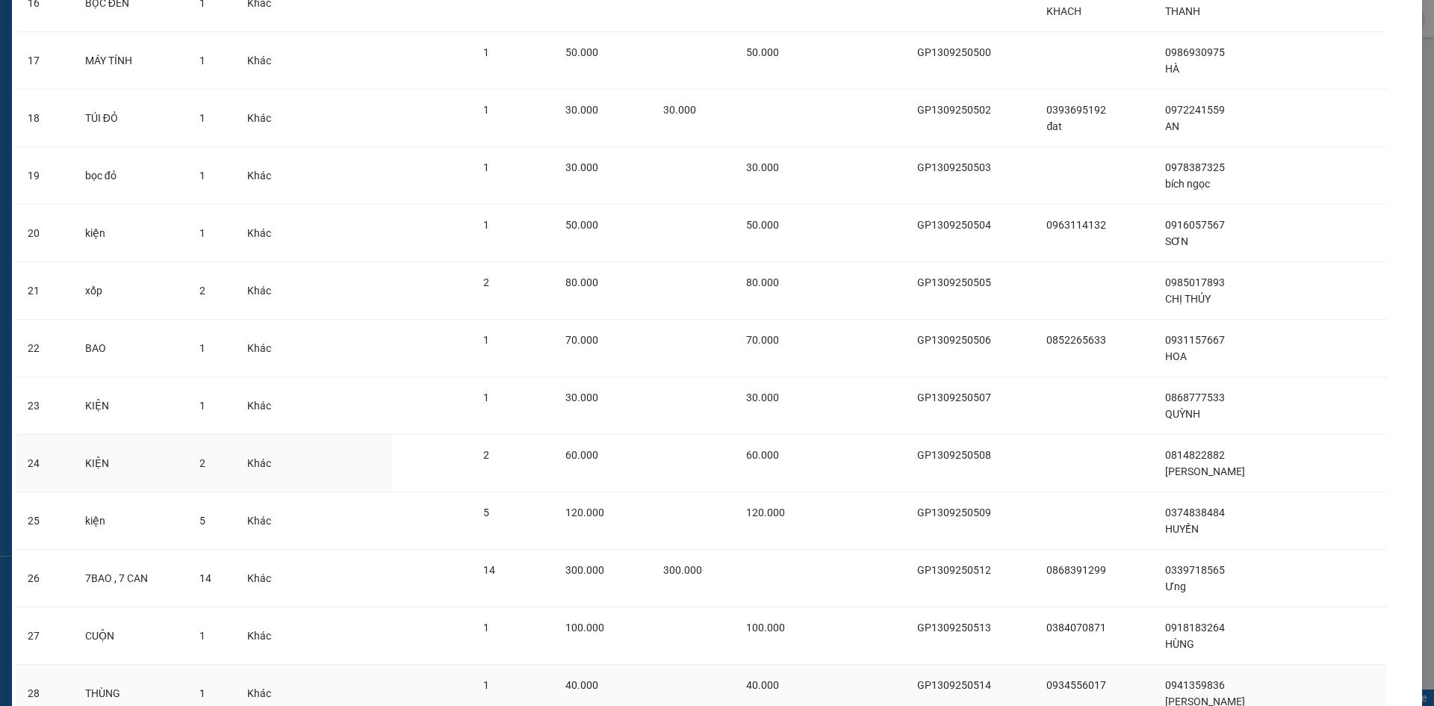
scroll to position [1229, 0]
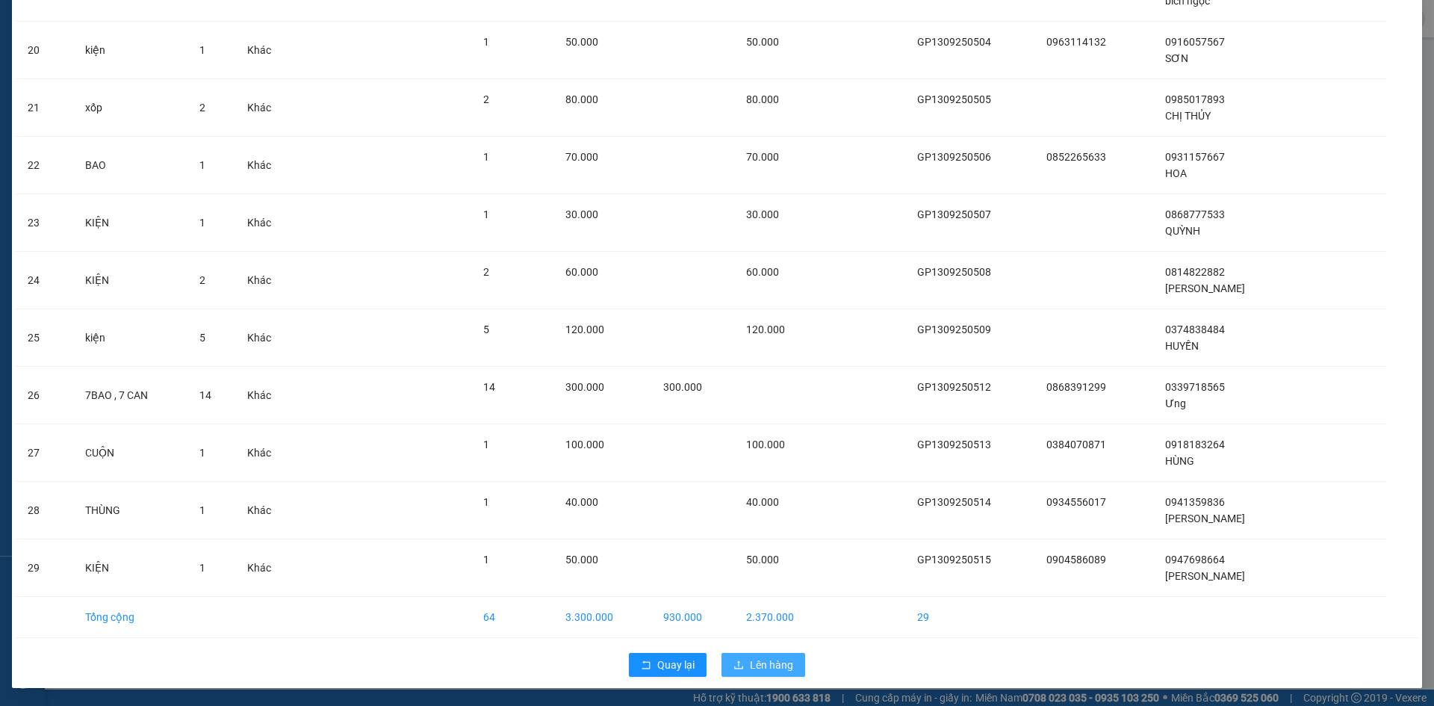
click at [761, 662] on span "Lên hàng" at bounding box center [771, 665] width 43 height 16
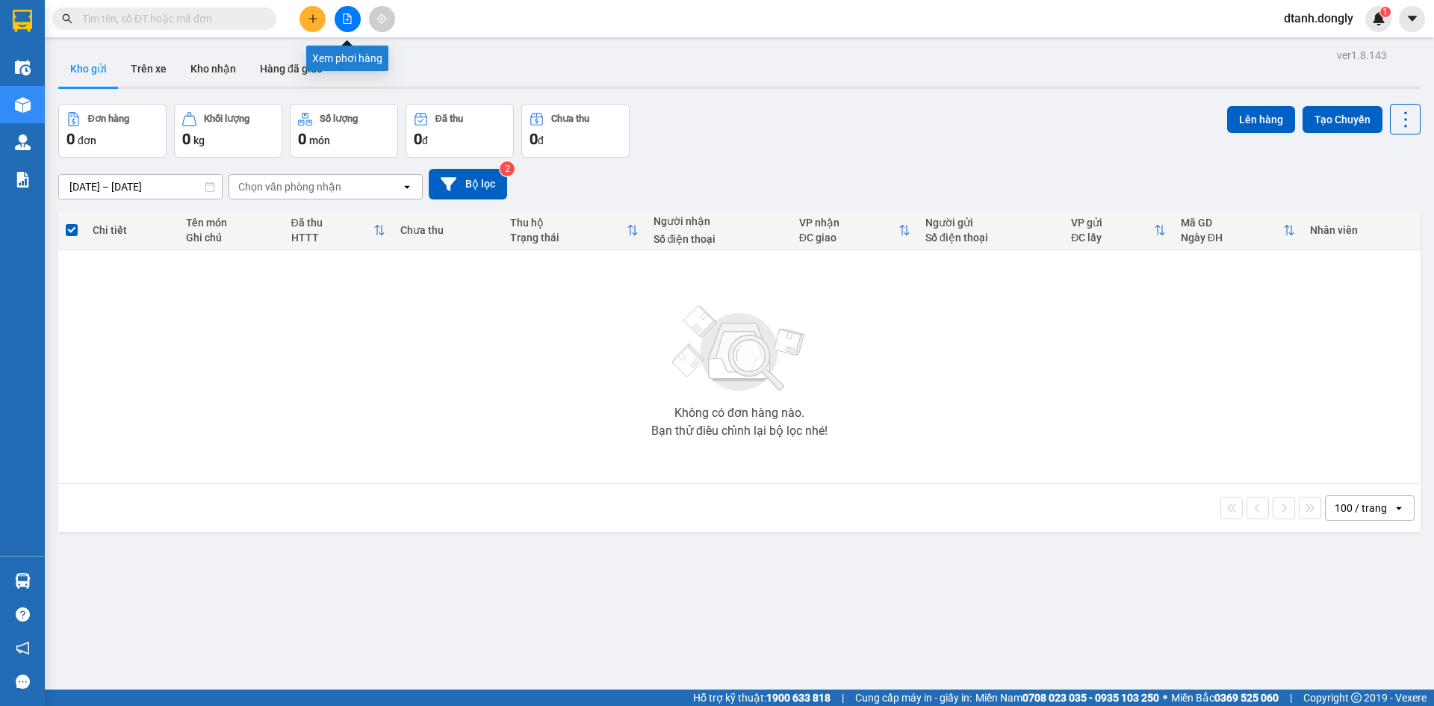
click at [347, 14] on icon "file-add" at bounding box center [348, 18] width 8 height 10
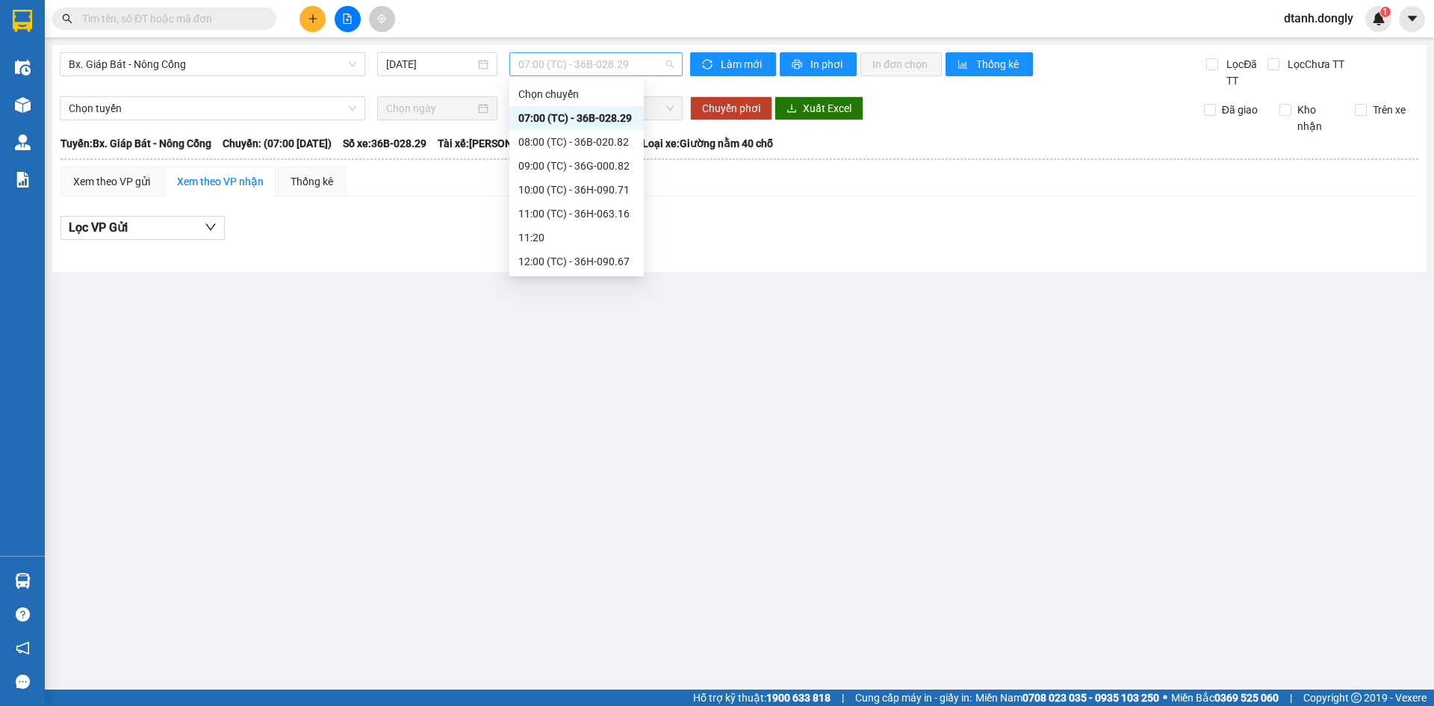
click at [663, 61] on span "07:00 (TC) - 36B-028.29" at bounding box center [595, 64] width 155 height 22
click at [573, 134] on div "12:15 (TC) - 29H-859.38" at bounding box center [576, 136] width 117 height 16
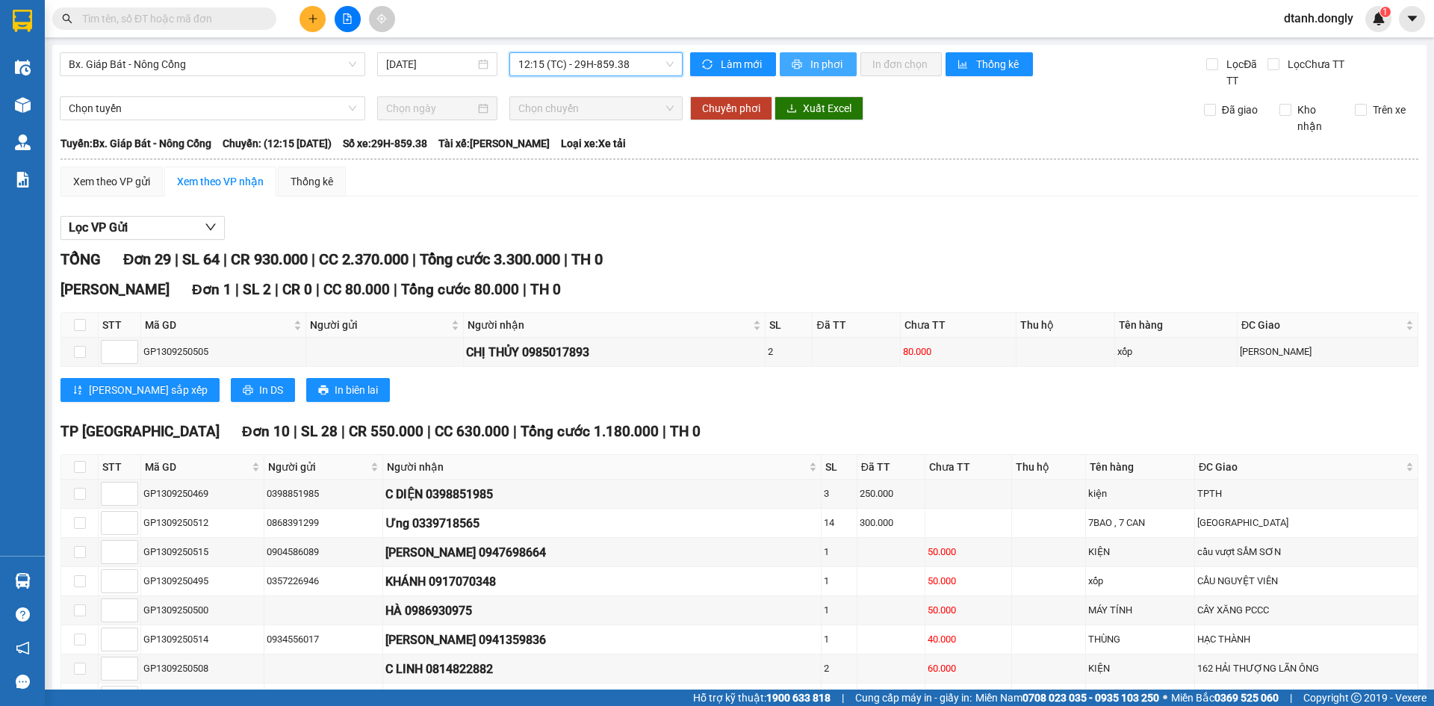
click at [811, 57] on span "In phơi" at bounding box center [828, 64] width 34 height 16
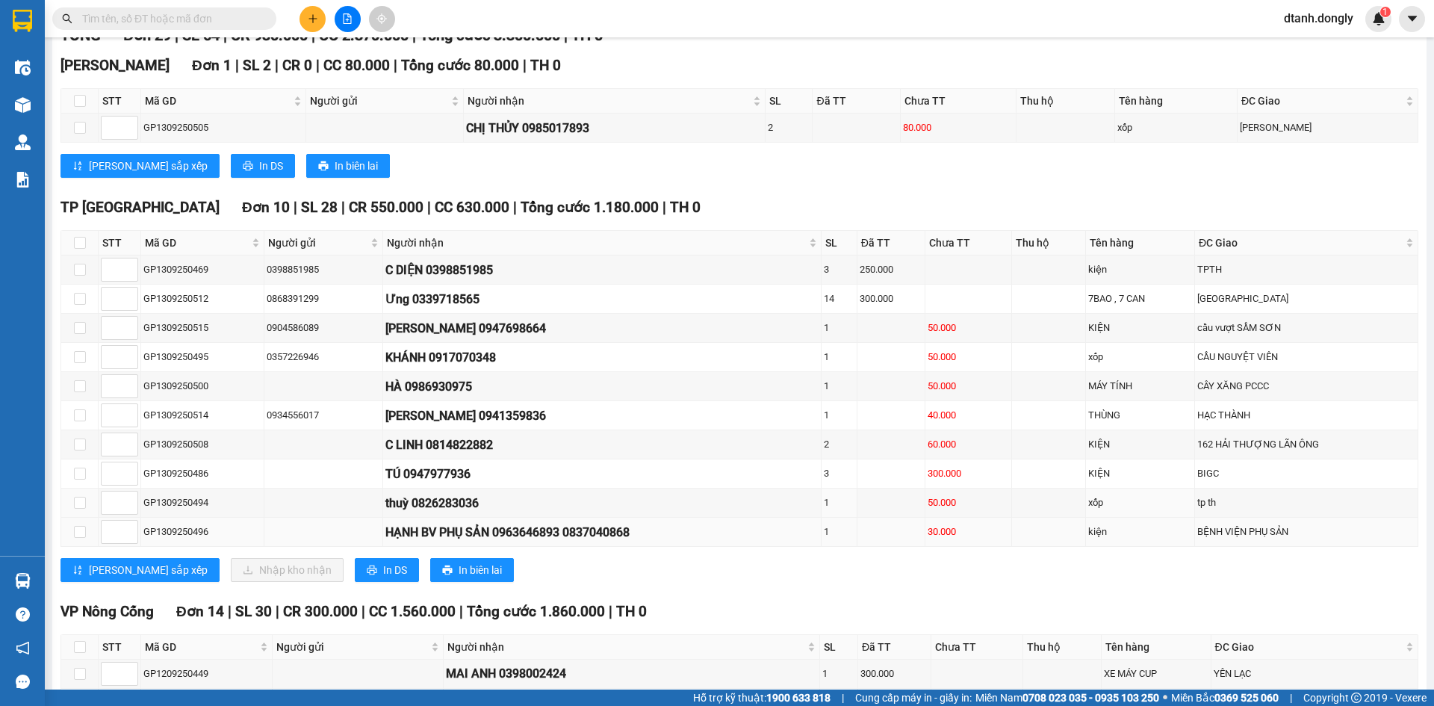
scroll to position [299, 0]
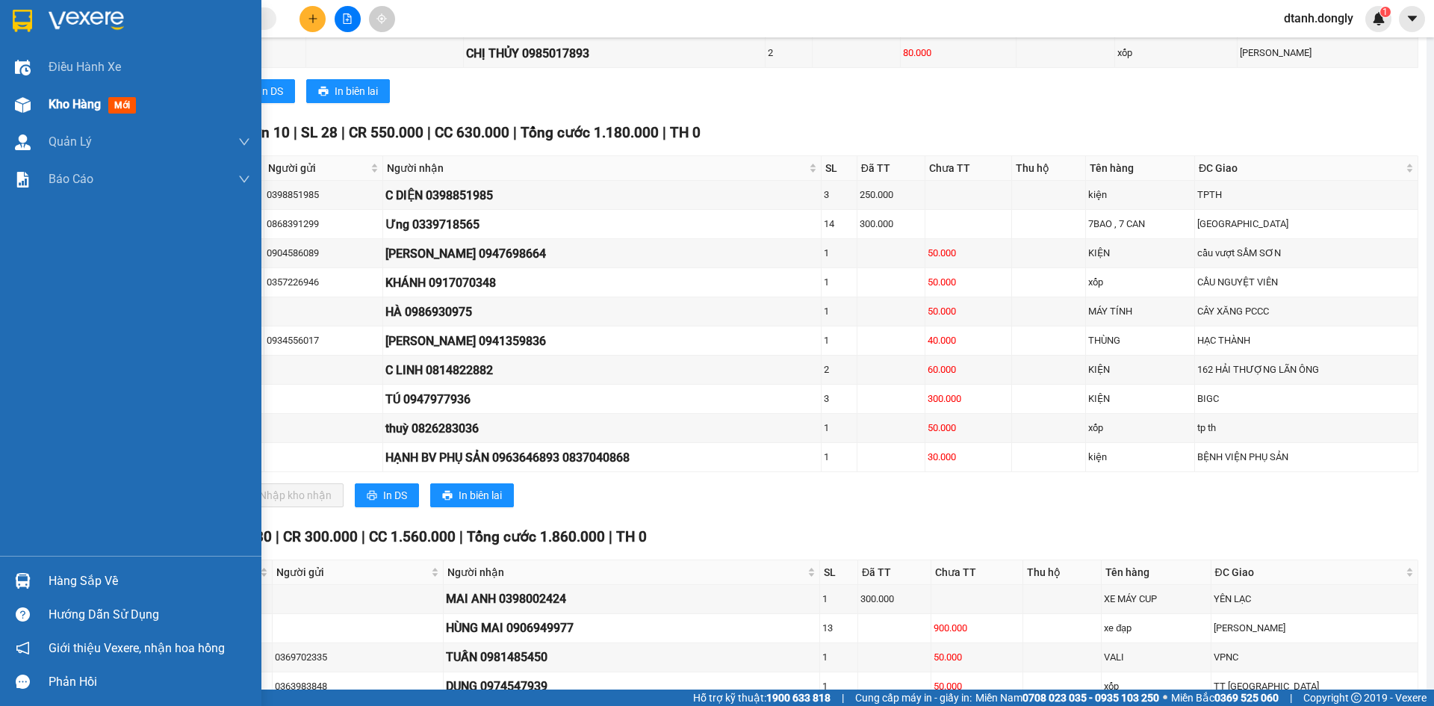
click at [61, 106] on span "Kho hàng" at bounding box center [75, 104] width 52 height 14
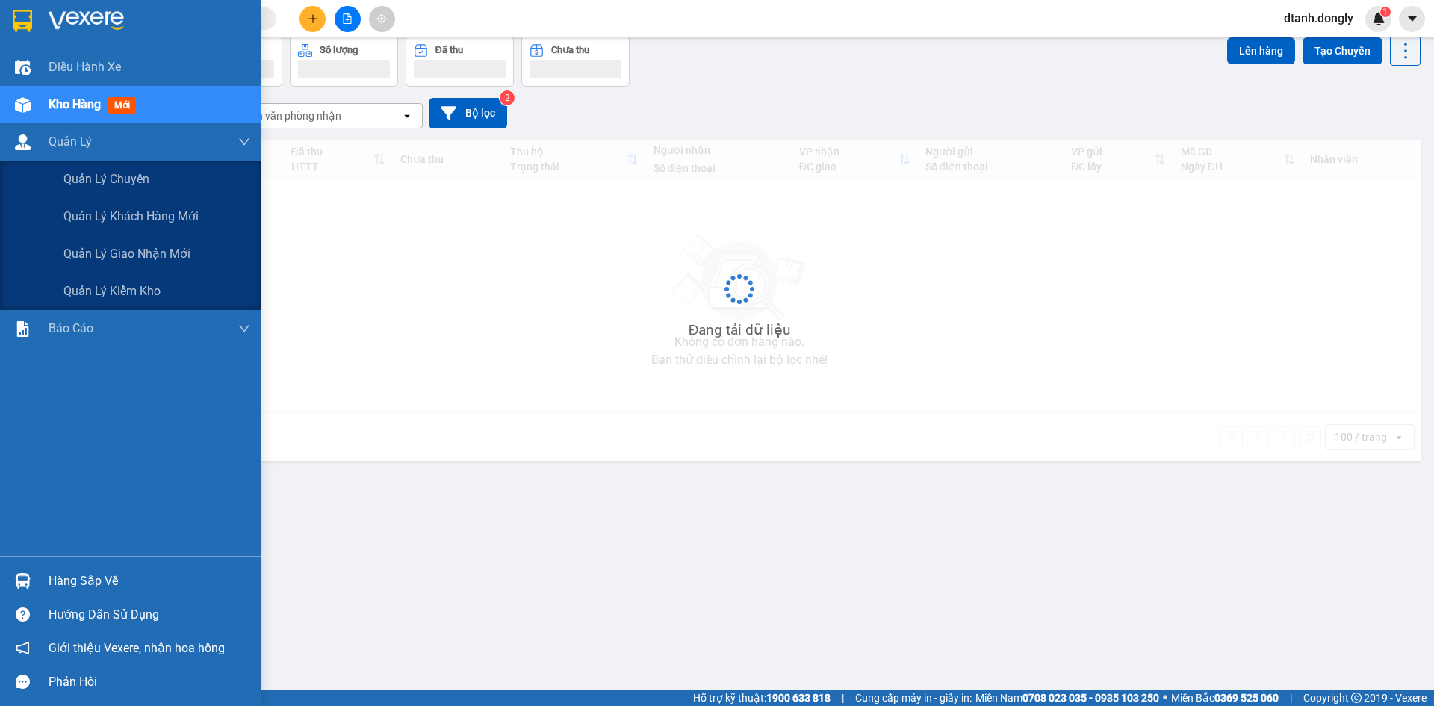
scroll to position [69, 0]
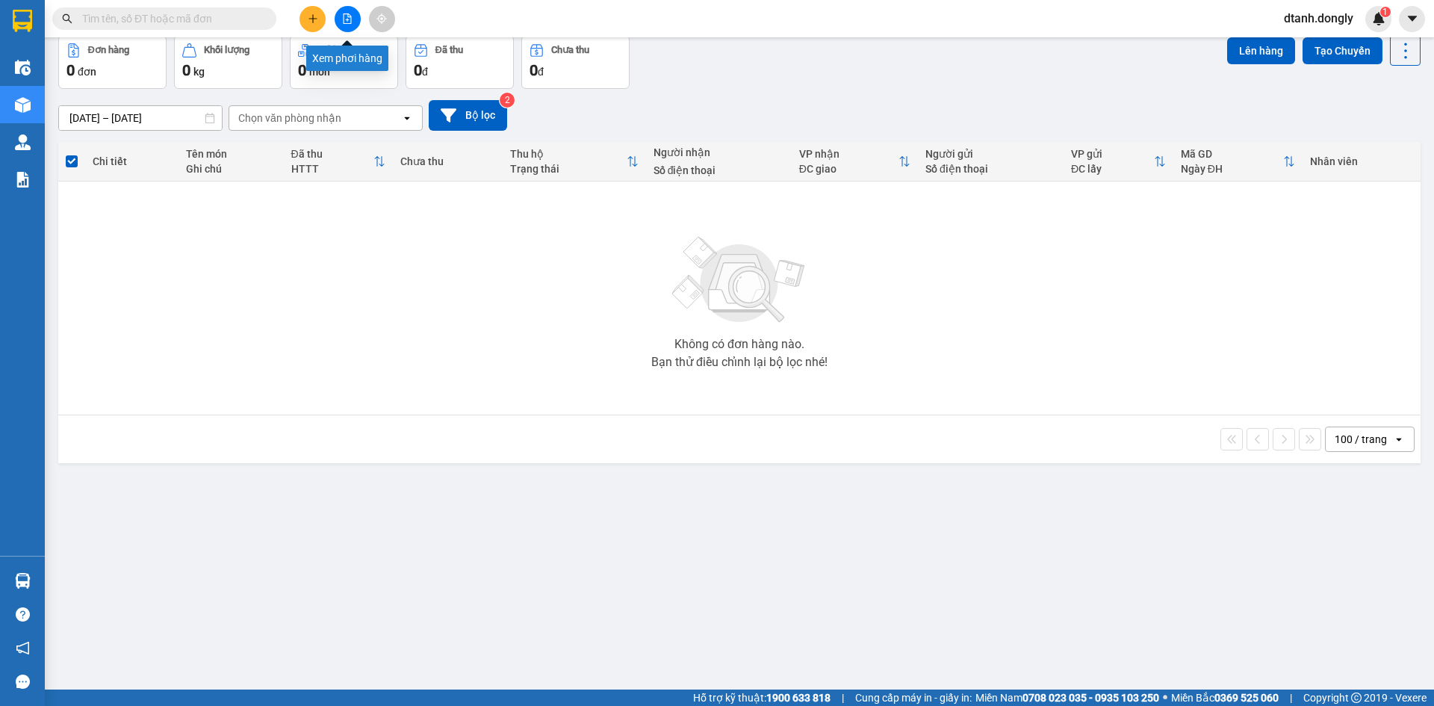
click at [346, 19] on icon "file-add" at bounding box center [347, 18] width 10 height 10
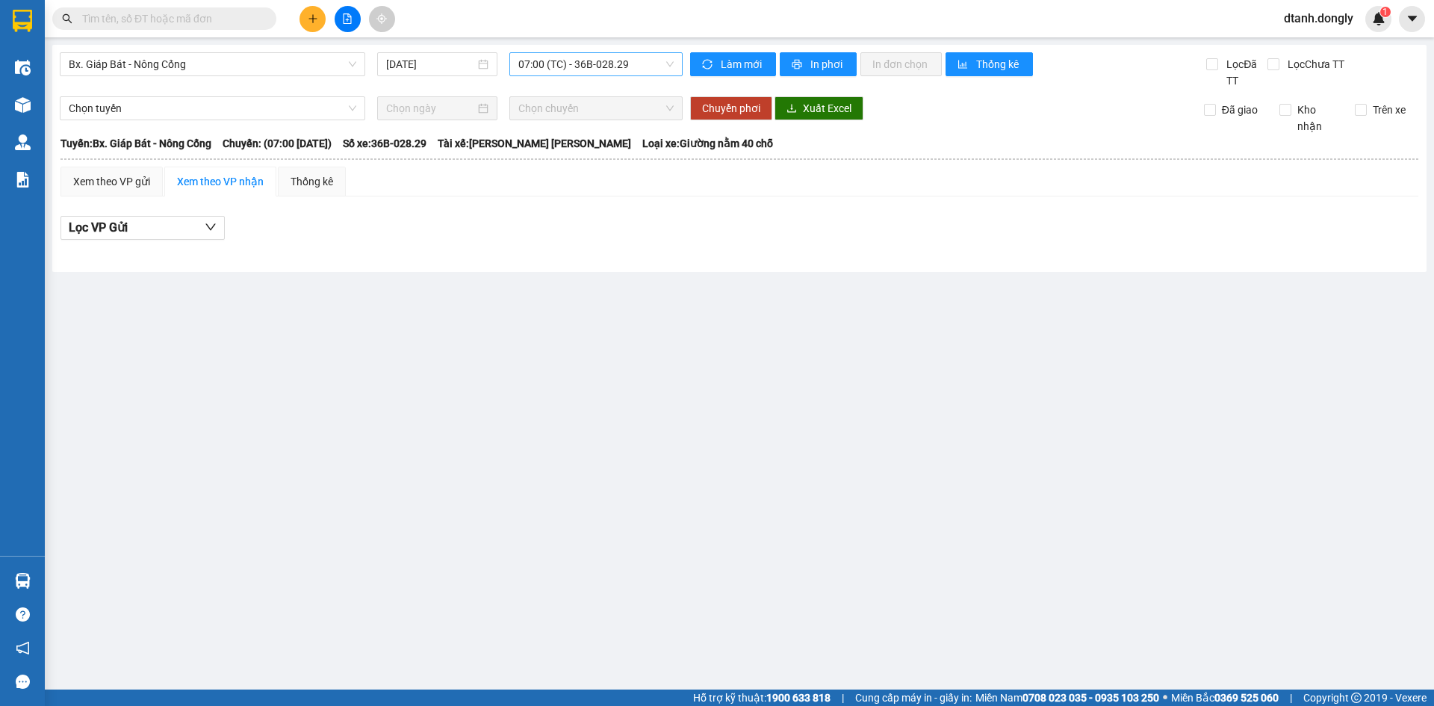
click at [584, 67] on span "07:00 (TC) - 36B-028.29" at bounding box center [595, 64] width 155 height 22
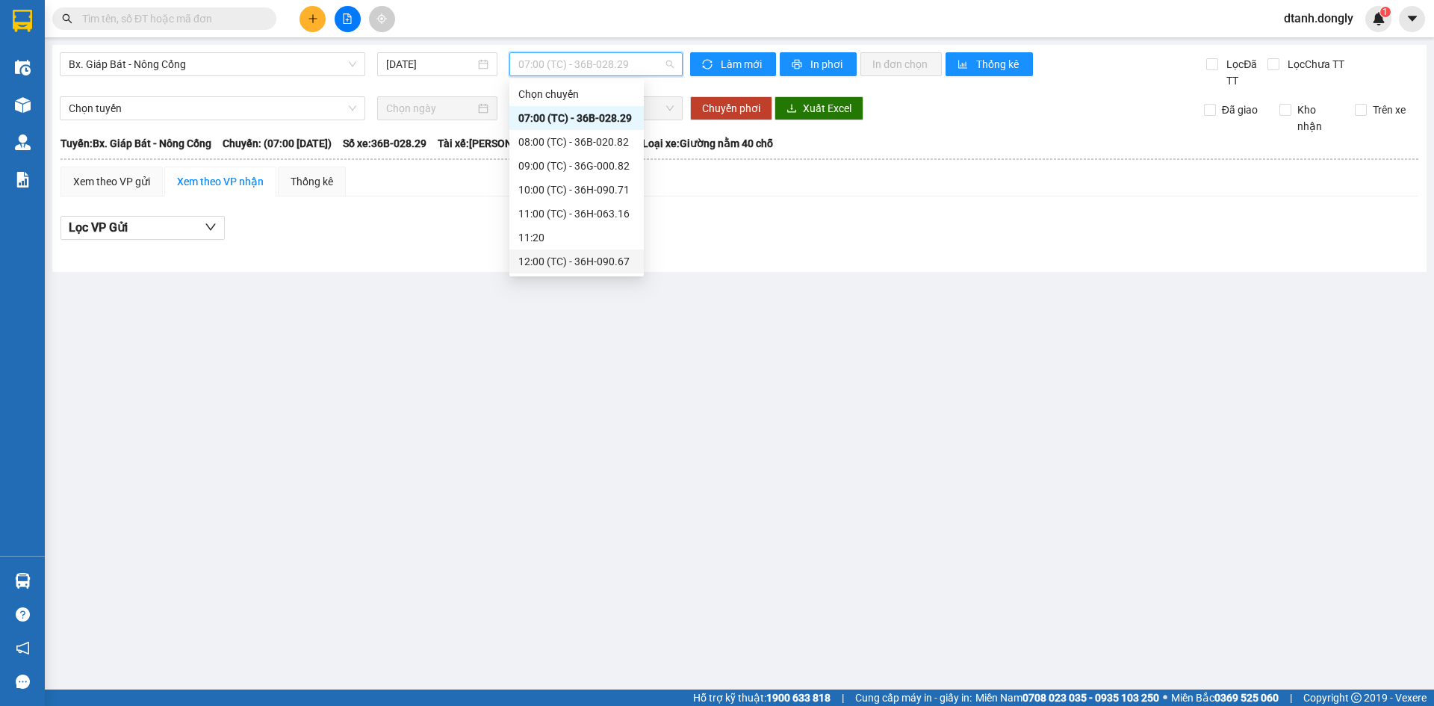
scroll to position [149, 0]
click at [601, 135] on div "12:15 (TC) - 29H-859.38" at bounding box center [576, 136] width 117 height 16
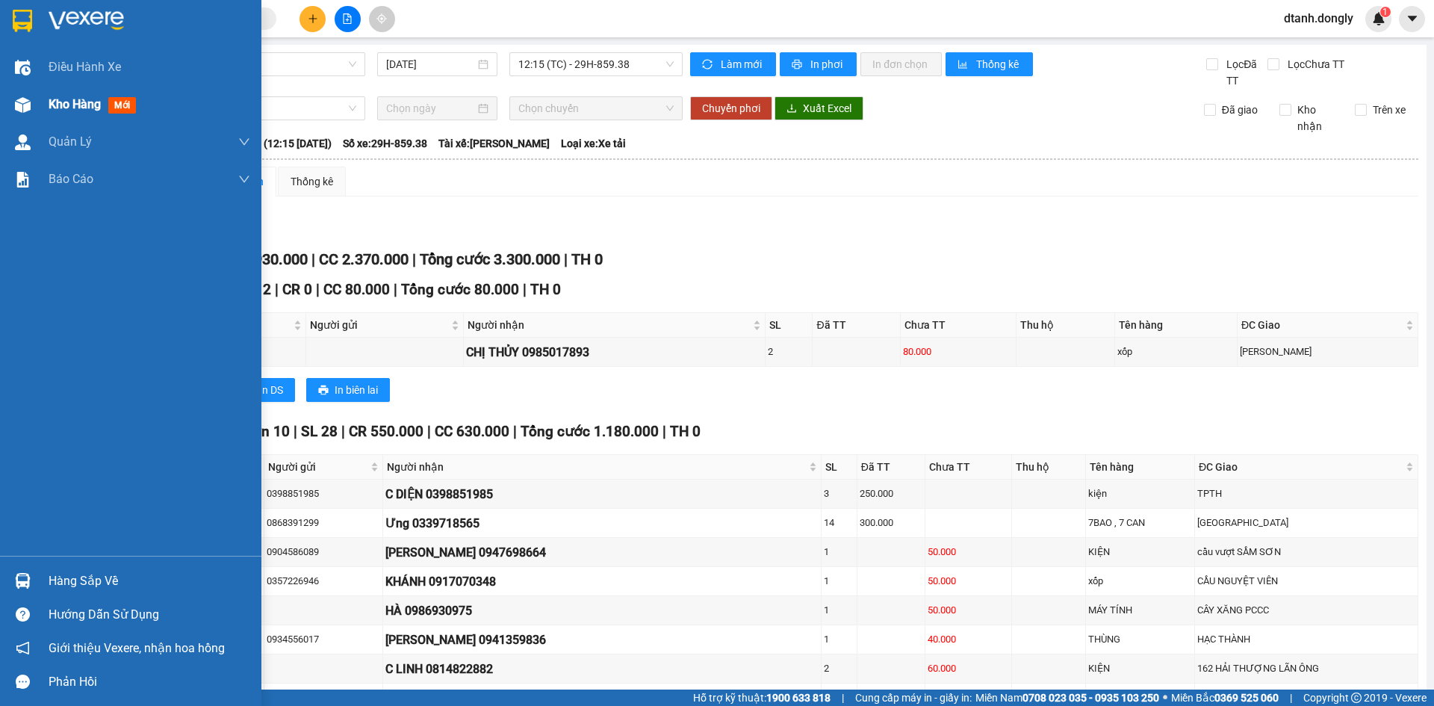
click at [50, 93] on div "Kho hàng mới" at bounding box center [150, 104] width 202 height 37
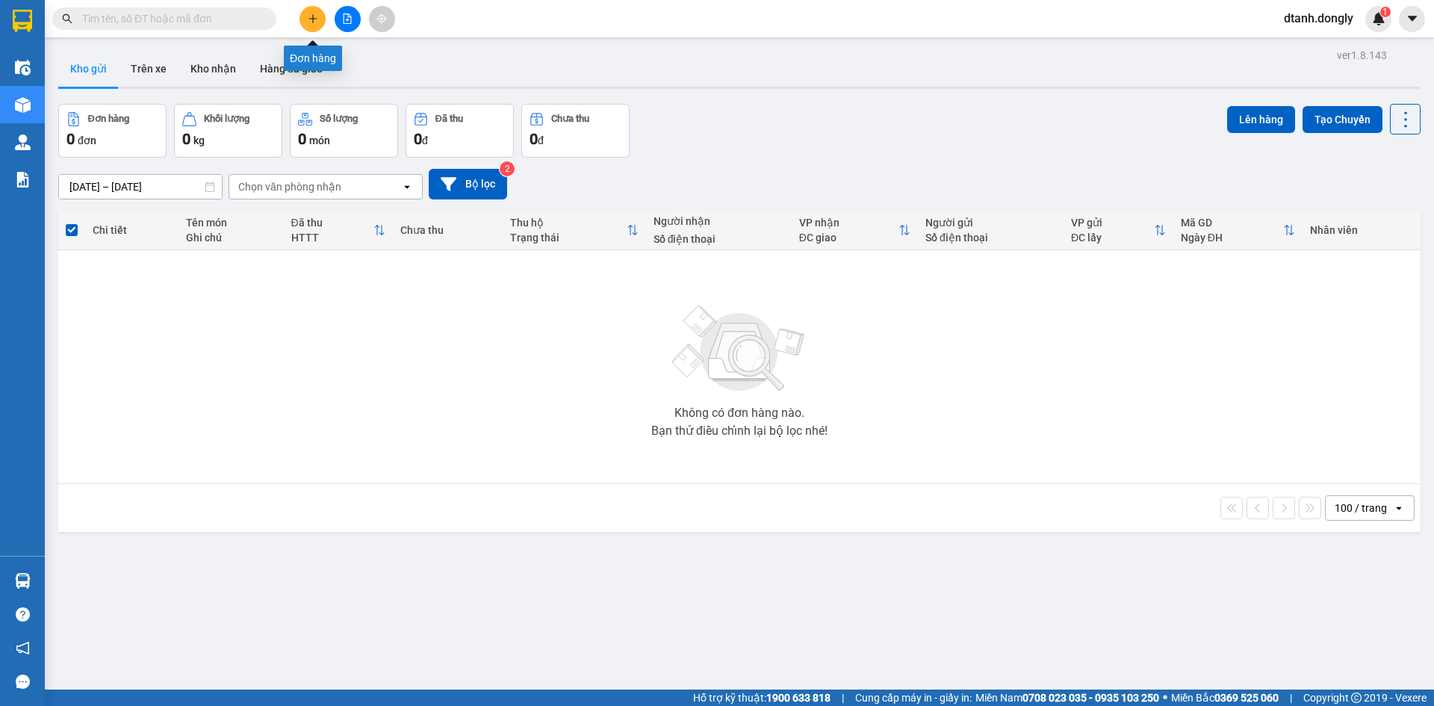
click at [317, 16] on icon "plus" at bounding box center [313, 18] width 10 height 10
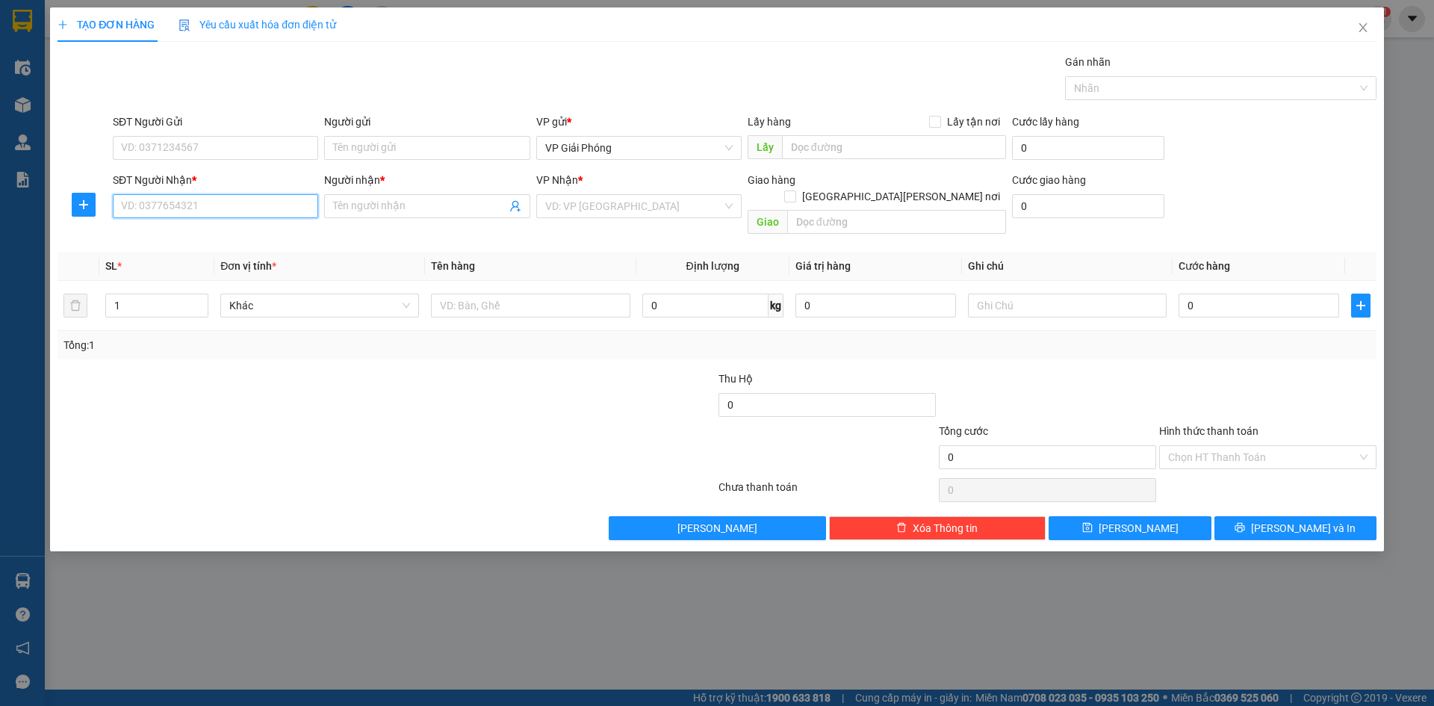
click at [167, 210] on input "SĐT Người Nhận *" at bounding box center [215, 206] width 205 height 24
type input "0"
click at [396, 205] on input "Người nhận *" at bounding box center [419, 206] width 173 height 16
type input "minh liên"
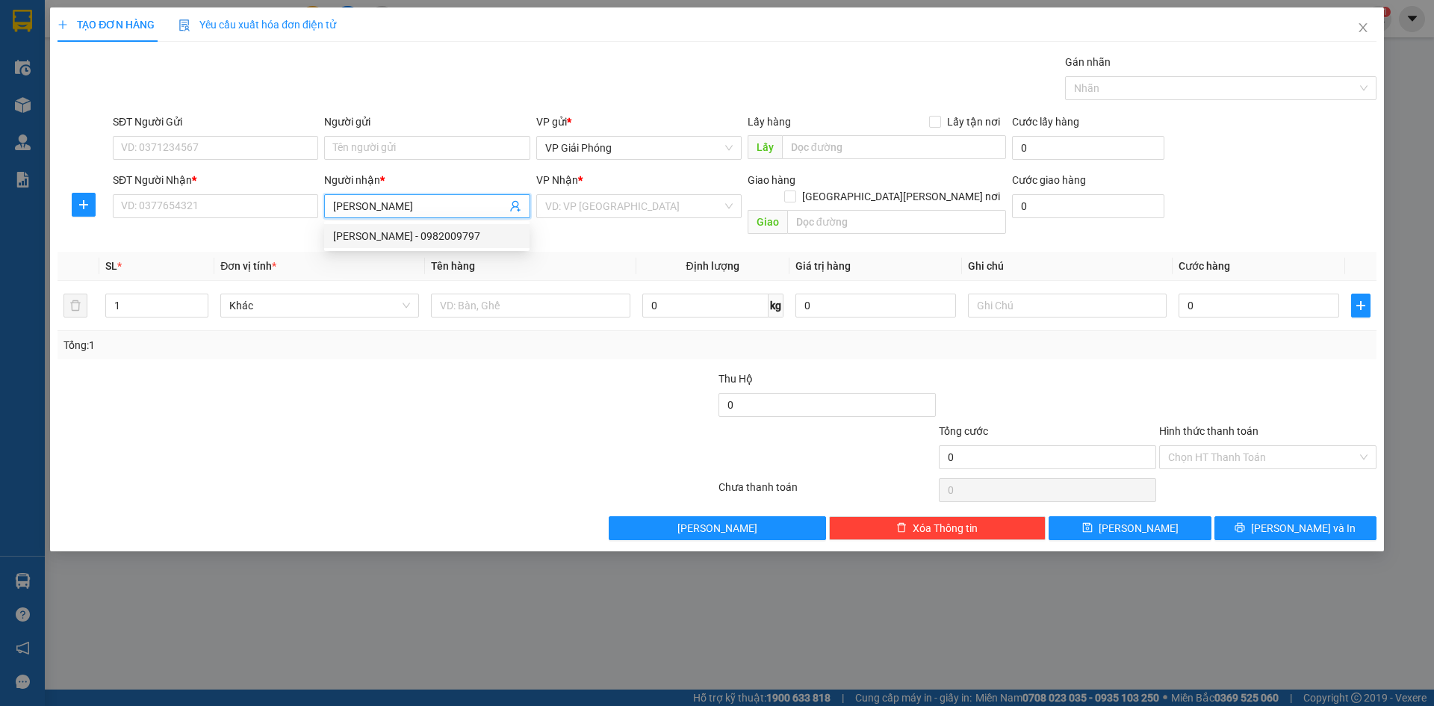
click at [420, 238] on div "MINH LIÊN - 0982009797" at bounding box center [427, 236] width 188 height 16
type input "0982009797"
type input "MINH LIÊN"
checkbox input "true"
type input "CẦU QUAN"
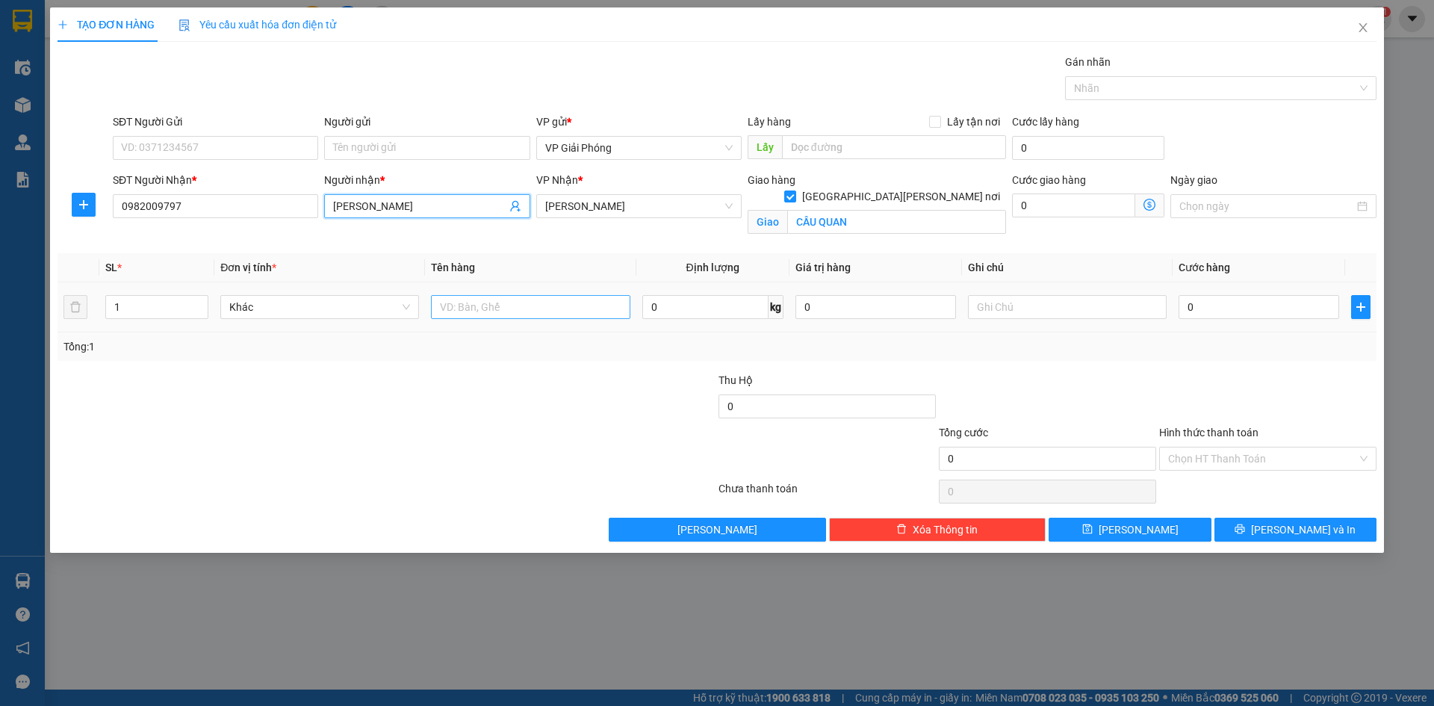
type input "MINH LIÊN"
click at [468, 304] on input "text" at bounding box center [530, 307] width 199 height 24
type input "bao xanh"
click at [1244, 307] on input "0" at bounding box center [1259, 307] width 161 height 24
type input "1"
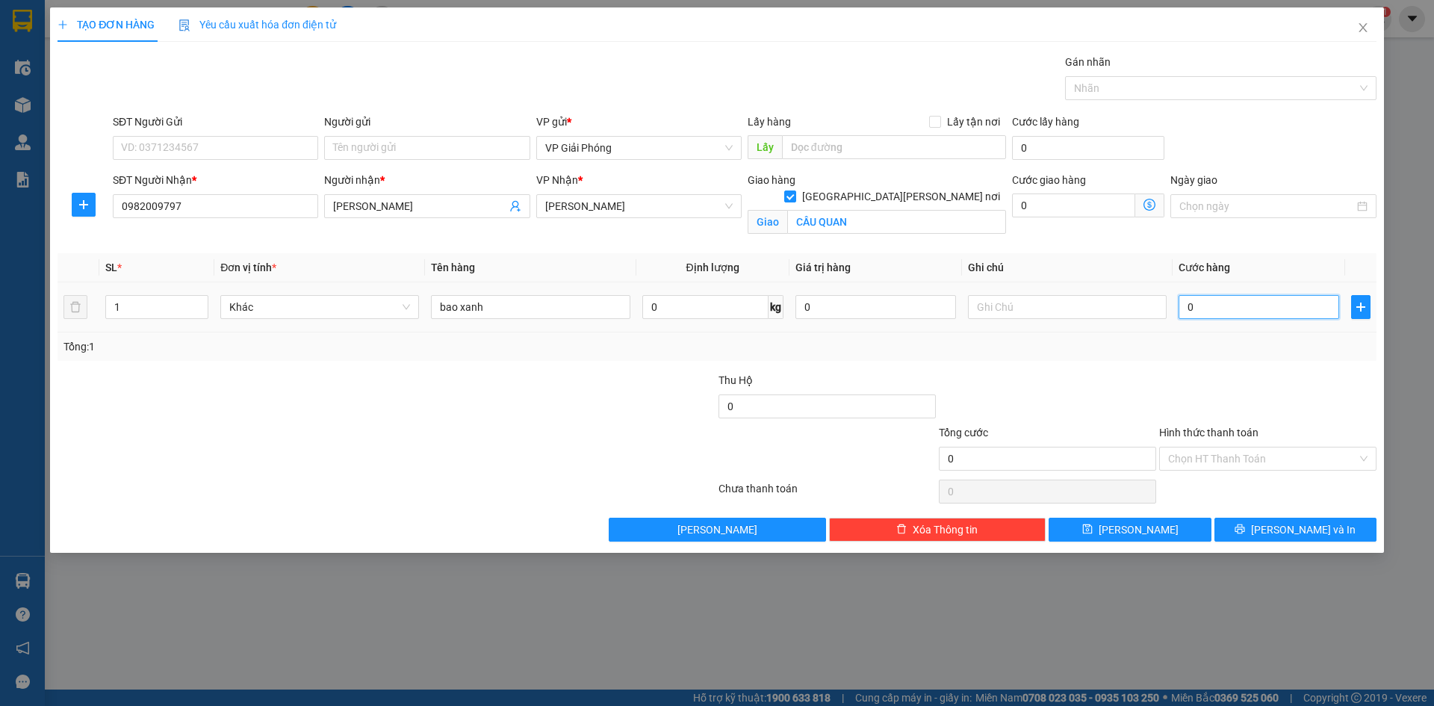
type input "1"
type input "10"
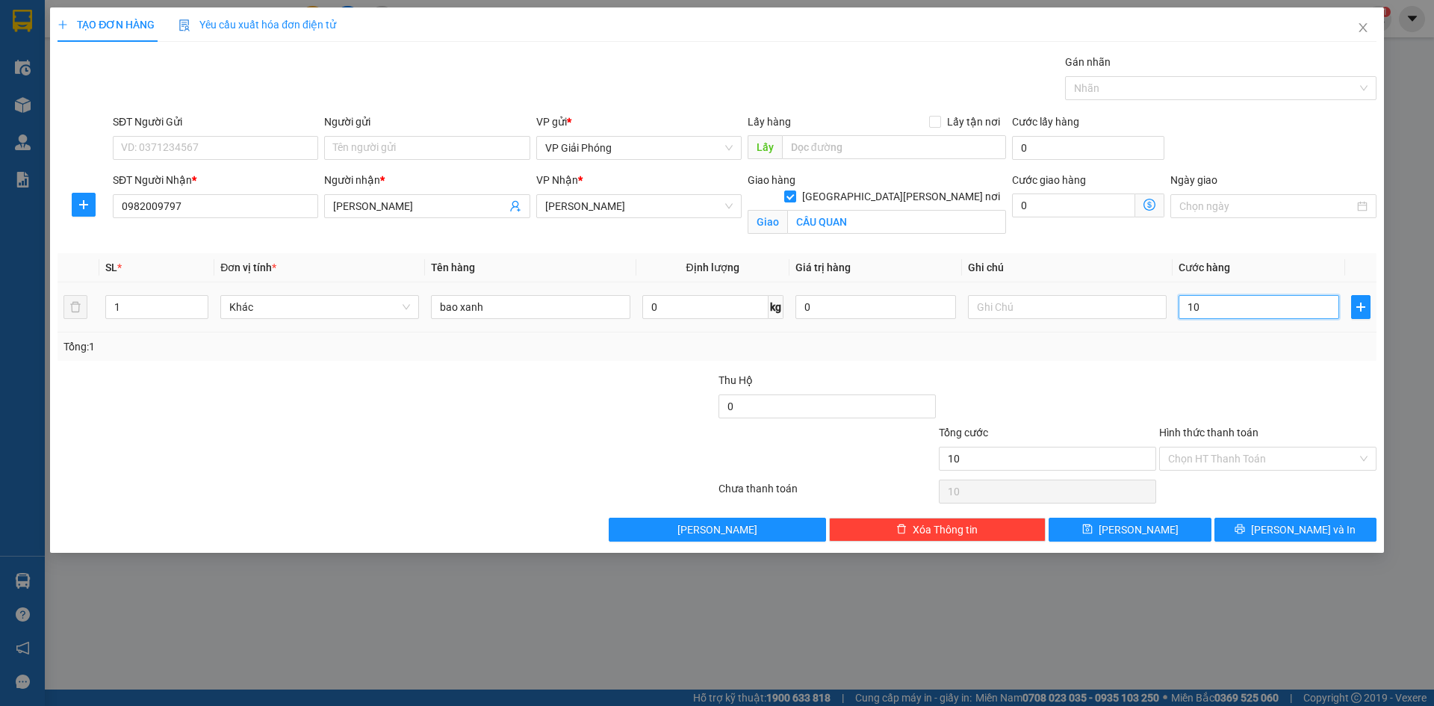
type input "100"
click at [1118, 86] on div at bounding box center [1213, 88] width 289 height 18
type input "100.000"
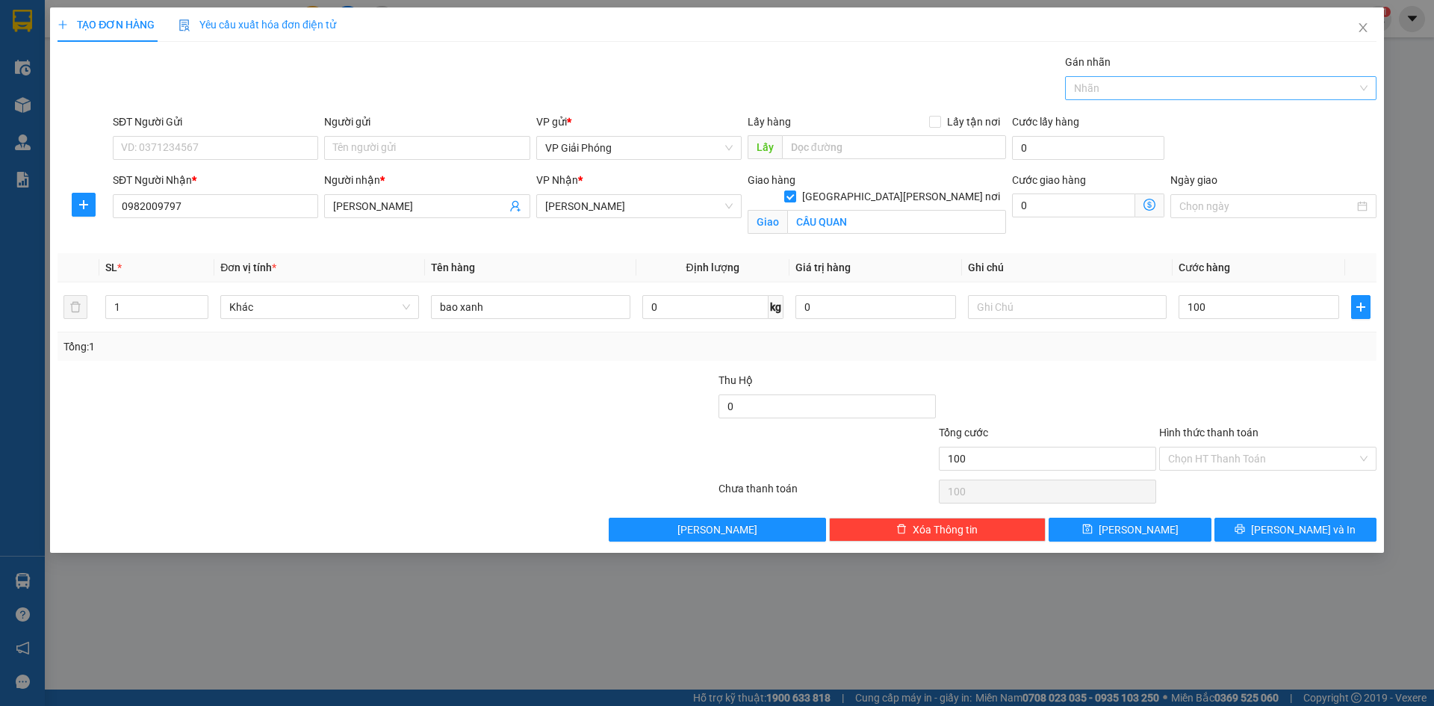
type input "100.000"
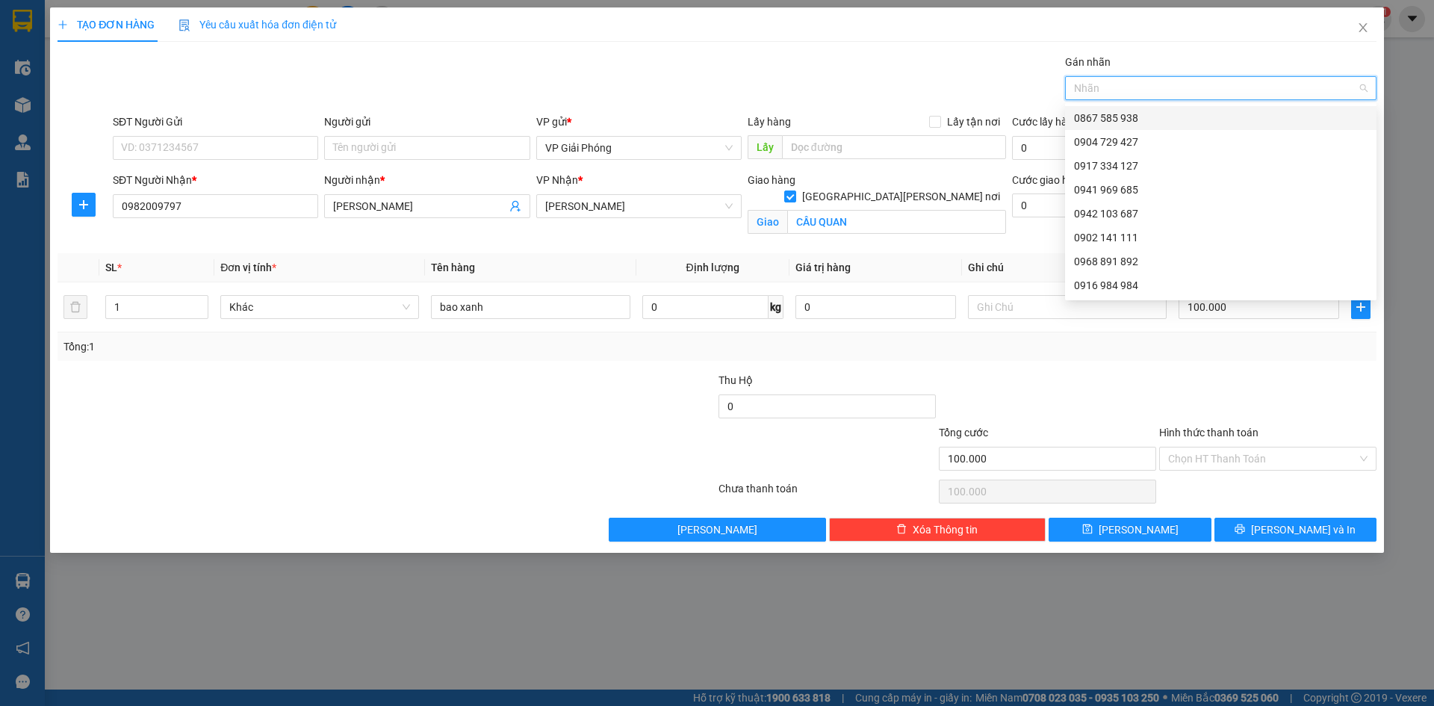
click at [1153, 84] on div at bounding box center [1213, 88] width 289 height 18
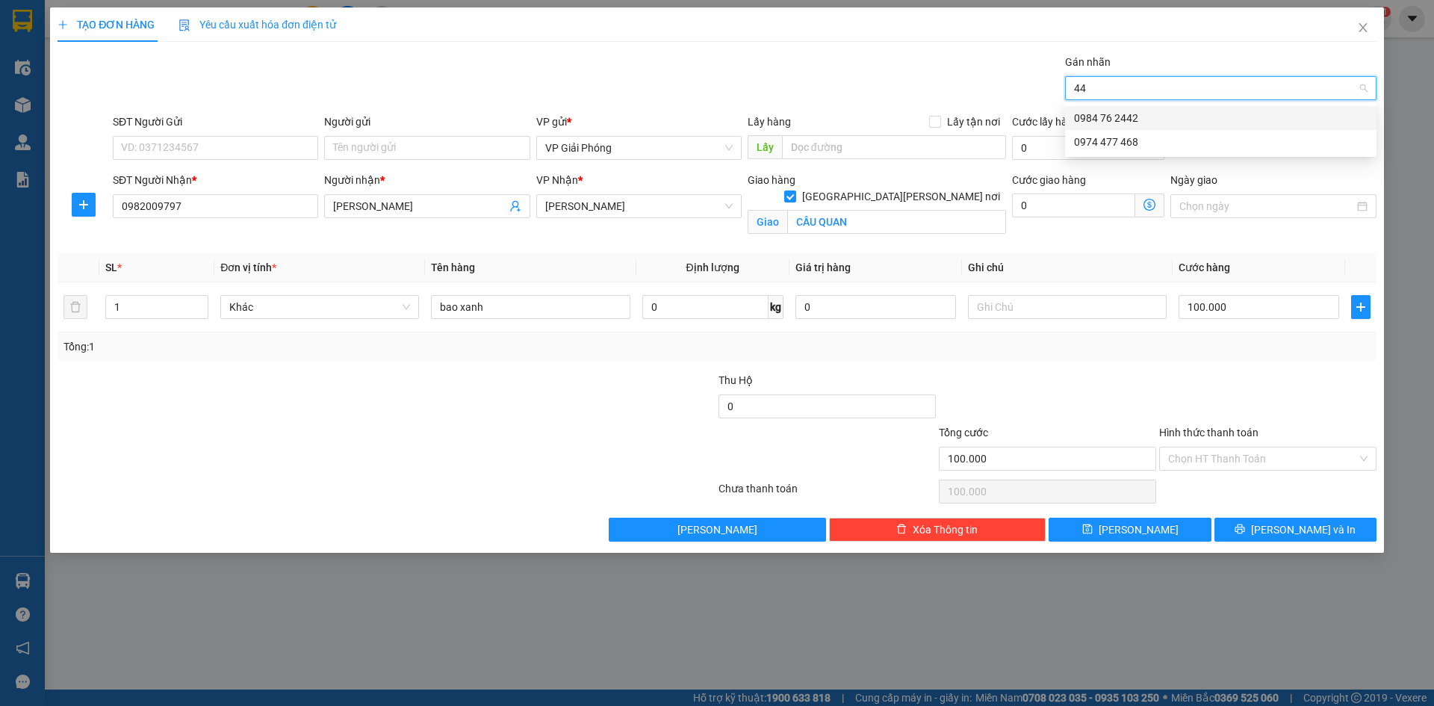
type input "442"
click at [1141, 114] on div "0984 76 2442" at bounding box center [1221, 118] width 294 height 16
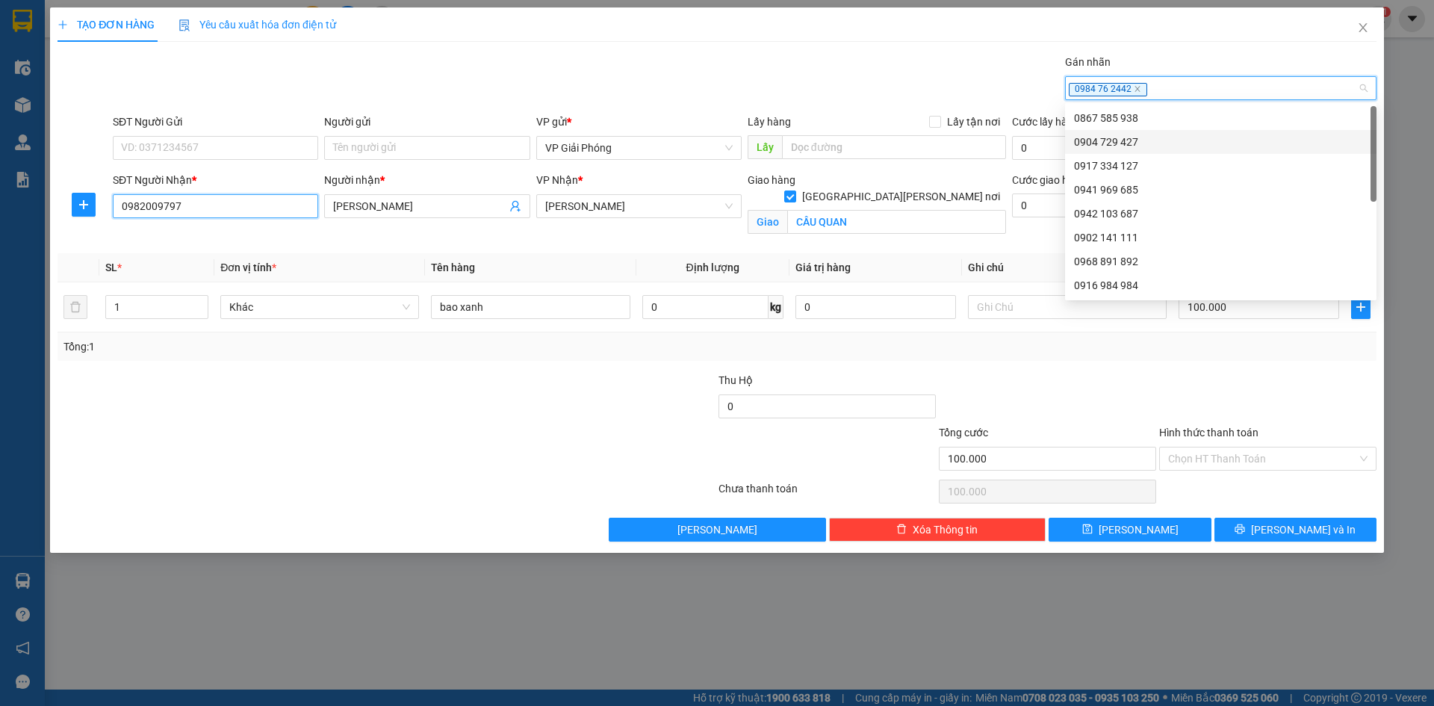
click at [236, 208] on input "0982009797" at bounding box center [215, 206] width 205 height 24
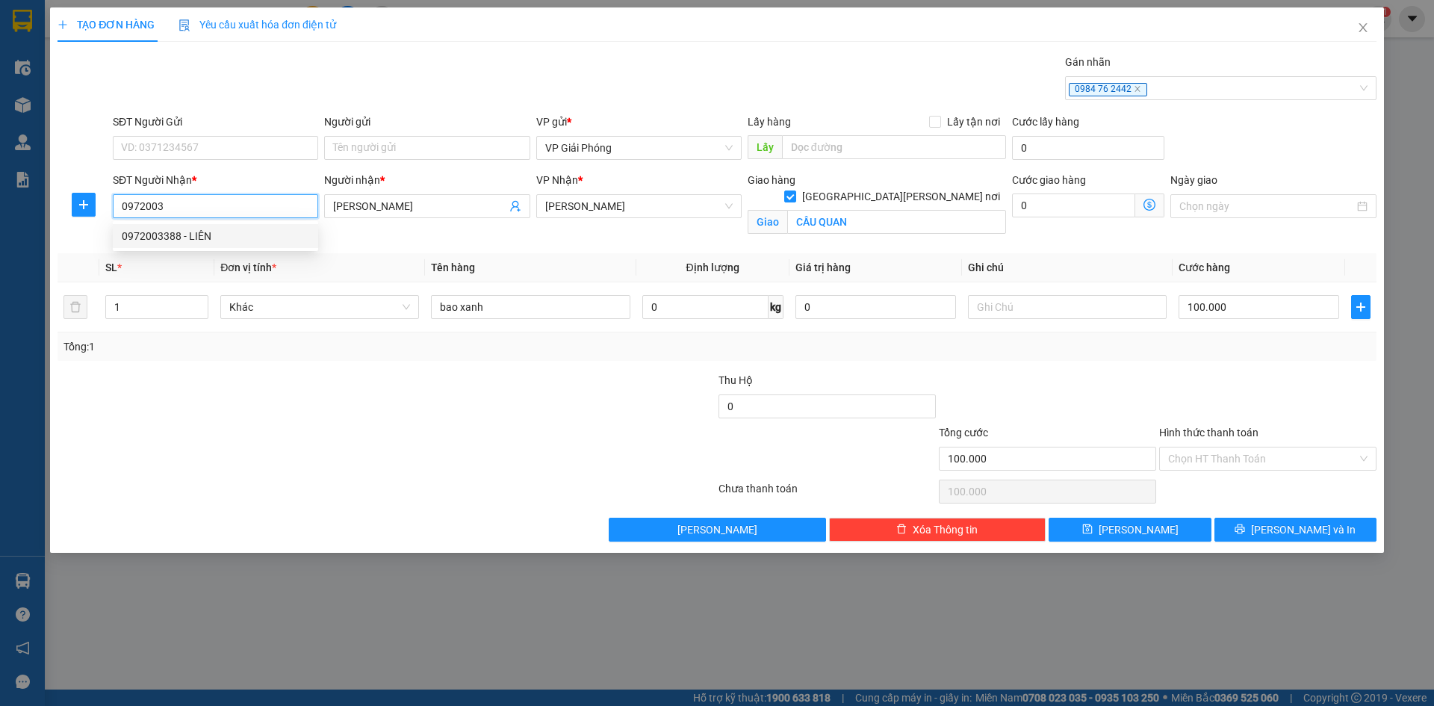
click at [211, 231] on div "0972003388 - LIÊN" at bounding box center [216, 236] width 188 height 16
type input "0972003388"
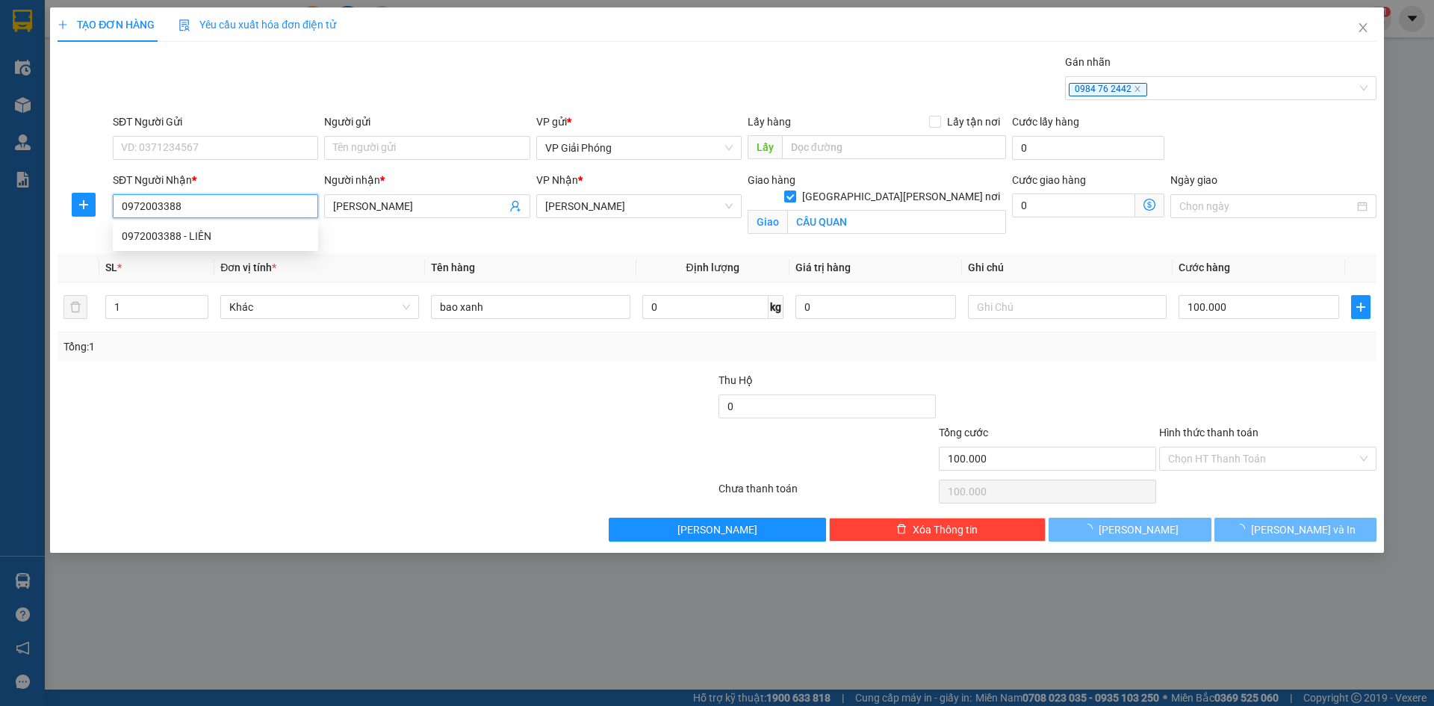
type input "LIÊN"
type input "CÂY XĂNG CẦU QUAN"
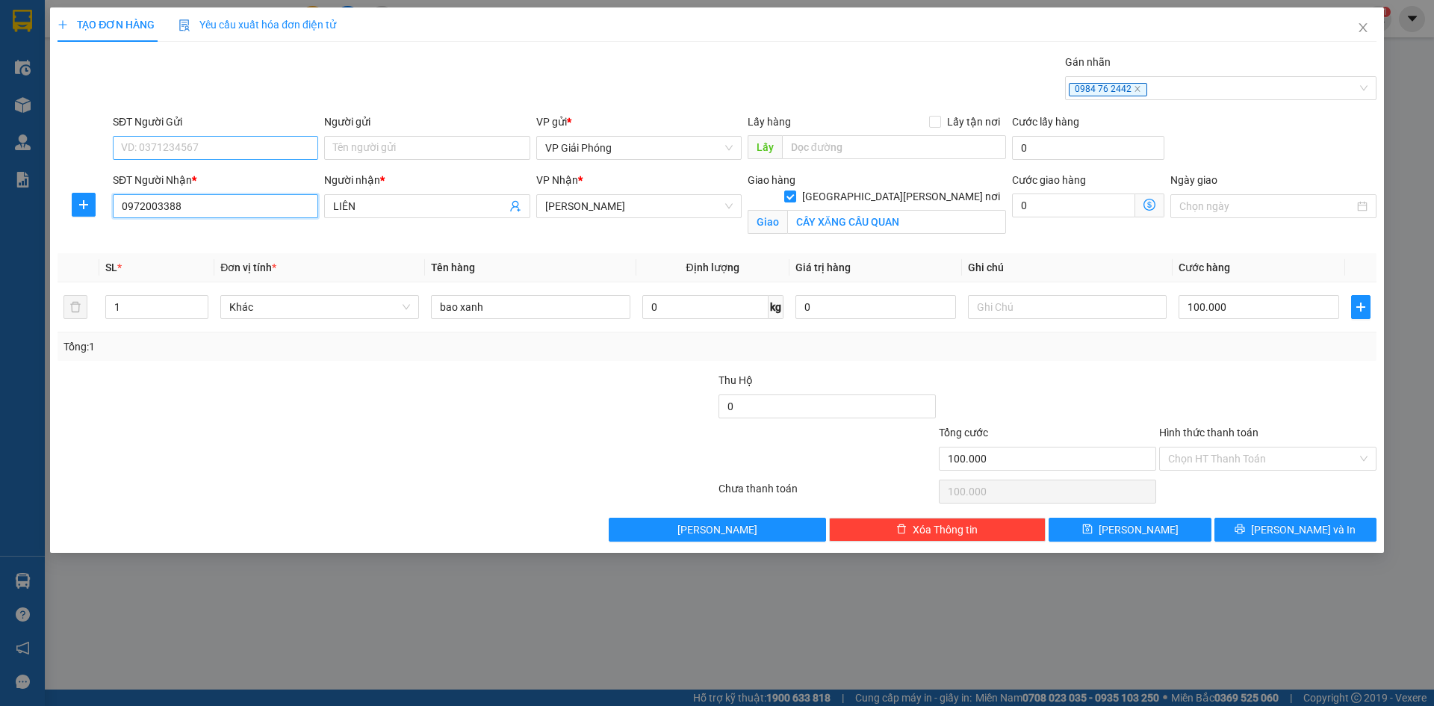
type input "0972003388"
click at [202, 141] on input "SĐT Người Gửi" at bounding box center [215, 148] width 205 height 24
click at [217, 167] on div "0865432382 - THÁI" at bounding box center [215, 178] width 205 height 24
type input "0865432382"
type input "THÁI"
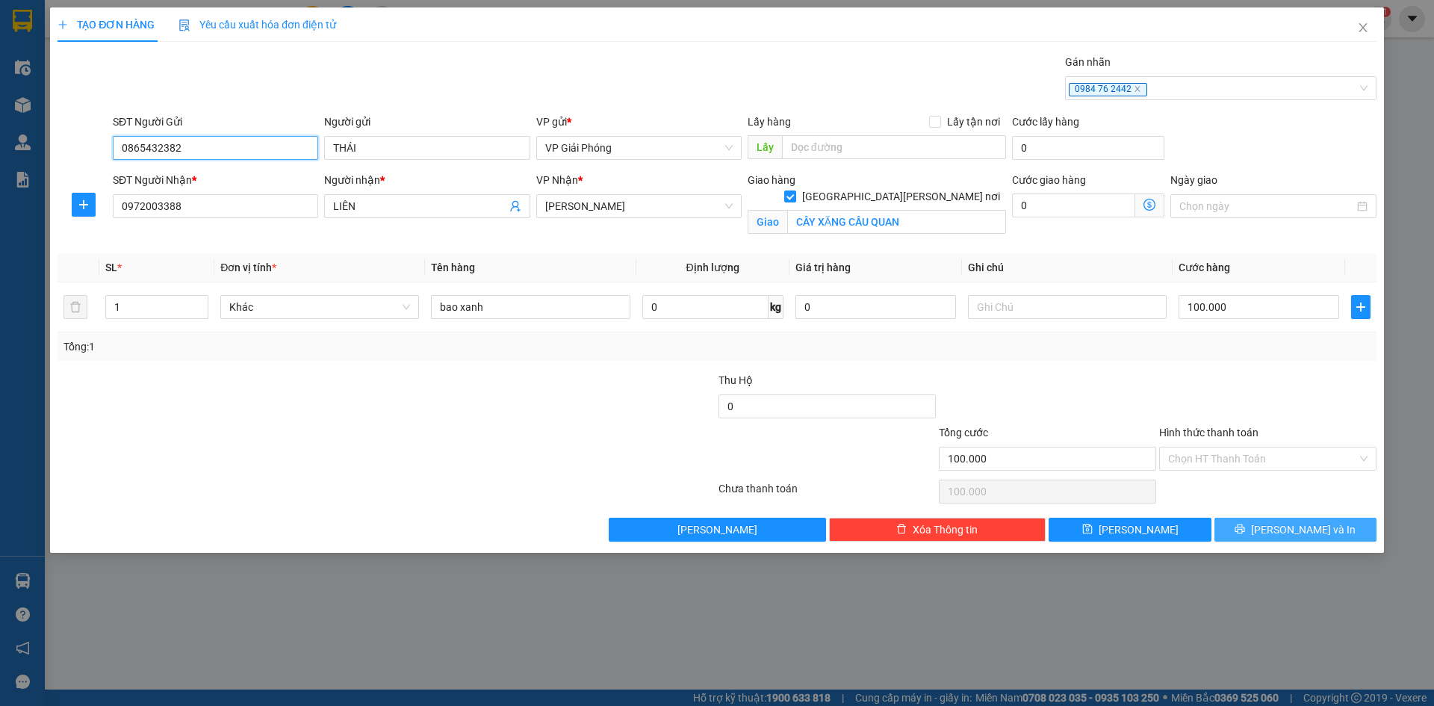
type input "0865432382"
click at [1289, 527] on span "[PERSON_NAME] và In" at bounding box center [1303, 529] width 105 height 16
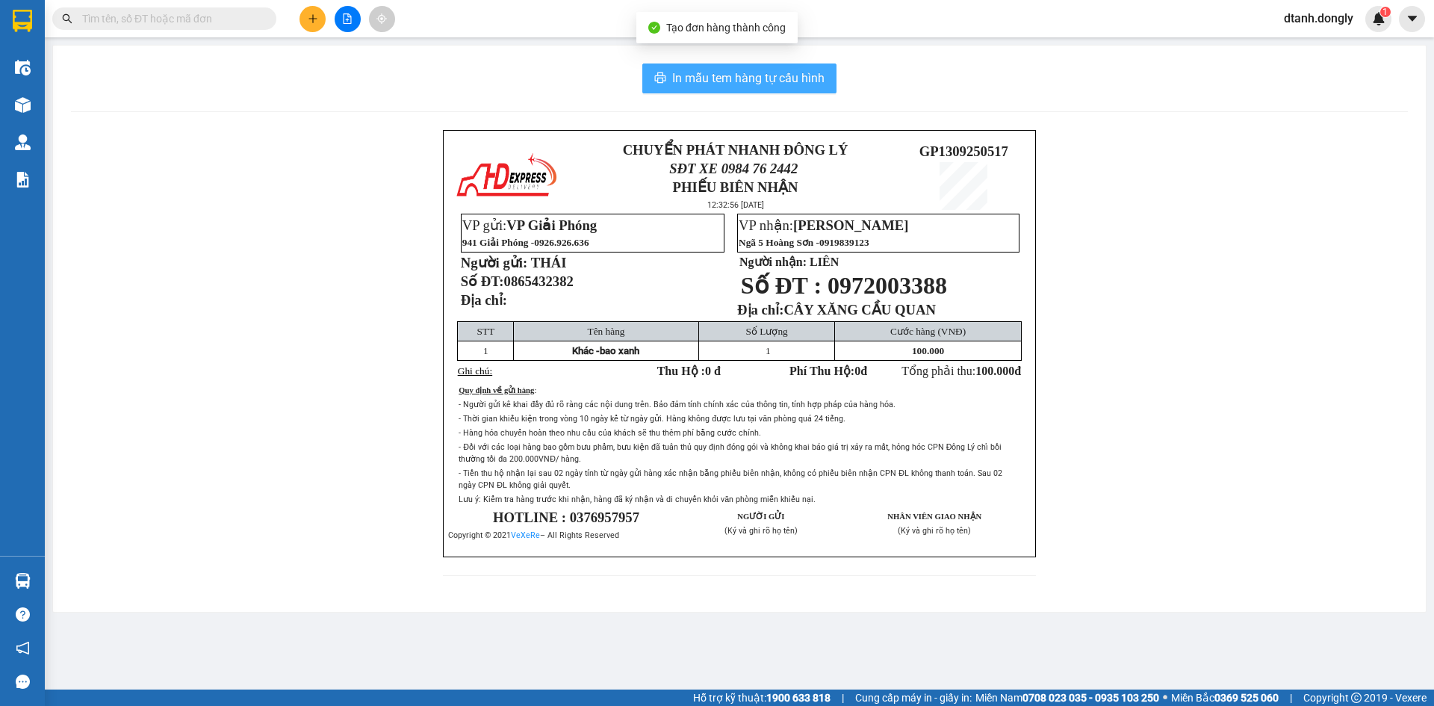
click at [762, 79] on span "In mẫu tem hàng tự cấu hình" at bounding box center [748, 78] width 152 height 19
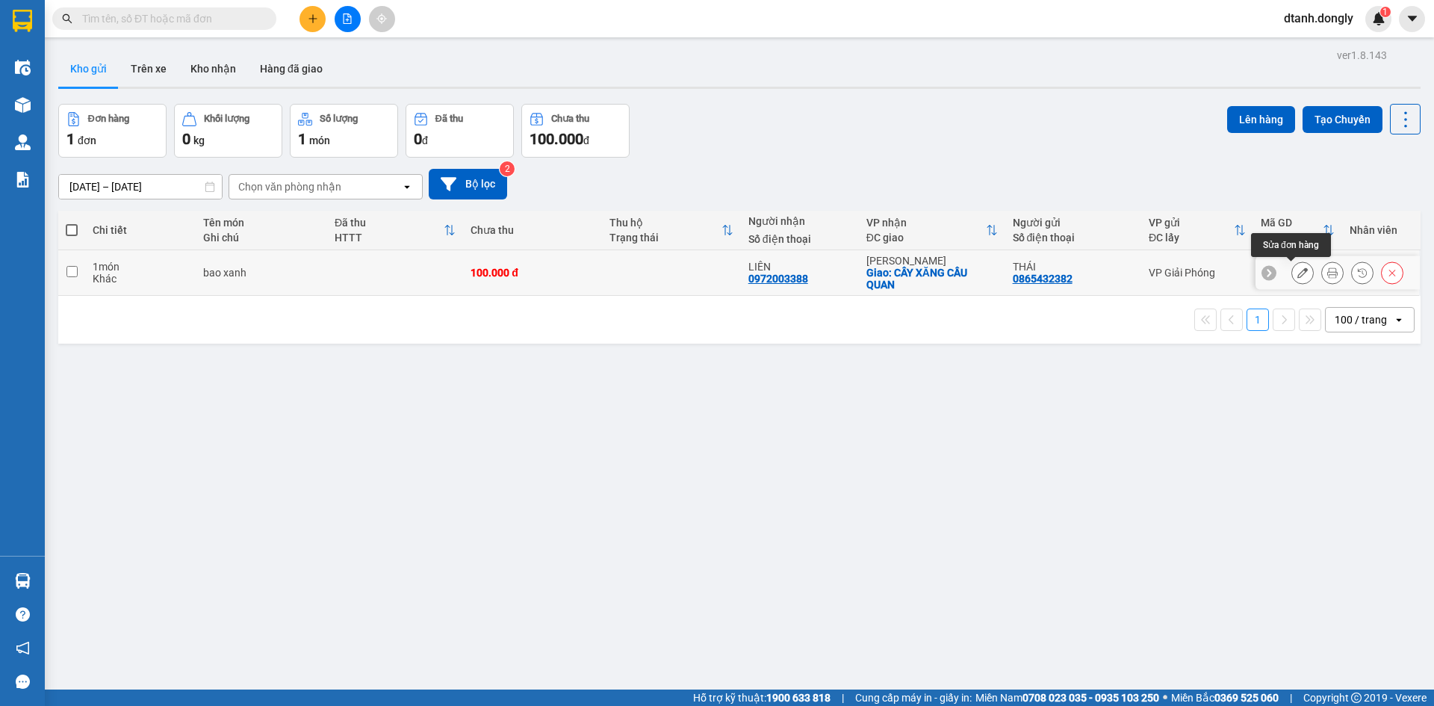
click at [1298, 270] on icon at bounding box center [1303, 272] width 10 height 10
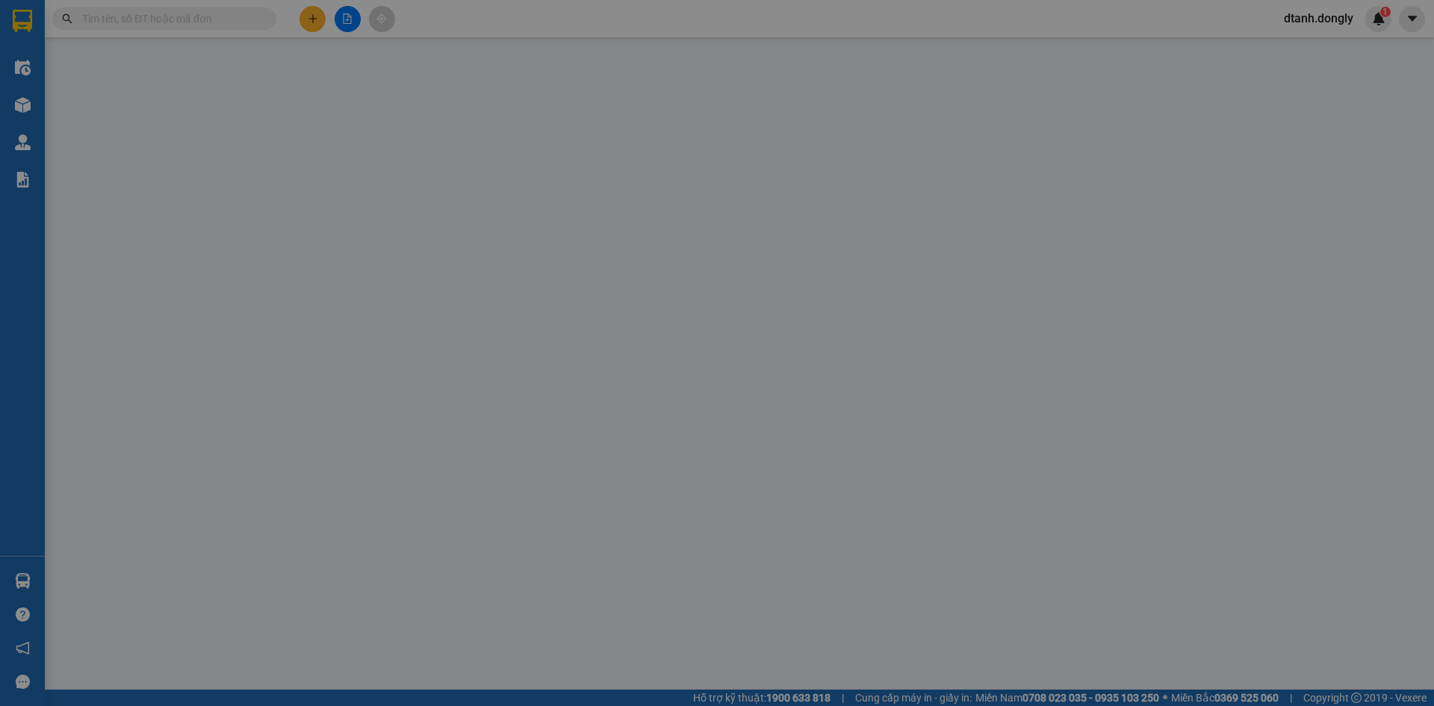
type input "0865432382"
type input "THÁI"
type input "0972003388"
type input "LIÊN"
checkbox input "true"
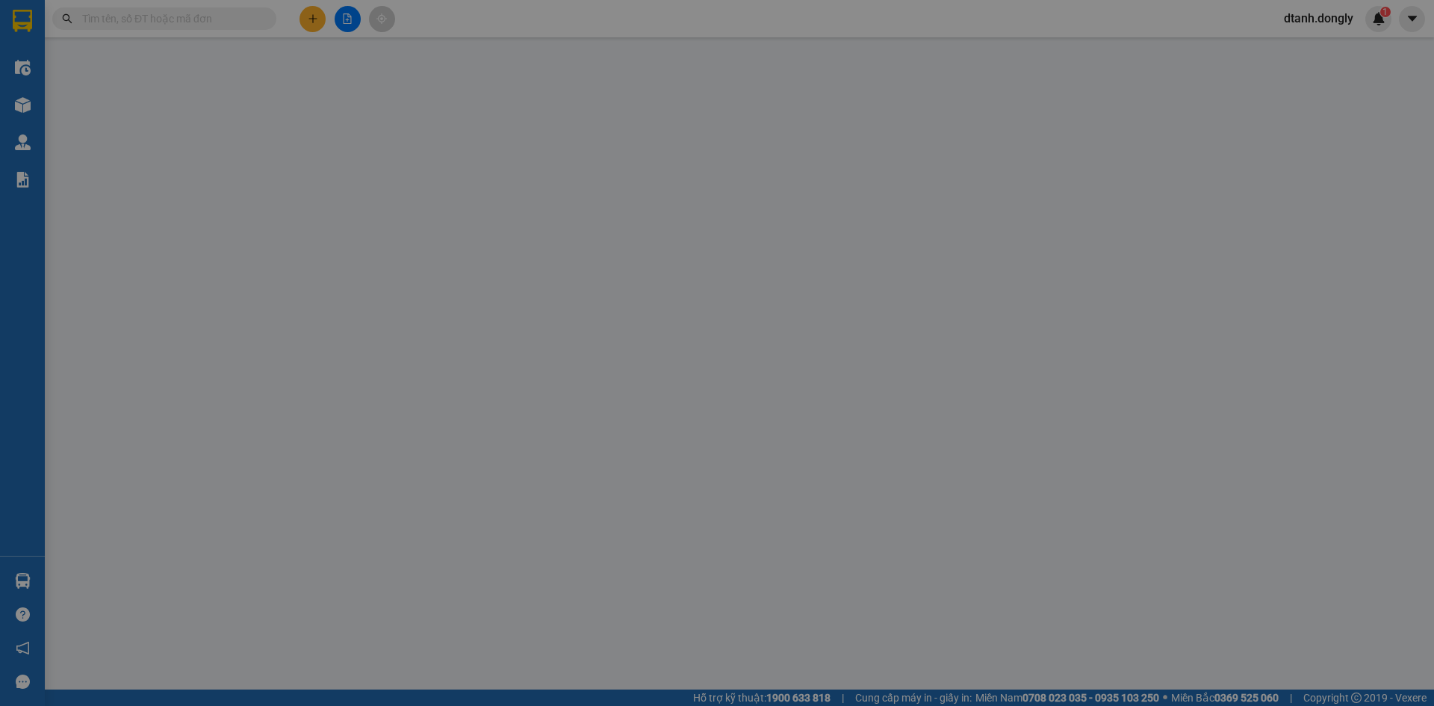
type input "CÂY XĂNG CẦU QUAN"
type input "100.000"
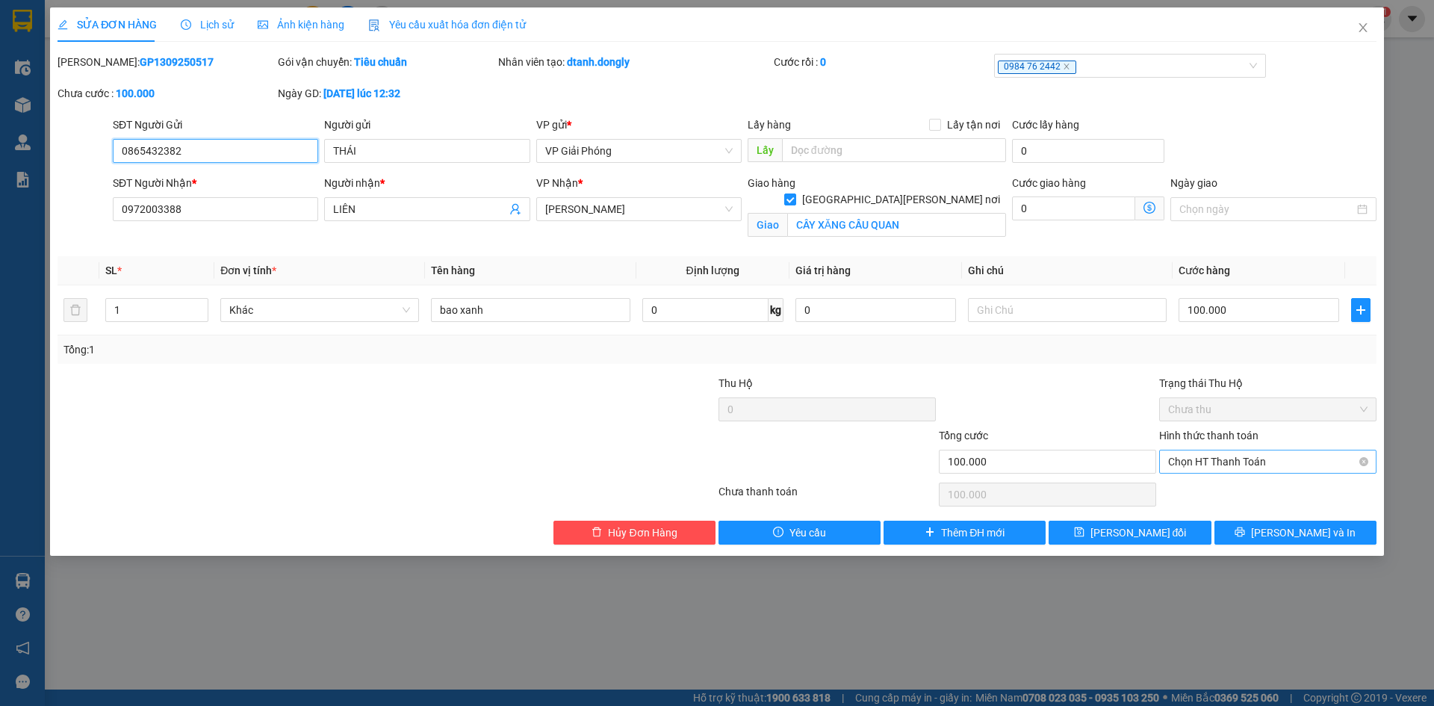
click at [1242, 454] on span "Chọn HT Thanh Toán" at bounding box center [1267, 461] width 199 height 22
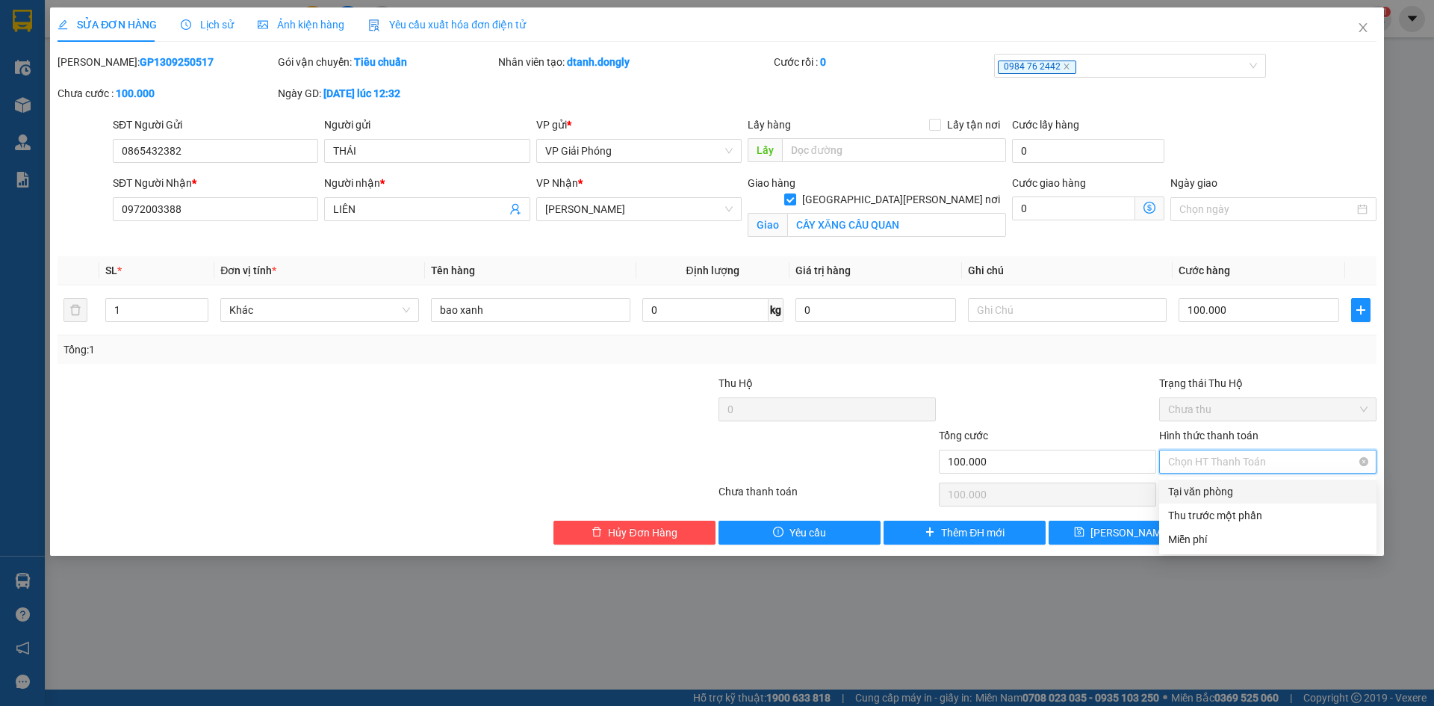
click at [1272, 491] on div "Tại văn phòng" at bounding box center [1267, 491] width 199 height 16
type input "0"
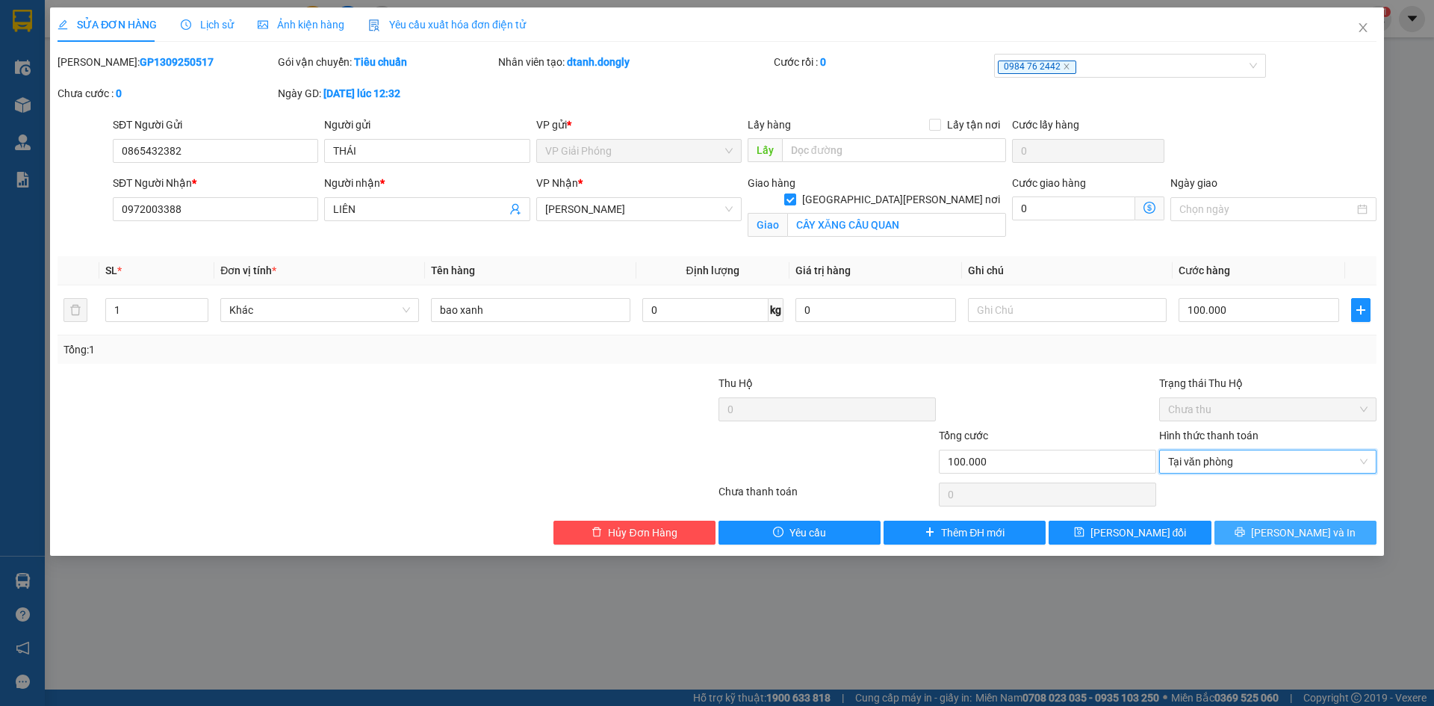
click at [1287, 530] on span "[PERSON_NAME] và In" at bounding box center [1303, 532] width 105 height 16
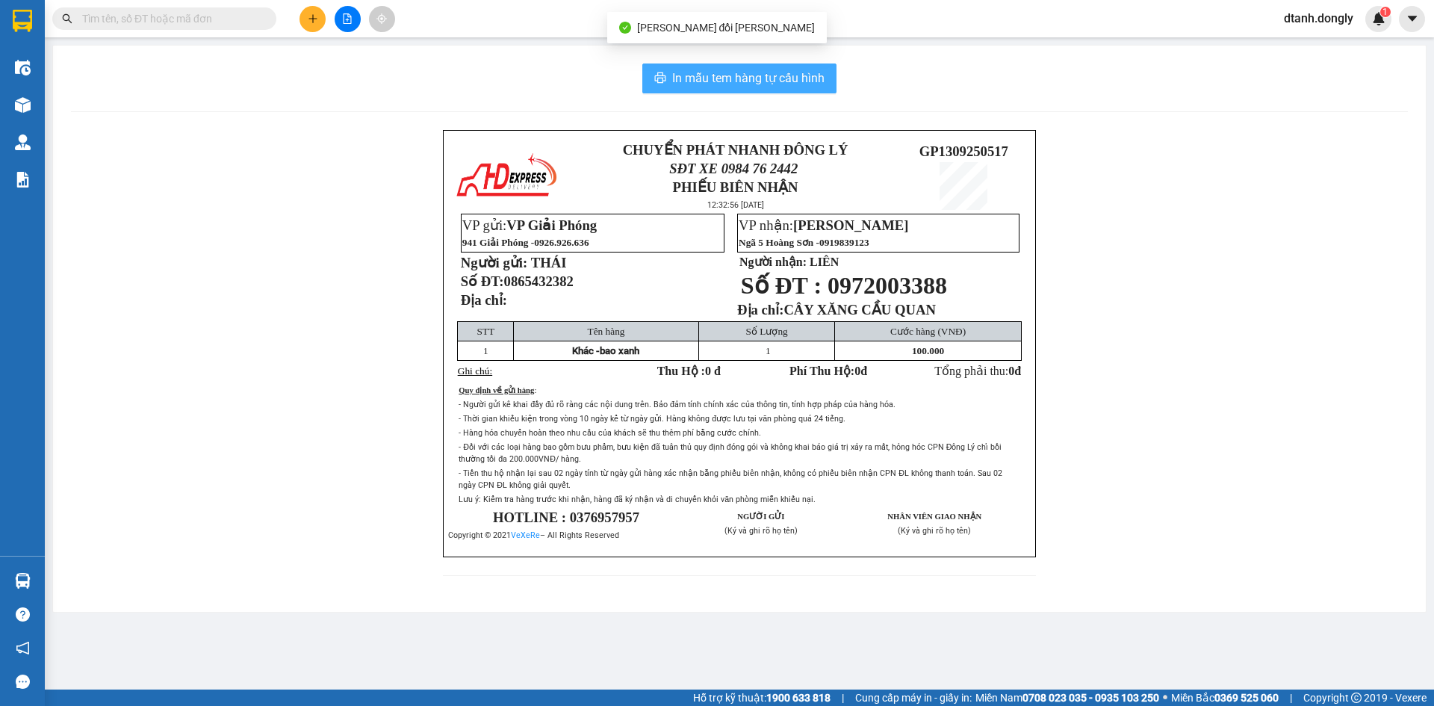
click at [772, 79] on span "In mẫu tem hàng tự cấu hình" at bounding box center [748, 78] width 152 height 19
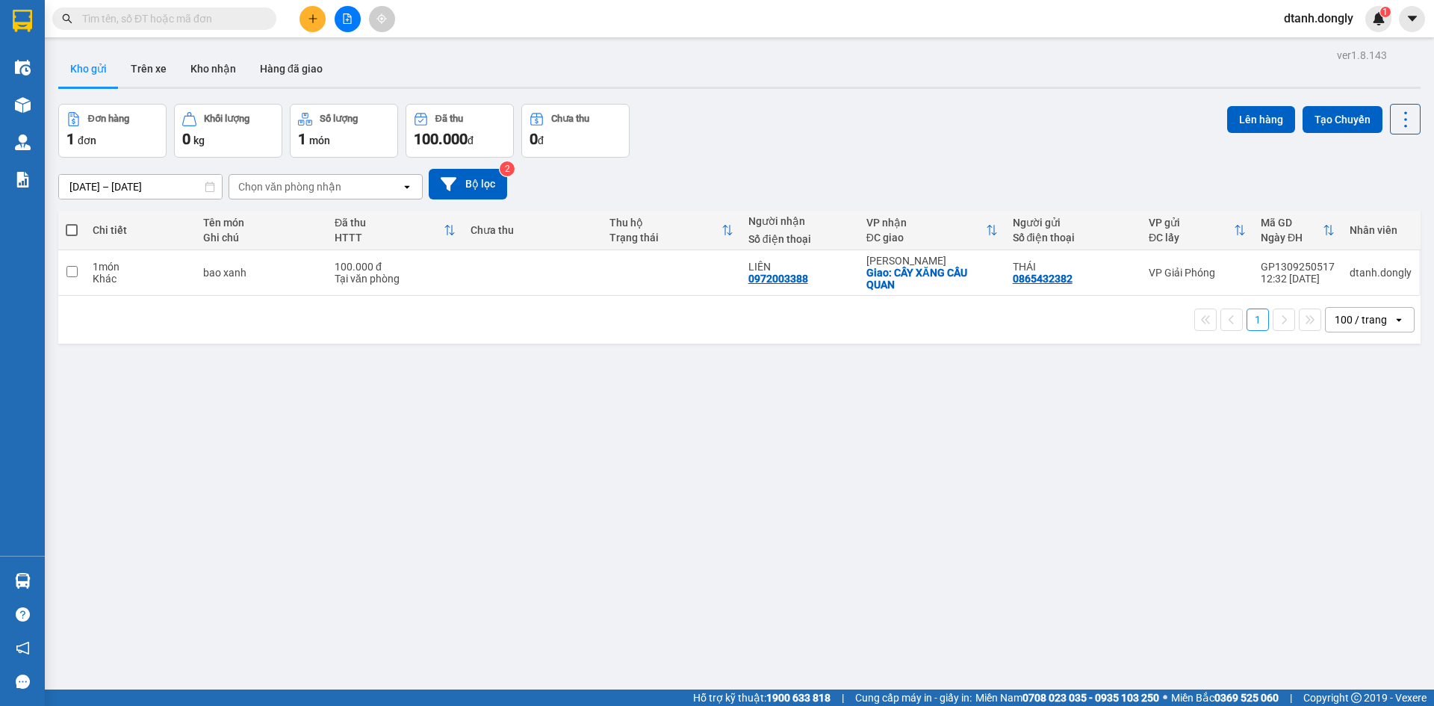
click at [75, 225] on span at bounding box center [72, 230] width 12 height 12
click at [72, 223] on input "checkbox" at bounding box center [72, 223] width 0 height 0
checkbox input "true"
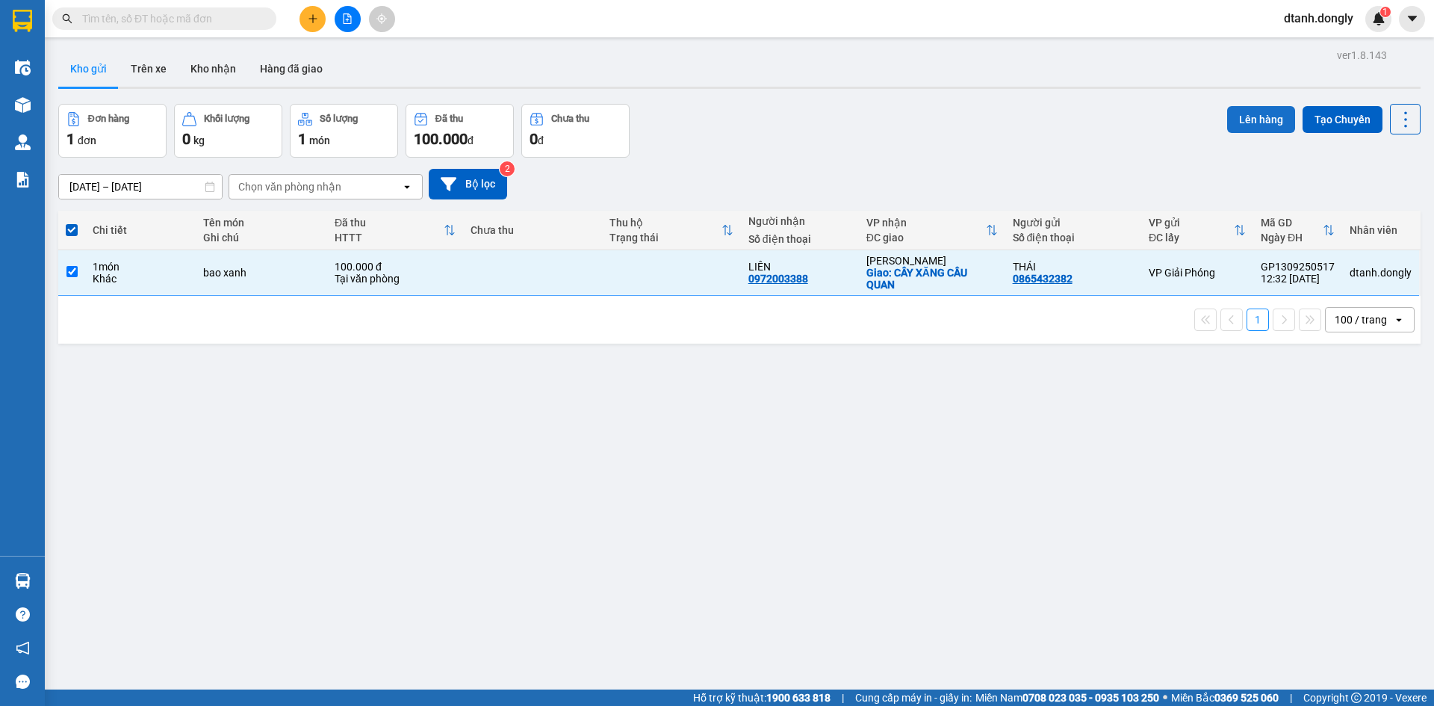
click at [1244, 125] on button "Lên hàng" at bounding box center [1261, 119] width 68 height 27
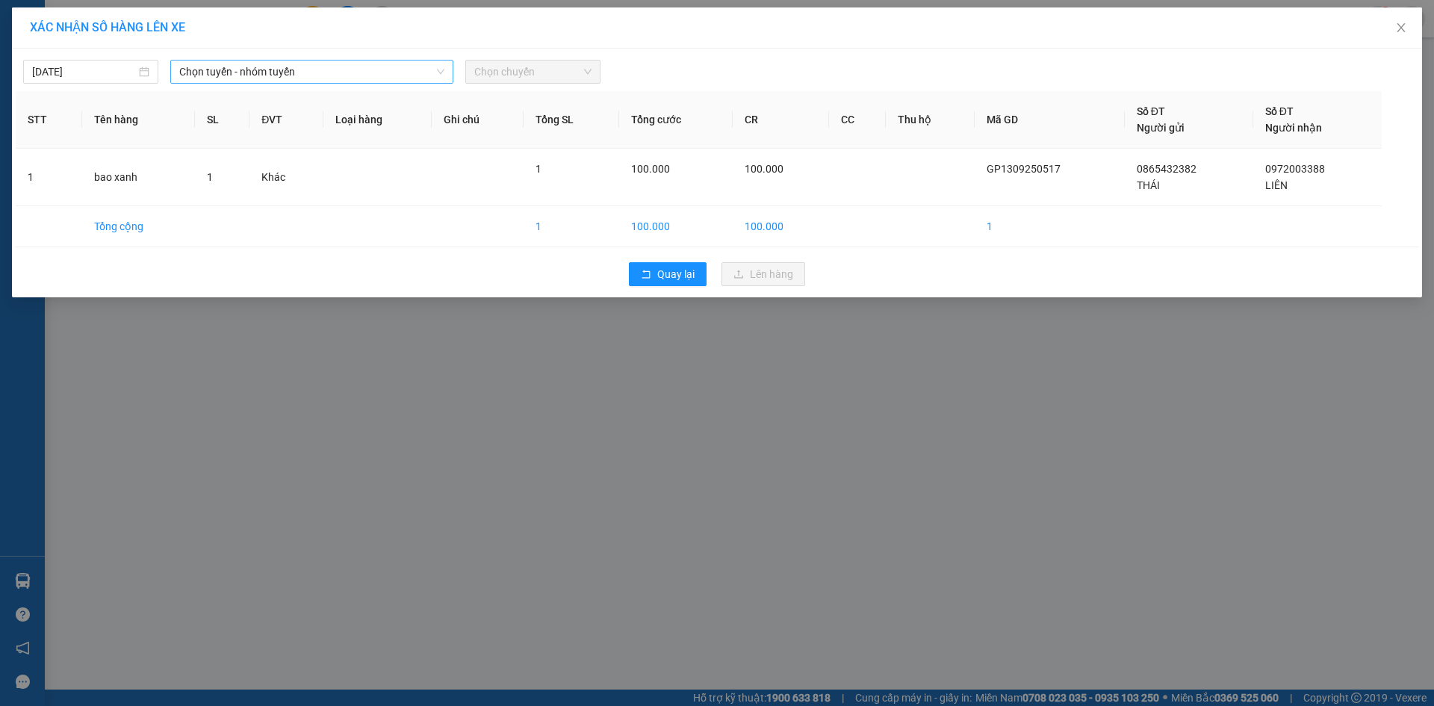
drag, startPoint x: 393, startPoint y: 56, endPoint x: 393, endPoint y: 65, distance: 9.0
click at [393, 64] on div "13/09/2025 Chọn tuyến - nhóm tuyến Chọn chuyến" at bounding box center [717, 67] width 1403 height 31
click at [393, 65] on span "Chọn tuyến - nhóm tuyến" at bounding box center [311, 72] width 265 height 22
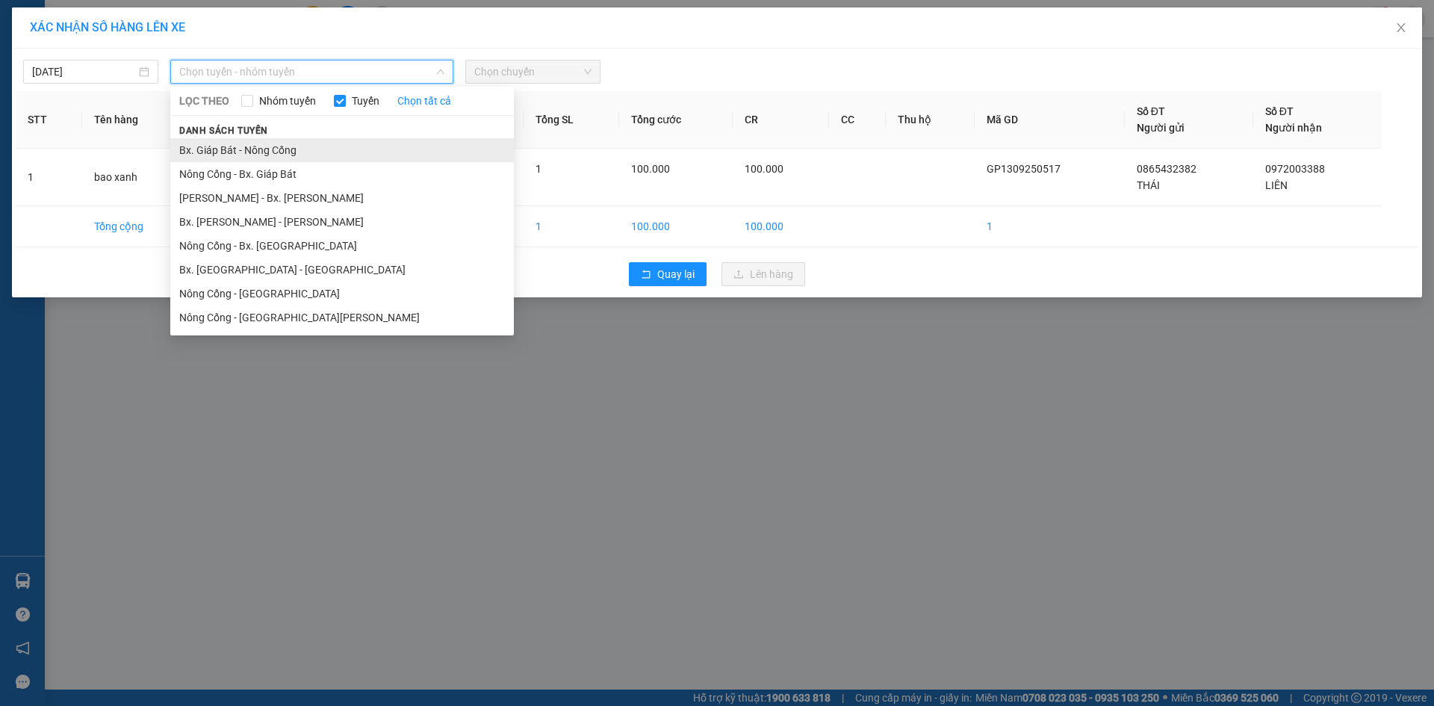
click at [403, 150] on li "Bx. Giáp Bát - Nông Cống" at bounding box center [342, 150] width 344 height 24
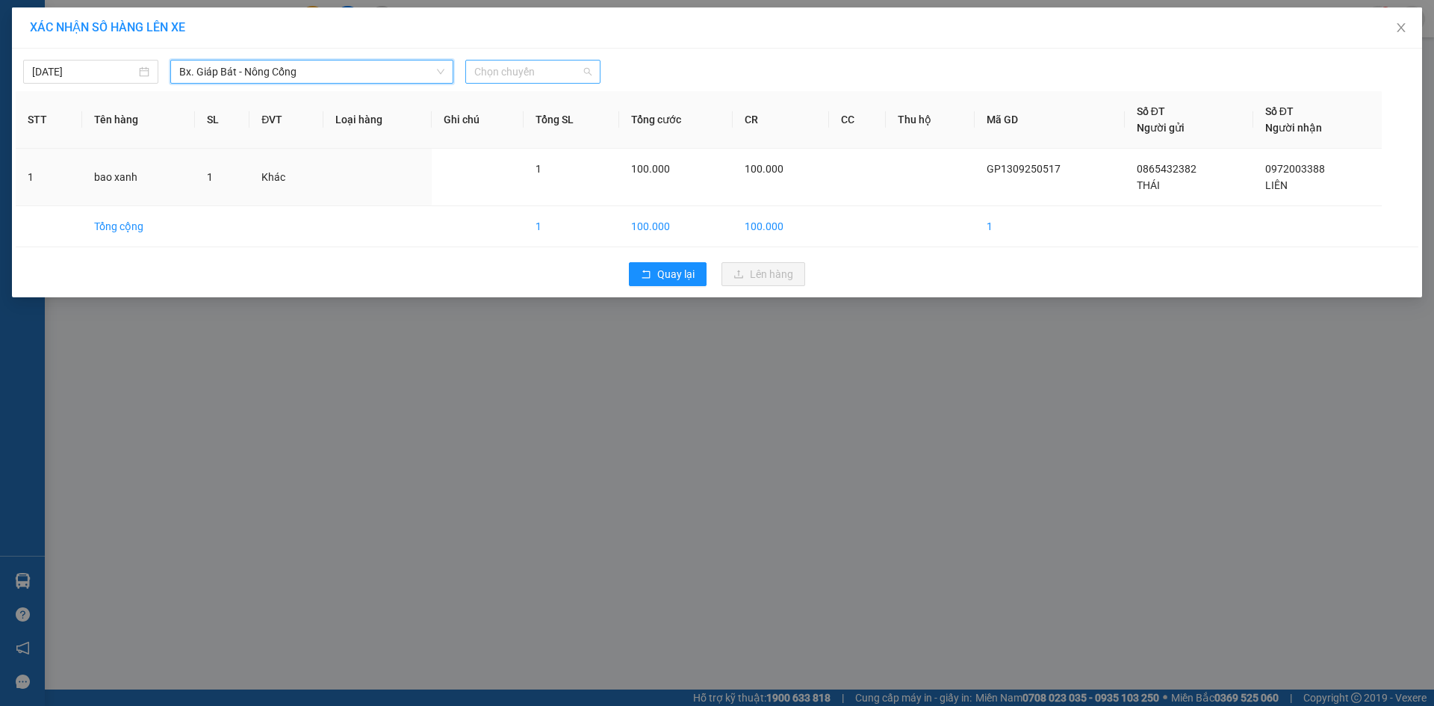
click at [542, 62] on span "Chọn chuyến" at bounding box center [532, 72] width 117 height 22
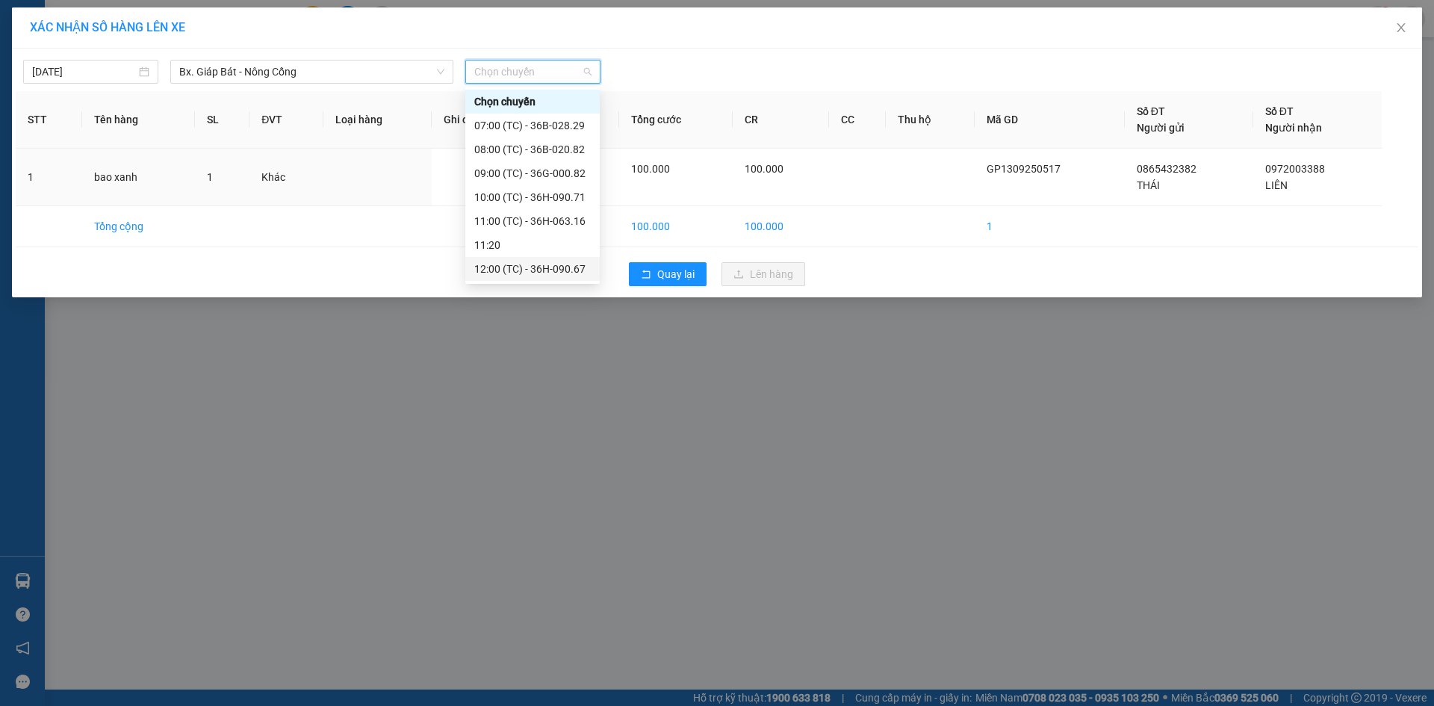
click at [538, 261] on div "12:00 (TC) - 36H-090.67" at bounding box center [532, 269] width 117 height 16
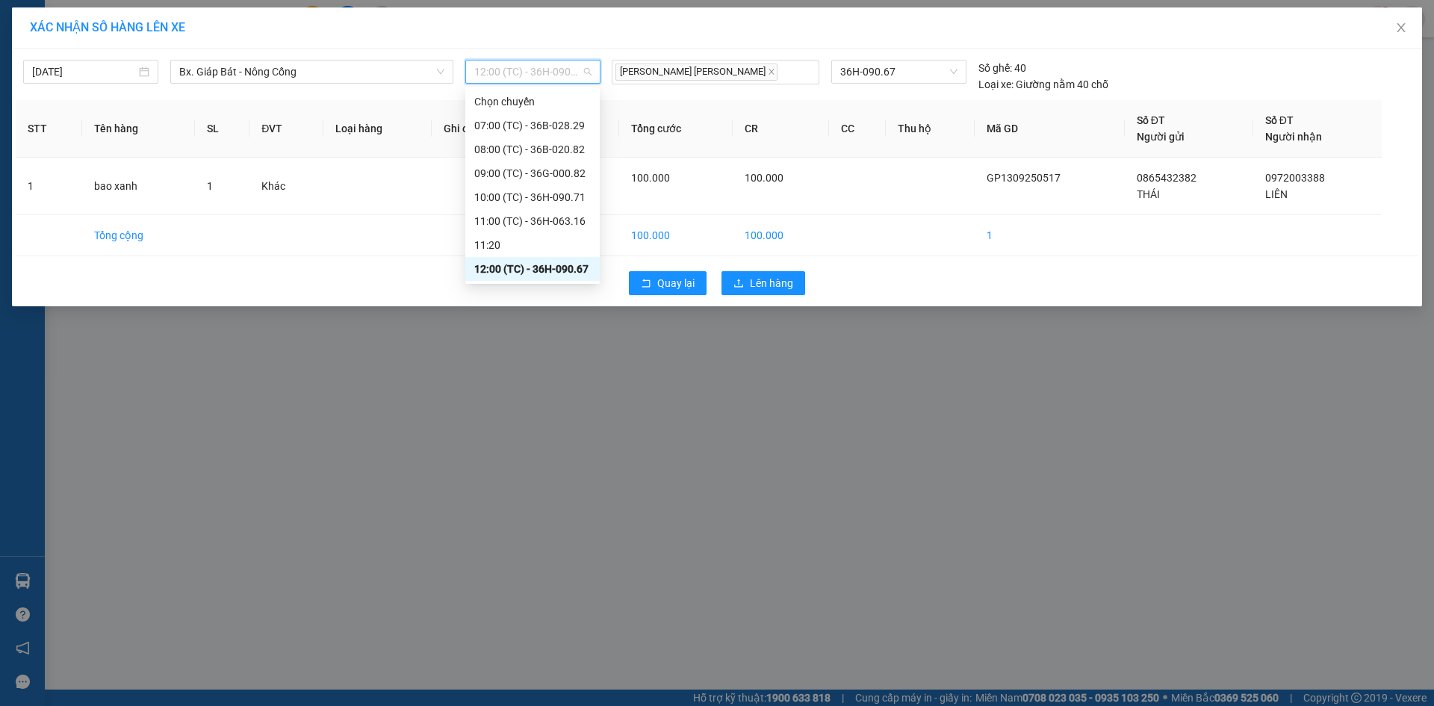
click at [573, 76] on span "12:00 (TC) - 36H-090.67" at bounding box center [532, 72] width 117 height 22
click at [556, 309] on div "13:00 (TC) - 36H-090.77" at bounding box center [532, 317] width 117 height 16
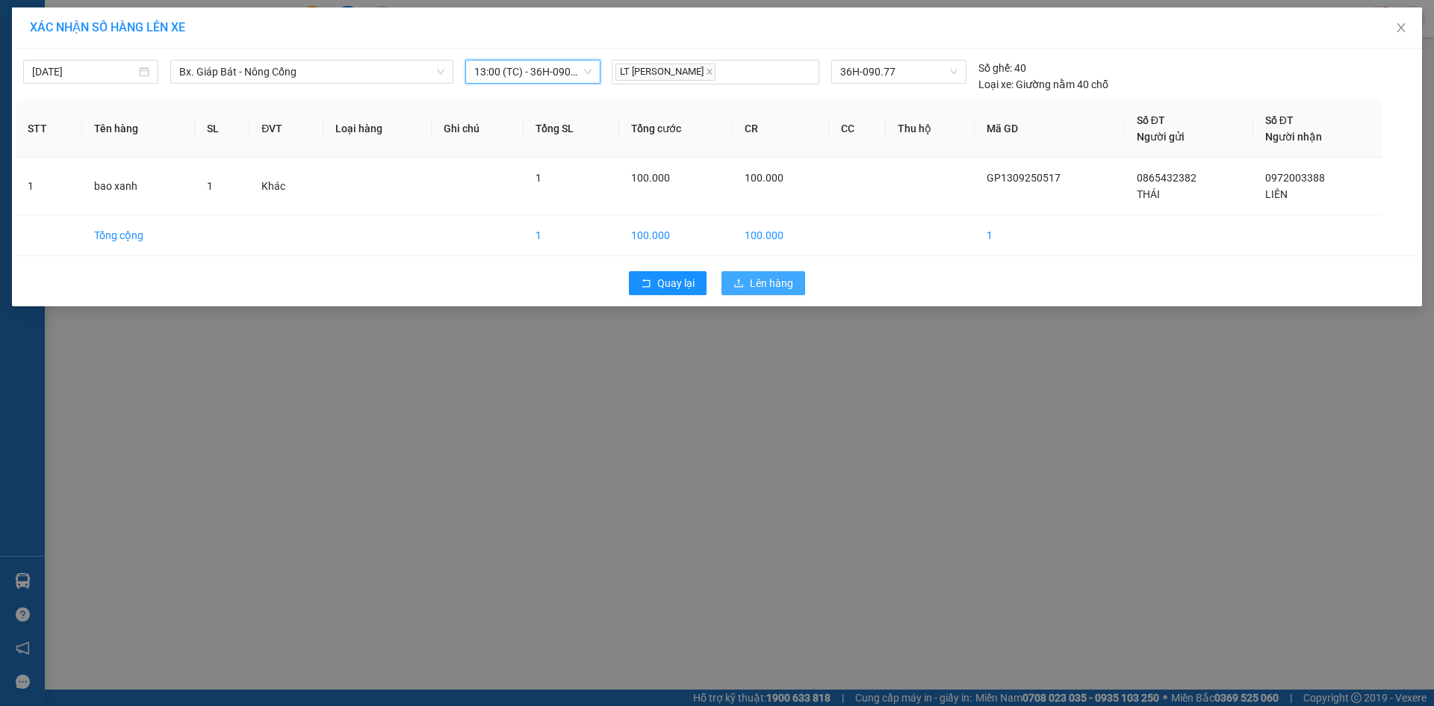
click at [773, 294] on button "Lên hàng" at bounding box center [764, 283] width 84 height 24
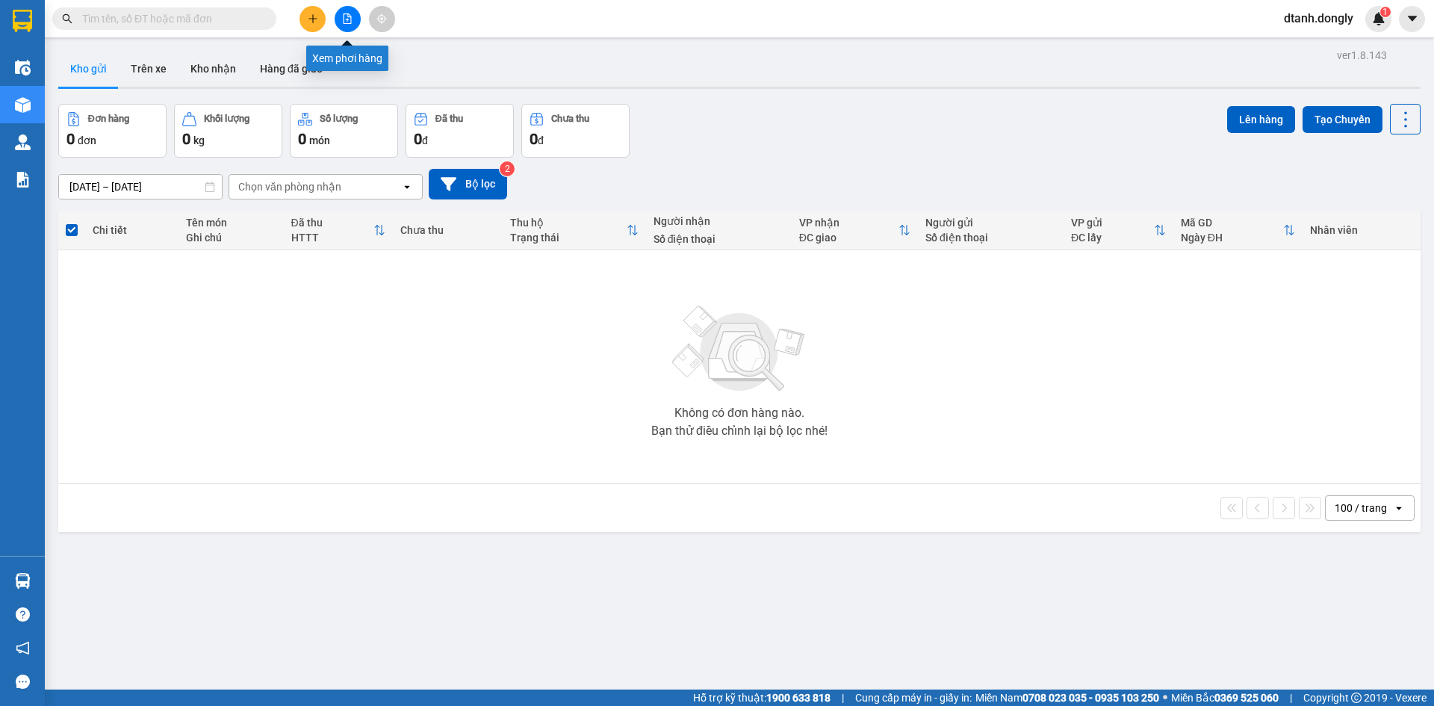
click at [344, 22] on icon "file-add" at bounding box center [347, 18] width 10 height 10
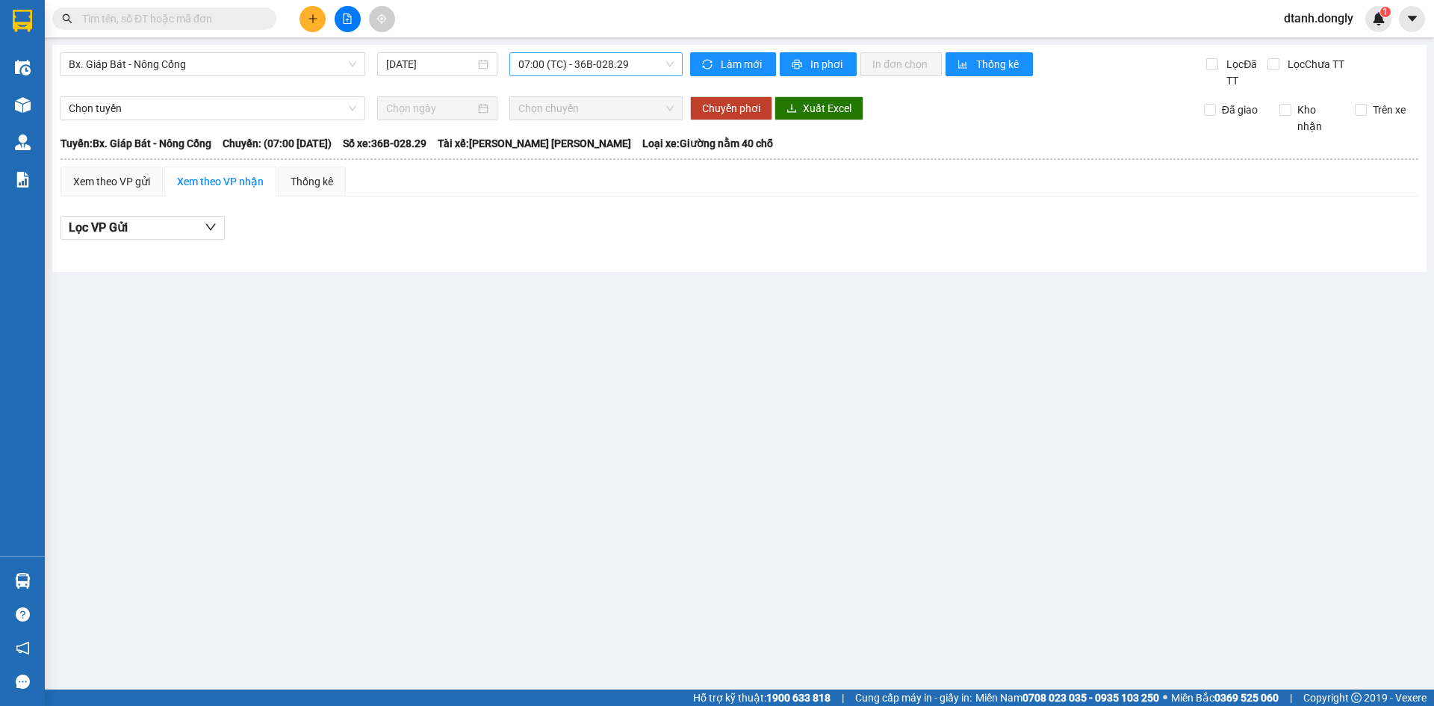
click at [632, 67] on span "07:00 (TC) - 36B-028.29" at bounding box center [595, 64] width 155 height 22
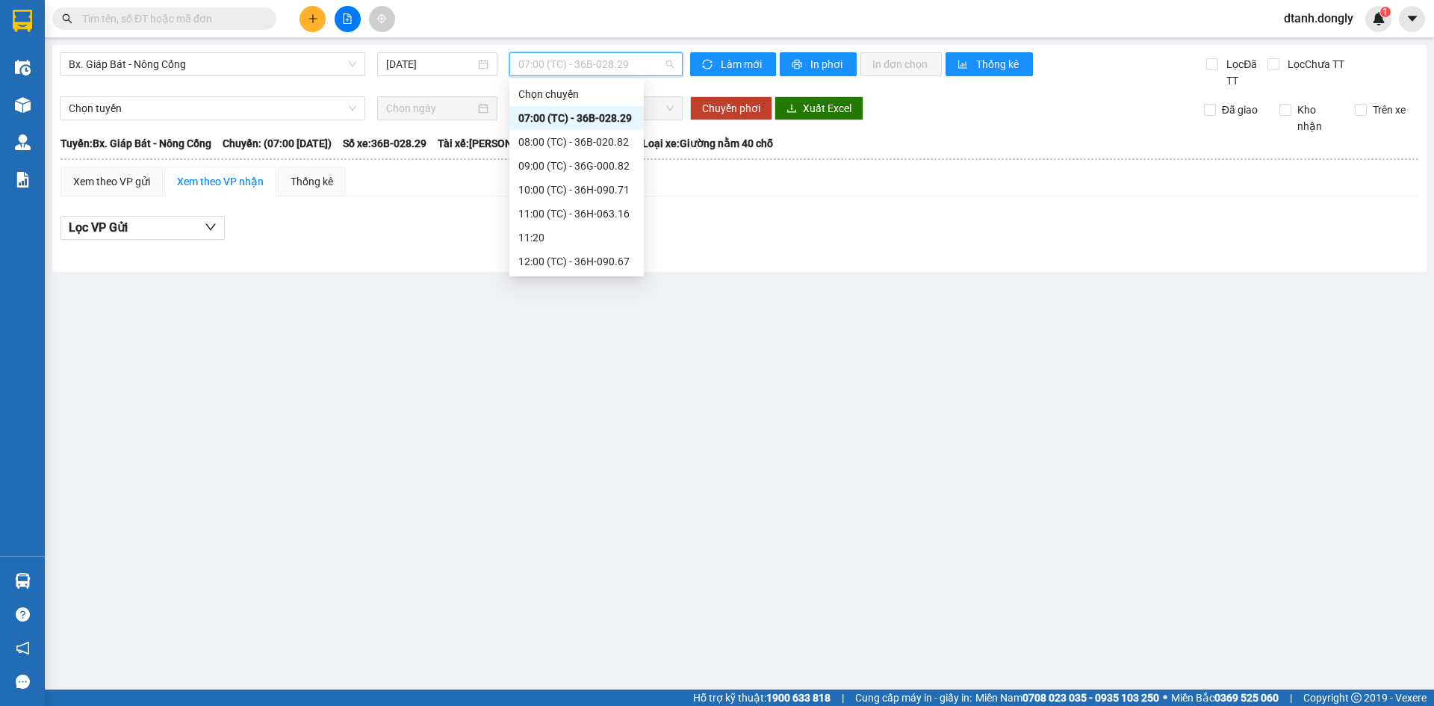
click at [574, 301] on div "13:00 (TC) - 36H-090.77" at bounding box center [576, 309] width 117 height 16
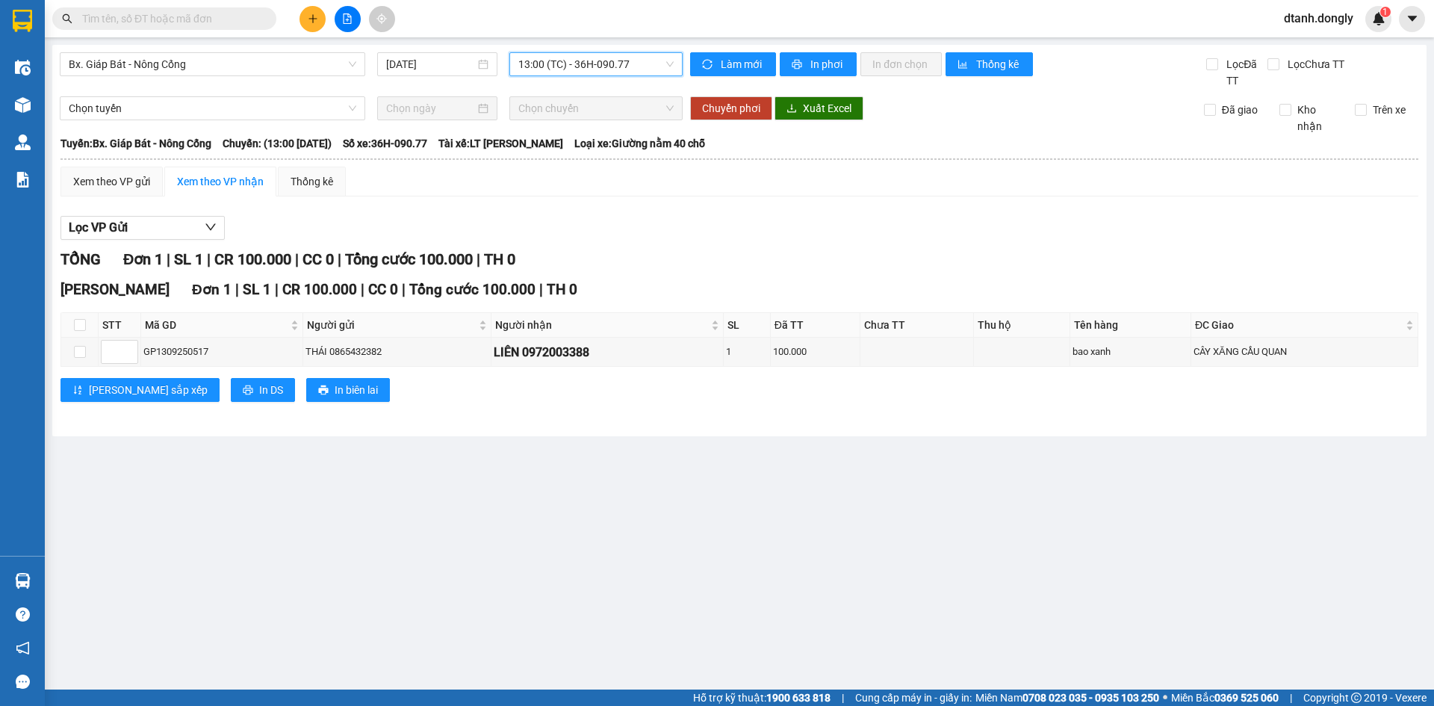
click at [497, 496] on main "Bx. Giáp Bát - Nông Cống 13/09/2025 13:00 13:00 (TC) - 36H-090.77 Làm mới In ph…" at bounding box center [717, 345] width 1434 height 690
click at [117, 174] on div "Xem theo VP gửi" at bounding box center [111, 181] width 77 height 16
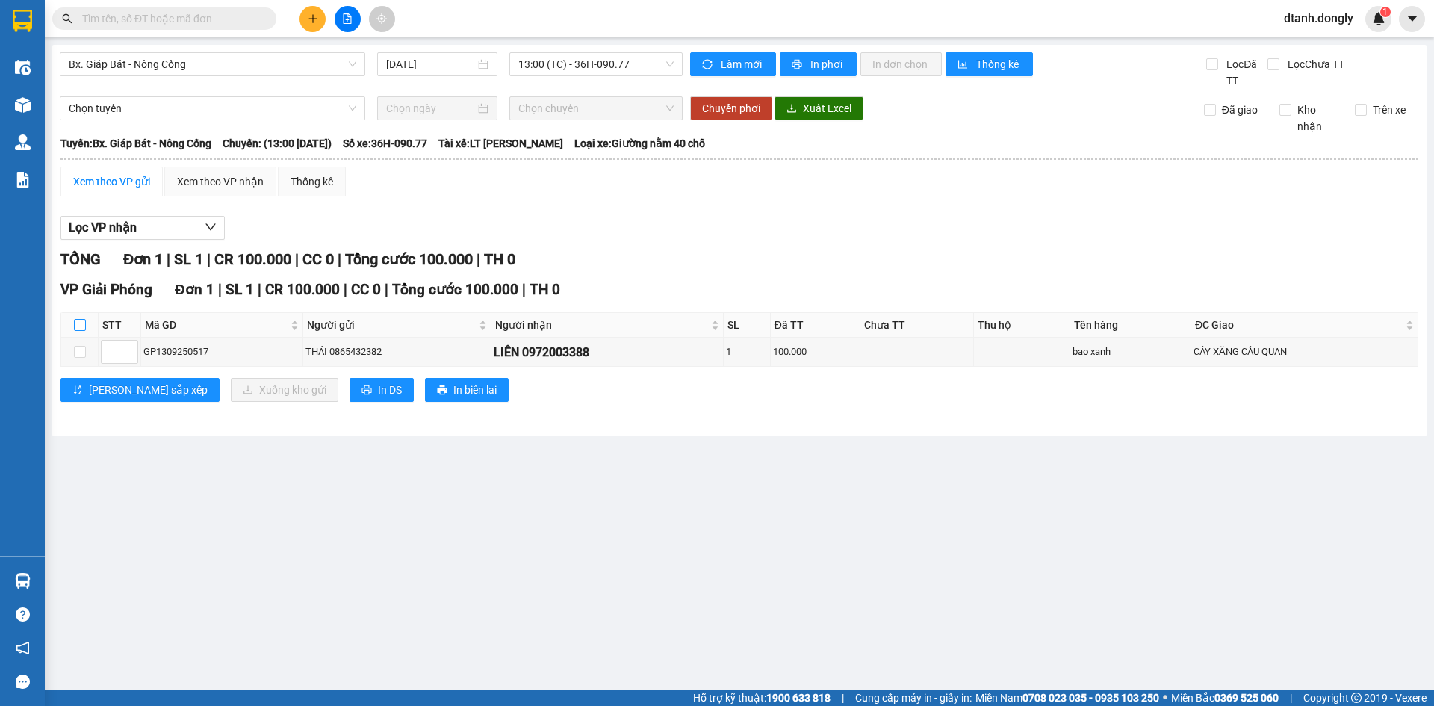
click at [82, 318] on label at bounding box center [80, 325] width 12 height 16
click at [82, 319] on input "checkbox" at bounding box center [80, 325] width 12 height 12
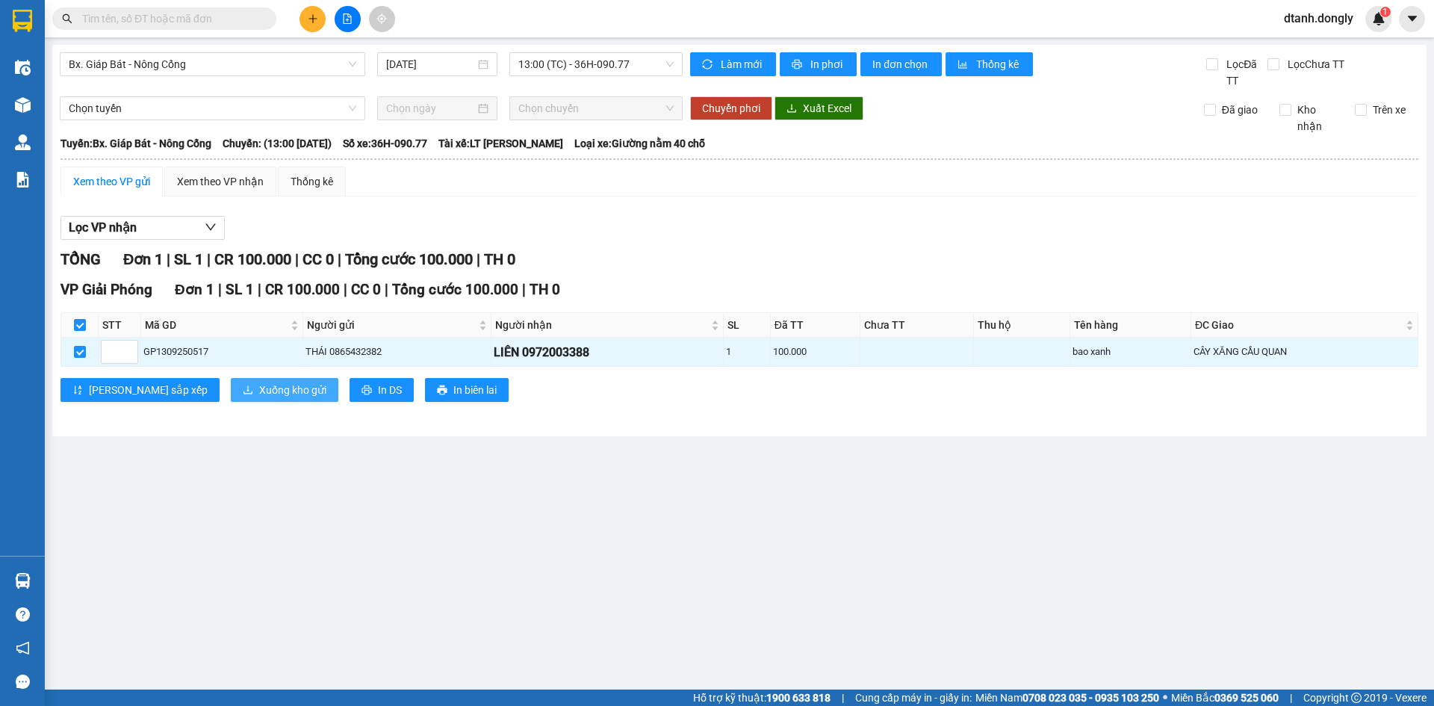
click at [259, 389] on span "Xuống kho gửi" at bounding box center [292, 390] width 67 height 16
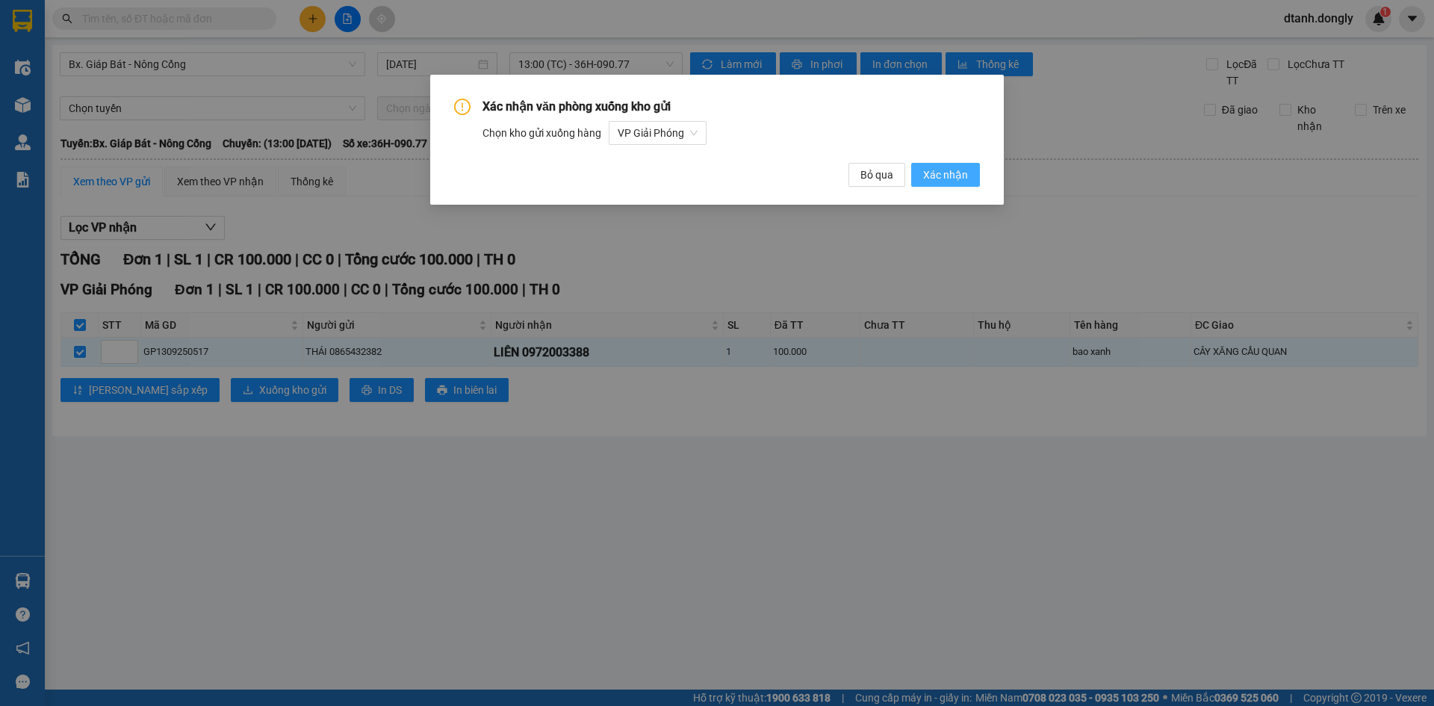
click at [949, 170] on span "Xác nhận" at bounding box center [945, 175] width 45 height 16
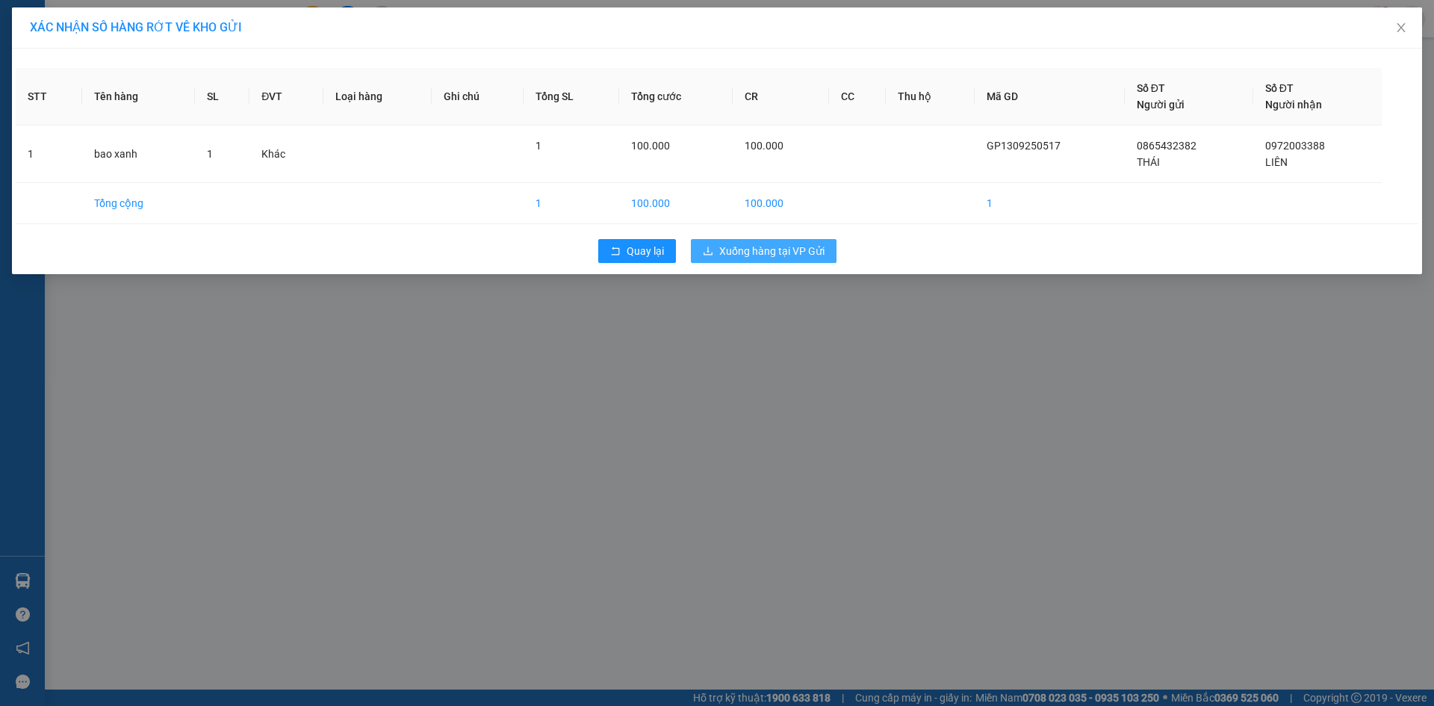
click at [758, 252] on span "Xuống hàng tại VP Gửi" at bounding box center [771, 251] width 105 height 16
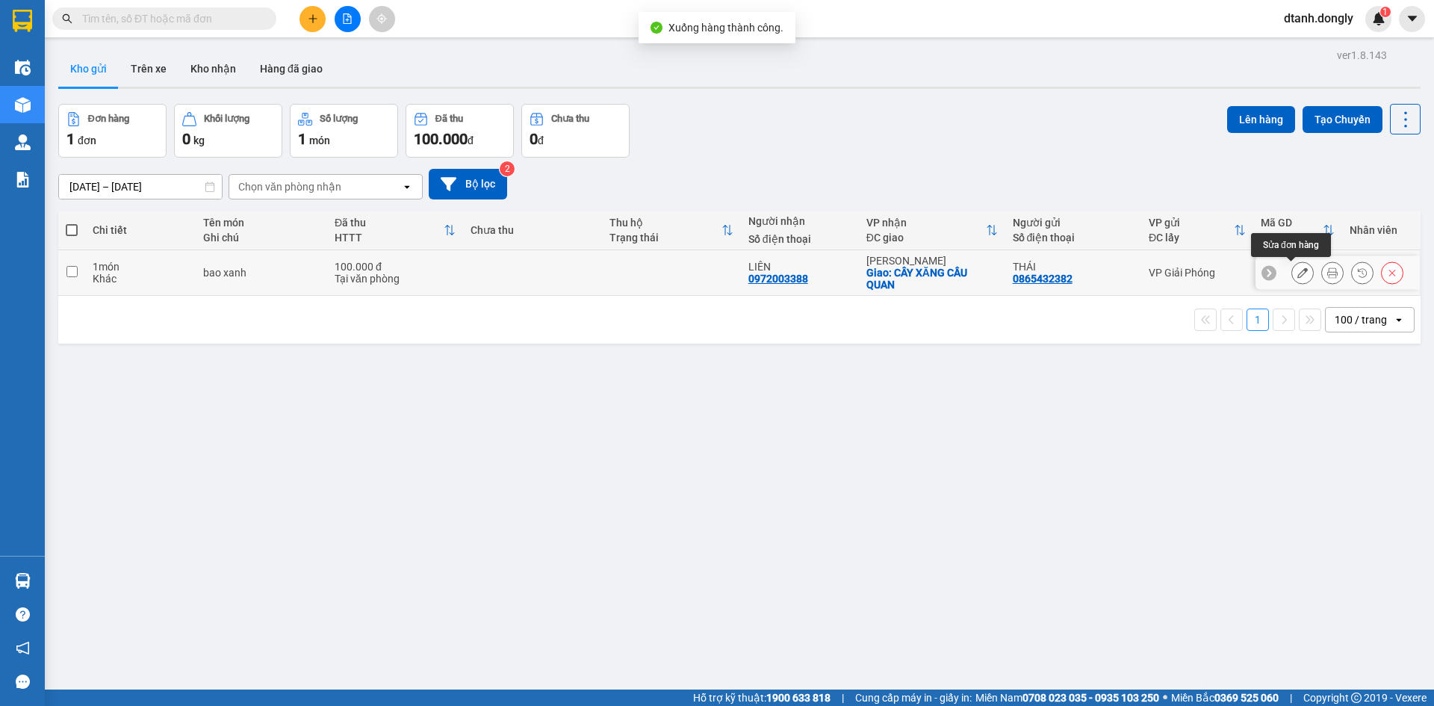
click at [1292, 270] on button at bounding box center [1302, 273] width 21 height 26
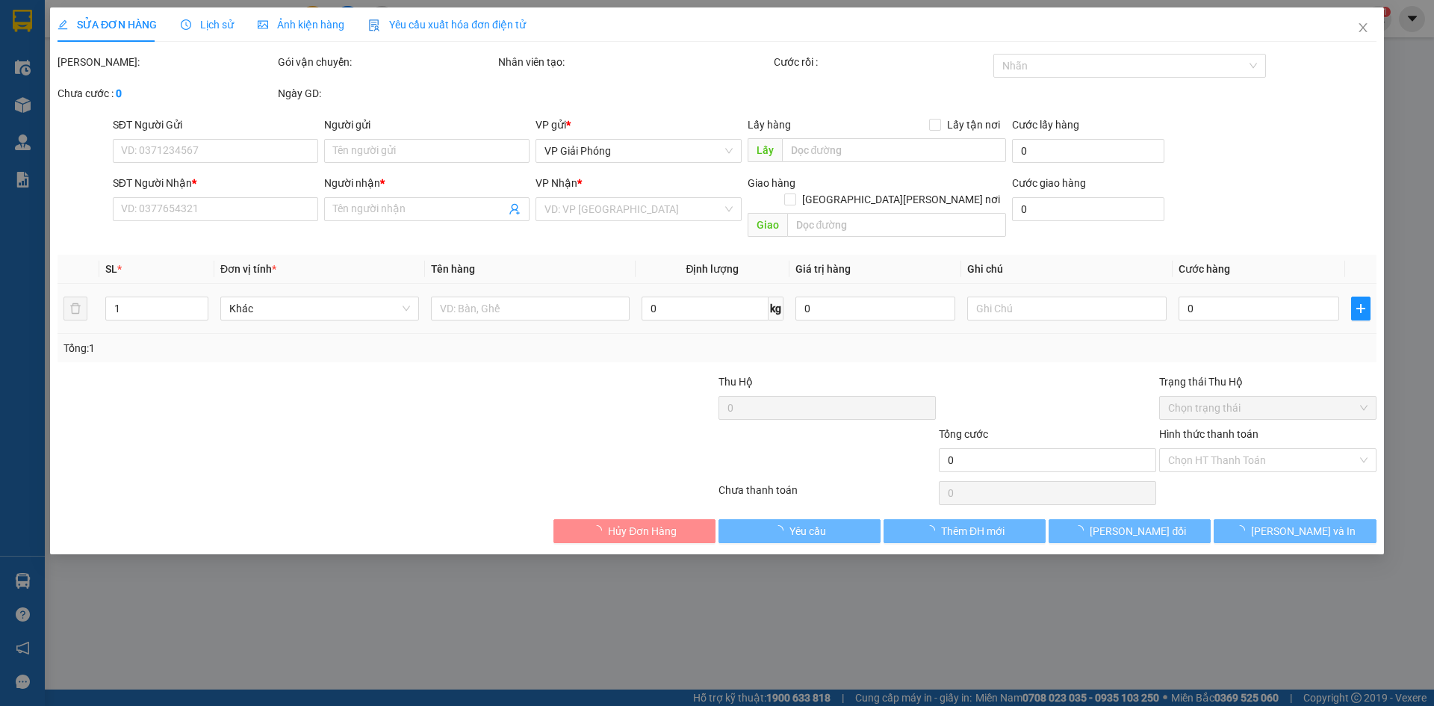
type input "0865432382"
type input "THÁI"
type input "0972003388"
type input "LIÊN"
checkbox input "true"
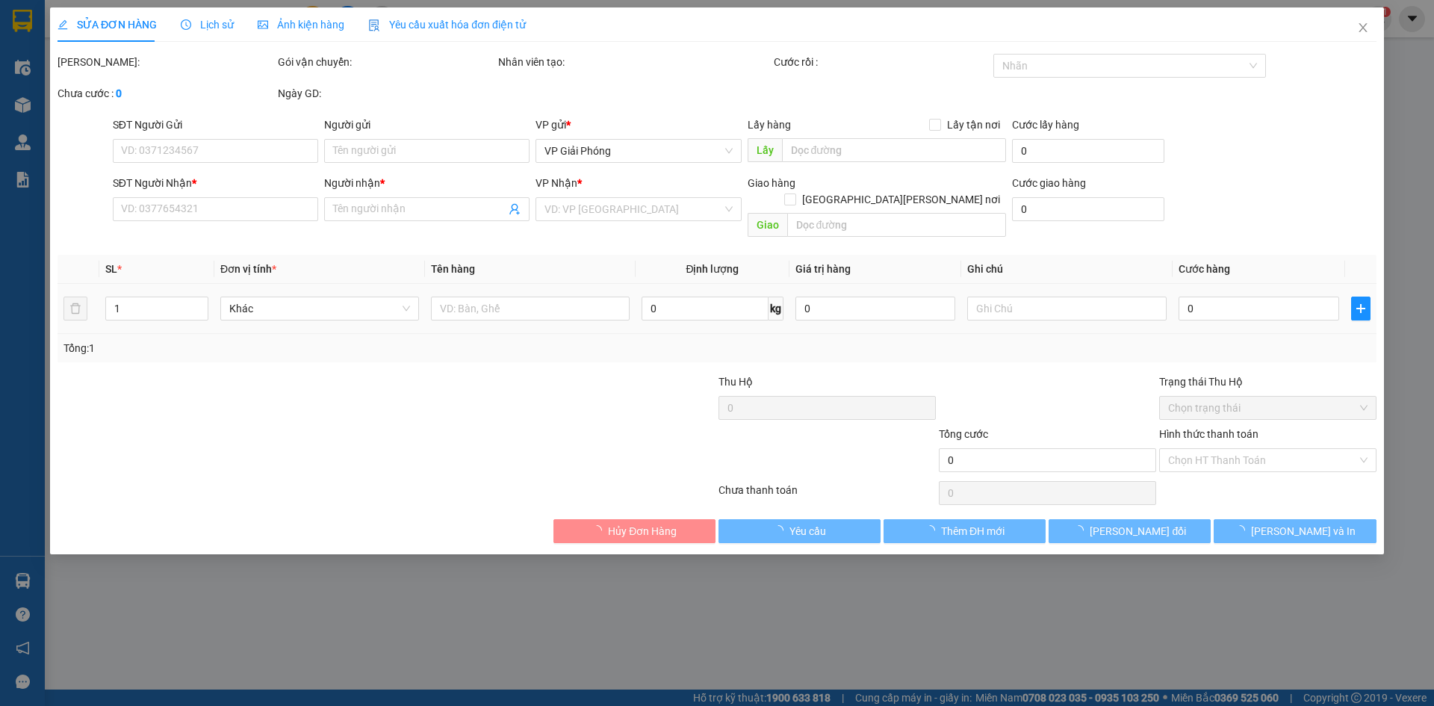
type input "CÂY XĂNG CẦU QUAN"
type input "100.000"
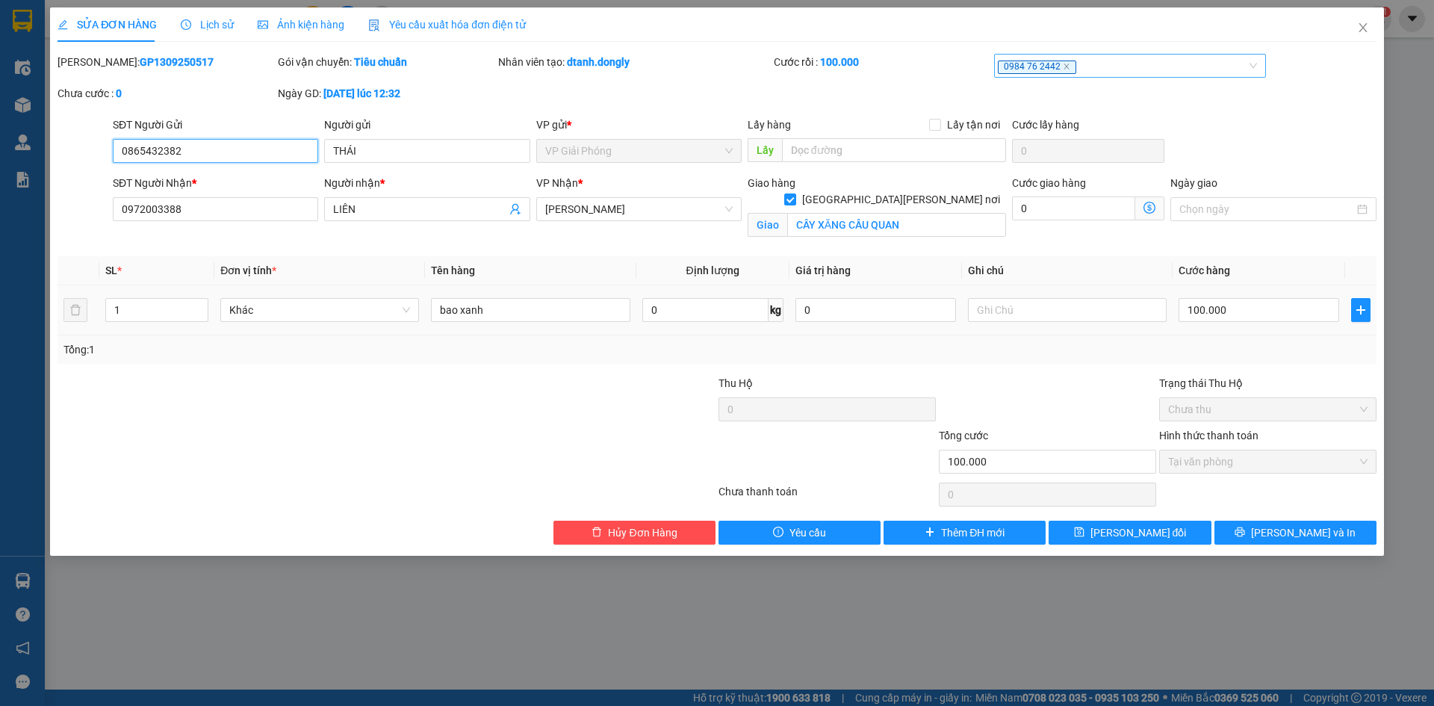
click at [1065, 66] on icon "close" at bounding box center [1066, 66] width 7 height 7
click at [1065, 66] on div at bounding box center [1123, 66] width 250 height 18
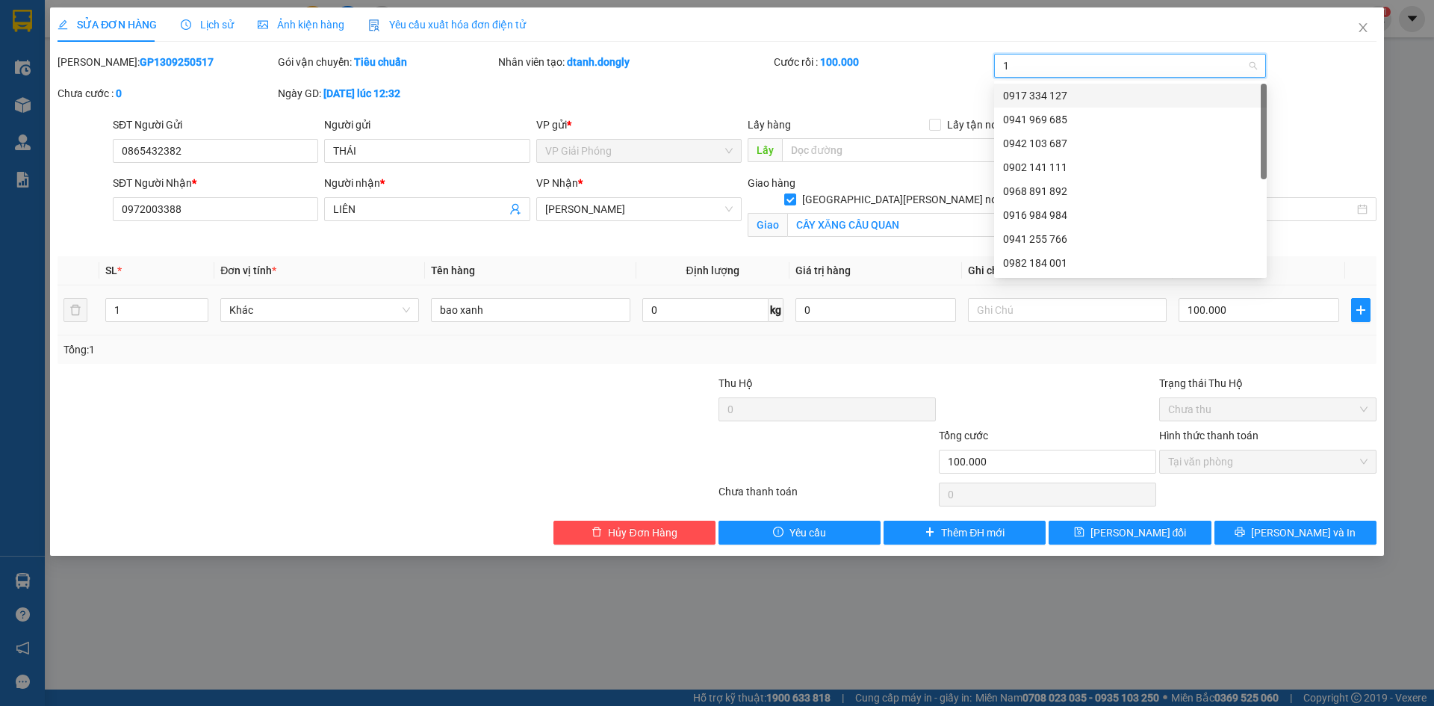
type input "1"
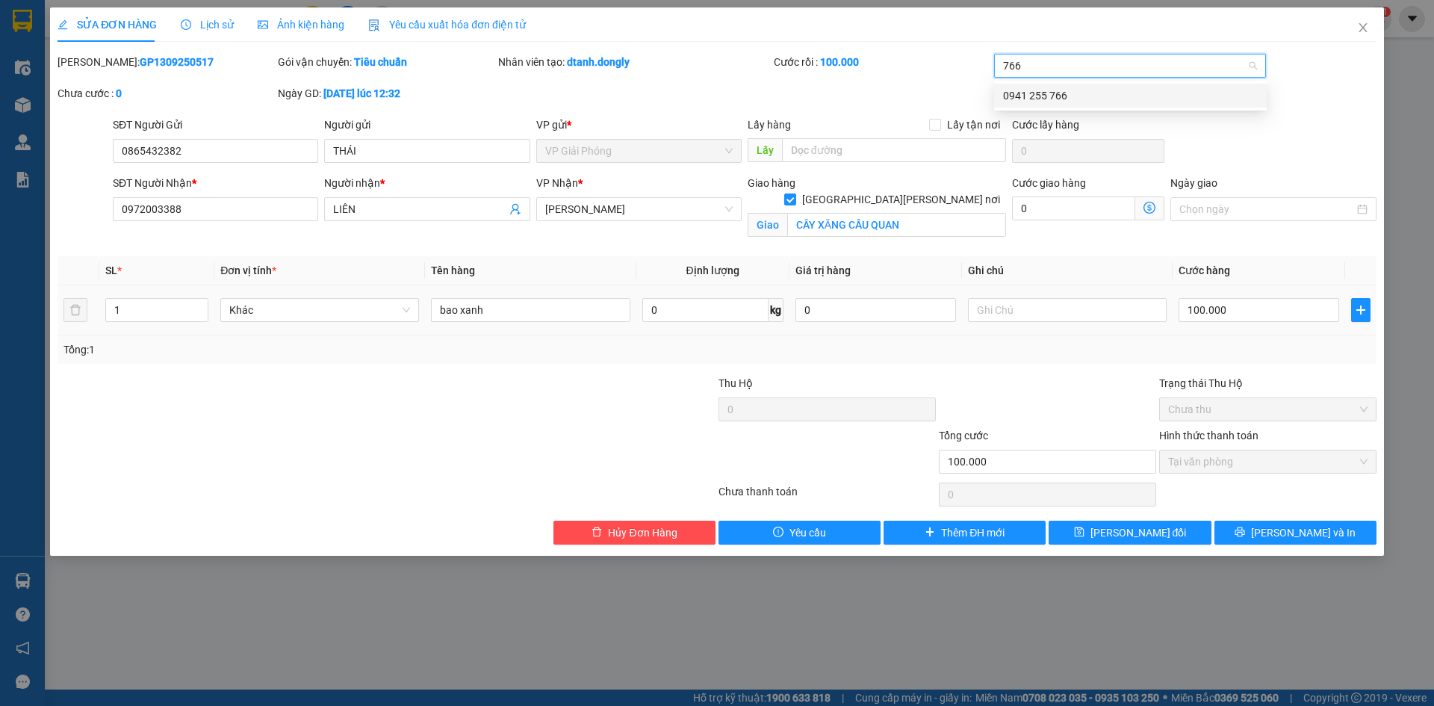
drag, startPoint x: 1071, startPoint y: 93, endPoint x: 1074, endPoint y: 100, distance: 8.0
click at [1074, 100] on div "0941 255 766" at bounding box center [1130, 95] width 255 height 16
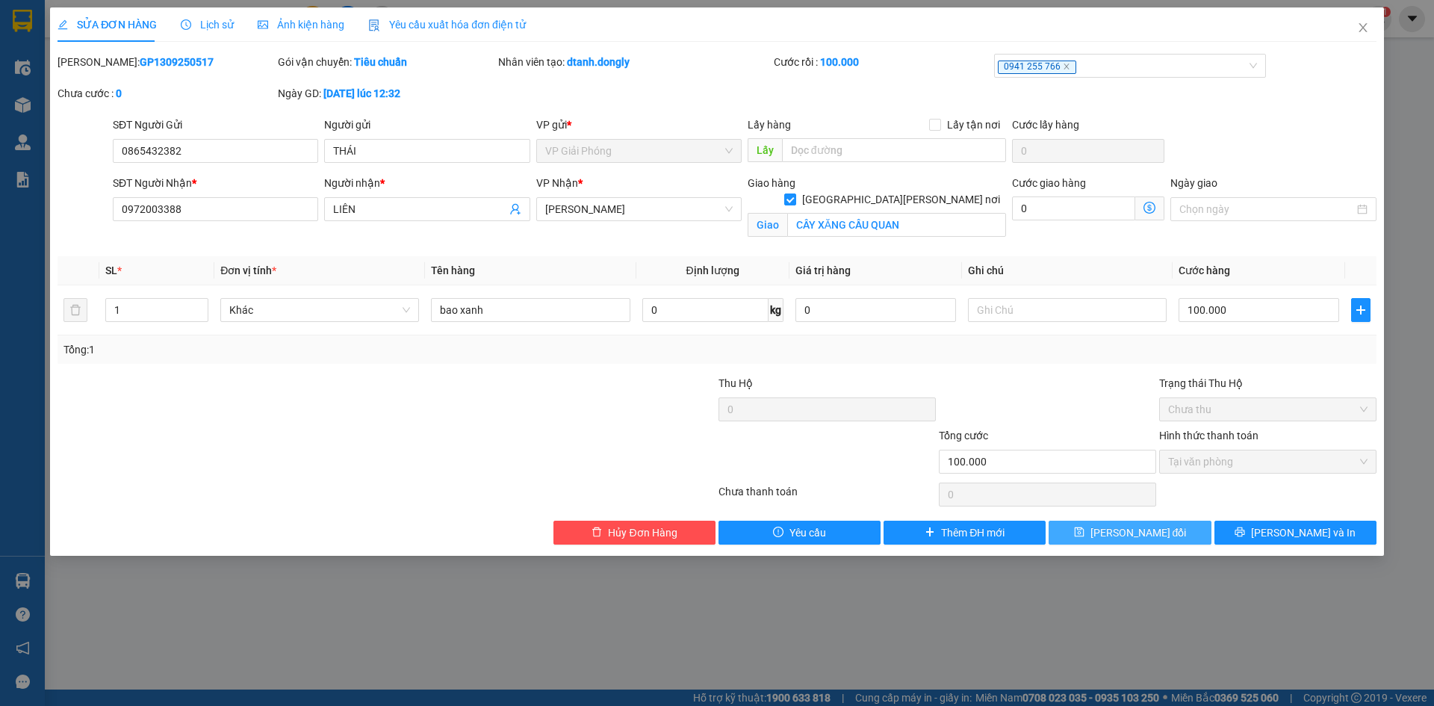
click at [1186, 531] on button "Lưu thay đổi" at bounding box center [1130, 533] width 162 height 24
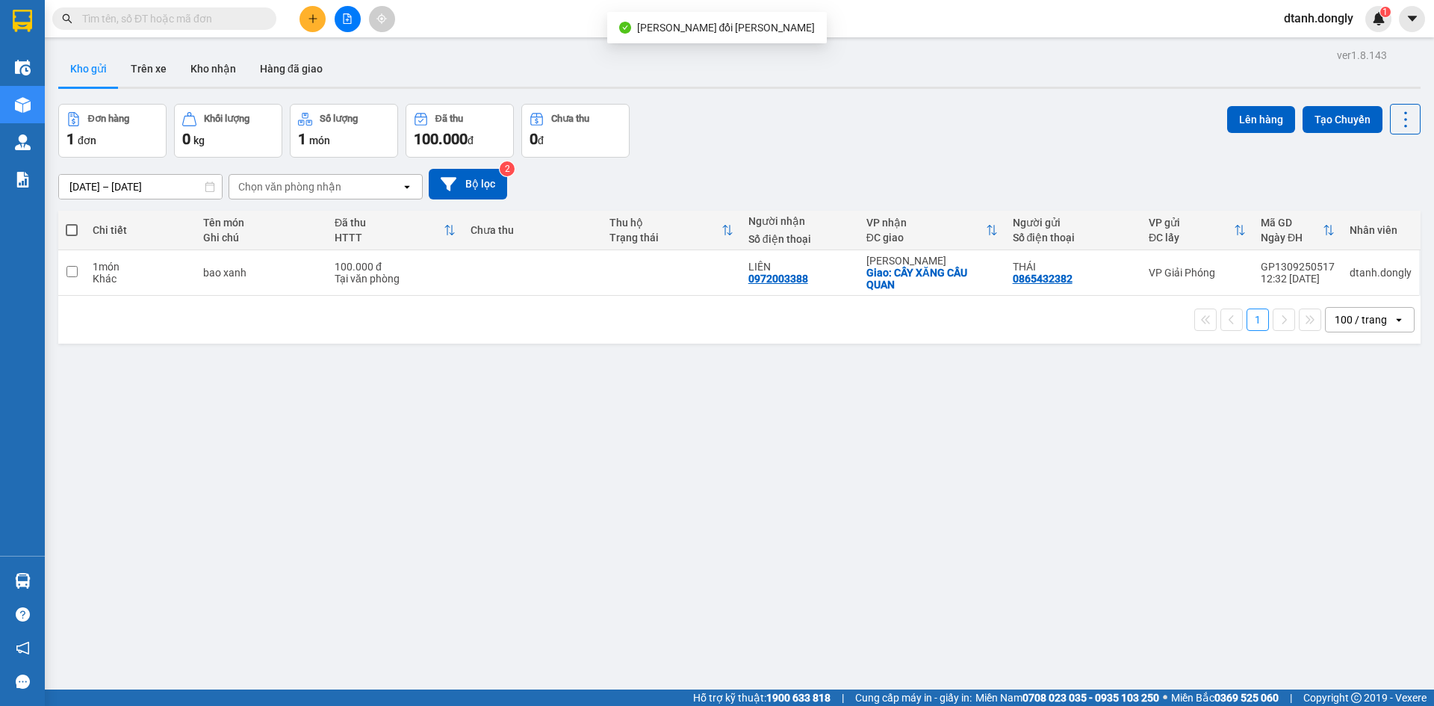
click at [73, 231] on span at bounding box center [72, 230] width 12 height 12
click at [72, 223] on input "checkbox" at bounding box center [72, 223] width 0 height 0
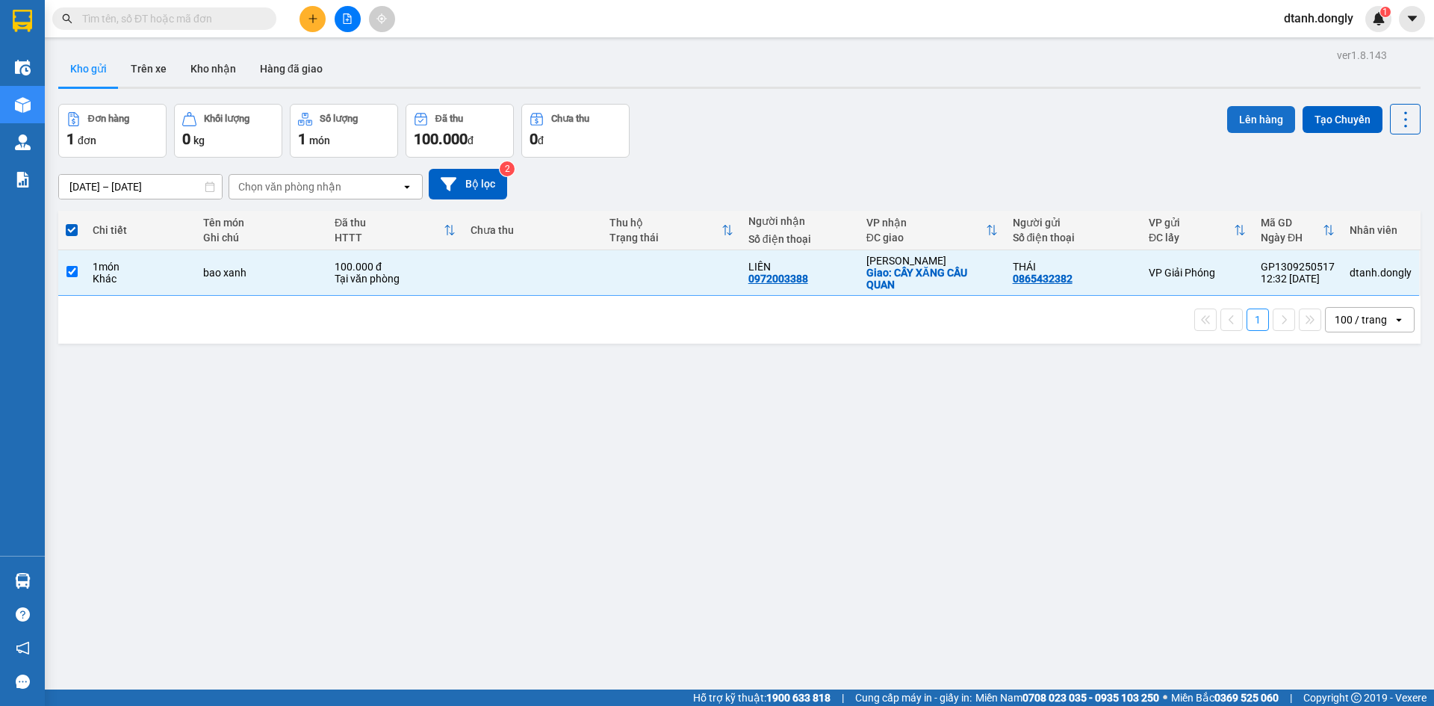
click at [1265, 120] on button "Lên hàng" at bounding box center [1261, 119] width 68 height 27
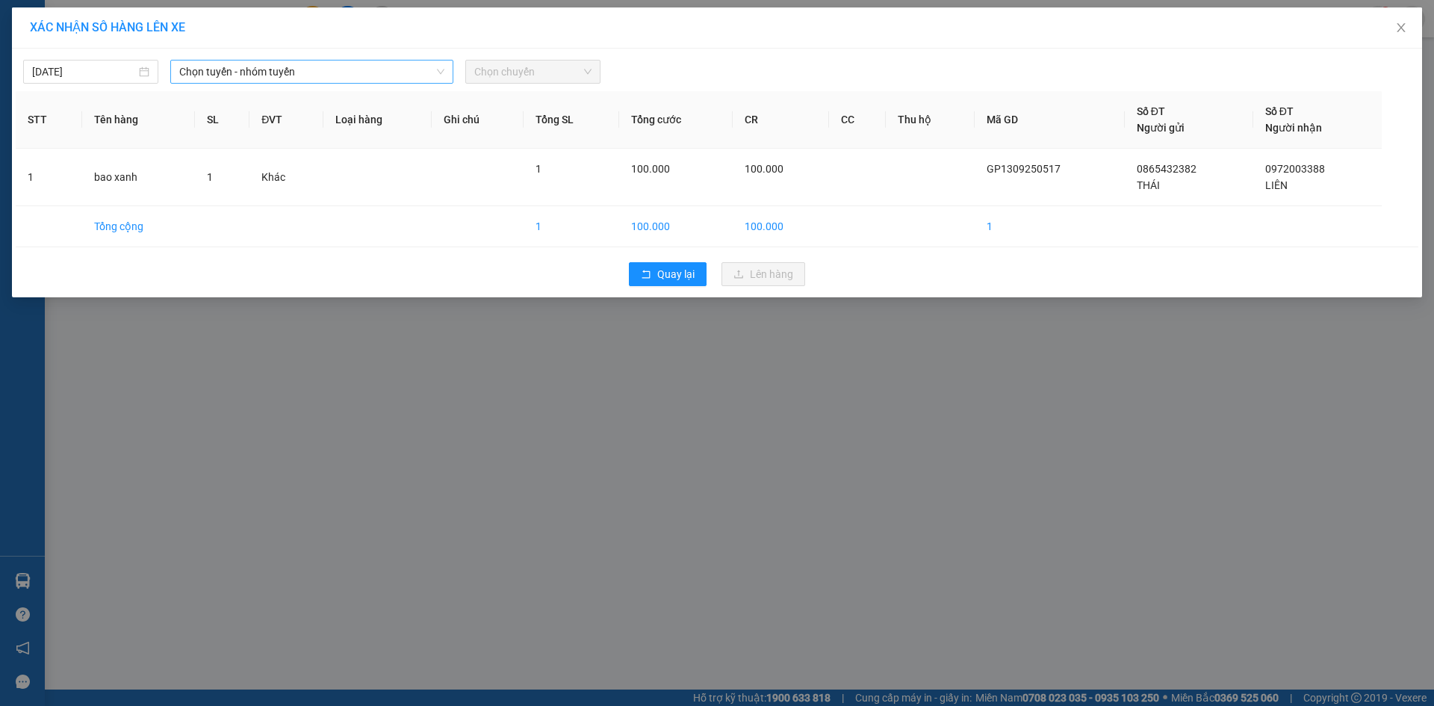
click at [380, 75] on span "Chọn tuyến - nhóm tuyến" at bounding box center [311, 72] width 265 height 22
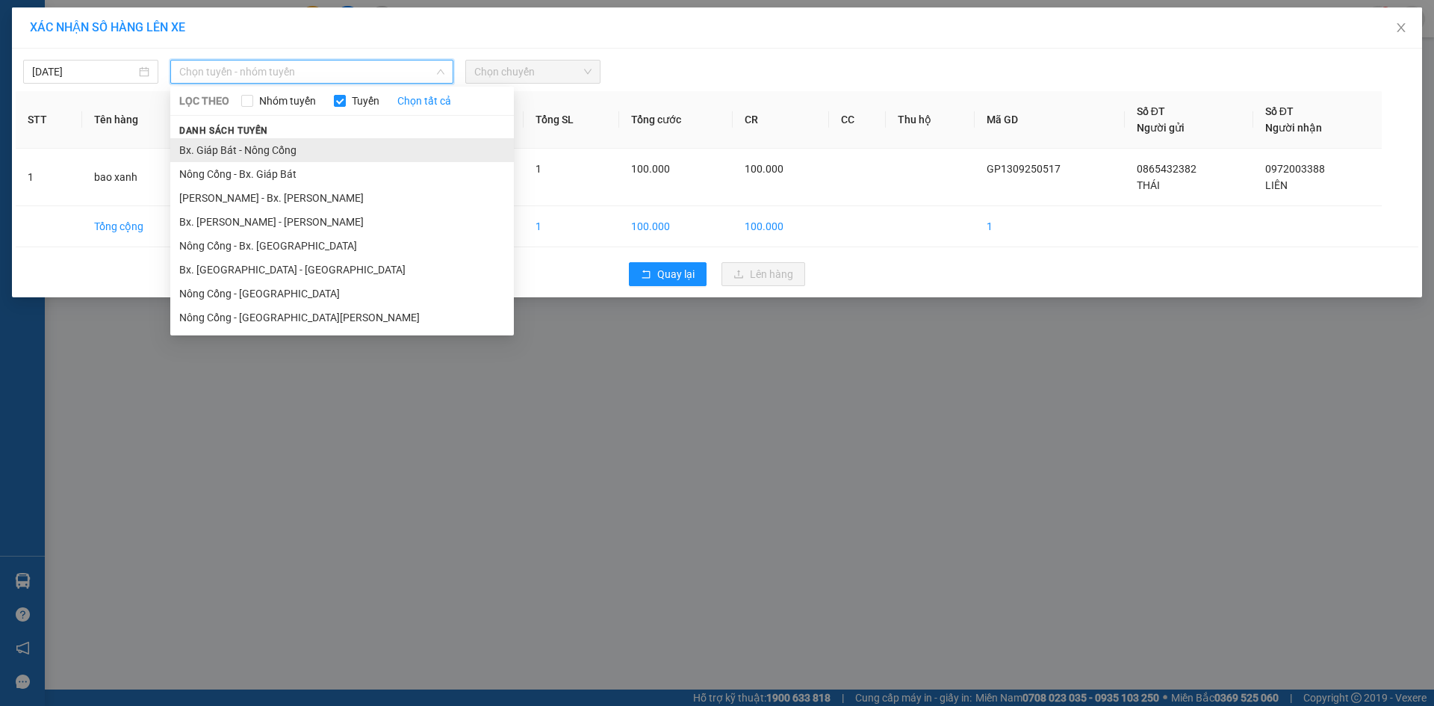
click at [373, 143] on li "Bx. Giáp Bát - Nông Cống" at bounding box center [342, 150] width 344 height 24
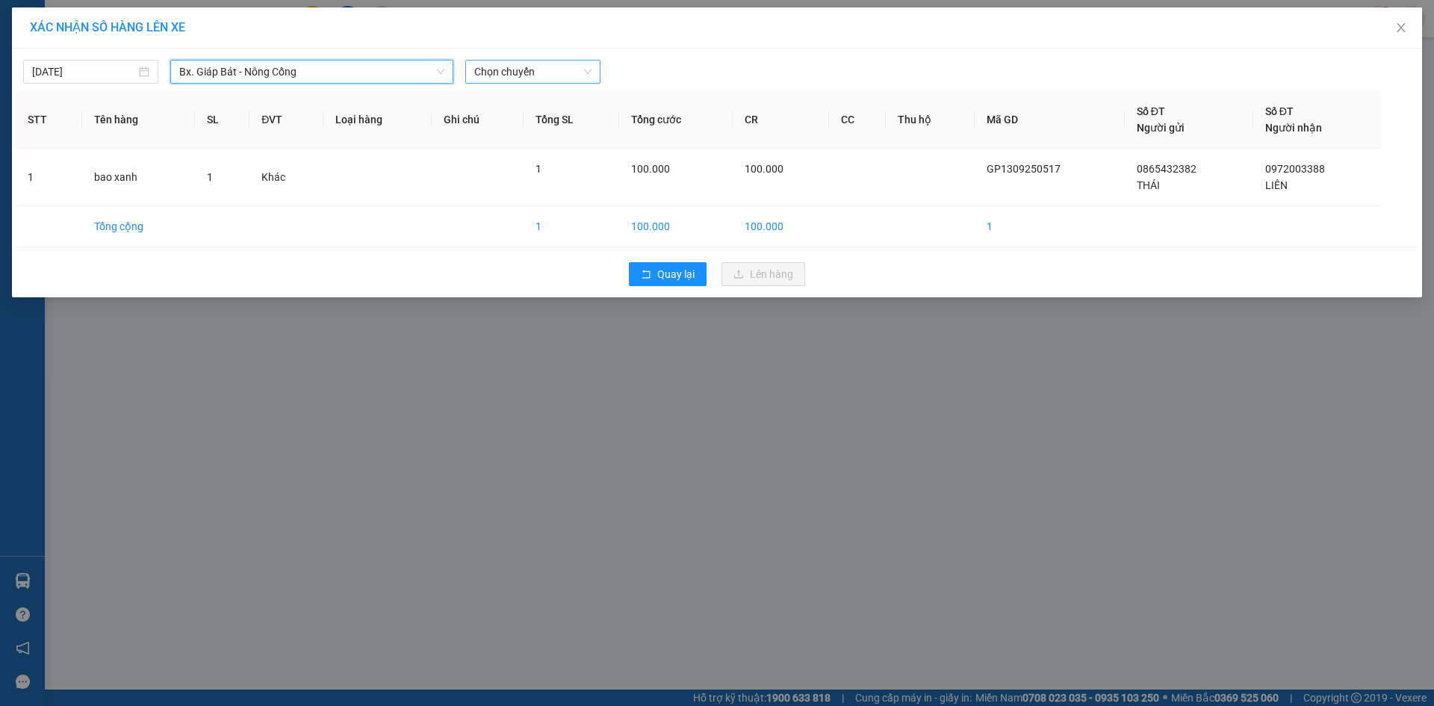
click at [557, 72] on span "Chọn chuyến" at bounding box center [532, 72] width 117 height 22
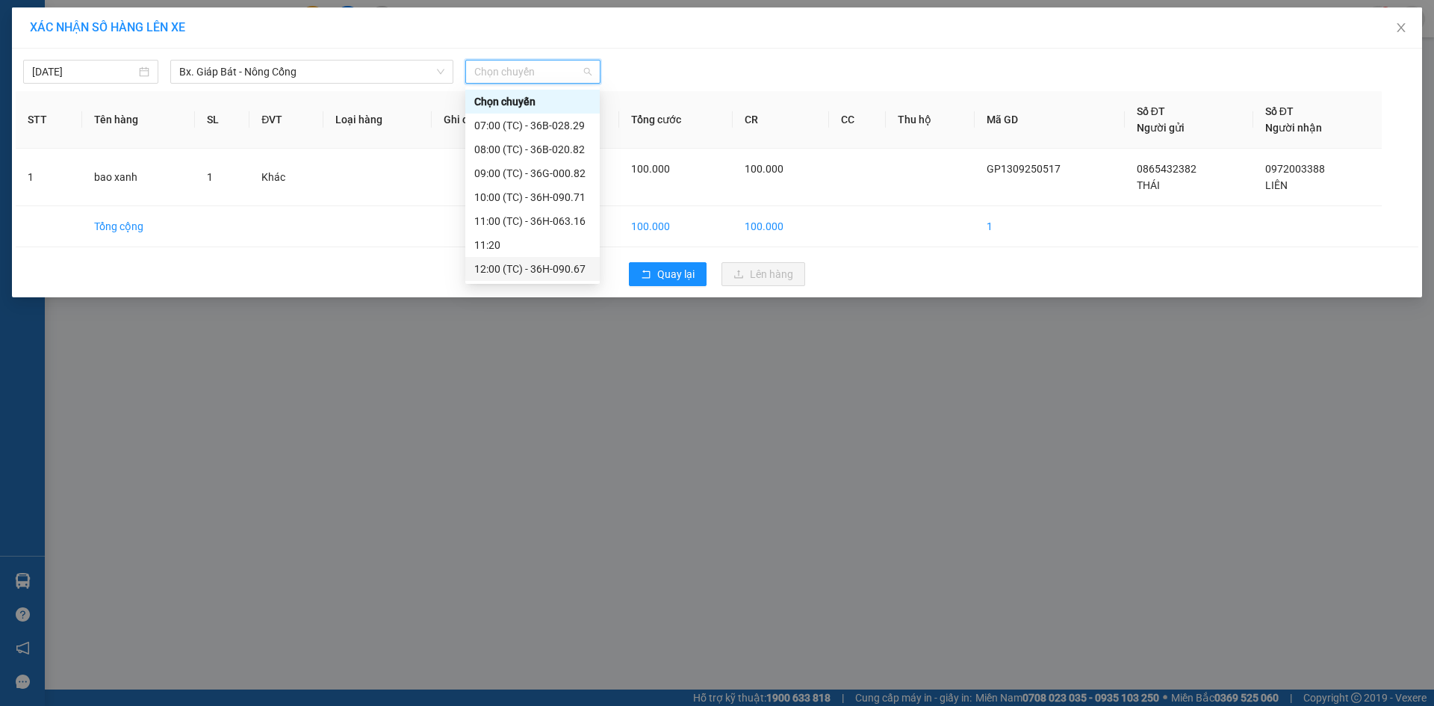
click at [536, 261] on div "12:00 (TC) - 36H-090.67" at bounding box center [532, 269] width 117 height 16
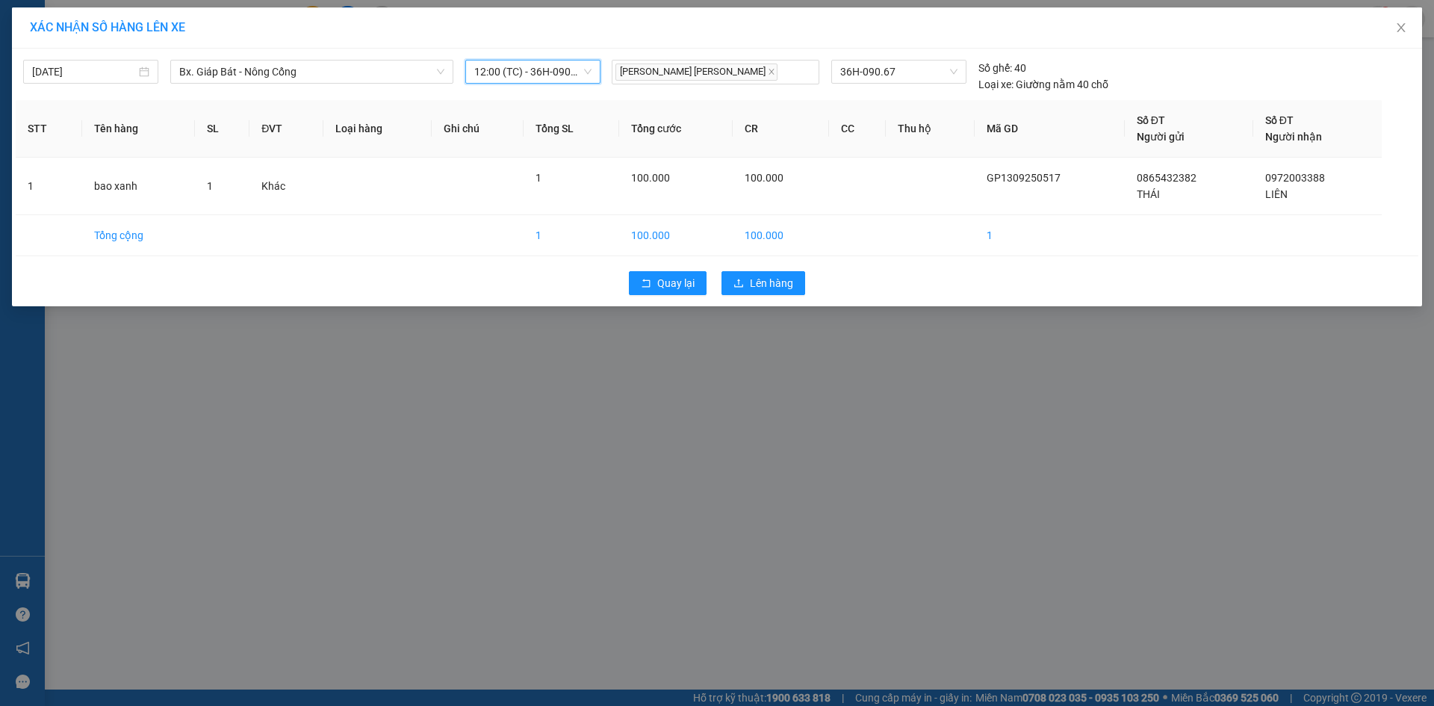
click at [580, 70] on span "12:00 (TC) - 36H-090.67" at bounding box center [532, 72] width 117 height 22
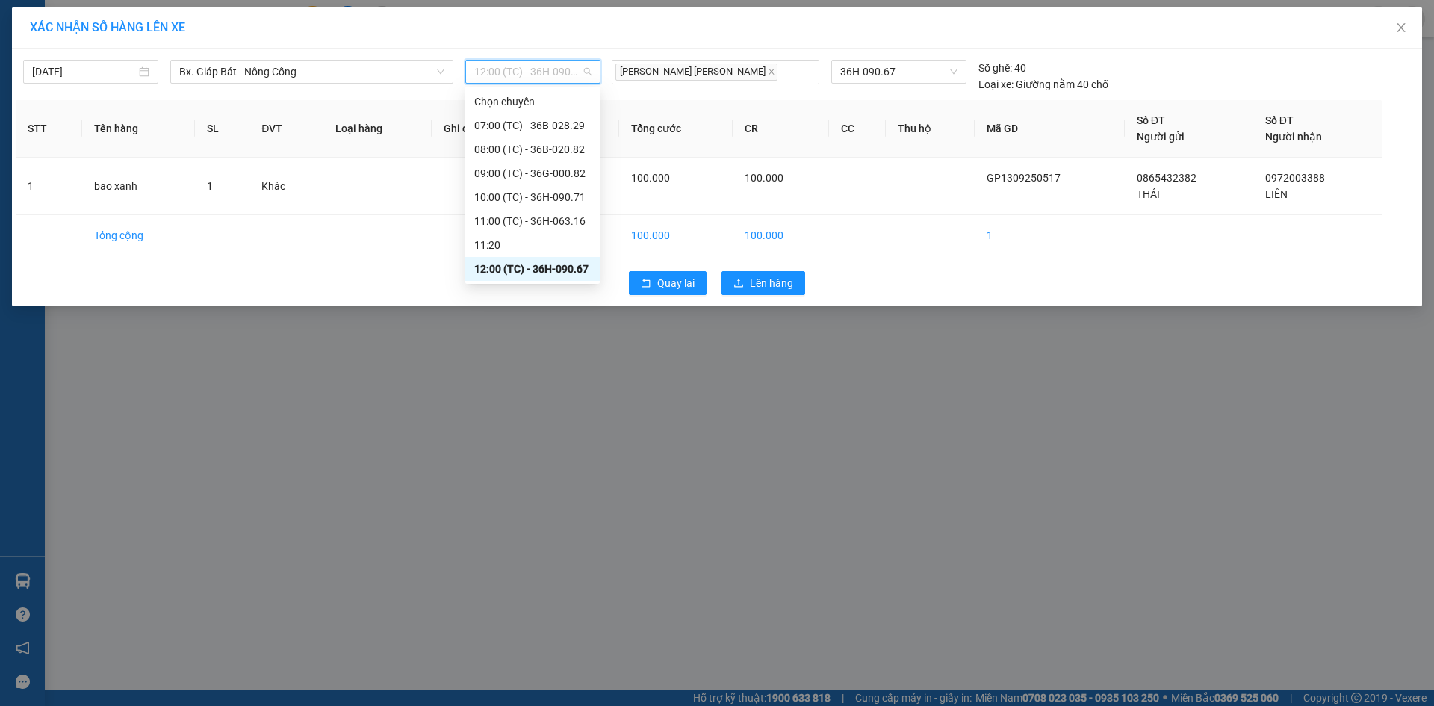
click at [551, 309] on div "13:00 (TC) - 36H-090.77" at bounding box center [532, 317] width 117 height 16
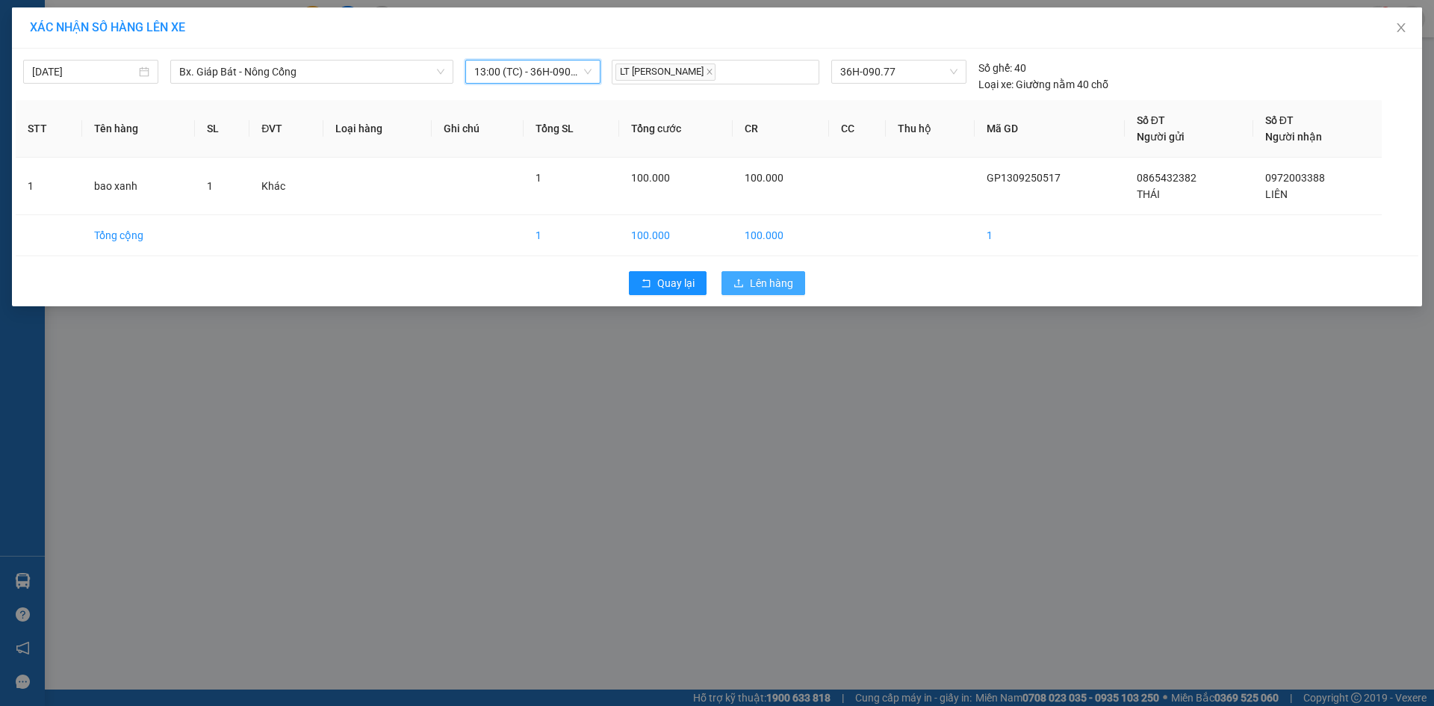
click at [753, 274] on button "Lên hàng" at bounding box center [764, 283] width 84 height 24
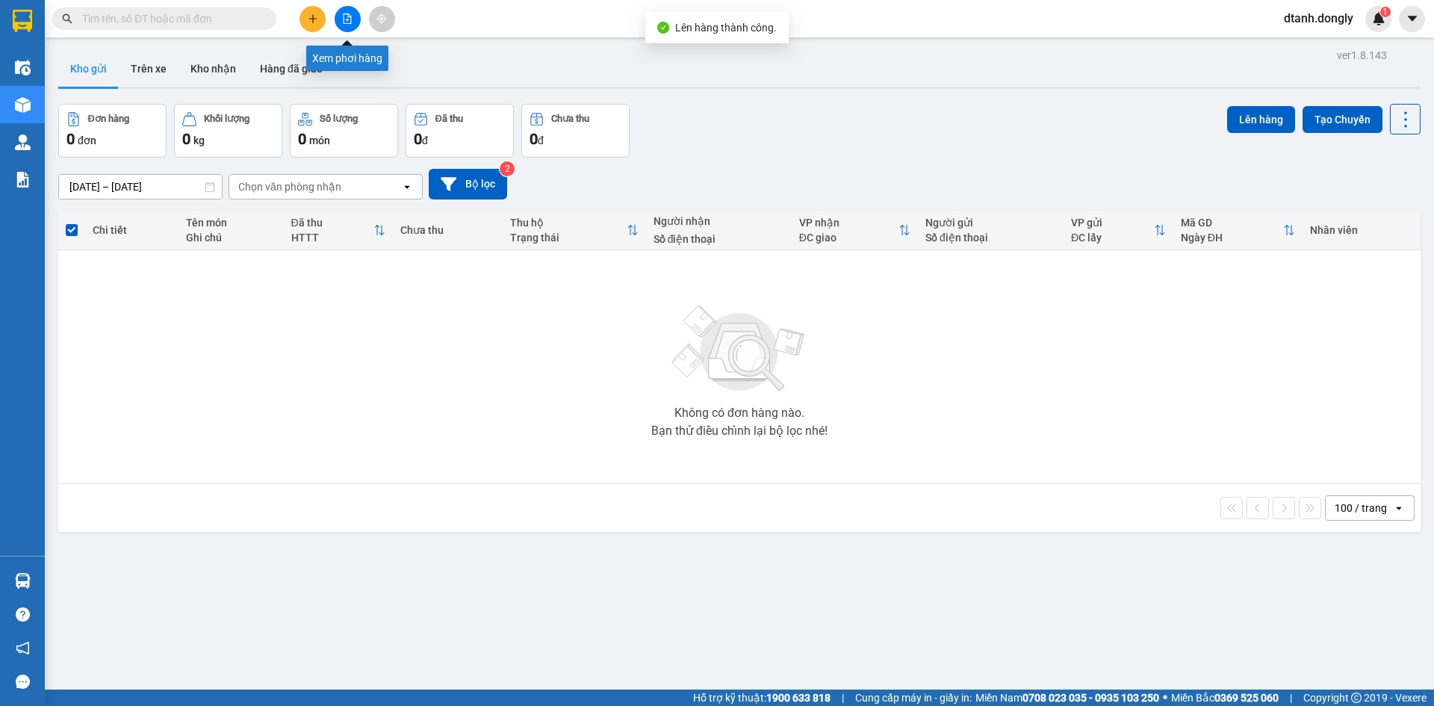
click at [343, 17] on icon "file-add" at bounding box center [347, 18] width 10 height 10
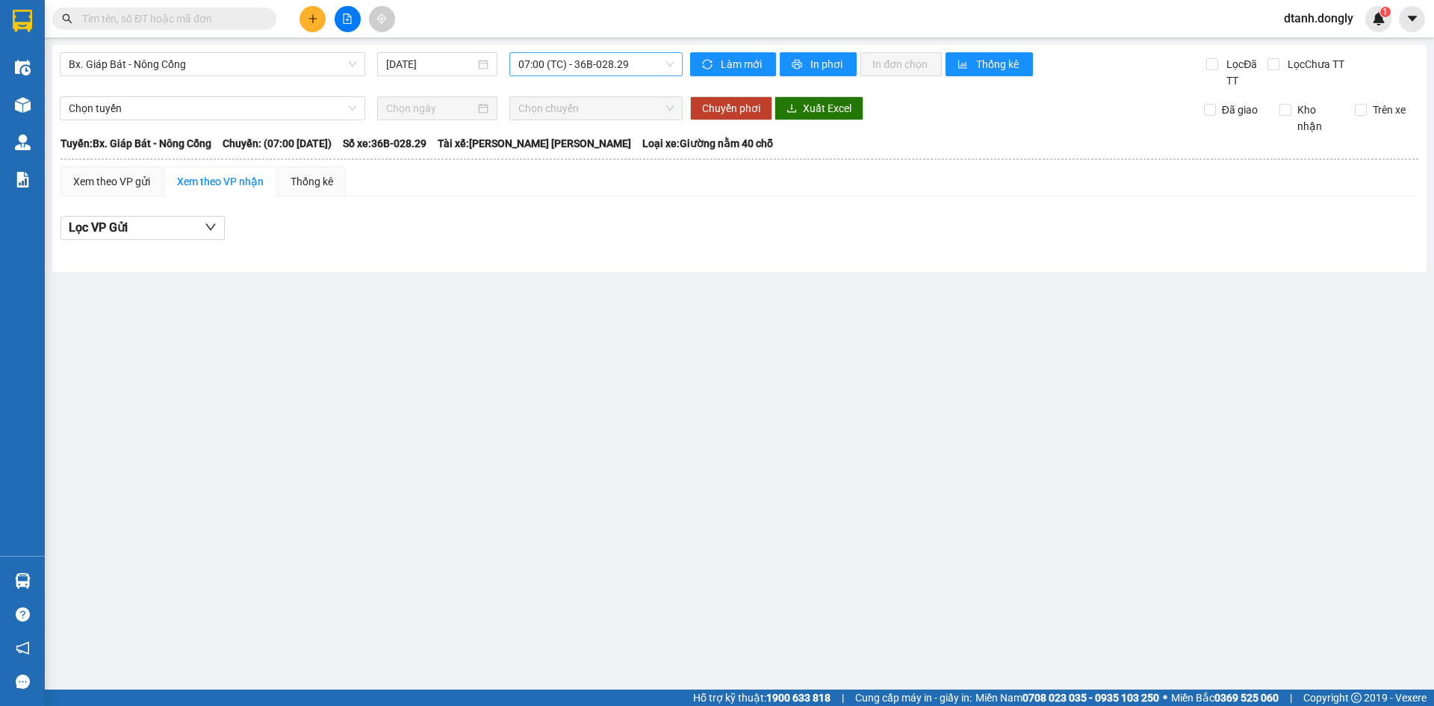
click at [648, 64] on span "07:00 (TC) - 36B-028.29" at bounding box center [595, 64] width 155 height 22
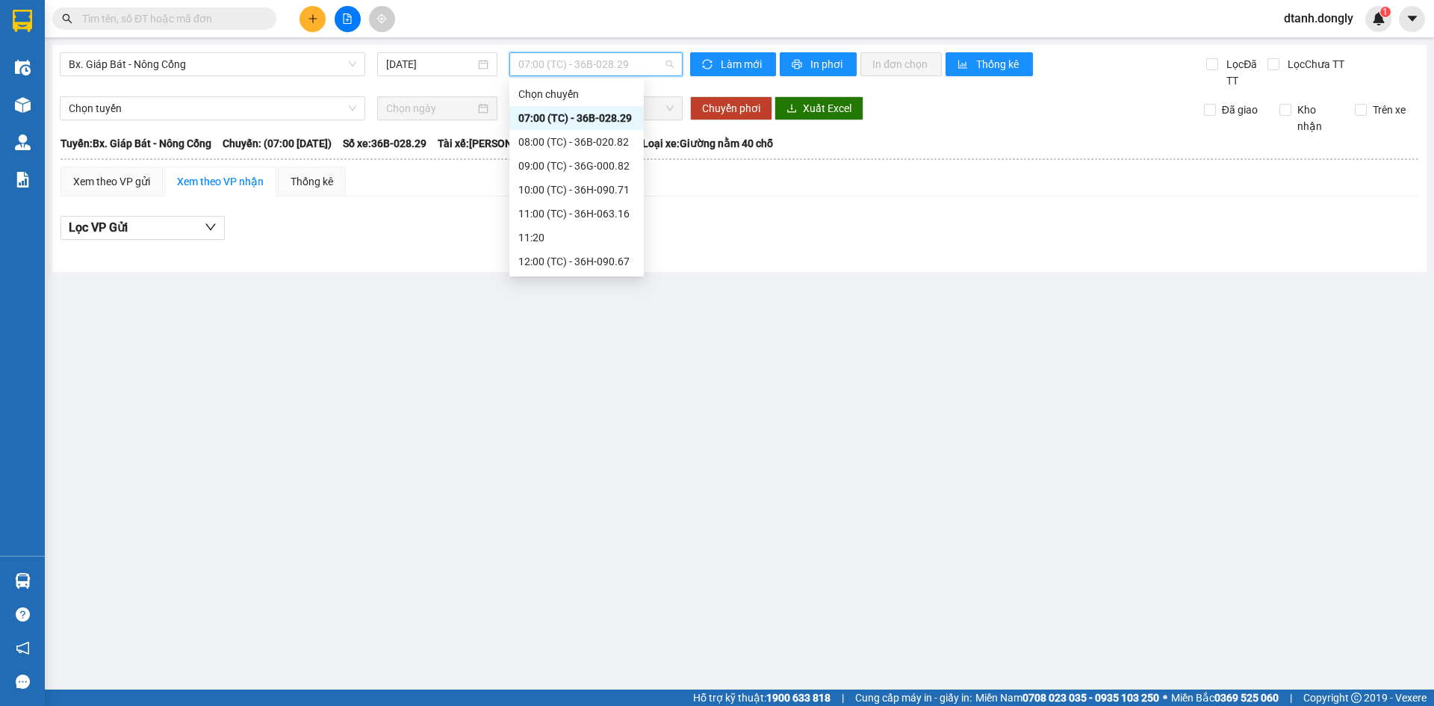
click at [588, 301] on div "13:00 (TC) - 36H-090.77" at bounding box center [576, 309] width 117 height 16
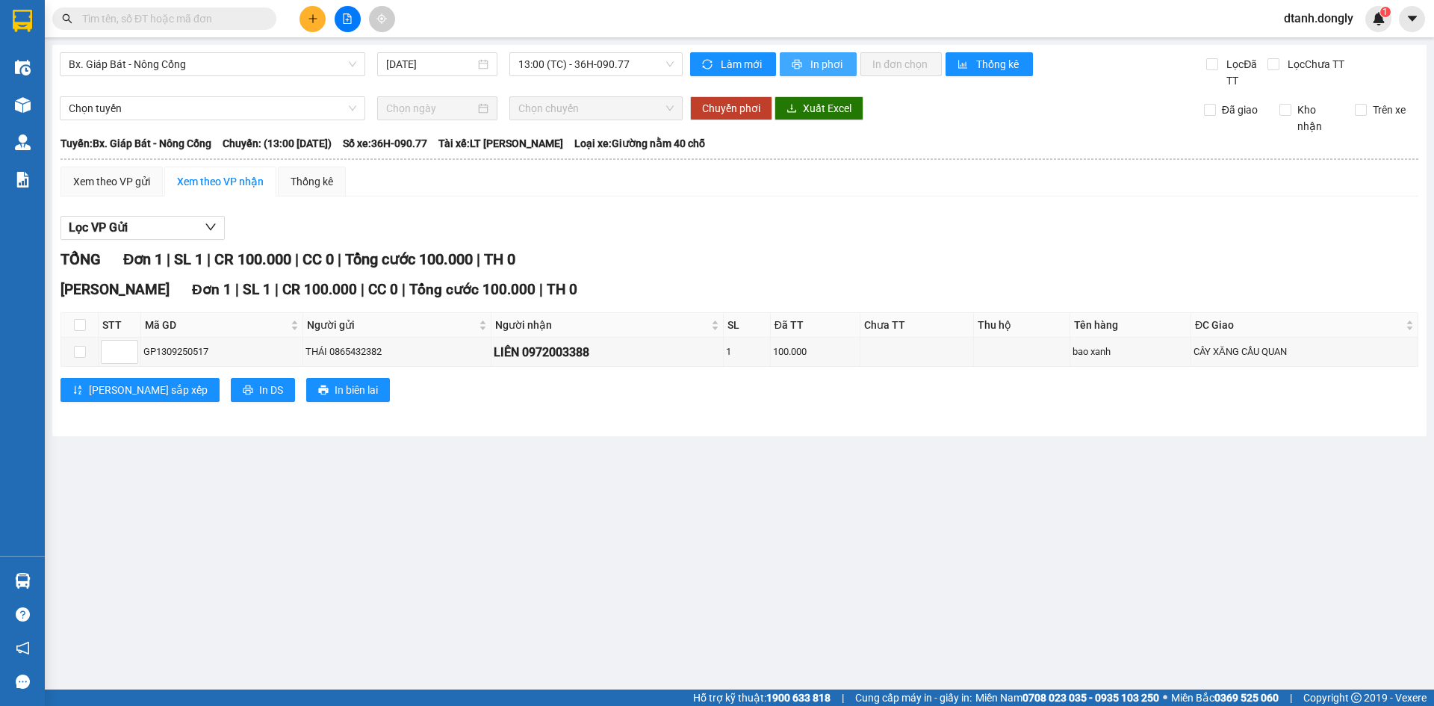
click at [823, 62] on span "In phơi" at bounding box center [828, 64] width 34 height 16
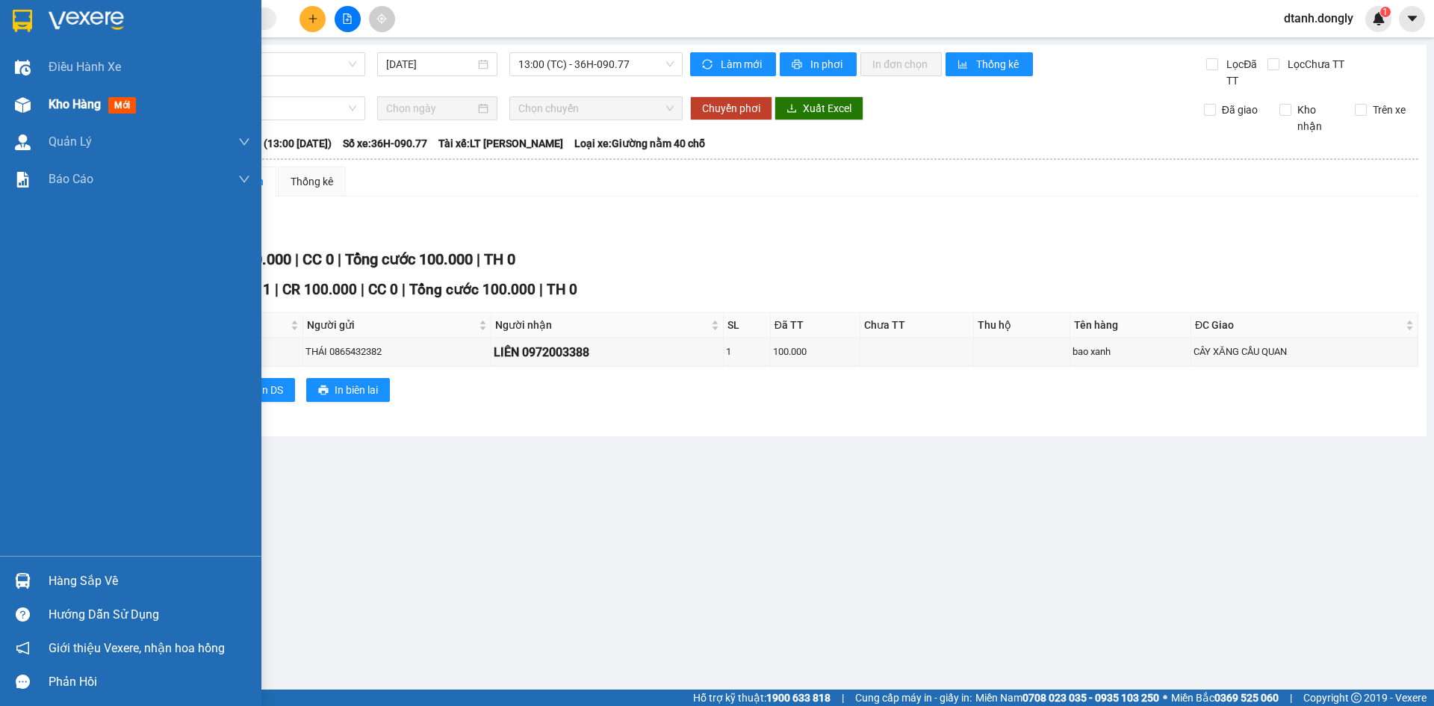
click at [67, 104] on span "Kho hàng" at bounding box center [75, 104] width 52 height 14
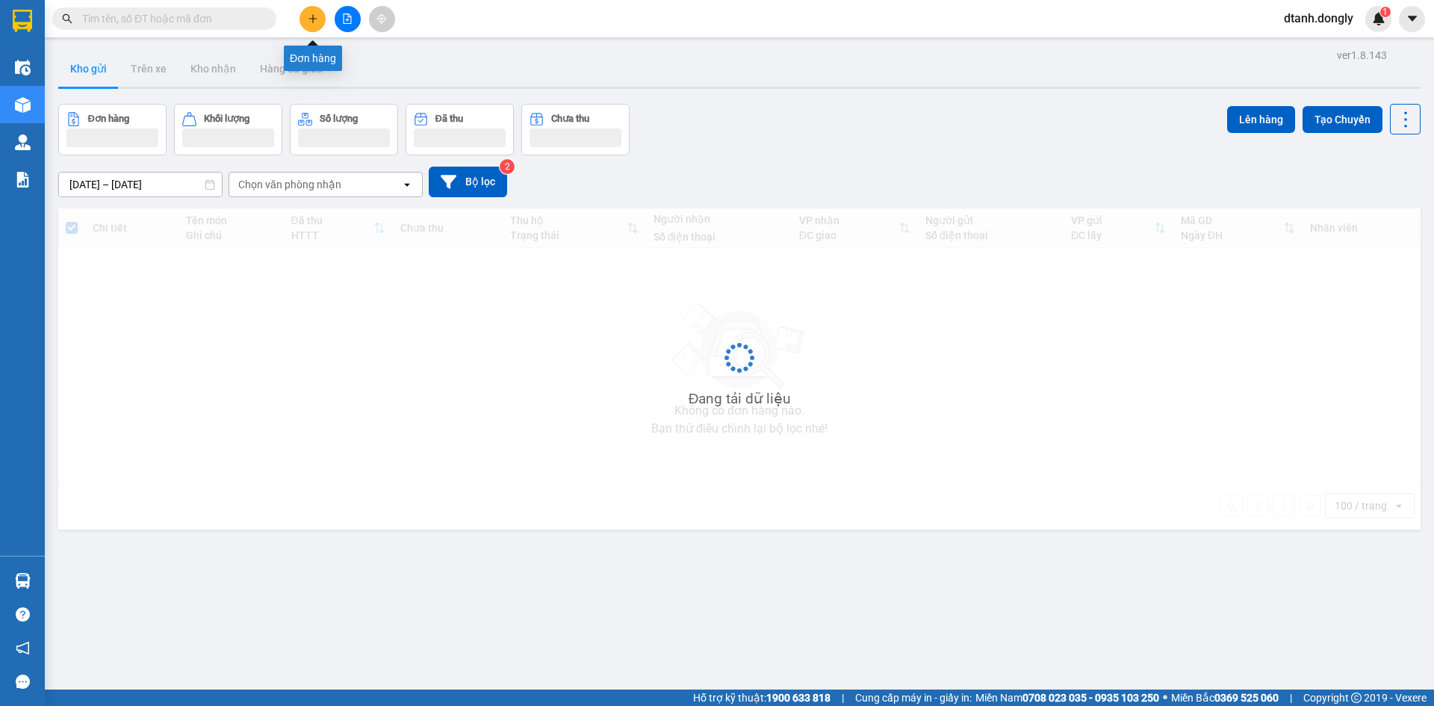
click at [309, 15] on icon "plus" at bounding box center [313, 18] width 10 height 10
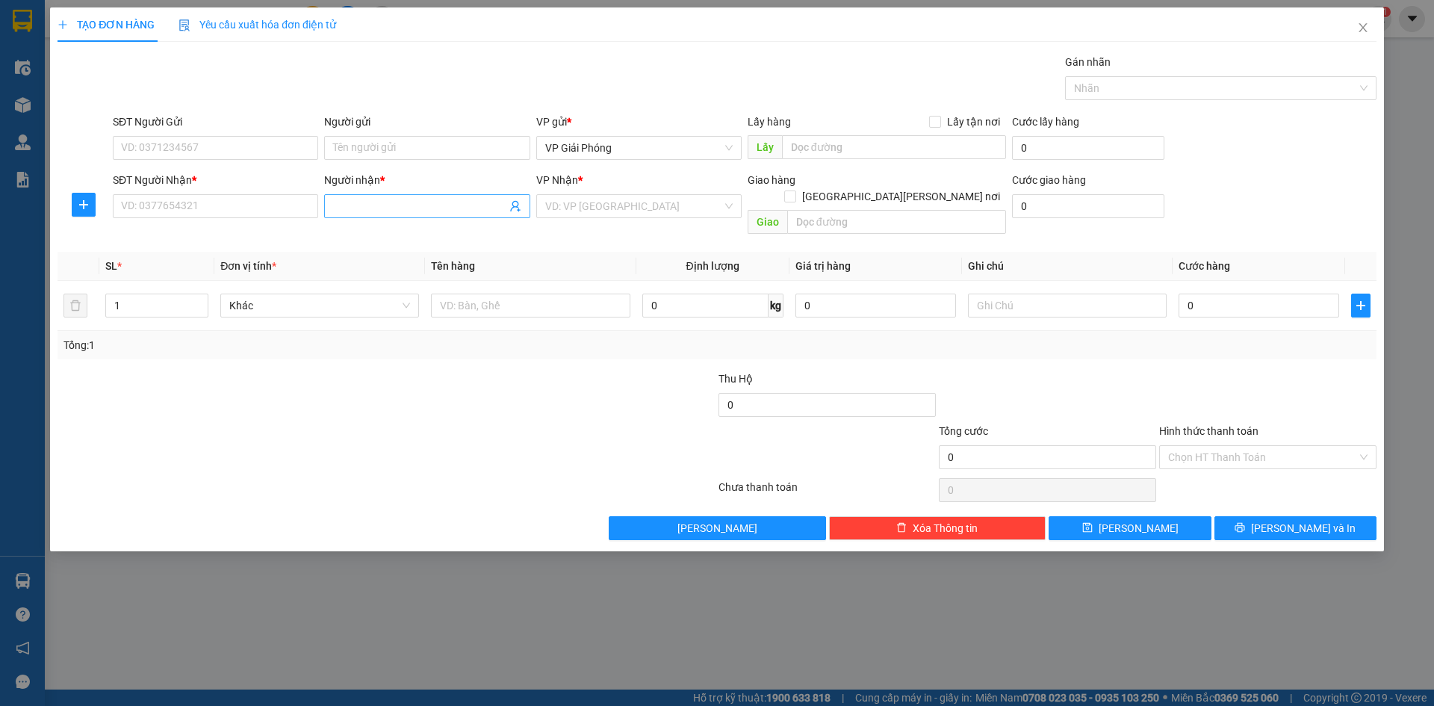
click at [376, 210] on input "Người nhận *" at bounding box center [419, 206] width 173 height 16
click at [242, 208] on input "SĐT Người Nhận *" at bounding box center [215, 206] width 205 height 24
click at [239, 235] on div "0984602553 - THU BÌNH" at bounding box center [216, 236] width 188 height 16
type input "0984602553"
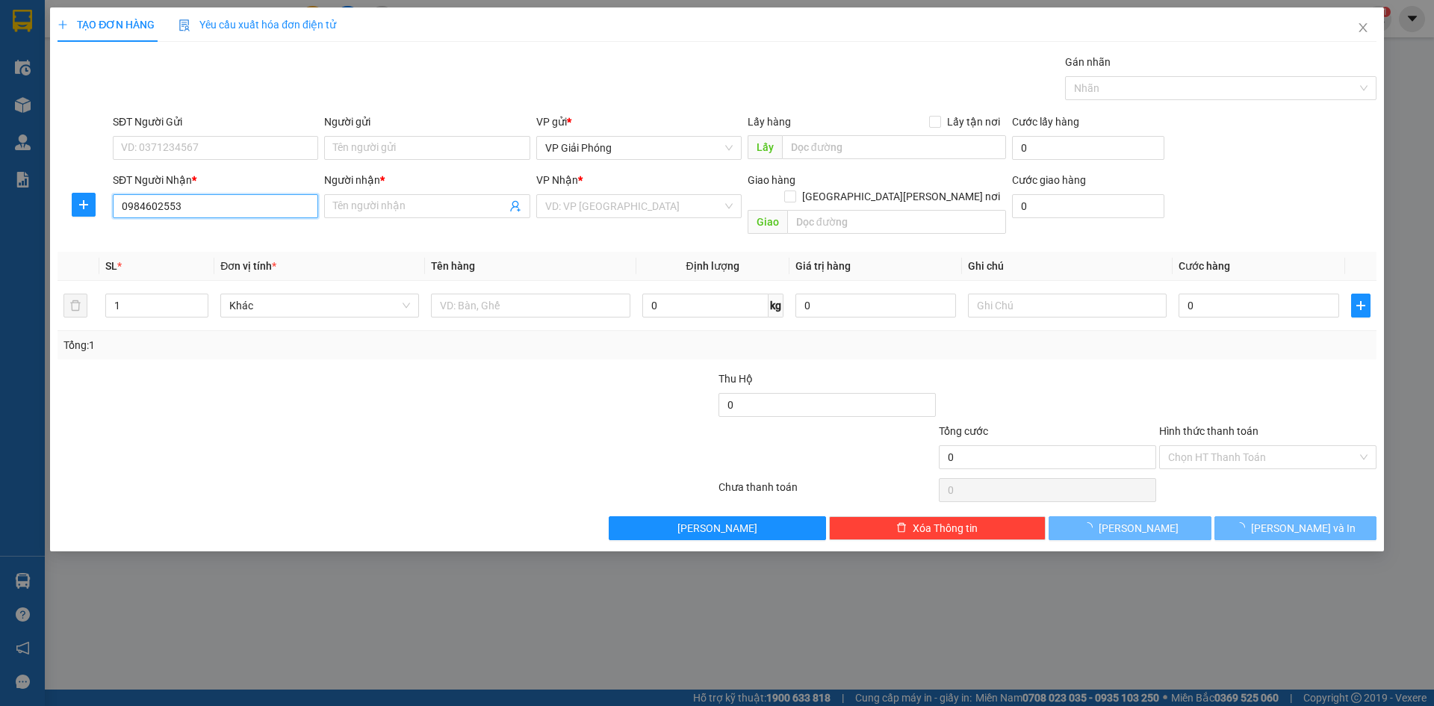
type input "THU BÌNH"
checkbox input "true"
type input "VPNC"
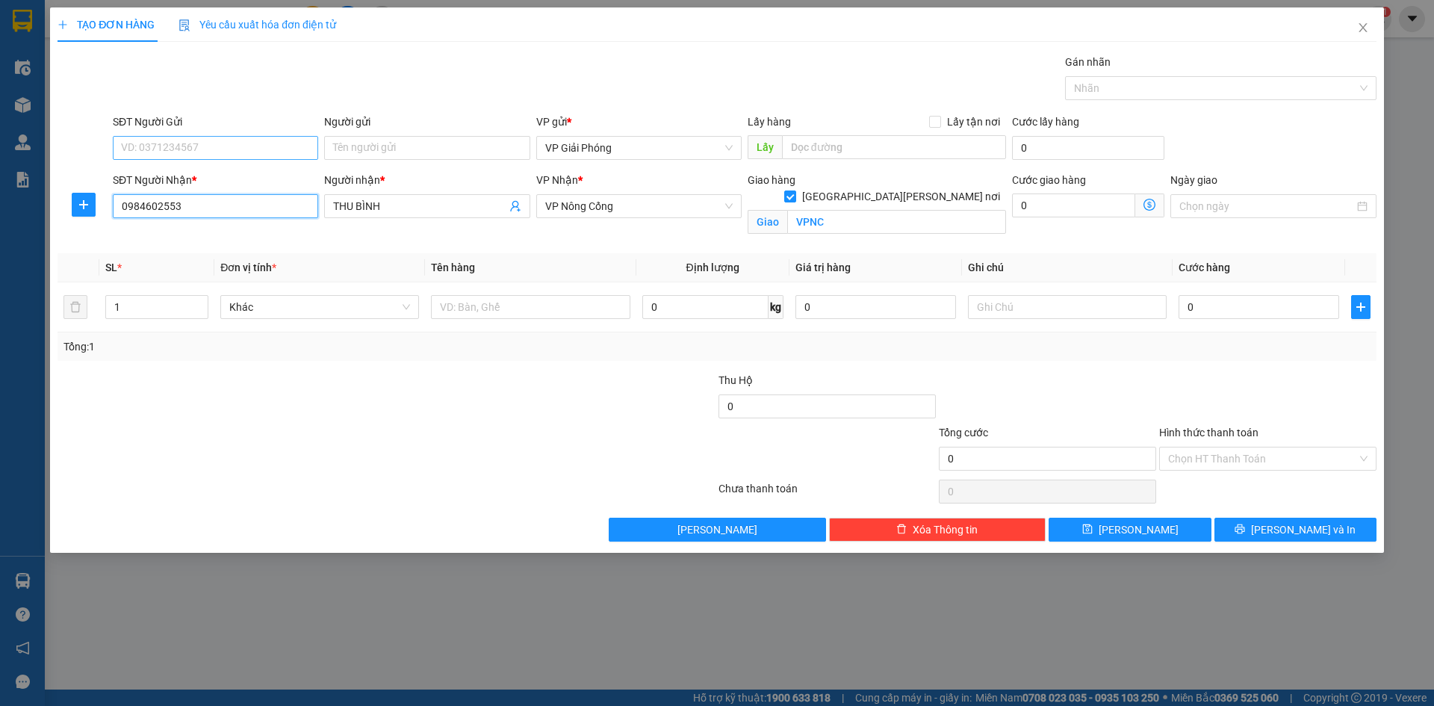
type input "0984602553"
click at [207, 149] on input "SĐT Người Gửi" at bounding box center [215, 148] width 205 height 24
drag, startPoint x: 223, startPoint y: 179, endPoint x: 217, endPoint y: 161, distance: 18.2
click at [223, 178] on div "0987192983" at bounding box center [216, 178] width 188 height 16
type input "0987192983"
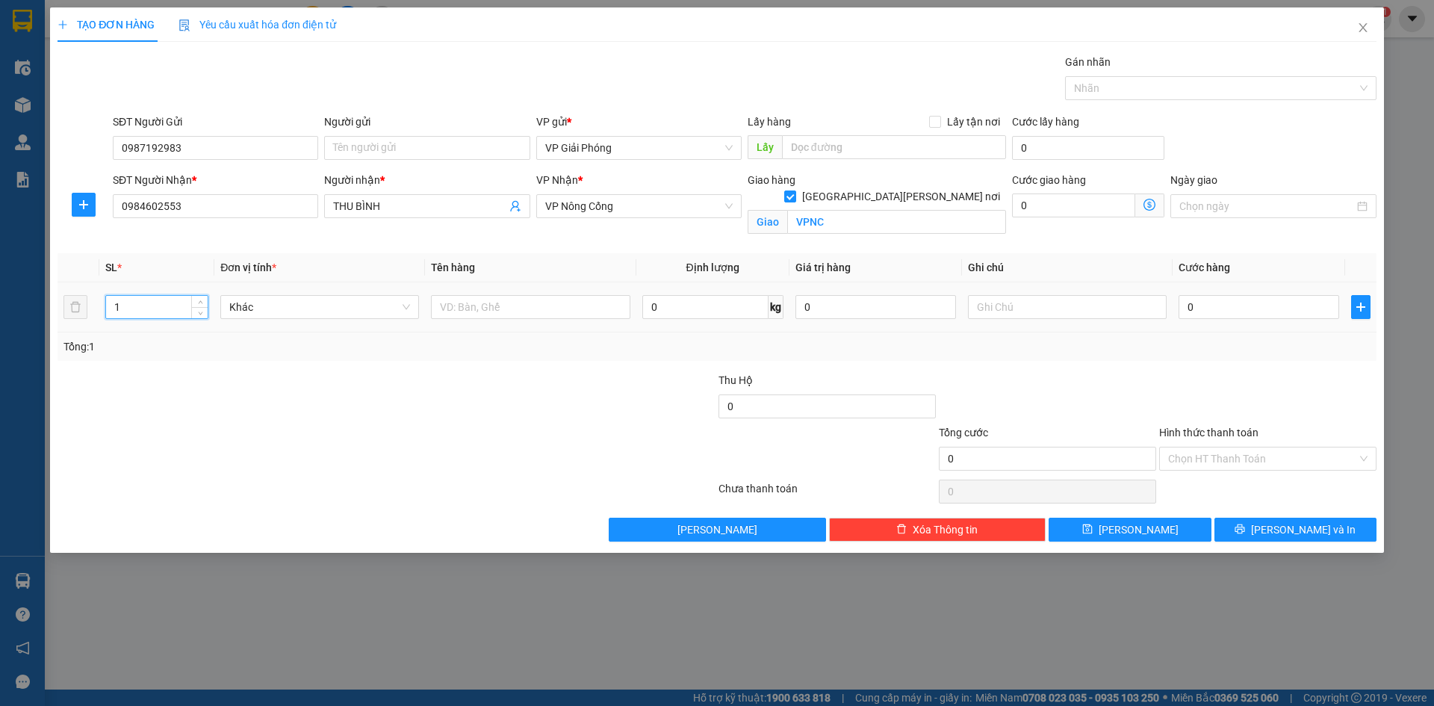
click at [167, 306] on input "1" at bounding box center [157, 307] width 102 height 22
click at [198, 303] on icon "up" at bounding box center [200, 303] width 5 height 5
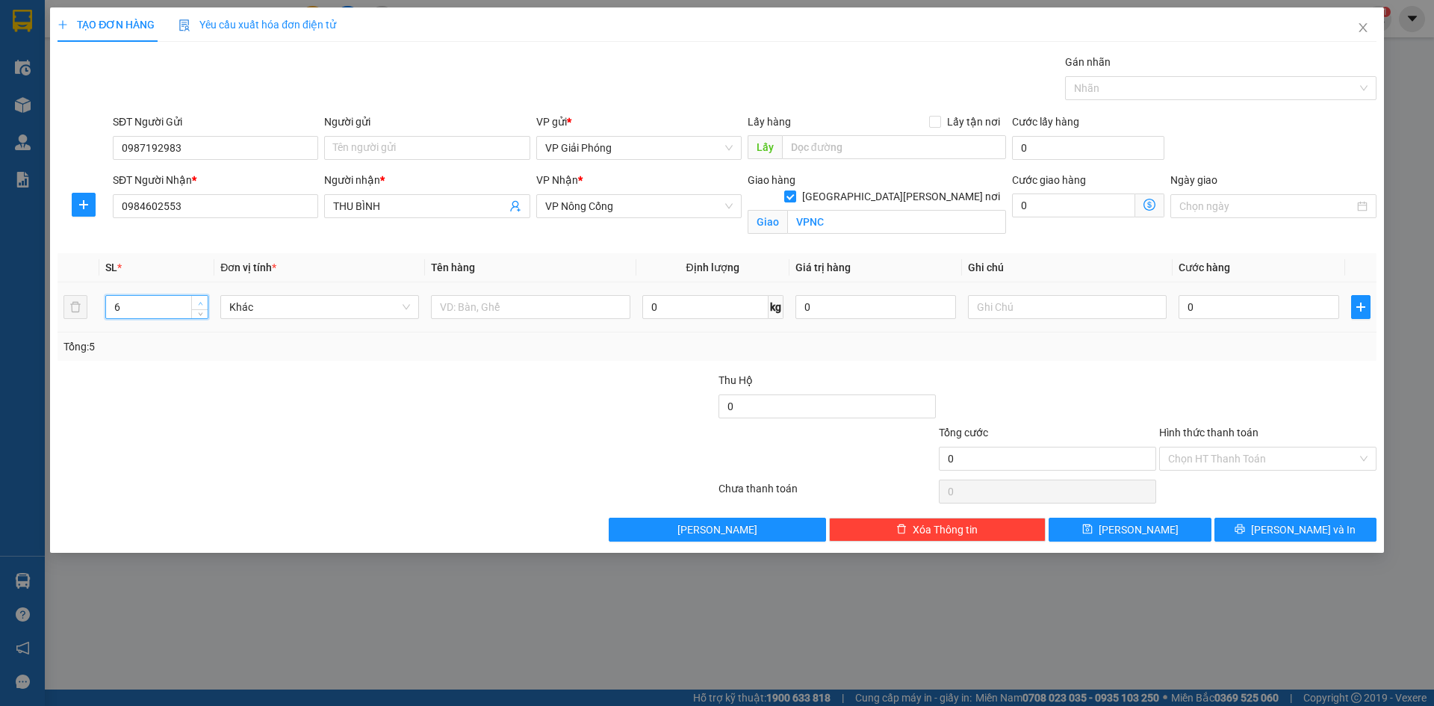
click at [198, 303] on icon "up" at bounding box center [200, 303] width 5 height 5
type input "7"
click at [198, 303] on icon "up" at bounding box center [200, 303] width 5 height 5
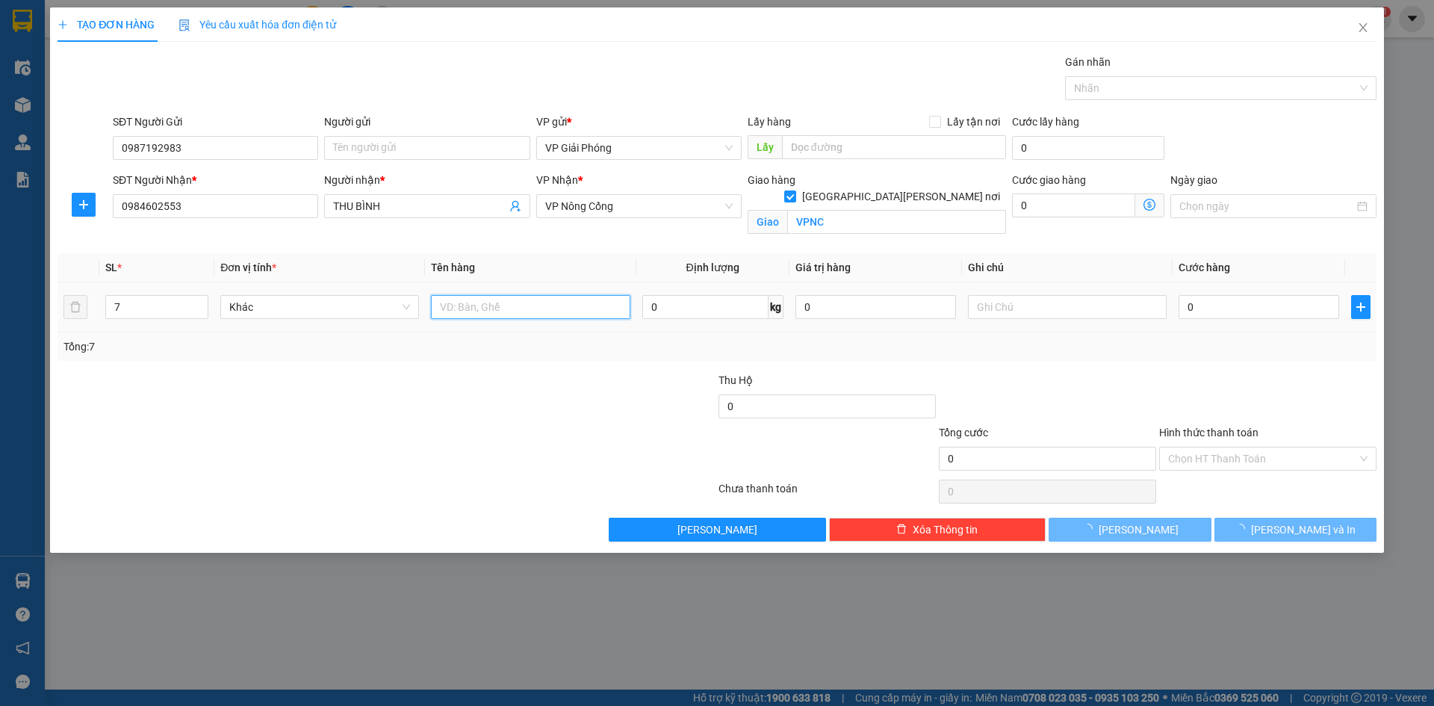
click at [487, 310] on input "text" at bounding box center [530, 307] width 199 height 24
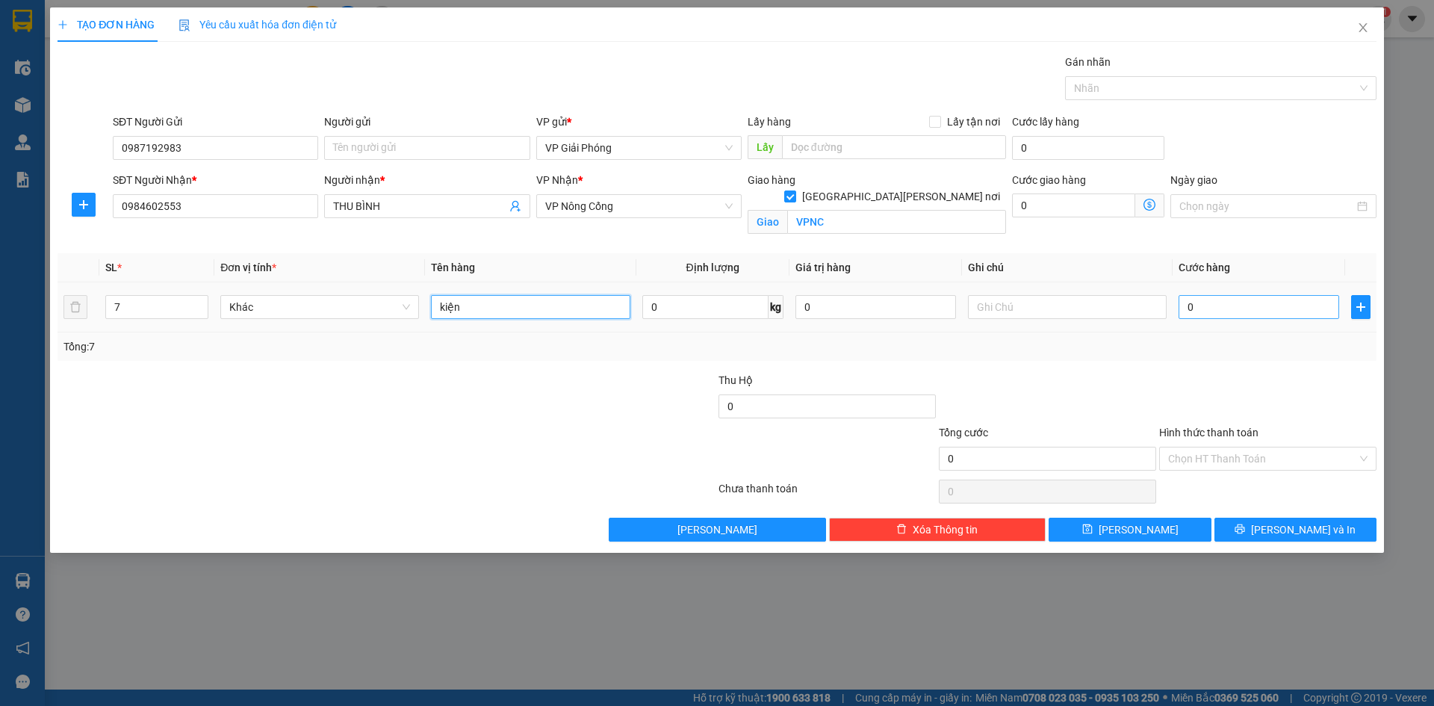
type input "kiện"
click at [1216, 306] on input "0" at bounding box center [1259, 307] width 161 height 24
type input "3"
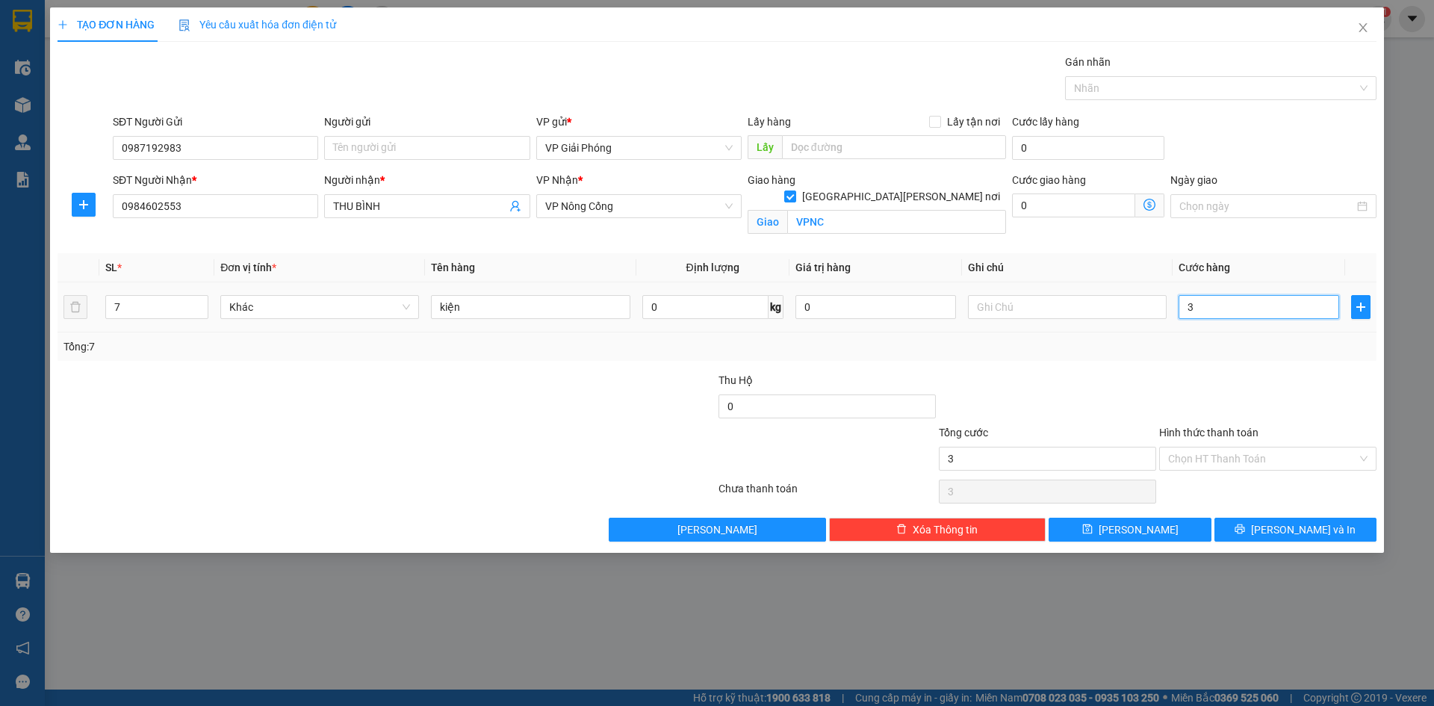
type input "35"
type input "350"
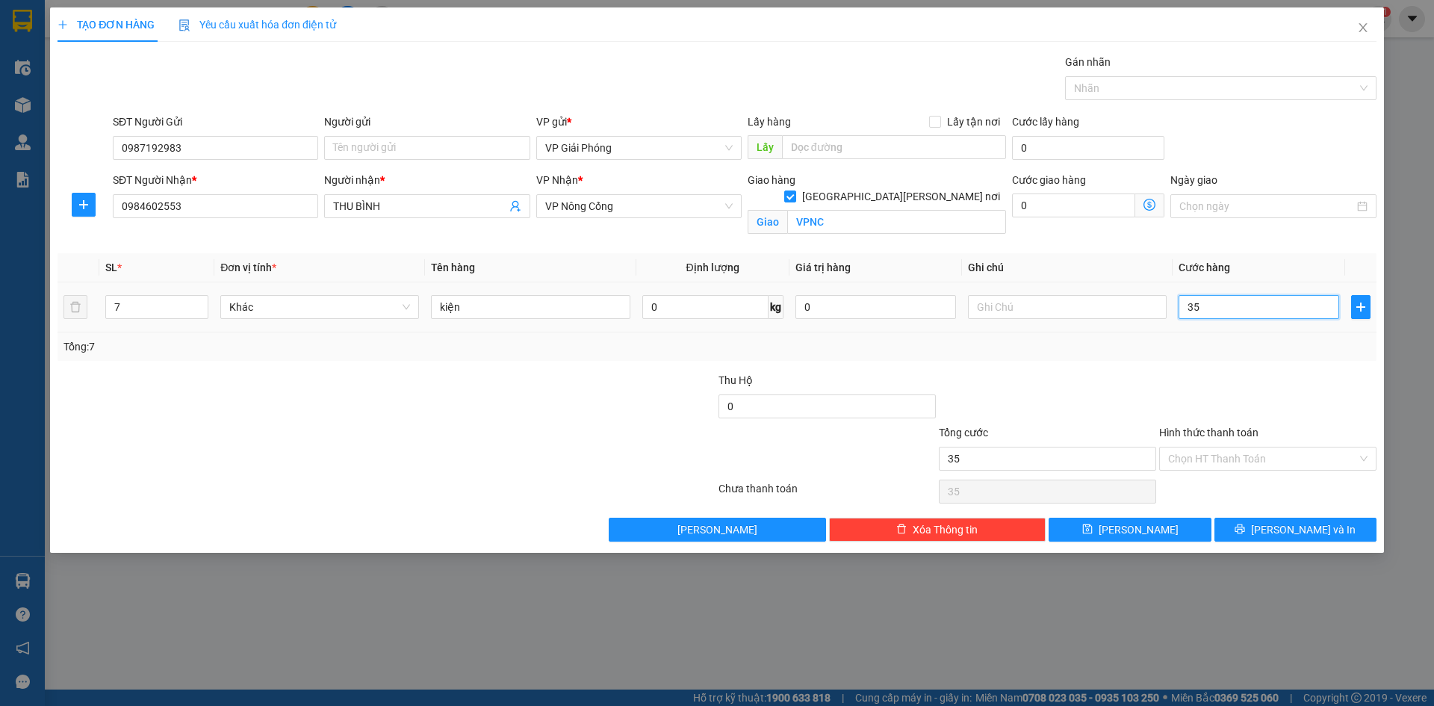
type input "350"
click at [1122, 86] on div at bounding box center [1213, 88] width 289 height 18
type input "350.000"
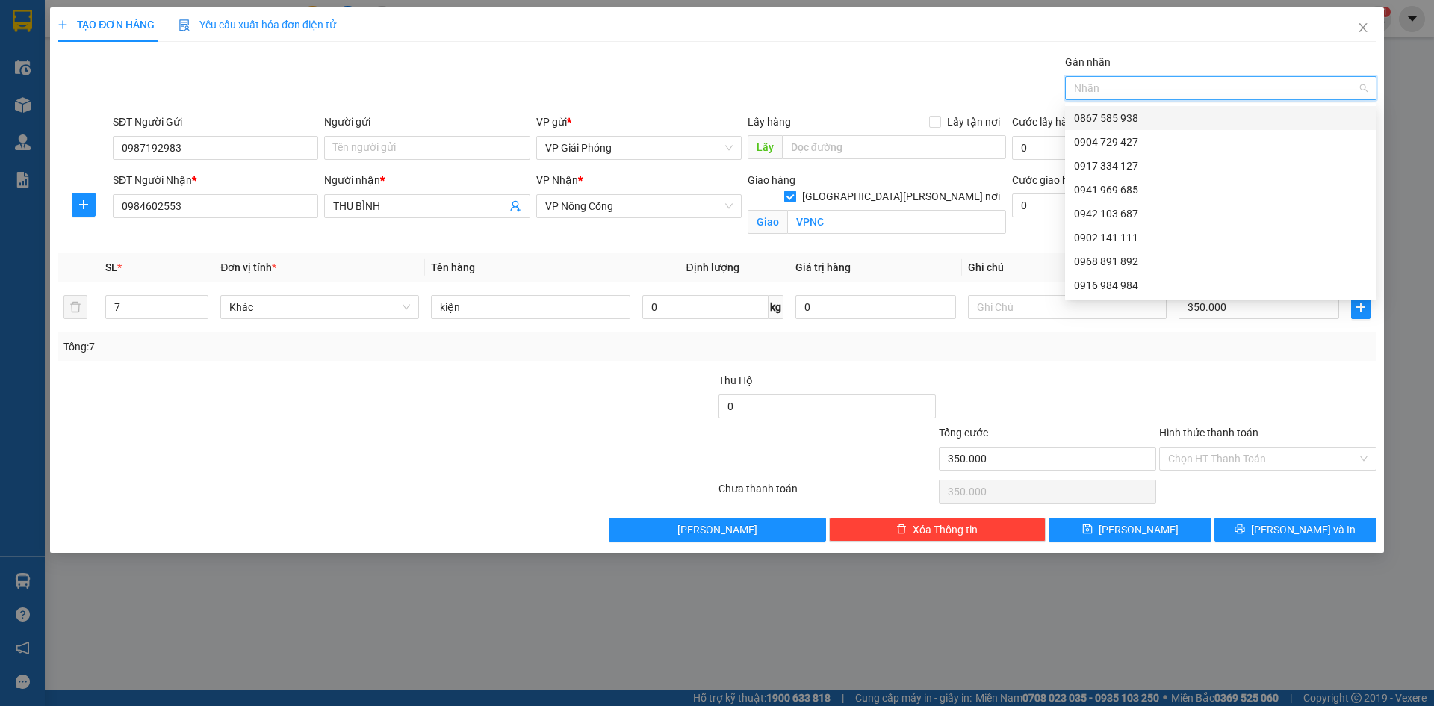
click at [1142, 115] on div "0867 585 938" at bounding box center [1221, 118] width 294 height 16
click at [1134, 87] on icon "close" at bounding box center [1137, 88] width 7 height 7
click at [1088, 87] on div at bounding box center [1213, 88] width 289 height 18
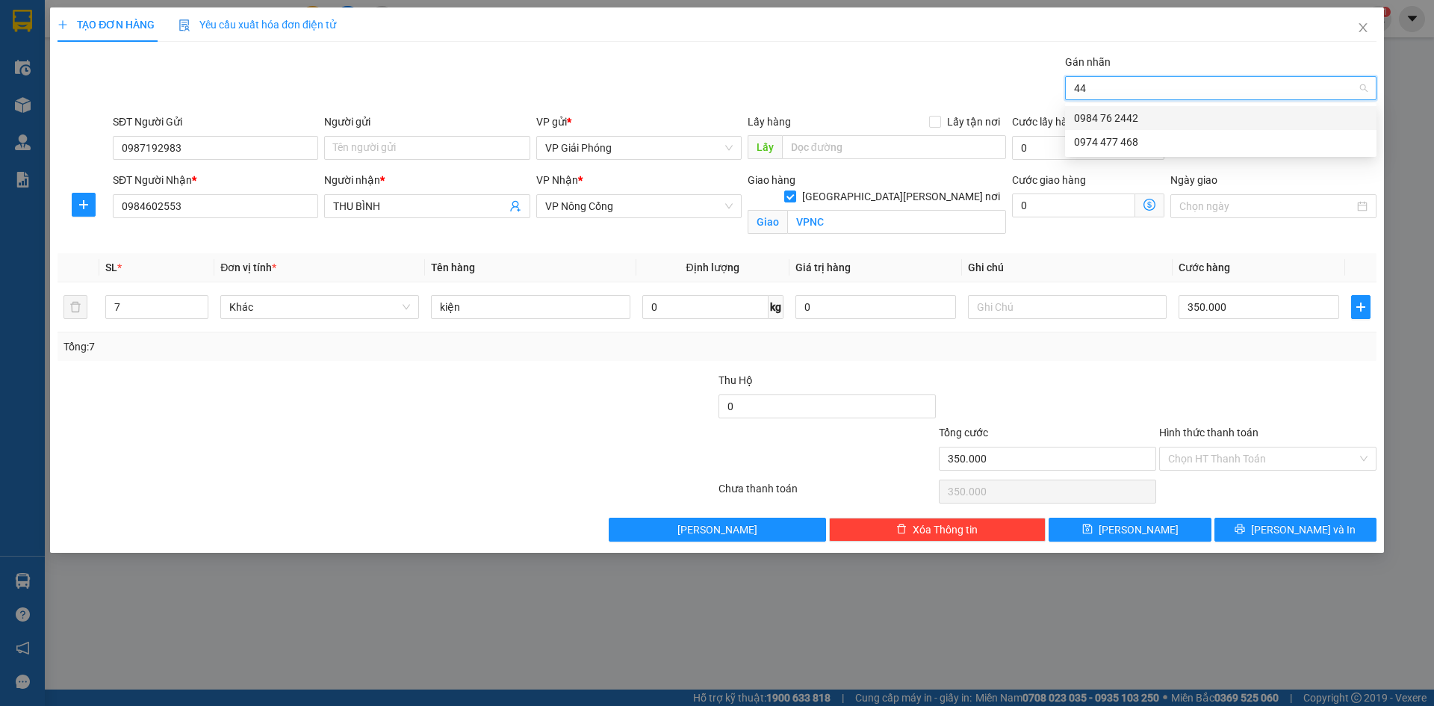
type input "442"
click at [1127, 115] on div "0984 76 2442" at bounding box center [1221, 118] width 294 height 16
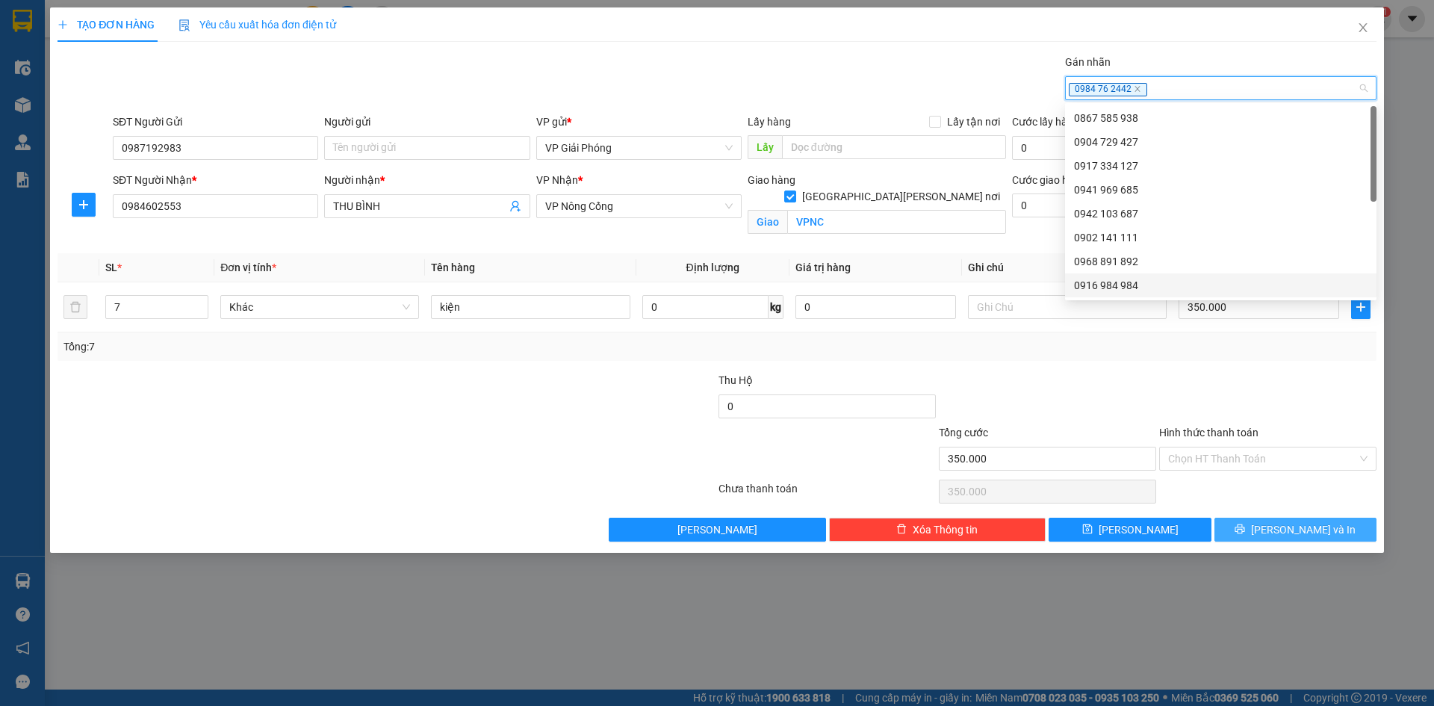
click at [1265, 524] on button "[PERSON_NAME] và In" at bounding box center [1296, 530] width 162 height 24
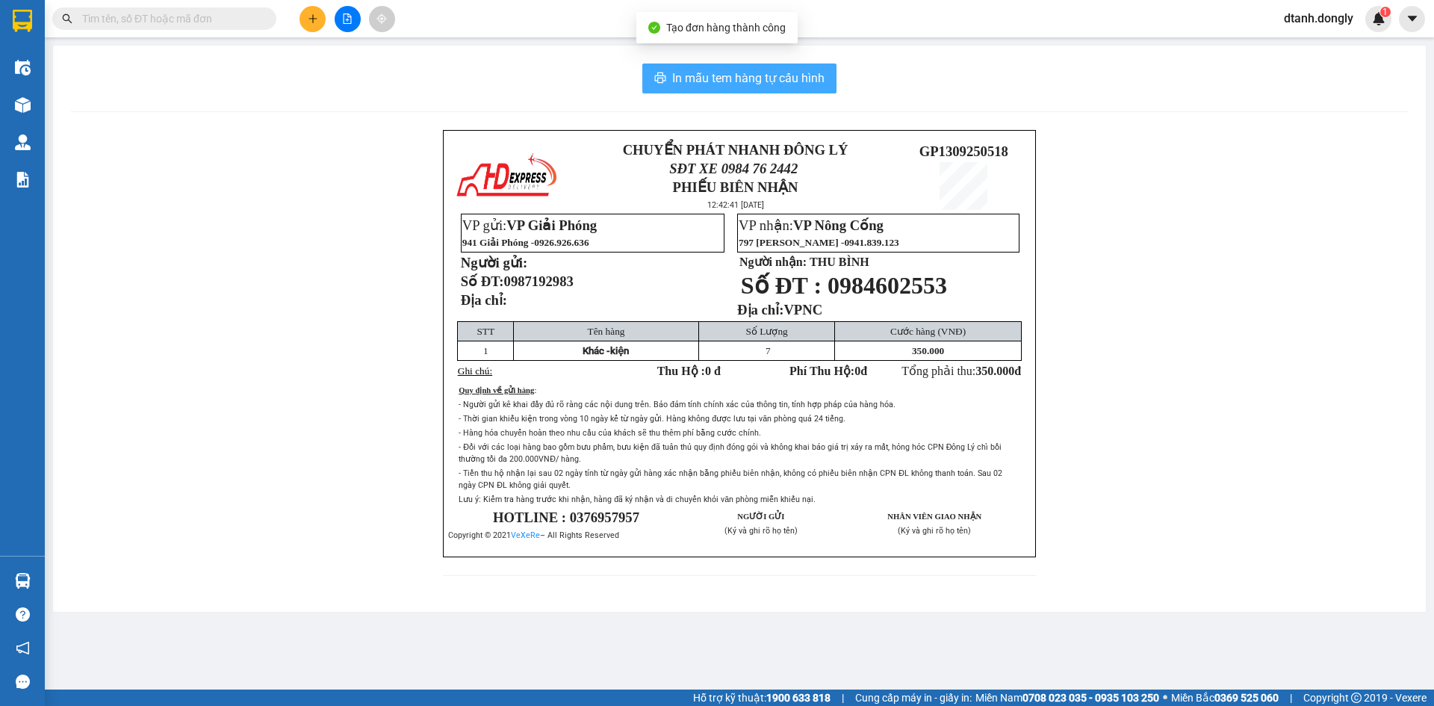
click at [774, 73] on span "In mẫu tem hàng tự cấu hình" at bounding box center [748, 78] width 152 height 19
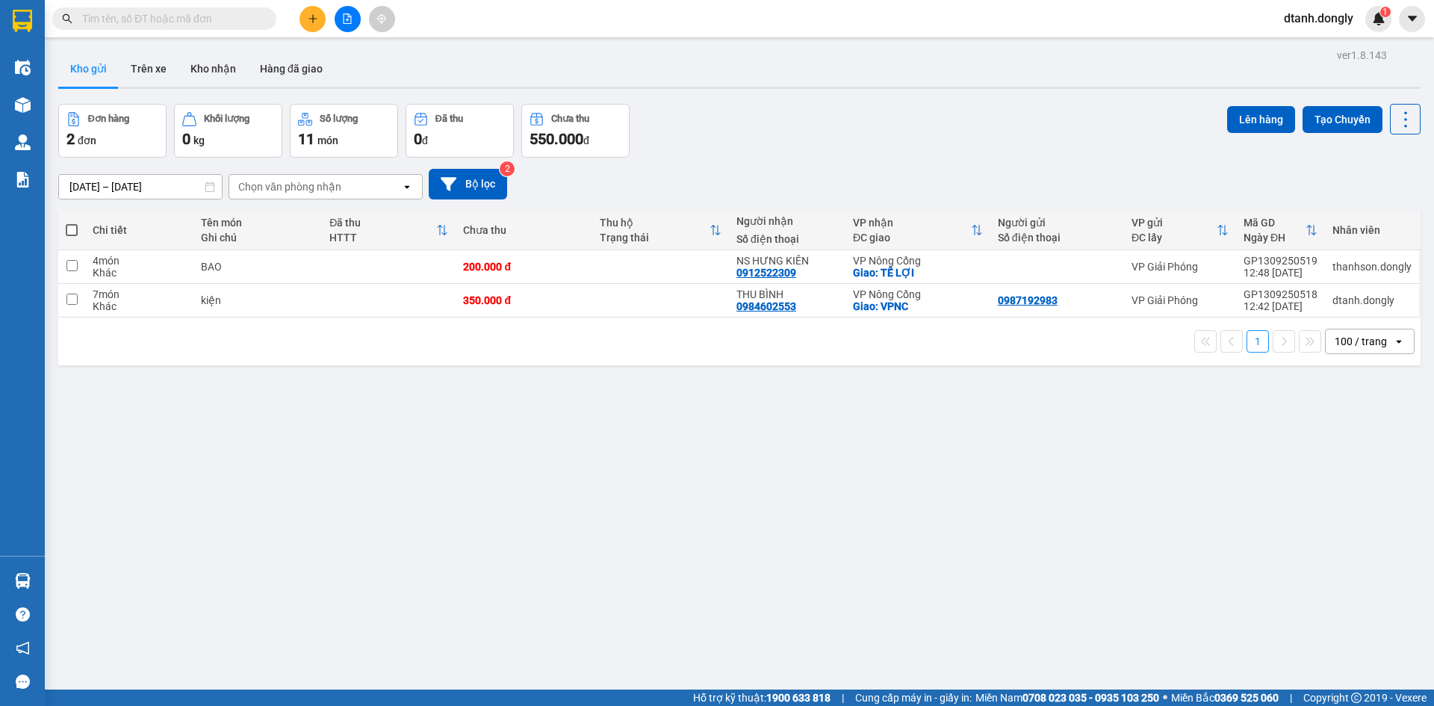
click at [309, 18] on icon "plus" at bounding box center [313, 18] width 10 height 10
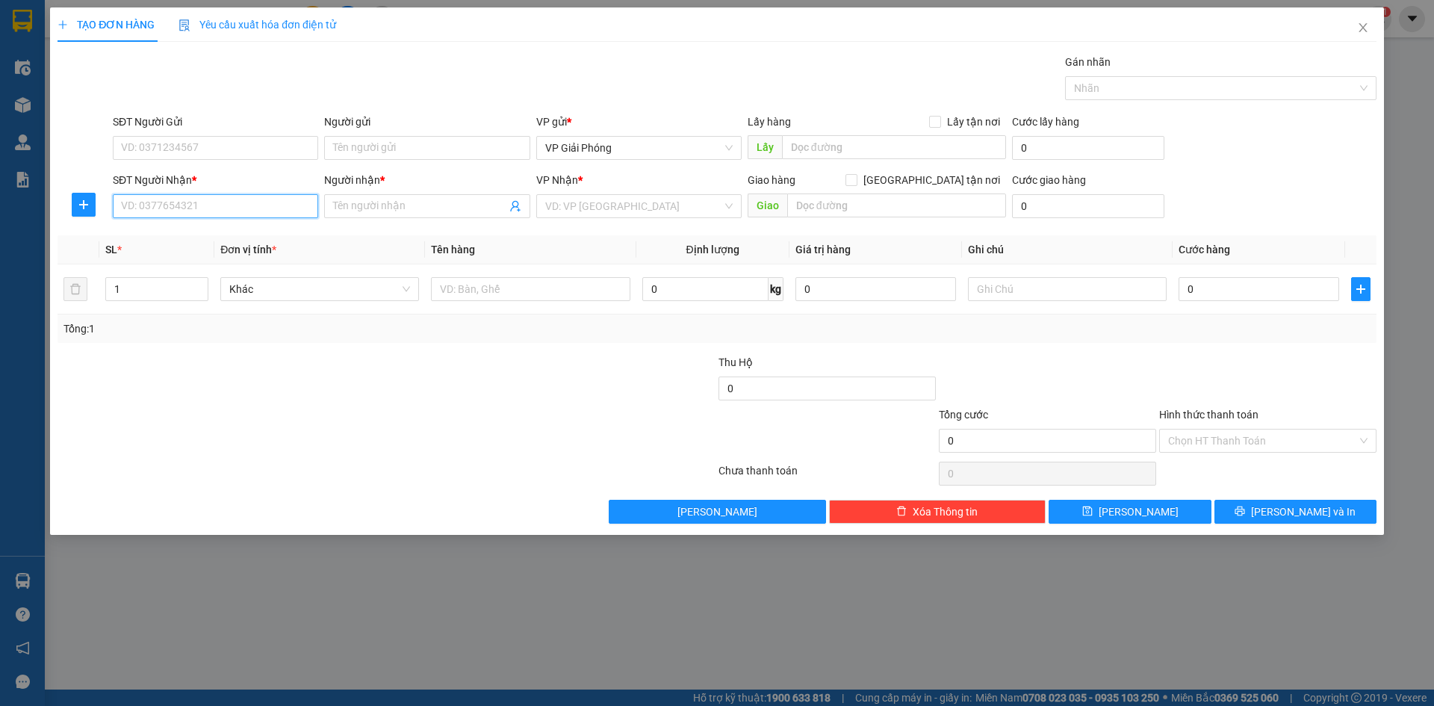
click at [214, 210] on input "SĐT Người Nhận *" at bounding box center [215, 206] width 205 height 24
click at [233, 155] on input "SĐT Người Gửi" at bounding box center [215, 148] width 205 height 24
click at [270, 155] on input "SĐT Người Gửi" at bounding box center [215, 148] width 205 height 24
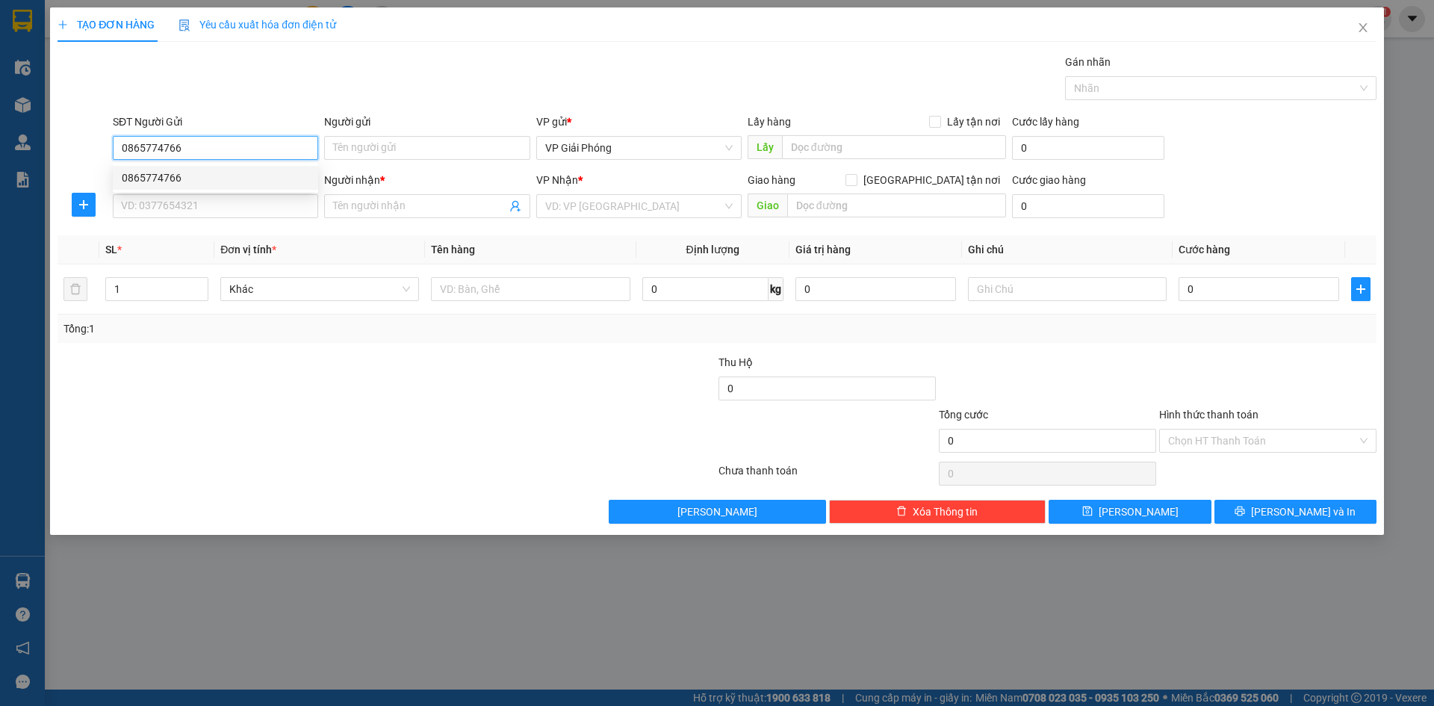
drag, startPoint x: 250, startPoint y: 175, endPoint x: 223, endPoint y: 173, distance: 27.7
click at [249, 177] on div "0865774766" at bounding box center [216, 178] width 188 height 16
type input "0865774766"
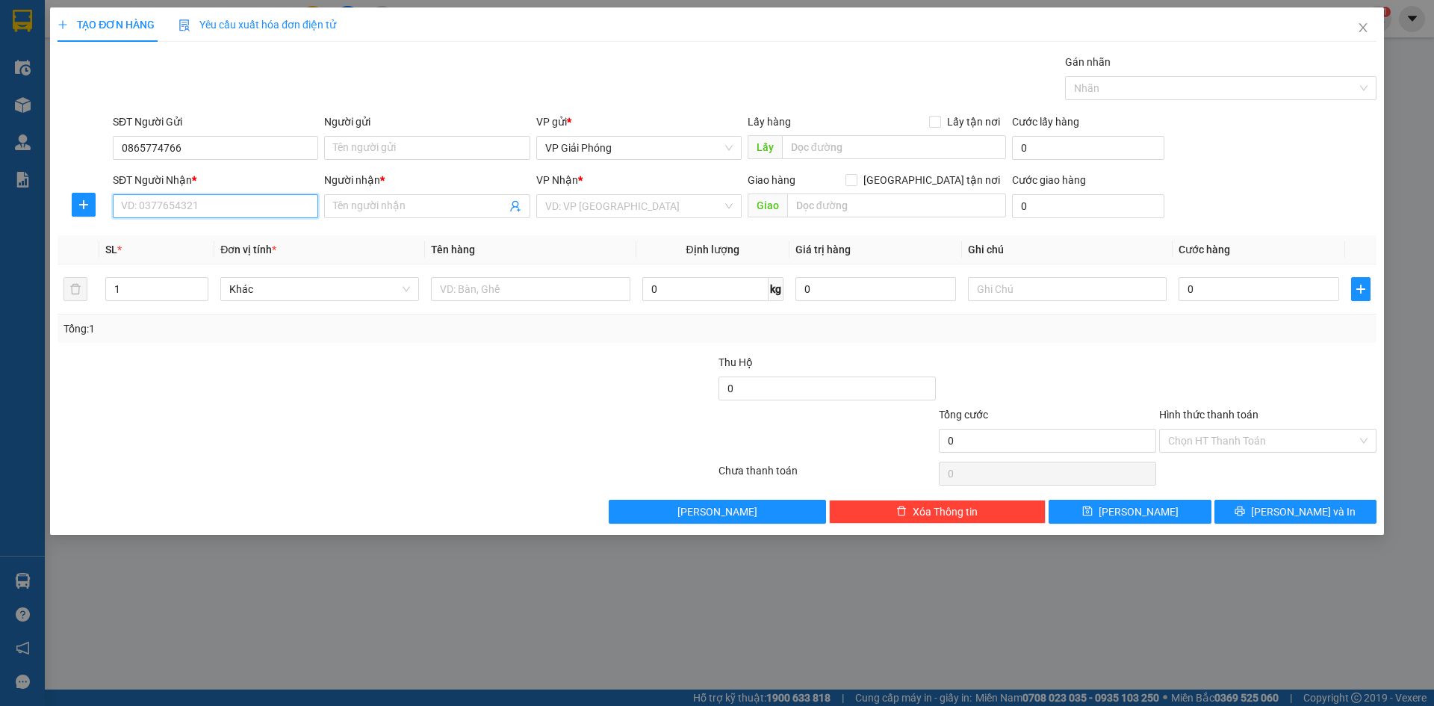
drag, startPoint x: 183, startPoint y: 211, endPoint x: 182, endPoint y: 197, distance: 14.2
click at [185, 211] on input "SĐT Người Nhận *" at bounding box center [215, 206] width 205 height 24
click at [188, 211] on input "SĐT Người Nhận *" at bounding box center [215, 206] width 205 height 24
type input "0904965631"
drag, startPoint x: 373, startPoint y: 202, endPoint x: 424, endPoint y: 229, distance: 58.5
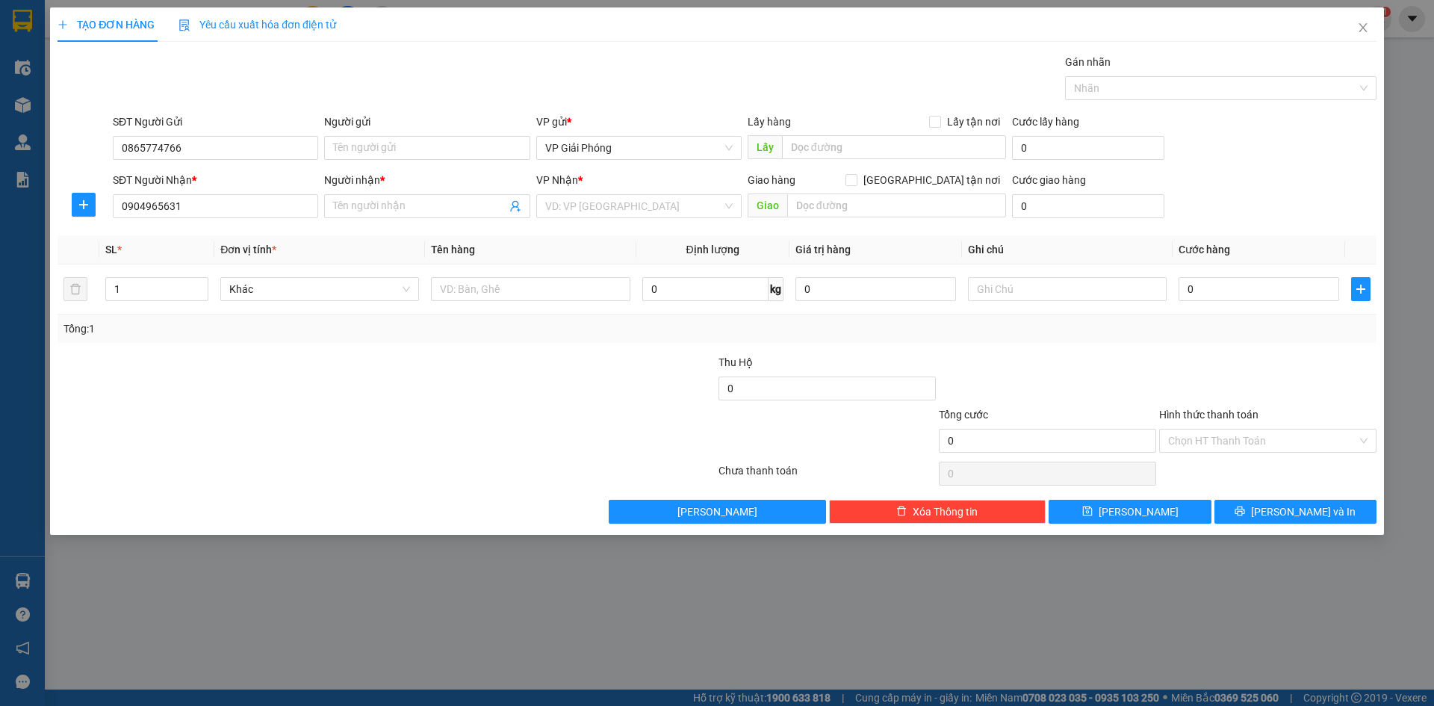
click at [377, 202] on input "Người nhận *" at bounding box center [419, 206] width 173 height 16
type input "kvp"
click at [674, 203] on input "search" at bounding box center [633, 206] width 177 height 22
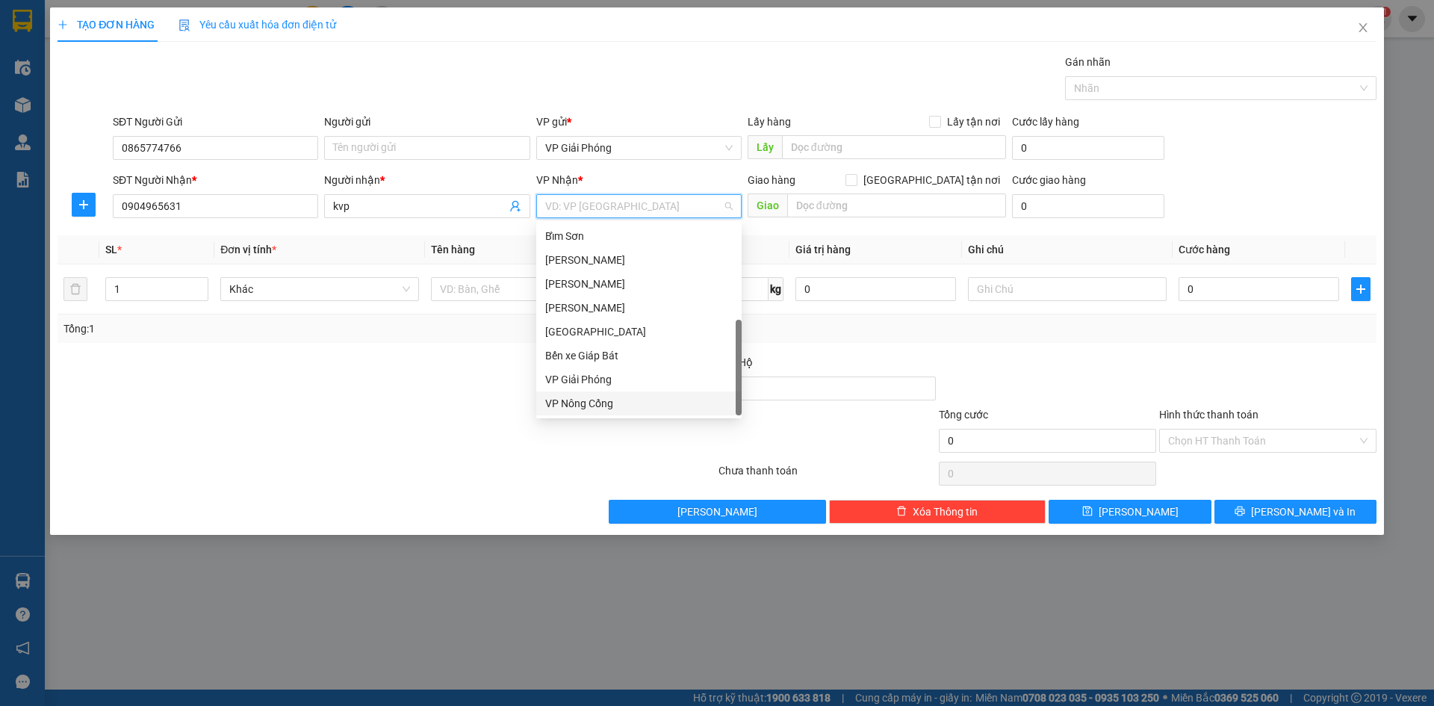
drag, startPoint x: 642, startPoint y: 405, endPoint x: 667, endPoint y: 395, distance: 27.2
click at [645, 403] on div "VP Nông Cống" at bounding box center [639, 403] width 188 height 16
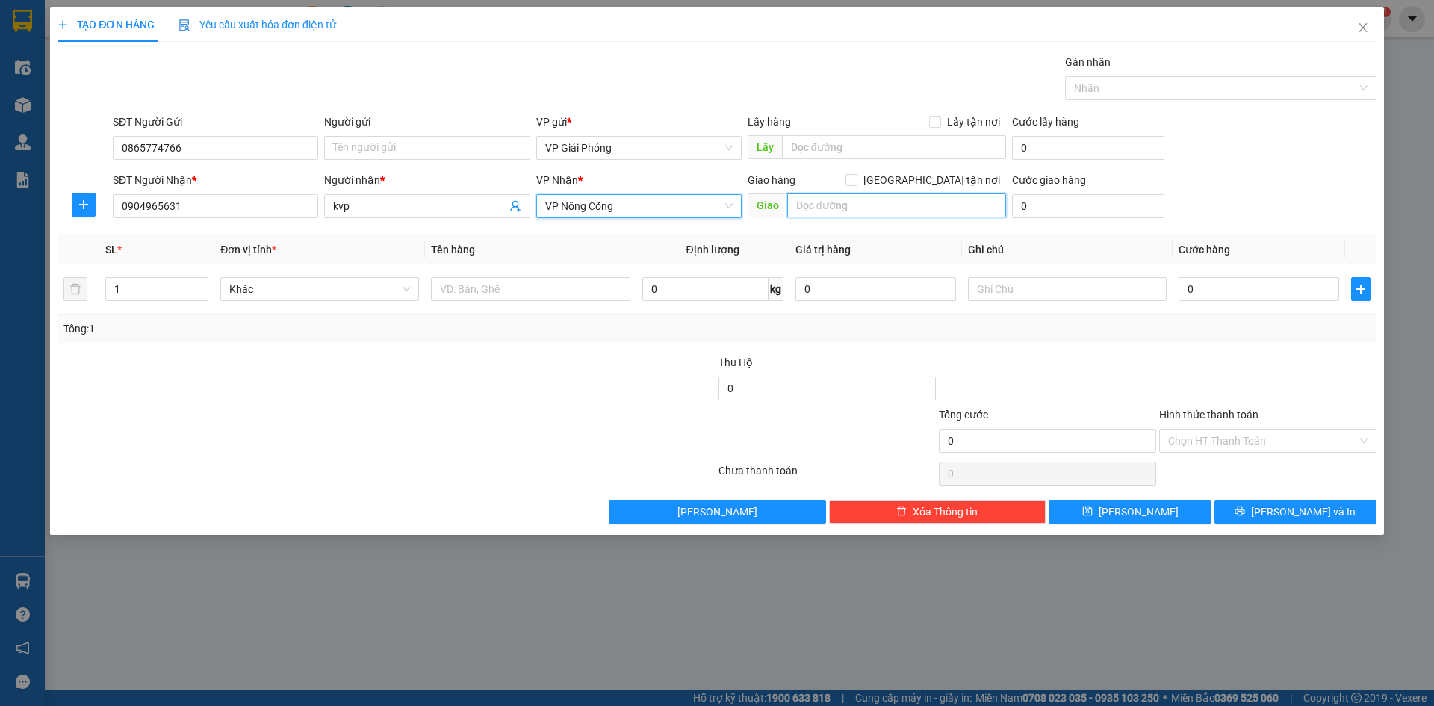
click at [857, 207] on input "text" at bounding box center [896, 205] width 219 height 24
type input "tt nc"
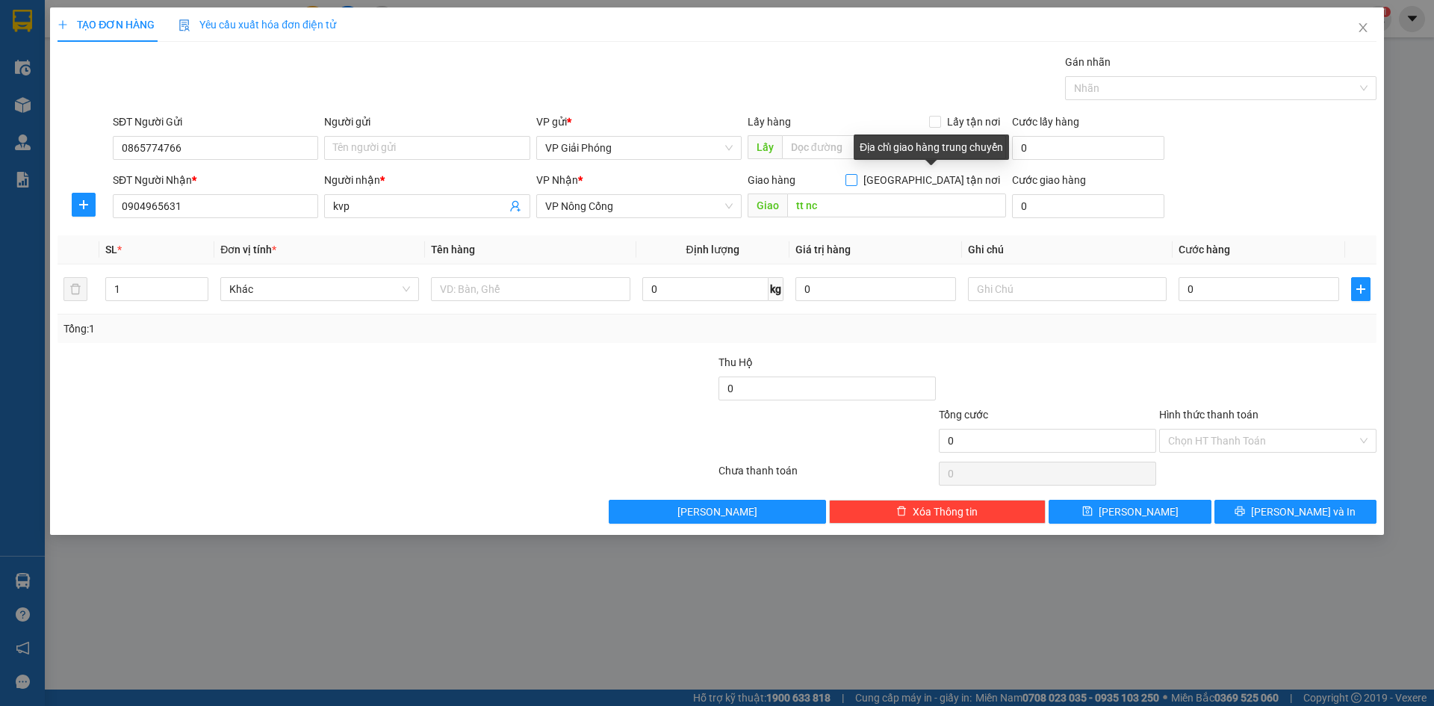
click at [856, 179] on input "[GEOGRAPHIC_DATA] tận nơi" at bounding box center [851, 179] width 10 height 10
checkbox input "true"
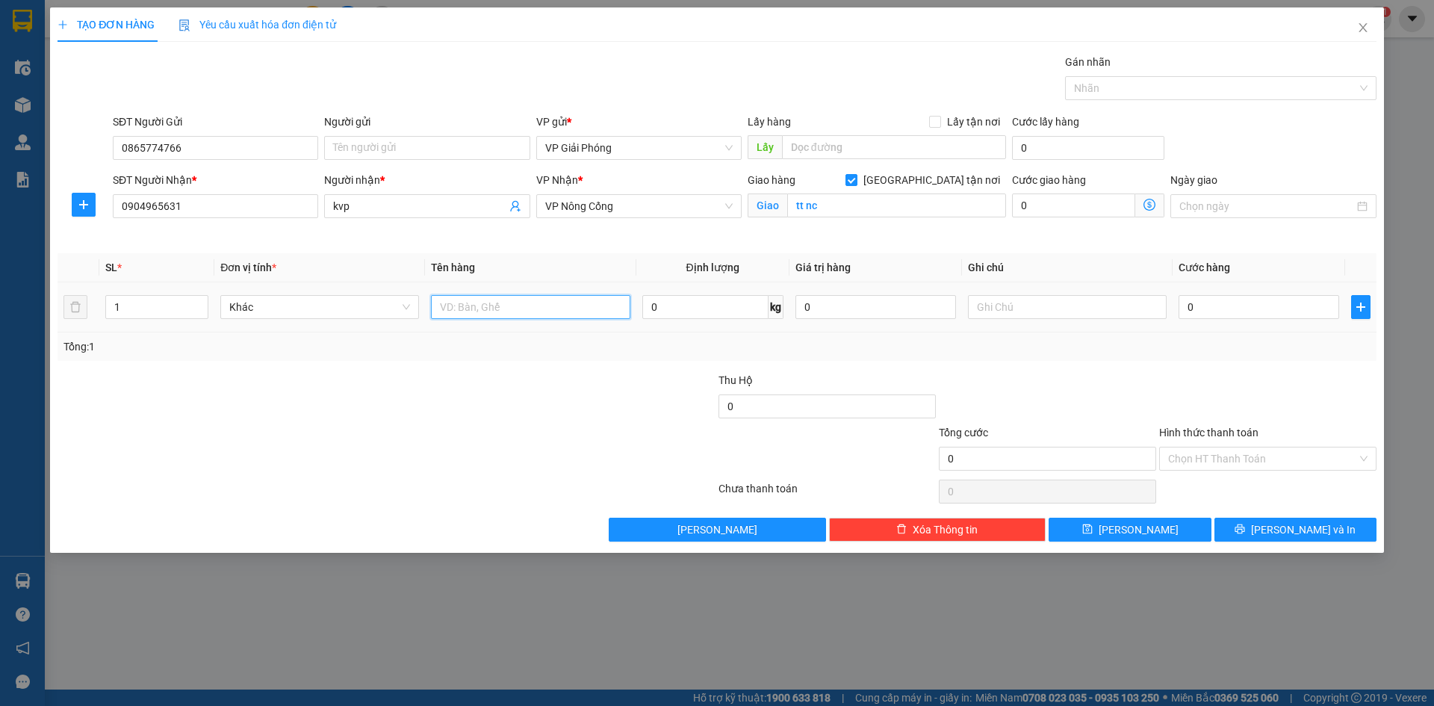
click at [478, 308] on input "text" at bounding box center [530, 307] width 199 height 24
type input "kiện"
click at [1192, 303] on input "0" at bounding box center [1259, 307] width 161 height 24
type input "4"
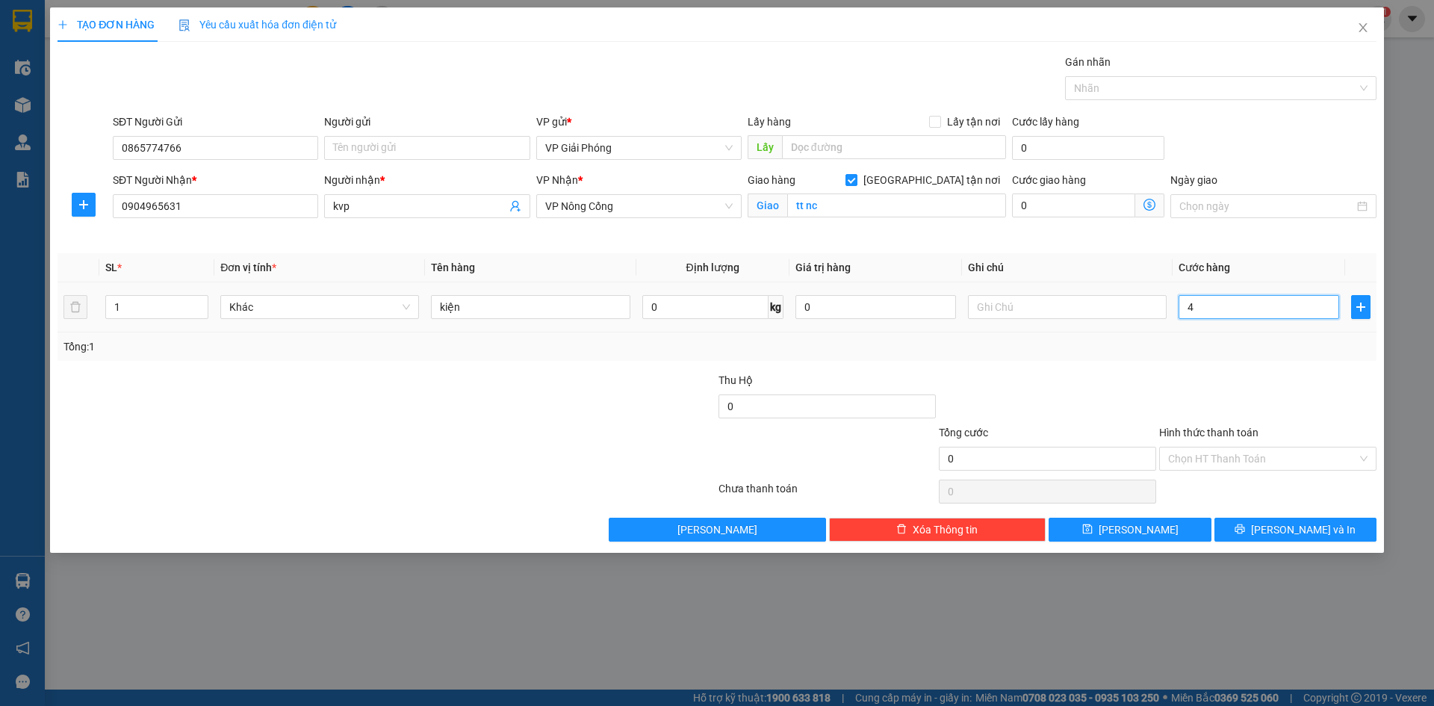
type input "4"
type input "40"
click at [1140, 92] on div at bounding box center [1213, 88] width 289 height 18
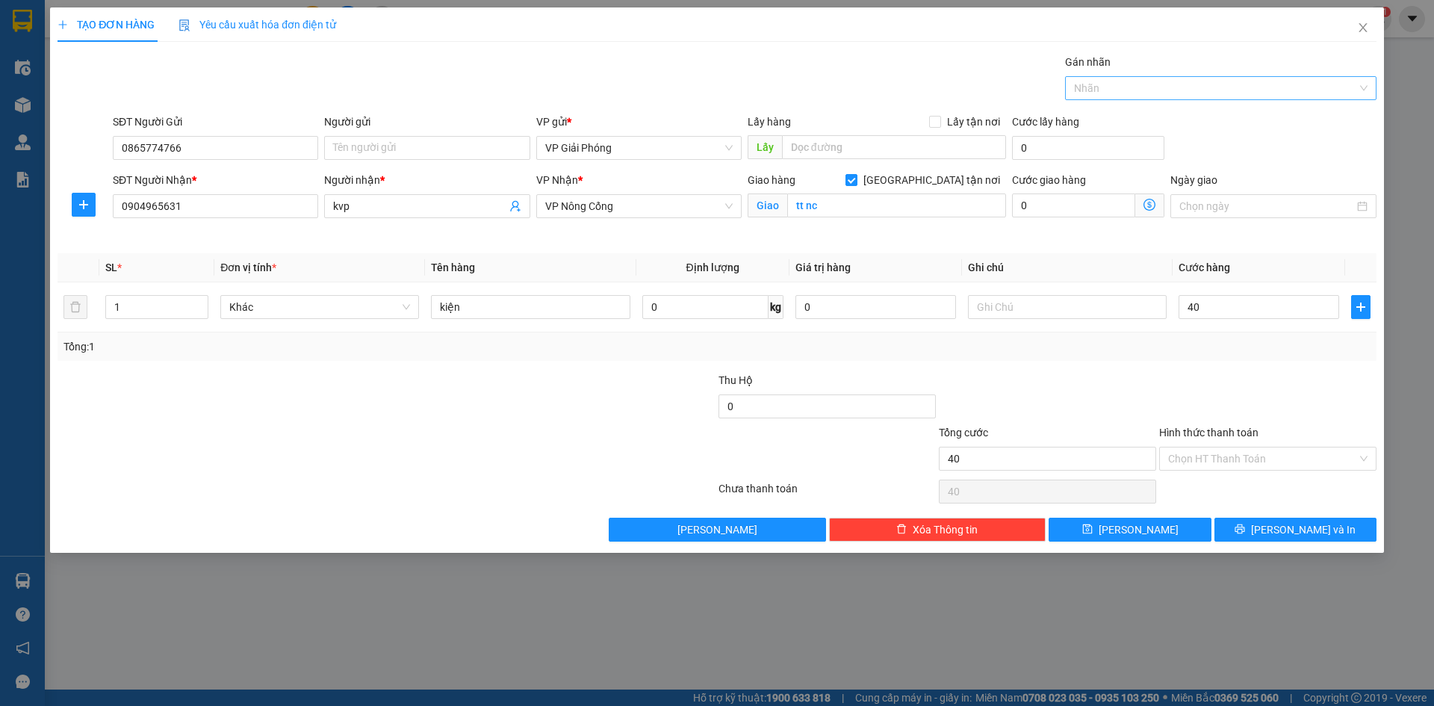
type input "40.000"
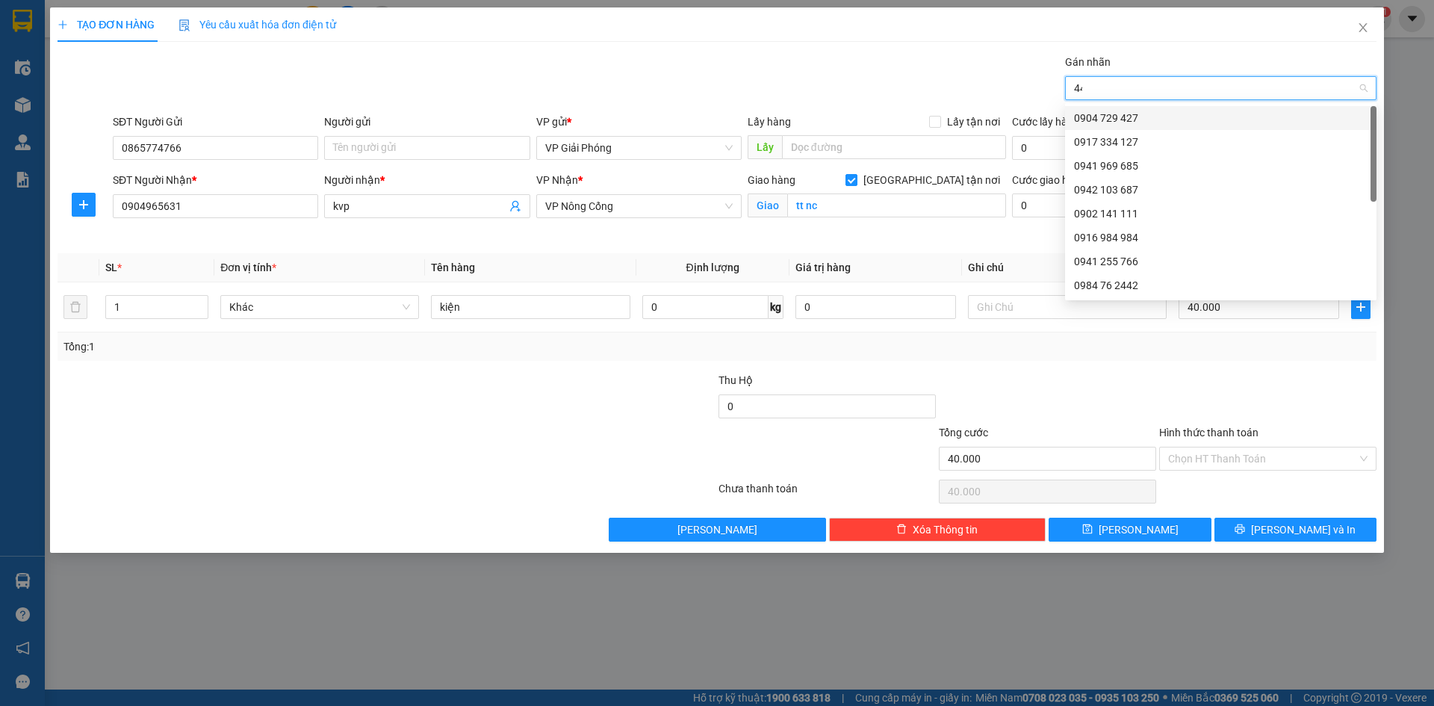
type input "442"
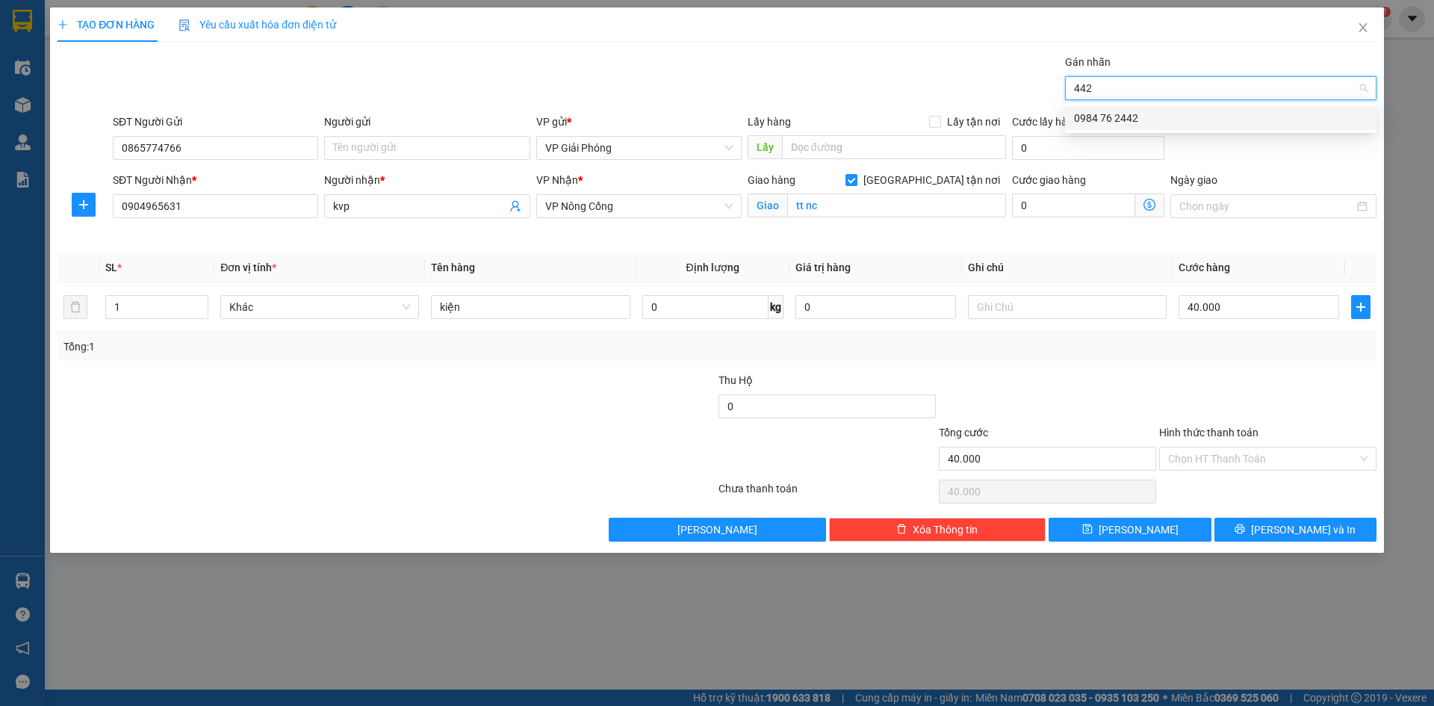
click at [1142, 112] on div "0984 76 2442" at bounding box center [1221, 118] width 294 height 16
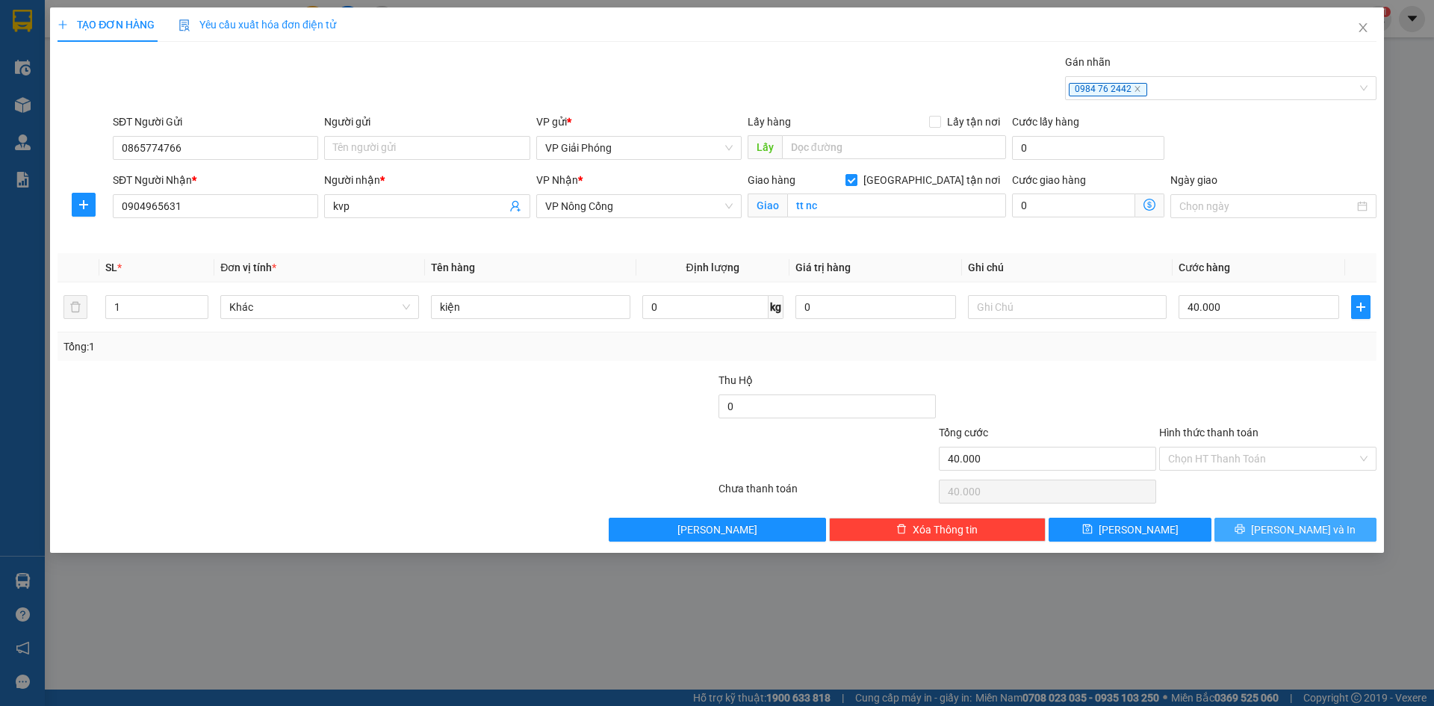
click at [1287, 533] on span "[PERSON_NAME] và In" at bounding box center [1303, 529] width 105 height 16
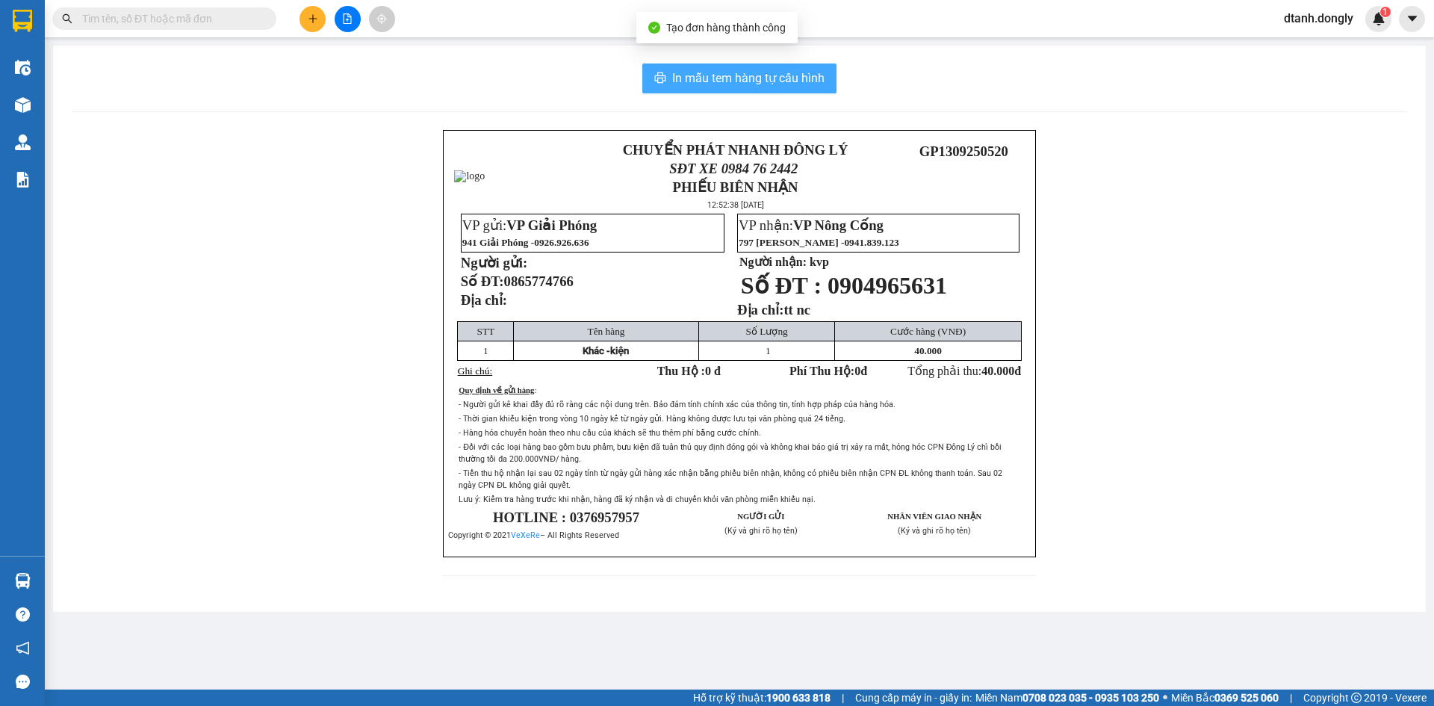
click at [738, 75] on span "In mẫu tem hàng tự cấu hình" at bounding box center [748, 78] width 152 height 19
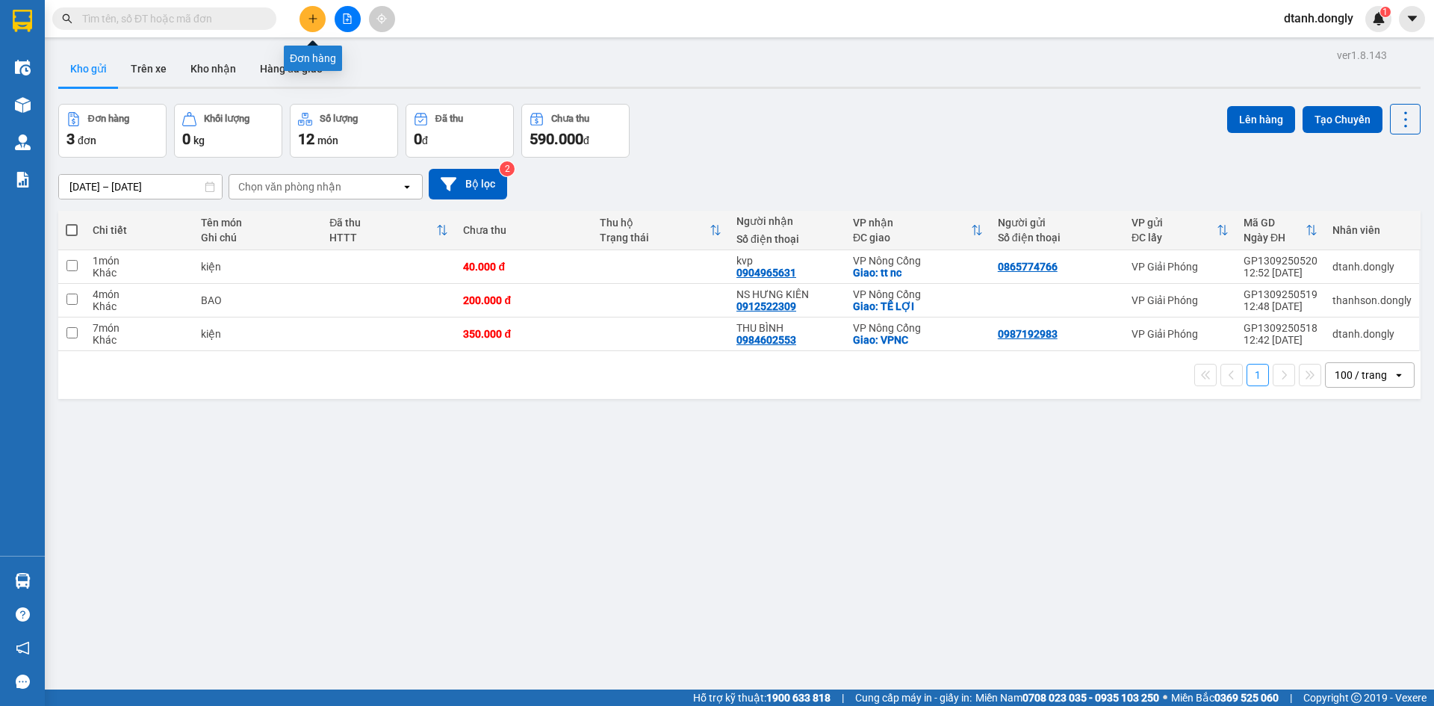
click at [315, 22] on icon "plus" at bounding box center [313, 18] width 10 height 10
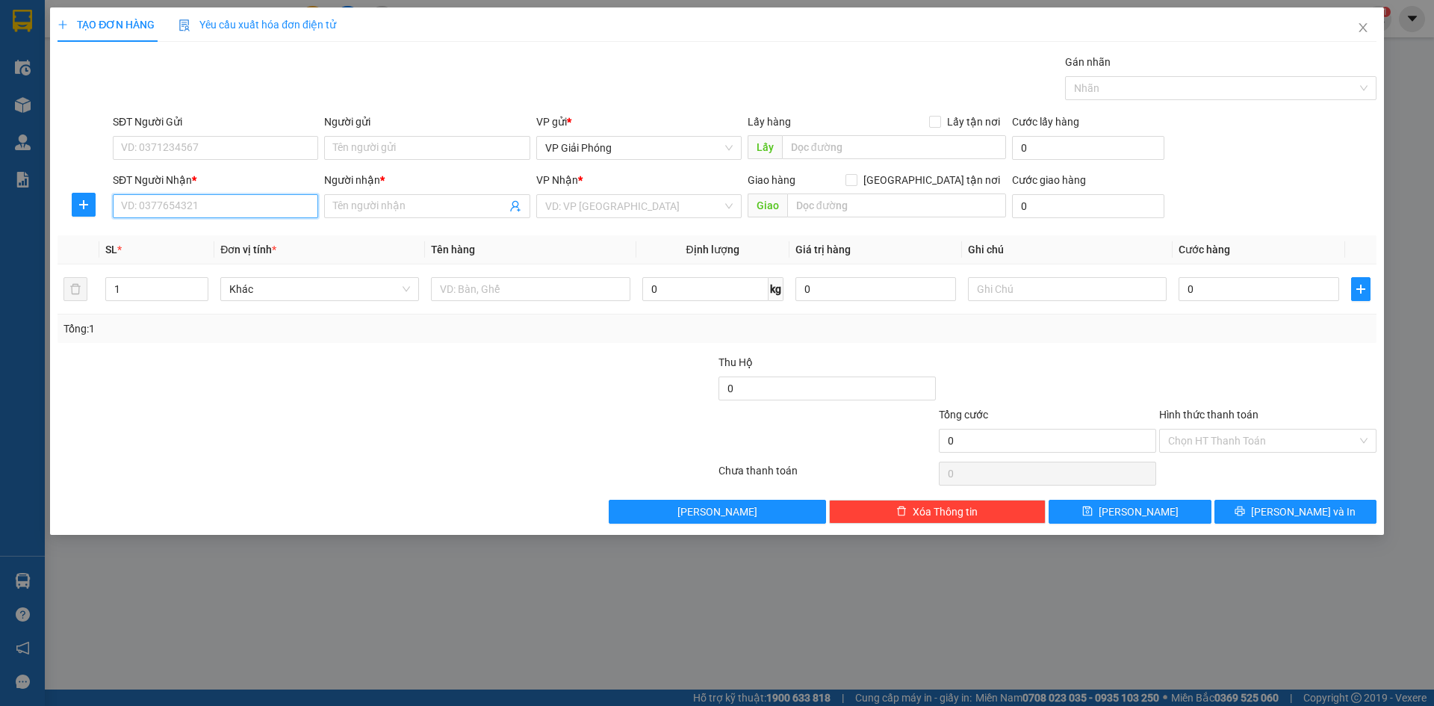
click at [217, 208] on input "SĐT Người Nhận *" at bounding box center [215, 206] width 205 height 24
type input "0"
click at [185, 160] on div "SĐT Người Gửi VD: 0371234567" at bounding box center [215, 140] width 205 height 52
click at [186, 151] on input "SĐT Người Gửi" at bounding box center [215, 148] width 205 height 24
type input "0982479181"
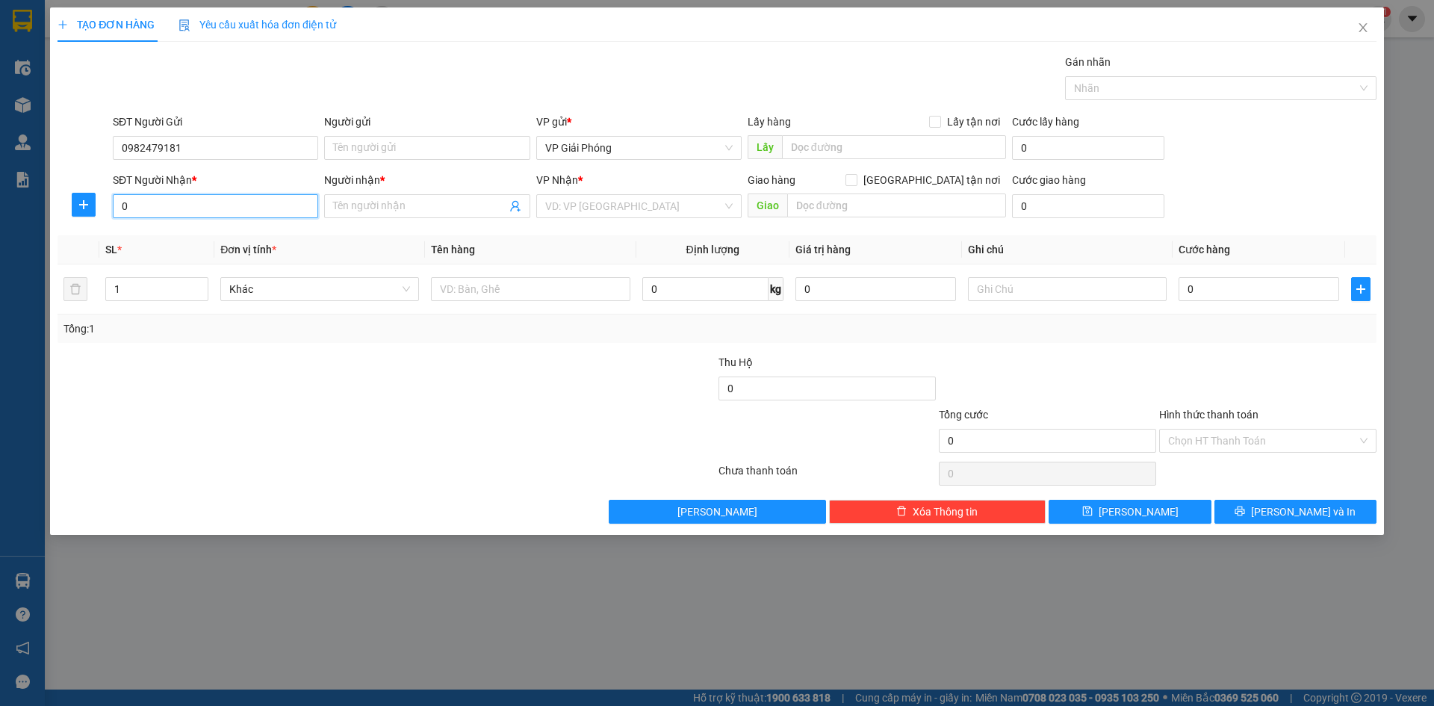
click at [163, 204] on input "0" at bounding box center [215, 206] width 205 height 24
drag, startPoint x: 180, startPoint y: 232, endPoint x: 206, endPoint y: 229, distance: 26.3
click at [181, 232] on div "0942883456 - LONG" at bounding box center [216, 236] width 188 height 16
type input "0942883456"
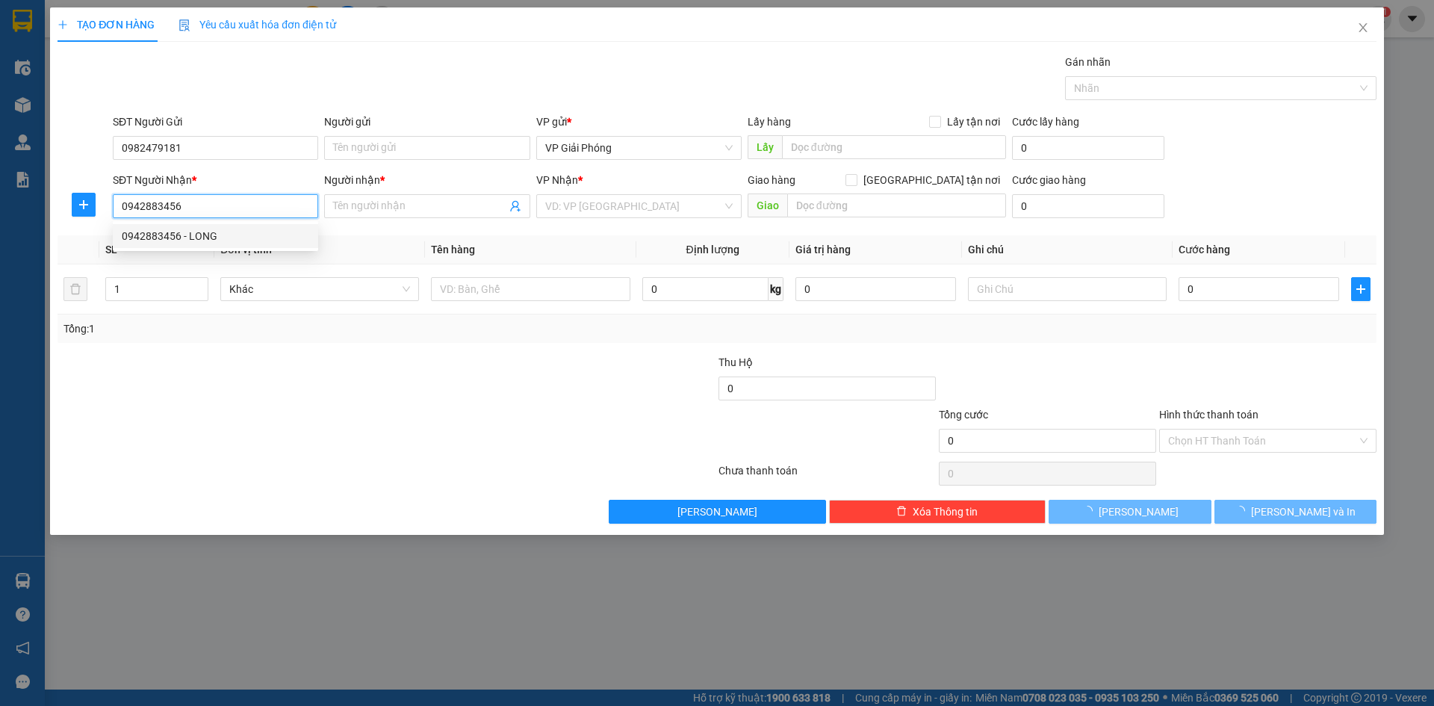
type input "LONG"
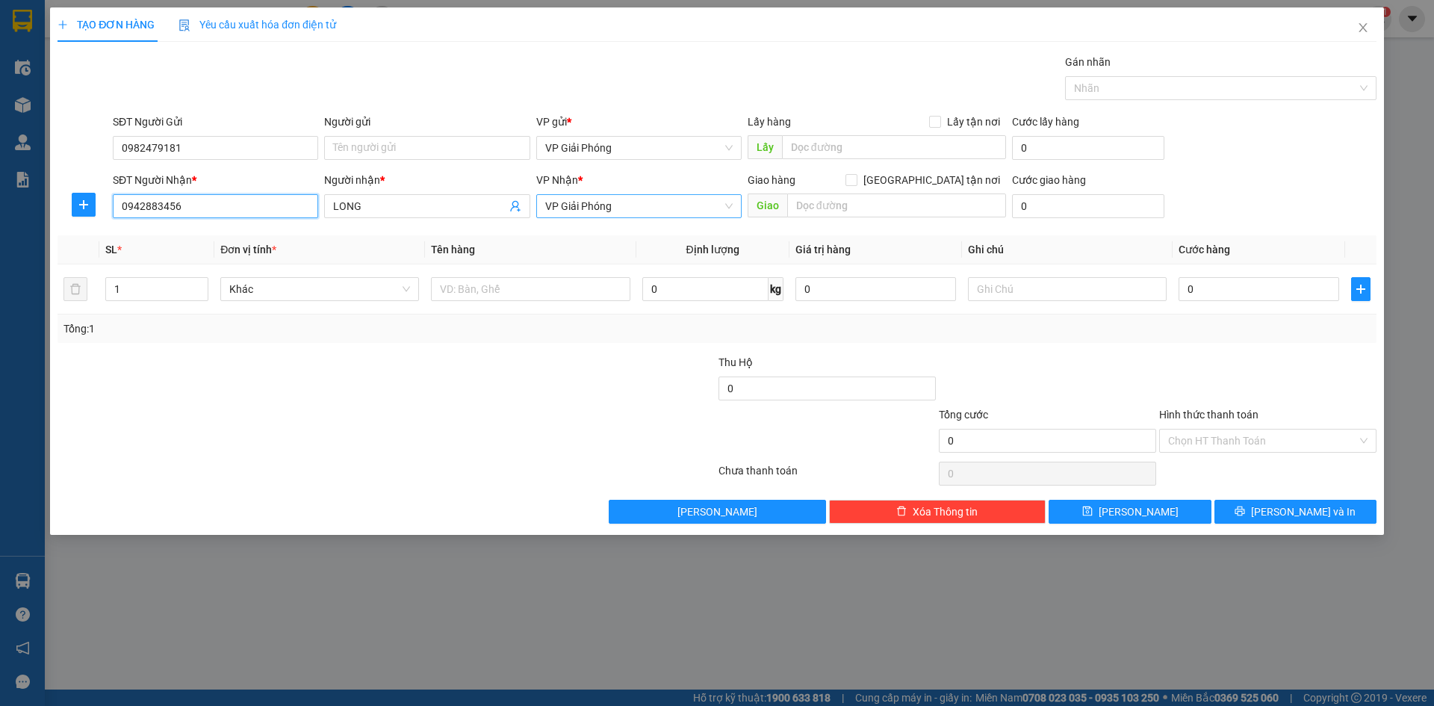
click at [715, 205] on span "VP Giải Phóng" at bounding box center [639, 206] width 188 height 22
type input "0942883456"
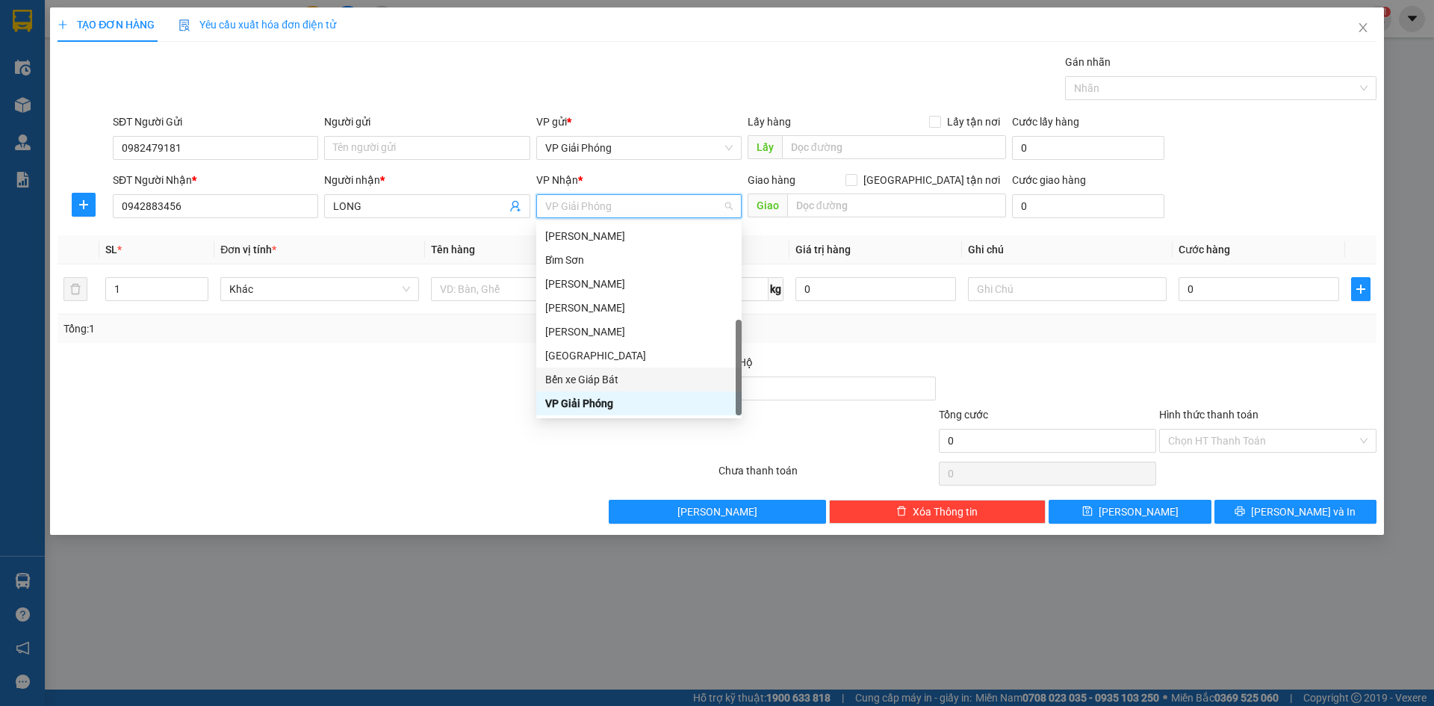
scroll to position [215, 0]
click at [622, 397] on div "VP Nông Cống" at bounding box center [639, 403] width 188 height 16
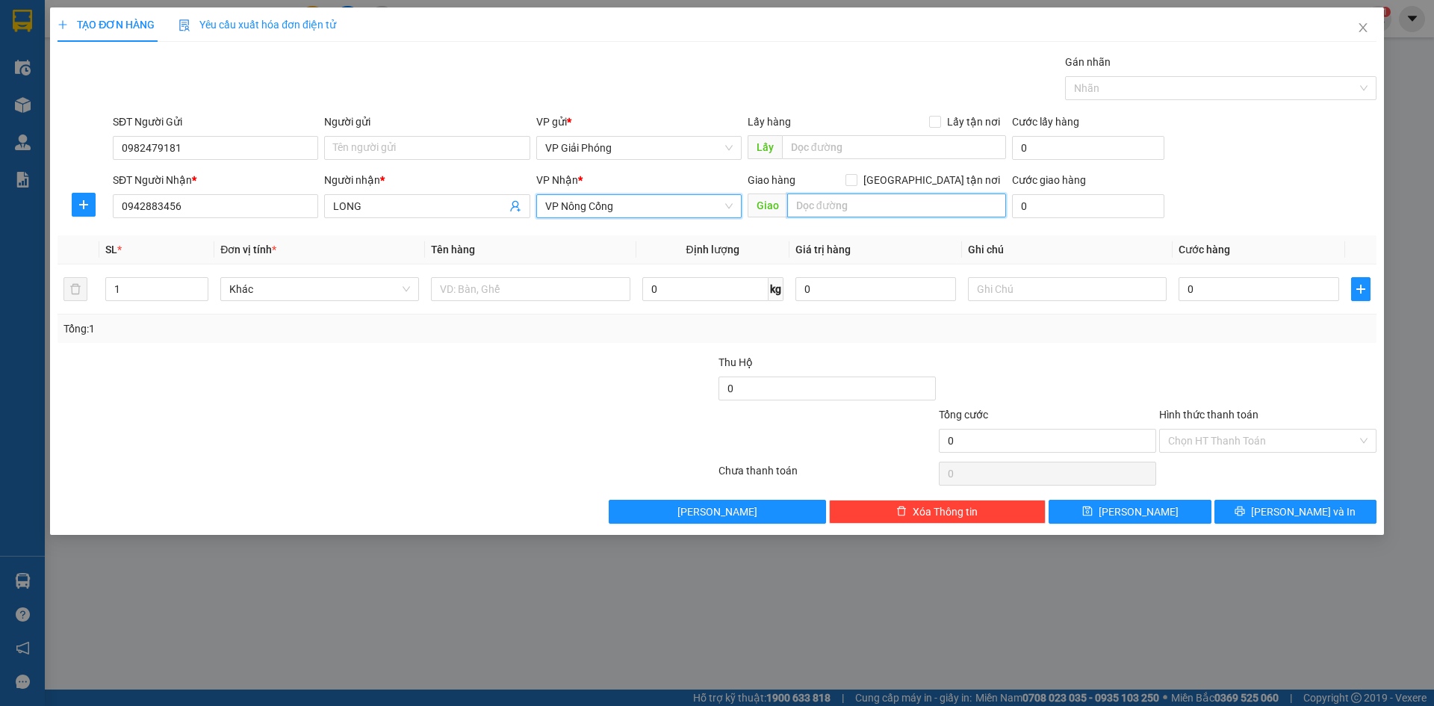
click at [915, 210] on input "text" at bounding box center [896, 205] width 219 height 24
type input "tt nc"
click at [856, 179] on input "[GEOGRAPHIC_DATA] tận nơi" at bounding box center [851, 179] width 10 height 10
checkbox input "true"
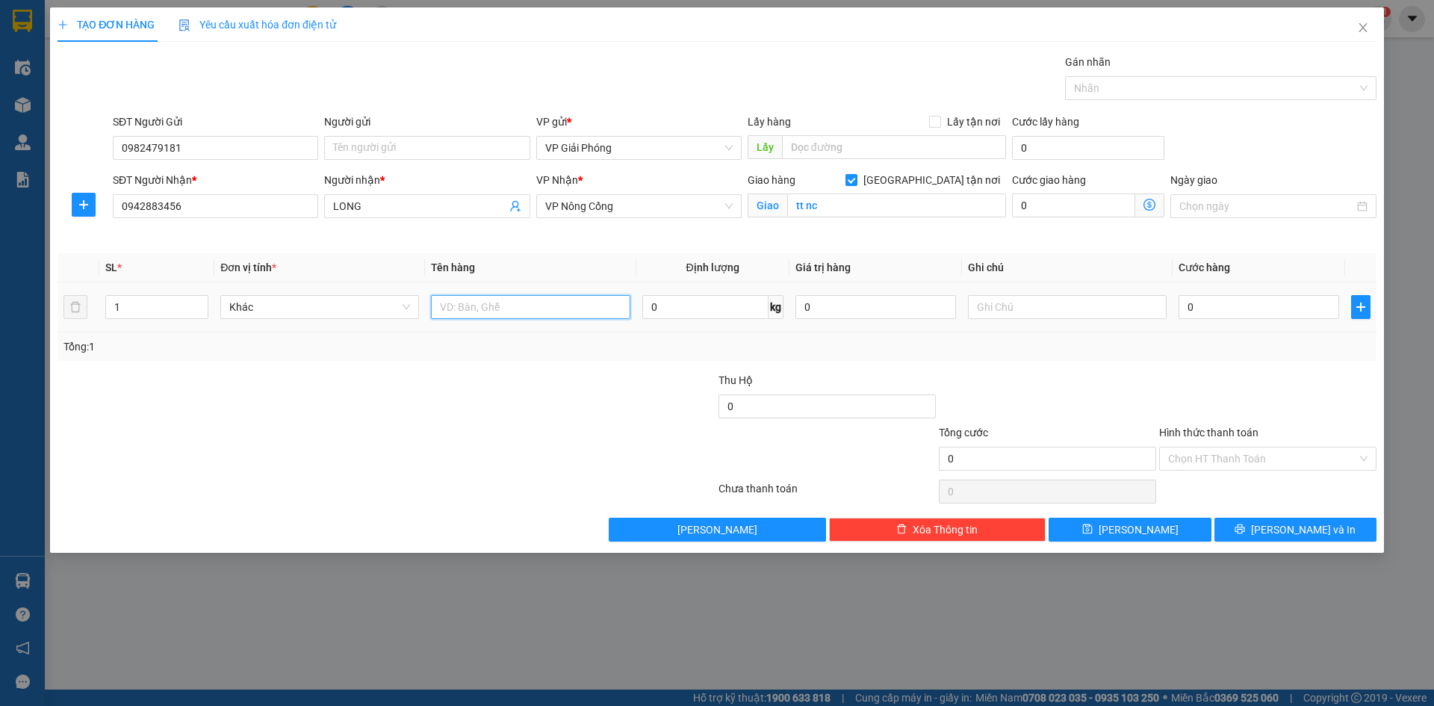
click at [488, 309] on input "text" at bounding box center [530, 307] width 199 height 24
type input "hộp nhỏ"
click at [1234, 307] on input "0" at bounding box center [1259, 307] width 161 height 24
type input "3"
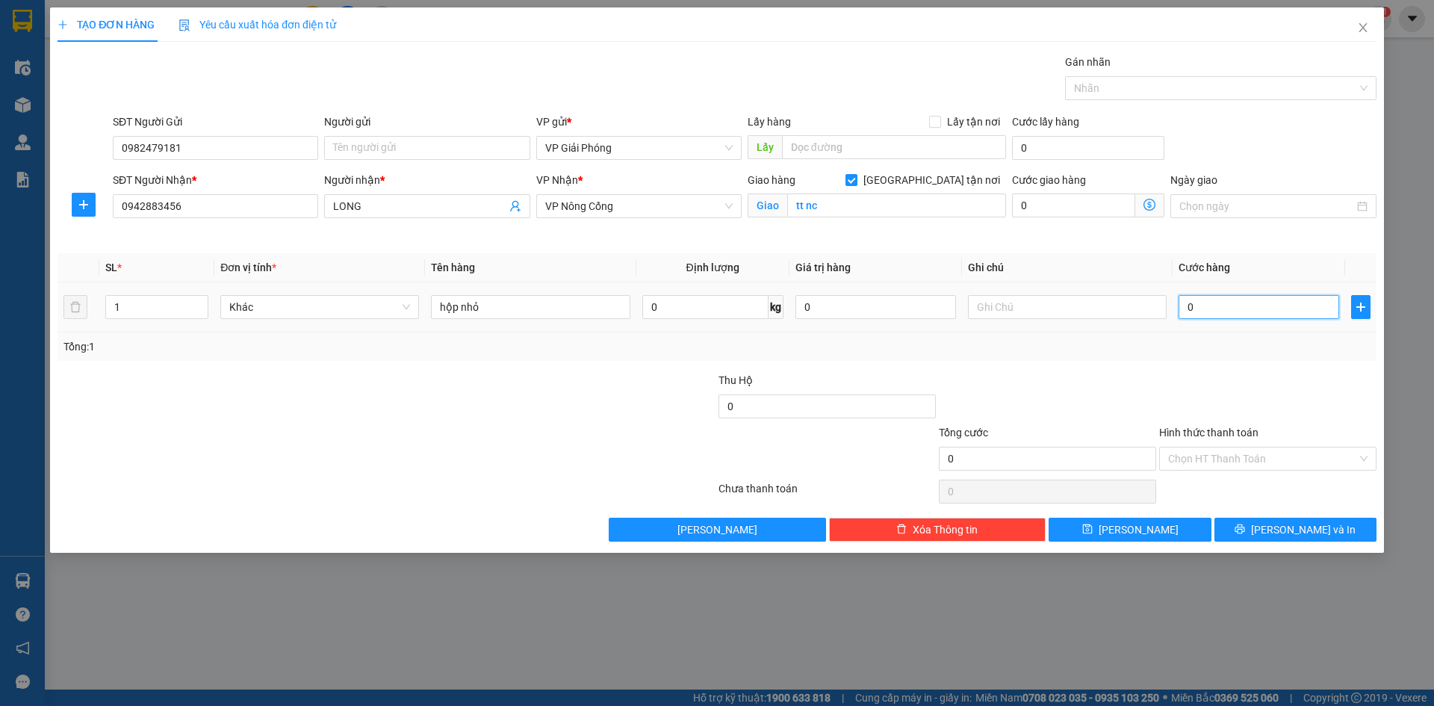
type input "3"
type input "30"
click at [1136, 90] on div at bounding box center [1213, 88] width 289 height 18
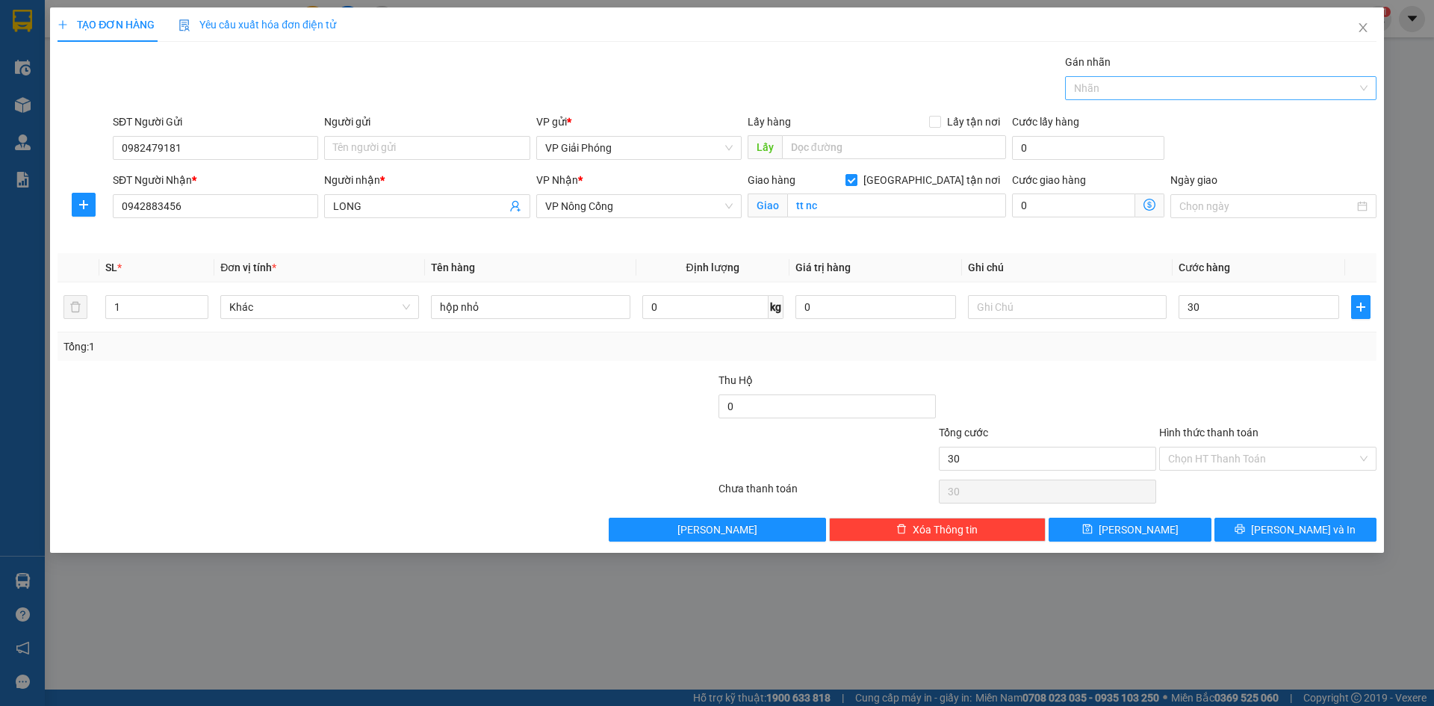
type input "30.000"
type input "442"
click at [1141, 117] on div "0984 76 2442" at bounding box center [1221, 118] width 294 height 16
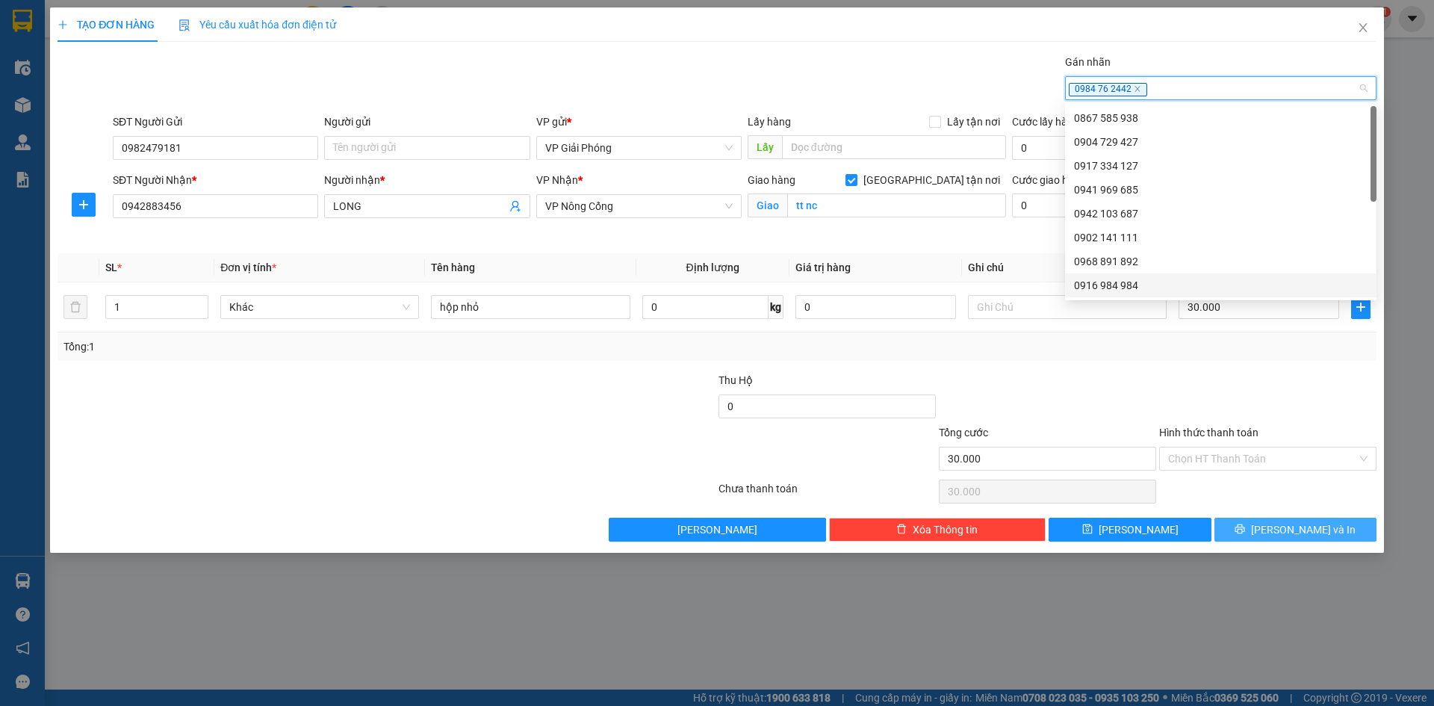
click at [1310, 533] on span "[PERSON_NAME] và In" at bounding box center [1303, 529] width 105 height 16
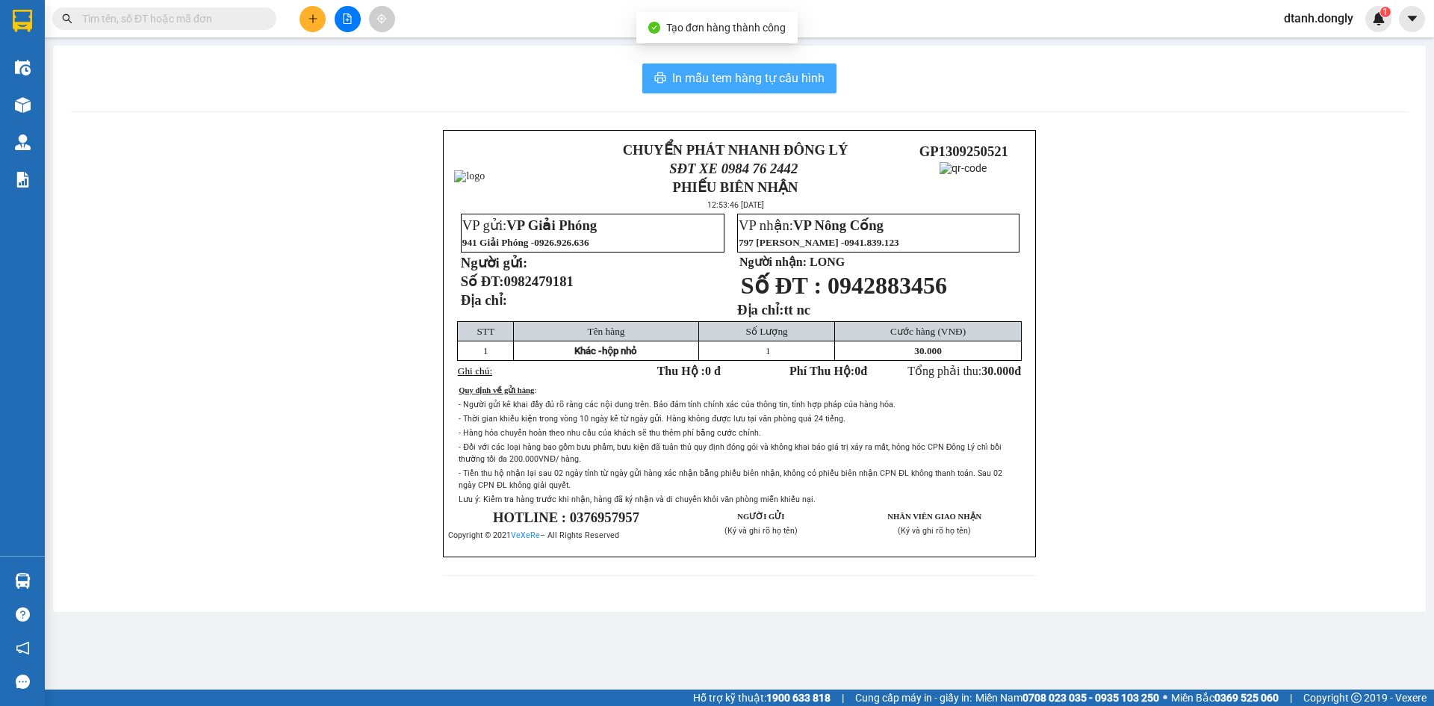
click at [818, 81] on span "In mẫu tem hàng tự cấu hình" at bounding box center [748, 78] width 152 height 19
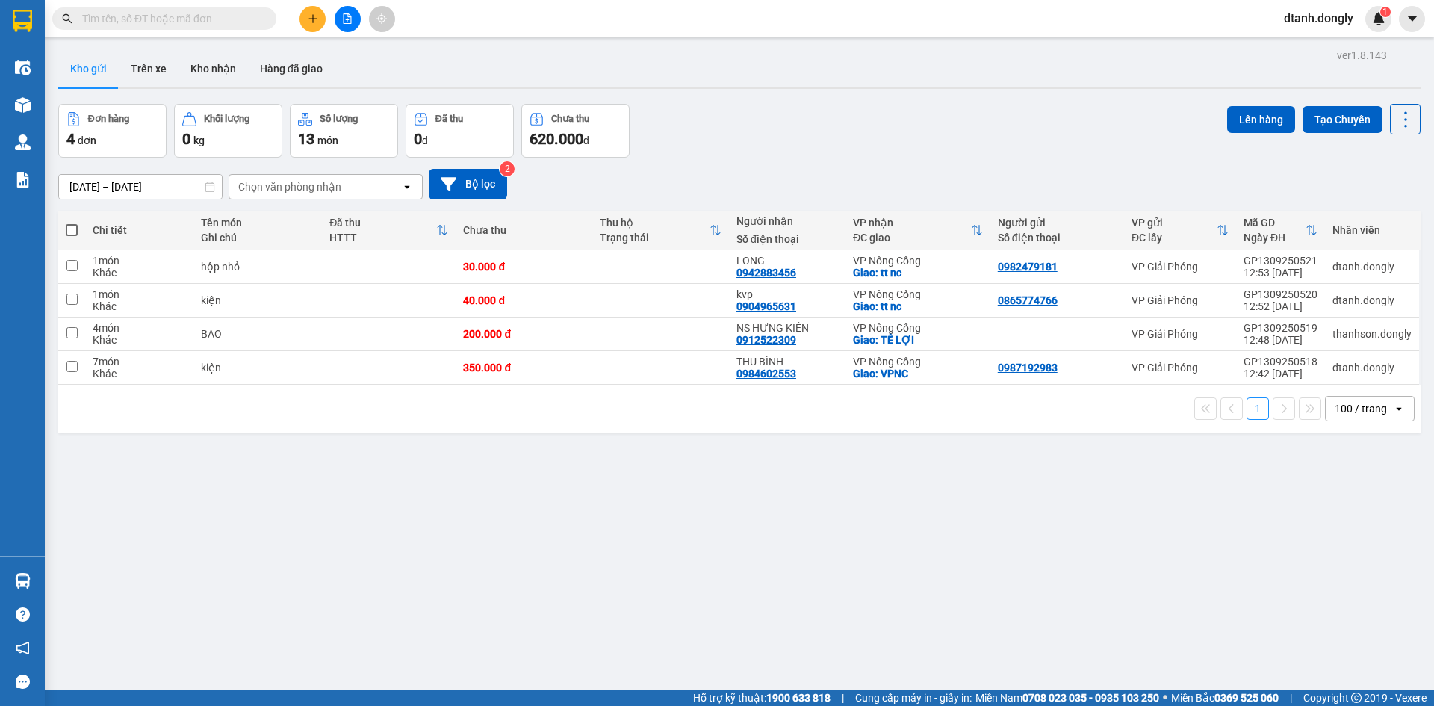
click at [311, 17] on icon "plus" at bounding box center [313, 18] width 10 height 10
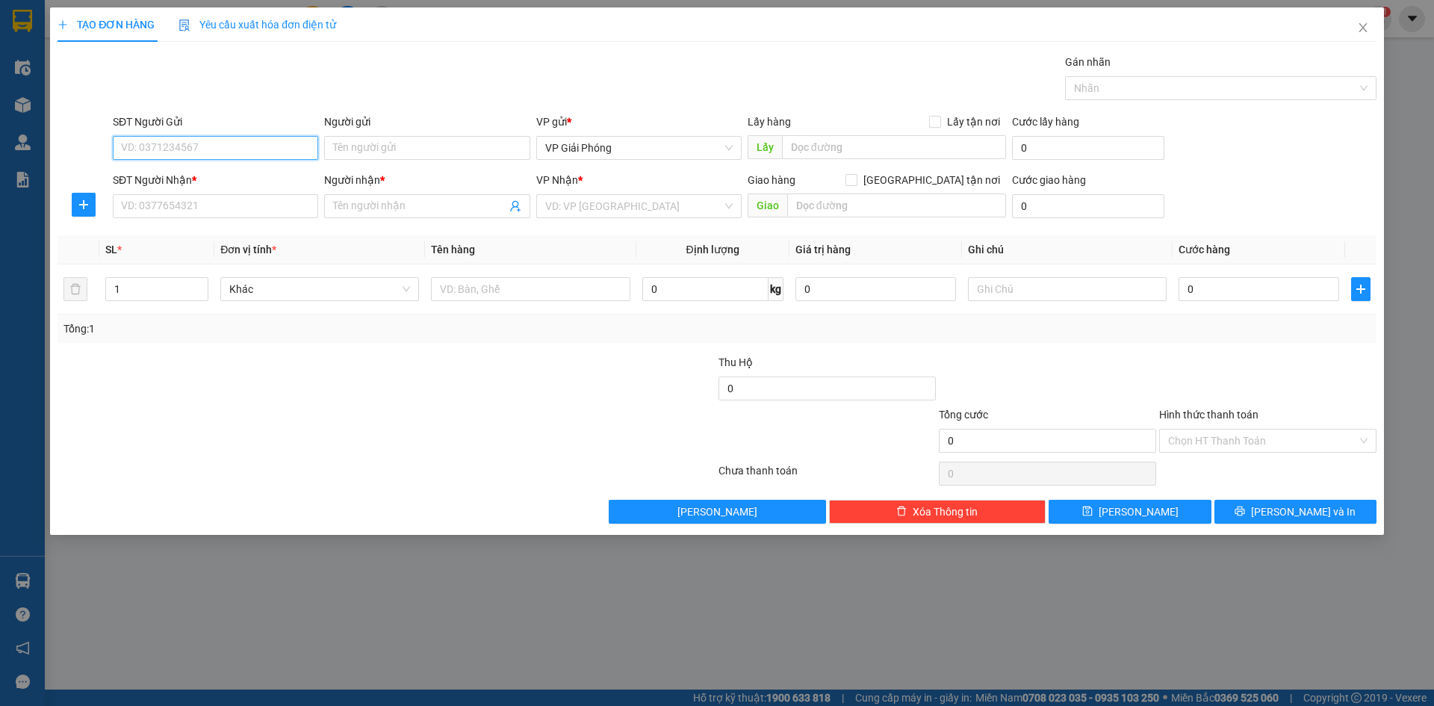
click at [213, 146] on input "SĐT Người Gửi" at bounding box center [215, 148] width 205 height 24
type input "0845121456"
click at [205, 195] on input "SĐT Người Nhận *" at bounding box center [215, 206] width 205 height 24
click at [204, 204] on input "SĐT Người Nhận *" at bounding box center [215, 206] width 205 height 24
click at [206, 215] on input "SĐT Người Nhận *" at bounding box center [215, 206] width 205 height 24
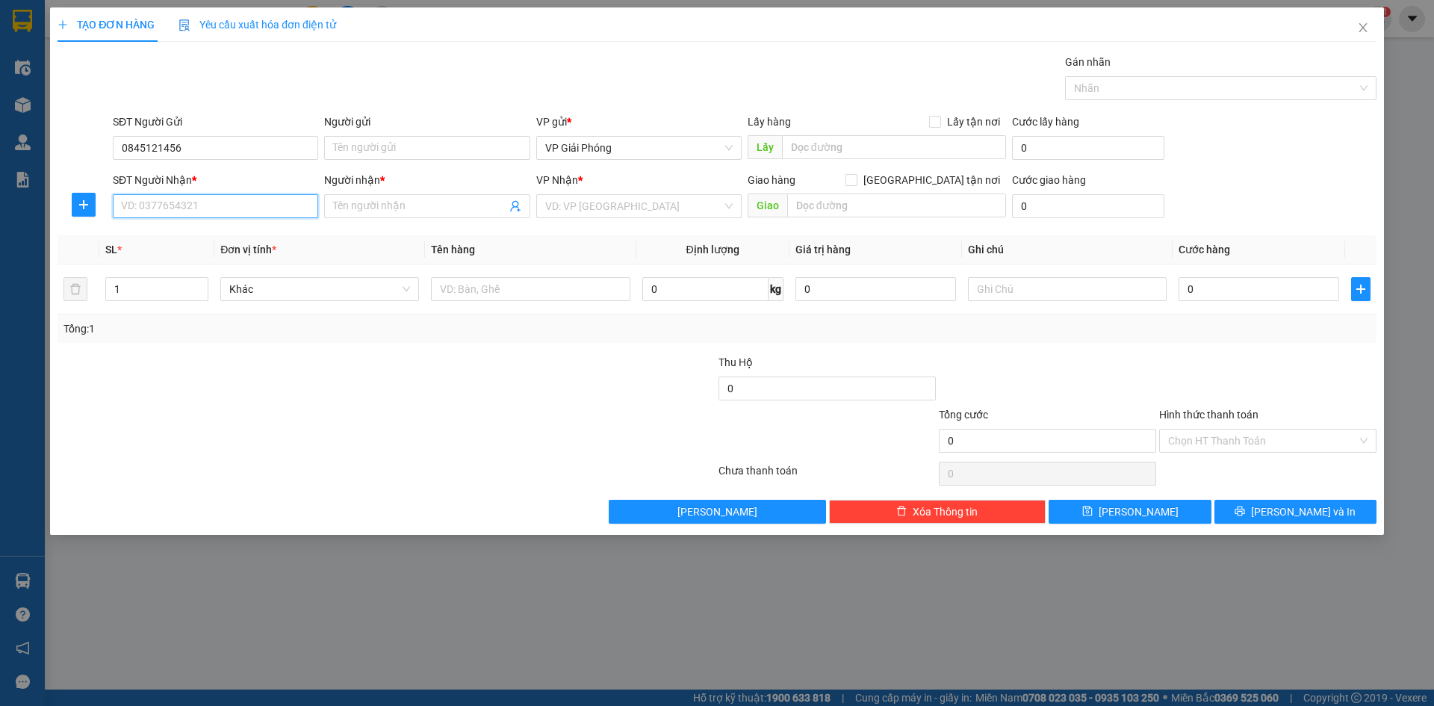
click at [214, 211] on input "SĐT Người Nhận *" at bounding box center [215, 206] width 205 height 24
drag, startPoint x: 121, startPoint y: 149, endPoint x: 201, endPoint y: 147, distance: 80.0
click at [201, 147] on input "0845121456" at bounding box center [215, 148] width 205 height 24
type input "0845121456"
click at [219, 147] on input "SĐT Người Gửi" at bounding box center [215, 148] width 205 height 24
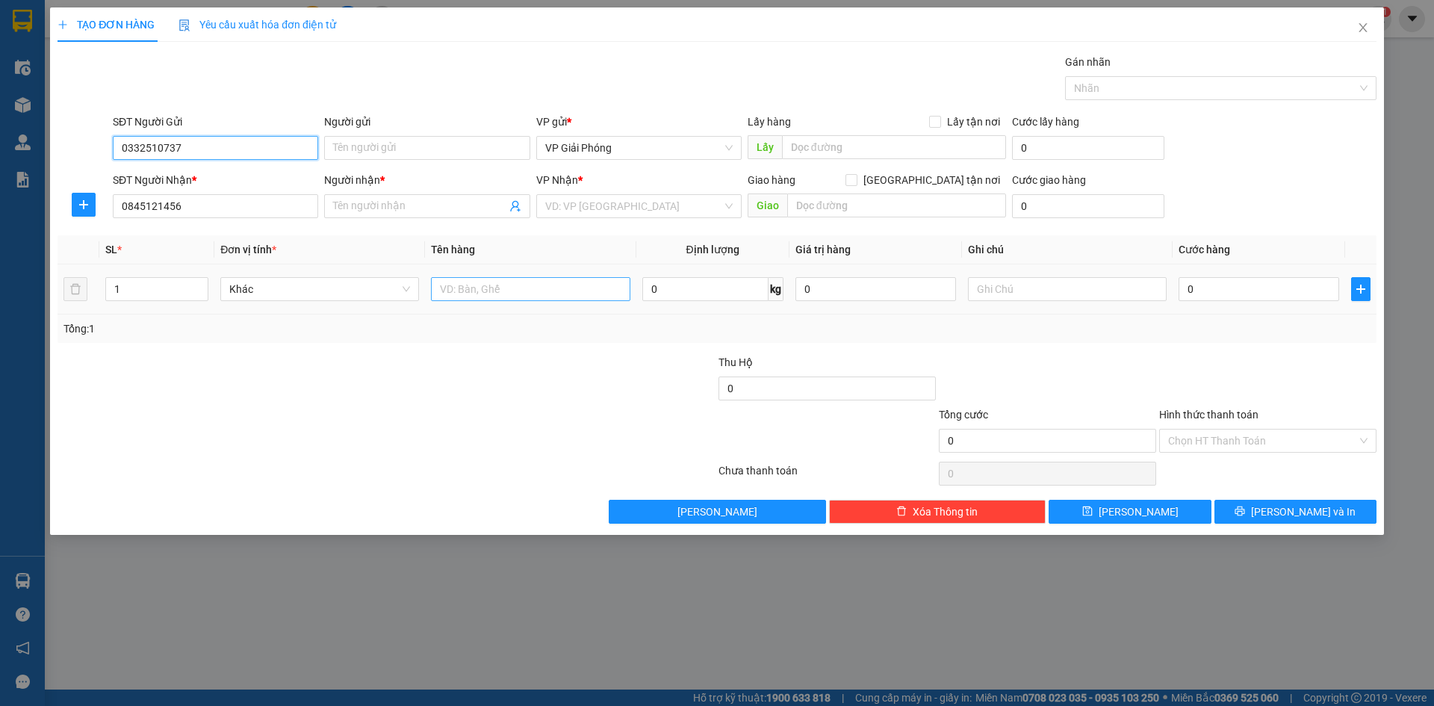
type input "0332510737"
click at [462, 286] on input "text" at bounding box center [530, 289] width 199 height 24
type input "xốp"
click at [381, 195] on span at bounding box center [426, 206] width 205 height 24
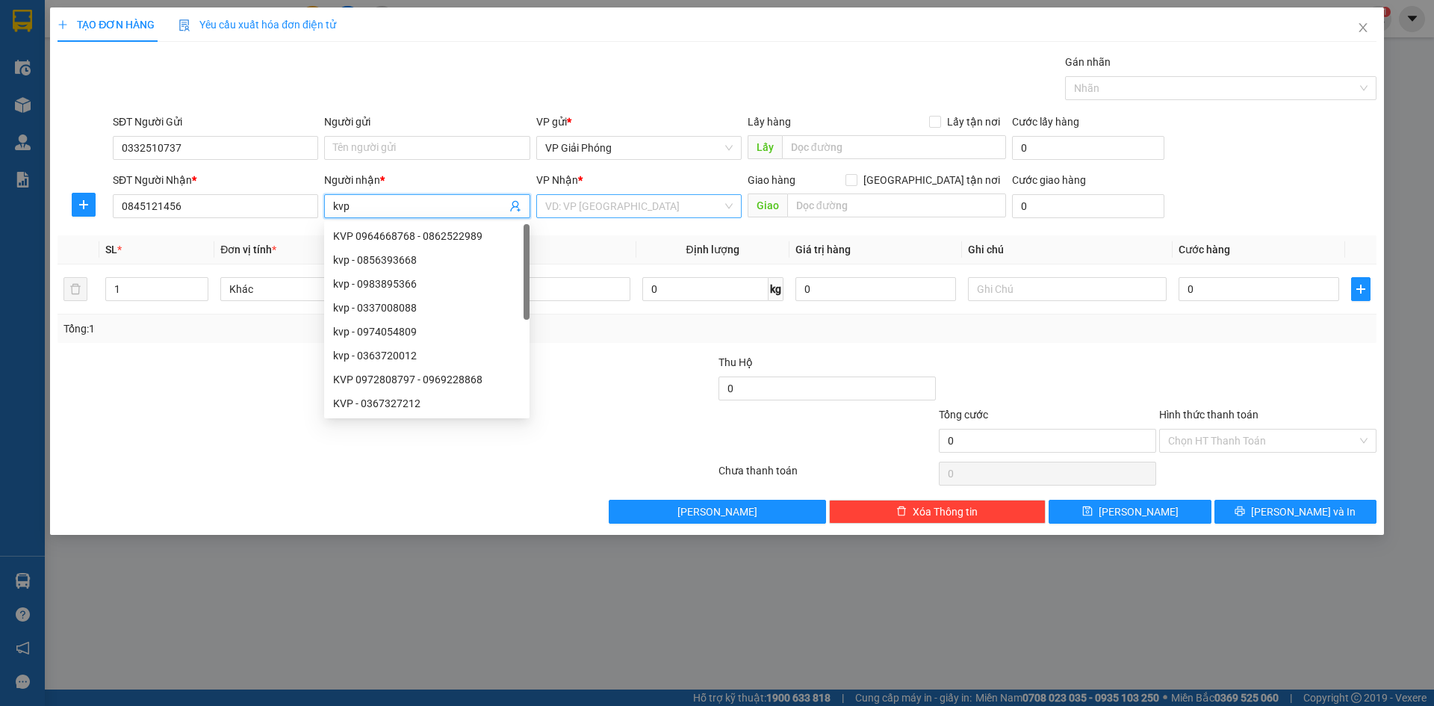
type input "kvp"
drag, startPoint x: 648, startPoint y: 202, endPoint x: 641, endPoint y: 218, distance: 17.8
click at [649, 204] on input "search" at bounding box center [633, 206] width 177 height 22
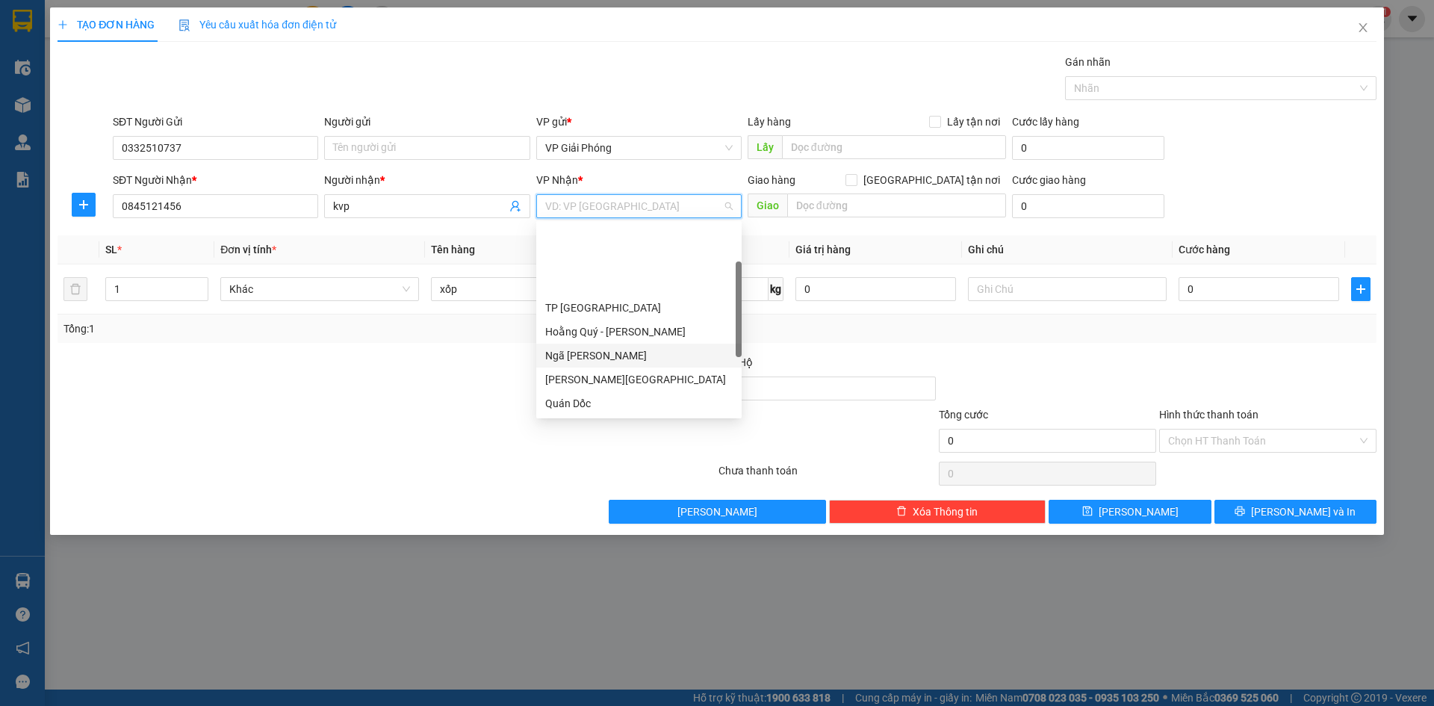
scroll to position [215, 0]
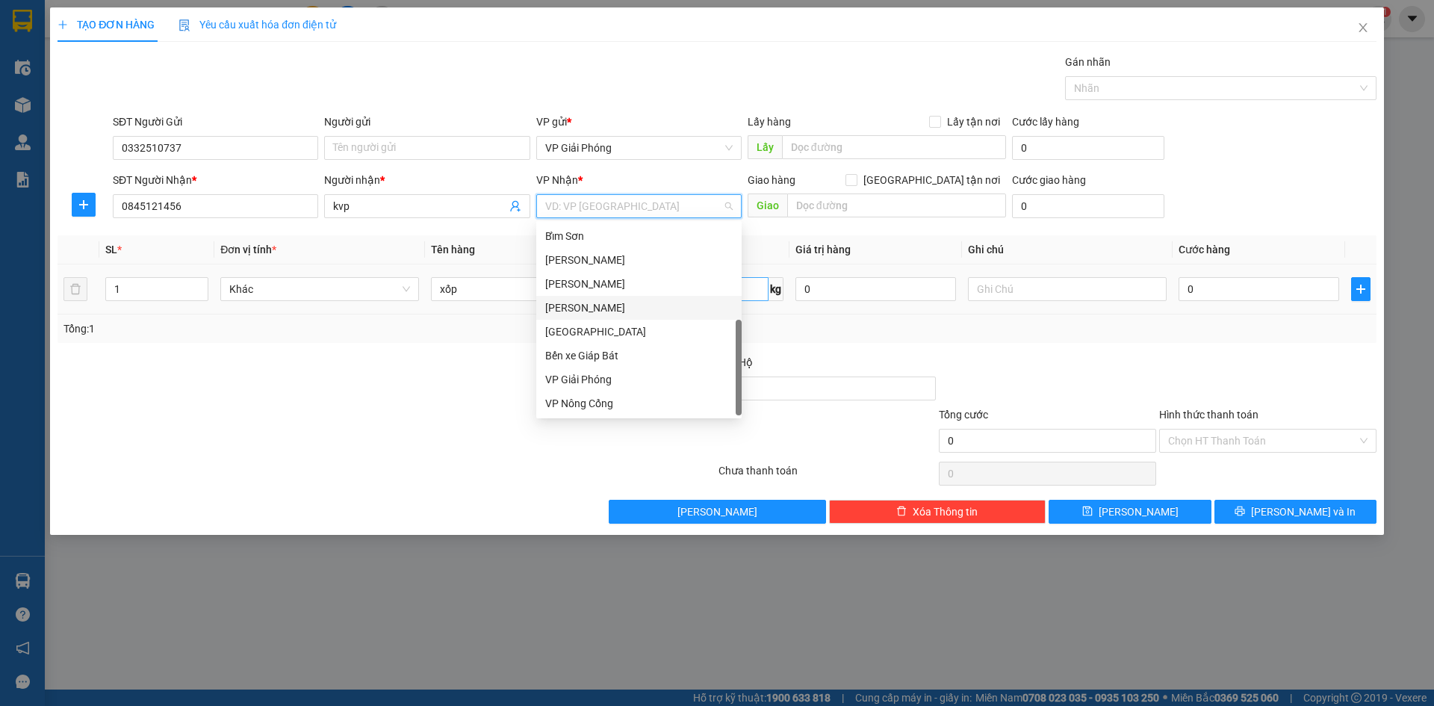
drag, startPoint x: 621, startPoint y: 304, endPoint x: 657, endPoint y: 285, distance: 40.4
click at [623, 303] on div "[PERSON_NAME]" at bounding box center [639, 308] width 188 height 16
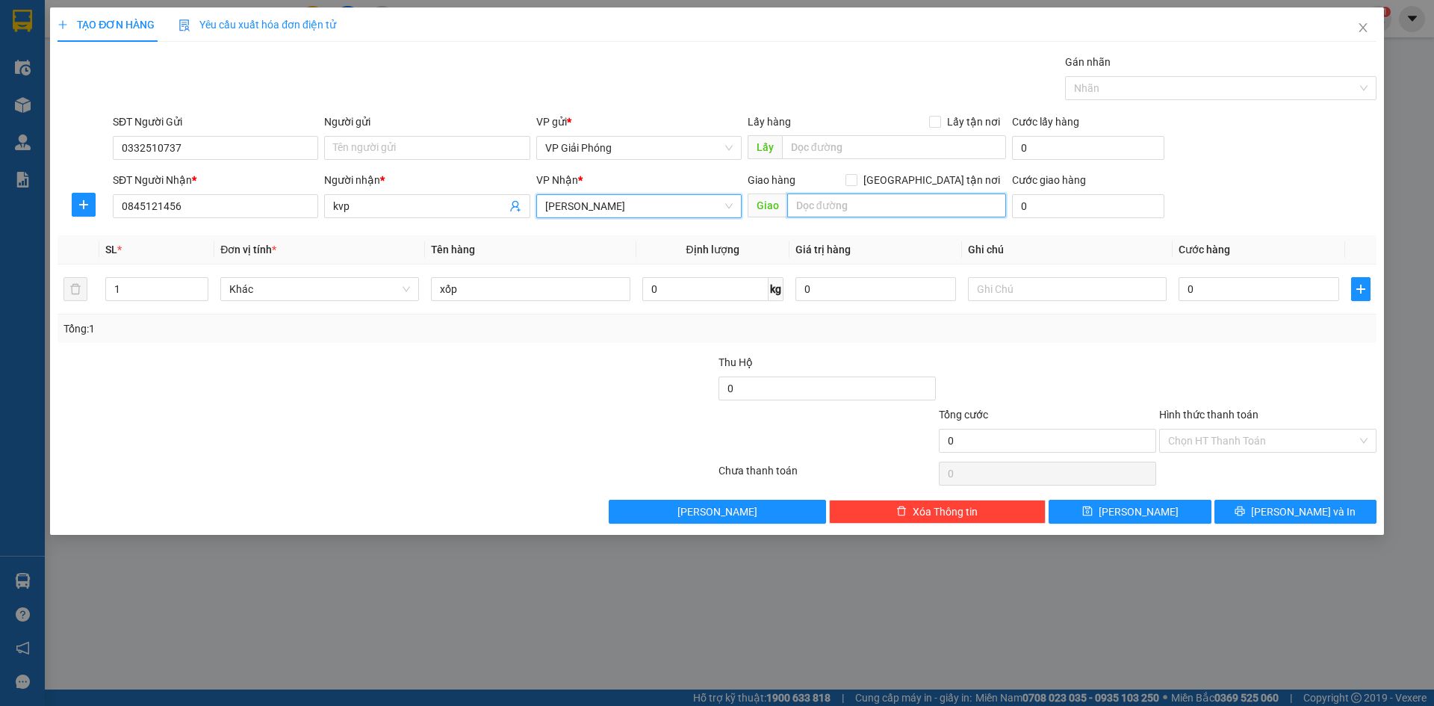
click at [874, 199] on input "text" at bounding box center [896, 205] width 219 height 24
click at [870, 210] on input "text" at bounding box center [896, 205] width 219 height 24
type input "phú nhuận"
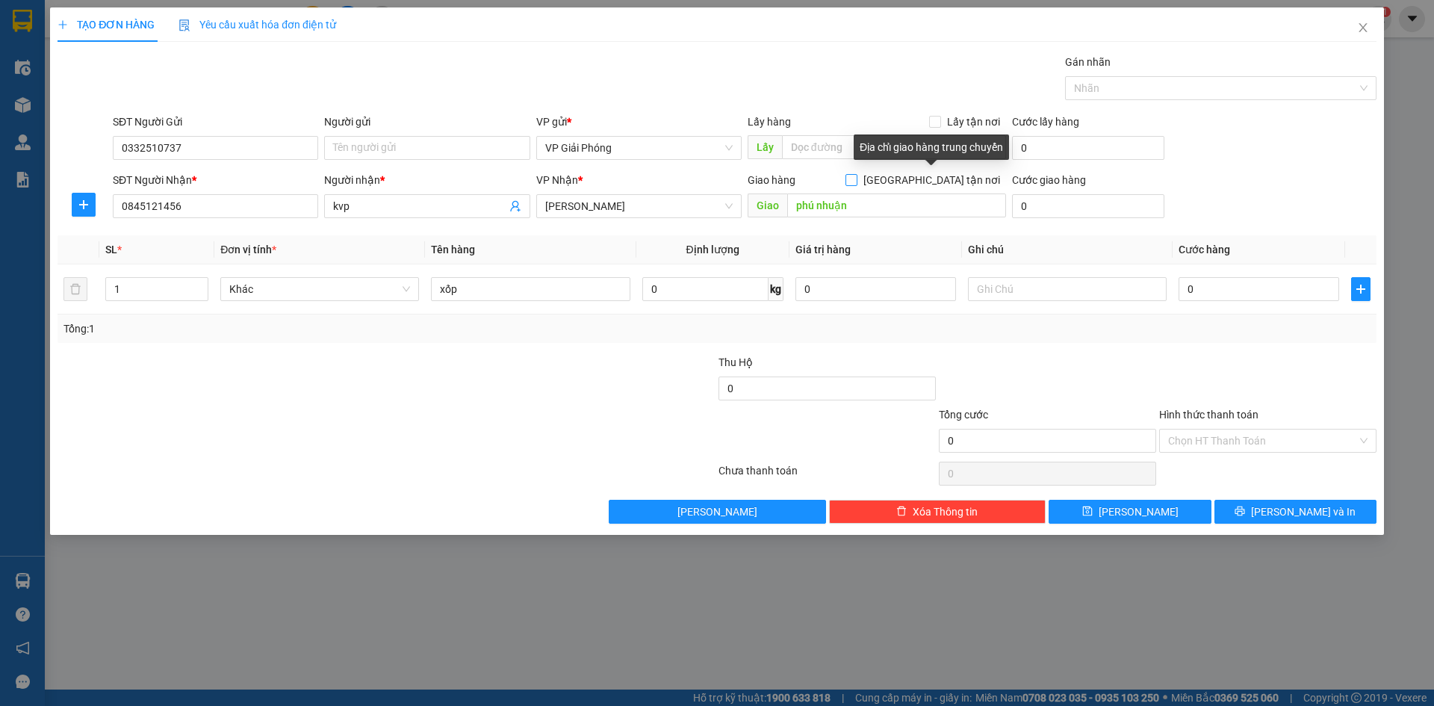
click at [858, 177] on span at bounding box center [852, 180] width 12 height 12
click at [856, 177] on input "[GEOGRAPHIC_DATA] tận nơi" at bounding box center [851, 179] width 10 height 10
checkbox input "true"
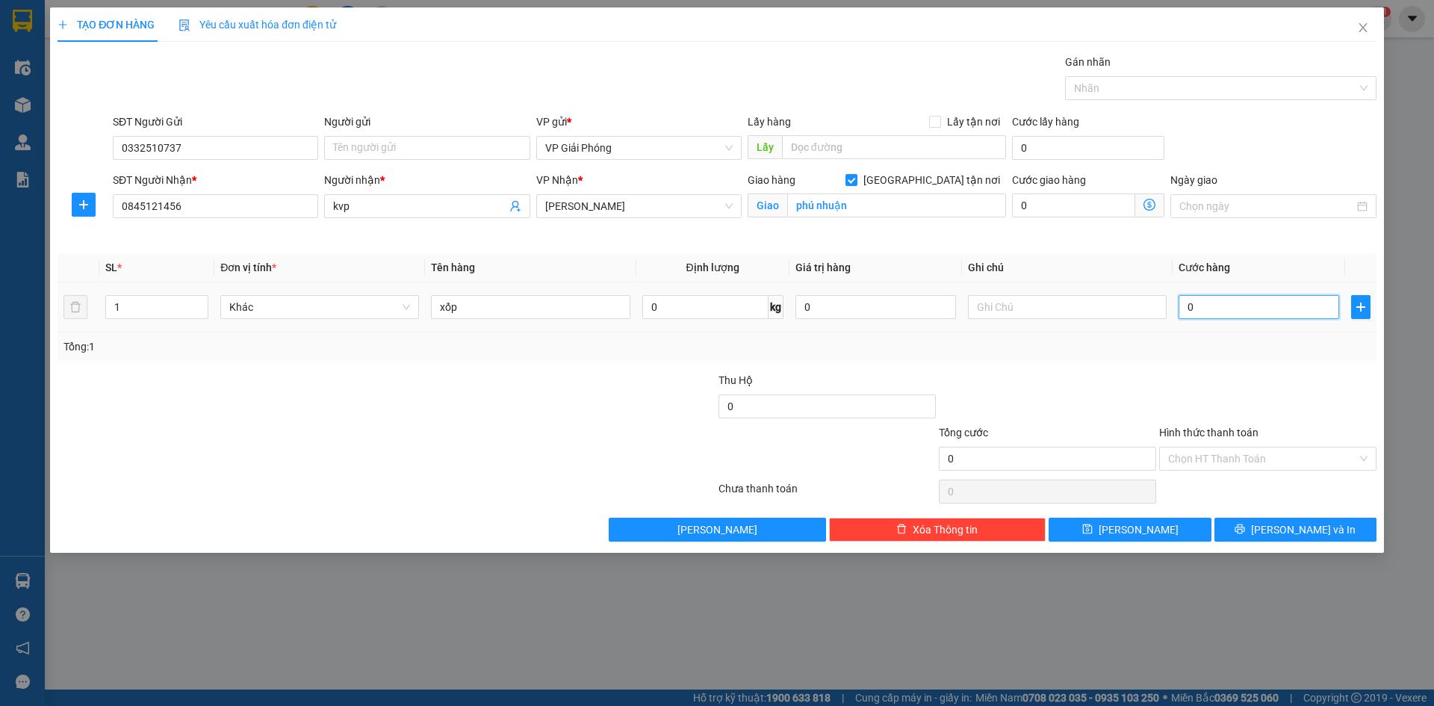
click at [1210, 304] on input "0" at bounding box center [1259, 307] width 161 height 24
type input "4"
type input "40"
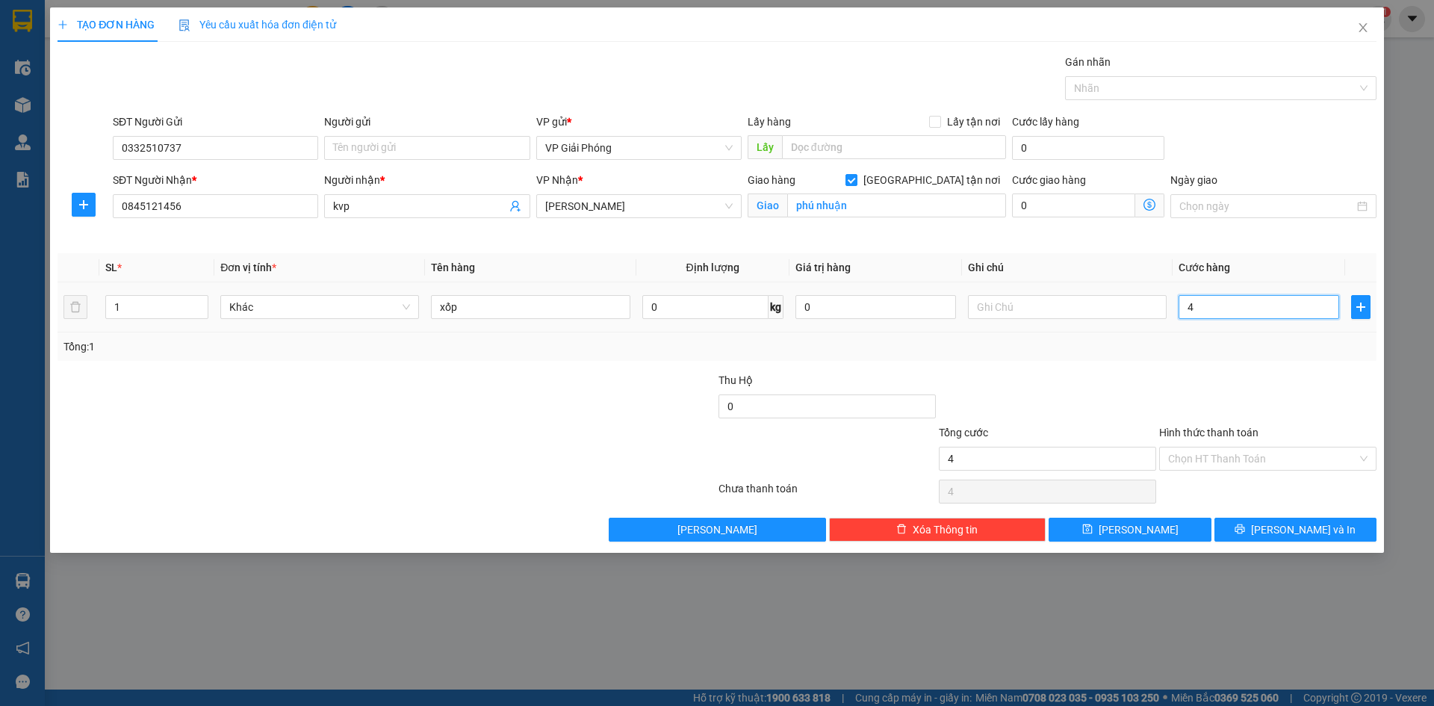
type input "40"
click at [1137, 82] on div at bounding box center [1213, 88] width 289 height 18
type input "40.000"
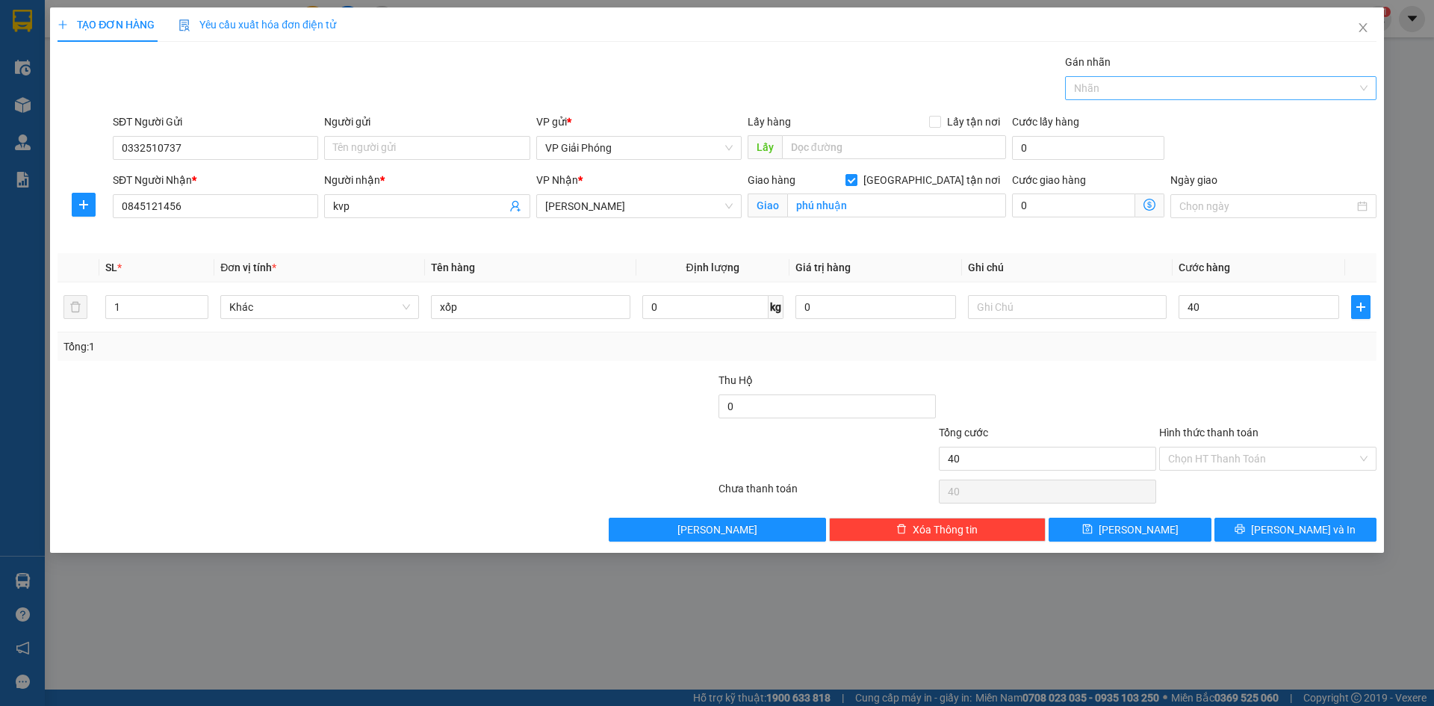
type input "40.000"
type input "442"
click at [1148, 115] on div "0984 76 2442" at bounding box center [1221, 118] width 294 height 16
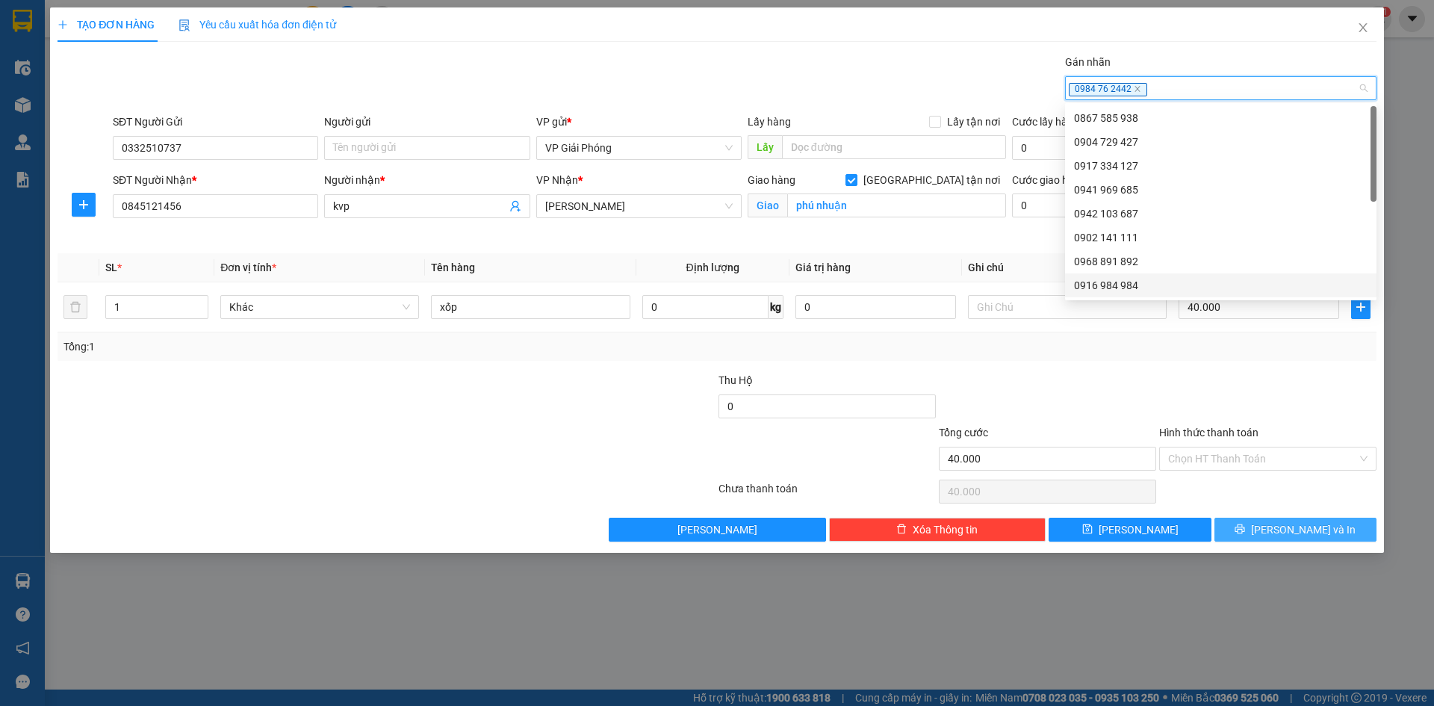
click at [1245, 524] on icon "printer" at bounding box center [1241, 529] width 10 height 10
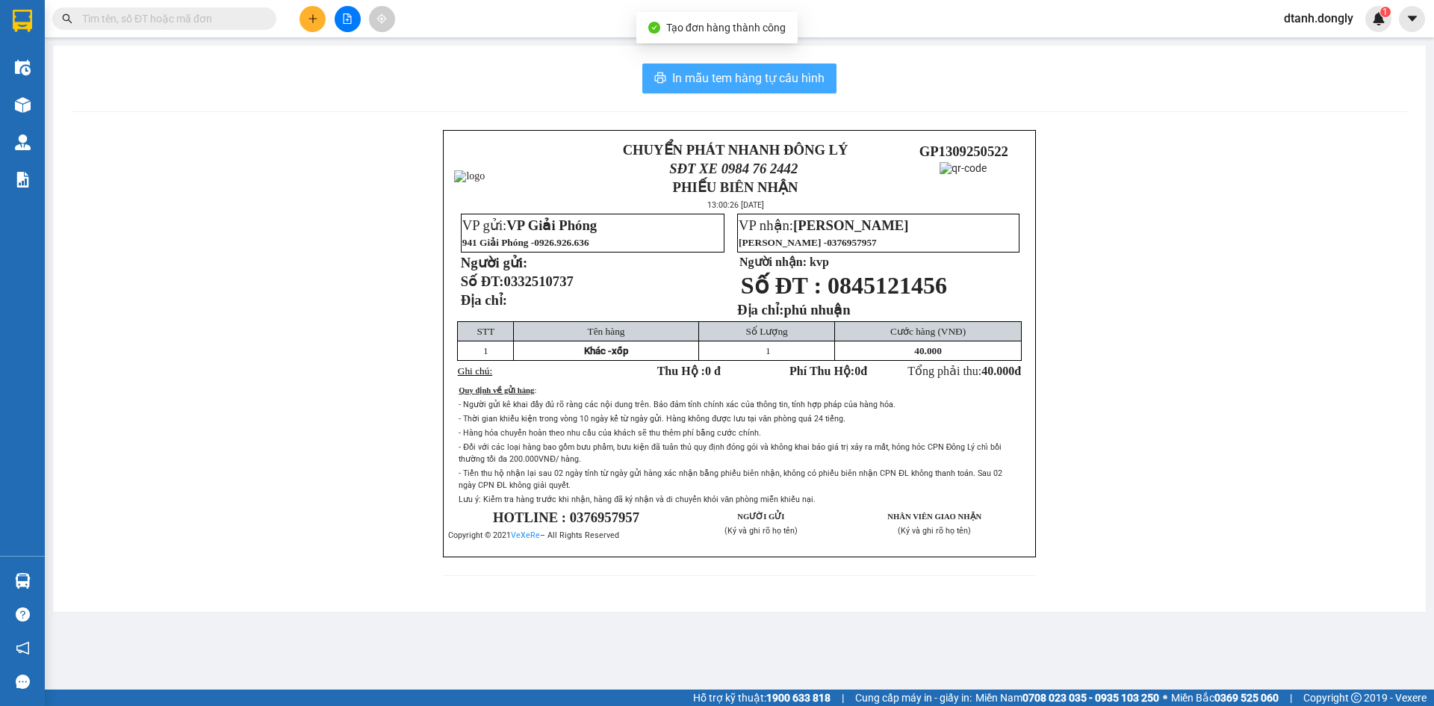
click at [812, 81] on span "In mẫu tem hàng tự cấu hình" at bounding box center [748, 78] width 152 height 19
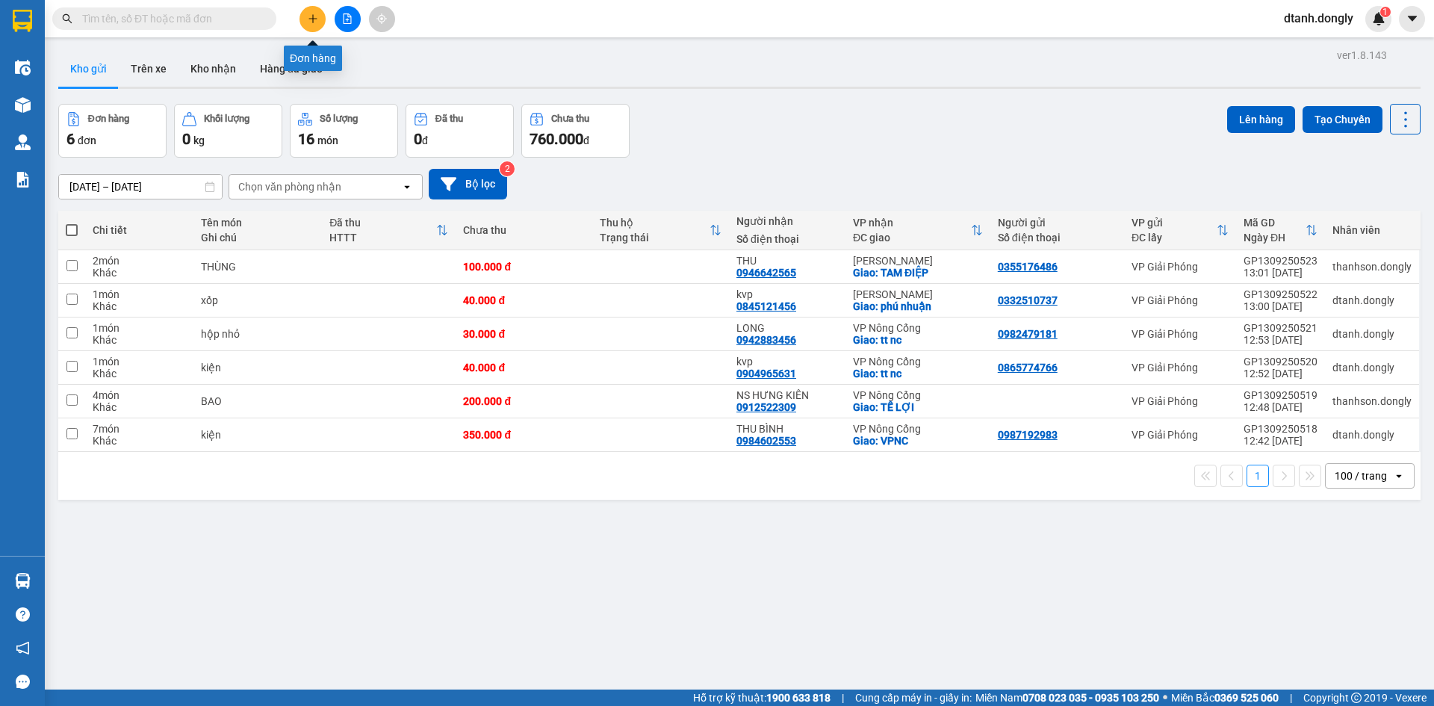
click at [320, 16] on button at bounding box center [313, 19] width 26 height 26
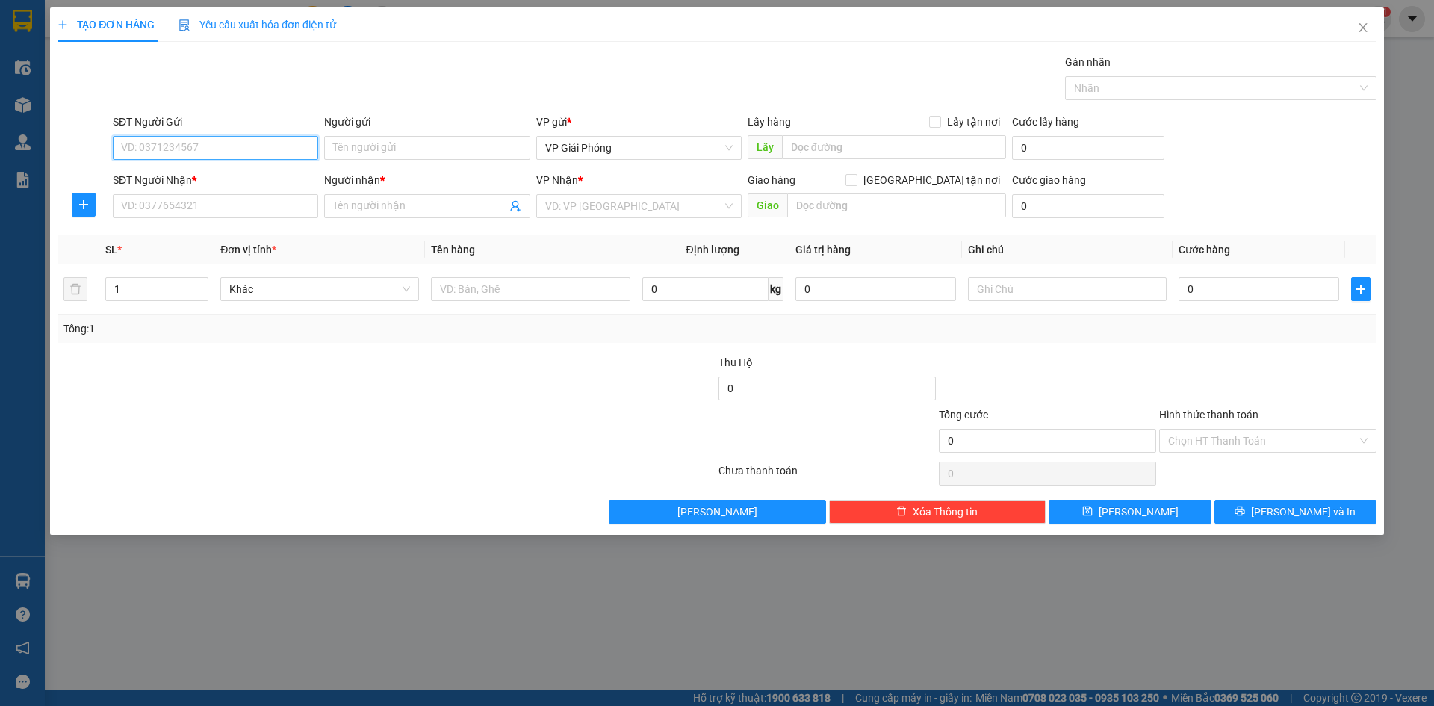
click at [191, 147] on input "SĐT Người Gửi" at bounding box center [215, 148] width 205 height 24
type input "02436290162"
drag, startPoint x: 176, startPoint y: 214, endPoint x: 179, endPoint y: 191, distance: 23.4
click at [177, 214] on input "SĐT Người Nhận *" at bounding box center [215, 206] width 205 height 24
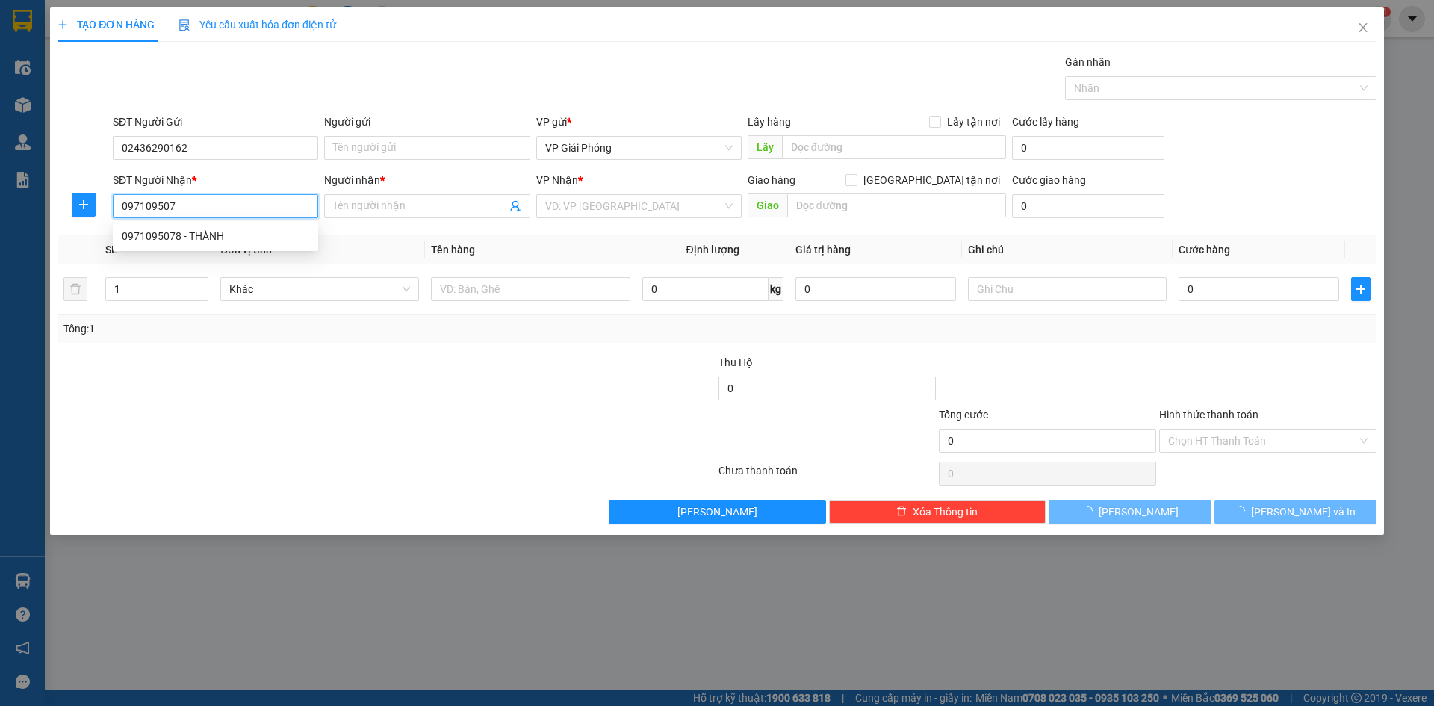
type input "0971095078"
click at [205, 228] on div "0971095078 - THÀNH" at bounding box center [216, 236] width 188 height 16
type input "THÀNH"
checkbox input "true"
type input "THĂNG LONG"
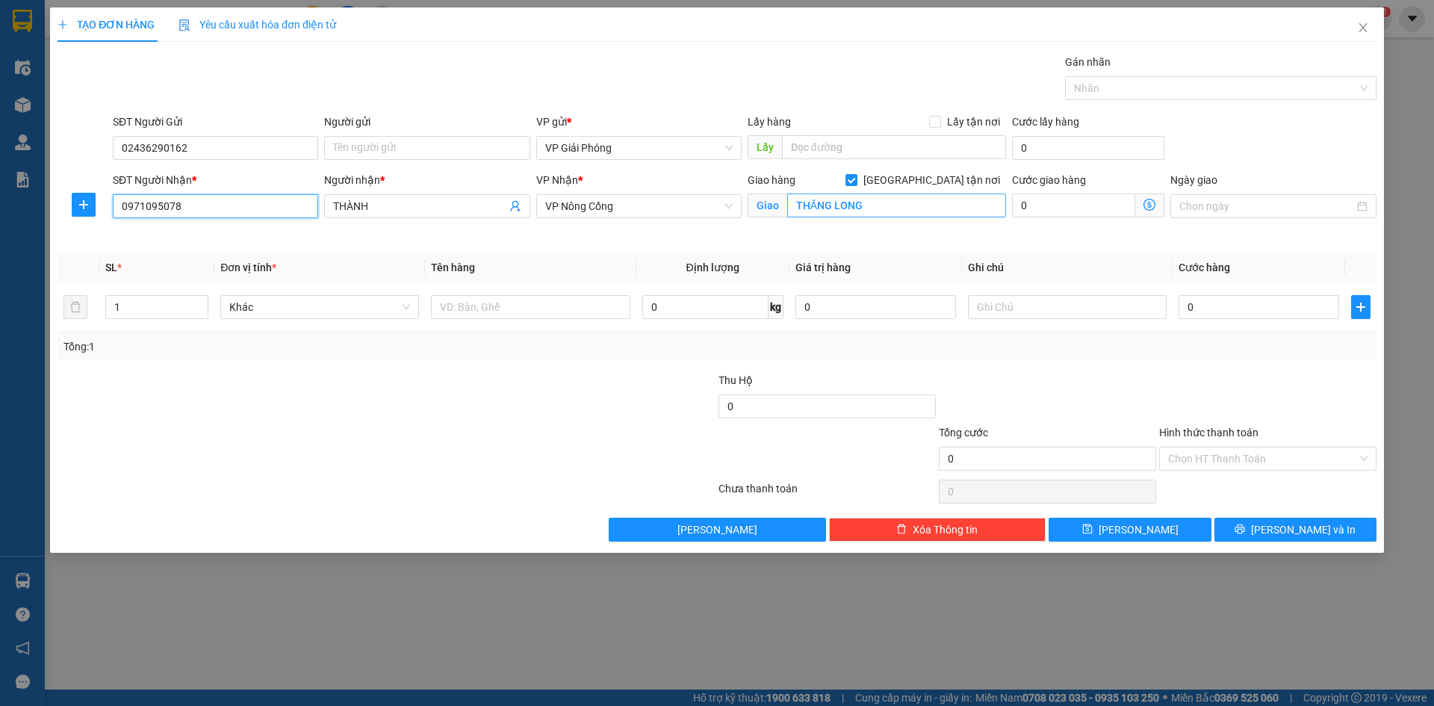
type input "0971095078"
click at [876, 201] on input "THĂNG LONG" at bounding box center [896, 205] width 219 height 24
click at [873, 206] on input "text" at bounding box center [896, 205] width 219 height 24
type input "vạn hoà"
click at [502, 306] on input "text" at bounding box center [530, 307] width 199 height 24
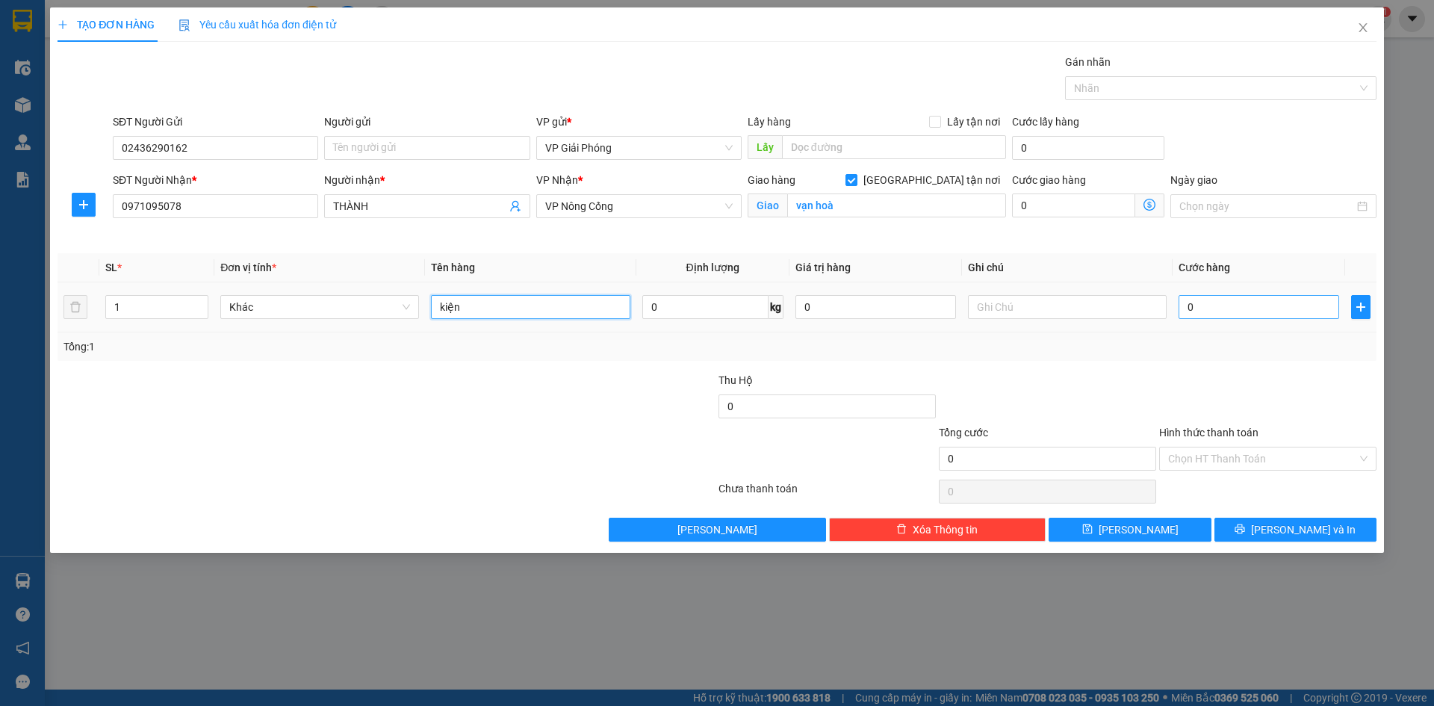
type input "kiện"
click at [1224, 312] on input "0" at bounding box center [1259, 307] width 161 height 24
type input "3"
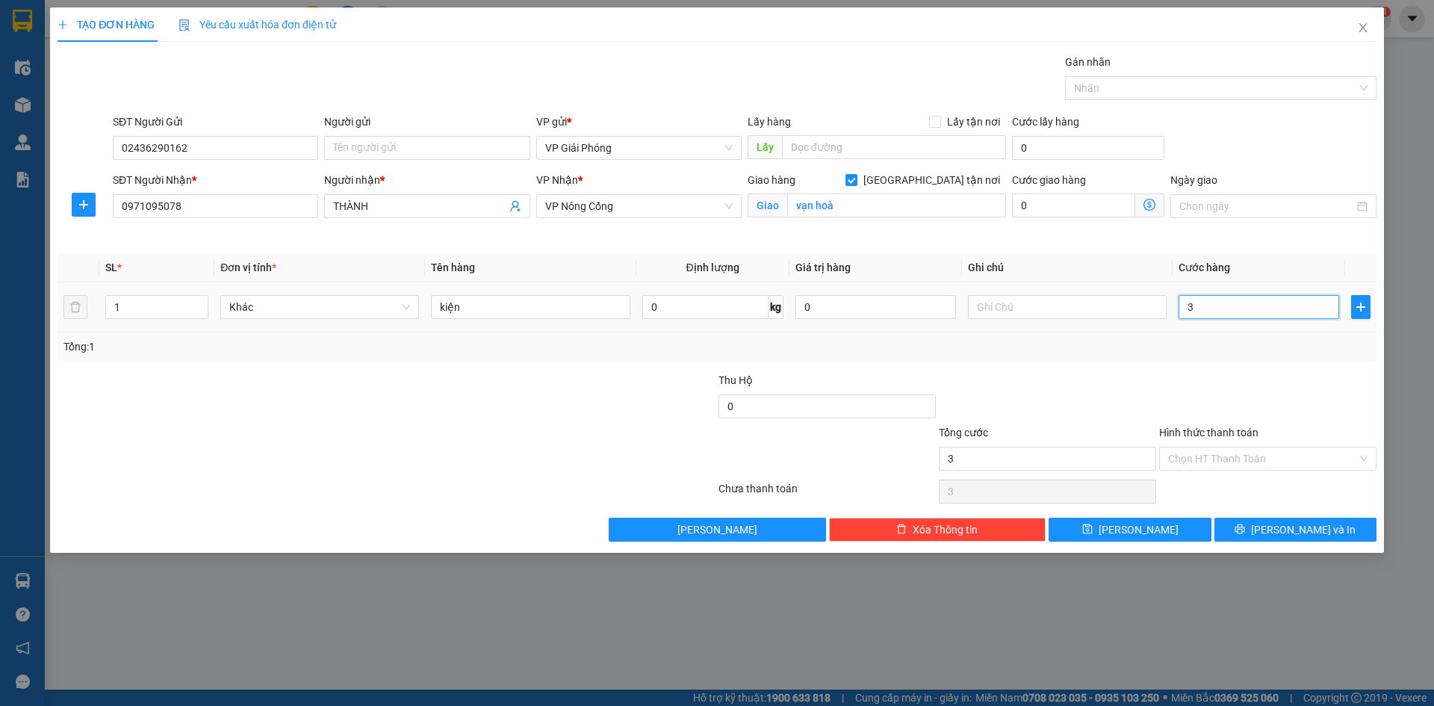
type input "30"
click at [1120, 80] on div "Nhãn" at bounding box center [1221, 88] width 312 height 24
type input "30.000"
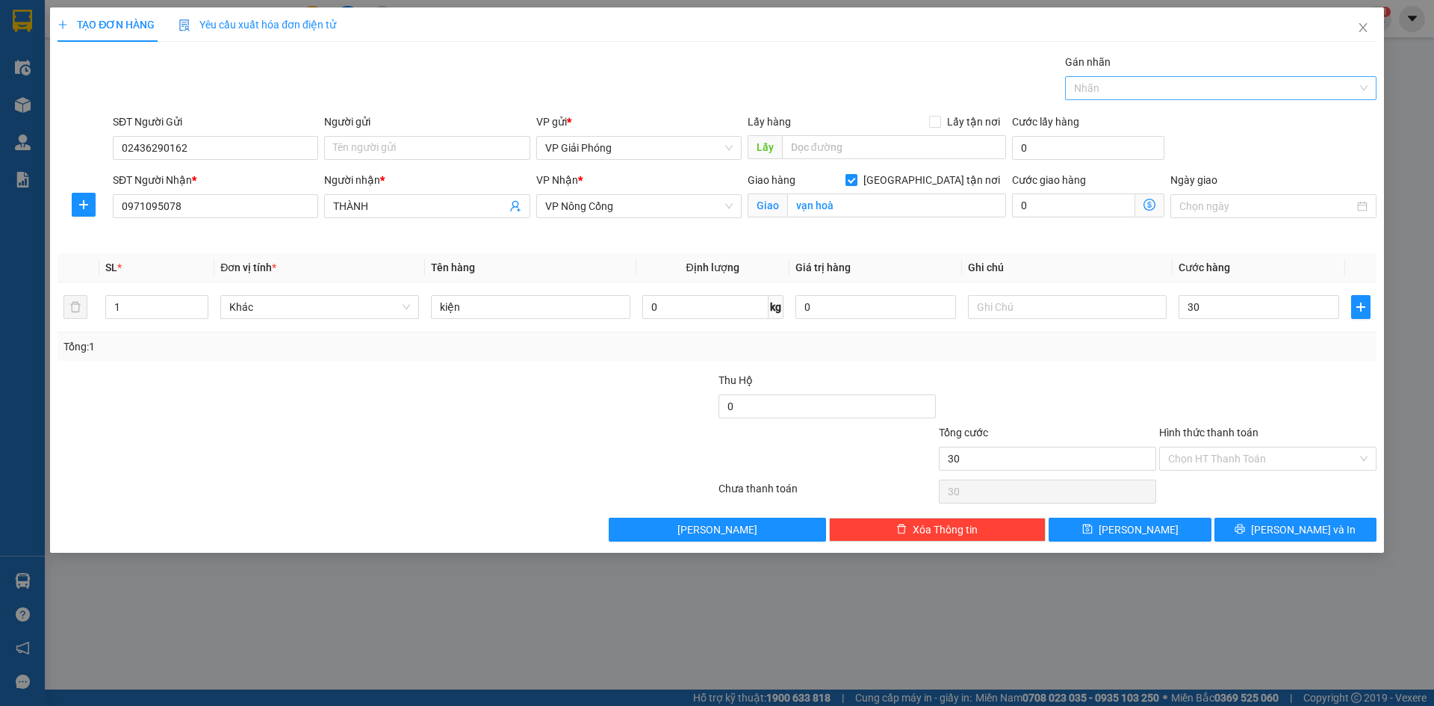
type input "30.000"
type input "442"
click at [1139, 115] on div "0984 76 2442" at bounding box center [1221, 118] width 294 height 16
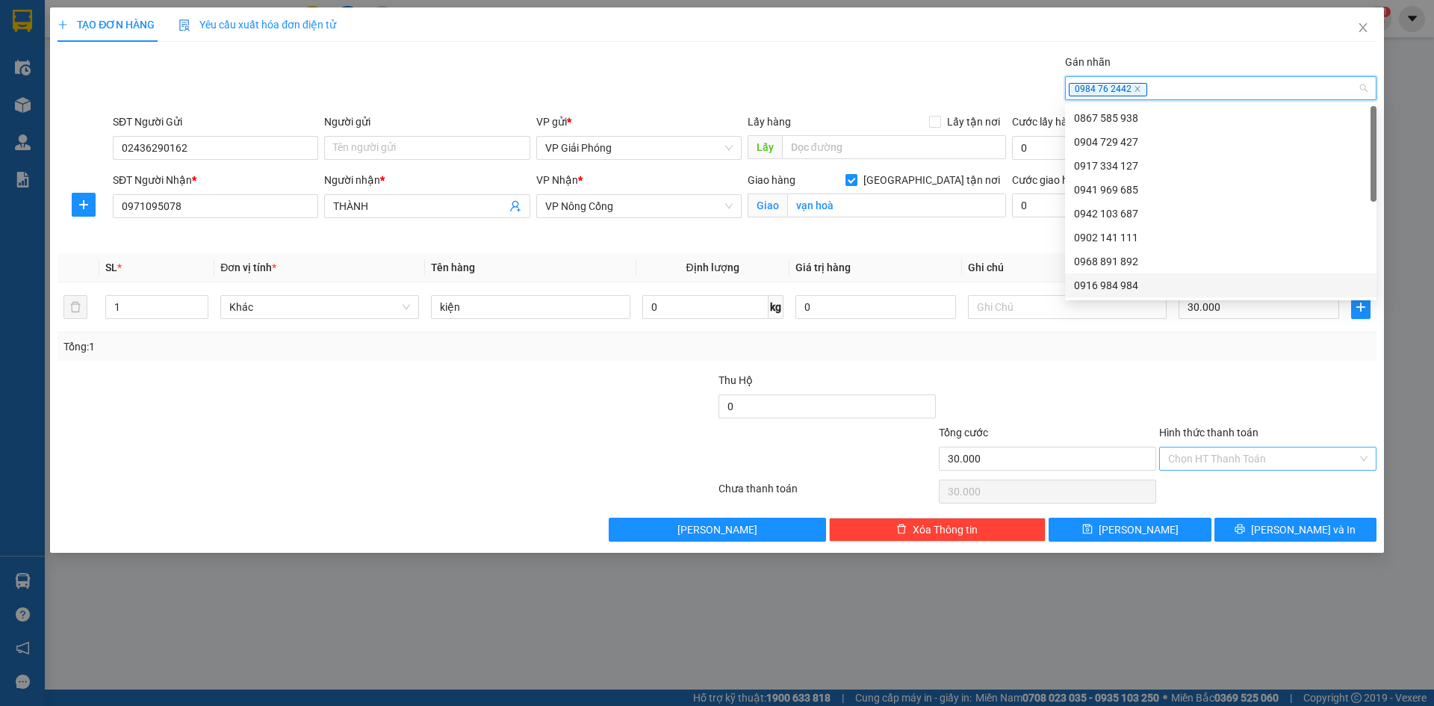
click at [1251, 451] on input "Hình thức thanh toán" at bounding box center [1262, 459] width 189 height 22
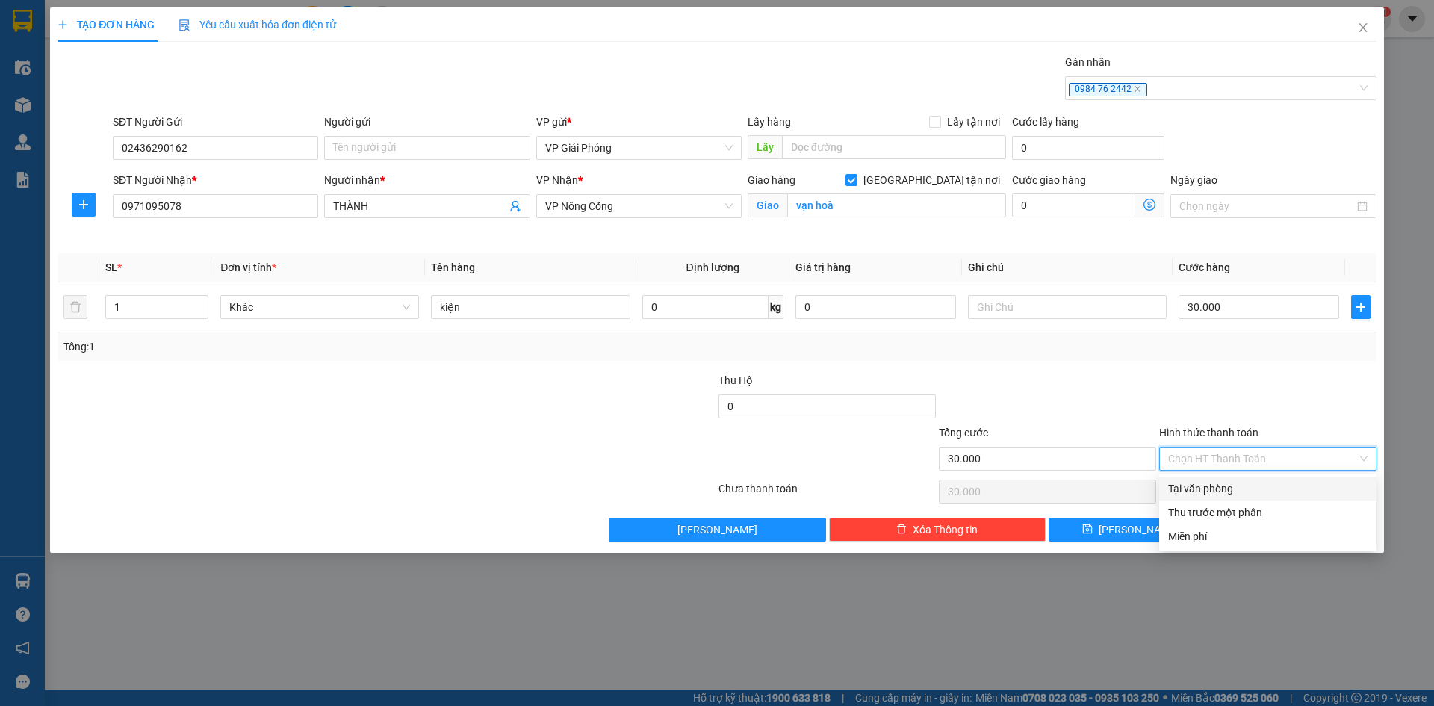
click at [1260, 489] on div "Tại văn phòng" at bounding box center [1267, 488] width 199 height 16
type input "0"
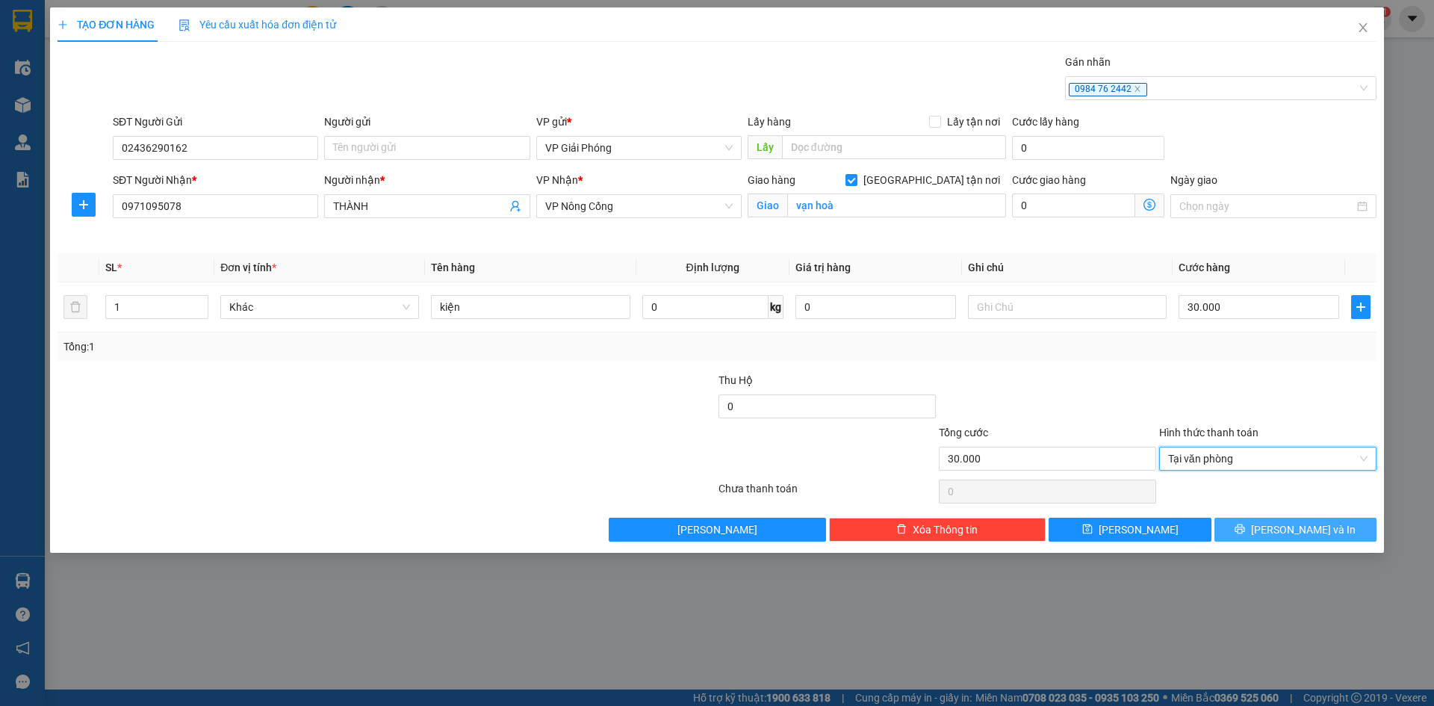
click at [1245, 527] on icon "printer" at bounding box center [1240, 529] width 10 height 10
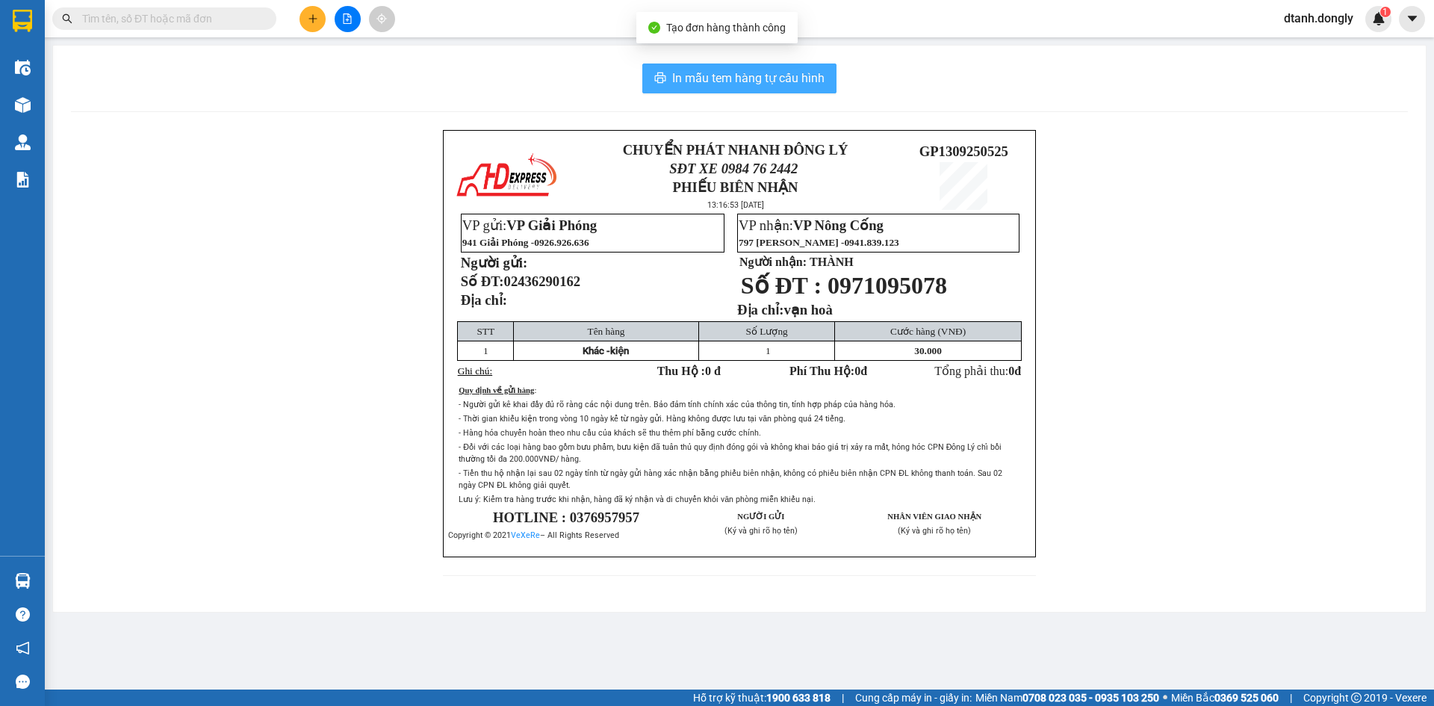
drag, startPoint x: 781, startPoint y: 89, endPoint x: 778, endPoint y: 81, distance: 8.7
click at [781, 85] on button "In mẫu tem hàng tự cấu hình" at bounding box center [739, 79] width 194 height 30
click at [780, 78] on span "In mẫu tem hàng tự cấu hình" at bounding box center [748, 78] width 152 height 19
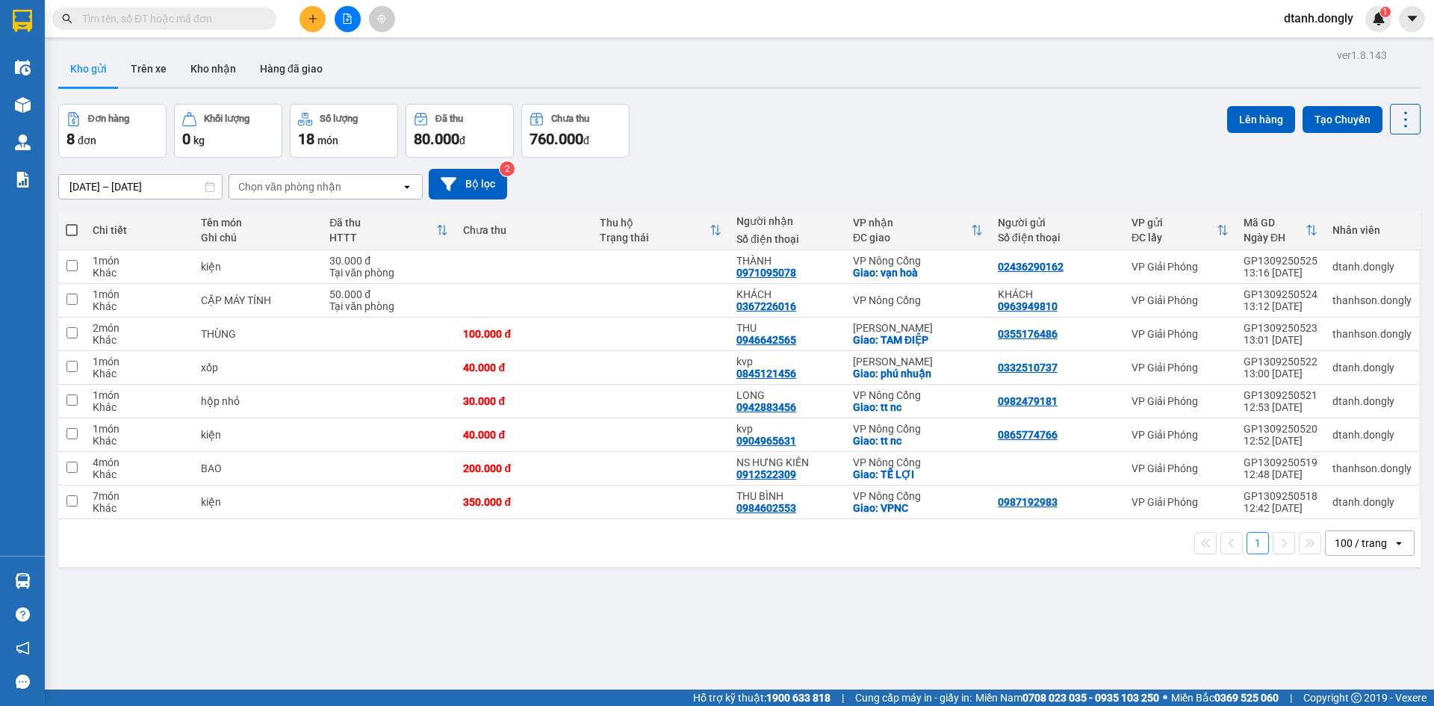
click at [69, 232] on span at bounding box center [72, 230] width 12 height 12
click at [72, 223] on input "checkbox" at bounding box center [72, 223] width 0 height 0
checkbox input "true"
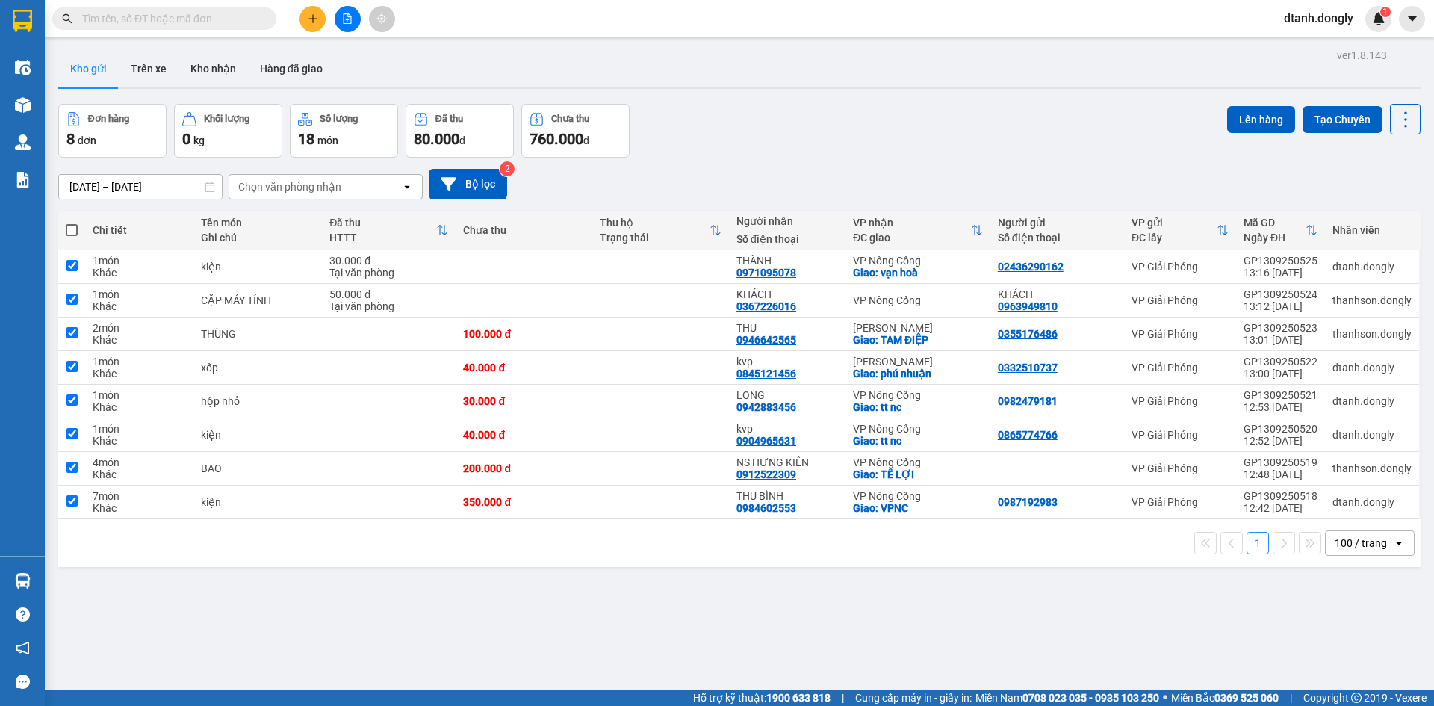
checkbox input "true"
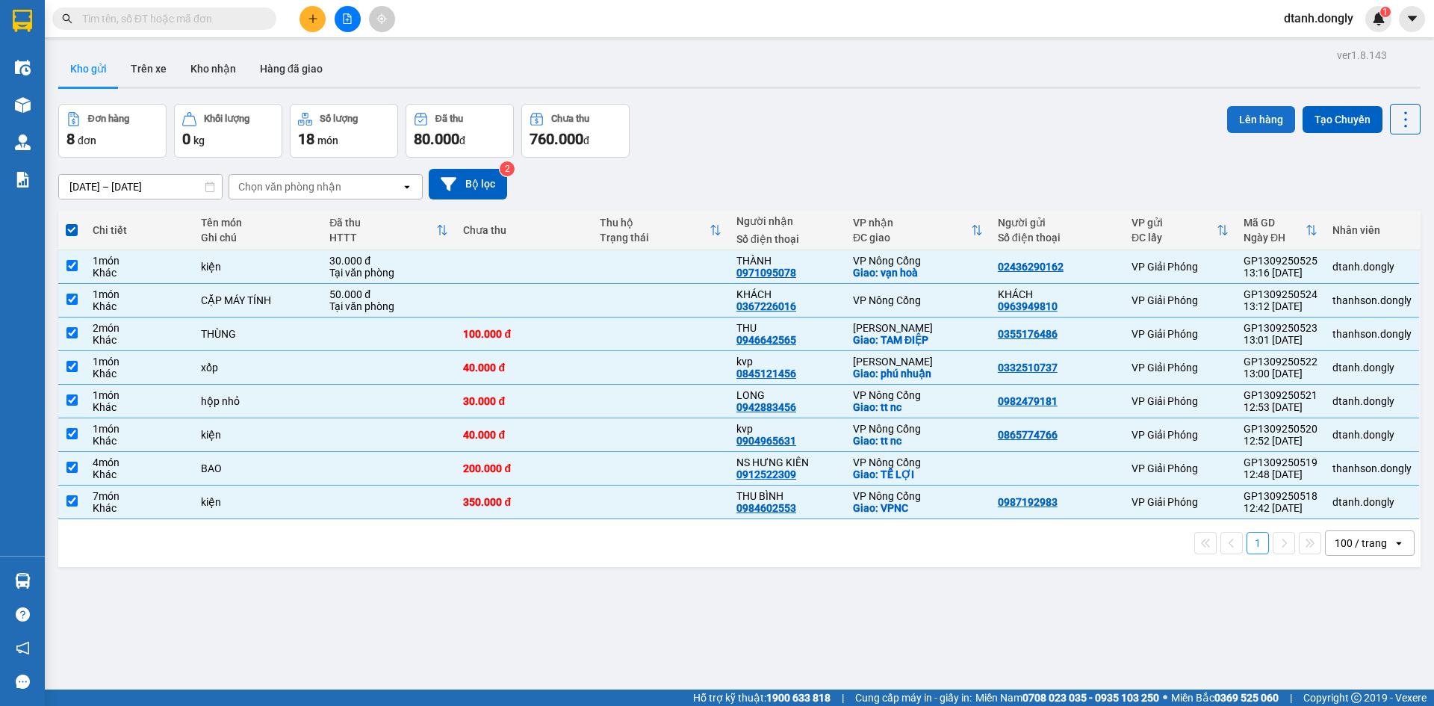
click at [1272, 120] on button "Lên hàng" at bounding box center [1261, 119] width 68 height 27
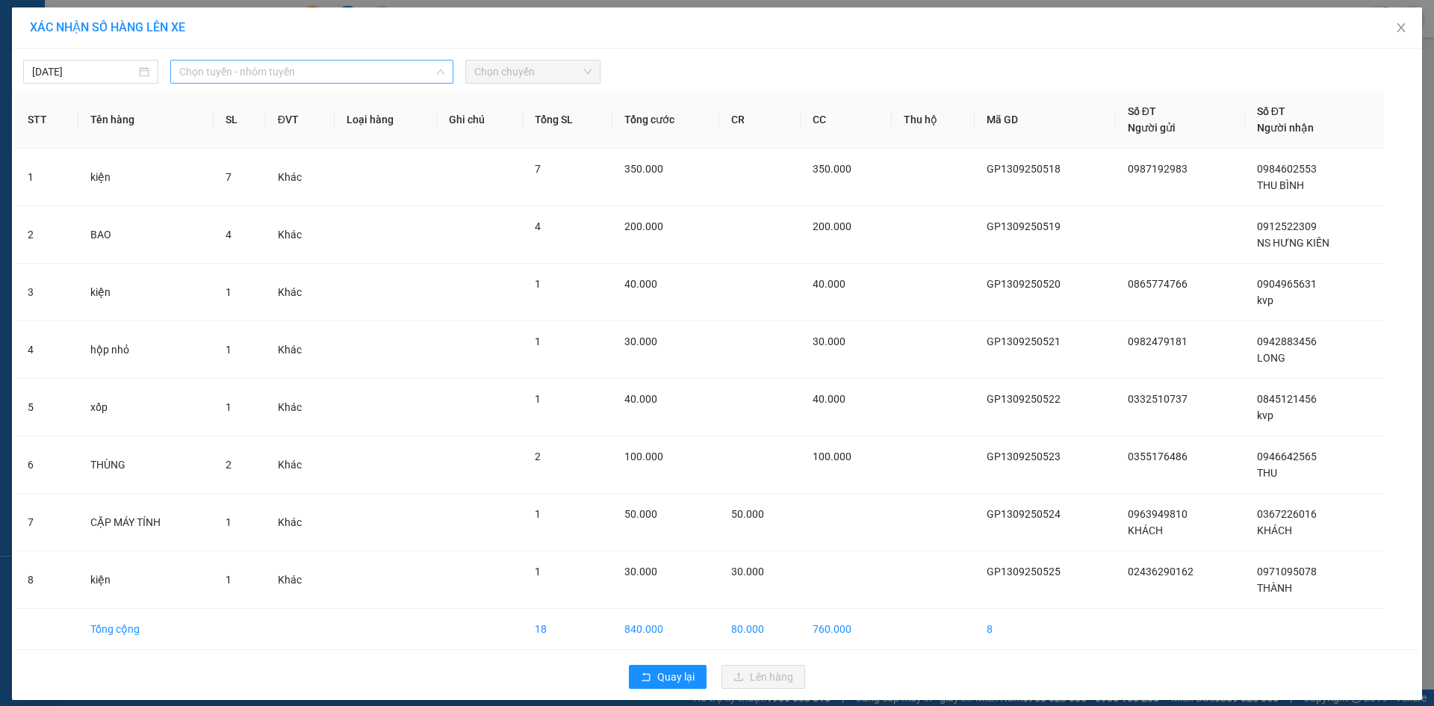
click at [388, 75] on span "Chọn tuyến - nhóm tuyến" at bounding box center [311, 72] width 265 height 22
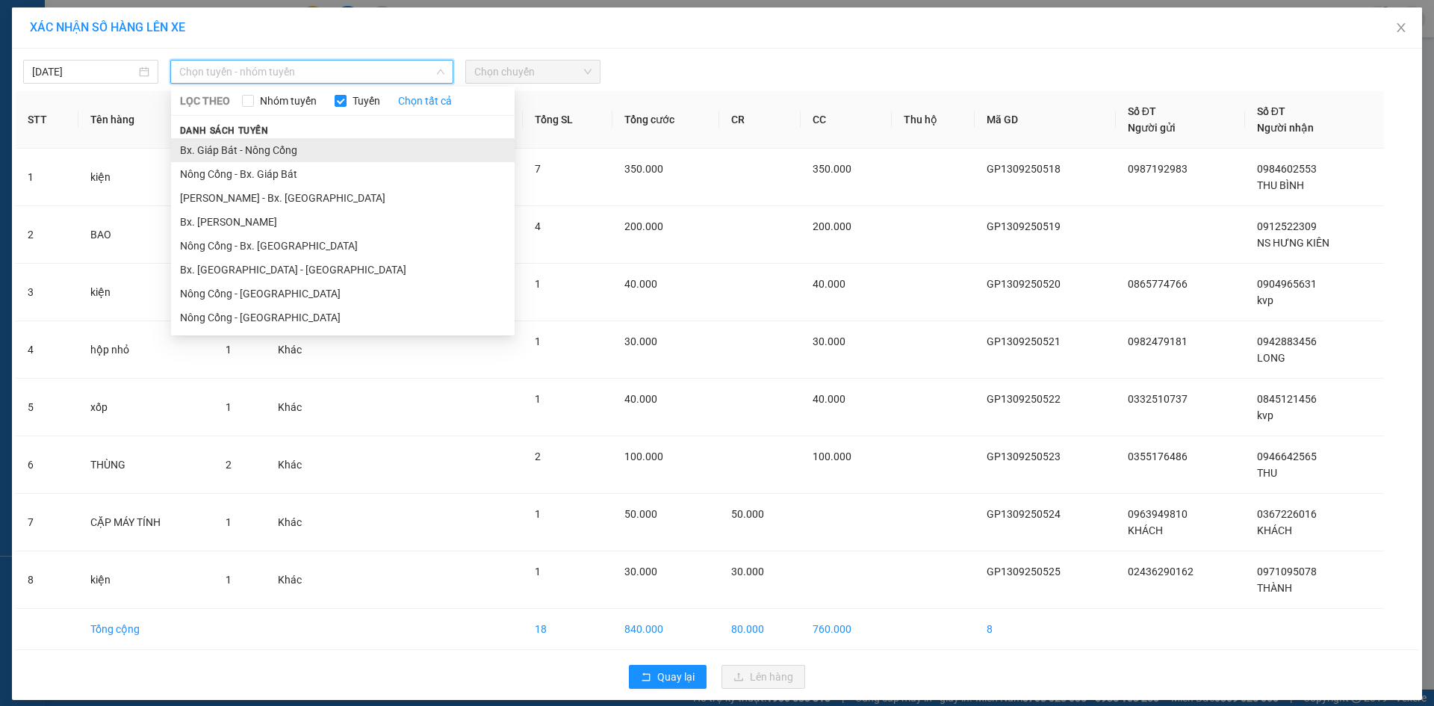
click at [330, 146] on li "Bx. Giáp Bát - Nông Cống" at bounding box center [343, 150] width 344 height 24
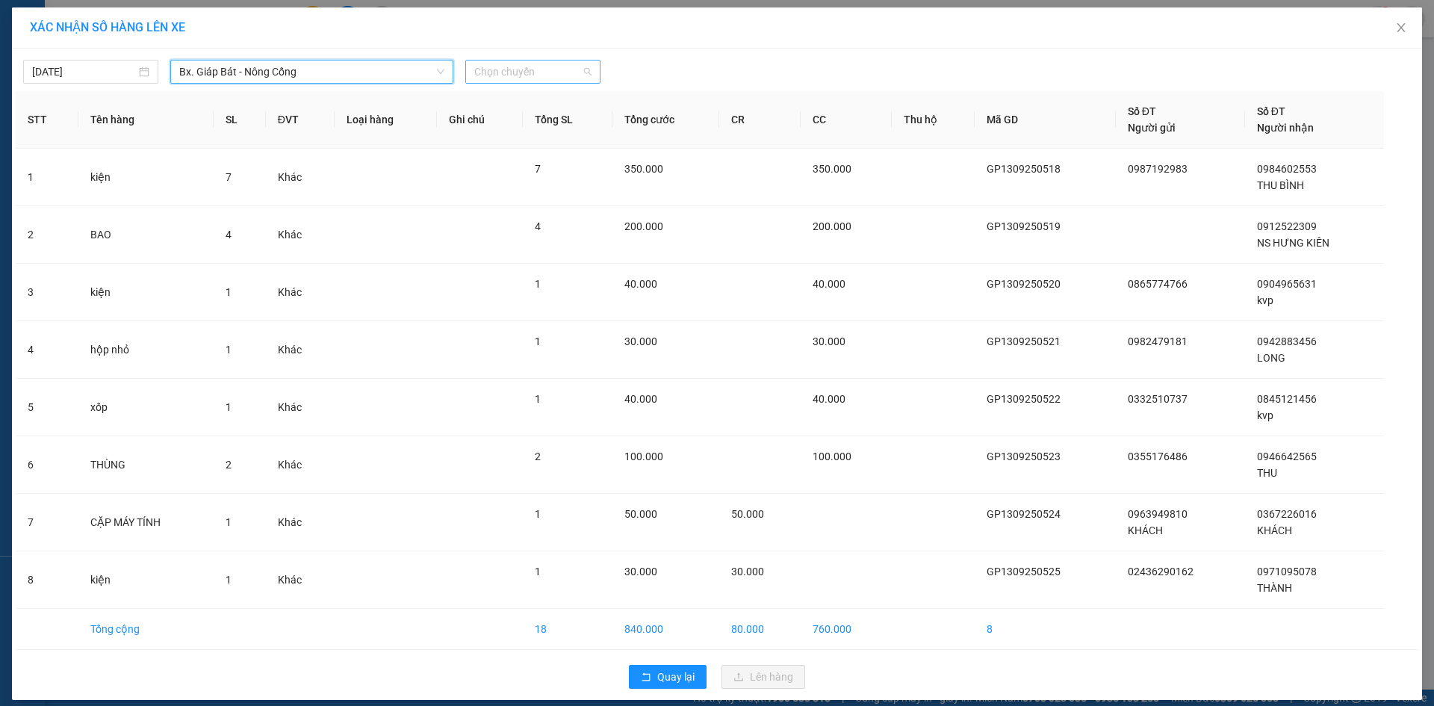
click at [500, 74] on span "Chọn chuyến" at bounding box center [532, 72] width 117 height 22
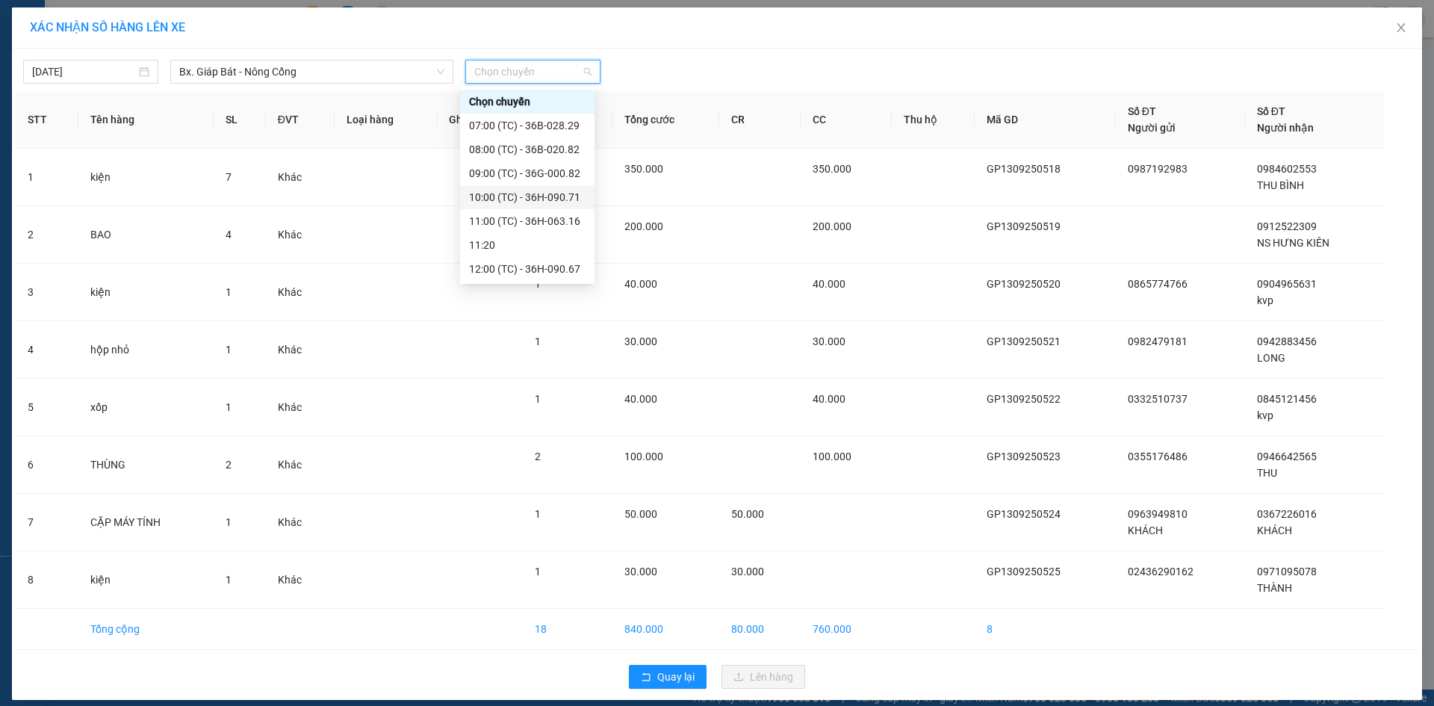
scroll to position [224, 0]
click at [533, 118] on div "14:00 (TC) - 36B-014.66" at bounding box center [527, 116] width 117 height 16
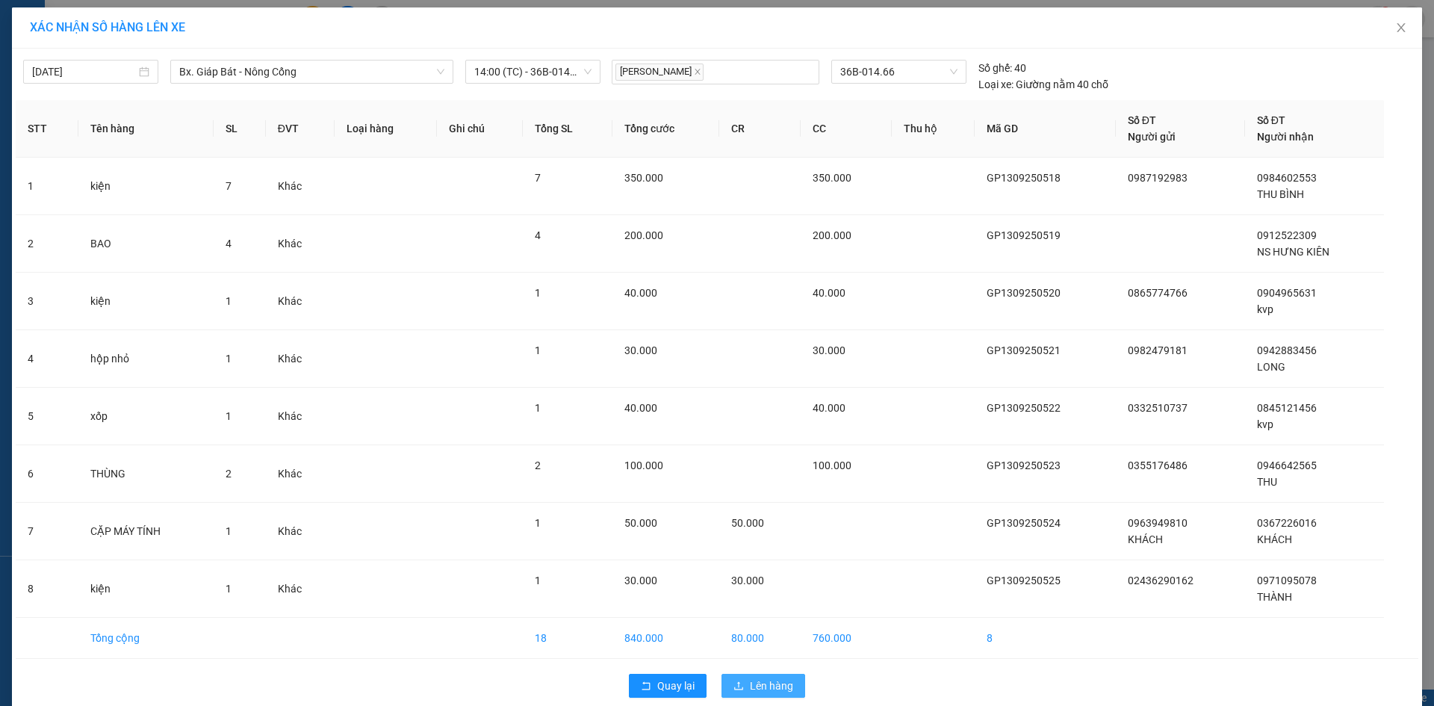
click at [750, 681] on span "Lên hàng" at bounding box center [771, 686] width 43 height 16
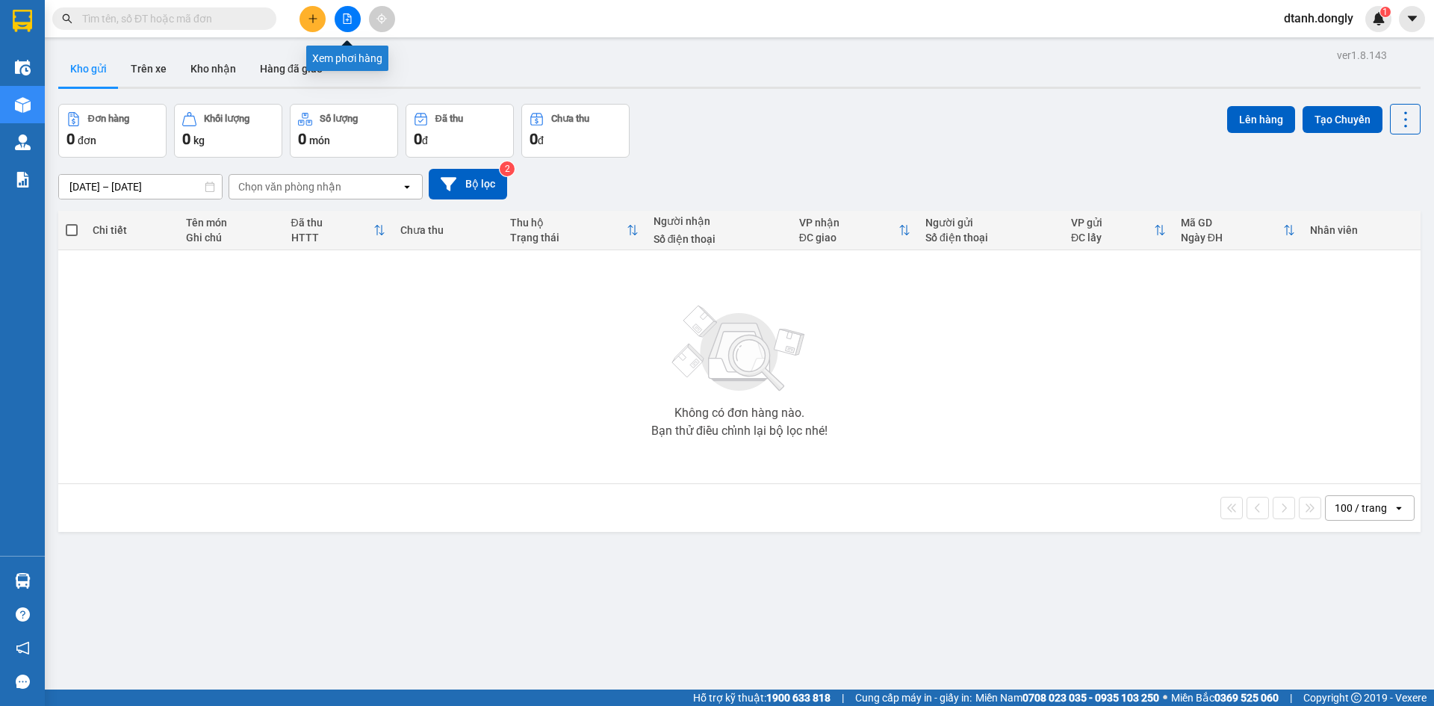
click at [353, 13] on button at bounding box center [348, 19] width 26 height 26
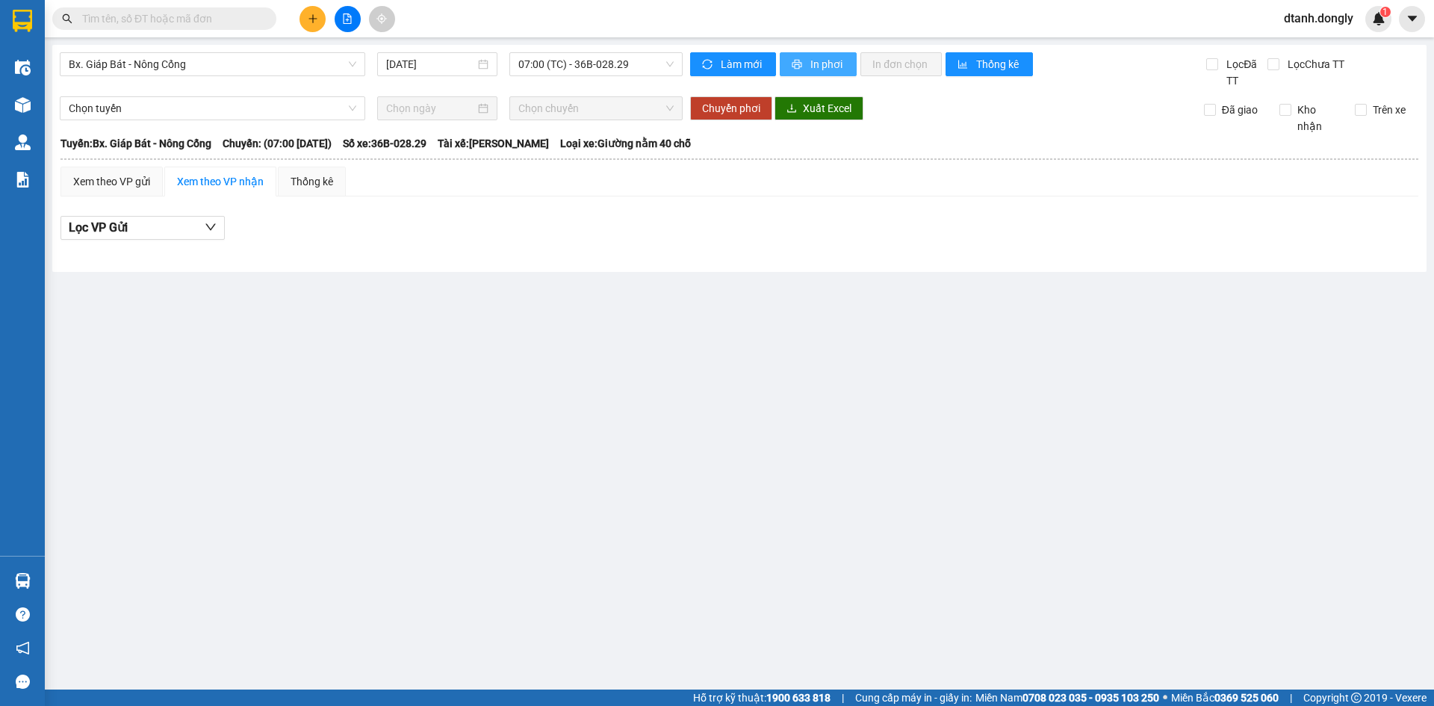
click at [824, 55] on button "In phơi" at bounding box center [818, 64] width 77 height 24
click at [647, 61] on span "07:00 (TC) - 36B-028.29" at bounding box center [595, 64] width 155 height 22
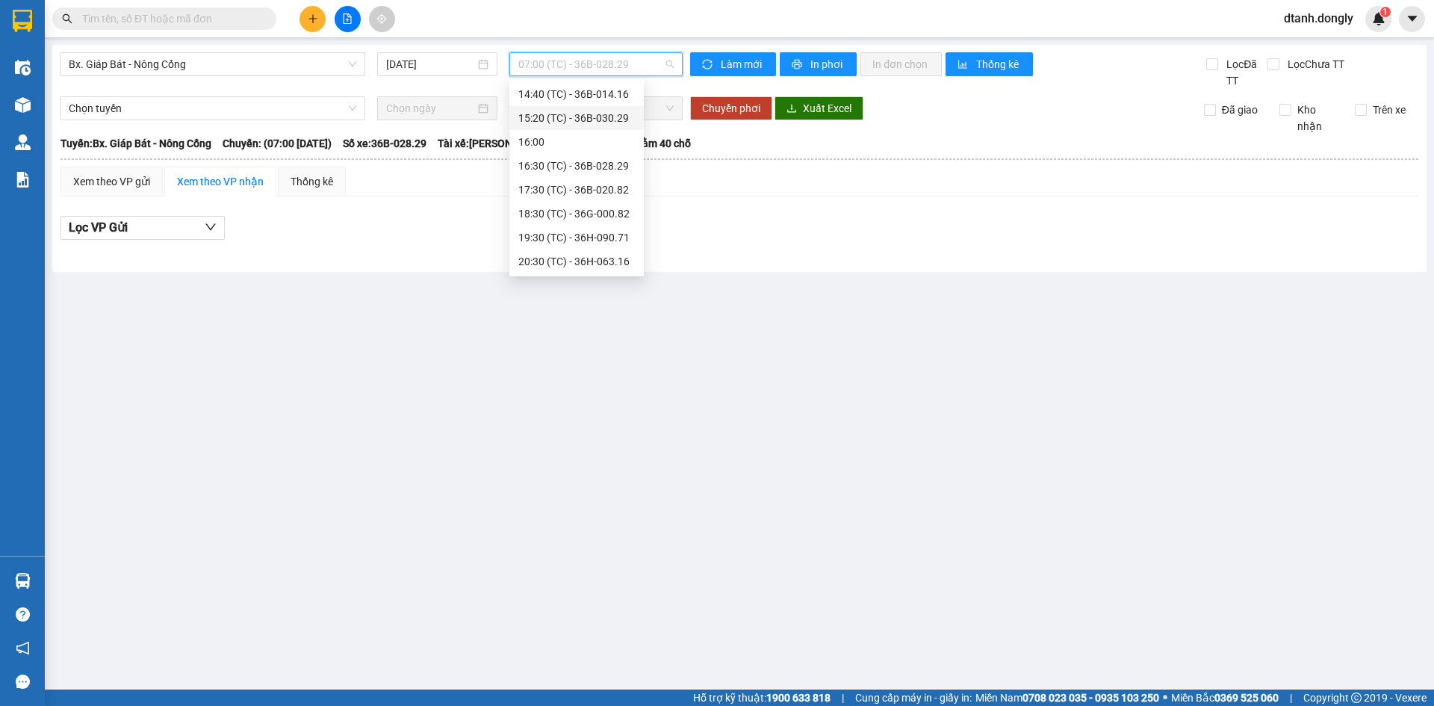
scroll to position [188, 0]
click at [596, 150] on div "14:00 (TC) - 36B-014.66" at bounding box center [576, 145] width 117 height 16
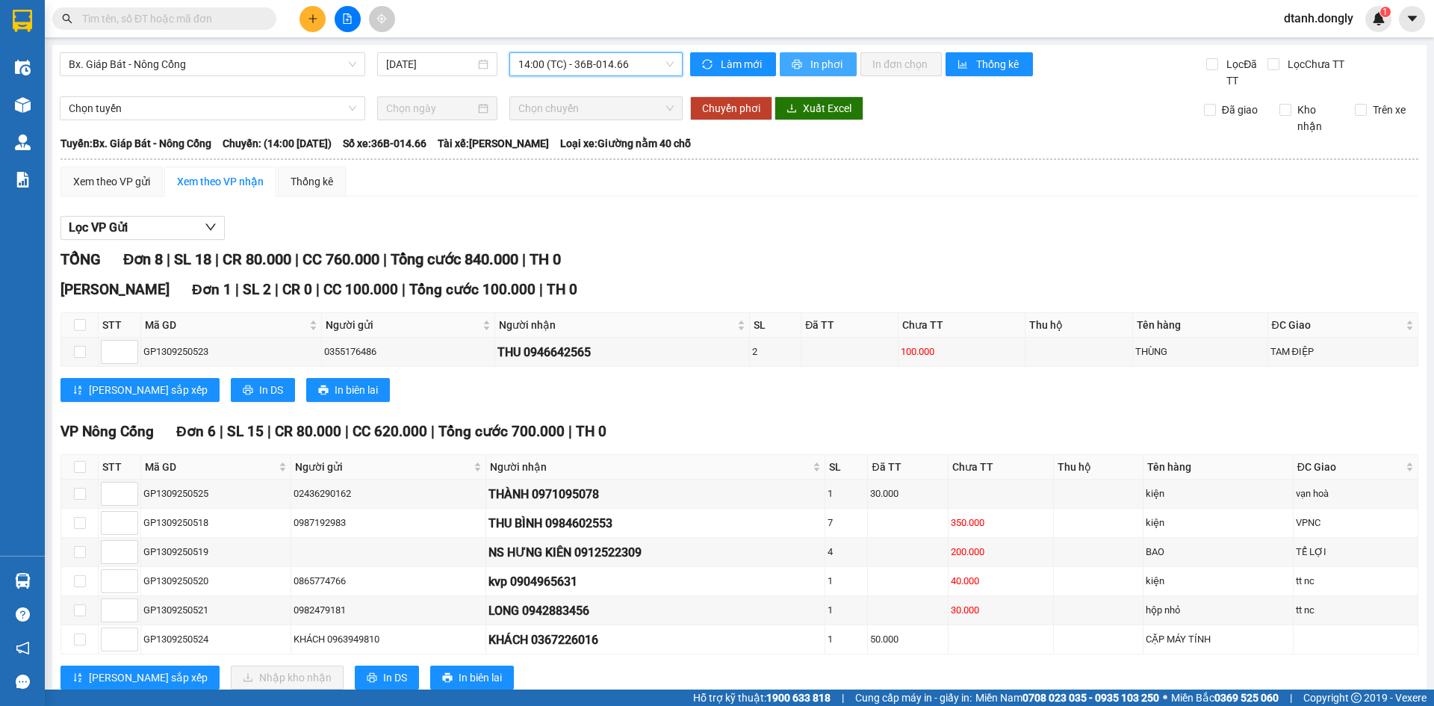
click at [829, 72] on span "In phơi" at bounding box center [828, 64] width 34 height 16
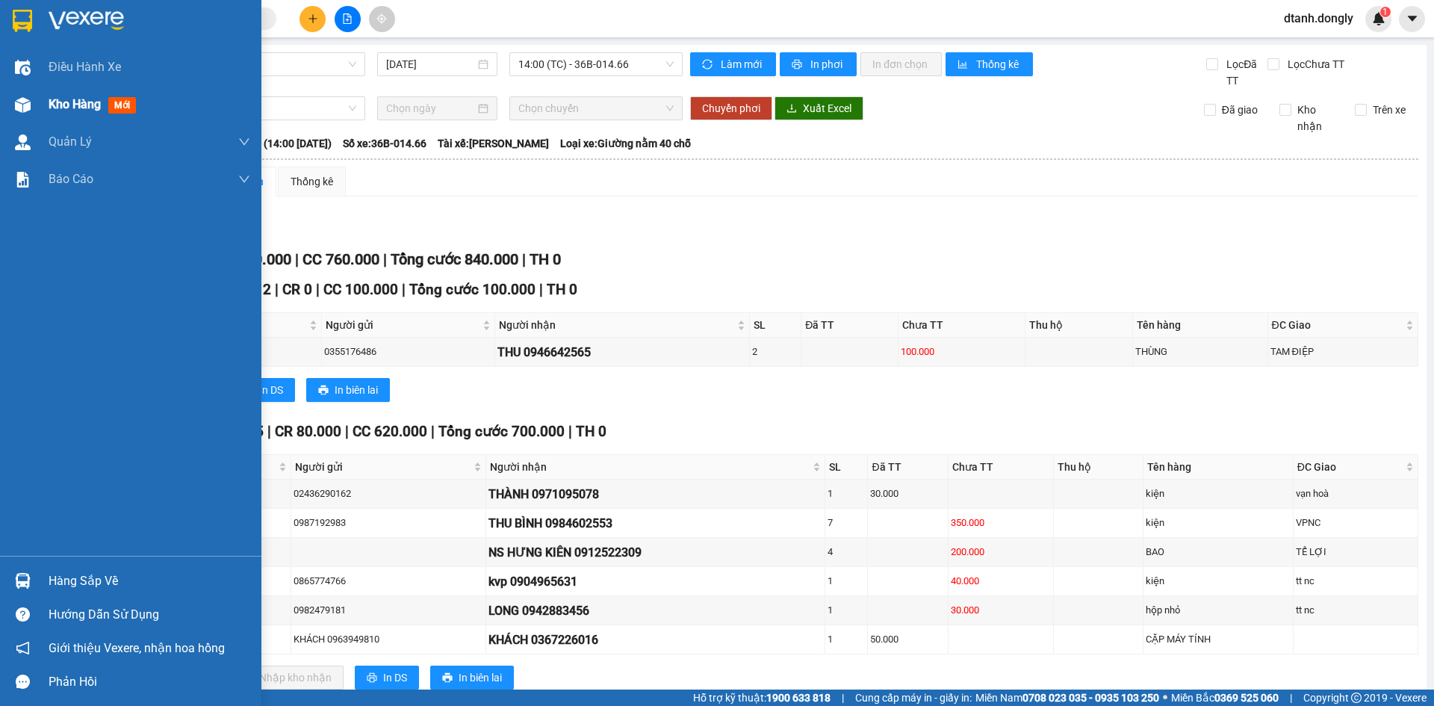
click at [86, 105] on span "Kho hàng" at bounding box center [75, 104] width 52 height 14
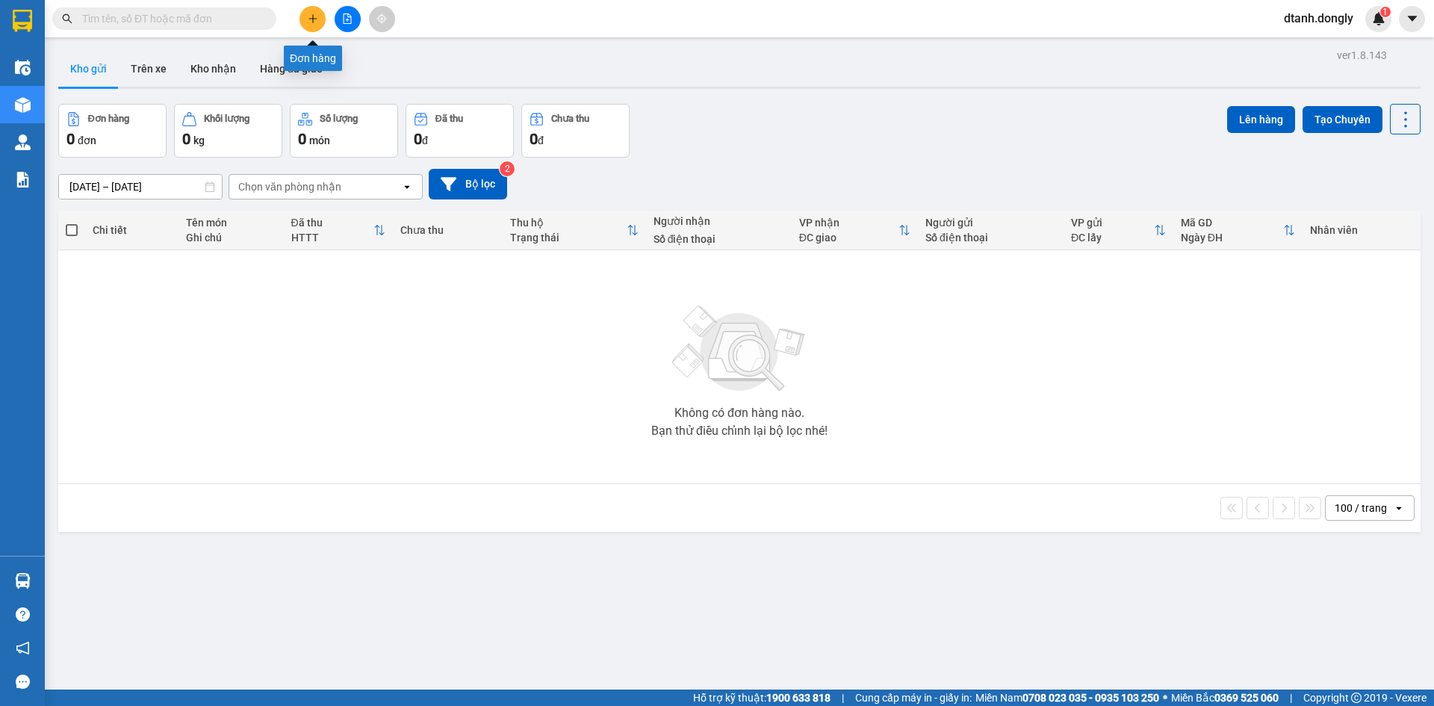
click at [312, 12] on button at bounding box center [313, 19] width 26 height 26
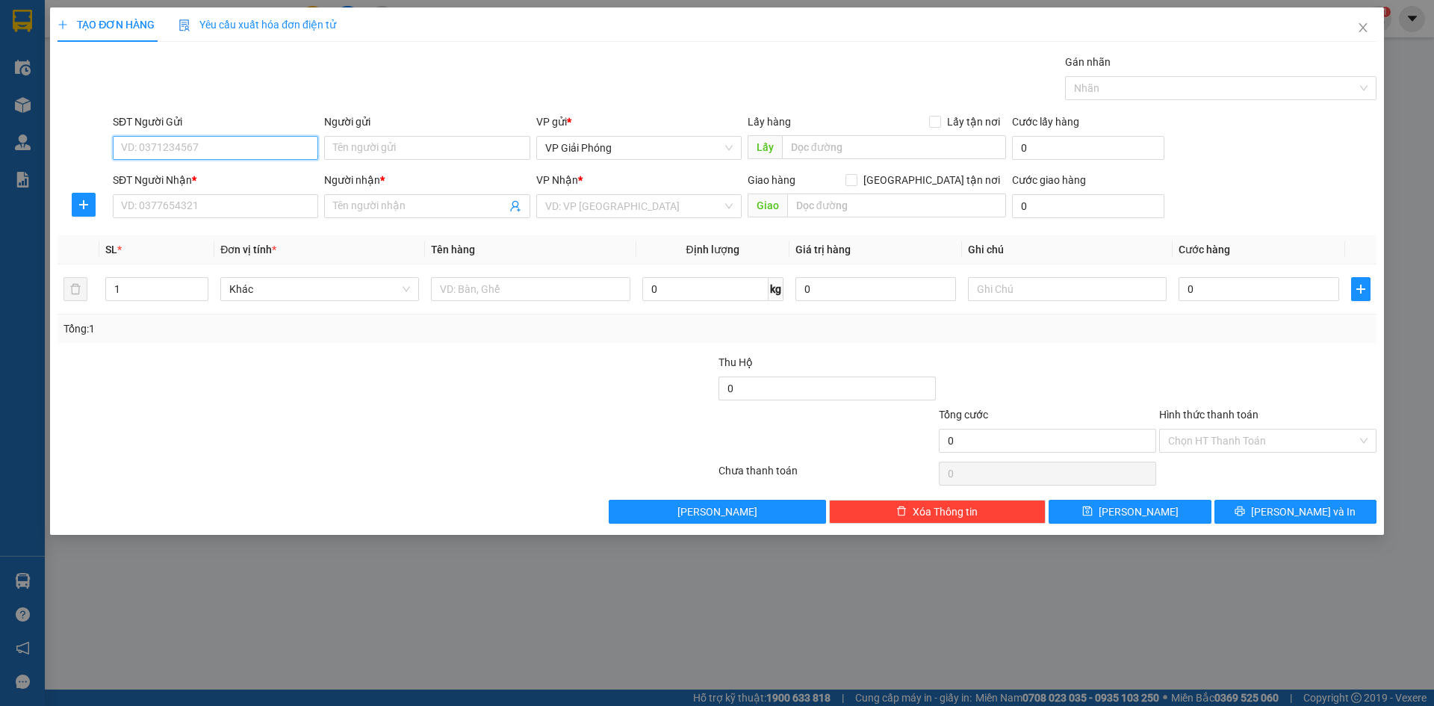
click at [222, 149] on input "SĐT Người Gửi" at bounding box center [215, 148] width 205 height 24
type input "0886767333"
click at [200, 214] on input "SĐT Người Nhận *" at bounding box center [215, 206] width 205 height 24
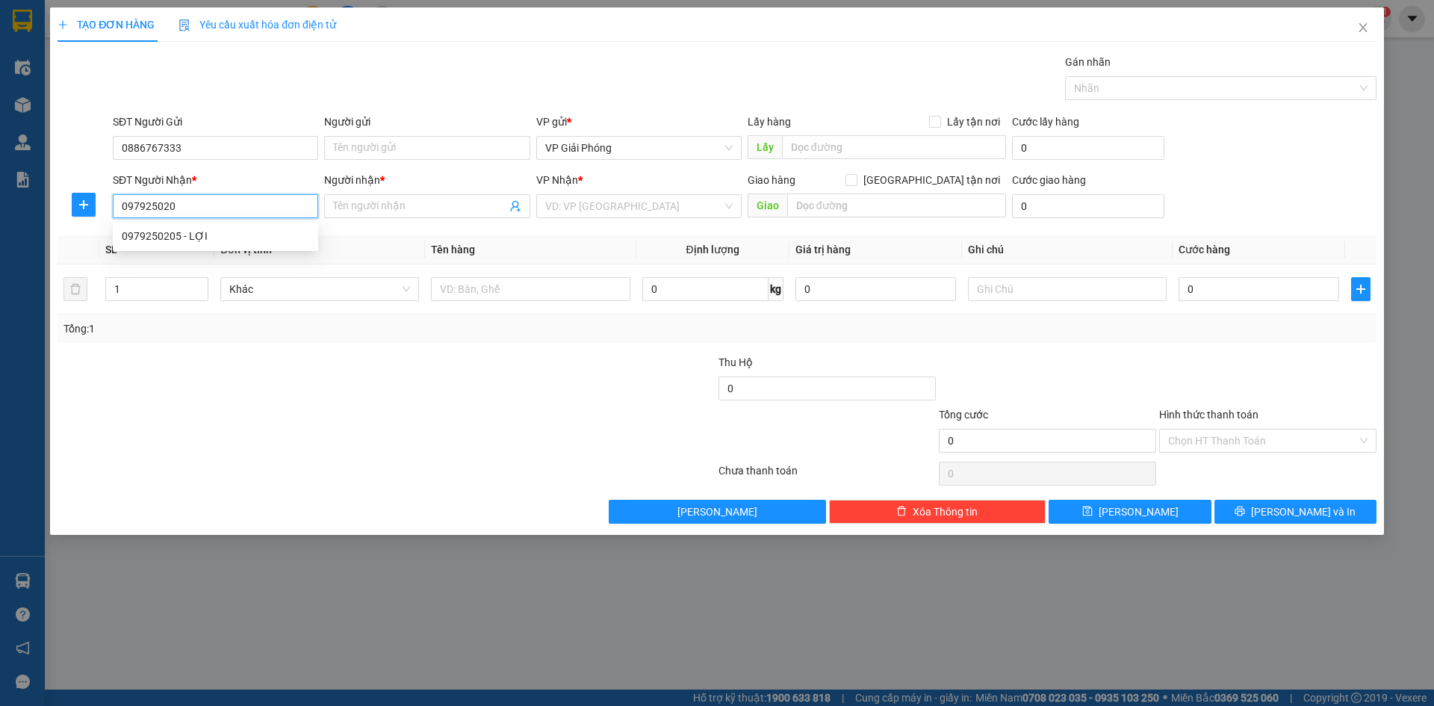
type input "0979250205"
drag, startPoint x: 199, startPoint y: 237, endPoint x: 208, endPoint y: 238, distance: 9.0
click at [199, 237] on div "0979250205 - LỢI" at bounding box center [216, 236] width 188 height 16
type input "LỢI"
checkbox input "true"
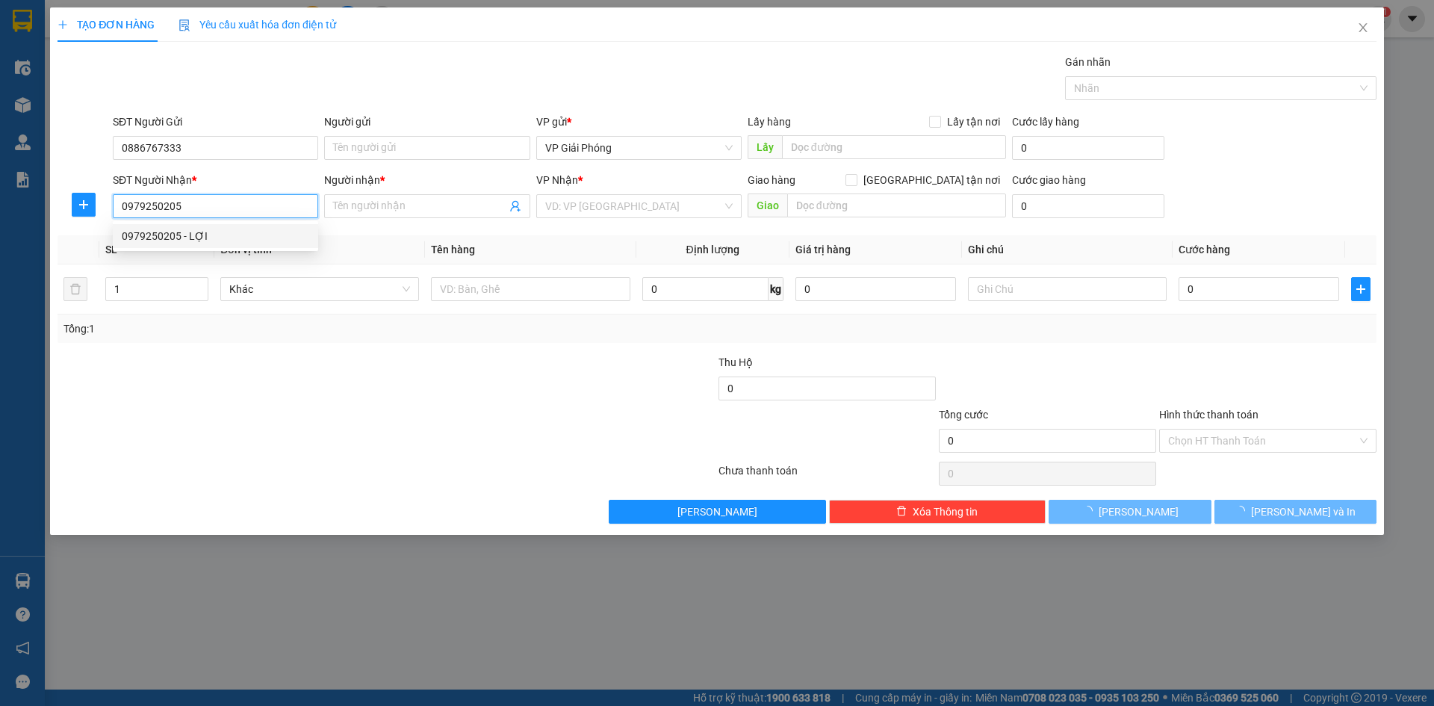
type input "BỈM SƠN"
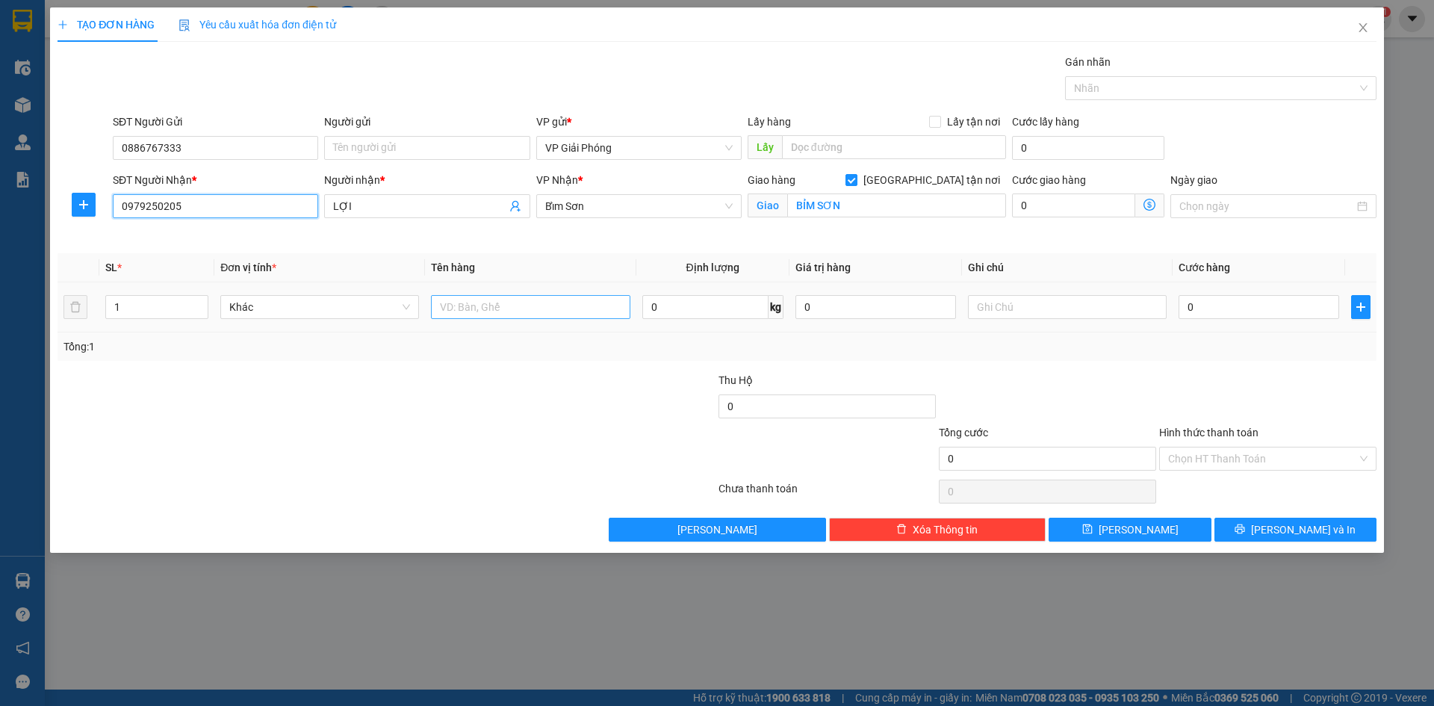
type input "0979250205"
click at [526, 312] on input "text" at bounding box center [530, 307] width 199 height 24
type input "kiện"
click at [1234, 300] on input "0" at bounding box center [1259, 307] width 161 height 24
type input "5"
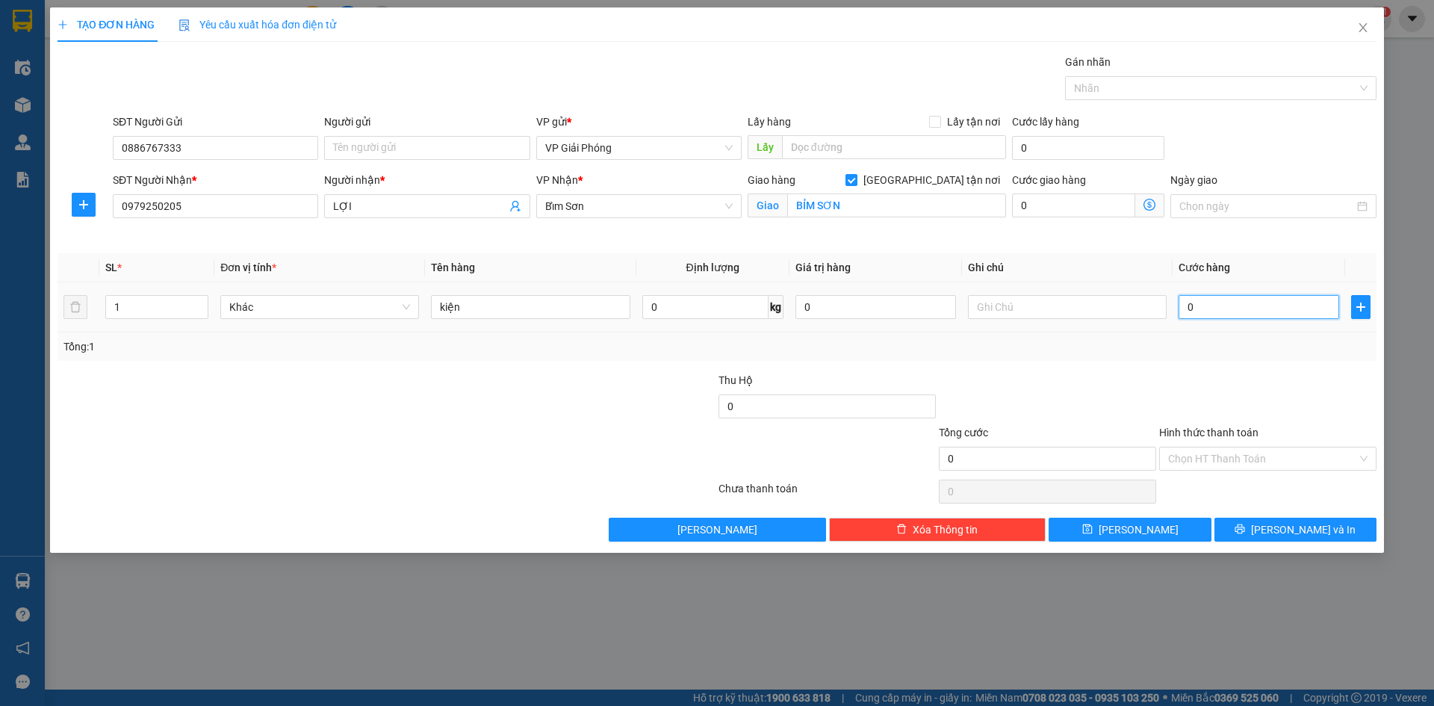
type input "5"
type input "50"
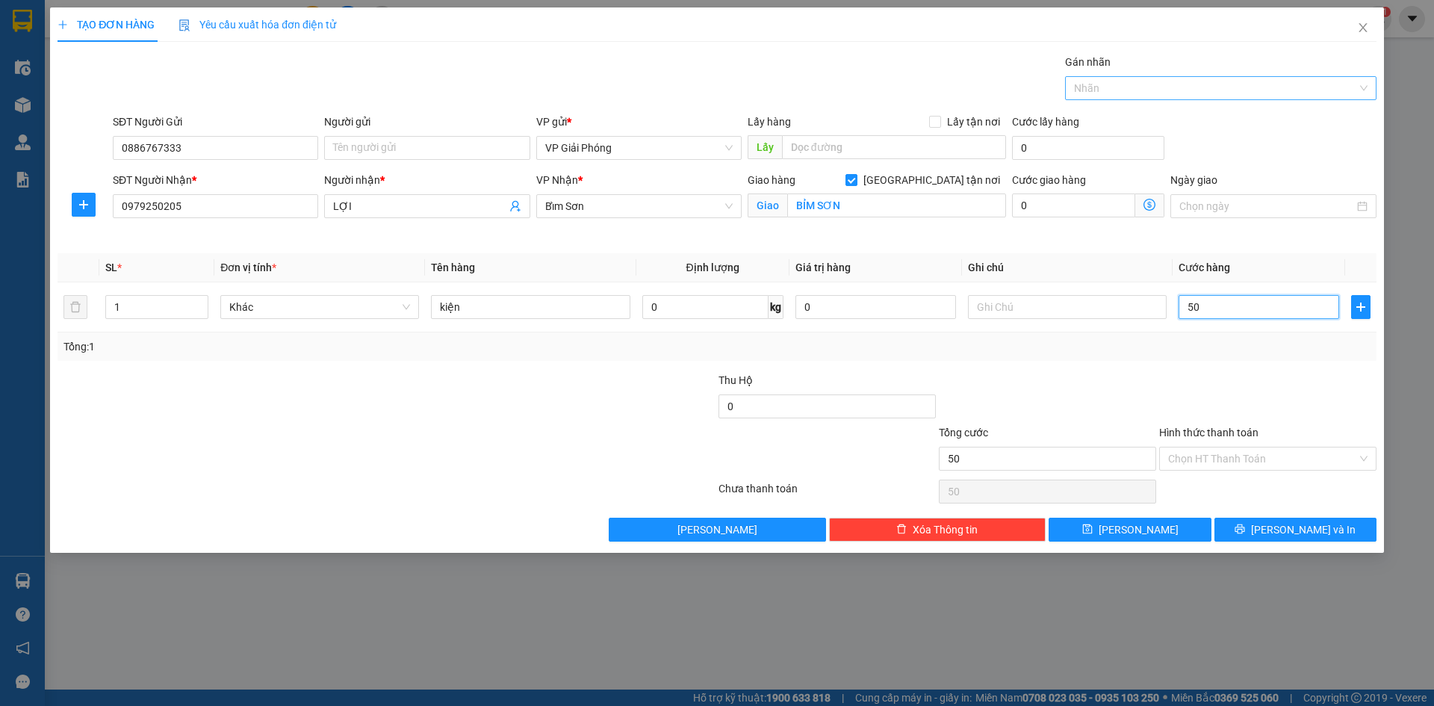
click at [1145, 80] on div at bounding box center [1213, 88] width 289 height 18
type input "50.000"
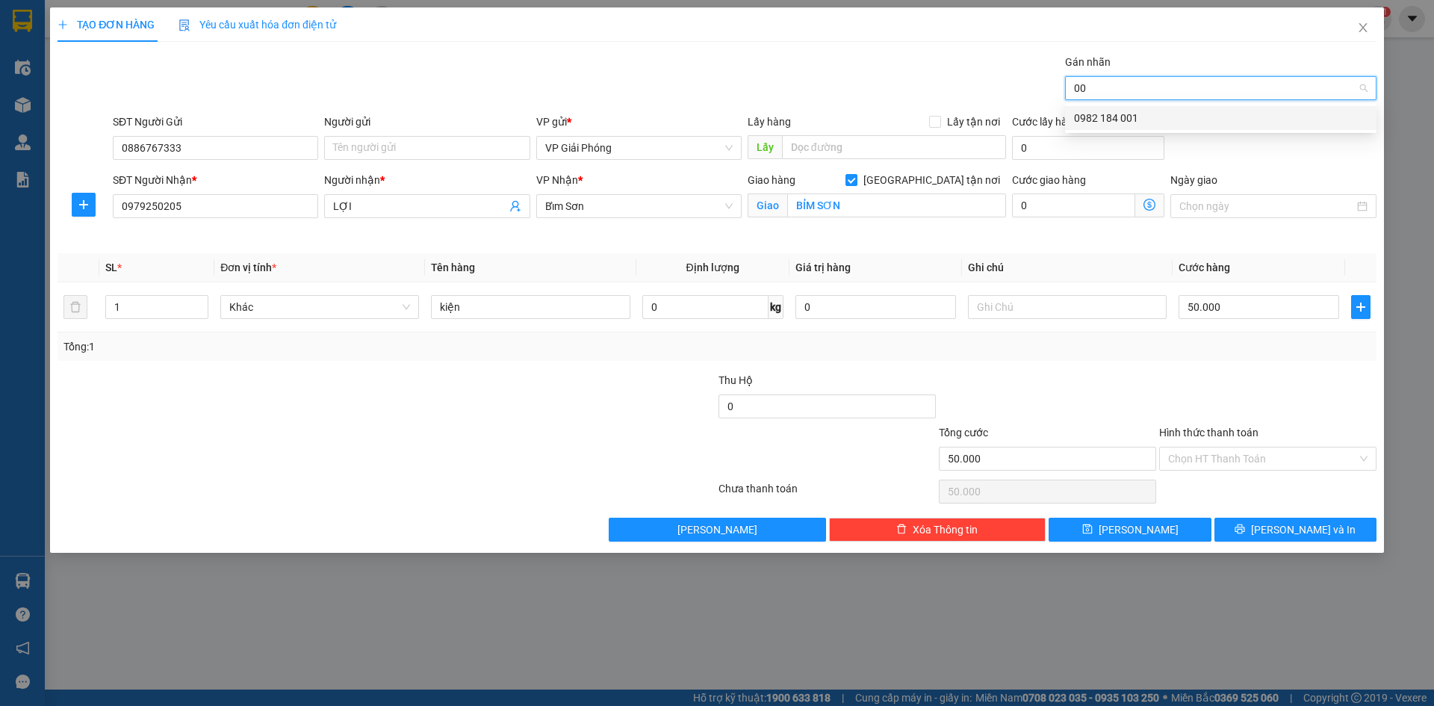
type input "001"
click at [1185, 119] on div "0982 184 001" at bounding box center [1221, 118] width 294 height 16
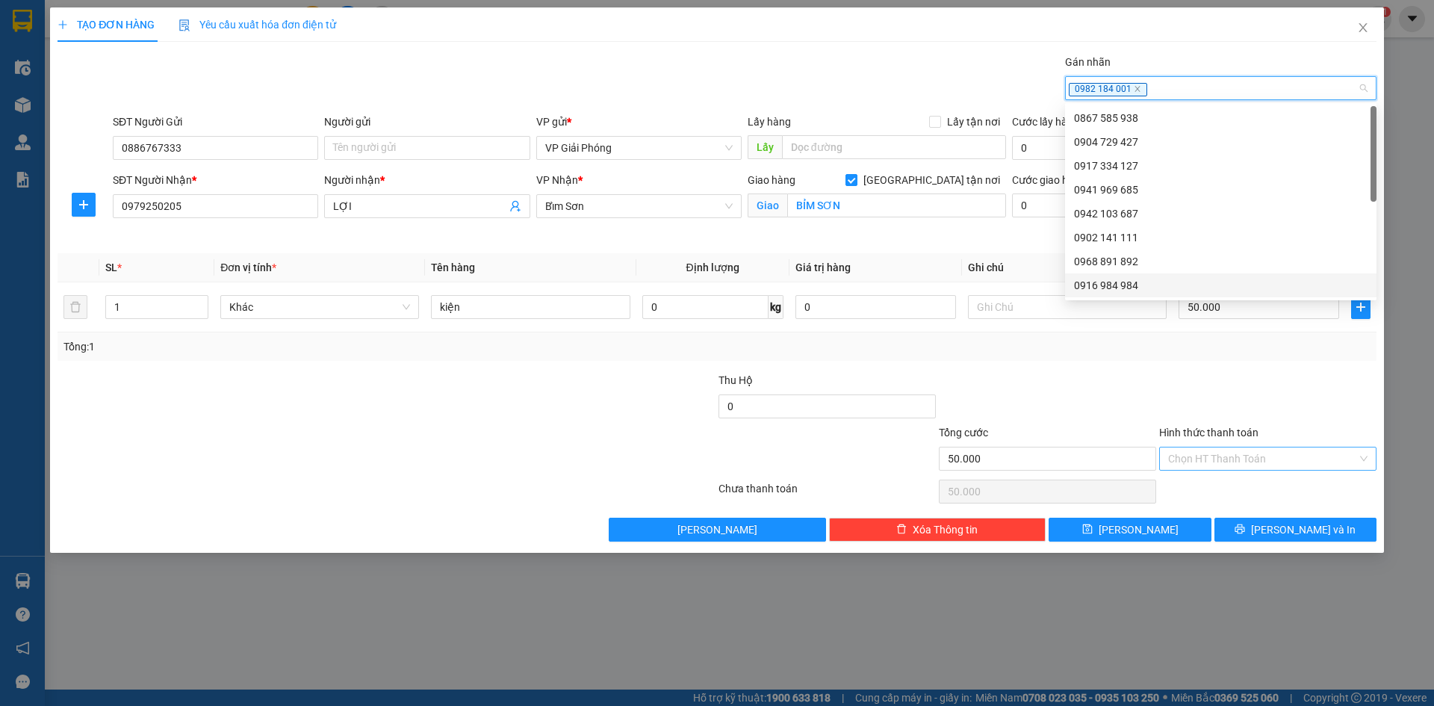
click at [1249, 451] on input "Hình thức thanh toán" at bounding box center [1262, 459] width 189 height 22
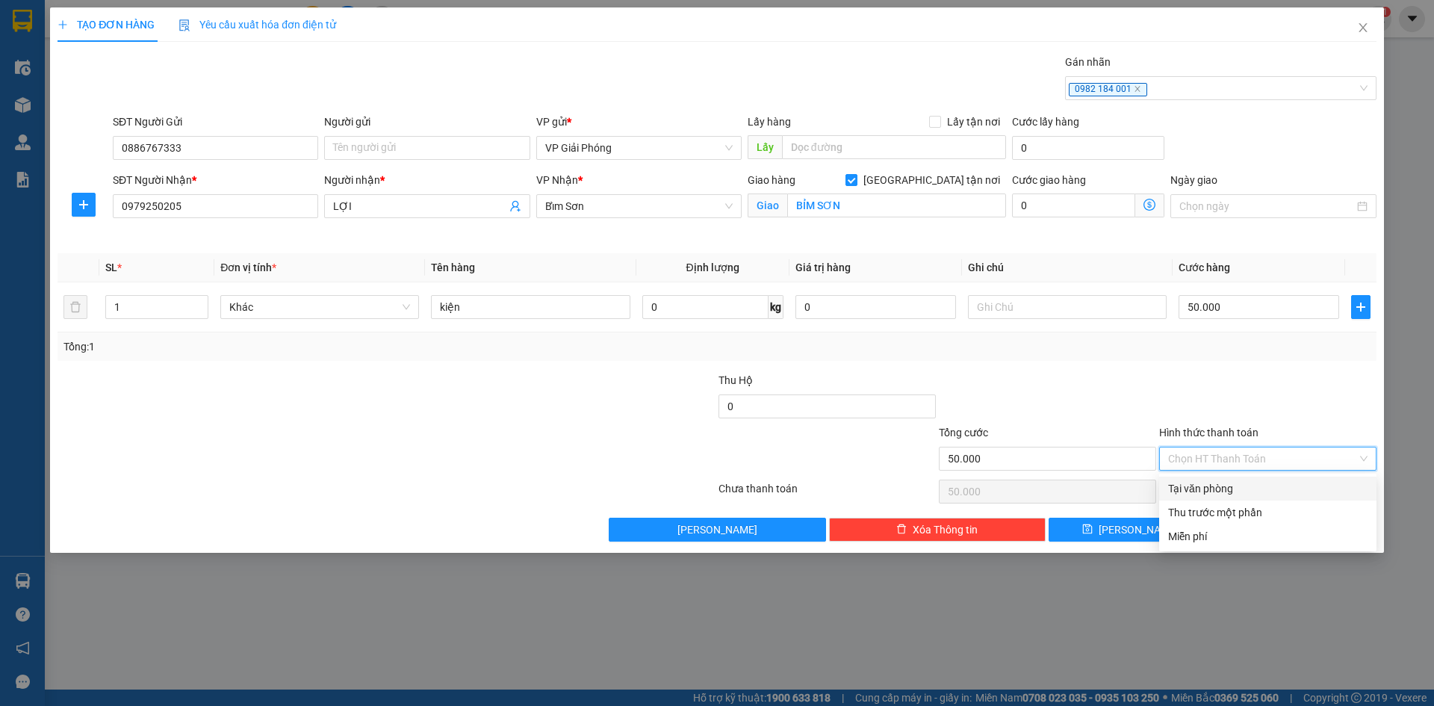
drag, startPoint x: 1253, startPoint y: 483, endPoint x: 1268, endPoint y: 507, distance: 27.6
click at [1253, 484] on div "Tại văn phòng" at bounding box center [1267, 488] width 199 height 16
type input "0"
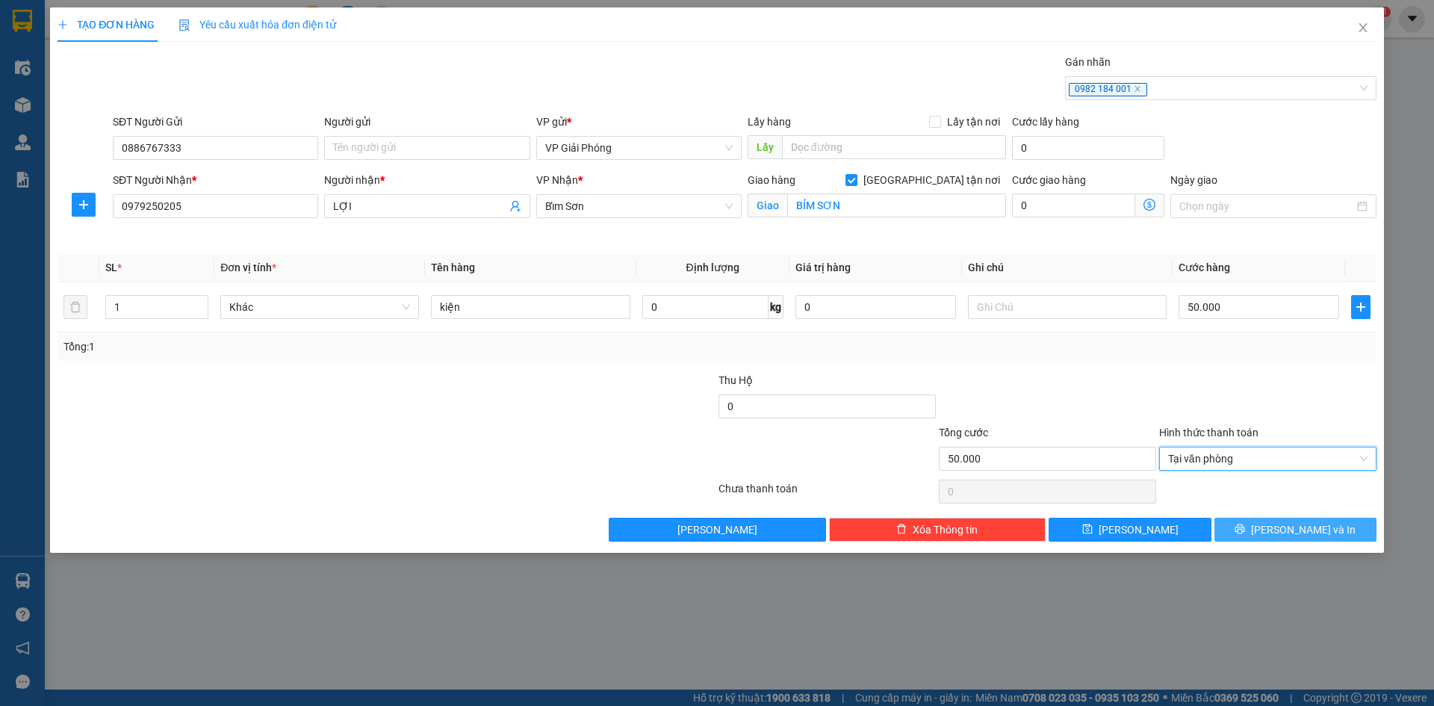
click at [1245, 528] on icon "printer" at bounding box center [1240, 529] width 10 height 10
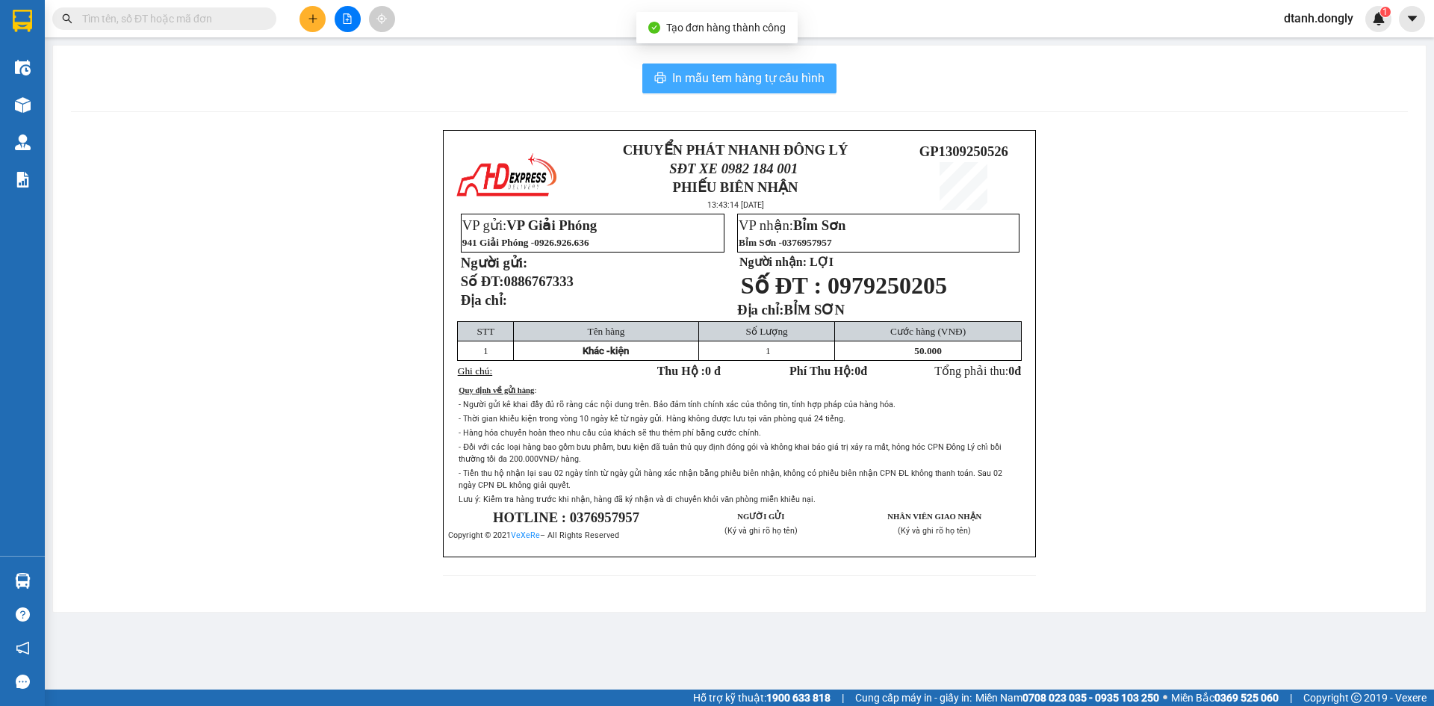
click at [746, 78] on span "In mẫu tem hàng tự cấu hình" at bounding box center [748, 78] width 152 height 19
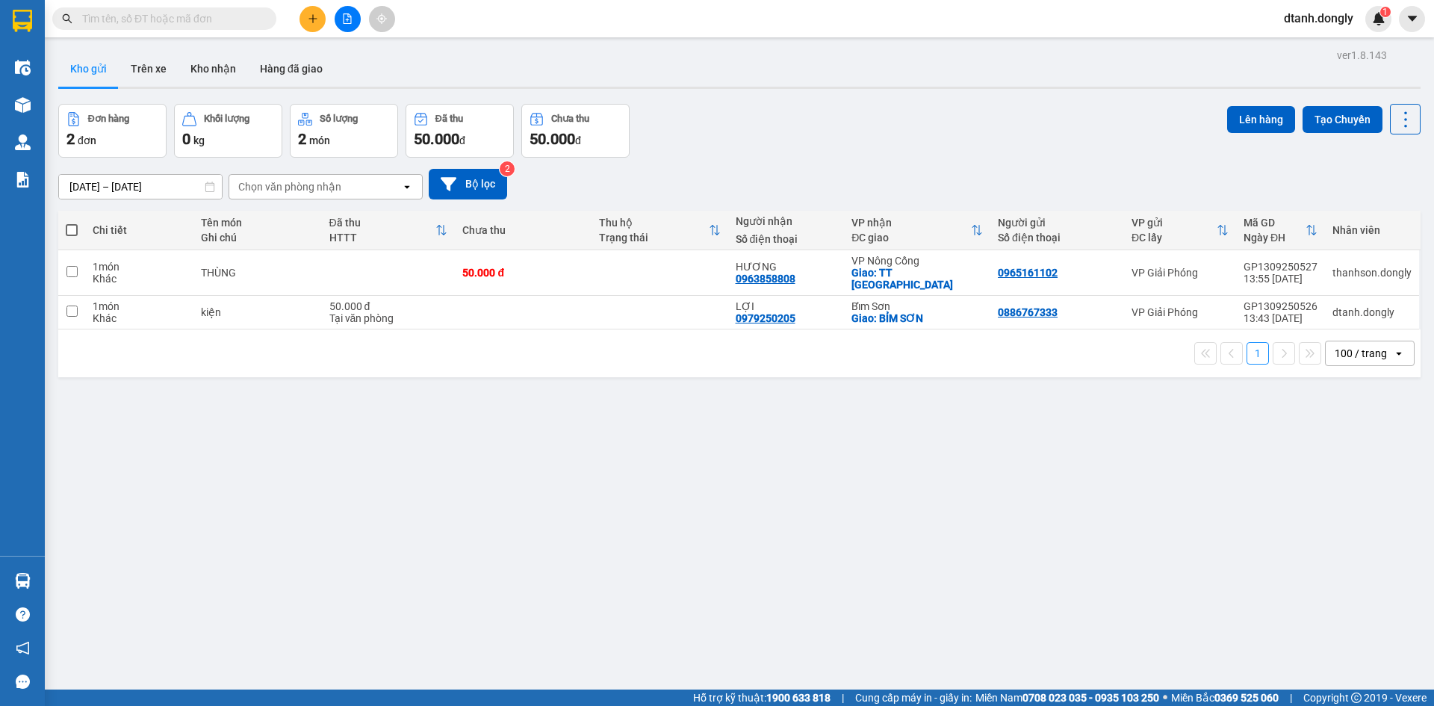
click at [69, 226] on span at bounding box center [72, 230] width 12 height 12
click at [72, 223] on input "checkbox" at bounding box center [72, 223] width 0 height 0
checkbox input "true"
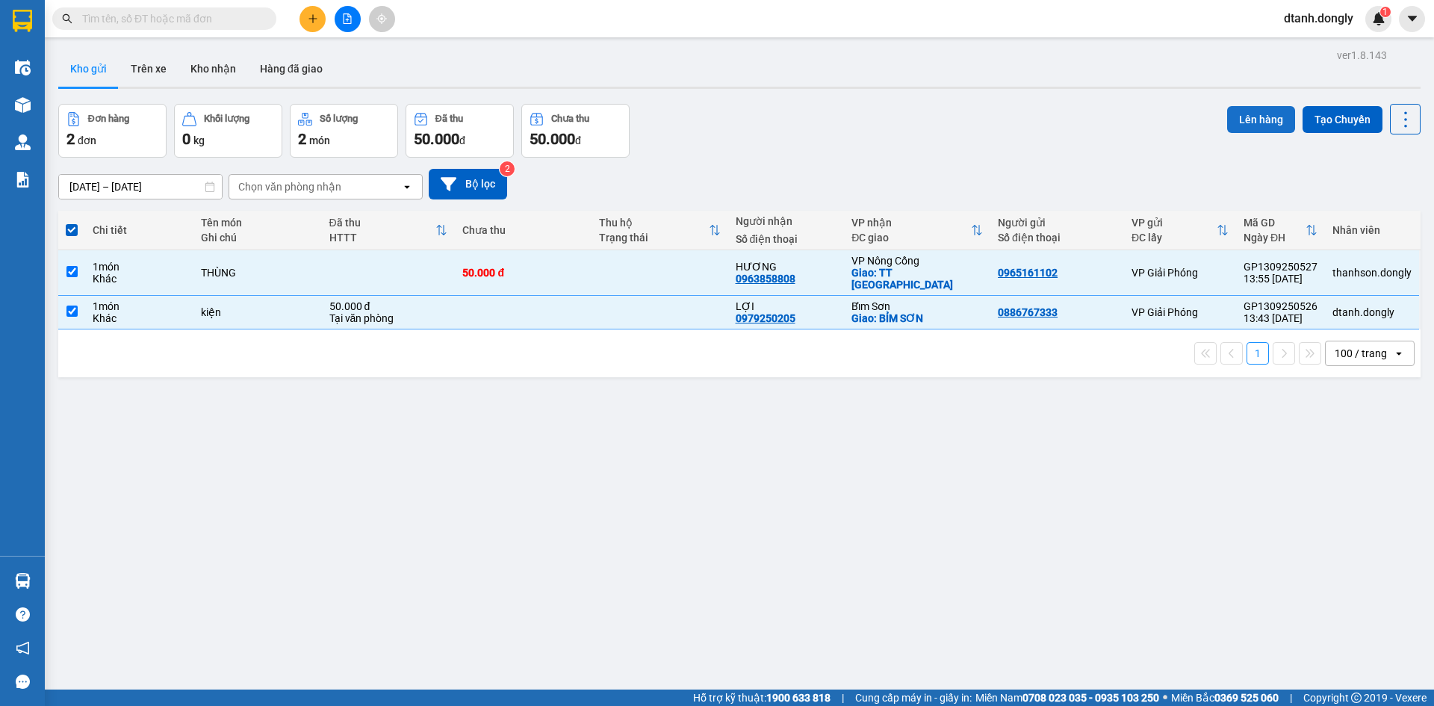
click at [1251, 118] on button "Lên hàng" at bounding box center [1261, 119] width 68 height 27
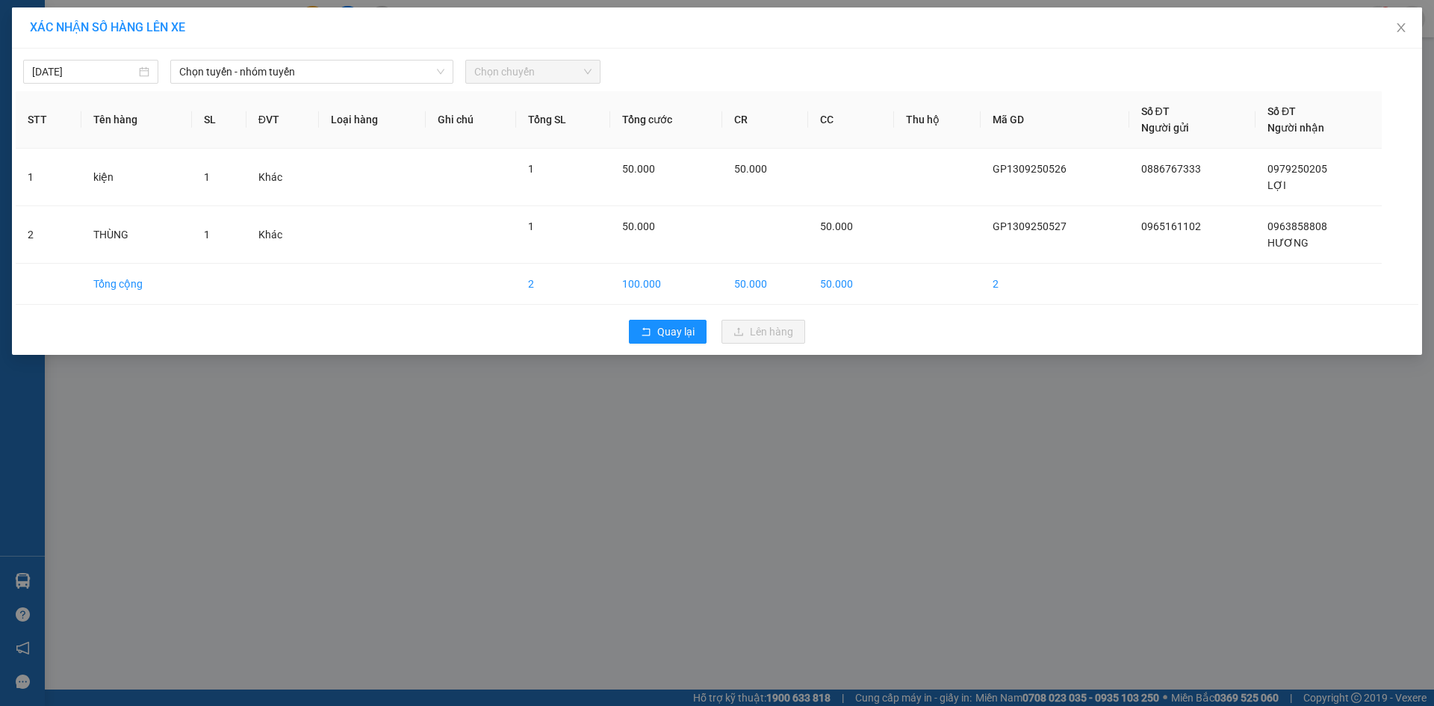
click at [385, 59] on div "[DATE] Chọn tuyến - nhóm tuyến Chọn chuyến" at bounding box center [717, 67] width 1403 height 31
click at [400, 72] on span "Chọn tuyến - nhóm tuyến" at bounding box center [311, 72] width 265 height 22
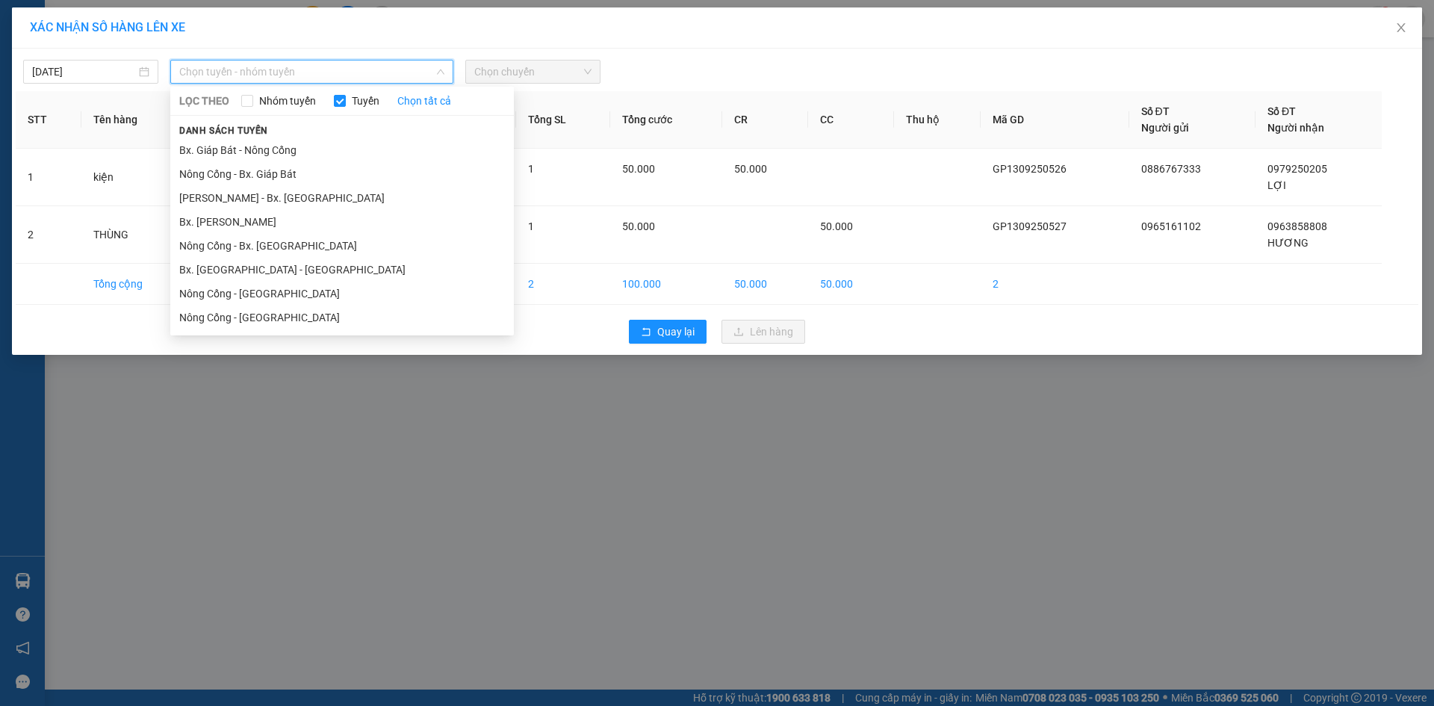
drag, startPoint x: 356, startPoint y: 148, endPoint x: 543, endPoint y: 107, distance: 192.0
click at [367, 147] on li "Bx. Giáp Bát - Nông Cống" at bounding box center [342, 150] width 344 height 24
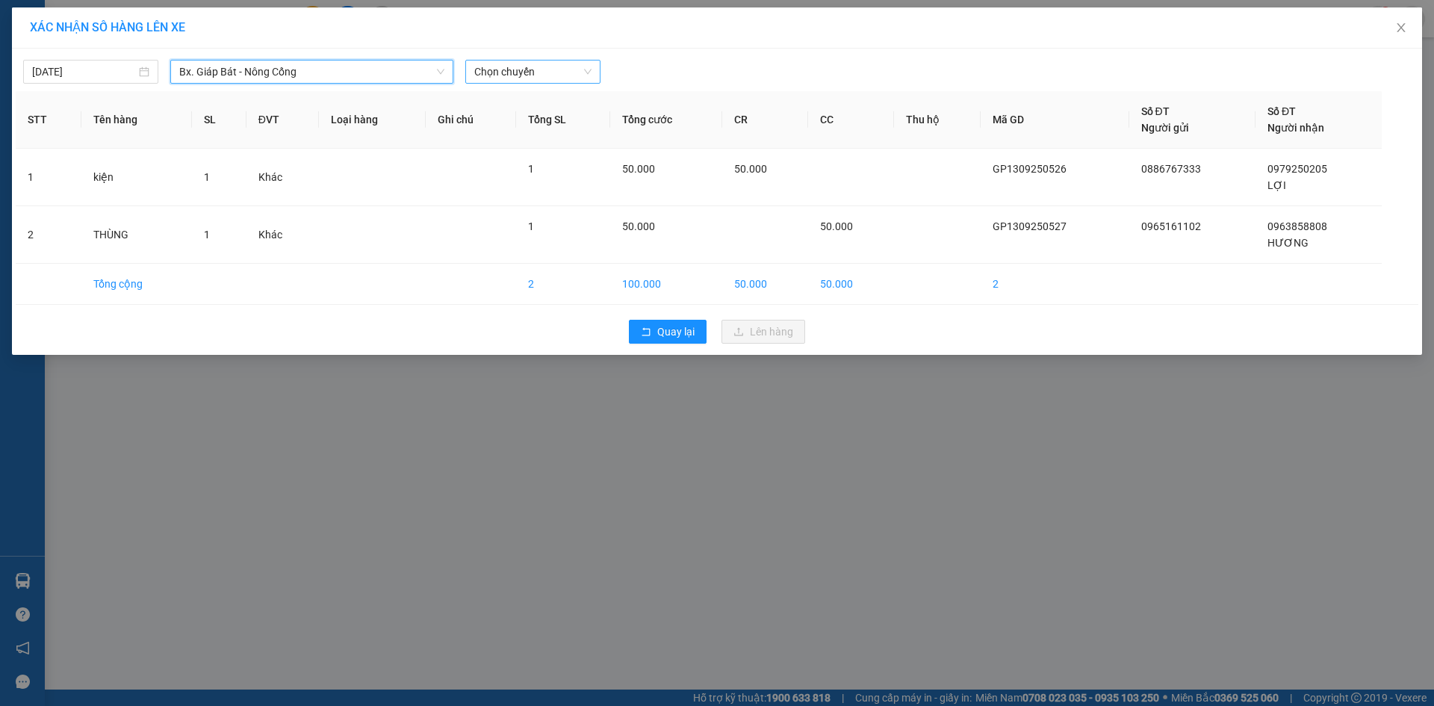
click at [584, 75] on span "Chọn chuyến" at bounding box center [532, 72] width 117 height 22
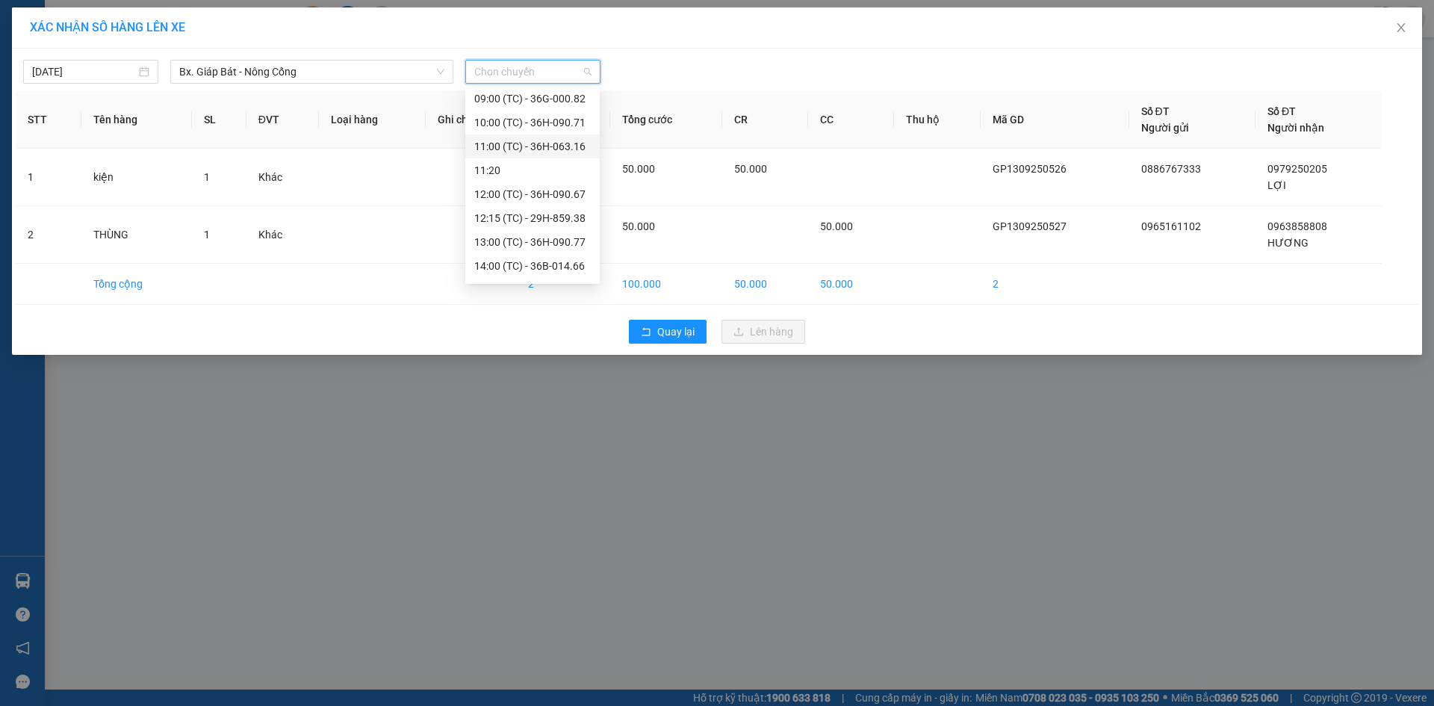
scroll to position [149, 0]
click at [556, 216] on div "14:40 (TC) - 36B-014.16" at bounding box center [532, 215] width 117 height 16
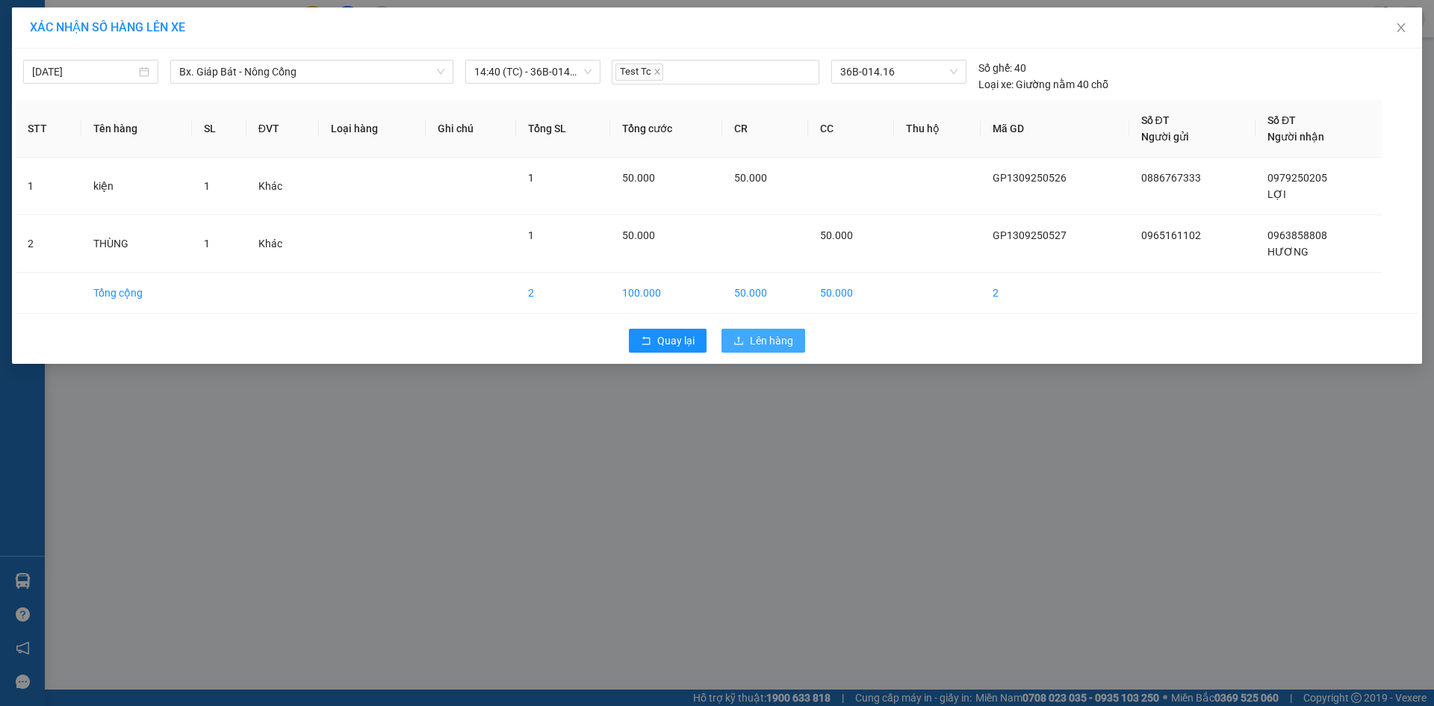
click at [765, 343] on span "Lên hàng" at bounding box center [771, 340] width 43 height 16
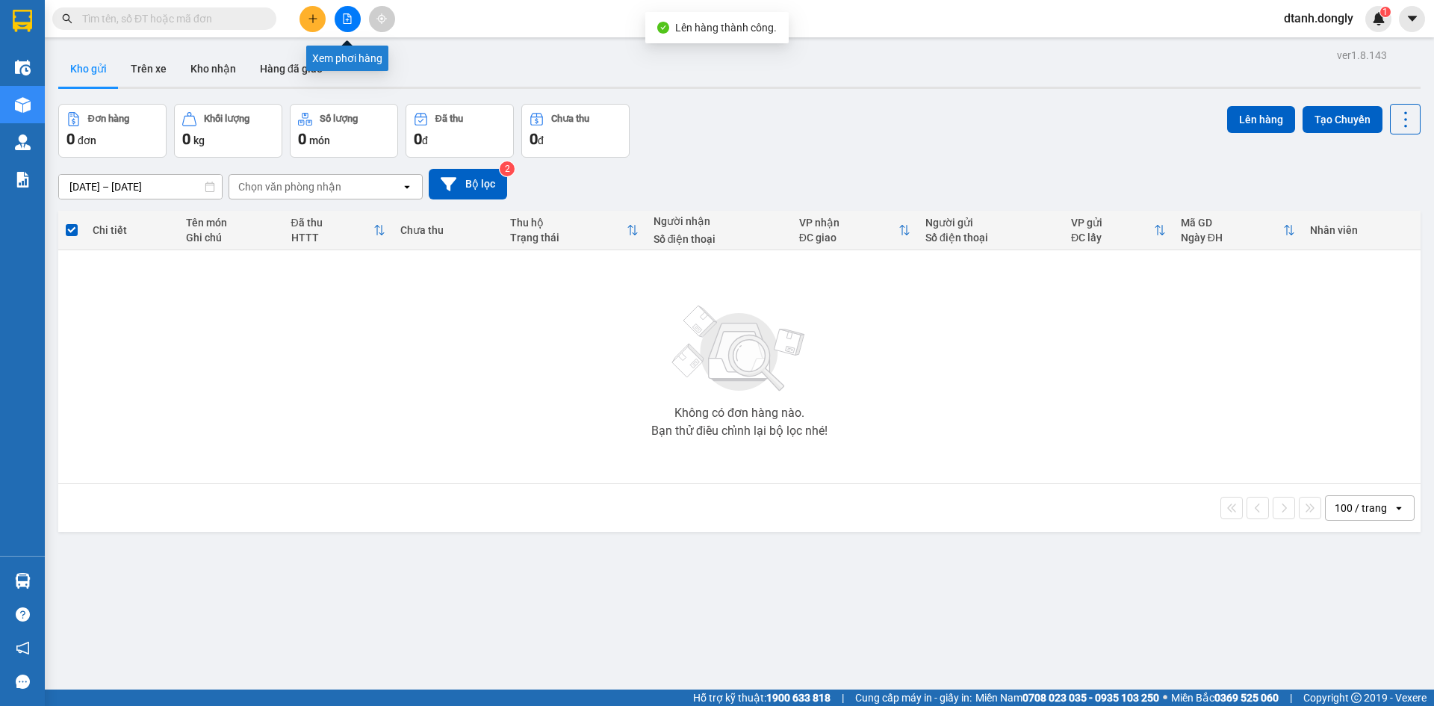
click at [349, 20] on icon "file-add" at bounding box center [348, 18] width 8 height 10
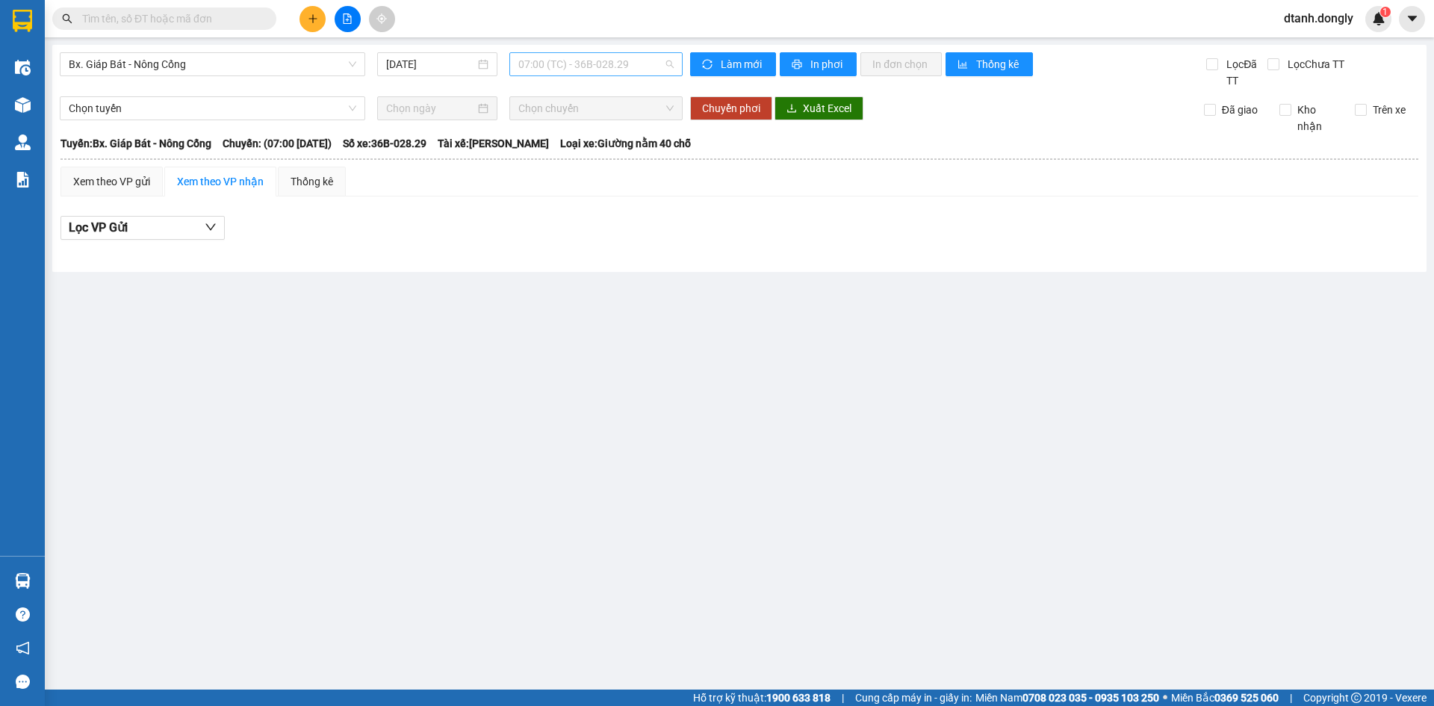
click at [669, 61] on span "07:00 (TC) - 36B-028.29" at bounding box center [595, 64] width 155 height 22
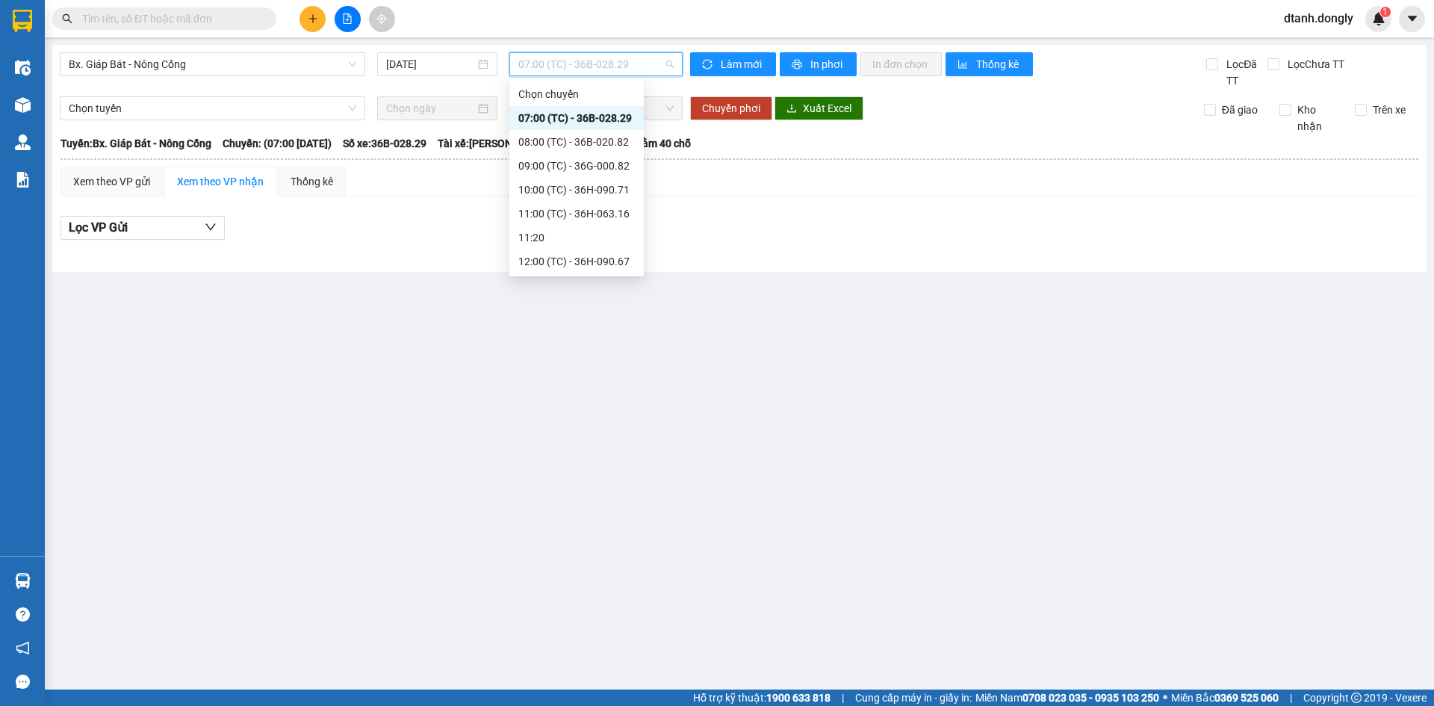
scroll to position [149, 0]
click at [590, 206] on div "14:40 (TC) - 36B-014.16" at bounding box center [576, 207] width 117 height 16
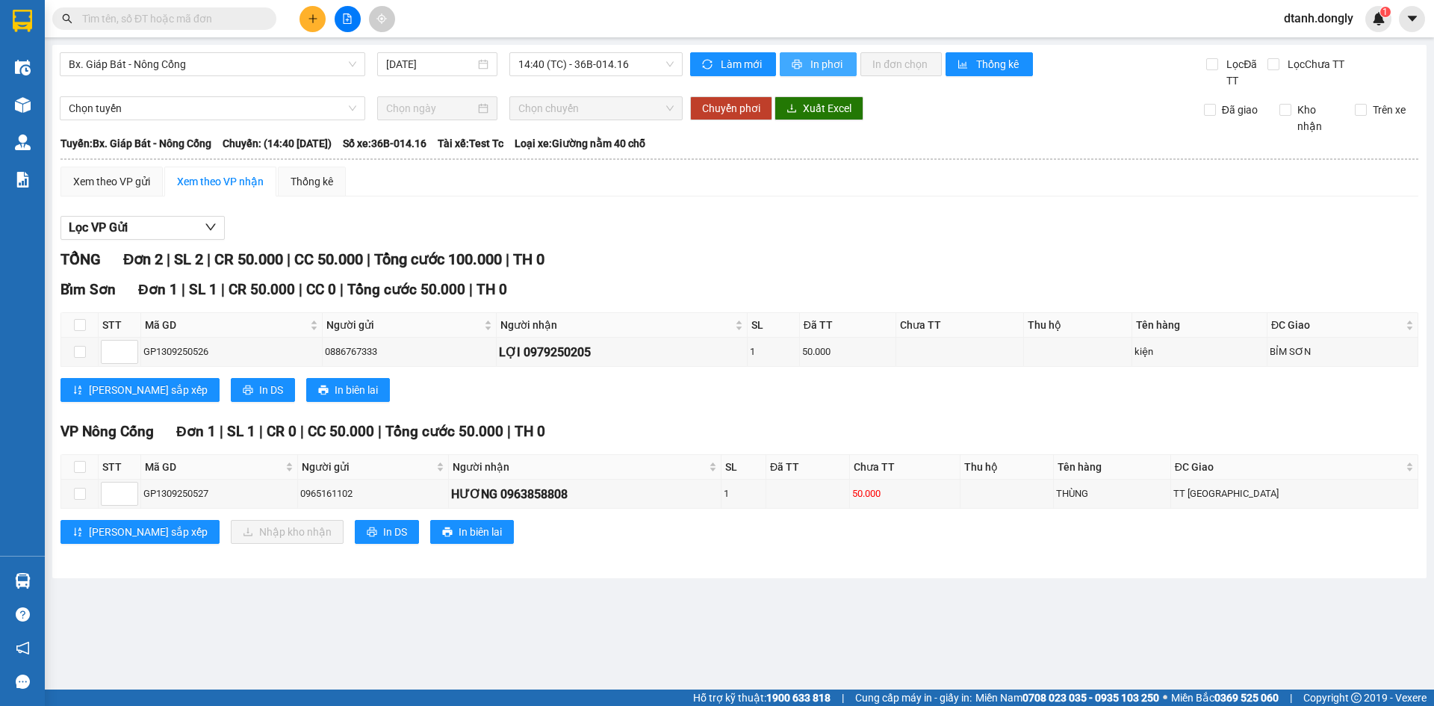
click at [831, 55] on button "In phơi" at bounding box center [818, 64] width 77 height 24
click at [313, 21] on icon "plus" at bounding box center [312, 18] width 1 height 8
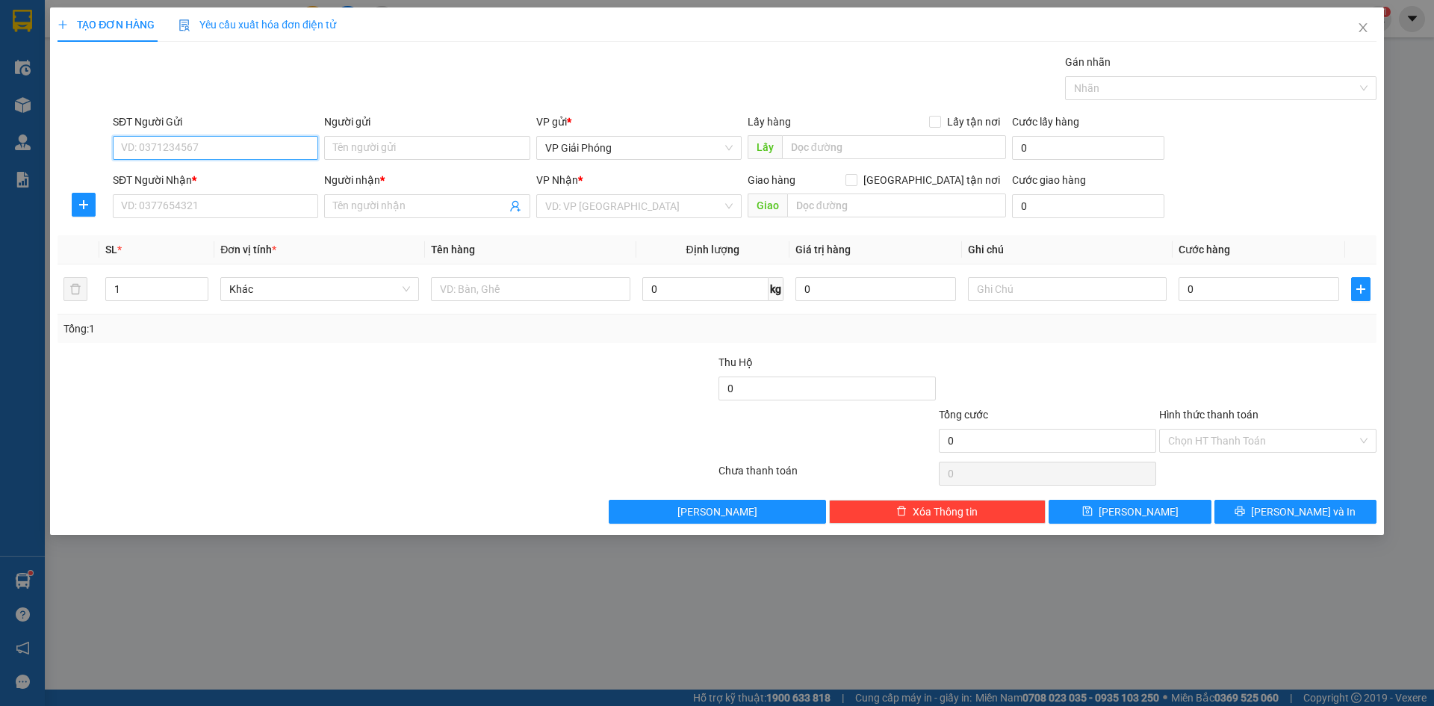
click at [223, 146] on input "SĐT Người Gửi" at bounding box center [215, 148] width 205 height 24
type input "0349769822"
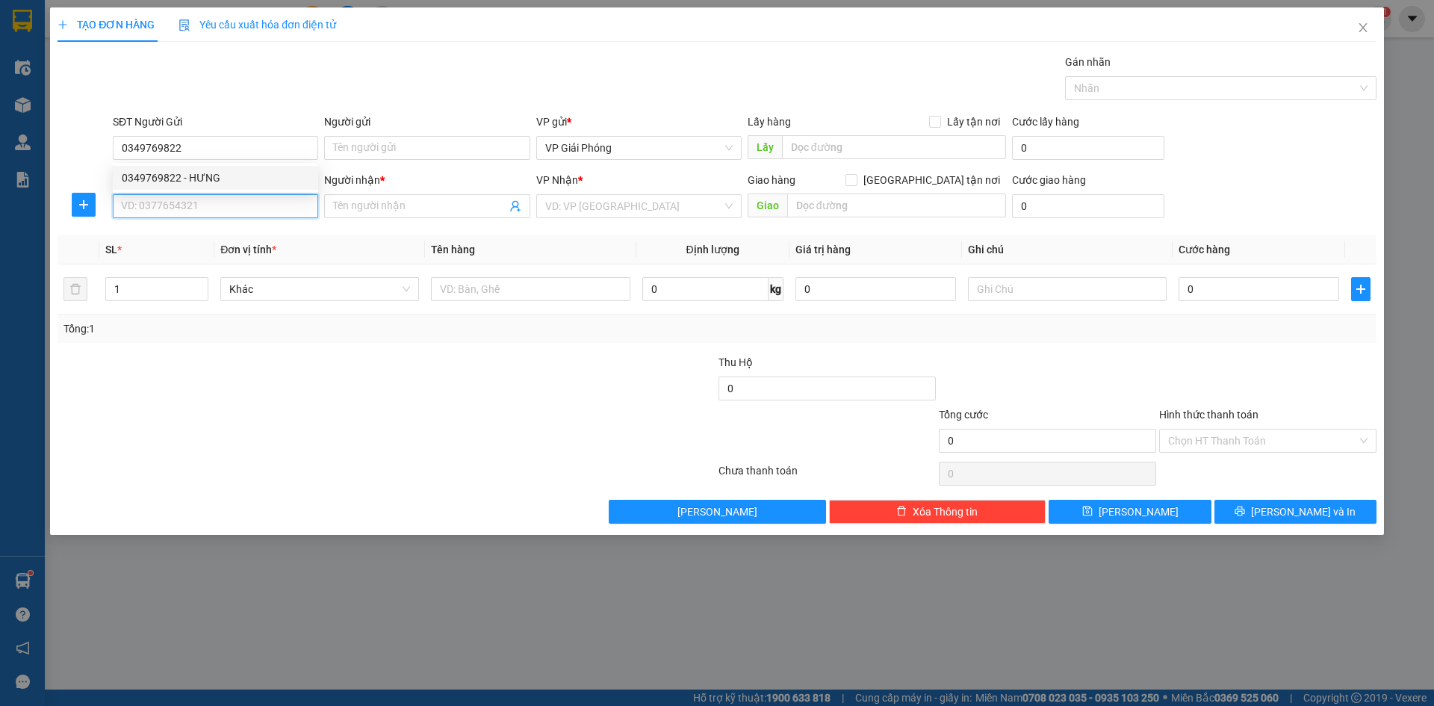
drag, startPoint x: 147, startPoint y: 203, endPoint x: 169, endPoint y: 173, distance: 36.9
click at [151, 203] on input "SĐT Người Nhận *" at bounding box center [215, 206] width 205 height 24
type input "0962082316"
click at [416, 205] on input "Người nhận *" at bounding box center [419, 206] width 173 height 16
type input "m"
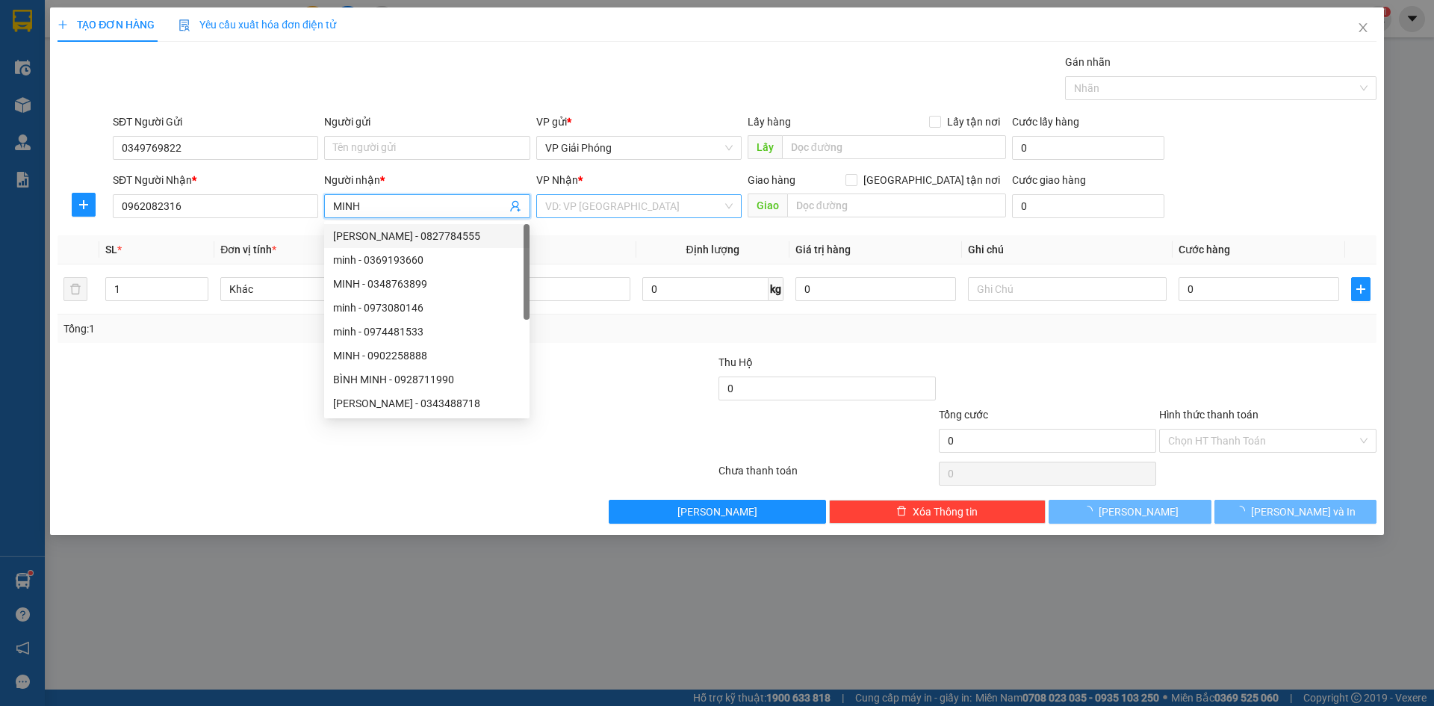
type input "MINH"
click at [675, 205] on input "search" at bounding box center [633, 206] width 177 height 22
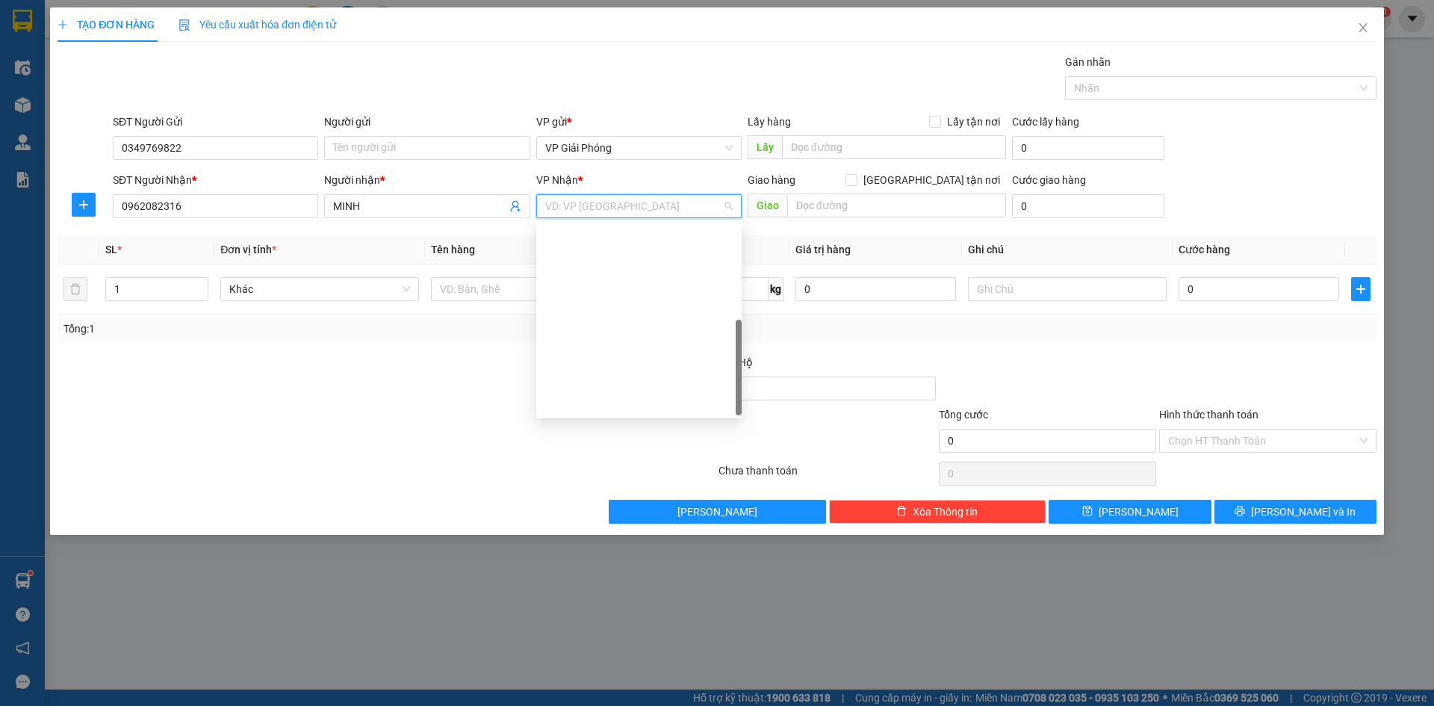
scroll to position [215, 0]
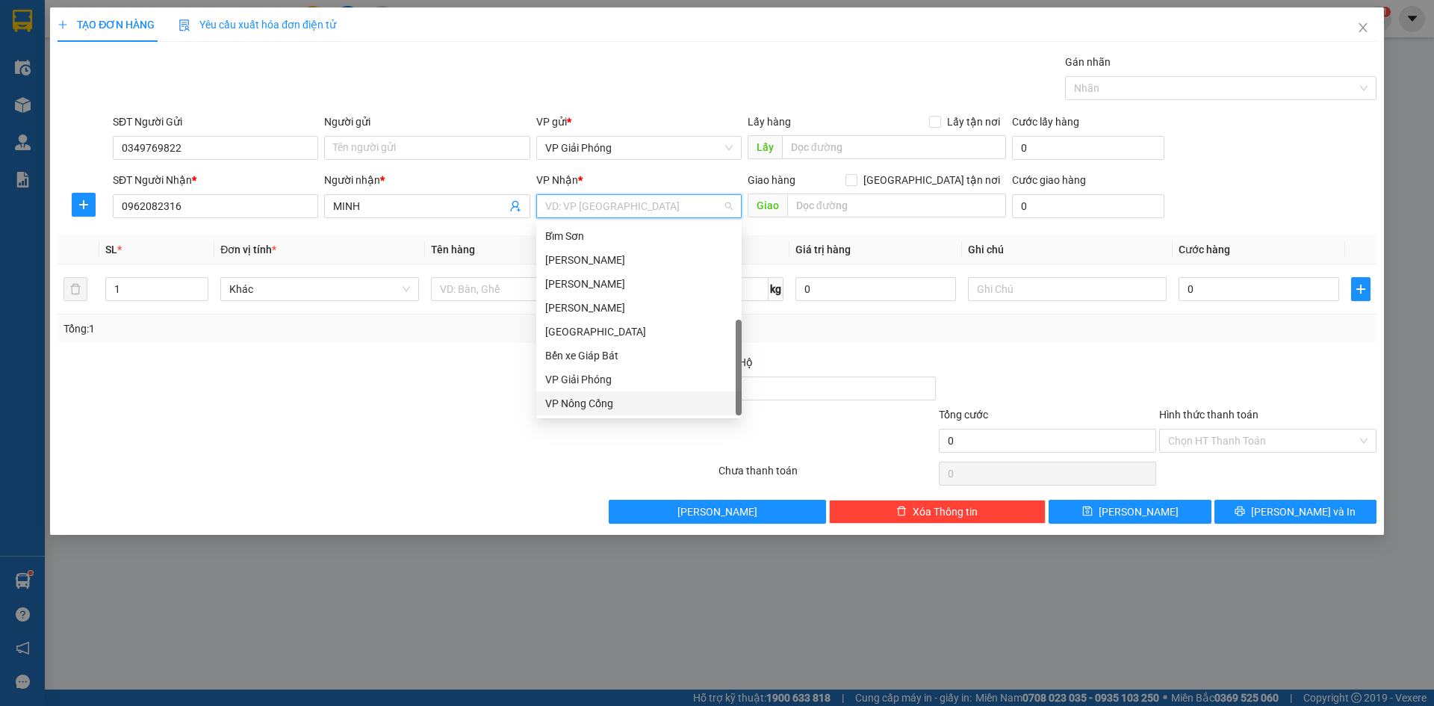
drag, startPoint x: 640, startPoint y: 404, endPoint x: 690, endPoint y: 342, distance: 79.7
click at [640, 401] on div "VP Nông Cống" at bounding box center [639, 403] width 188 height 16
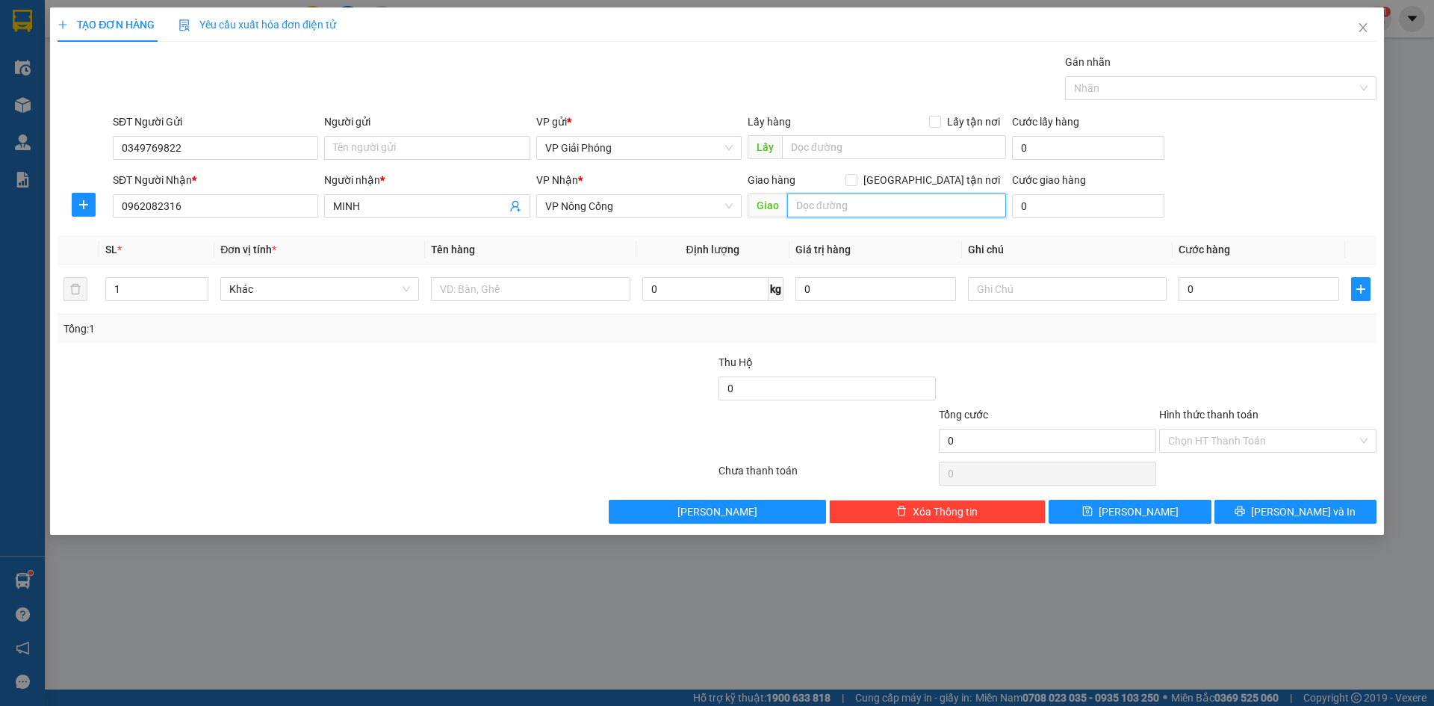
click at [829, 204] on input "text" at bounding box center [896, 205] width 219 height 24
type input "VP [GEOGRAPHIC_DATA]"
click at [856, 180] on input "[GEOGRAPHIC_DATA] tận nơi" at bounding box center [851, 179] width 10 height 10
checkbox input "true"
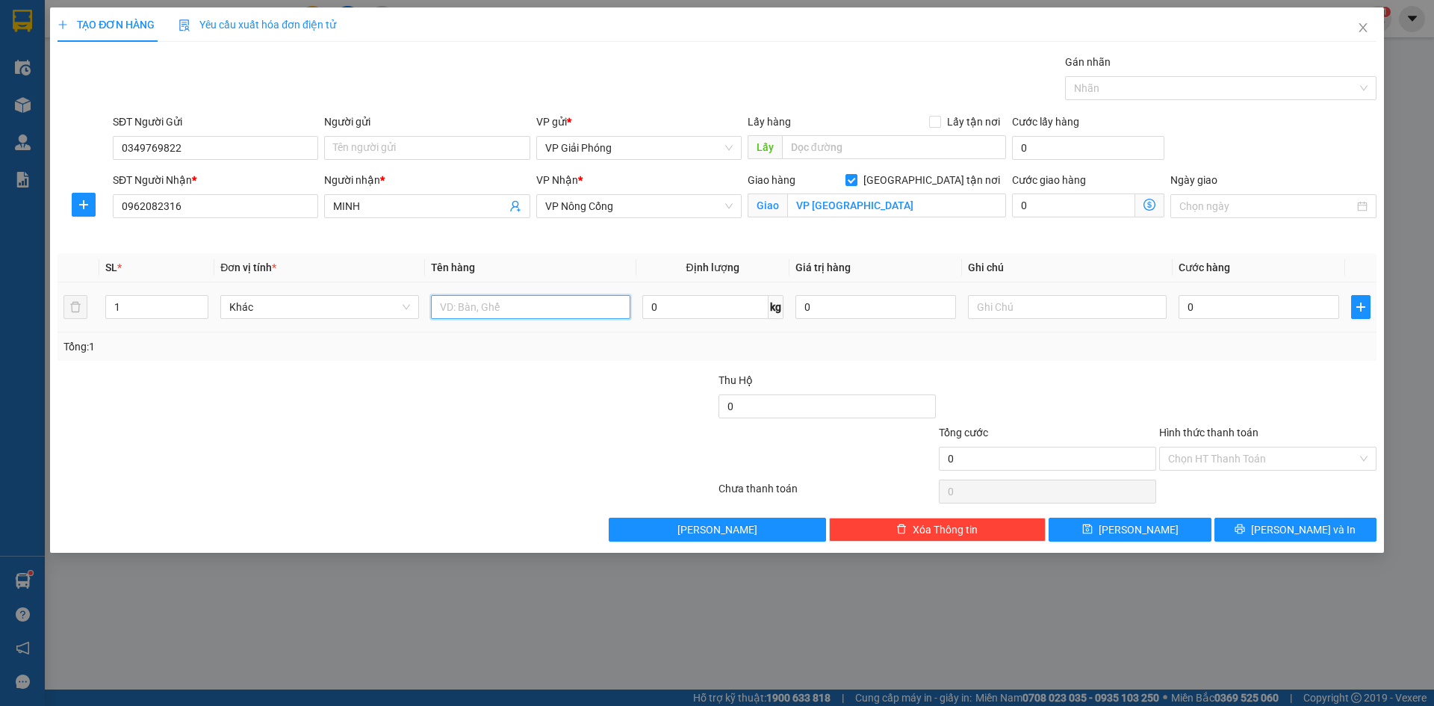
click at [489, 307] on input "text" at bounding box center [530, 307] width 199 height 24
type input "MÁY TÍNH"
click at [1247, 306] on input "0" at bounding box center [1259, 307] width 161 height 24
type input "5"
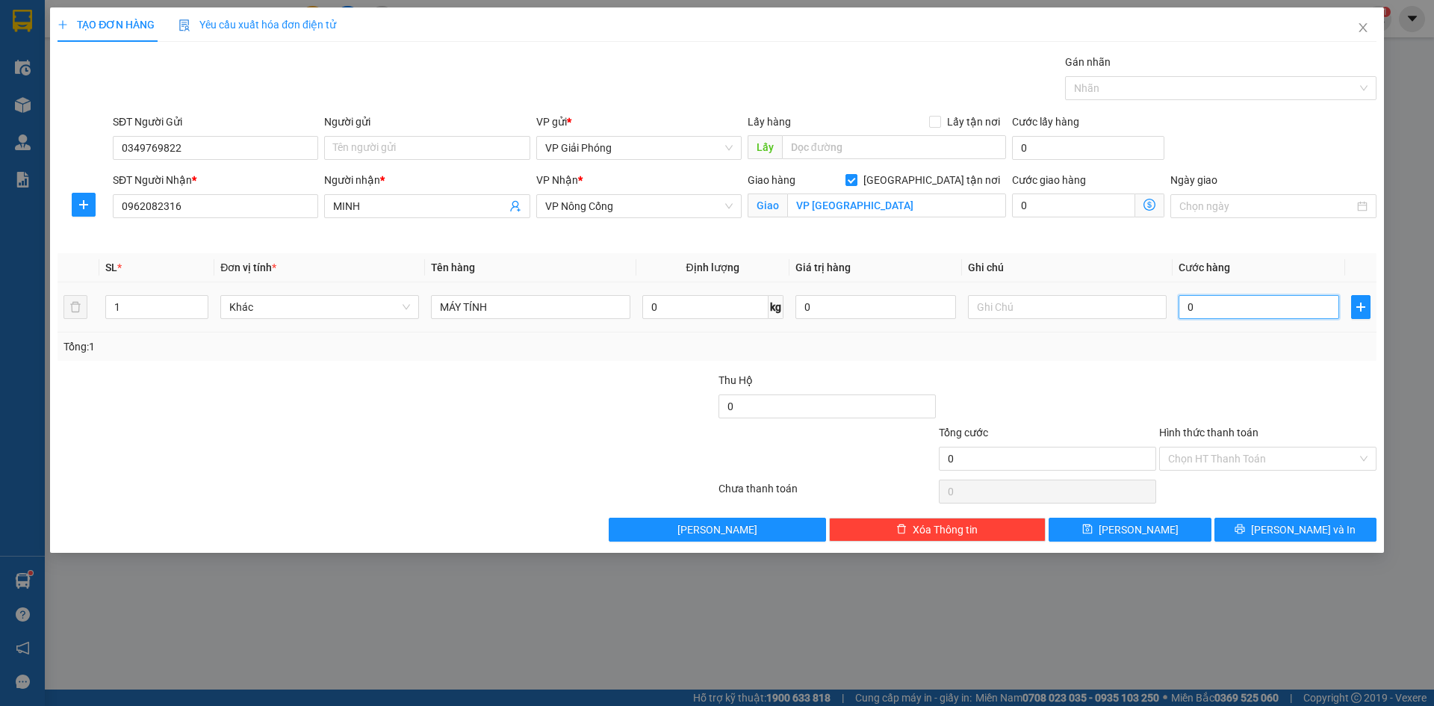
type input "5"
type input "50"
click at [1122, 87] on div at bounding box center [1213, 88] width 289 height 18
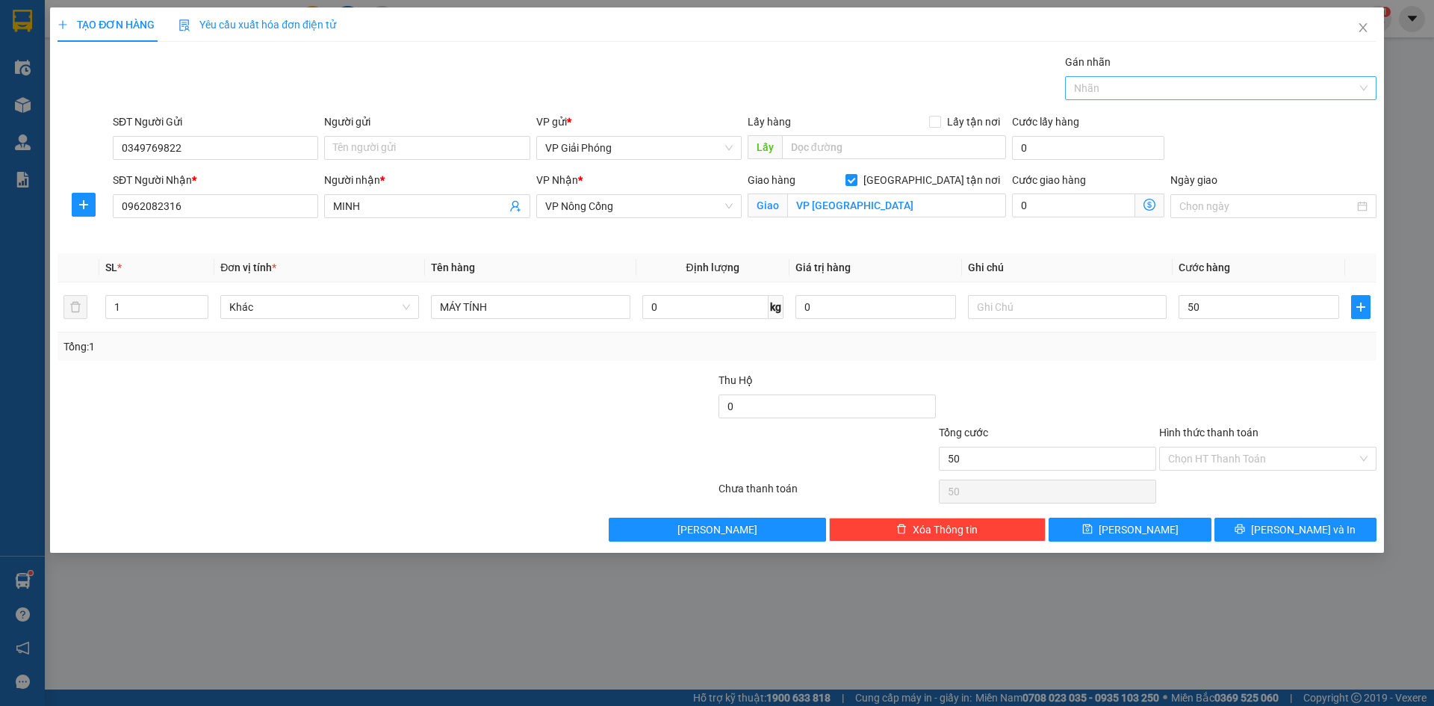
type input "50.000"
type input "437"
click at [1169, 108] on div "0947 762 437" at bounding box center [1221, 118] width 312 height 24
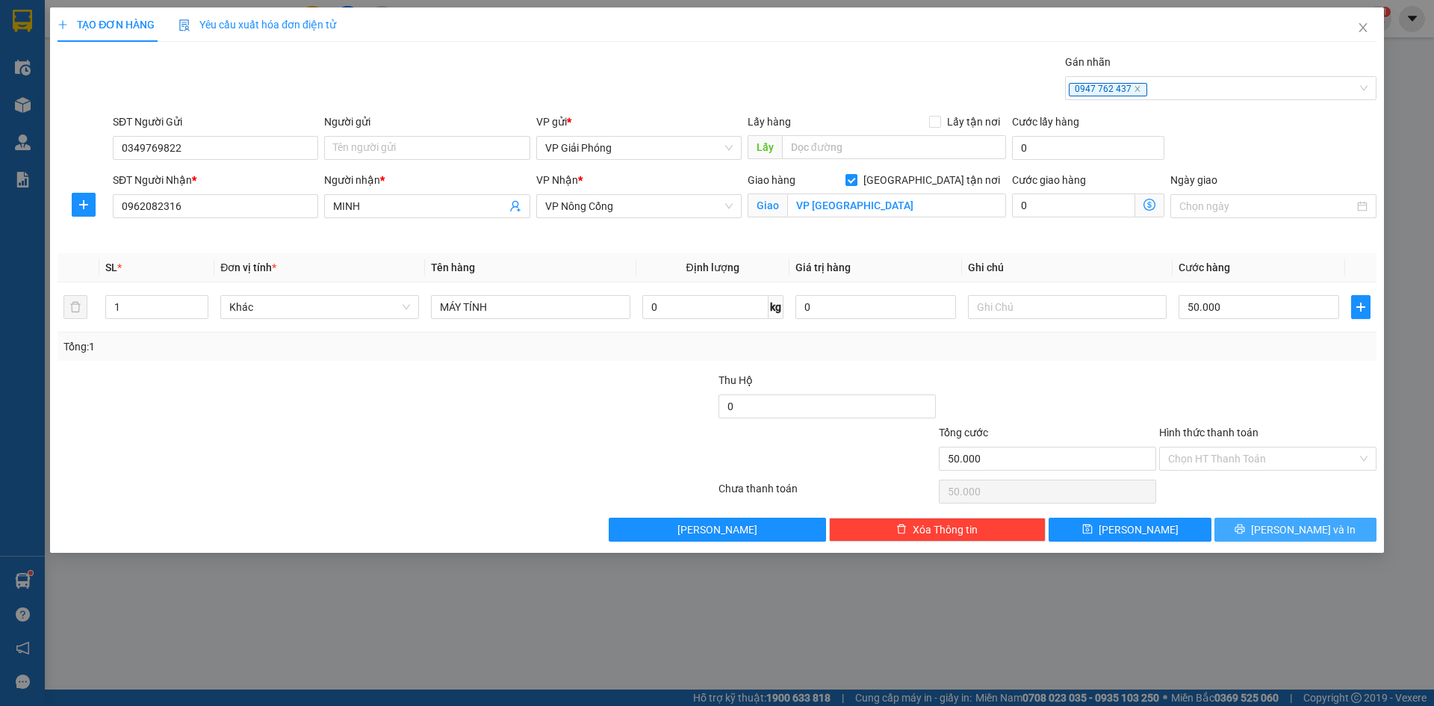
click at [1282, 524] on button "Lưu và In" at bounding box center [1296, 530] width 162 height 24
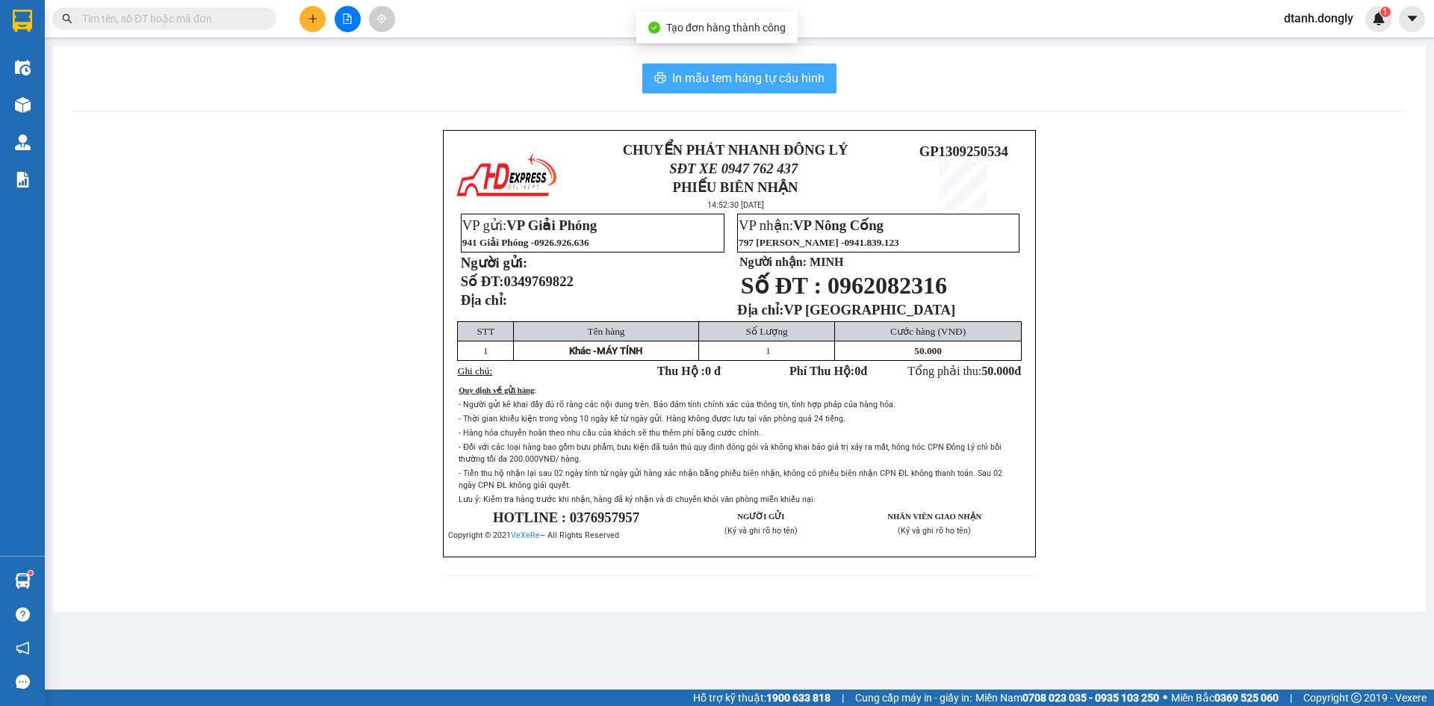
drag, startPoint x: 740, startPoint y: 70, endPoint x: 976, endPoint y: 227, distance: 283.5
click at [744, 75] on span "In mẫu tem hàng tự cấu hình" at bounding box center [748, 78] width 152 height 19
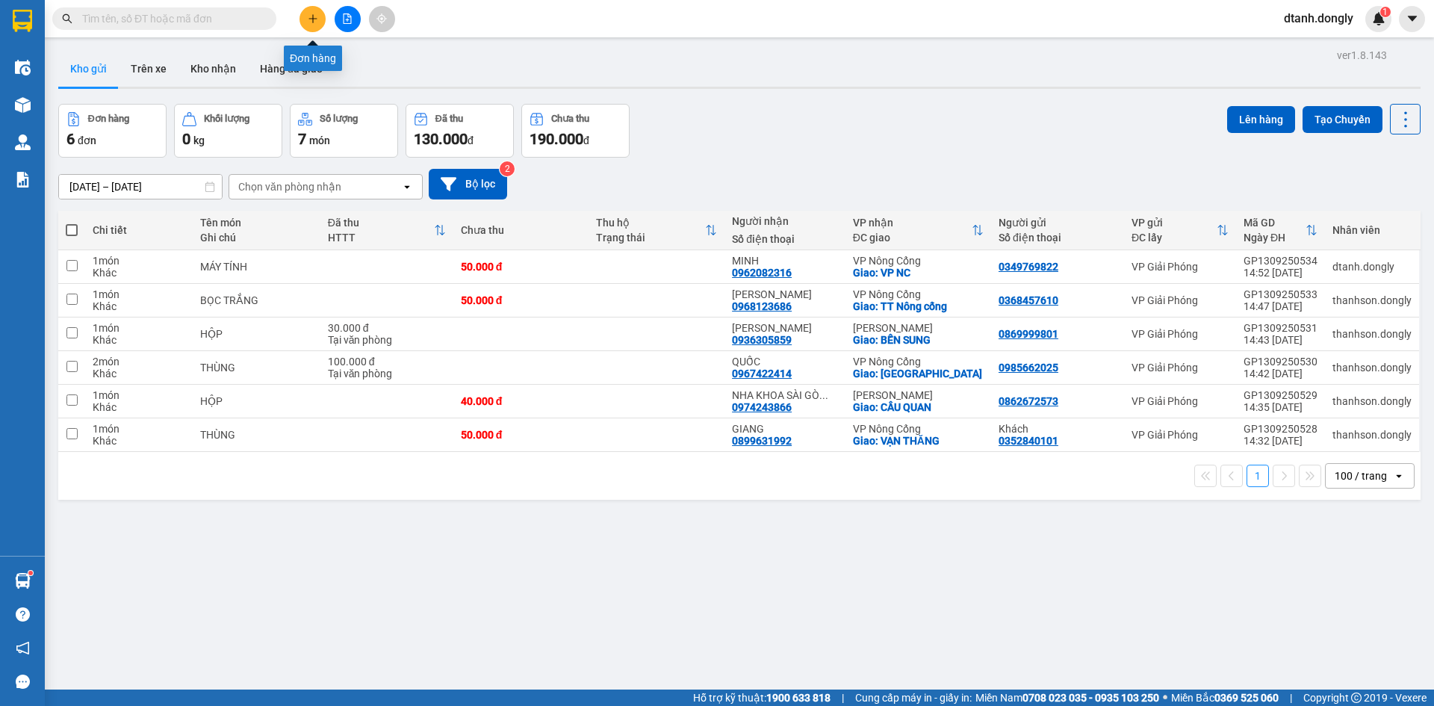
click at [312, 18] on icon "plus" at bounding box center [313, 18] width 10 height 10
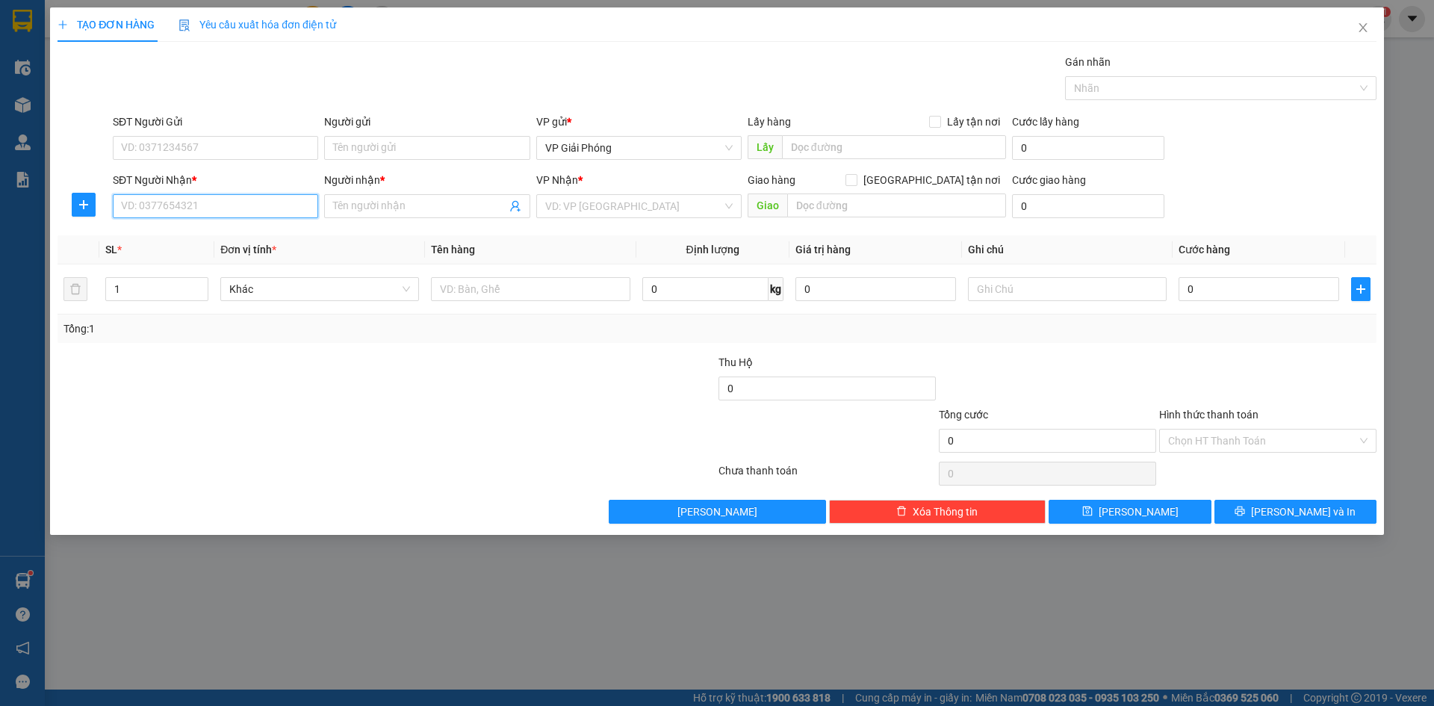
click at [183, 215] on input "SĐT Người Nhận *" at bounding box center [215, 206] width 205 height 24
type input "0968042254"
click at [230, 234] on div "0968042254 - THANH" at bounding box center [216, 236] width 188 height 16
type input "THANH"
checkbox input "true"
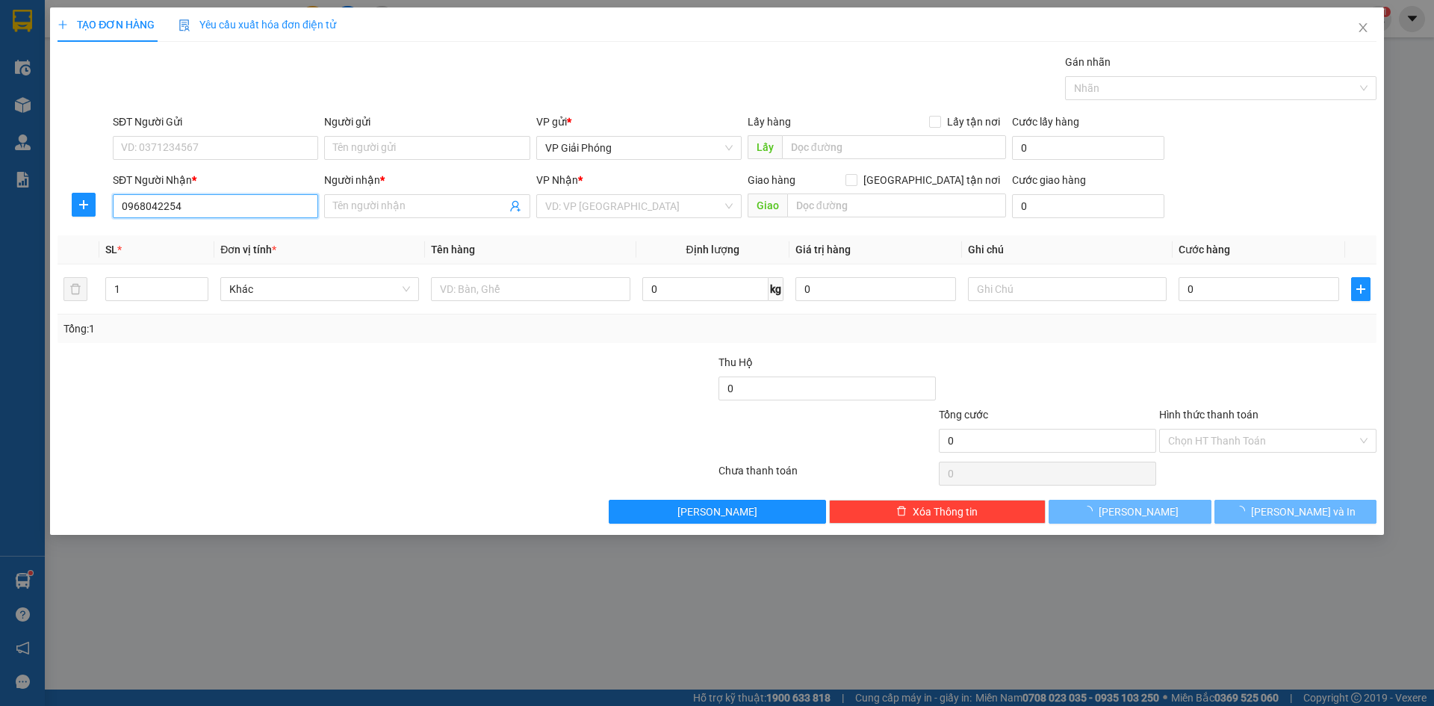
type input "TT NÔNG CỐNG"
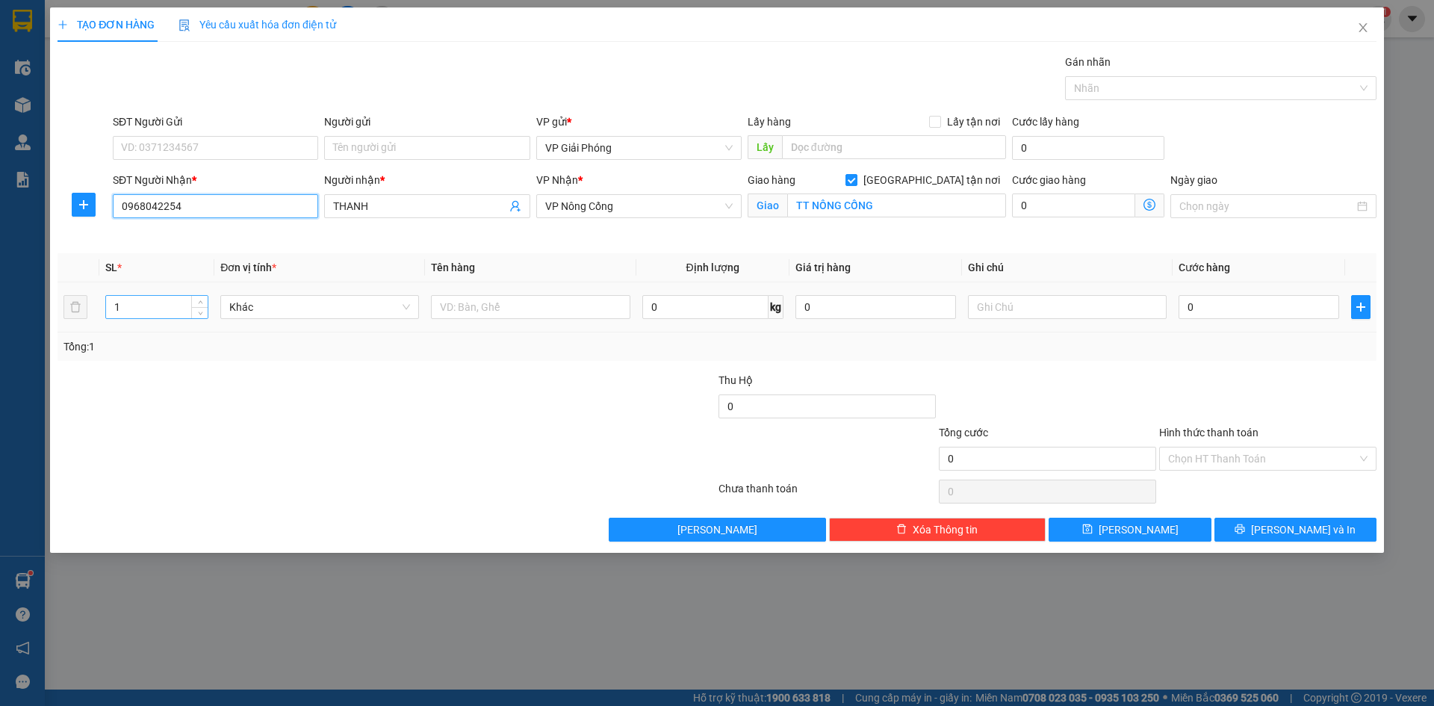
type input "0968042254"
click at [149, 309] on input "1" at bounding box center [157, 307] width 102 height 22
type input "13"
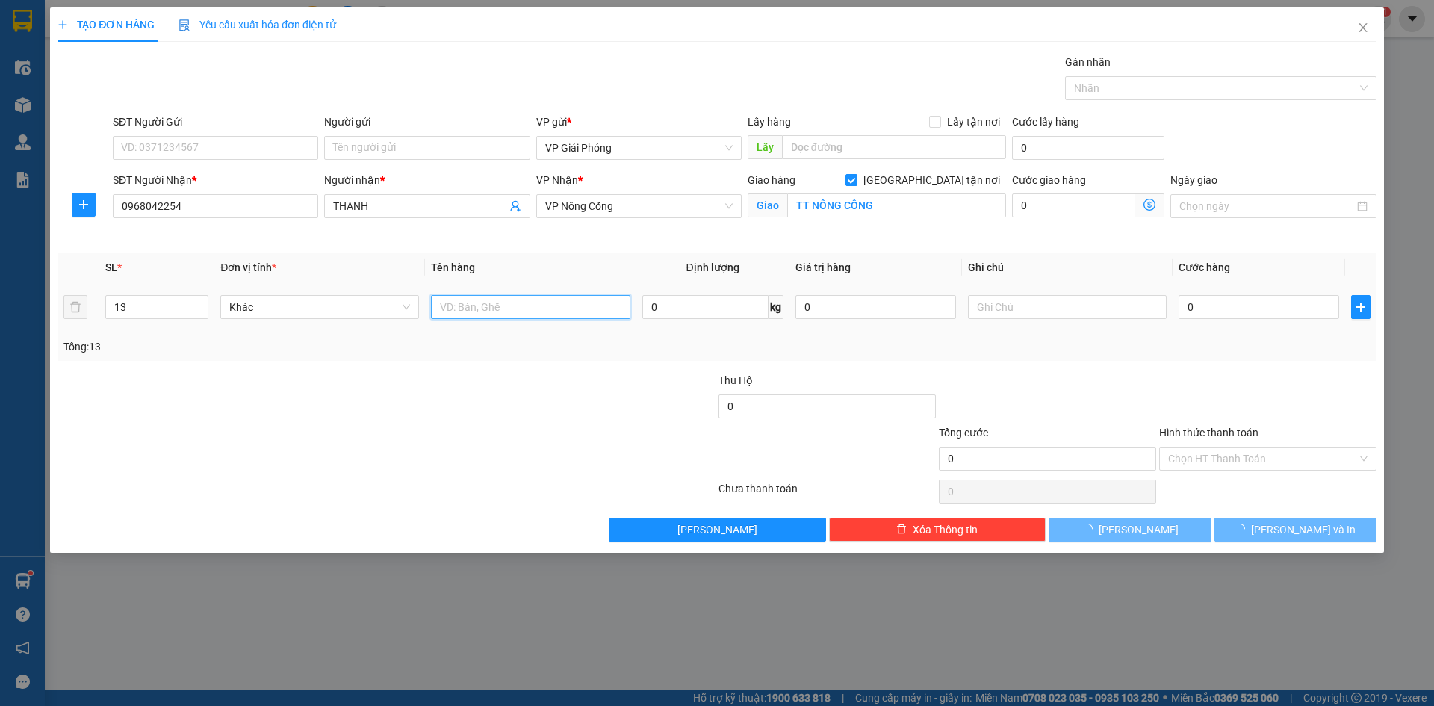
click at [458, 312] on input "text" at bounding box center [530, 307] width 199 height 24
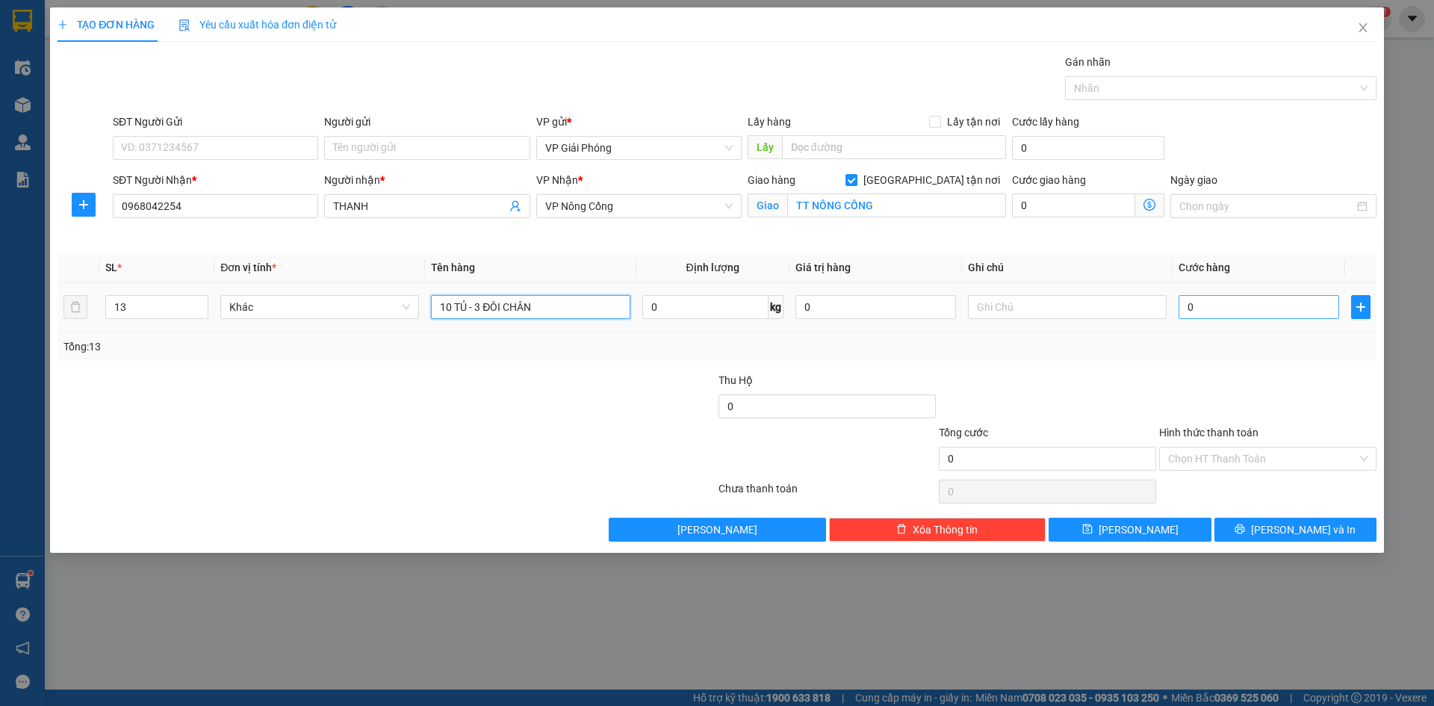
type input "10 TỦ - 3 ĐÔI CHÂN"
click at [1209, 307] on input "0" at bounding box center [1259, 307] width 161 height 24
type input "6"
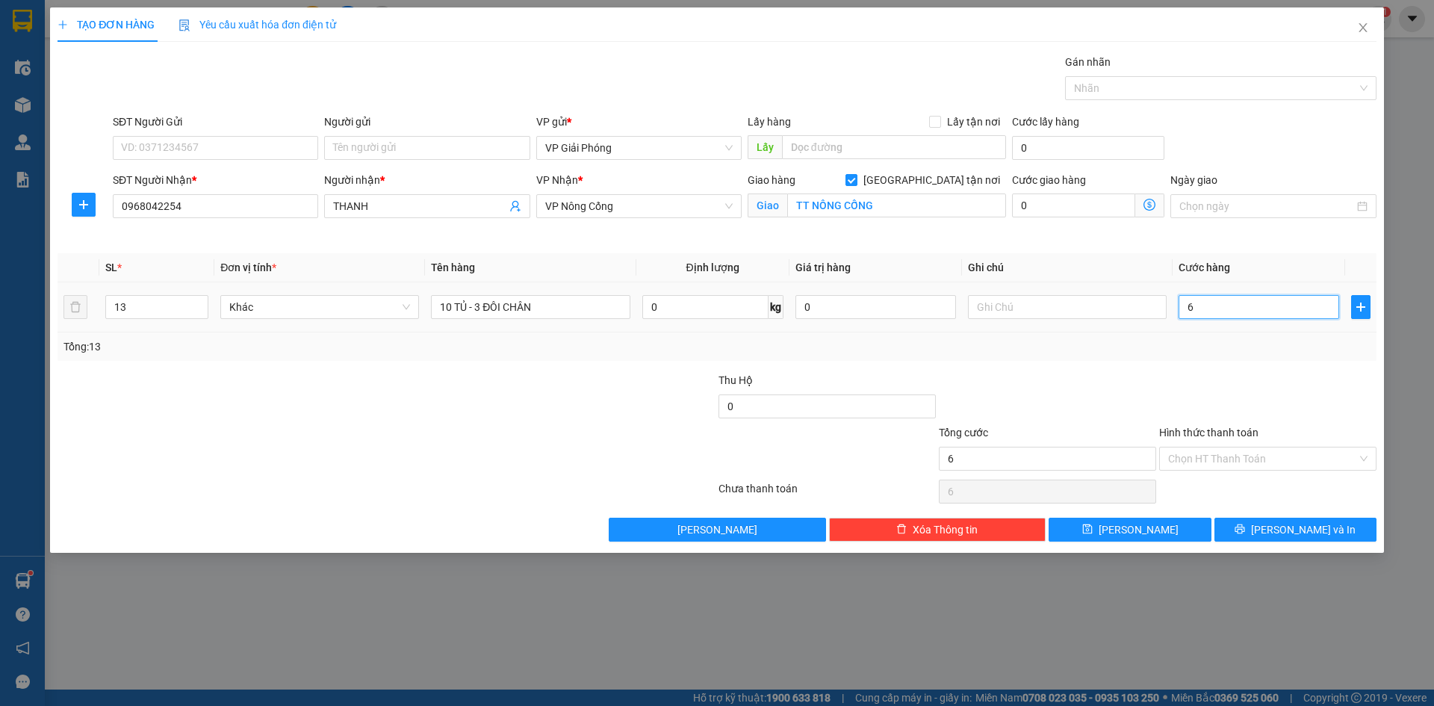
type input "65"
type input "650"
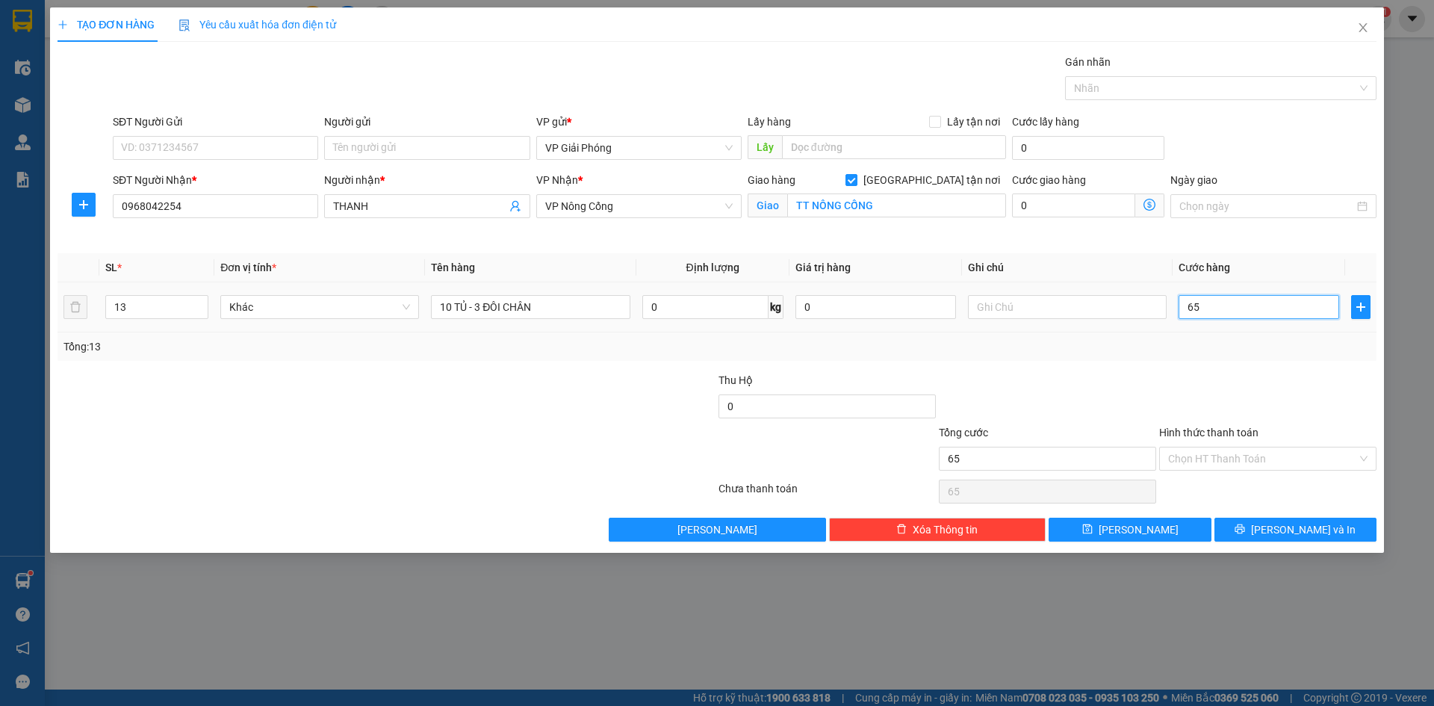
type input "650"
click at [1130, 87] on div at bounding box center [1213, 88] width 289 height 18
type input "650.000"
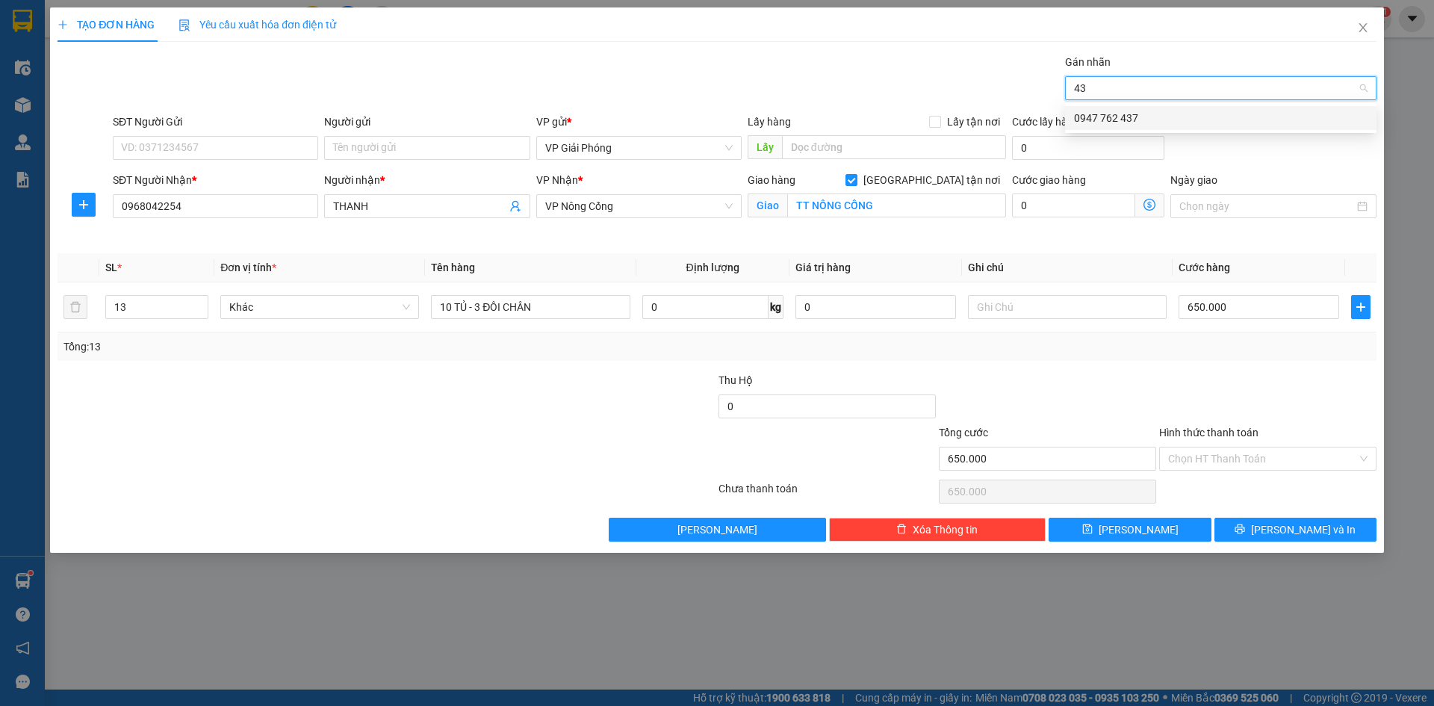
type input "437"
click at [1131, 117] on div "0947 762 437" at bounding box center [1221, 118] width 294 height 16
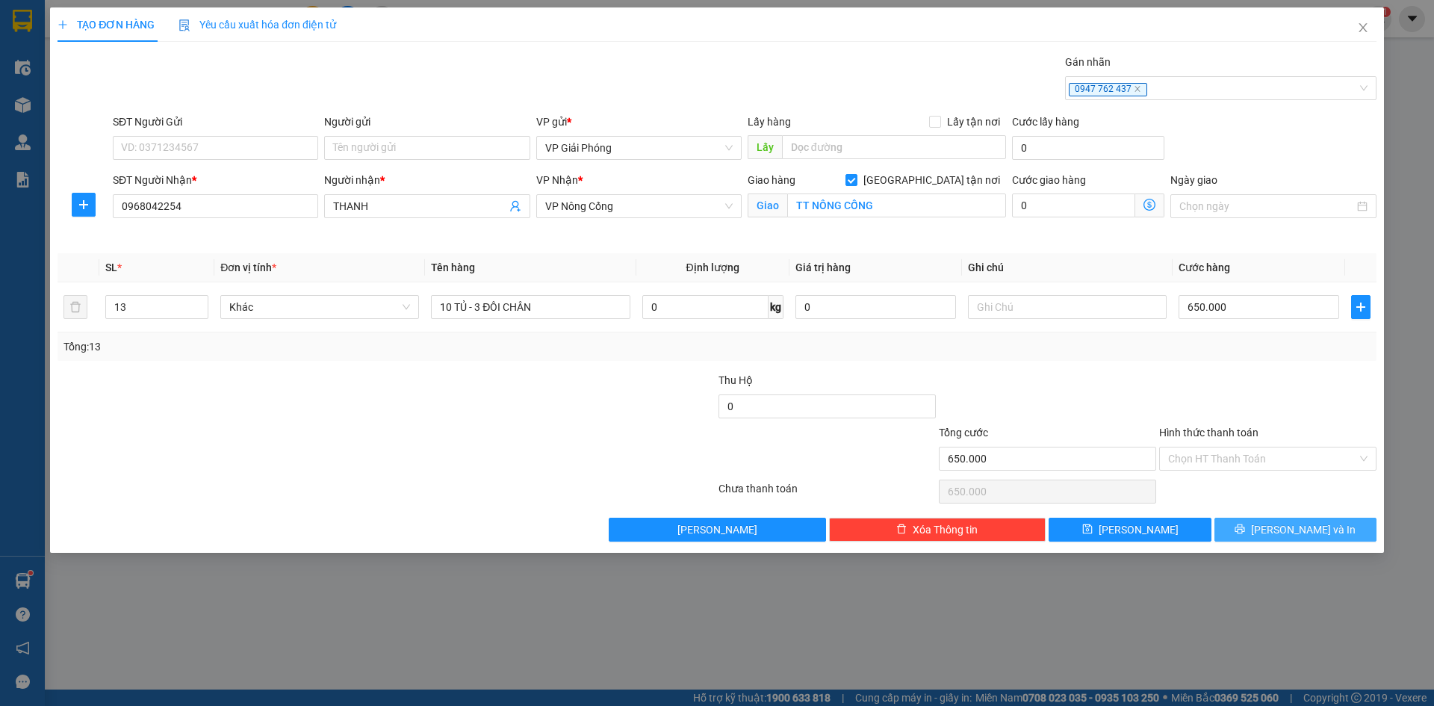
click at [1257, 529] on button "Lưu và In" at bounding box center [1296, 530] width 162 height 24
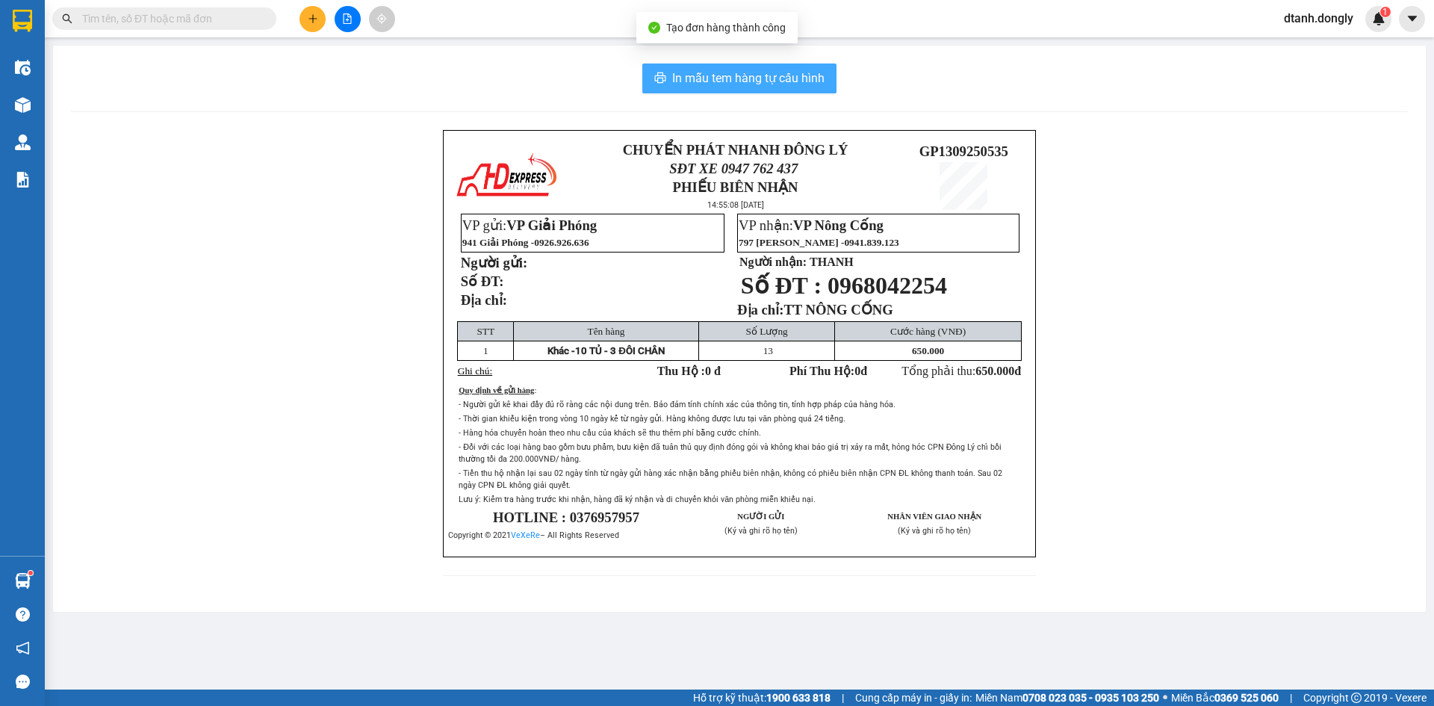
click at [799, 85] on span "In mẫu tem hàng tự cấu hình" at bounding box center [748, 78] width 152 height 19
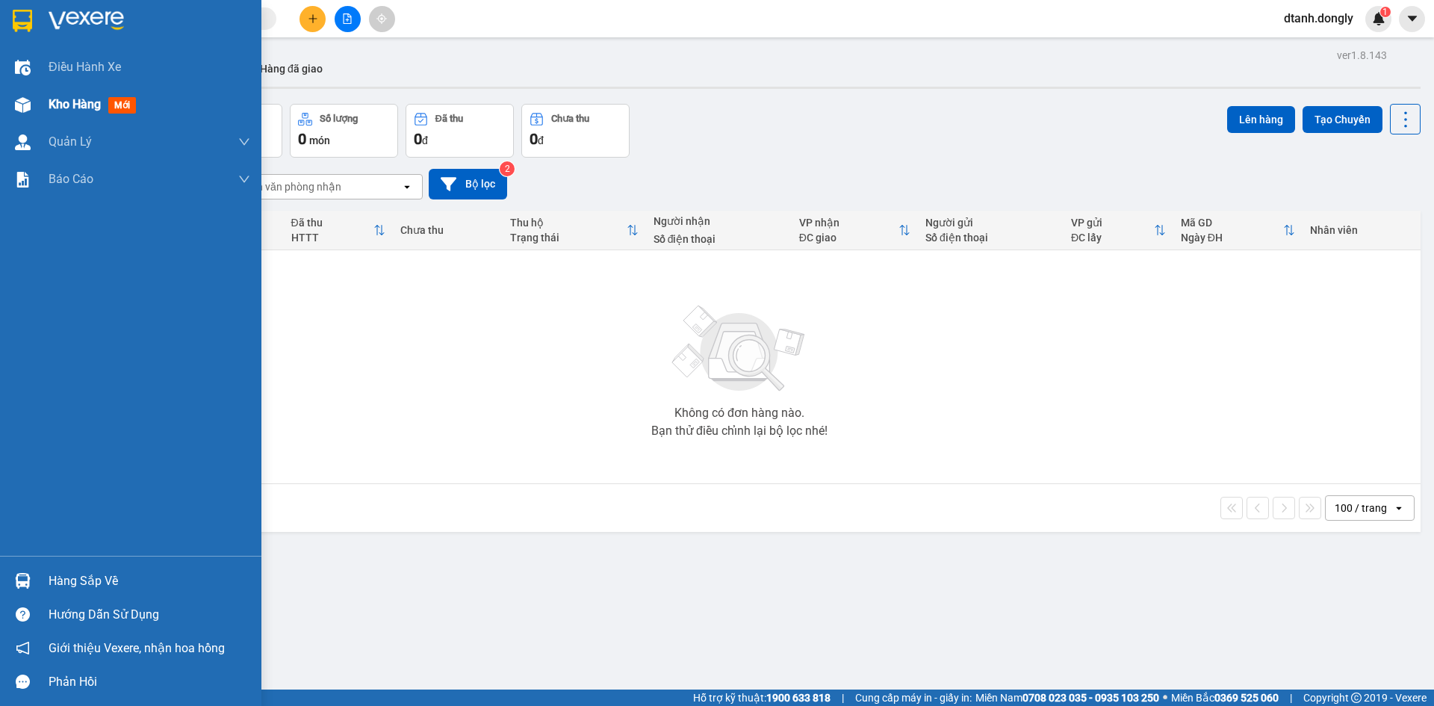
click at [70, 102] on span "Kho hàng" at bounding box center [75, 104] width 52 height 14
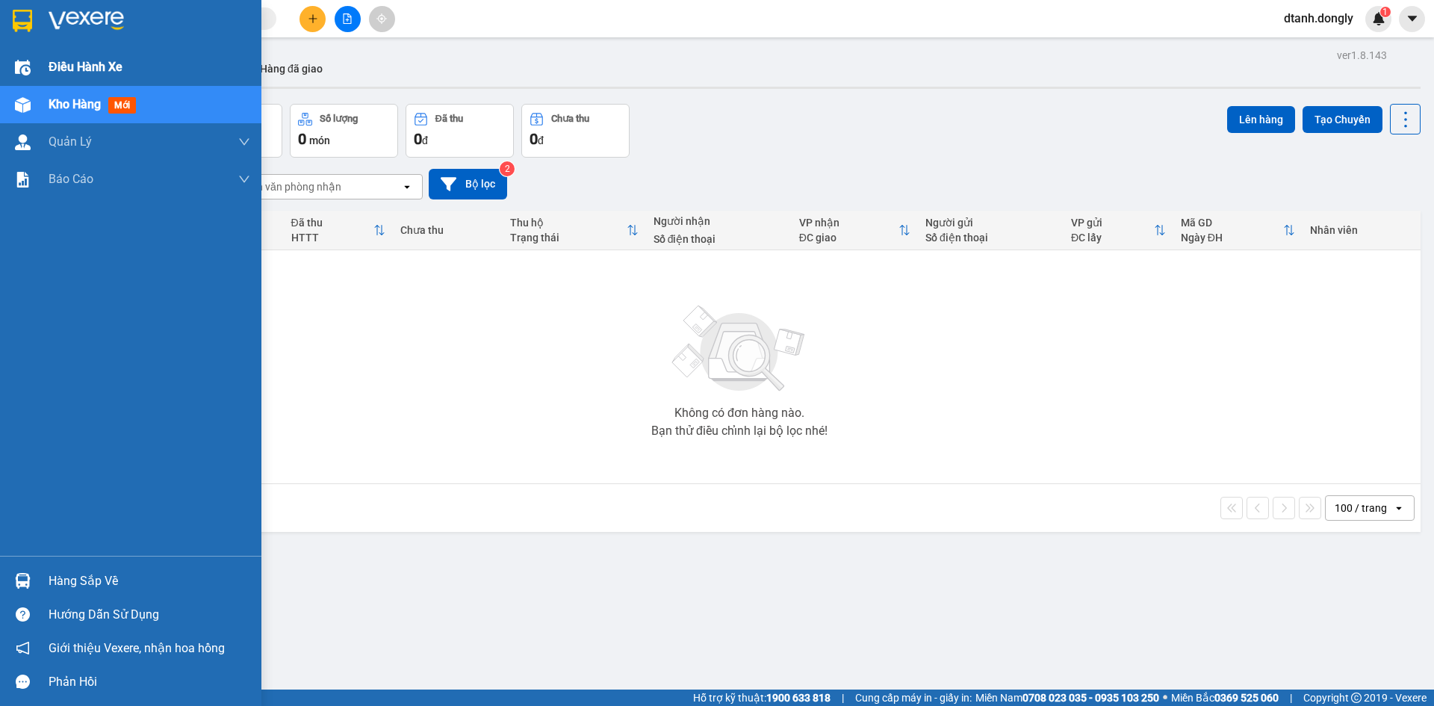
drag, startPoint x: 37, startPoint y: 64, endPoint x: 107, endPoint y: 55, distance: 70.7
click at [41, 61] on div "Điều hành xe" at bounding box center [130, 67] width 261 height 37
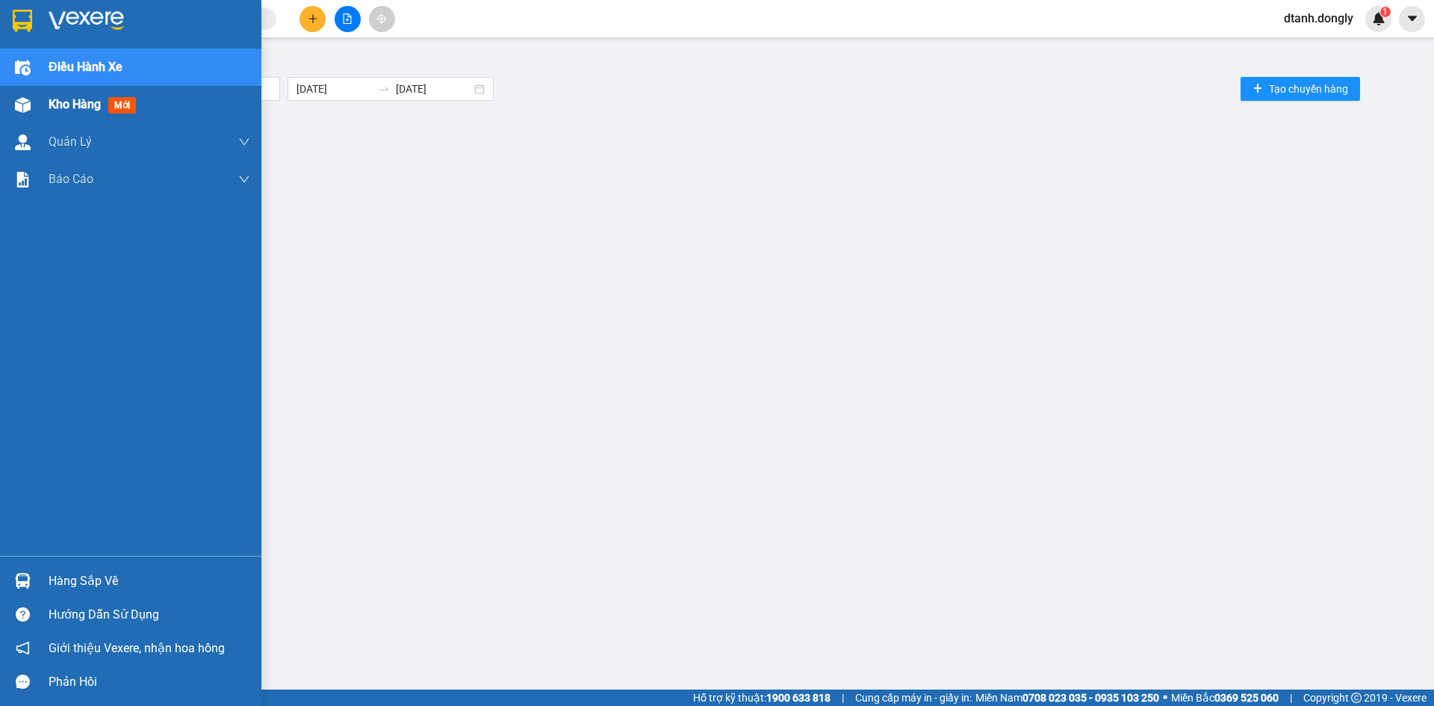
click at [52, 100] on span "Kho hàng" at bounding box center [75, 104] width 52 height 14
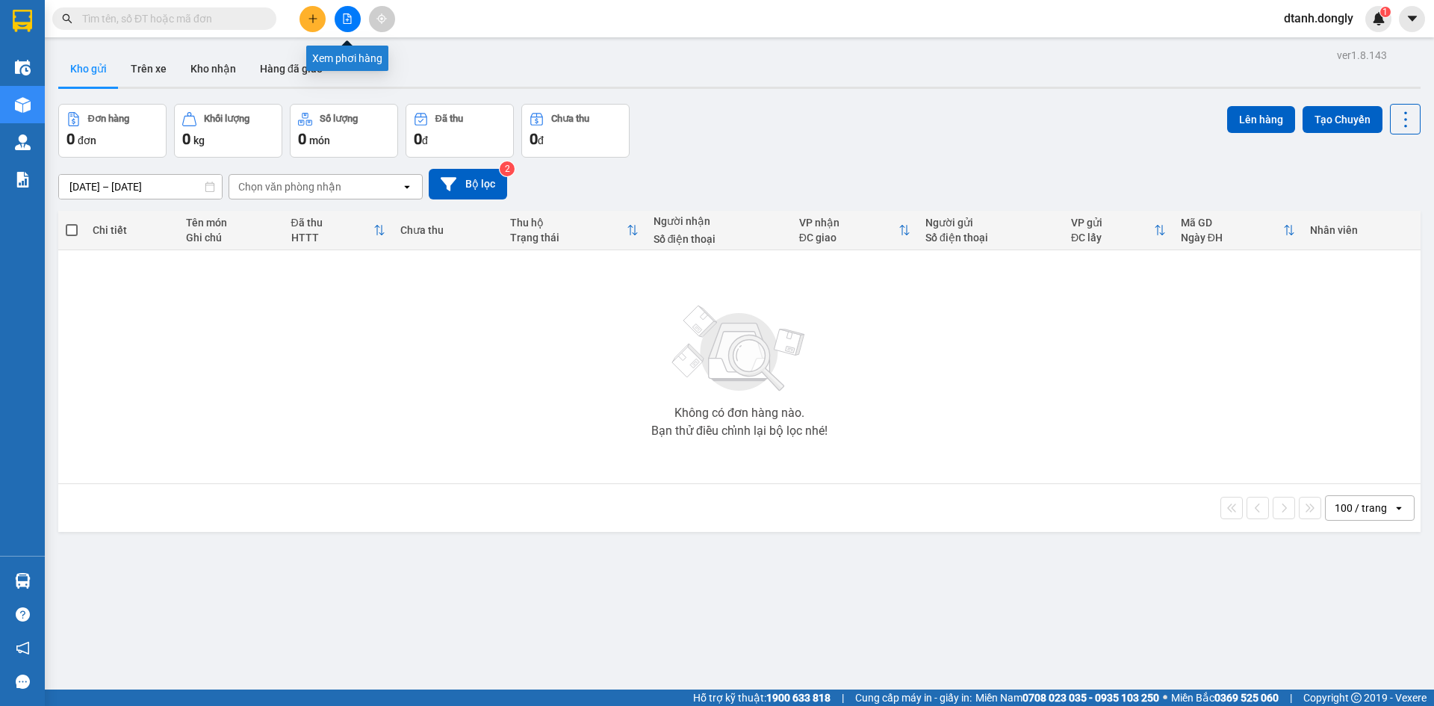
click at [348, 17] on icon "file-add" at bounding box center [348, 18] width 8 height 10
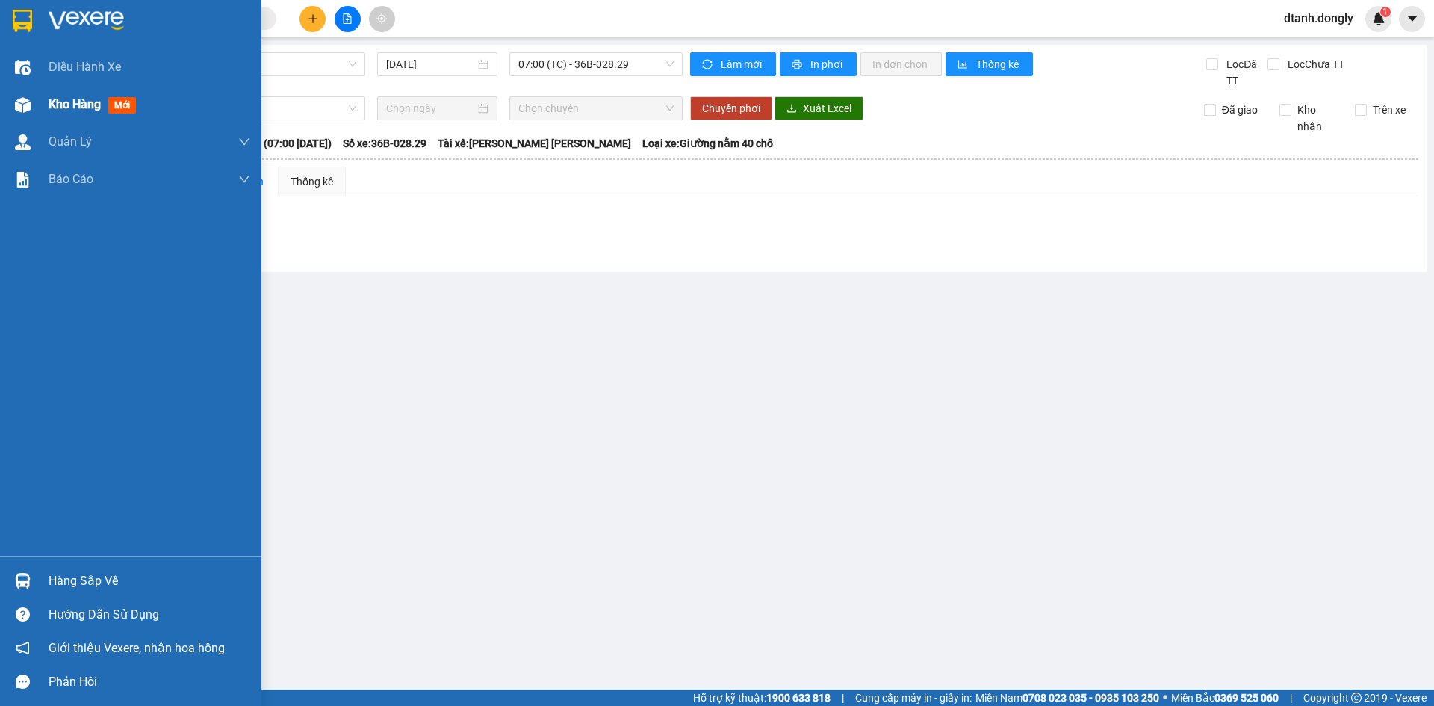
click at [62, 96] on div "Kho hàng mới" at bounding box center [95, 104] width 93 height 19
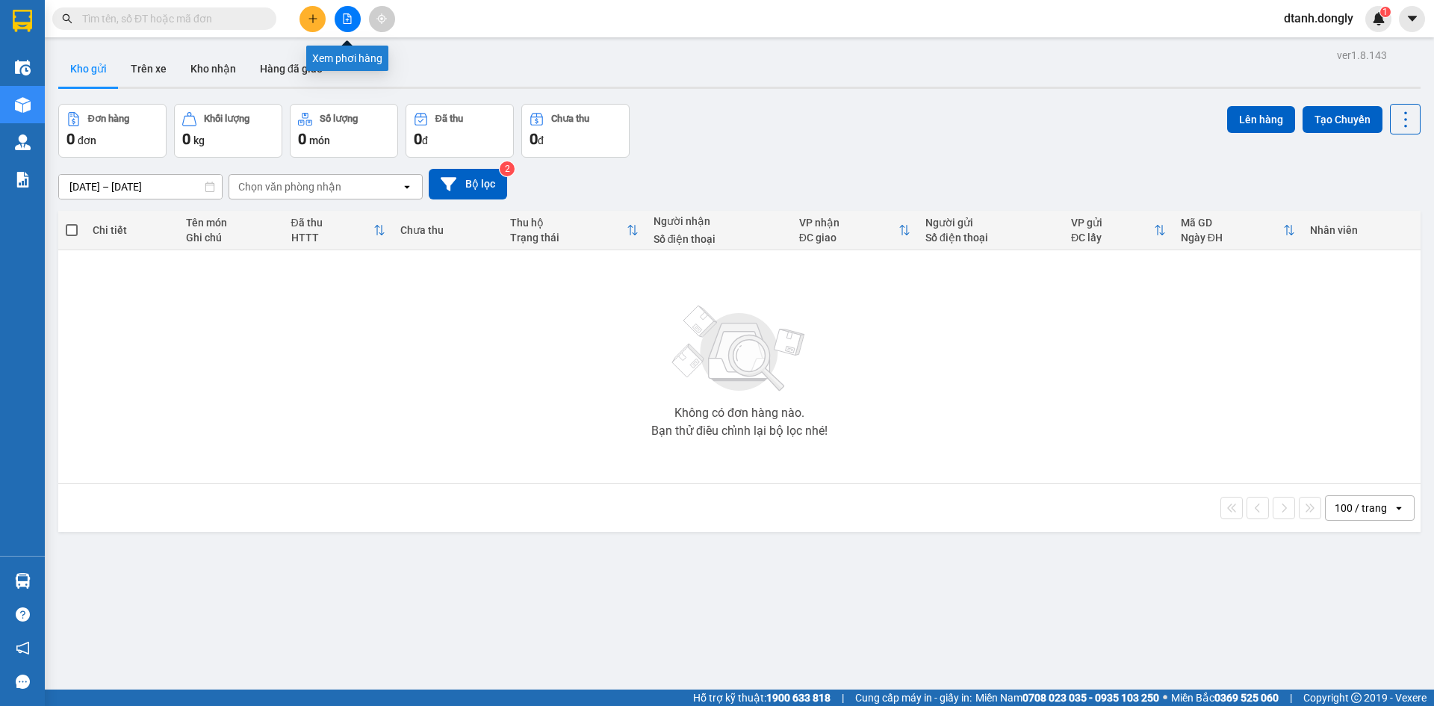
click at [349, 17] on icon "file-add" at bounding box center [348, 18] width 8 height 10
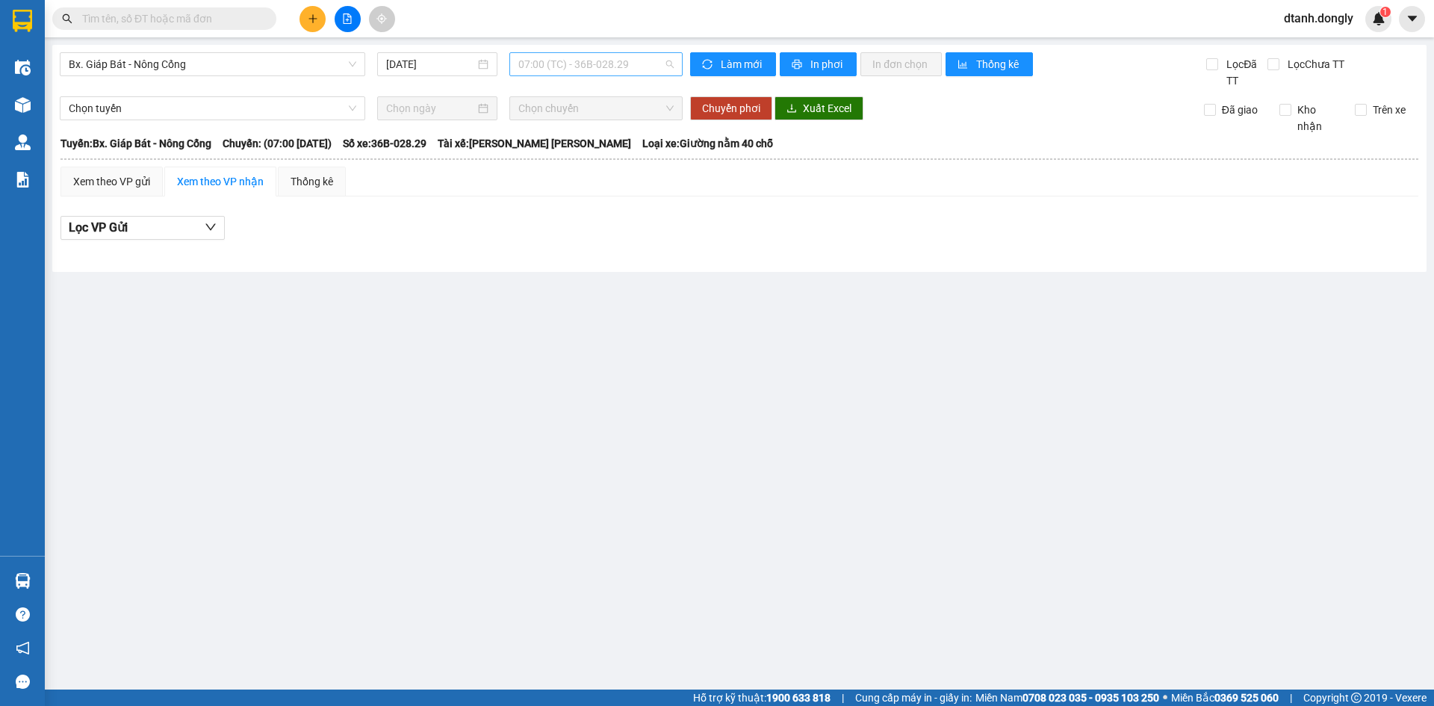
click at [670, 61] on span "07:00 (TC) - 36B-028.29" at bounding box center [595, 64] width 155 height 22
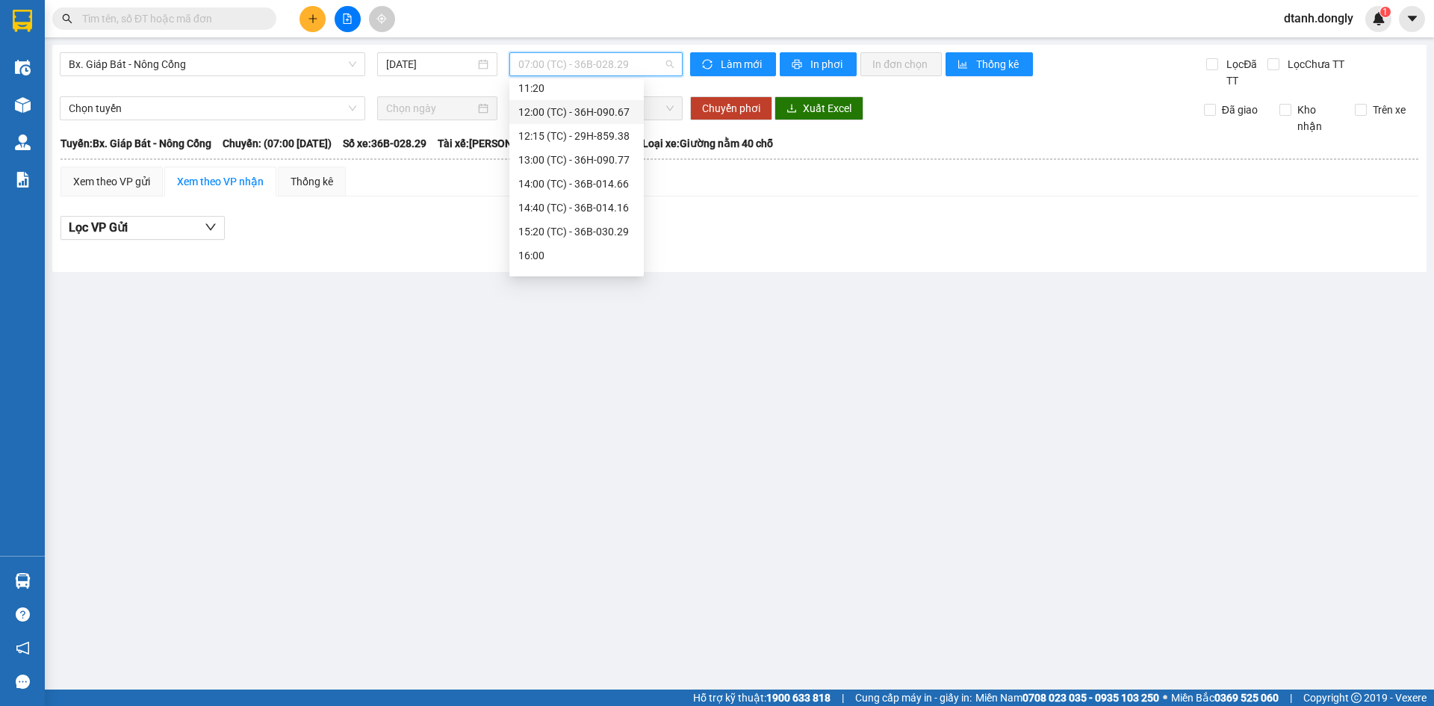
scroll to position [263, 0]
click at [583, 115] on div "15:20 (TC) - 36B-030.29" at bounding box center [576, 118] width 117 height 16
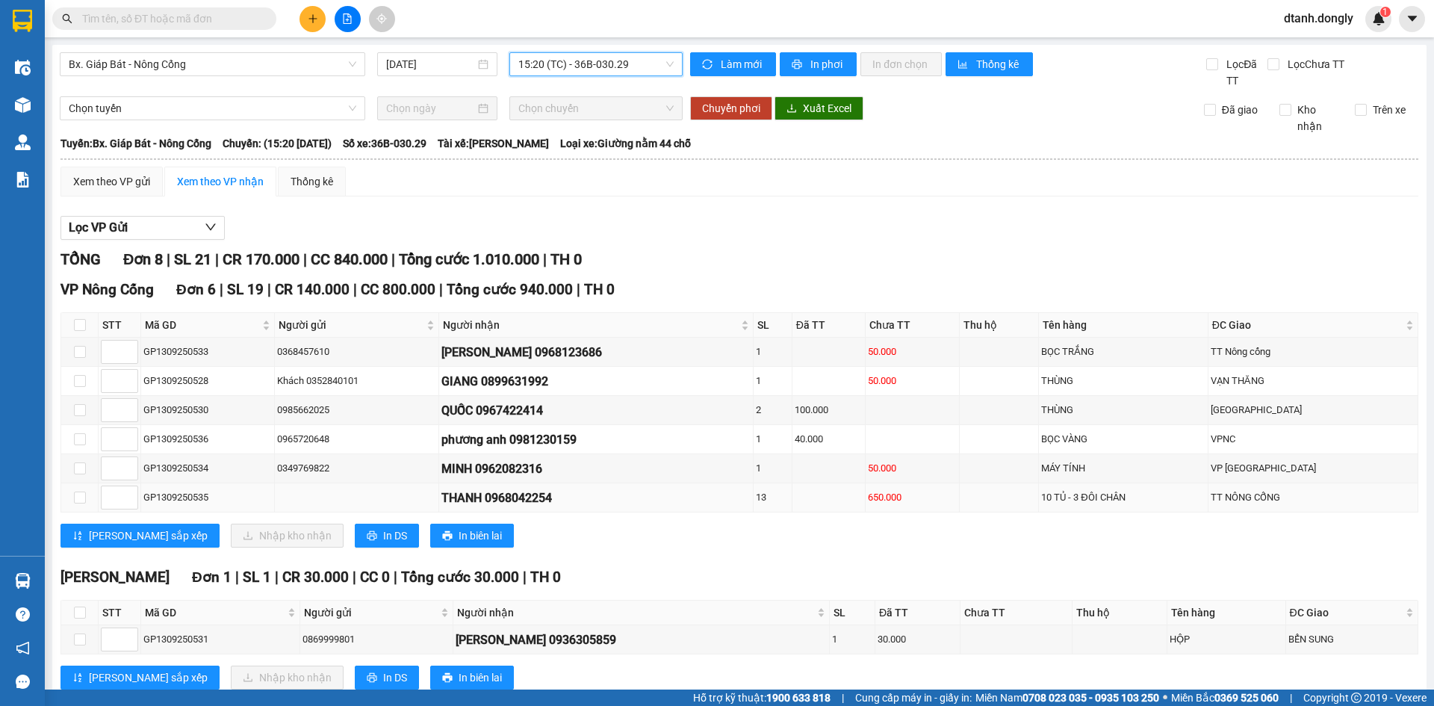
scroll to position [184, 0]
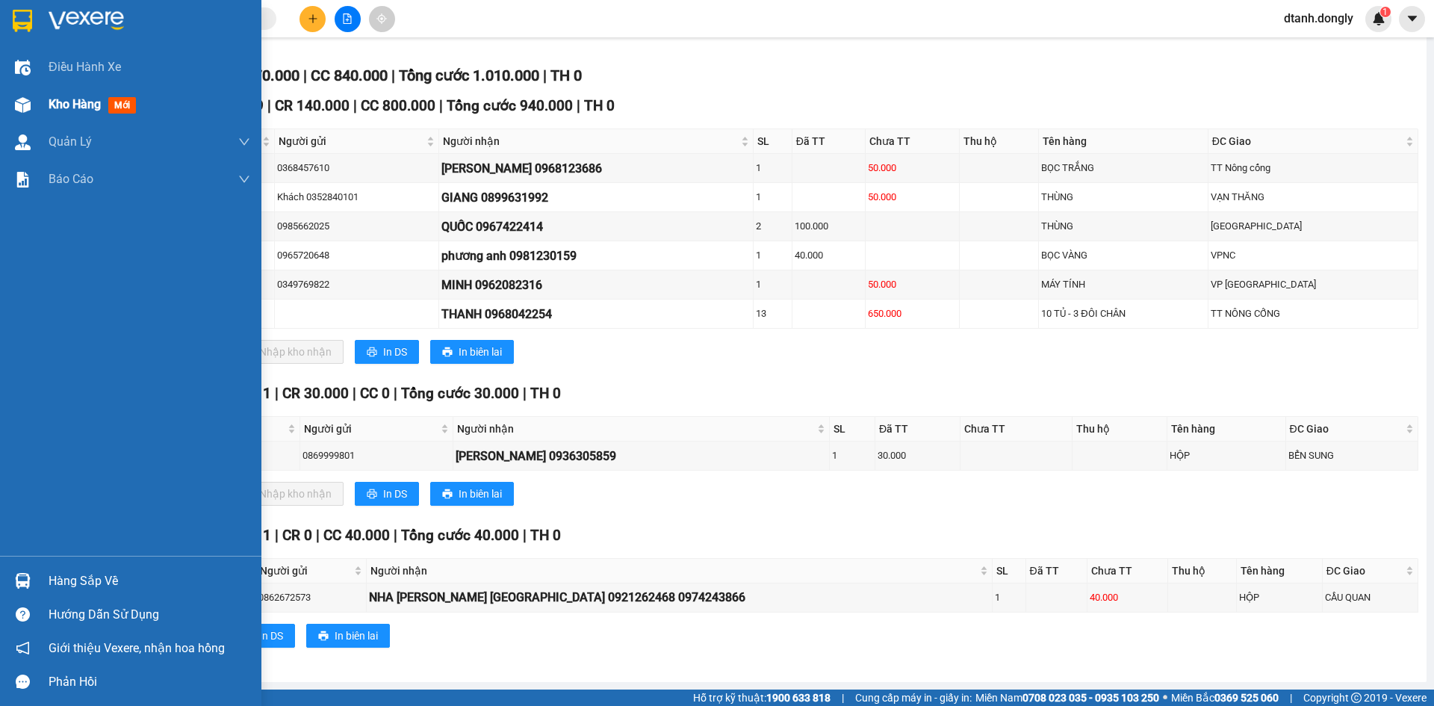
click at [65, 92] on div "Kho hàng mới" at bounding box center [150, 104] width 202 height 37
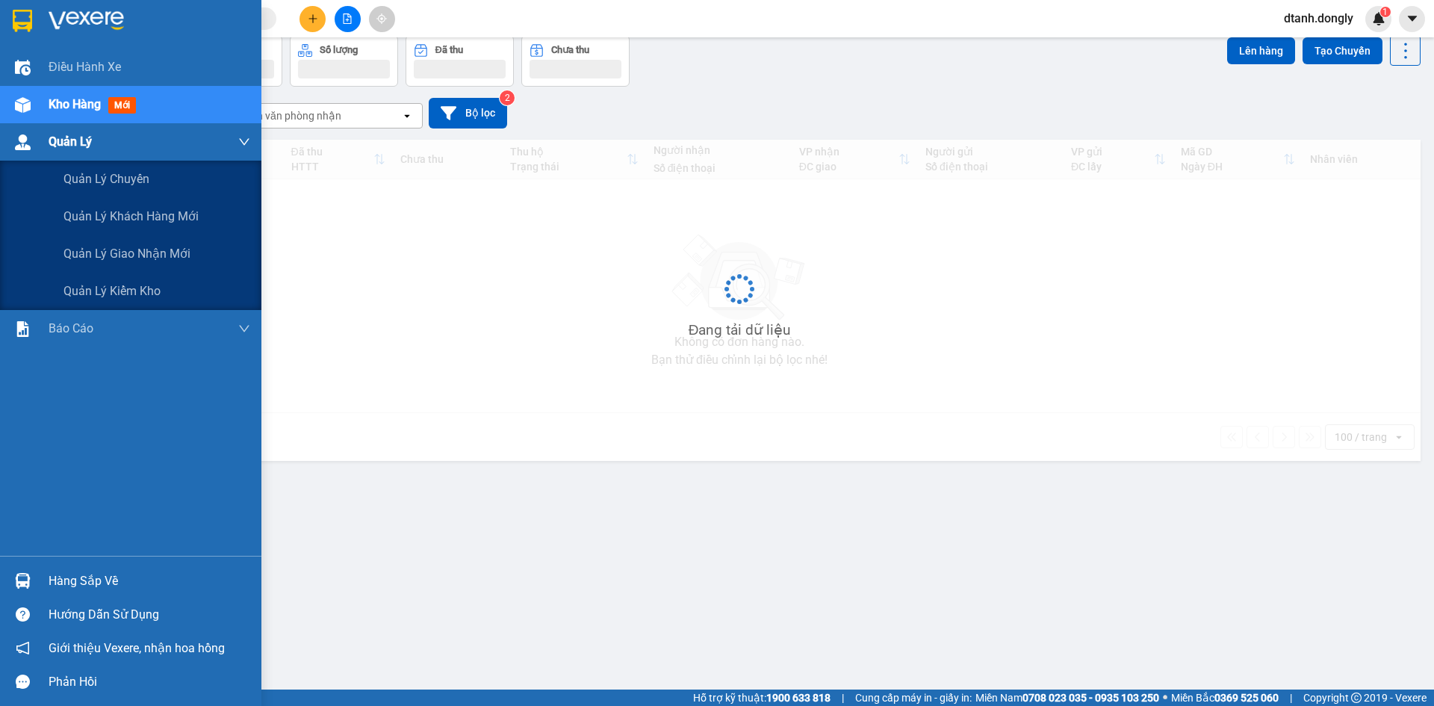
scroll to position [69, 0]
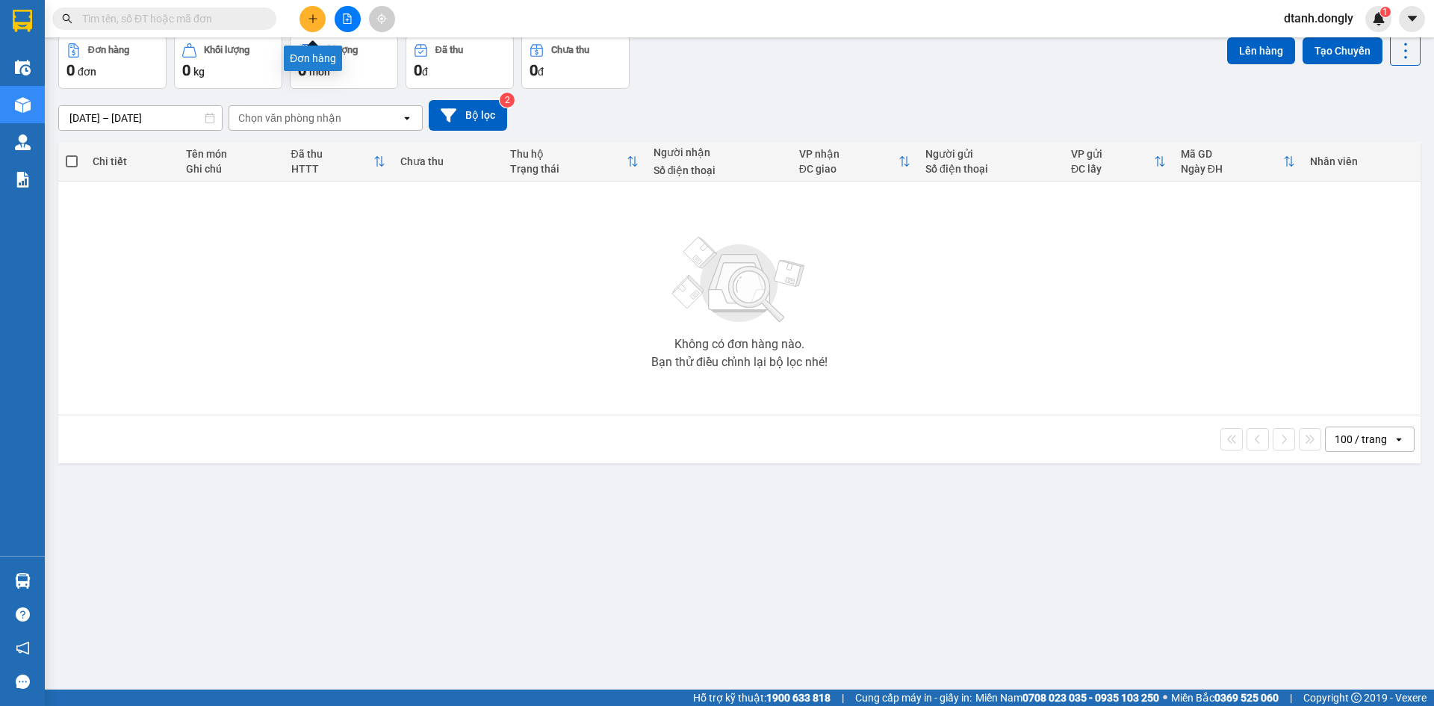
click at [312, 16] on icon "plus" at bounding box center [313, 18] width 10 height 10
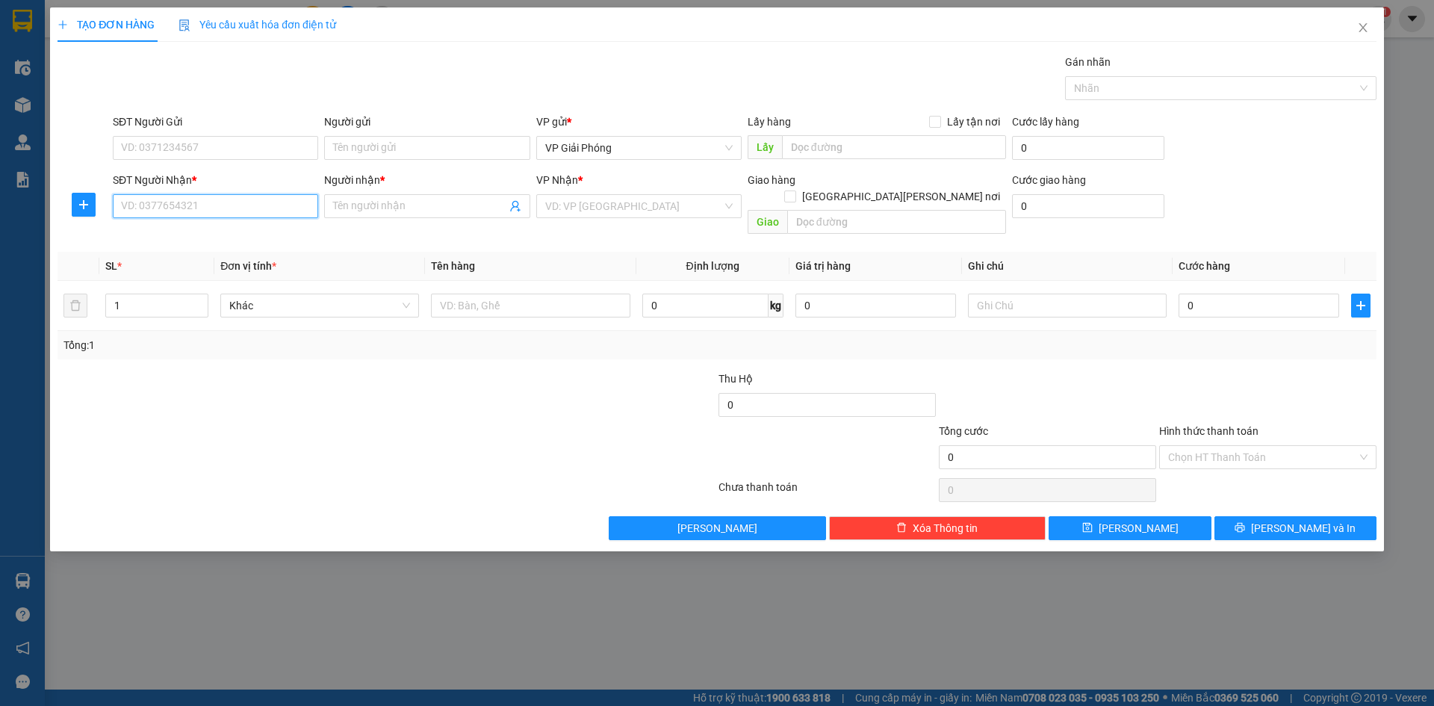
click at [220, 206] on input "SĐT Người Nhận *" at bounding box center [215, 206] width 205 height 24
type input "0988535031"
click at [145, 143] on input "SĐT Người Gửi" at bounding box center [215, 148] width 205 height 24
type input "0947652688"
click at [420, 207] on input "Người nhận *" at bounding box center [419, 206] width 173 height 16
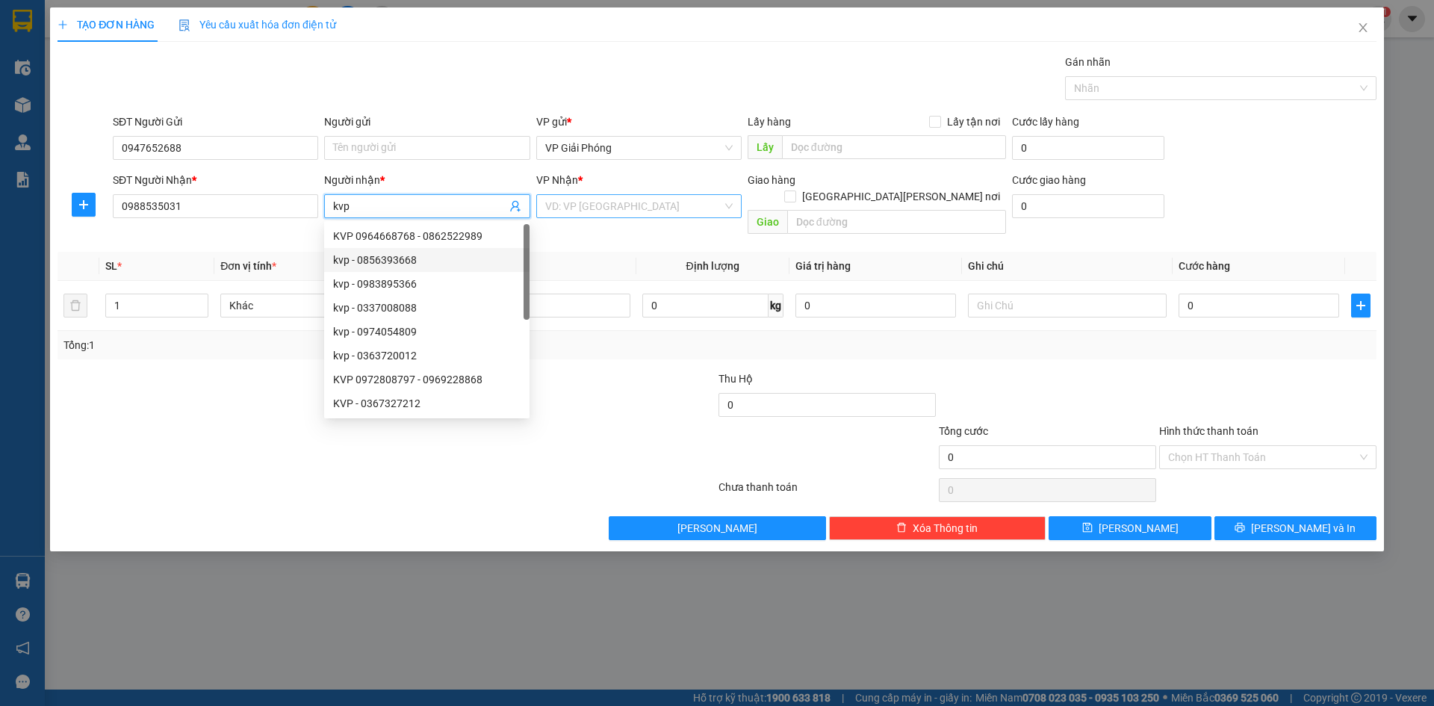
type input "kvp"
click at [645, 209] on input "search" at bounding box center [633, 206] width 177 height 22
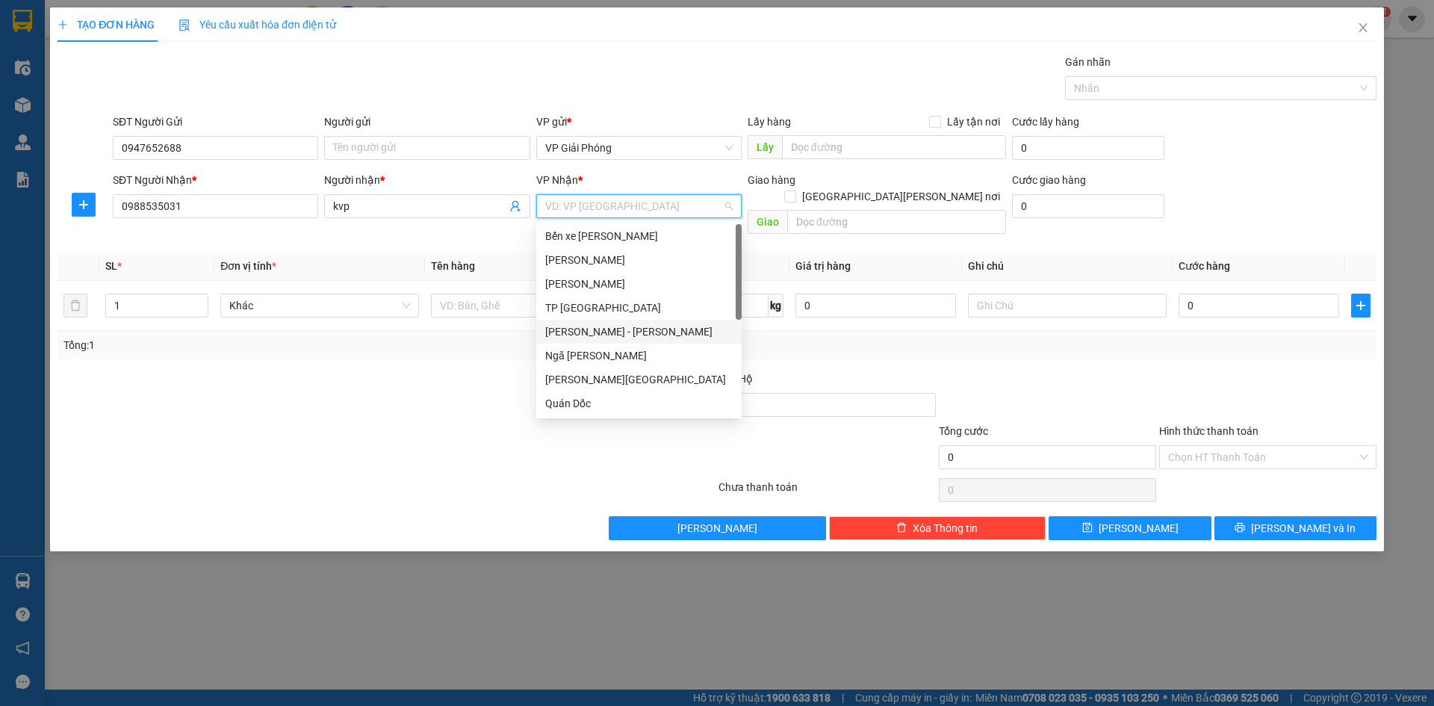
scroll to position [209, 0]
drag, startPoint x: 621, startPoint y: 314, endPoint x: 833, endPoint y: 242, distance: 224.0
click at [622, 312] on div "[PERSON_NAME]" at bounding box center [639, 314] width 188 height 16
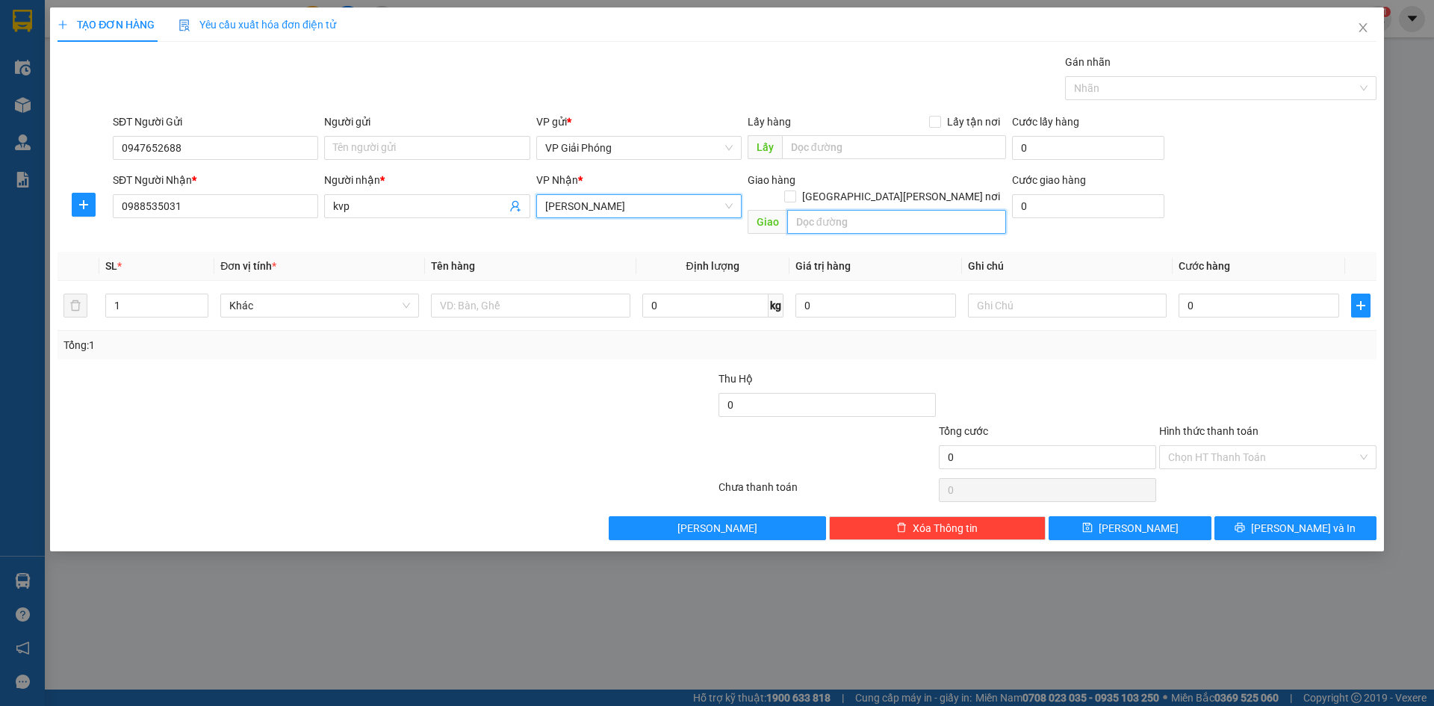
click at [853, 210] on input "text" at bounding box center [896, 222] width 219 height 24
type input "bến sung"
click at [795, 191] on input "[GEOGRAPHIC_DATA][PERSON_NAME] nơi" at bounding box center [789, 196] width 10 height 10
checkbox input "true"
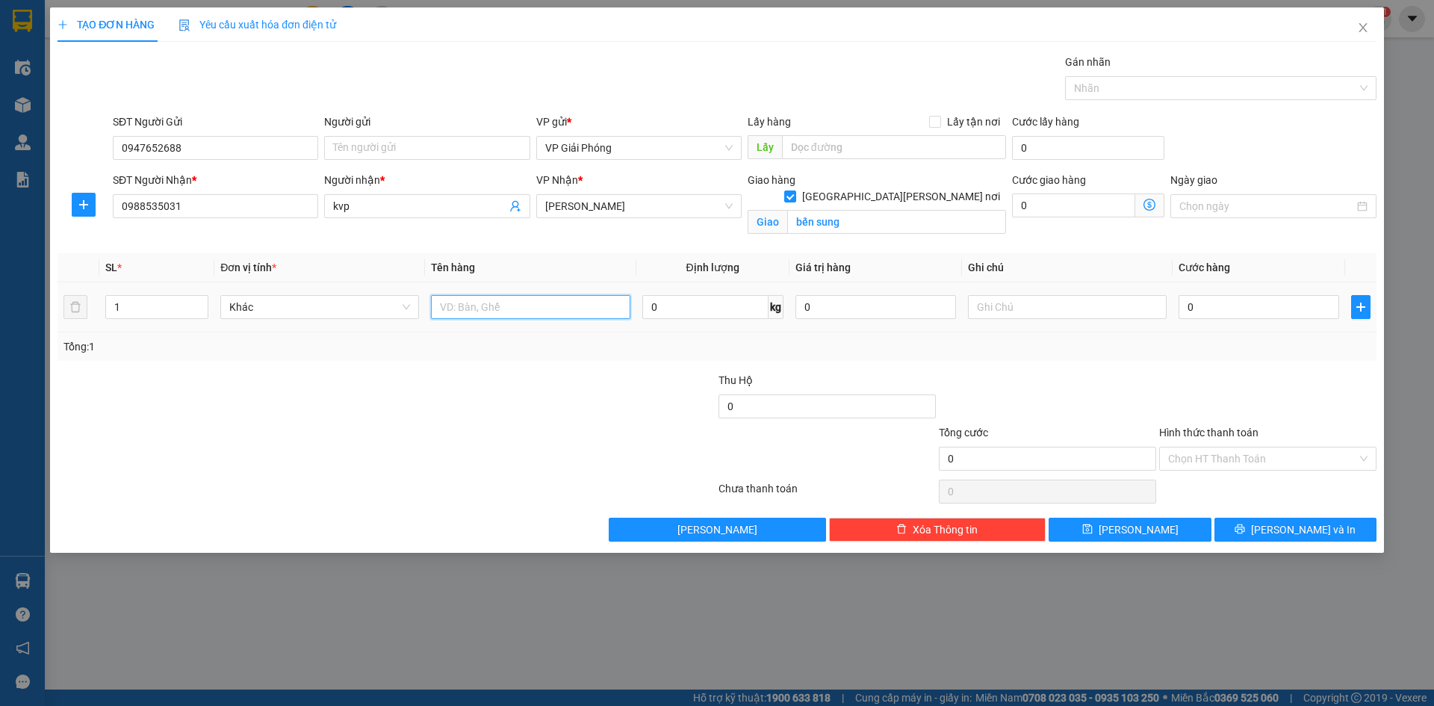
click at [505, 307] on input "text" at bounding box center [530, 307] width 199 height 24
type input "kiện"
click at [1250, 306] on input "0" at bounding box center [1259, 307] width 161 height 24
type input "5"
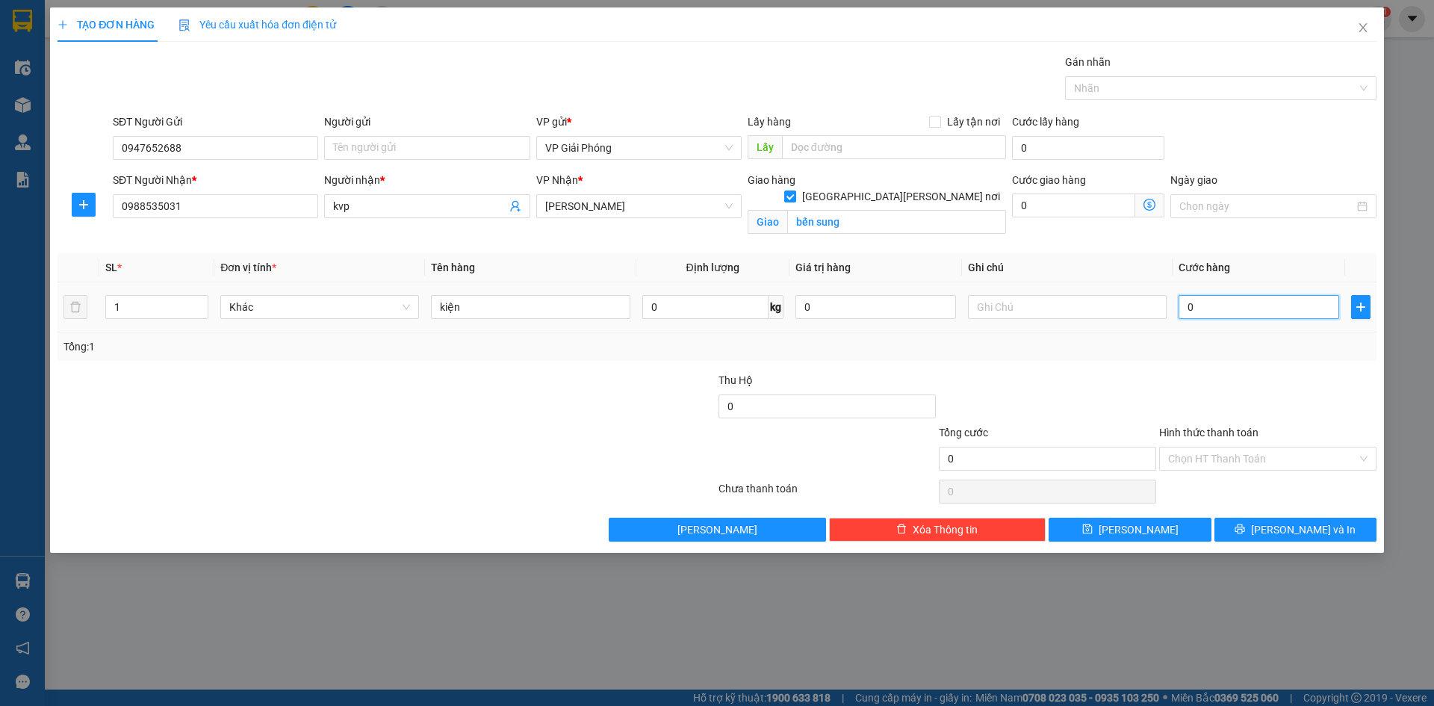
type input "5"
type input "50"
click at [1124, 84] on div at bounding box center [1213, 88] width 289 height 18
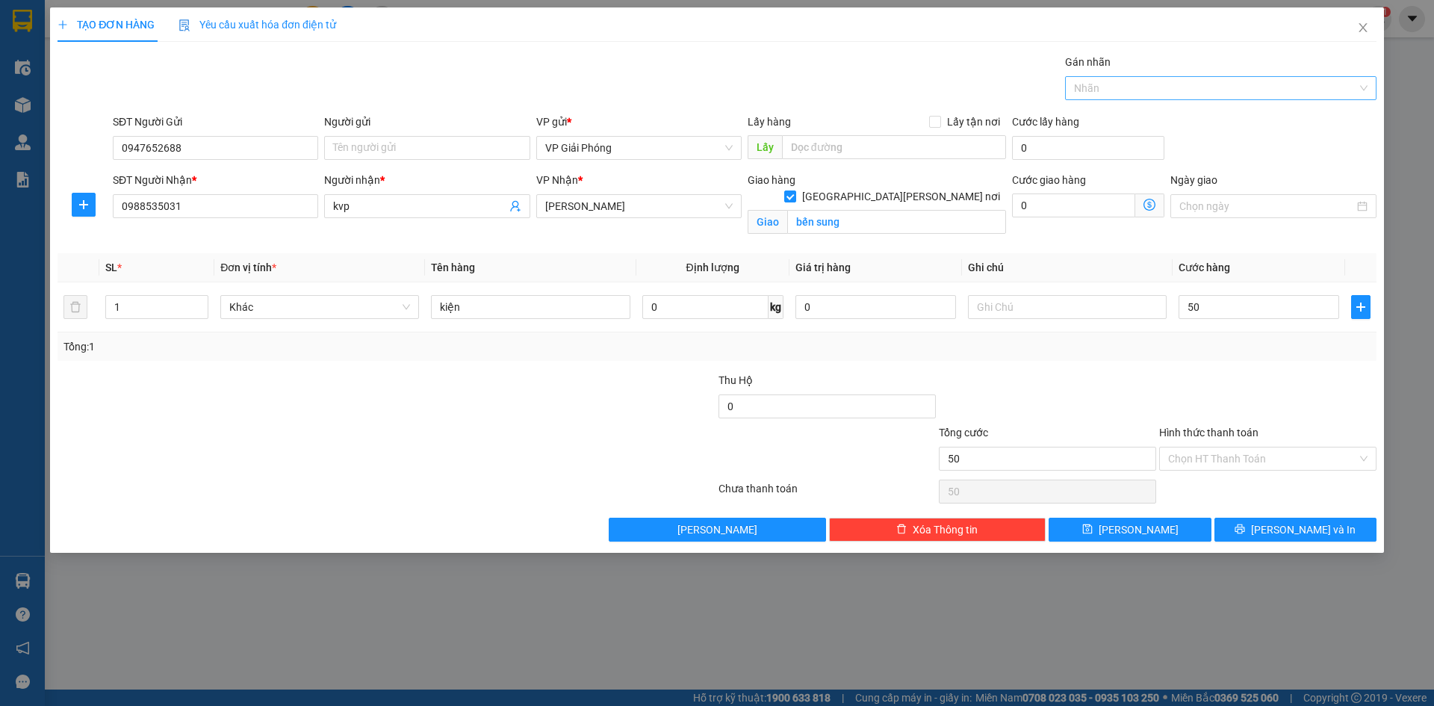
type input "50.000"
type input "171"
click at [1088, 121] on div "0906 234 171" at bounding box center [1221, 118] width 294 height 16
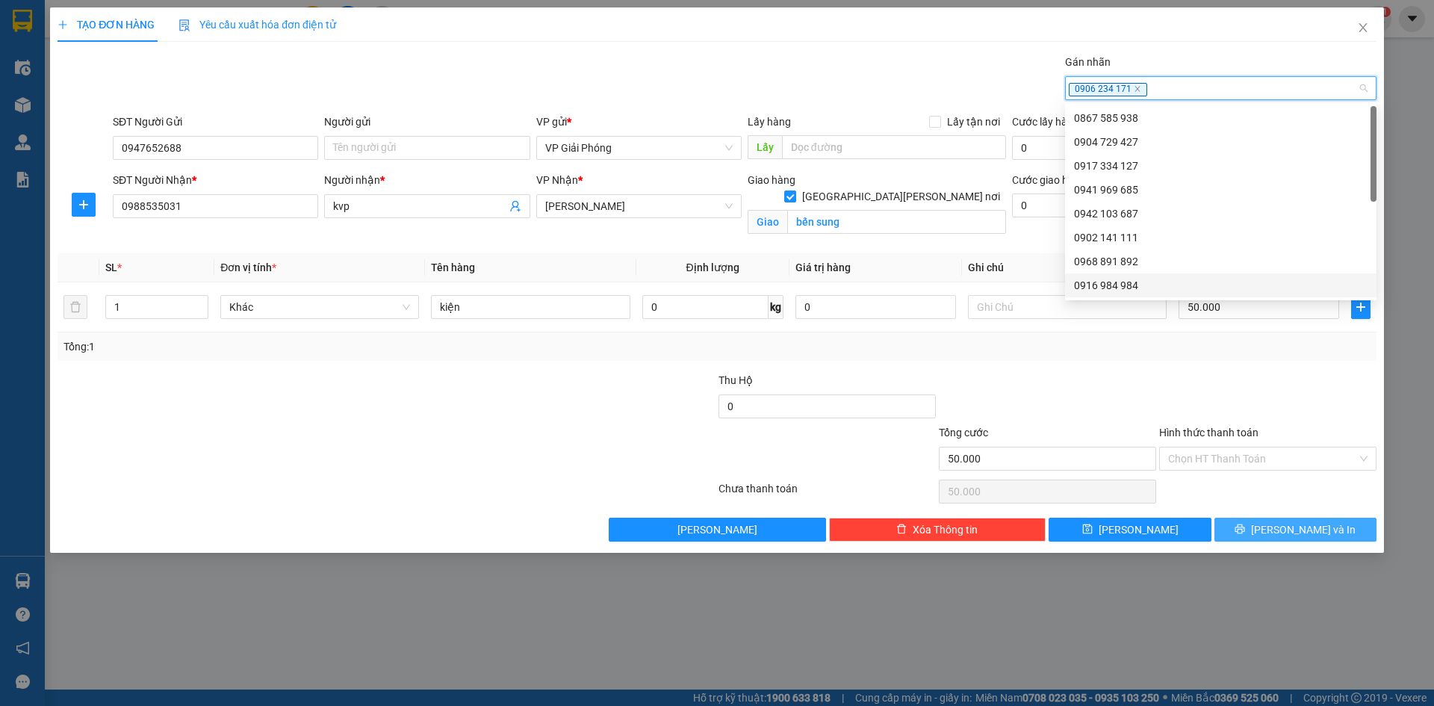
click at [1286, 528] on span "[PERSON_NAME] và In" at bounding box center [1303, 529] width 105 height 16
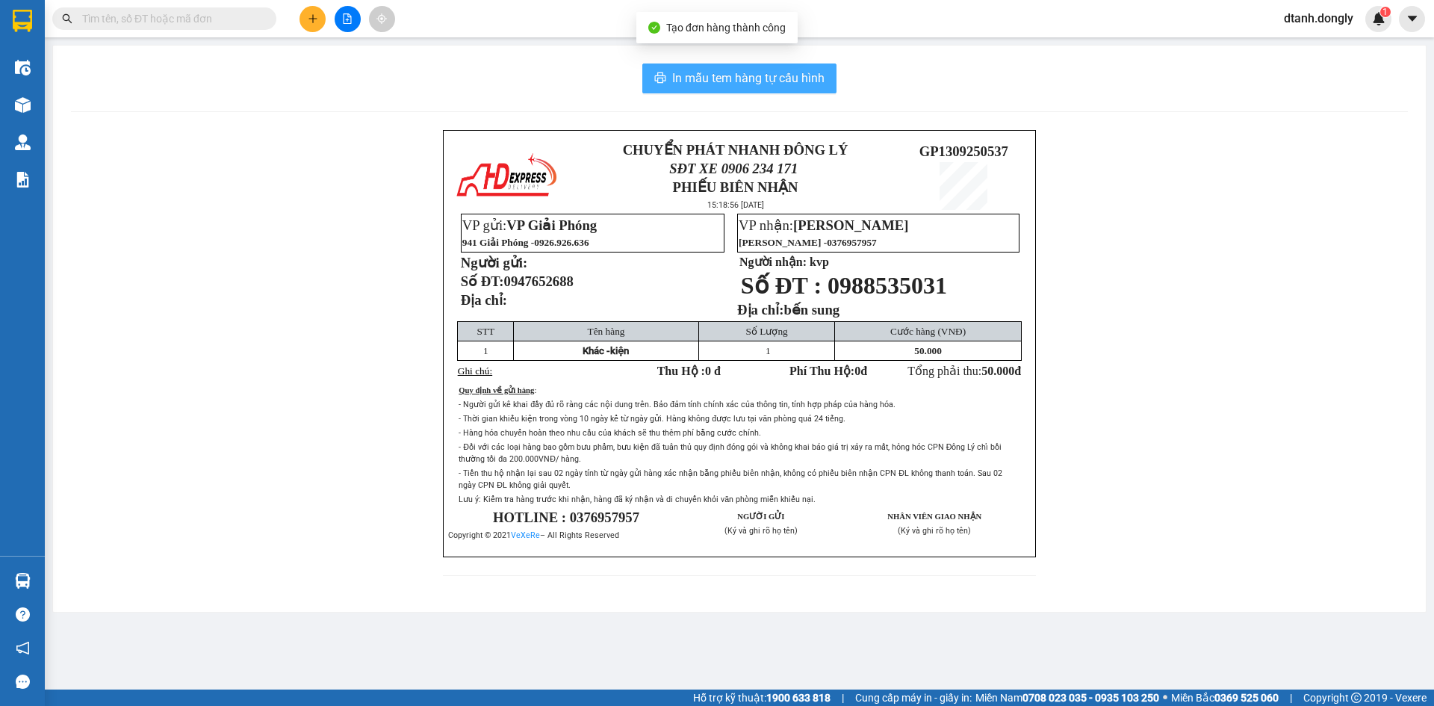
drag, startPoint x: 710, startPoint y: 72, endPoint x: 885, endPoint y: 192, distance: 211.8
click at [720, 75] on span "In mẫu tem hàng tự cấu hình" at bounding box center [748, 78] width 152 height 19
